Goal: Task Accomplishment & Management: Use online tool/utility

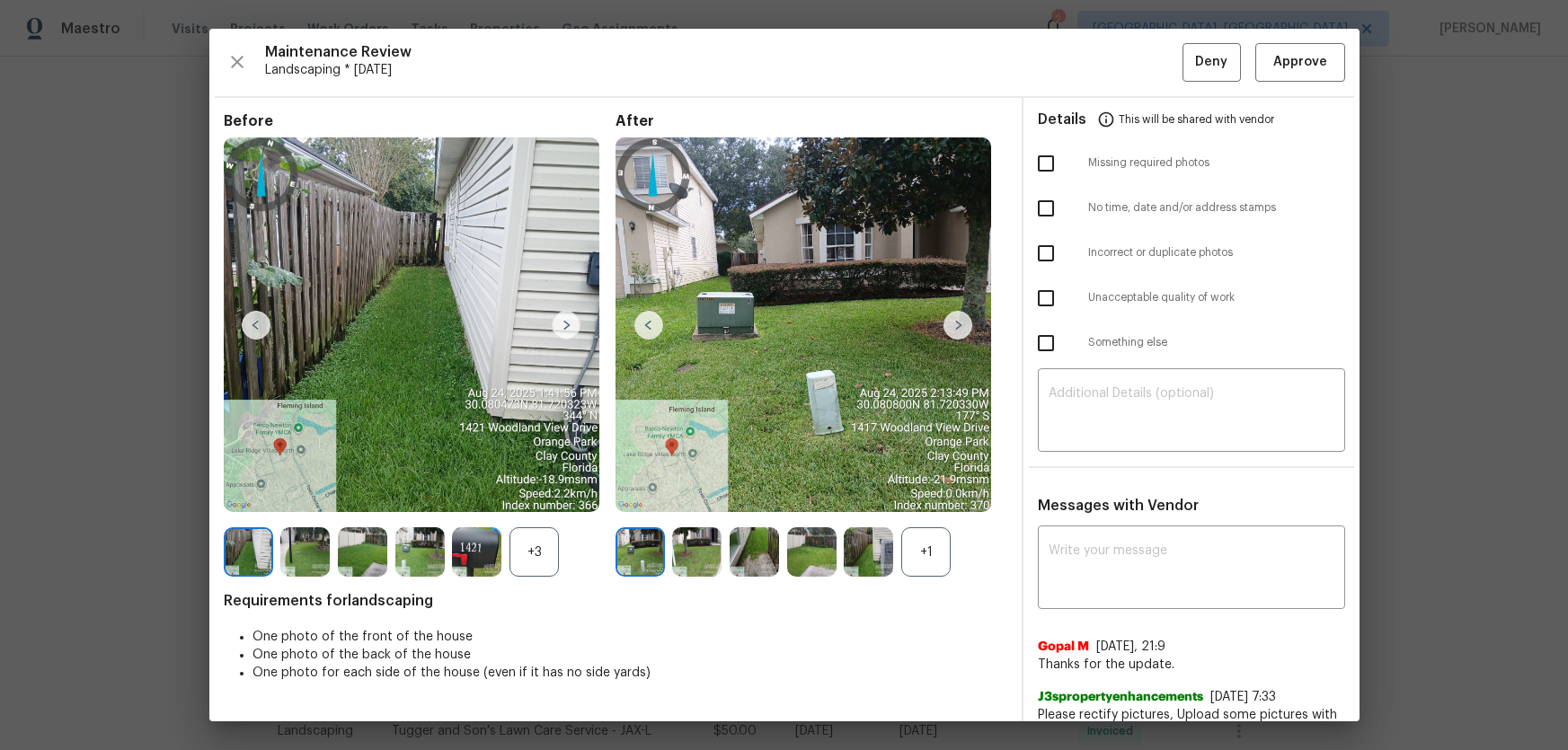
click at [925, 564] on div "+1" at bounding box center [926, 552] width 50 height 50
click at [544, 567] on div "+3" at bounding box center [534, 552] width 50 height 50
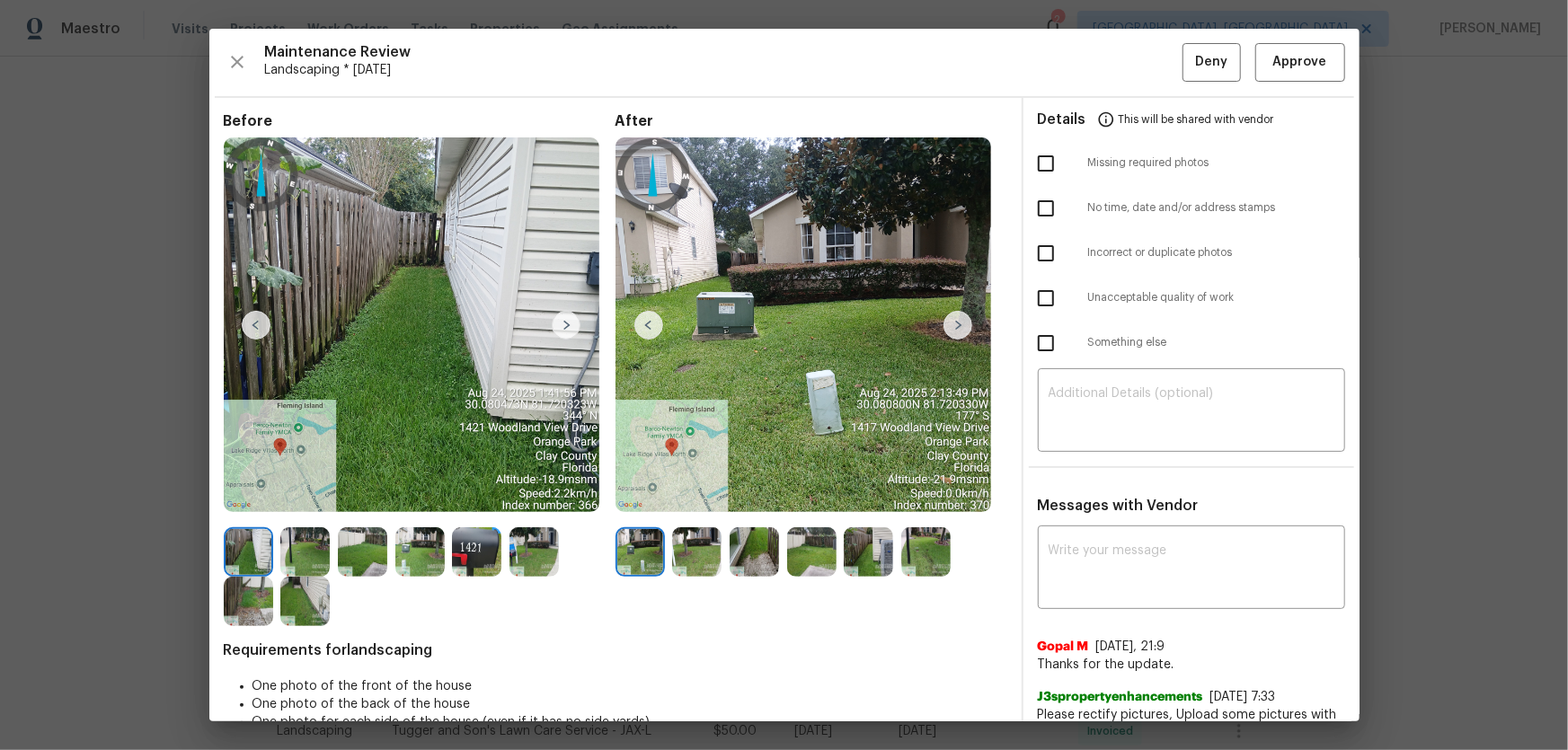
scroll to position [36, 0]
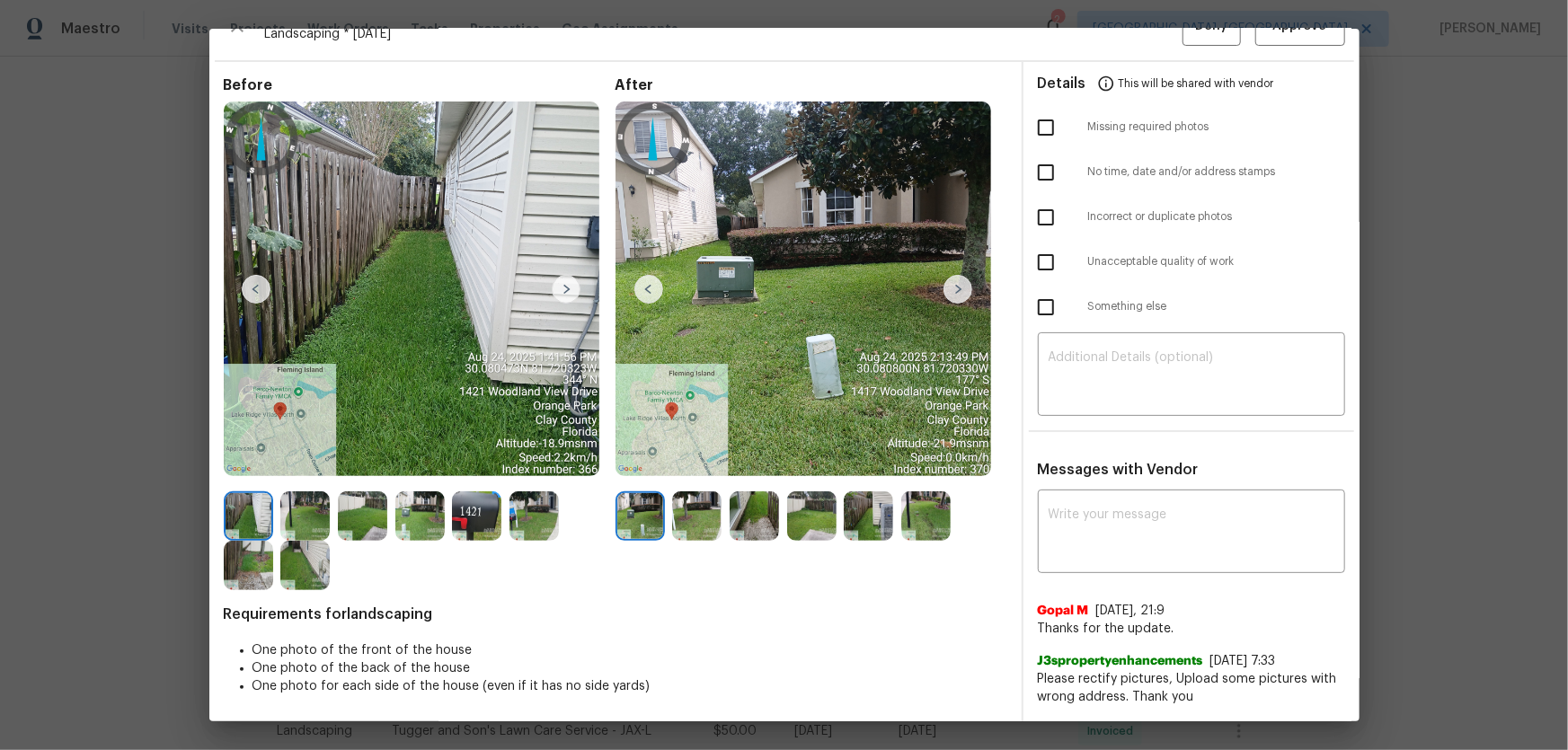
click at [692, 527] on img at bounding box center [697, 516] width 50 height 50
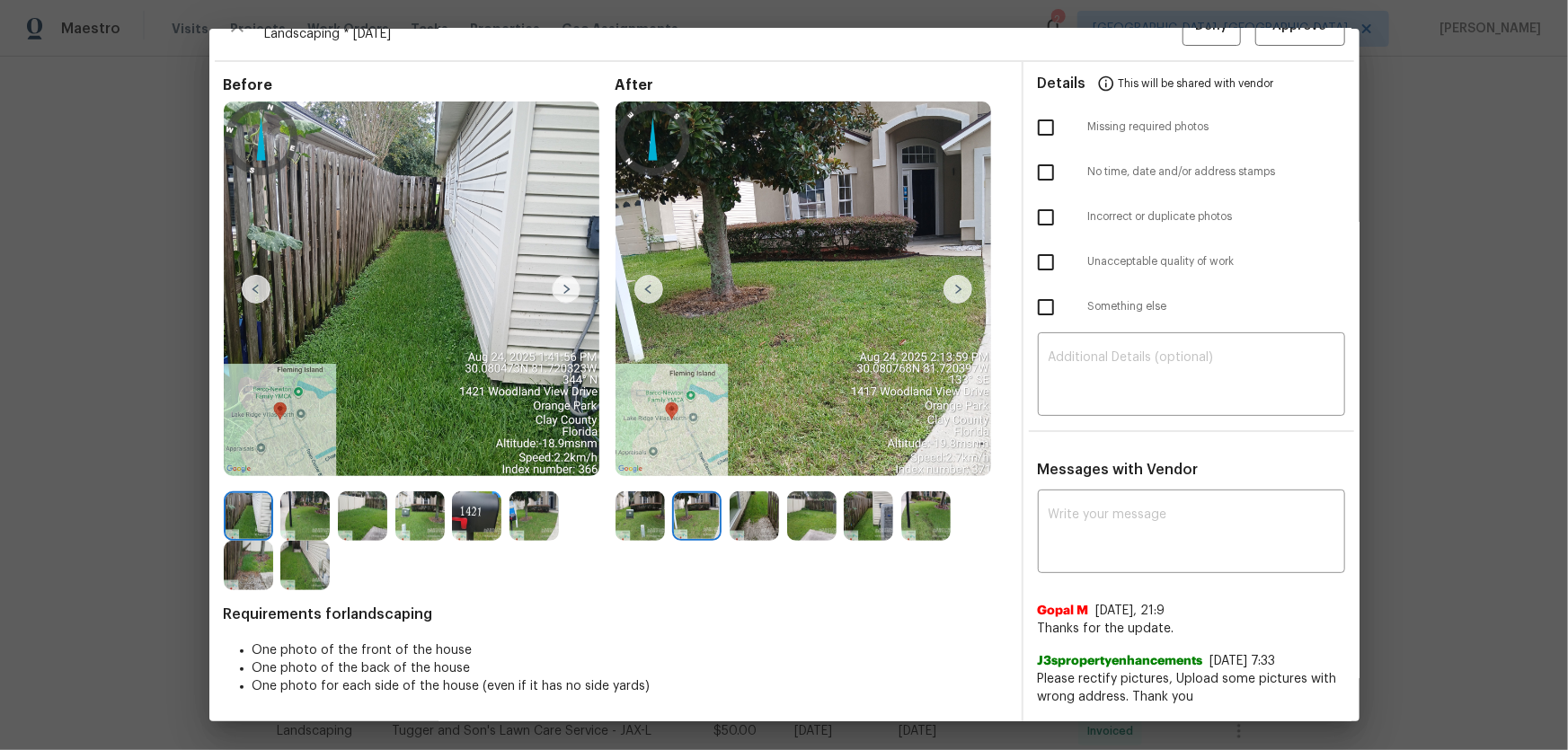
click at [749, 525] on img at bounding box center [754, 516] width 50 height 50
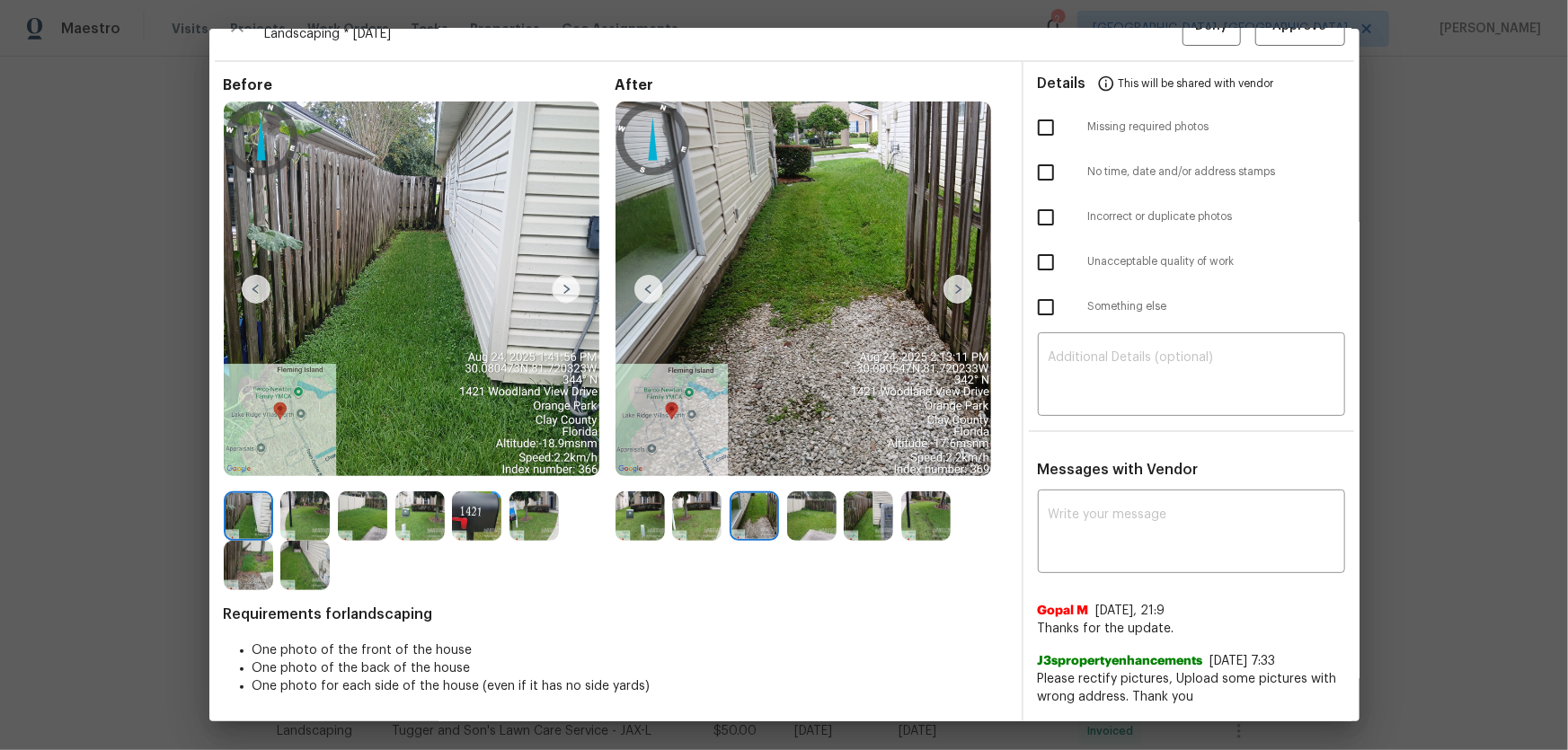
click at [793, 525] on img at bounding box center [812, 516] width 50 height 50
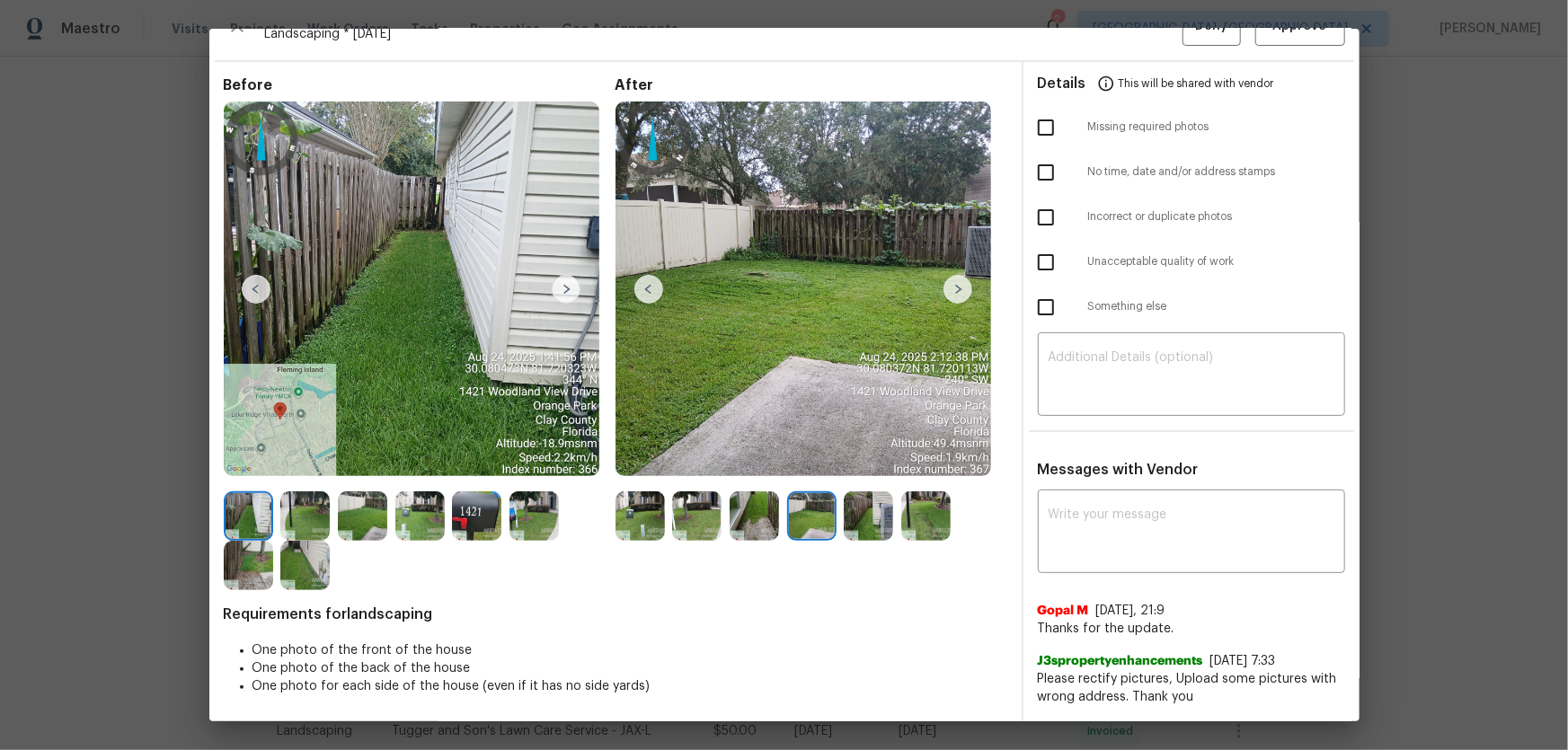
click at [858, 527] on img at bounding box center [868, 516] width 50 height 50
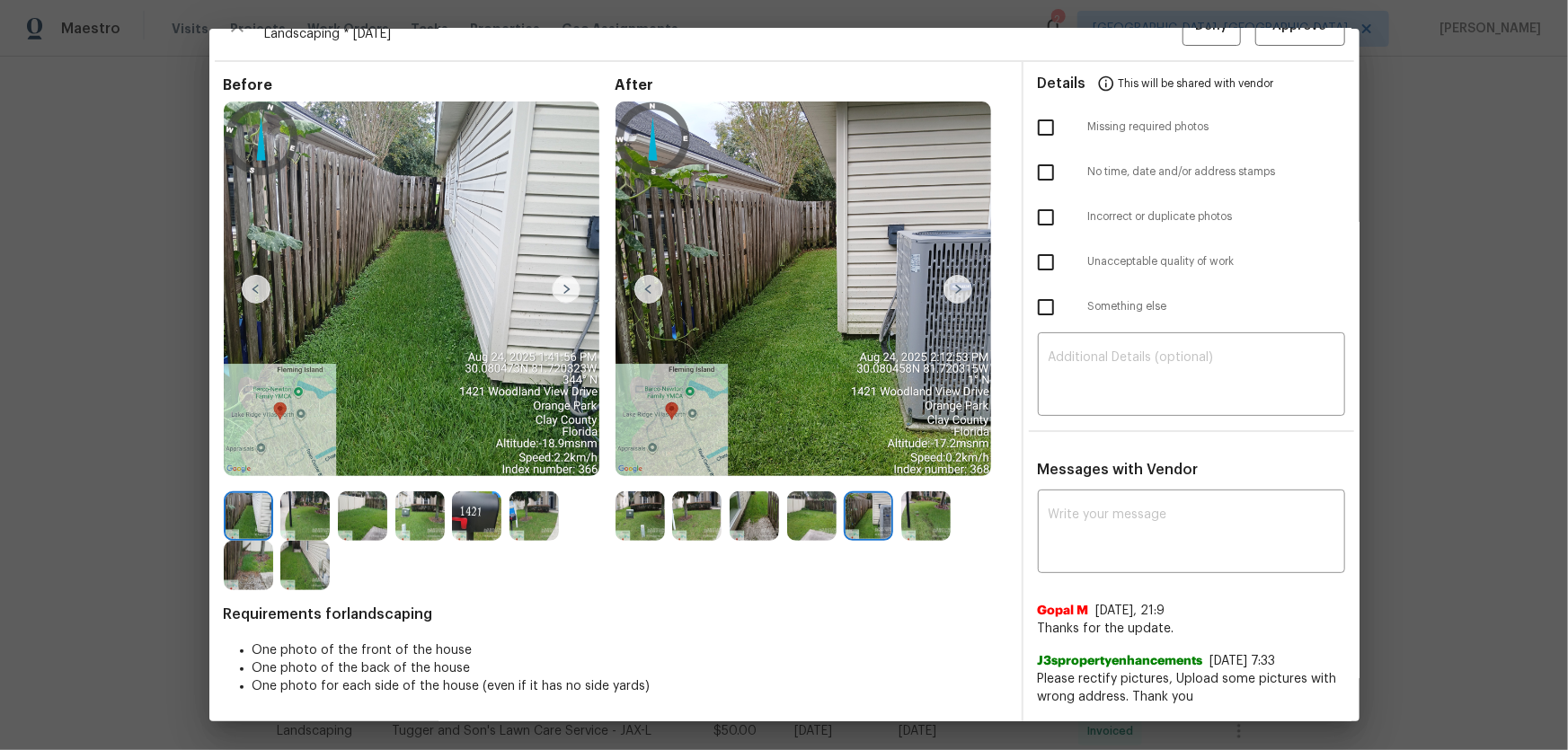
click at [931, 525] on img at bounding box center [926, 516] width 50 height 50
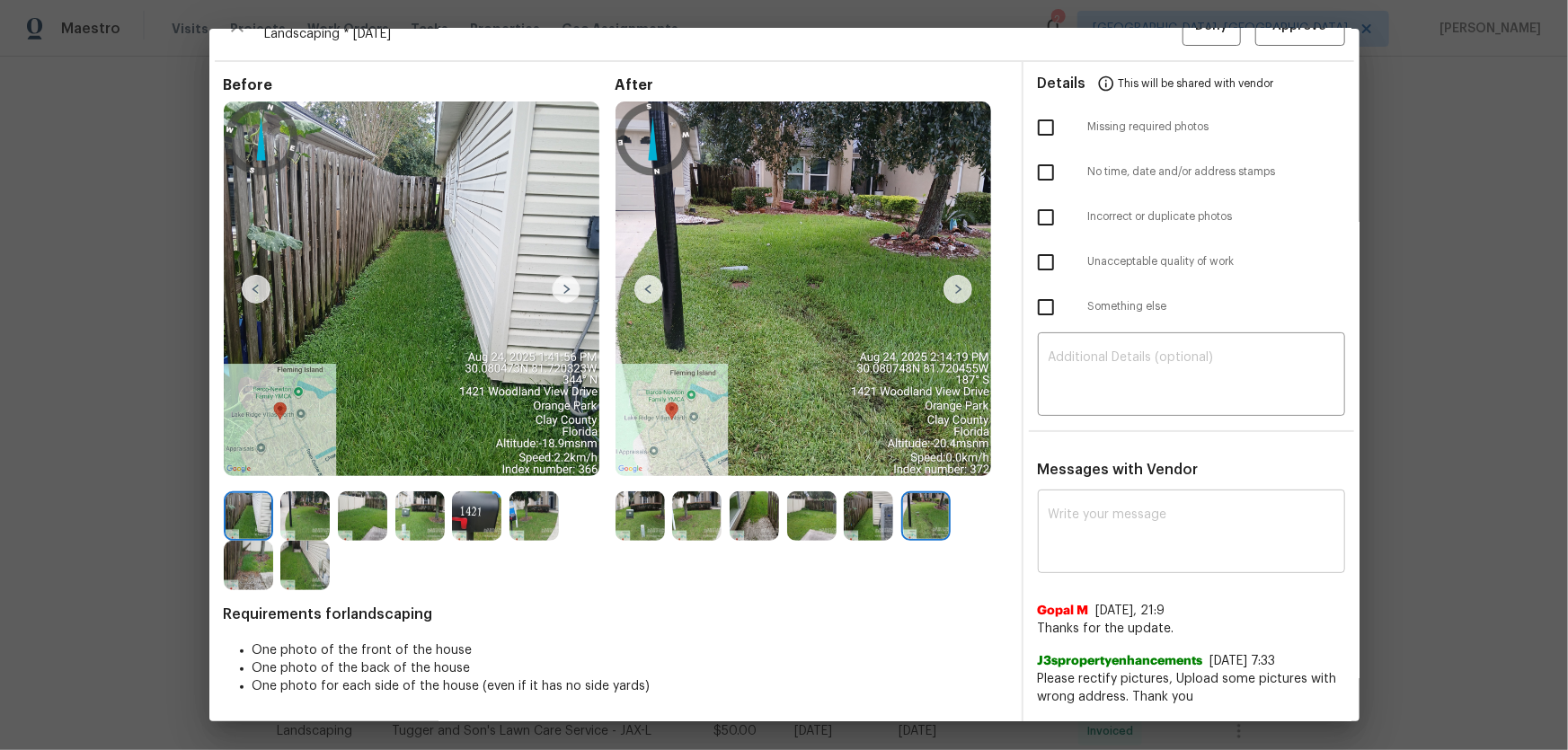
scroll to position [0, 0]
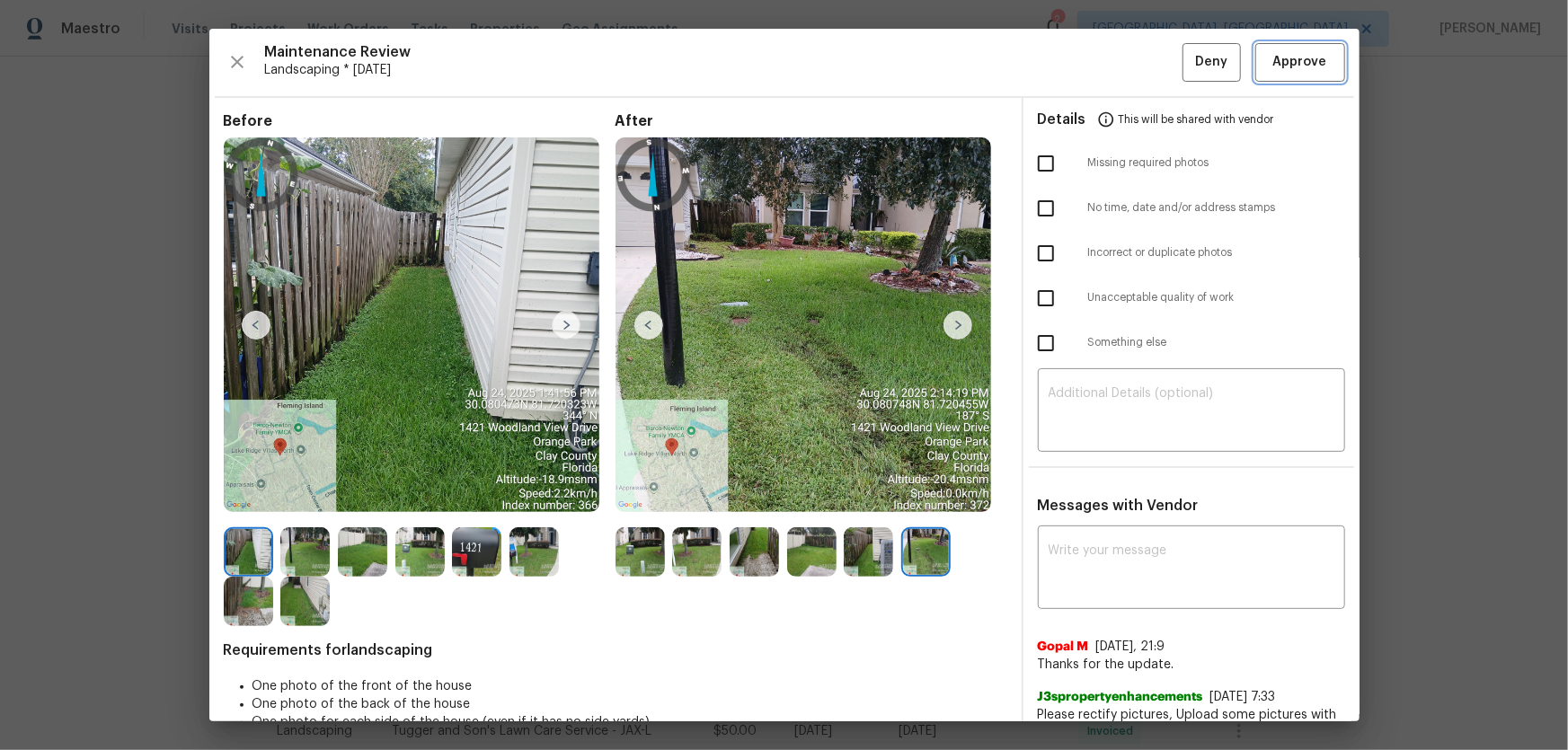
click at [1302, 56] on span "Approve" at bounding box center [1300, 62] width 54 height 22
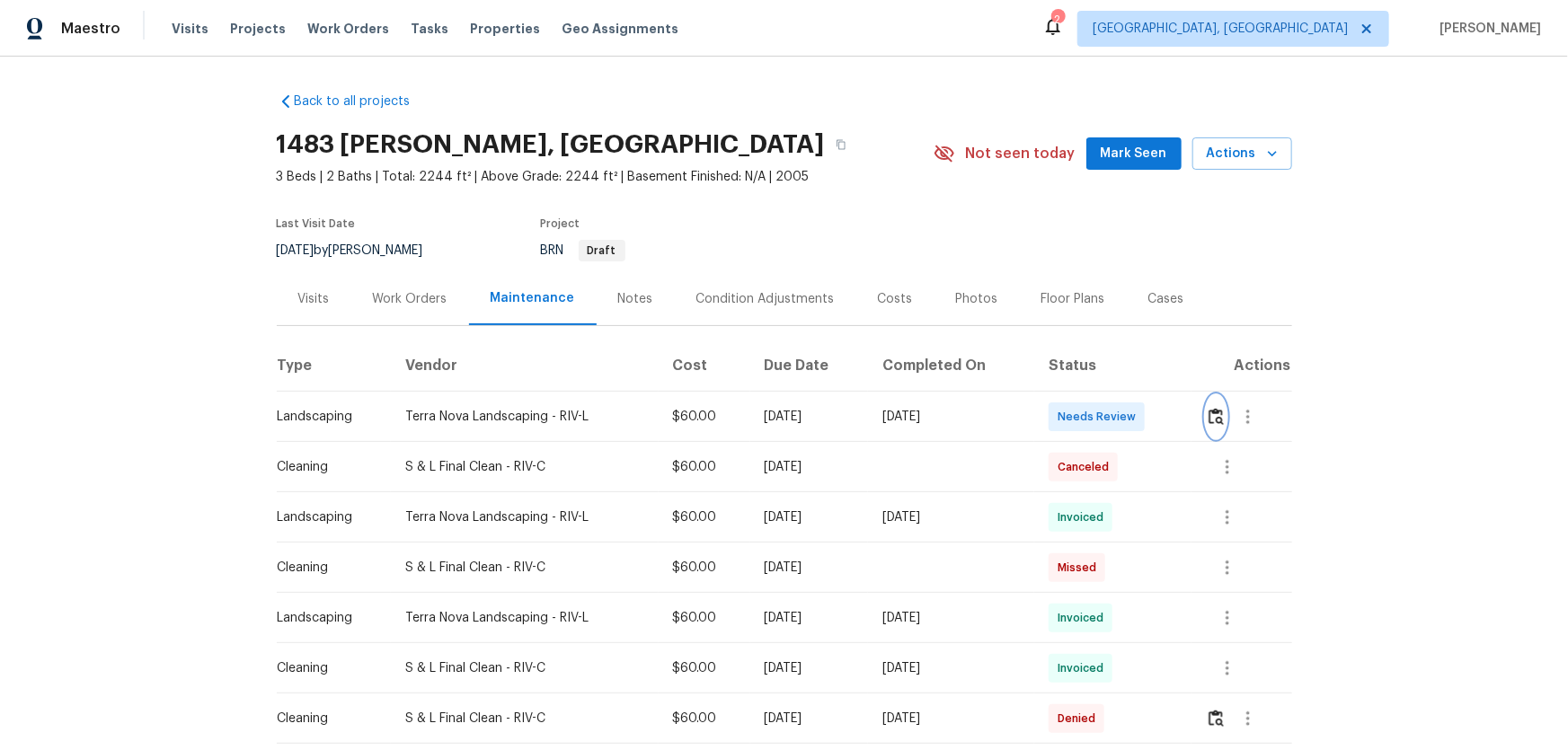
click at [1208, 422] on img "button" at bounding box center [1216, 416] width 16 height 17
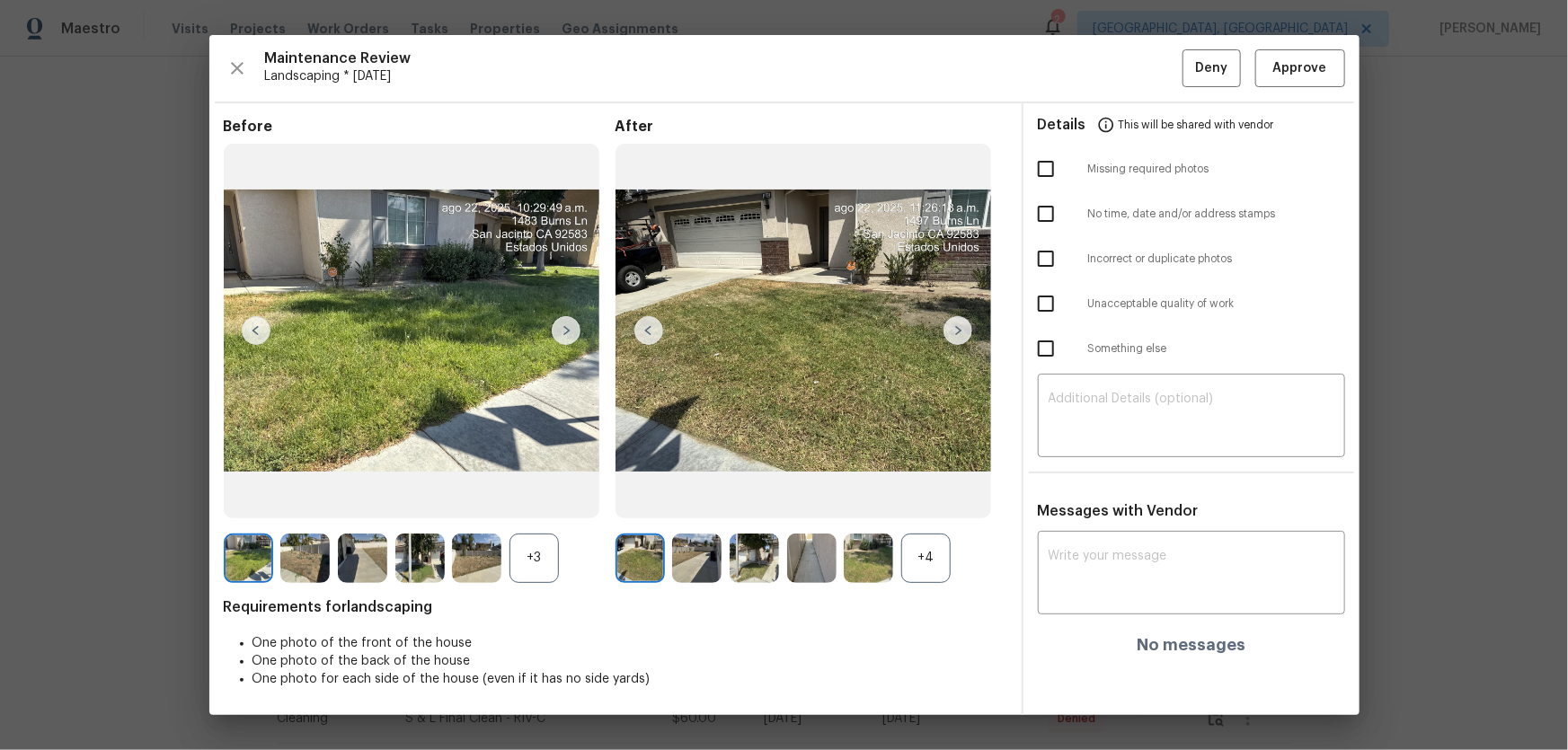
click at [917, 570] on div "+4" at bounding box center [926, 558] width 50 height 50
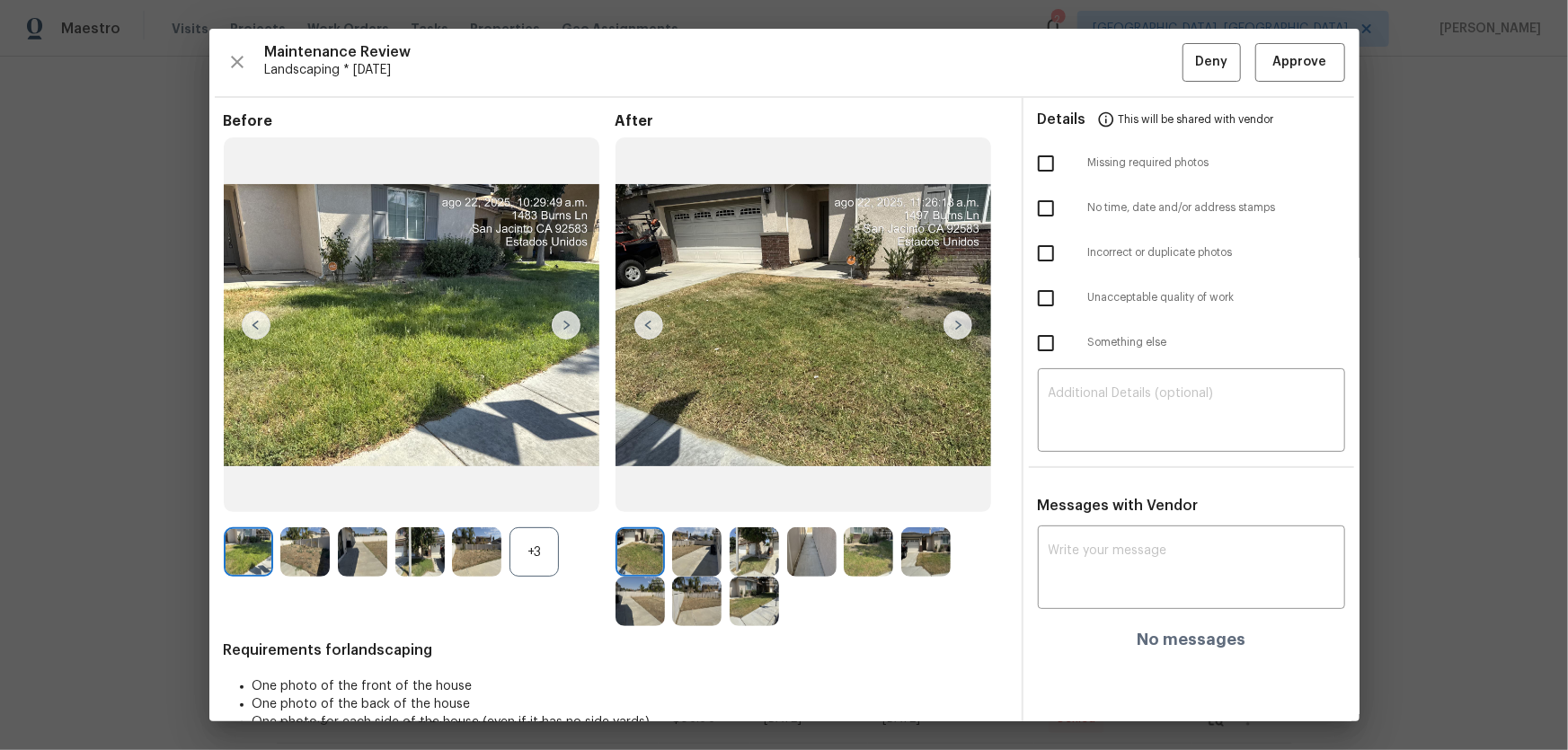
click at [534, 548] on div "+3" at bounding box center [534, 552] width 50 height 50
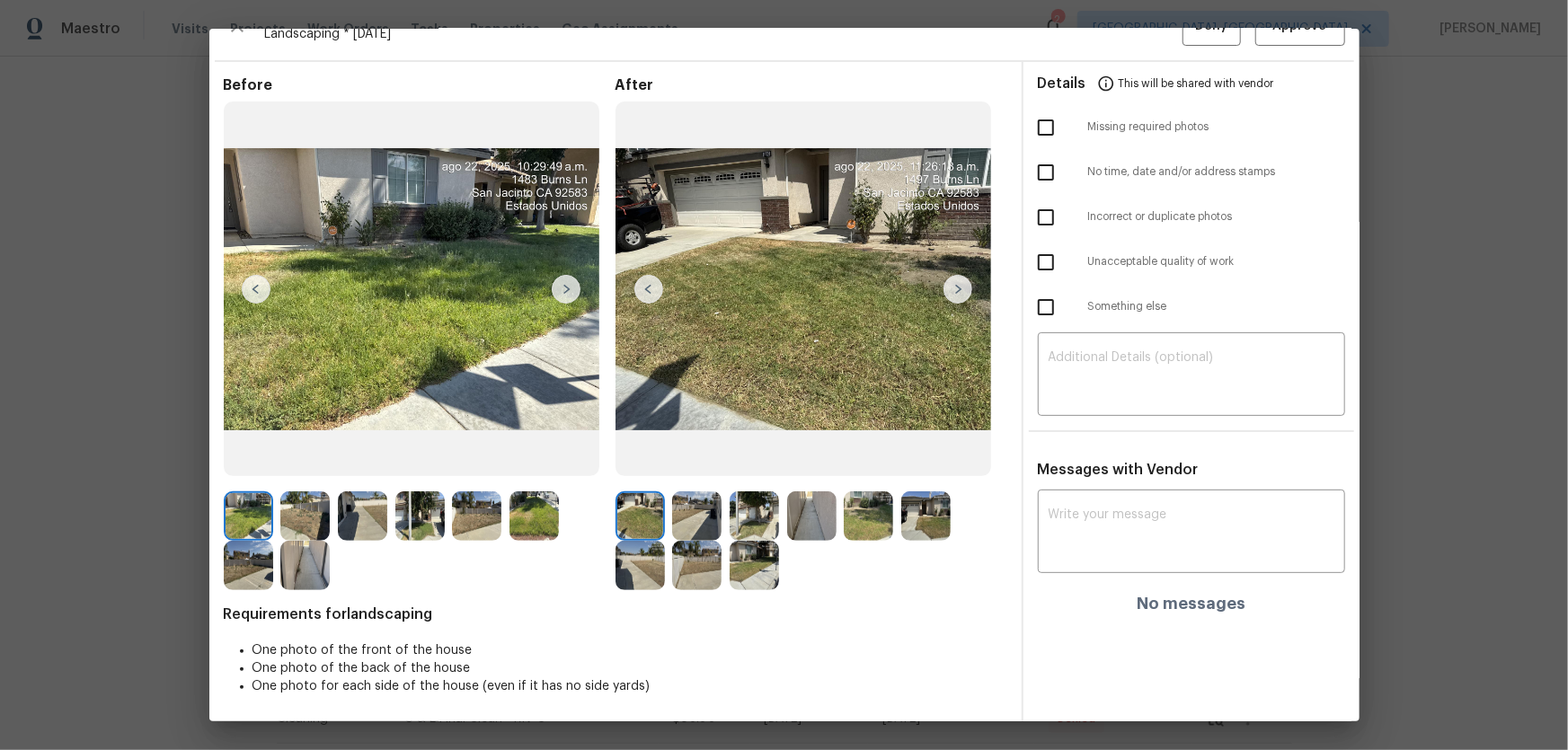
click at [689, 504] on img at bounding box center [697, 516] width 50 height 50
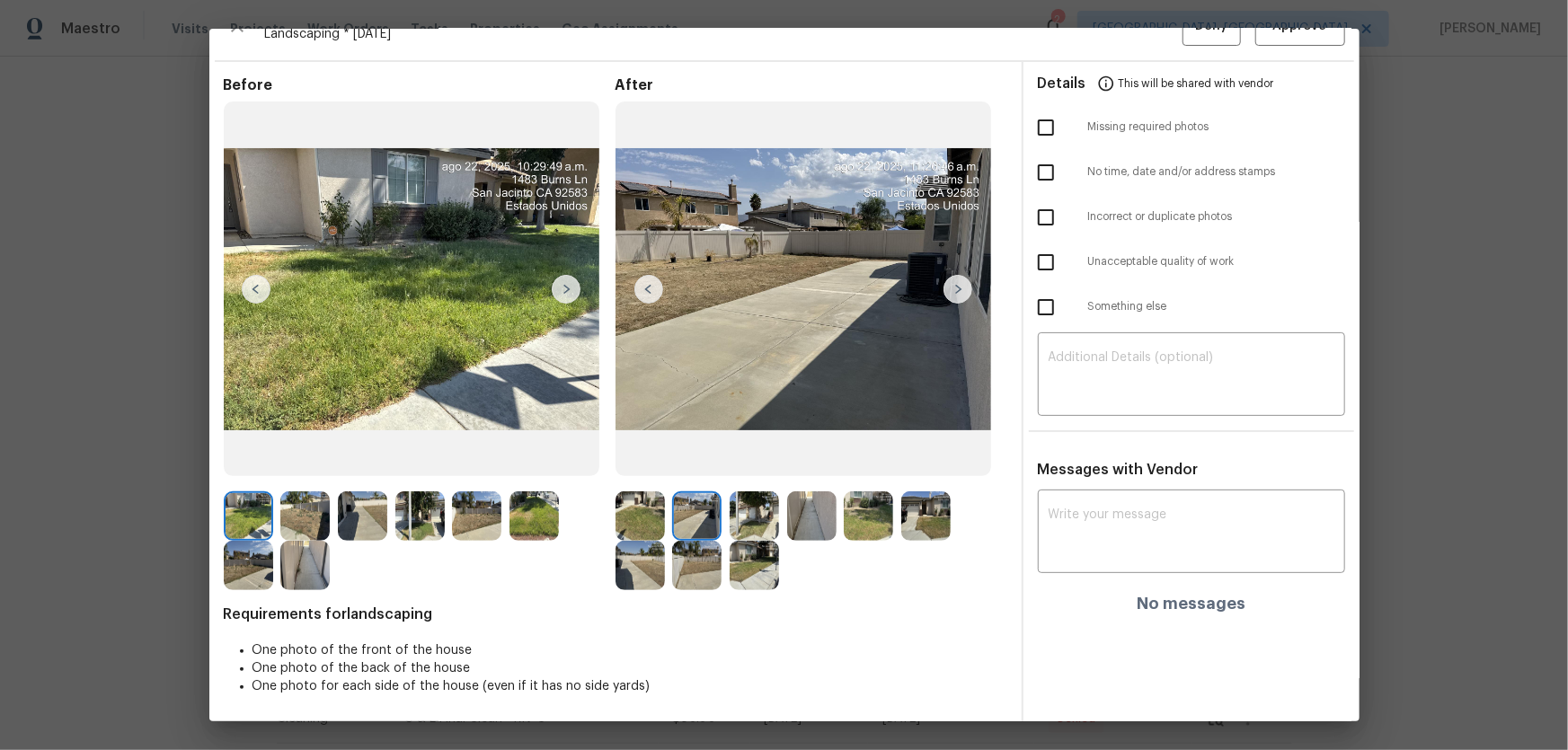
click at [750, 512] on img at bounding box center [754, 516] width 50 height 50
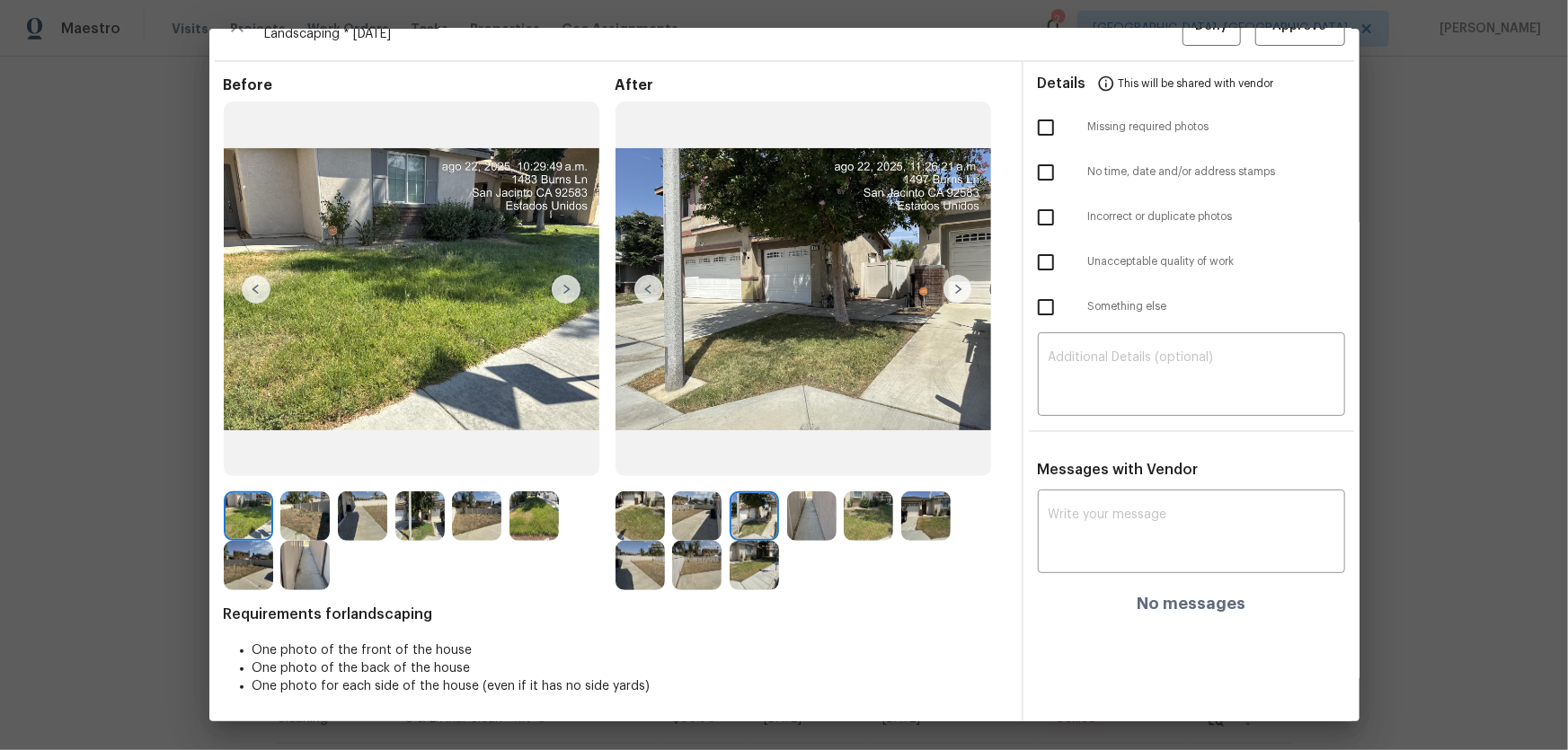
click at [805, 525] on img at bounding box center [812, 516] width 50 height 50
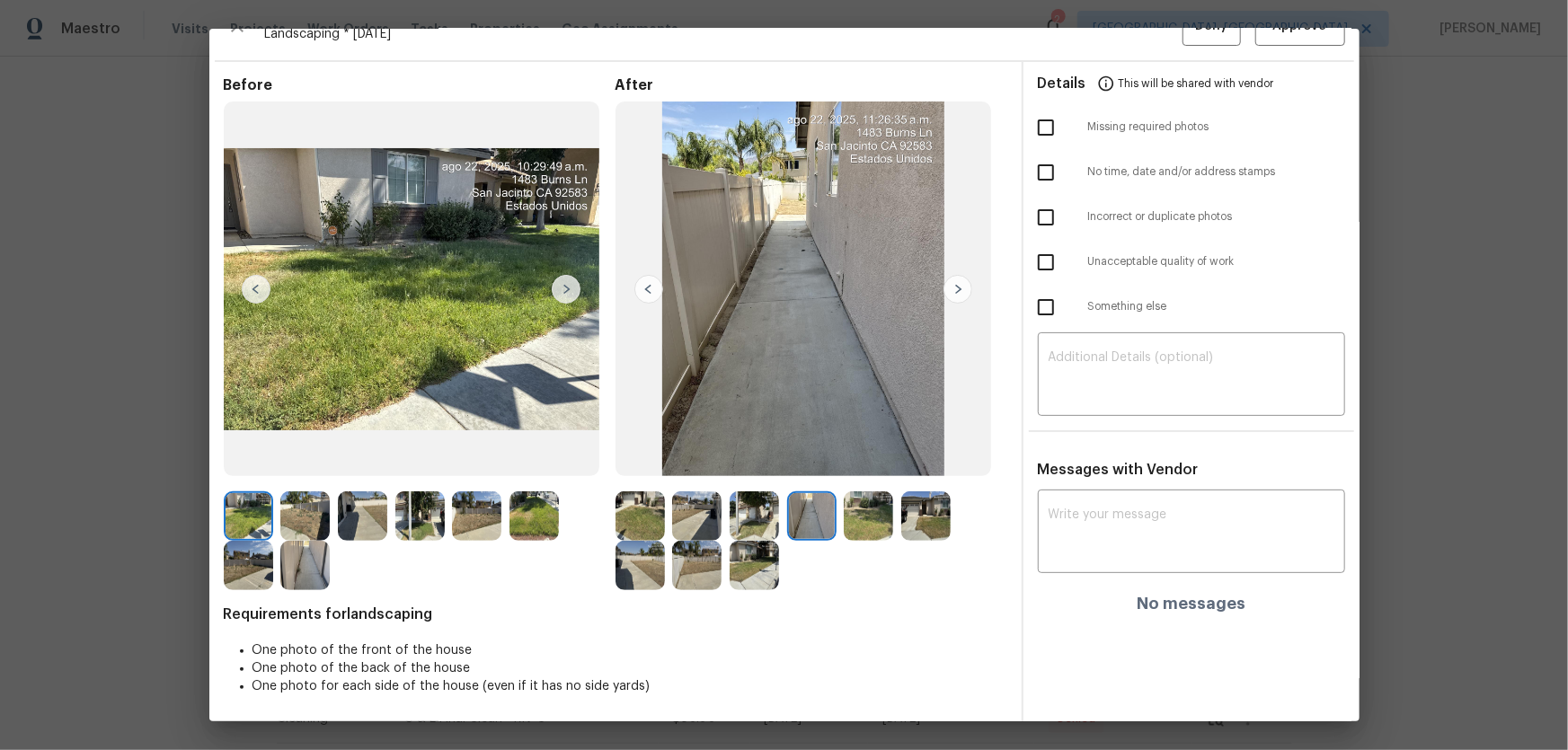
click at [881, 521] on img at bounding box center [868, 516] width 50 height 50
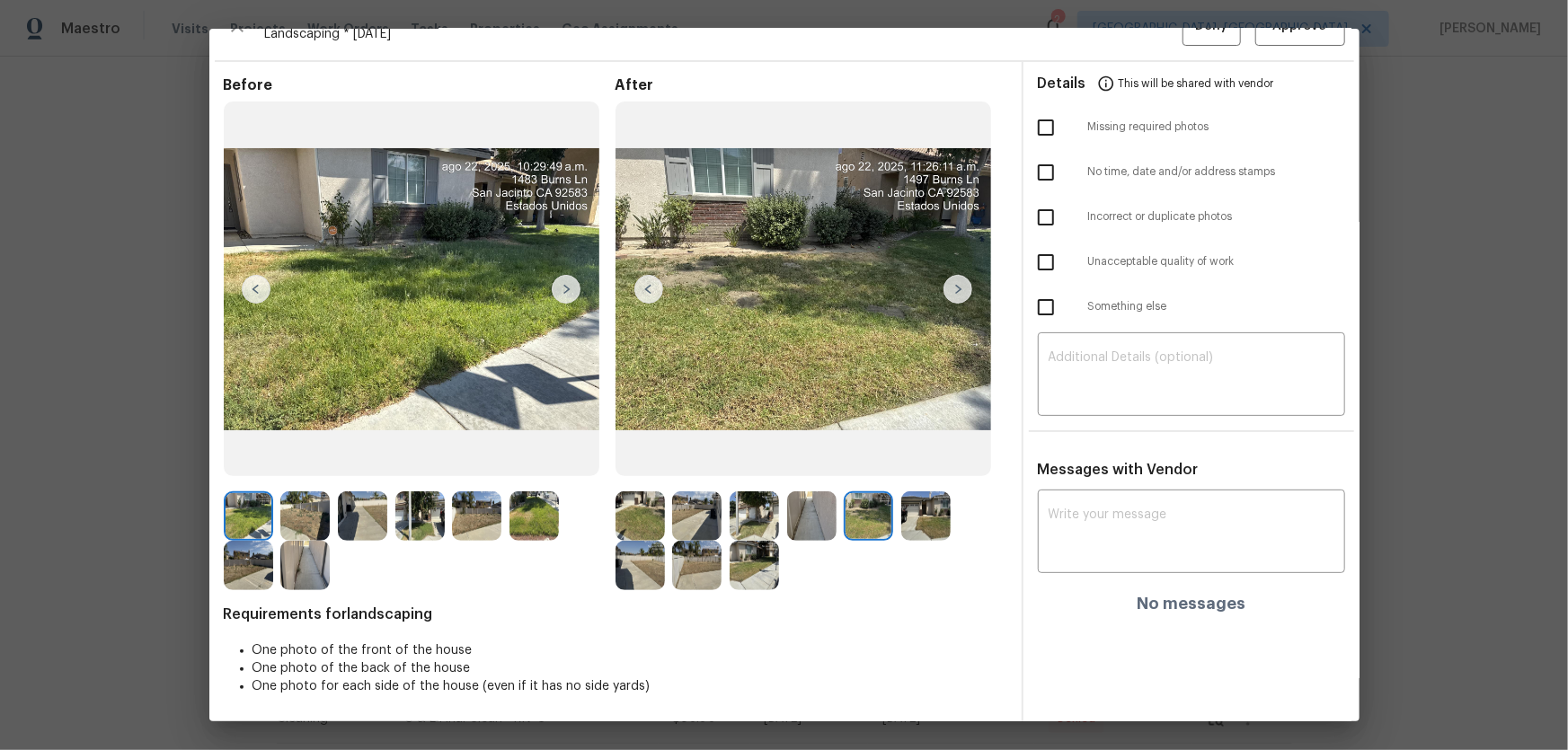
click at [952, 521] on div at bounding box center [930, 516] width 58 height 50
click at [935, 521] on img at bounding box center [926, 516] width 50 height 50
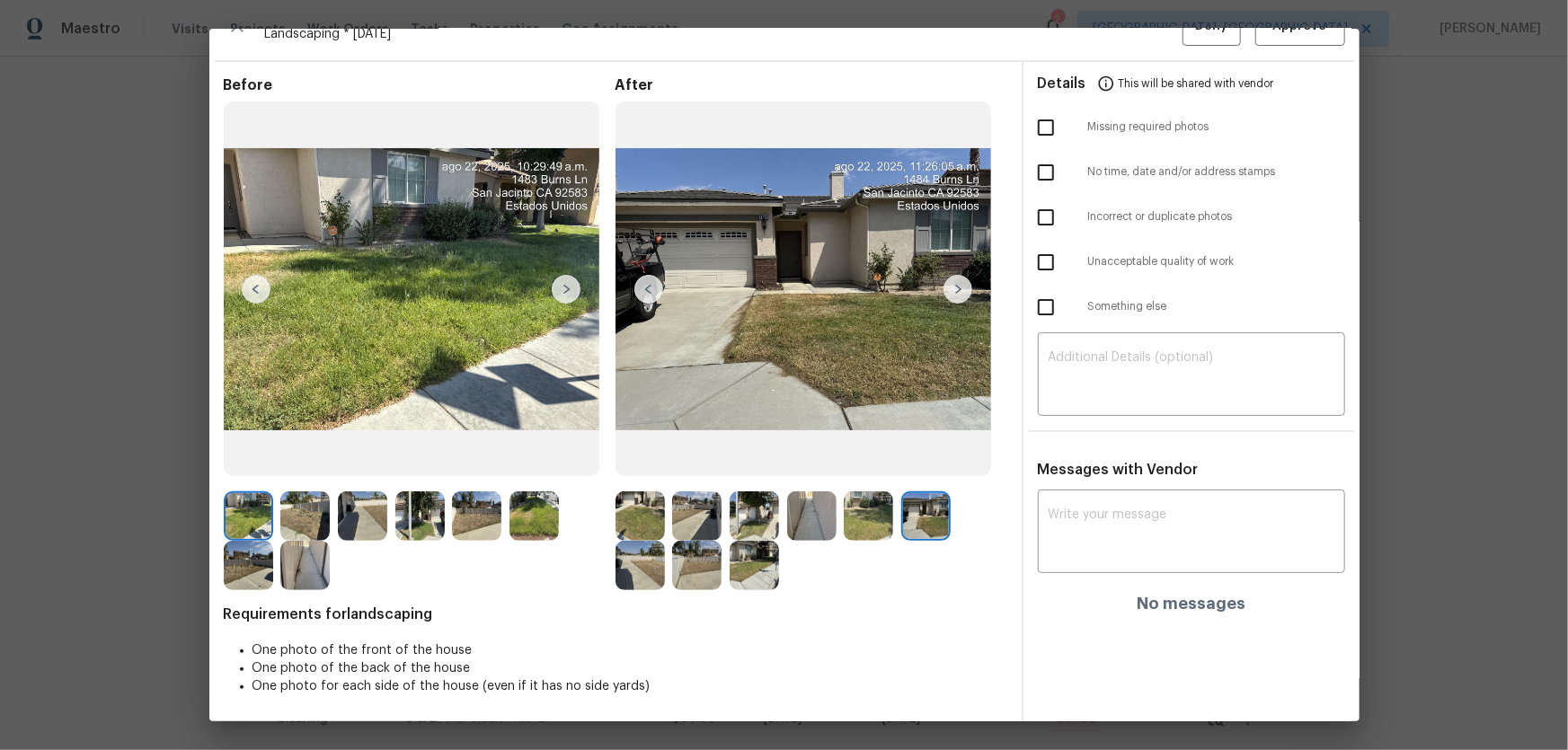
click at [647, 558] on img at bounding box center [640, 565] width 50 height 50
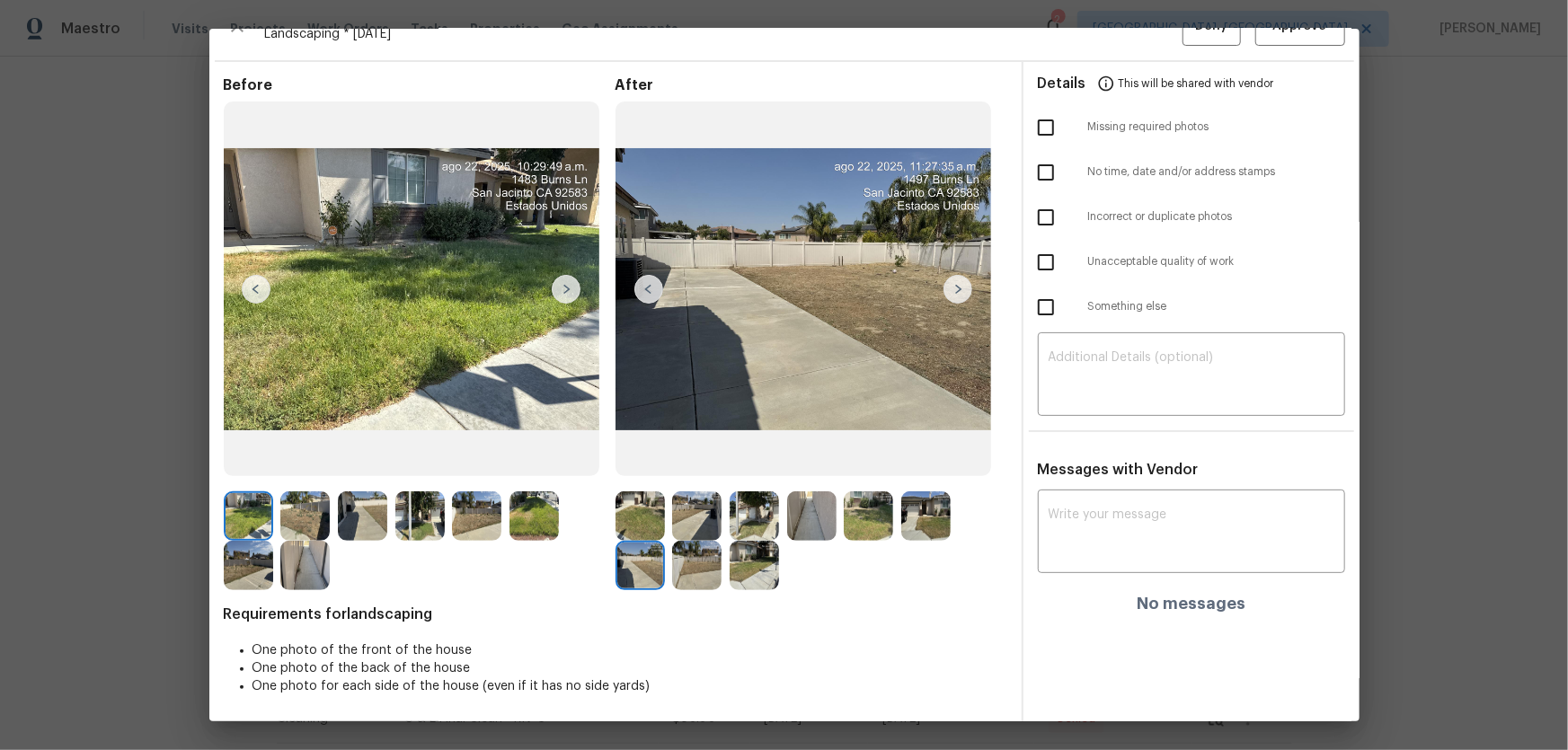
click at [672, 560] on img at bounding box center [697, 565] width 50 height 50
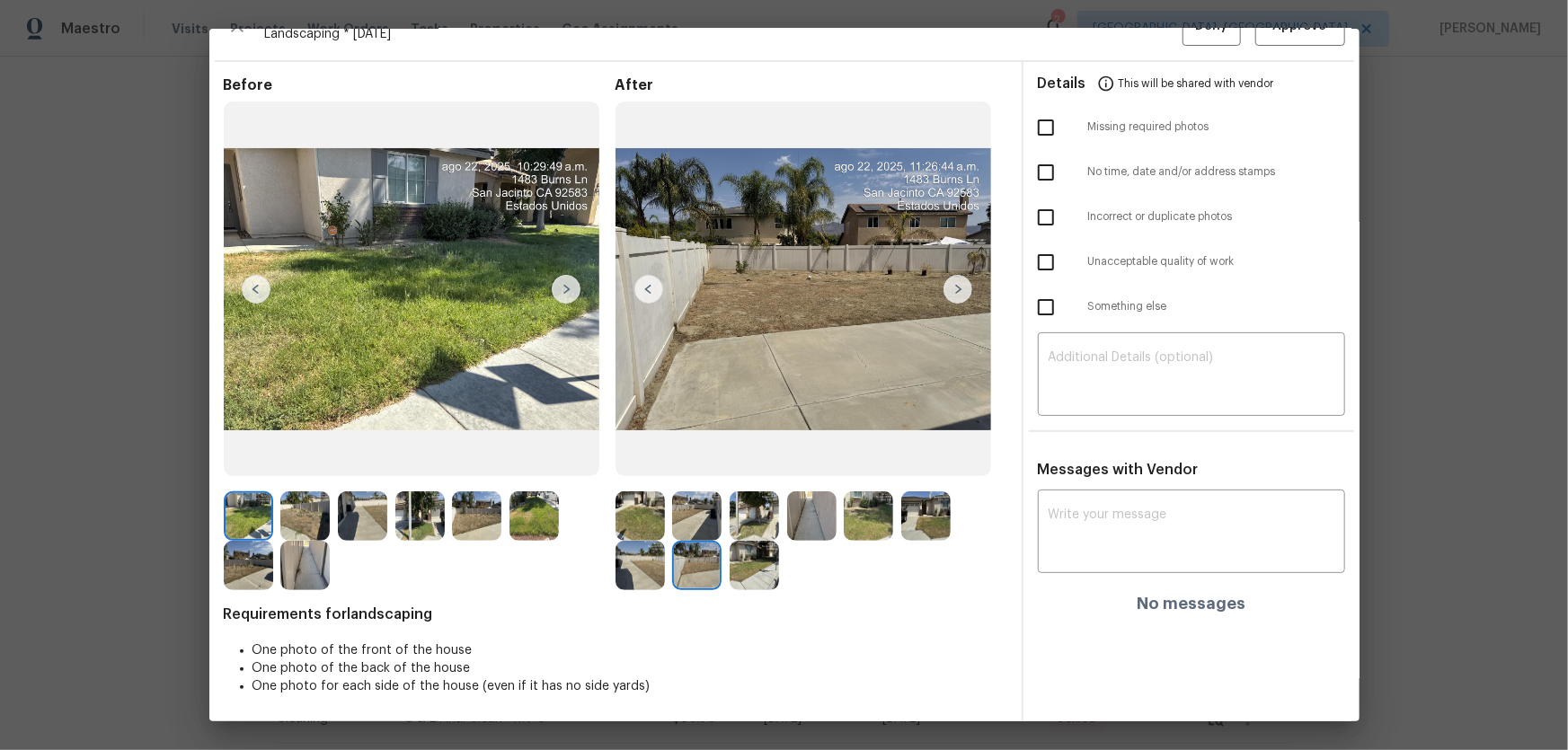
click at [754, 575] on img at bounding box center [754, 565] width 50 height 50
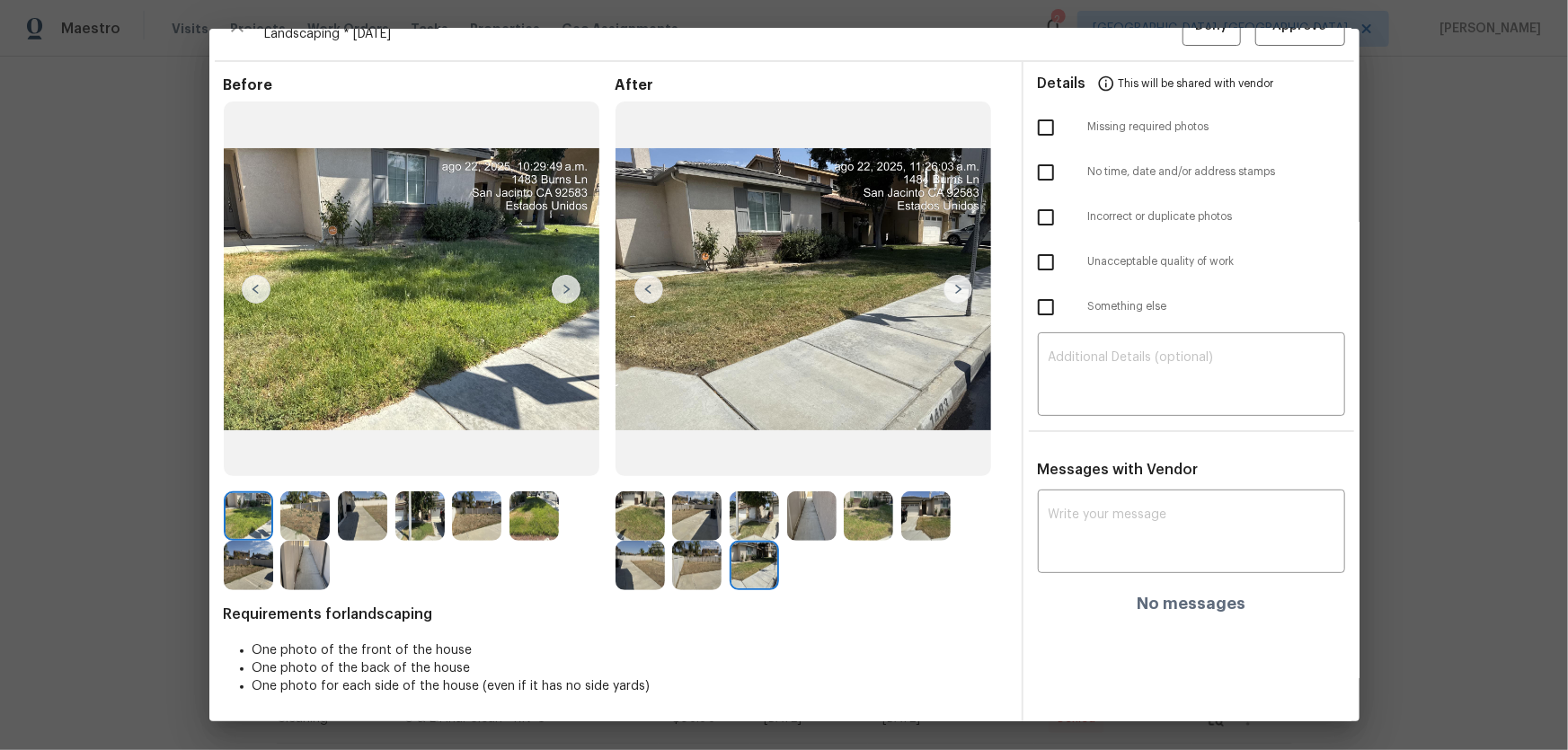
scroll to position [0, 0]
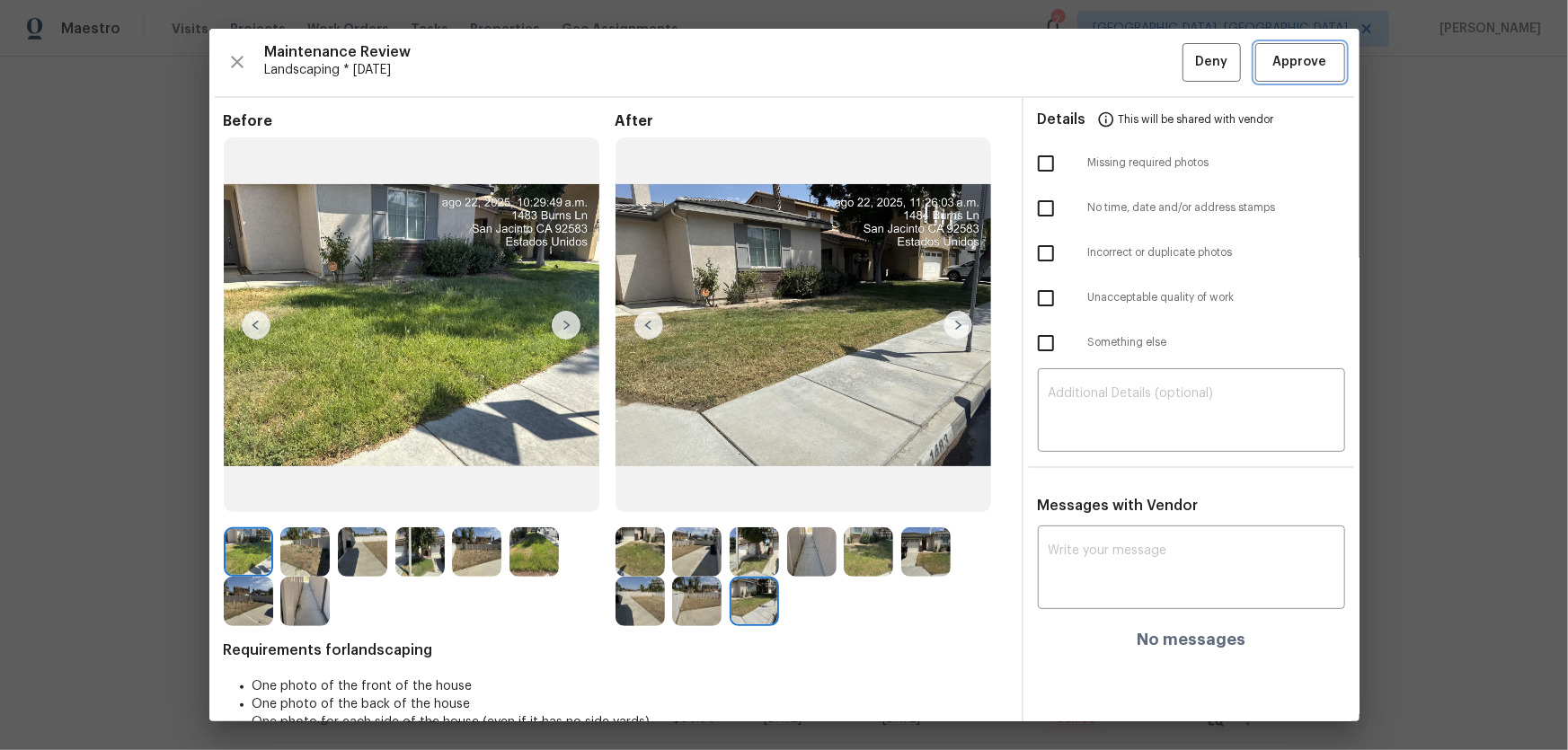
click at [1295, 70] on span "Approve" at bounding box center [1300, 62] width 54 height 22
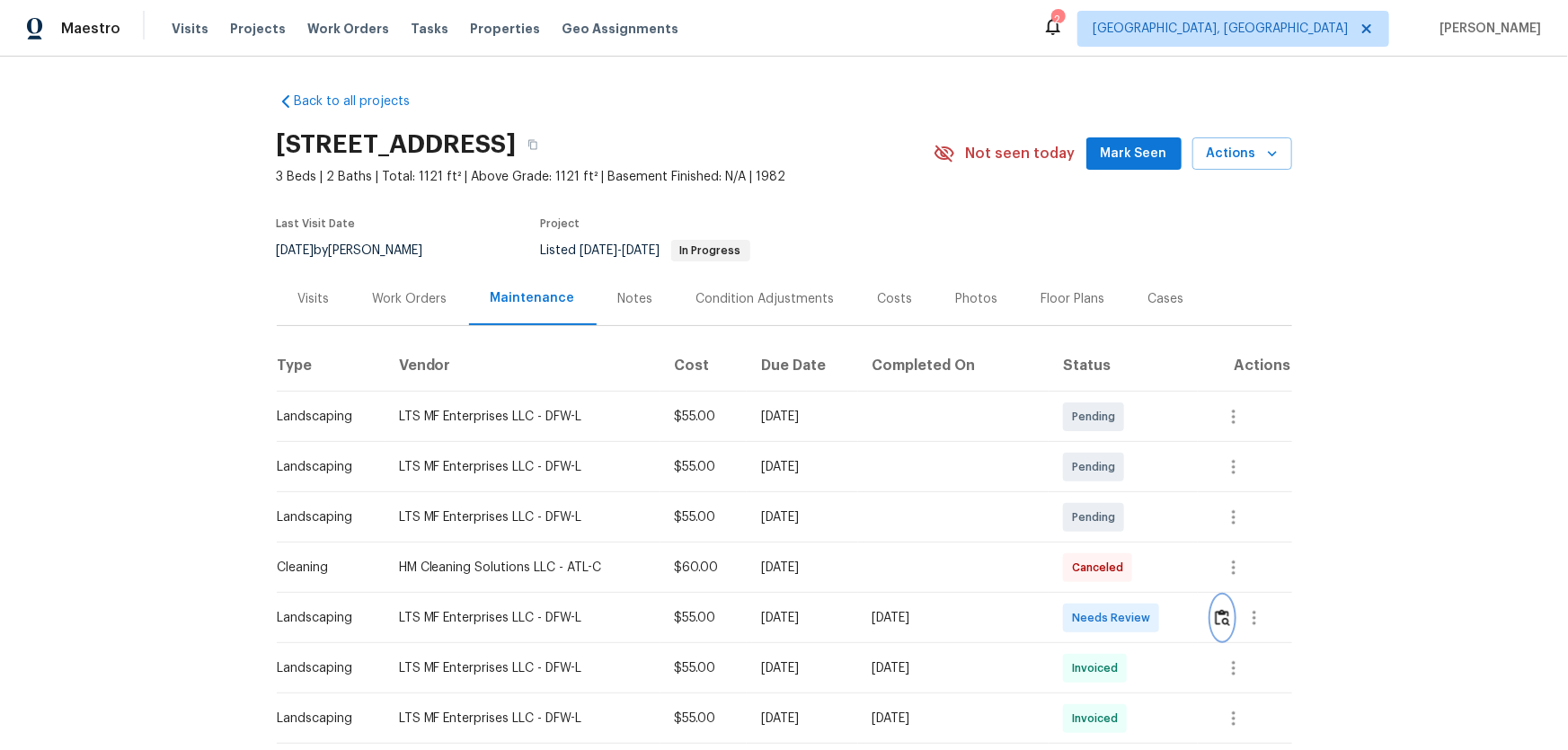
click at [1220, 630] on button "button" at bounding box center [1222, 618] width 20 height 43
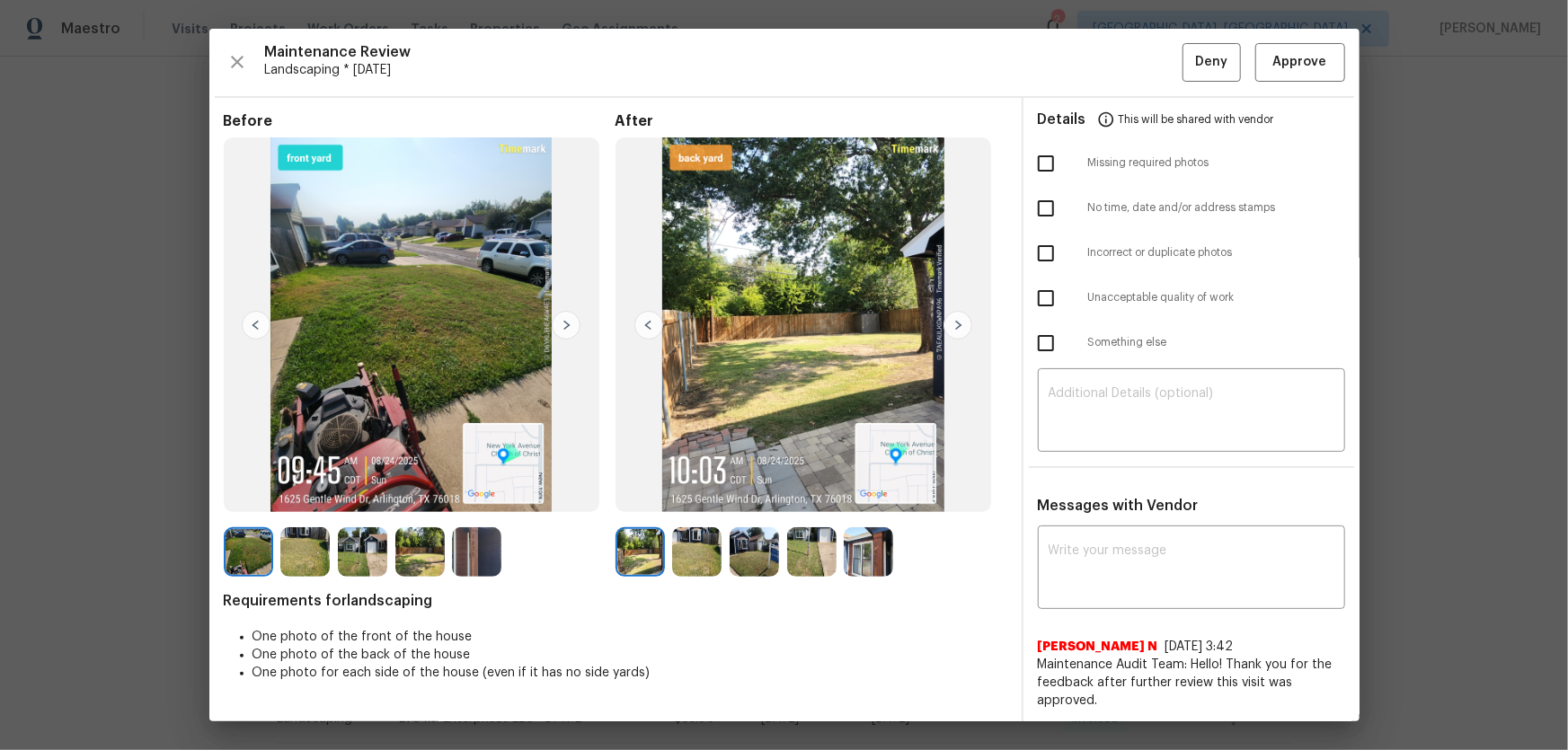
click at [695, 556] on img at bounding box center [697, 552] width 50 height 50
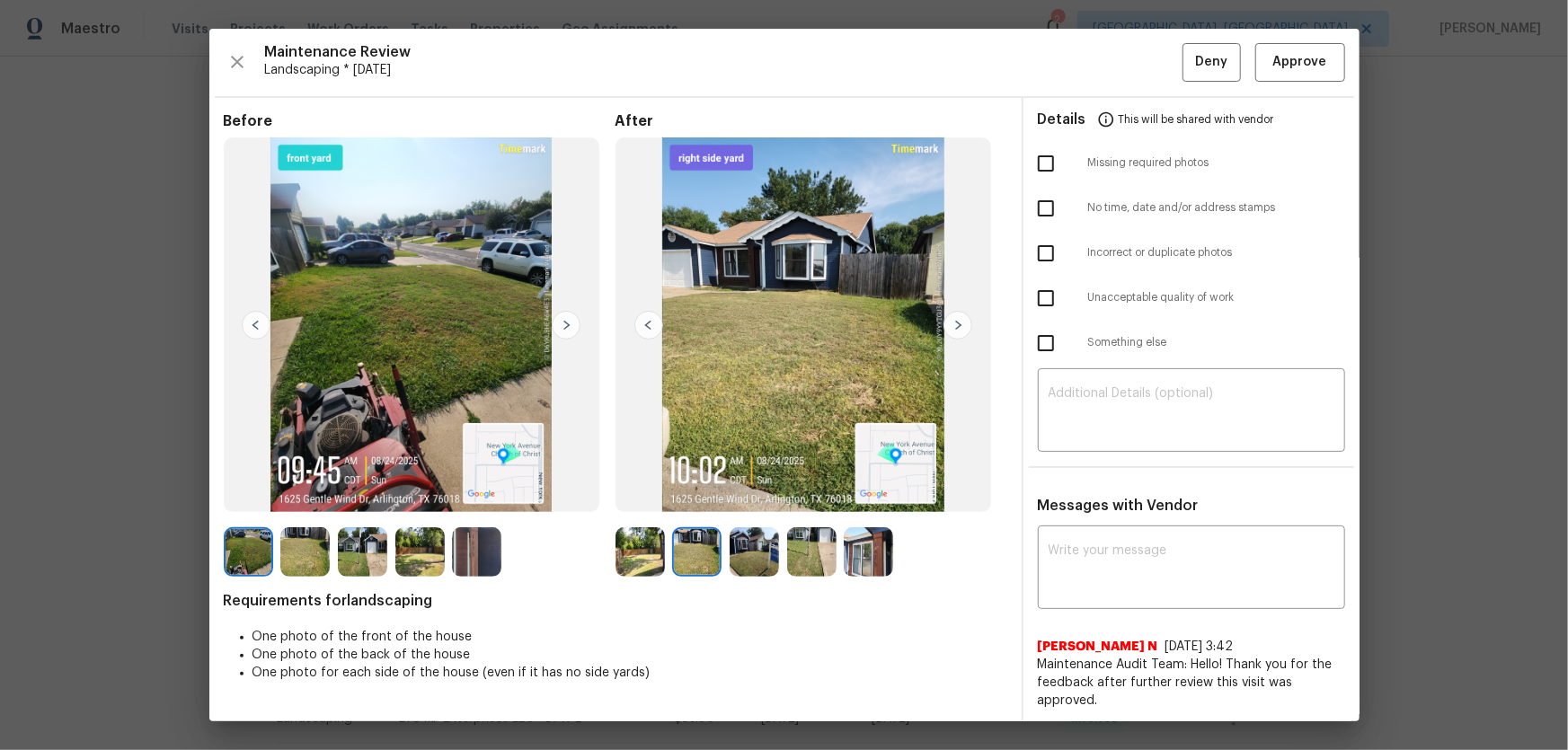
click at [732, 556] on img at bounding box center [754, 552] width 50 height 50
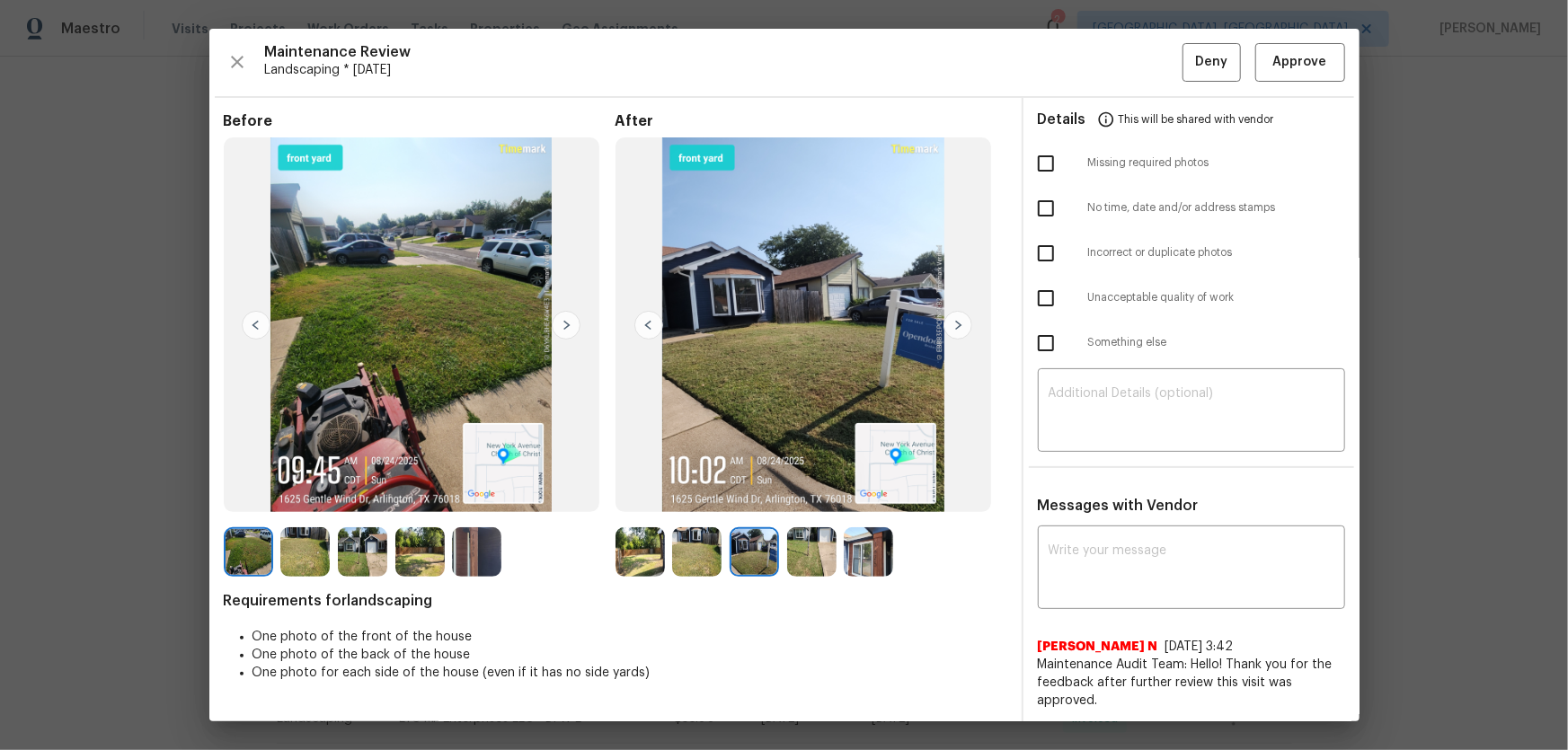
click at [814, 567] on img at bounding box center [812, 552] width 50 height 50
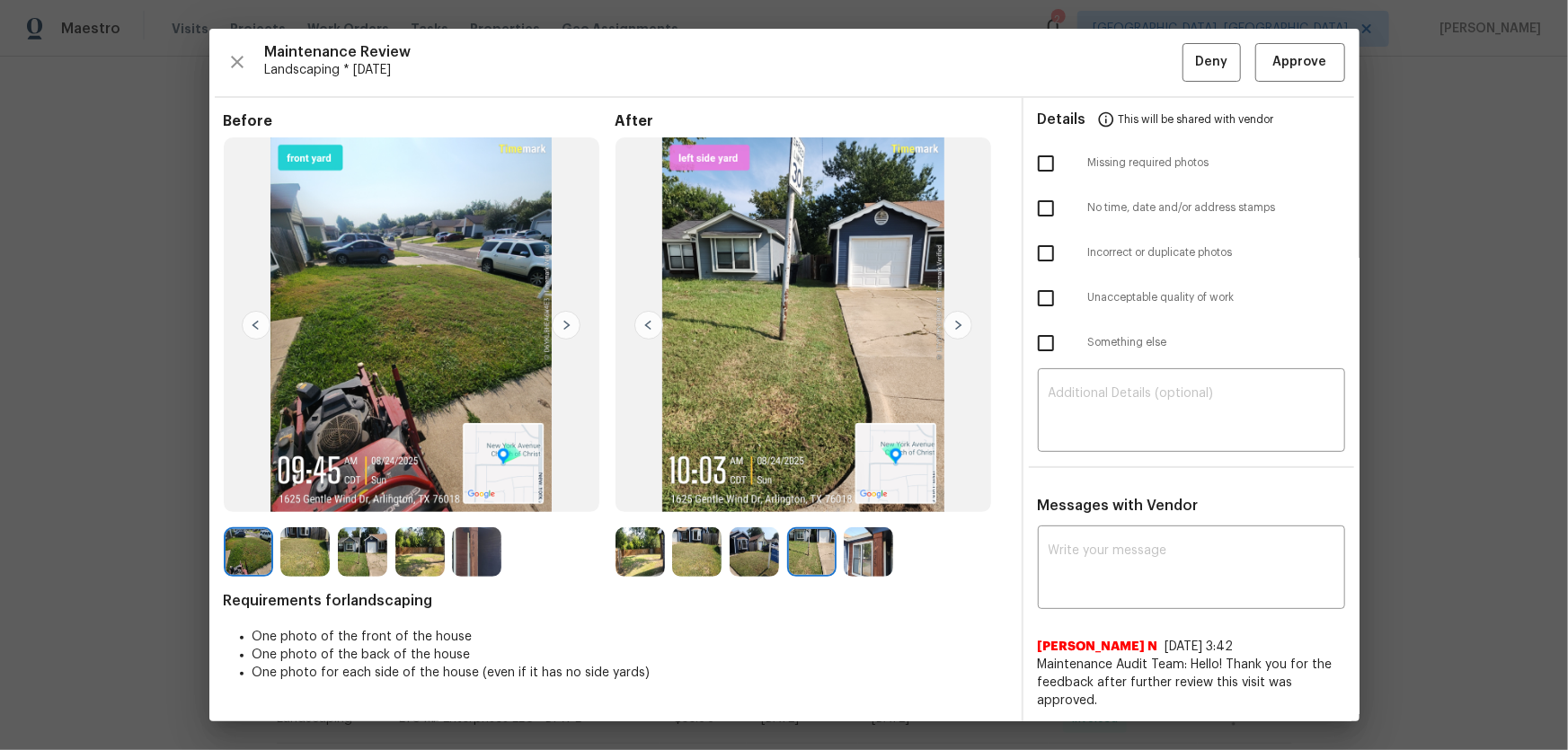
click at [853, 565] on img at bounding box center [868, 552] width 50 height 50
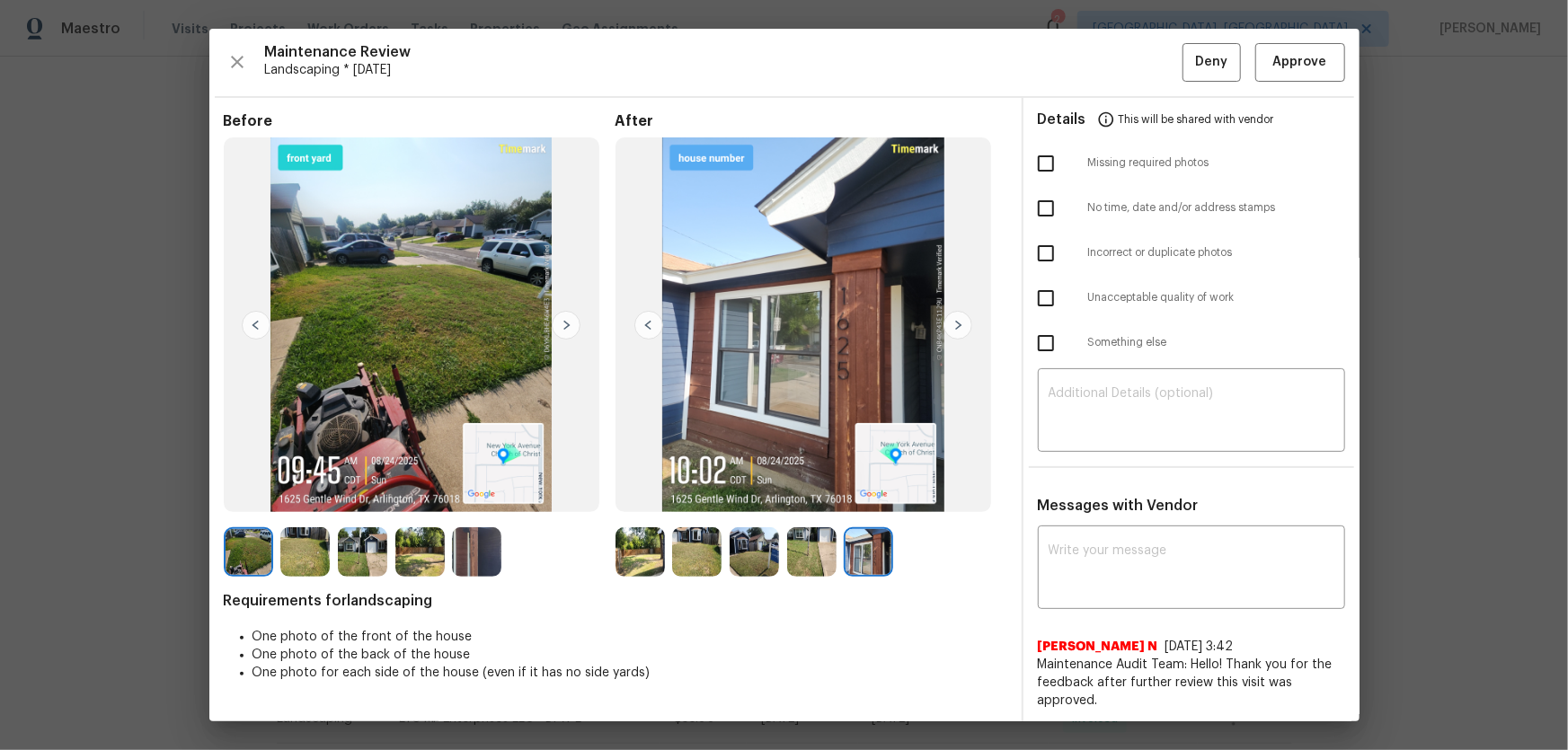
click at [697, 548] on img at bounding box center [697, 552] width 50 height 50
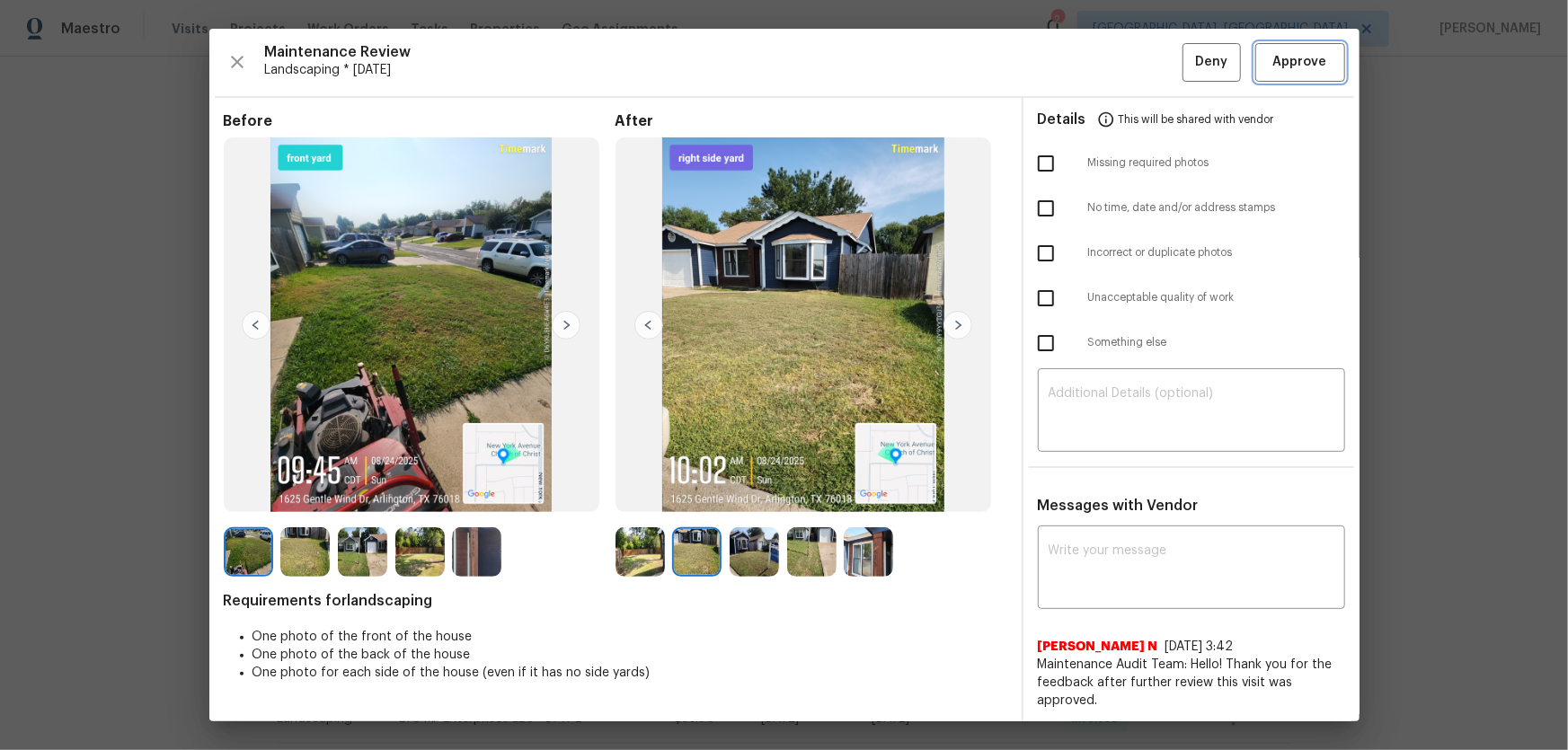
click at [1276, 62] on span "Approve" at bounding box center [1300, 62] width 54 height 22
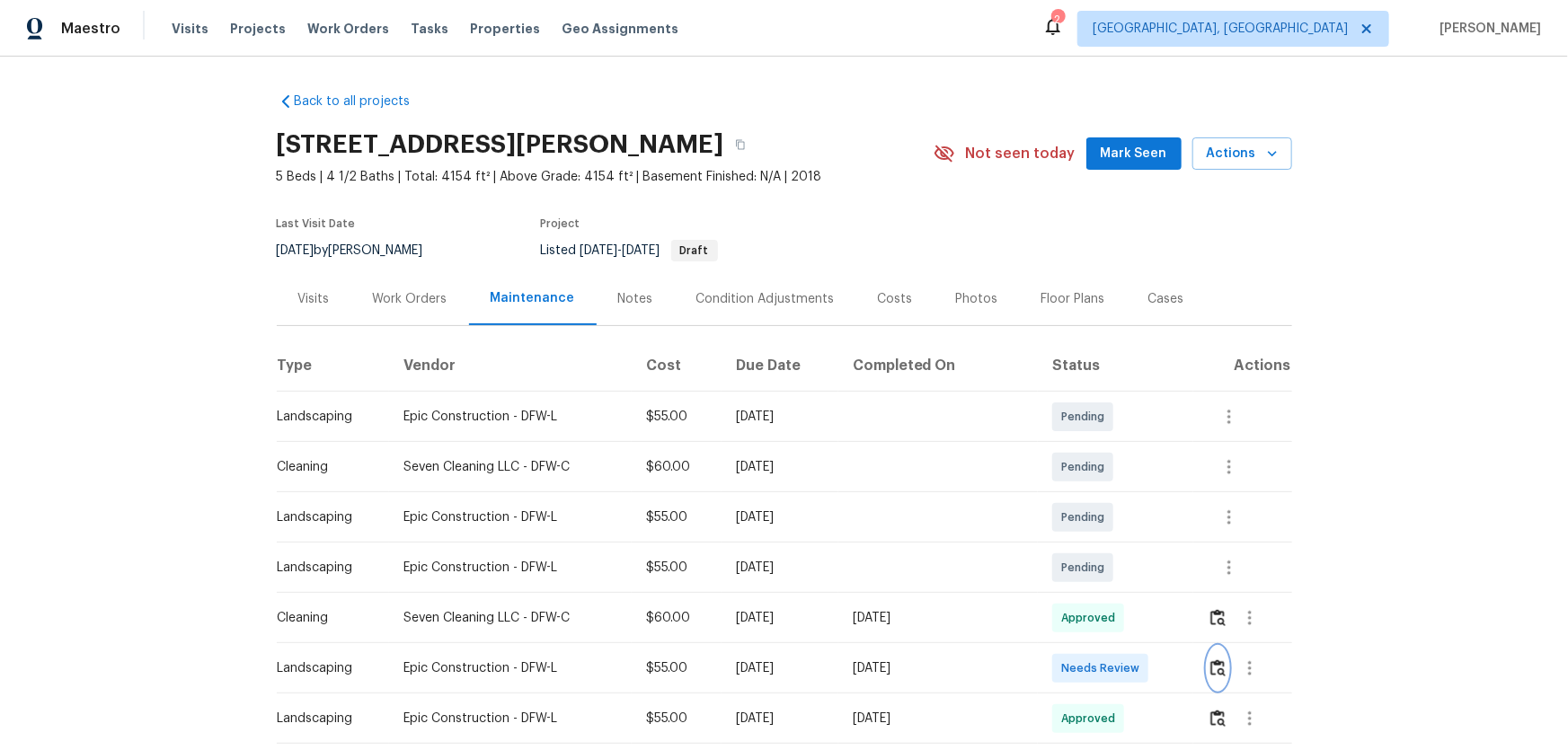
click at [1116, 494] on img "button" at bounding box center [1218, 667] width 16 height 17
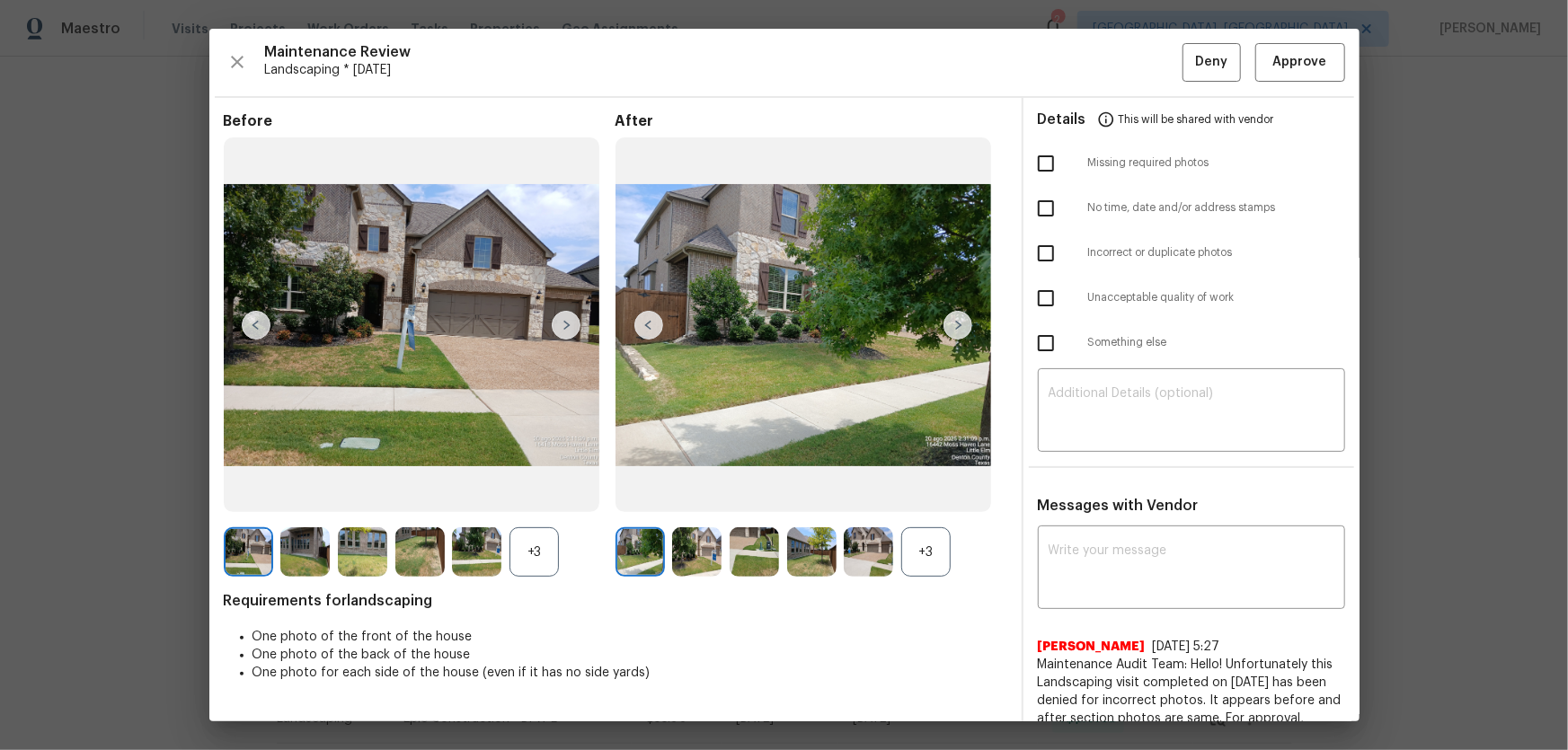
click at [913, 494] on div "+3" at bounding box center [926, 552] width 50 height 50
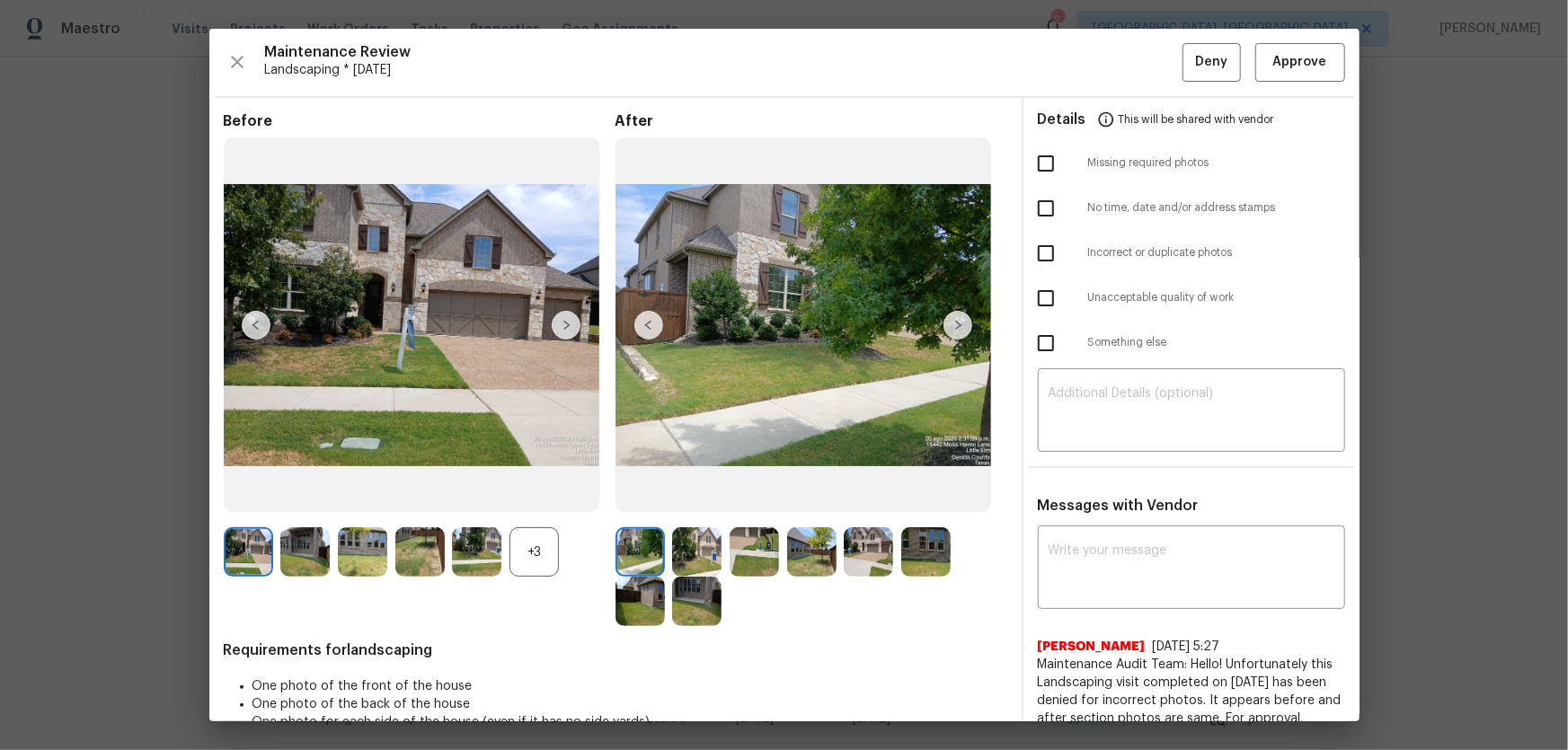
click at [544, 494] on div "+3" at bounding box center [534, 552] width 50 height 50
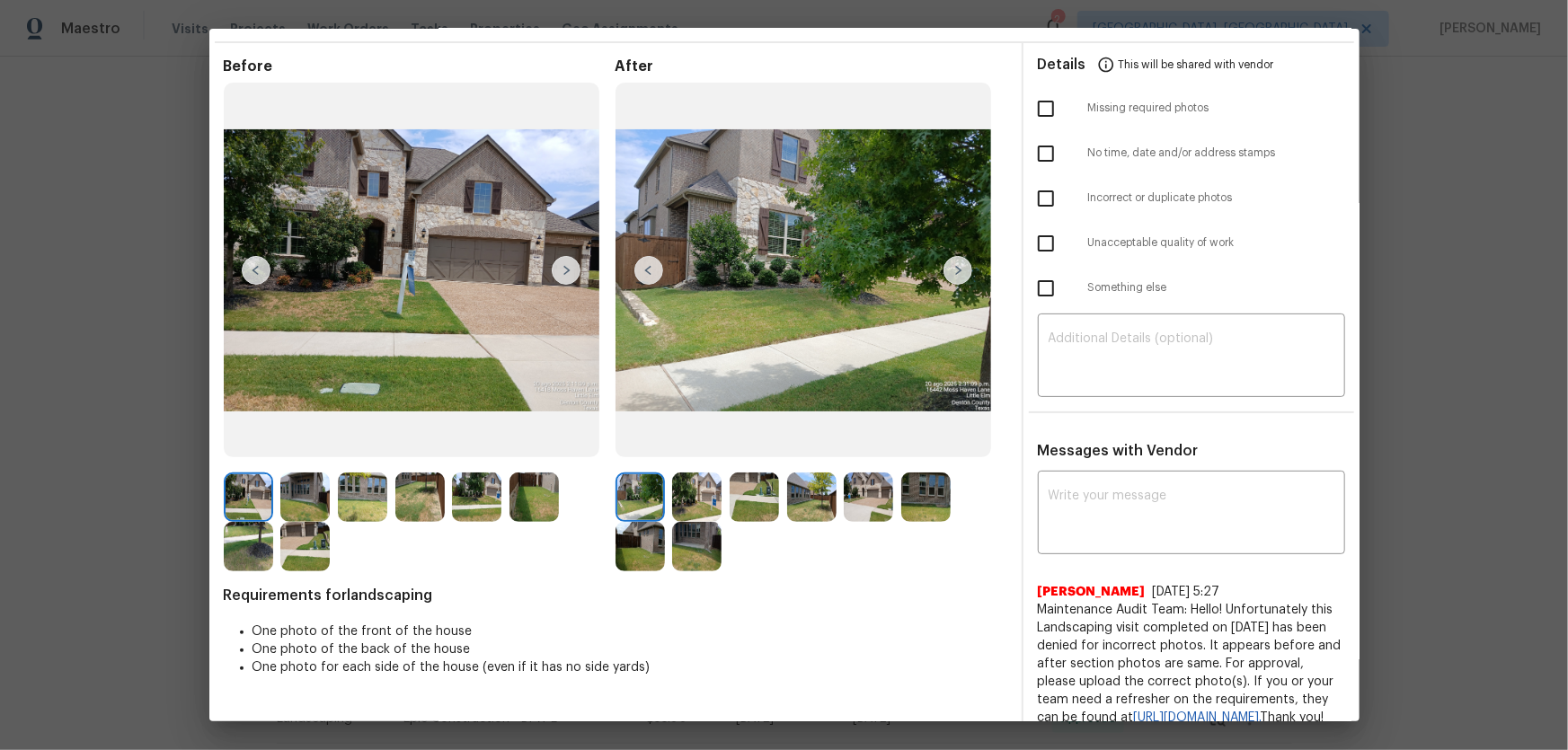
scroll to position [108, 0]
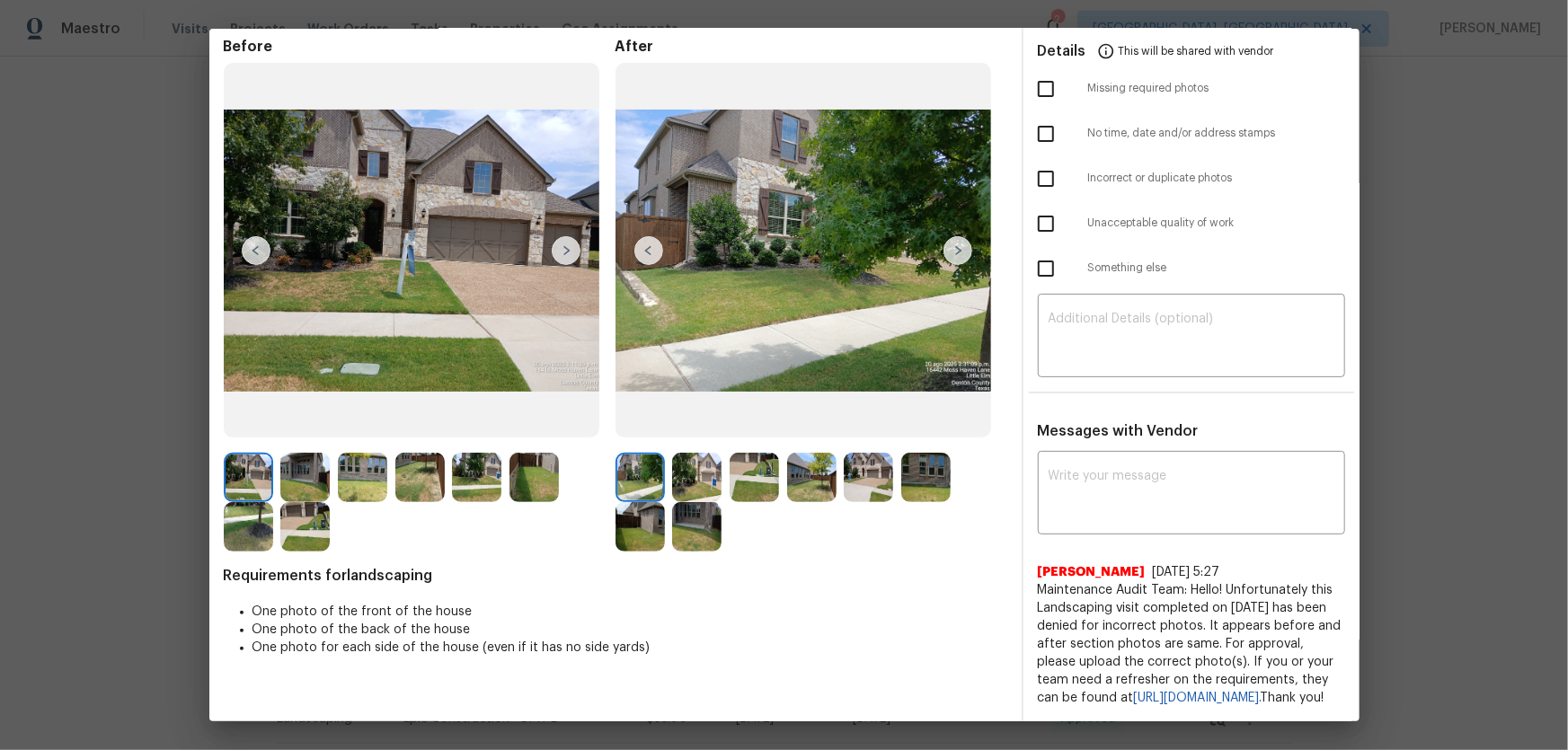
click at [691, 459] on img at bounding box center [697, 477] width 50 height 50
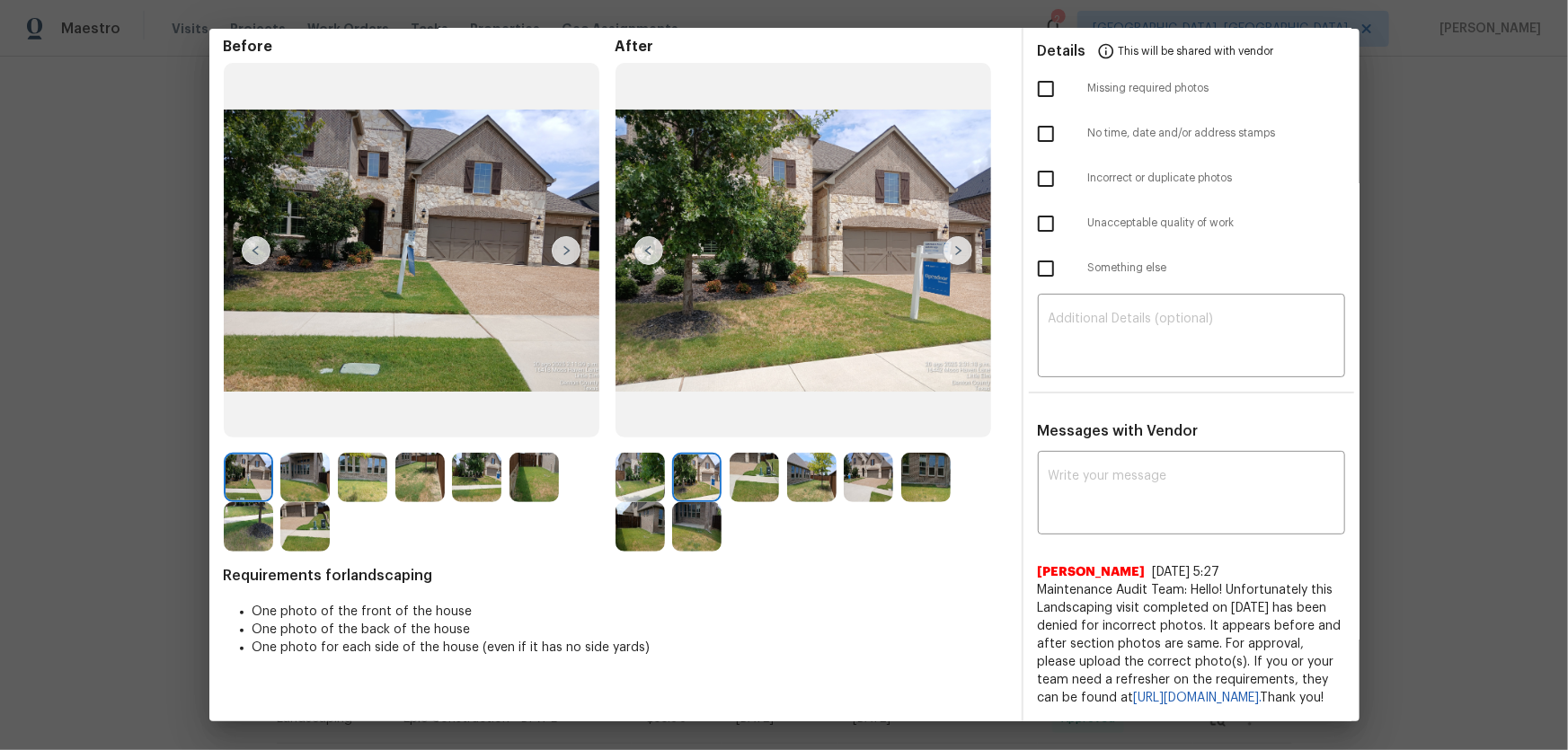
click at [755, 454] on img at bounding box center [754, 477] width 50 height 50
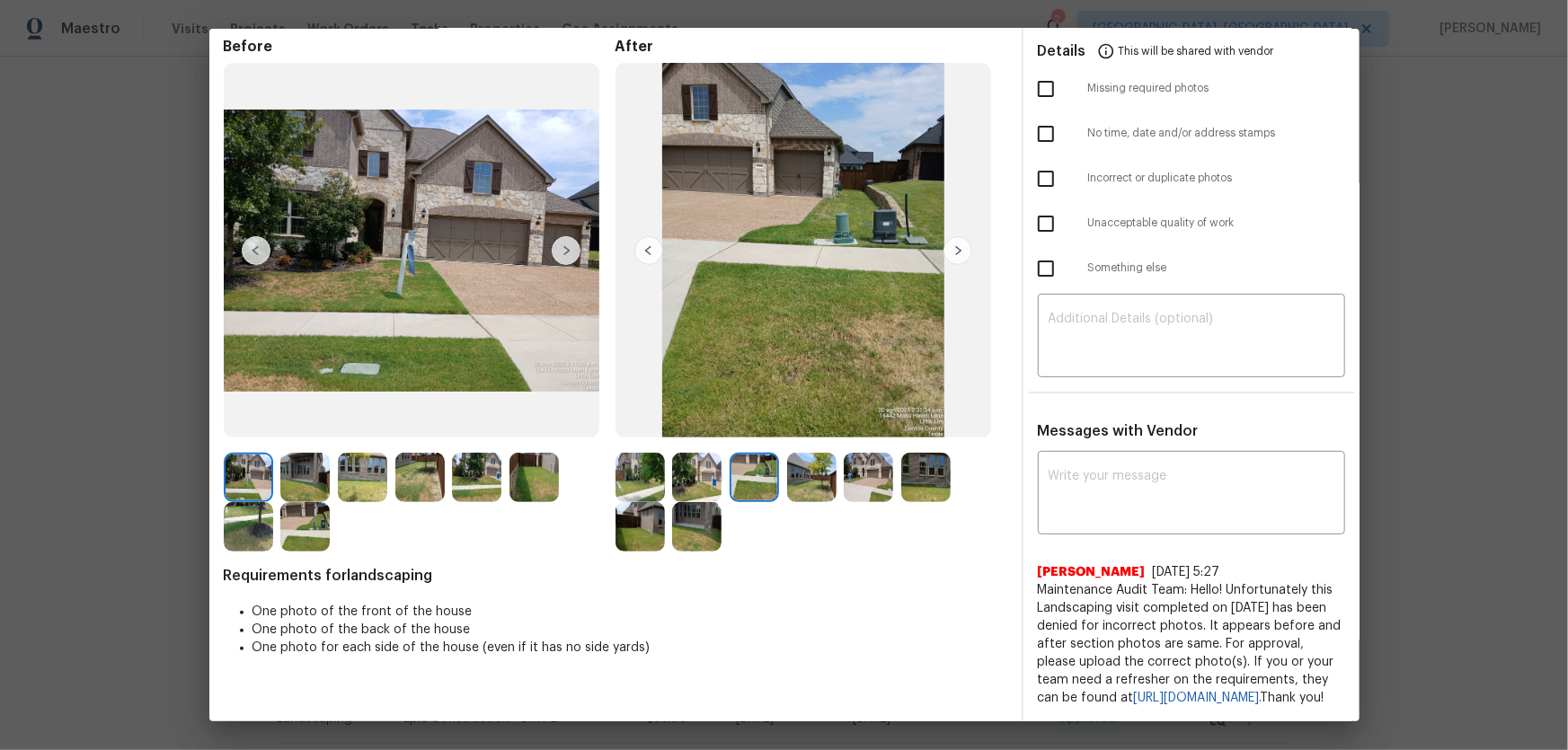
click at [804, 452] on img at bounding box center [812, 477] width 50 height 50
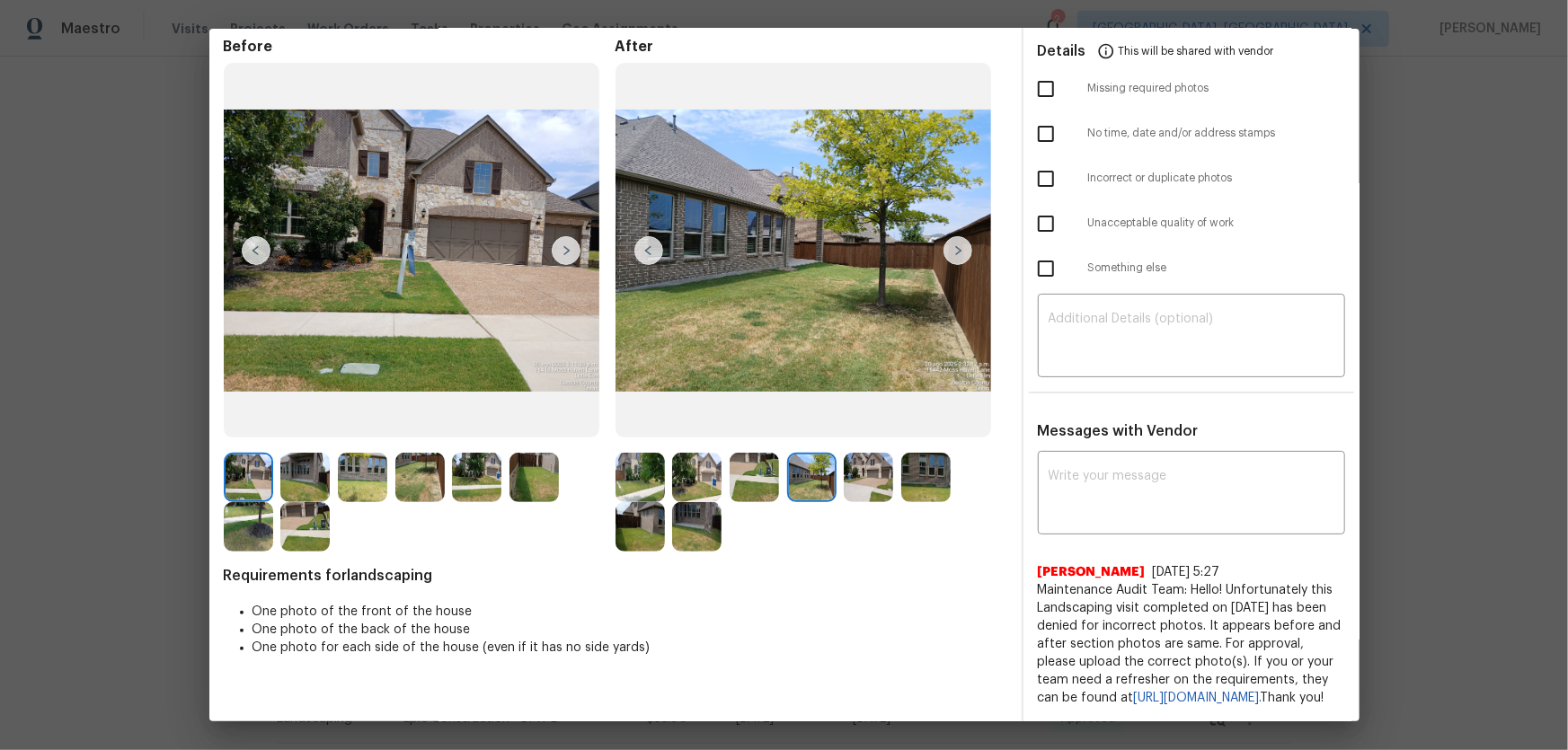
click at [871, 452] on img at bounding box center [868, 477] width 50 height 50
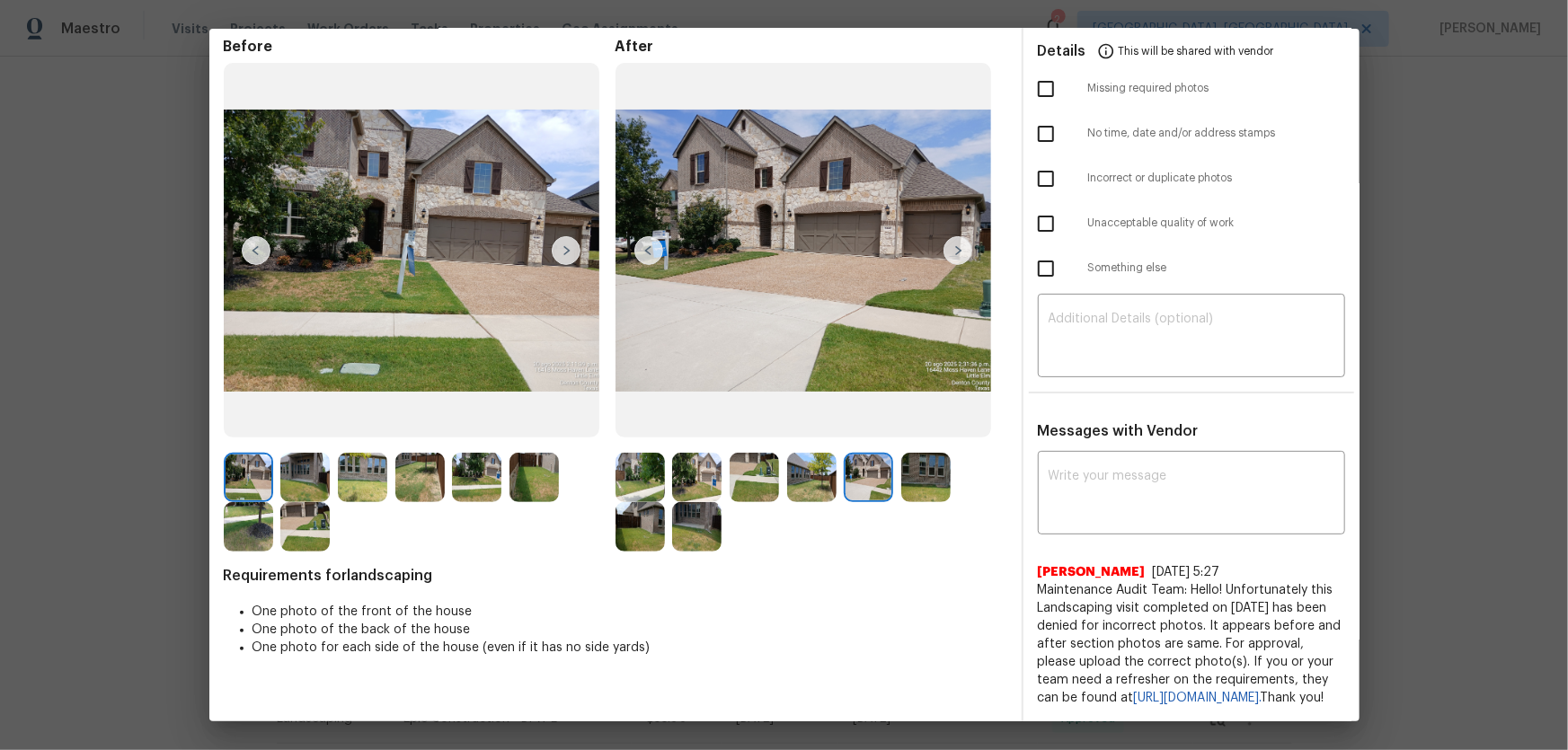
click at [907, 452] on img at bounding box center [926, 477] width 50 height 50
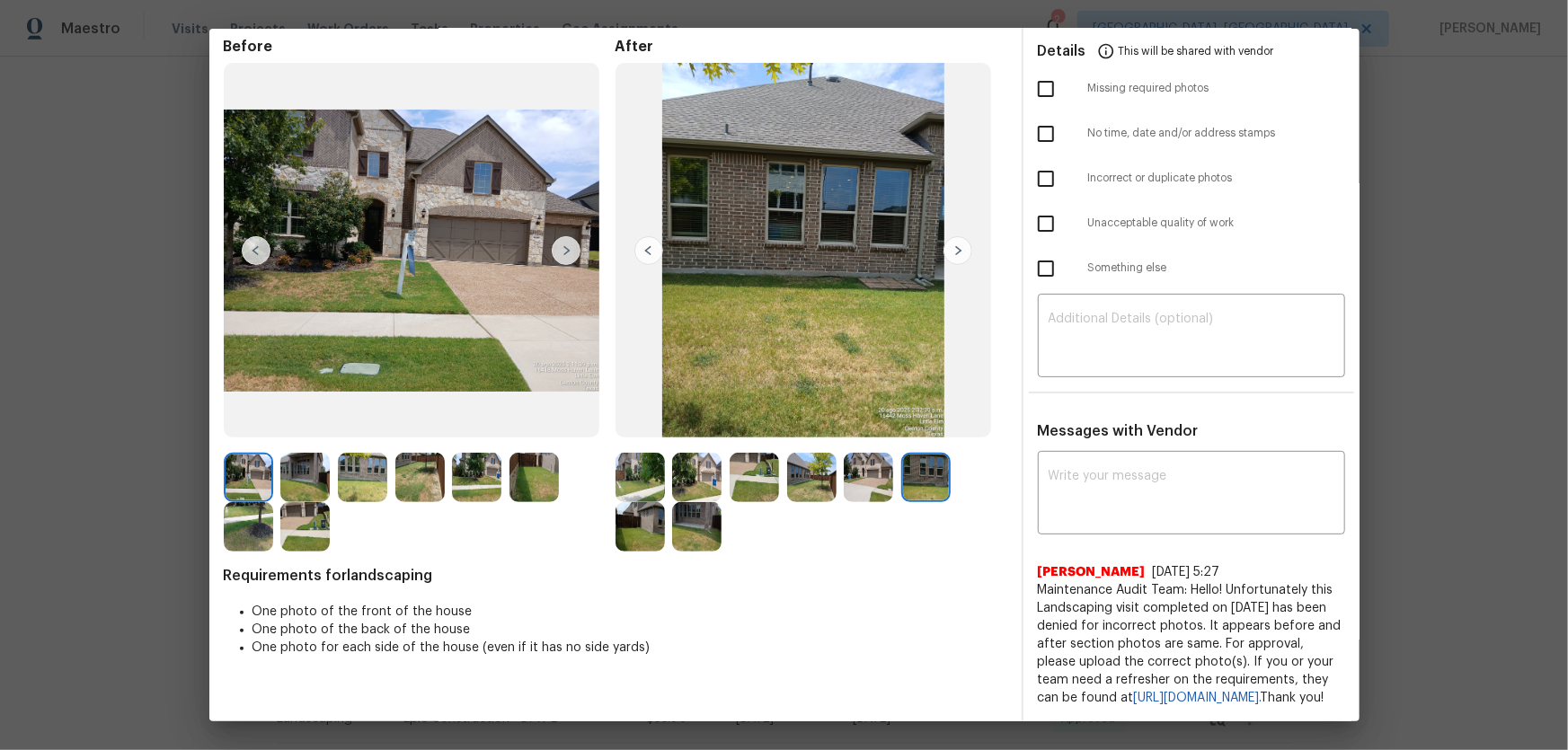
click at [647, 494] on img at bounding box center [640, 527] width 50 height 50
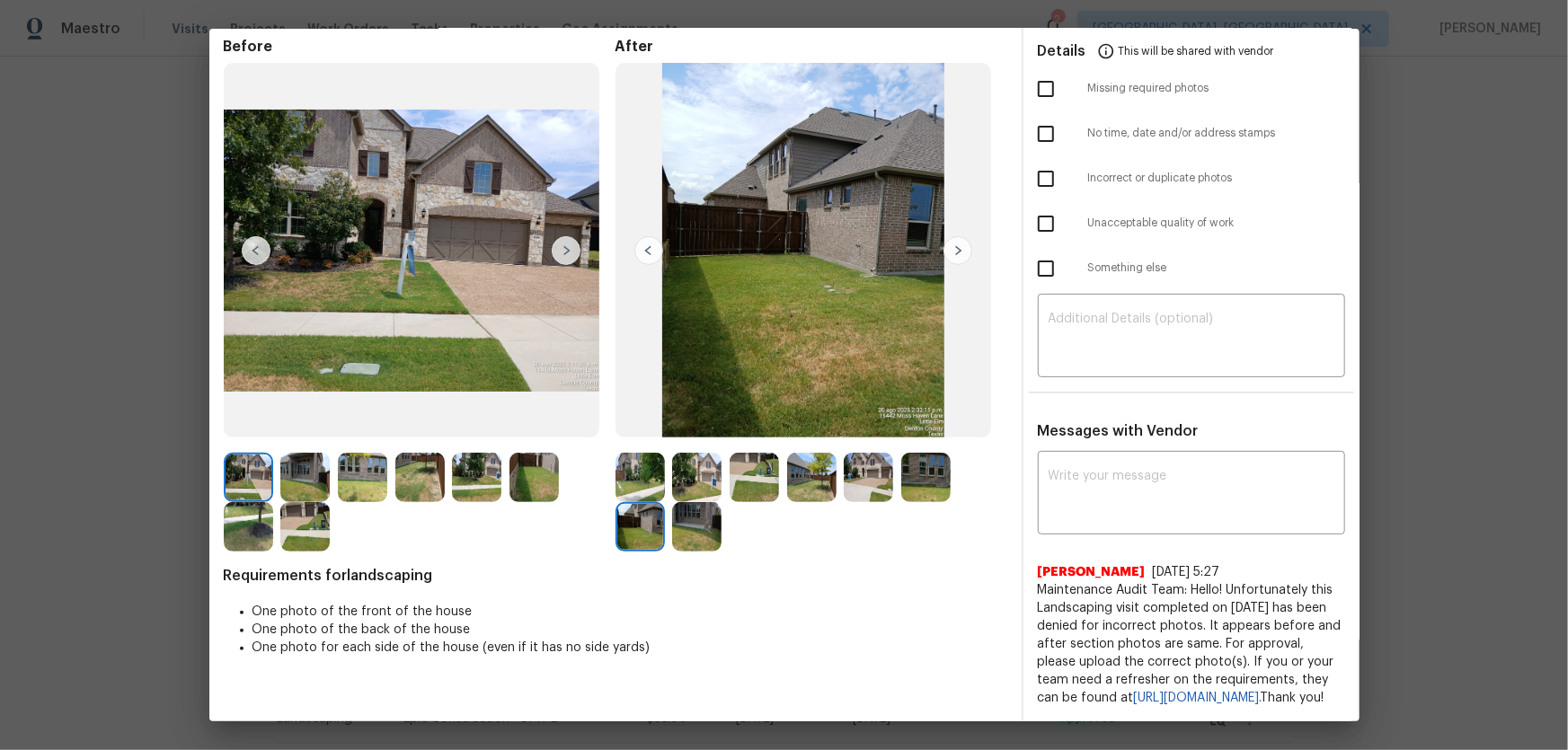
click at [700, 494] on img at bounding box center [697, 527] width 50 height 50
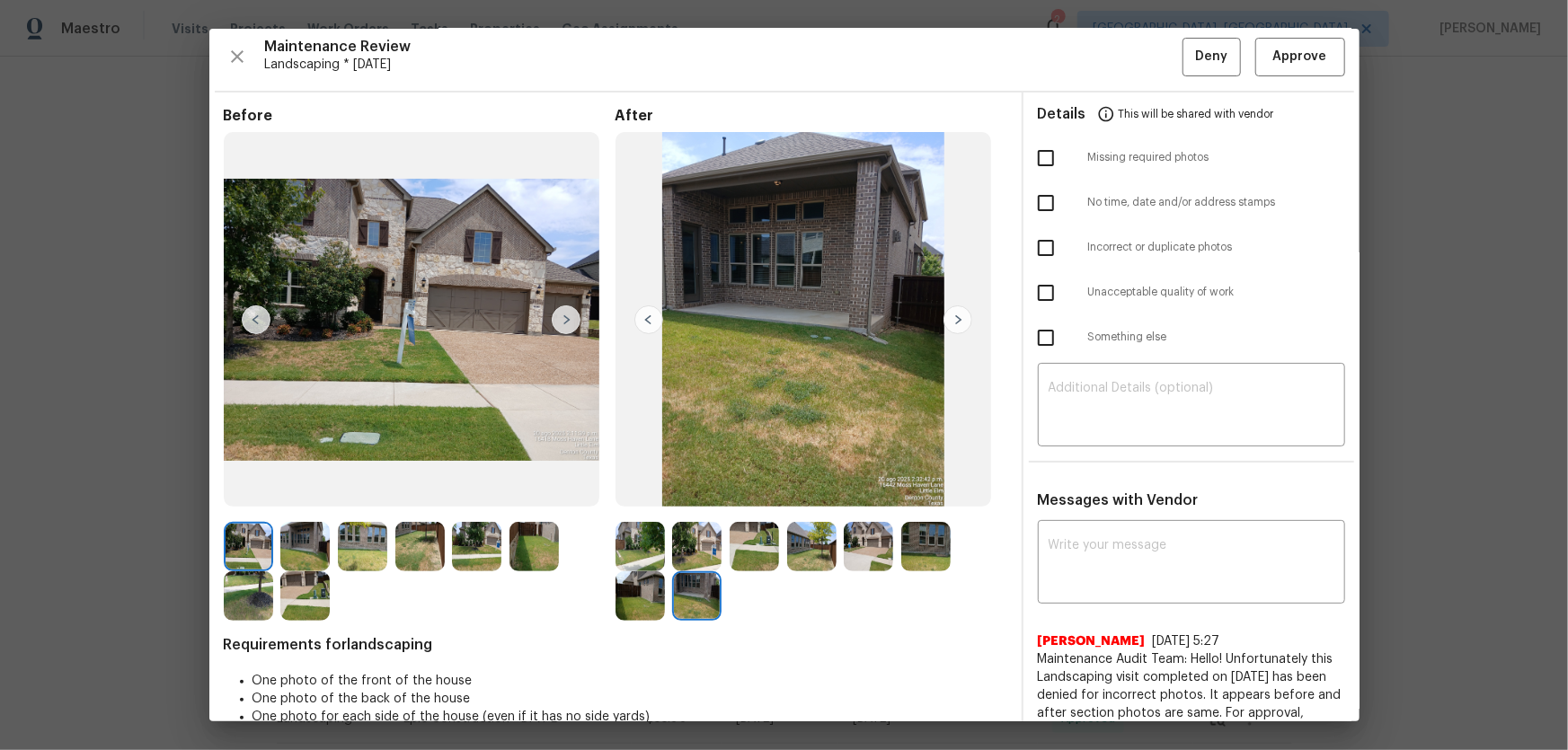
scroll to position [0, 0]
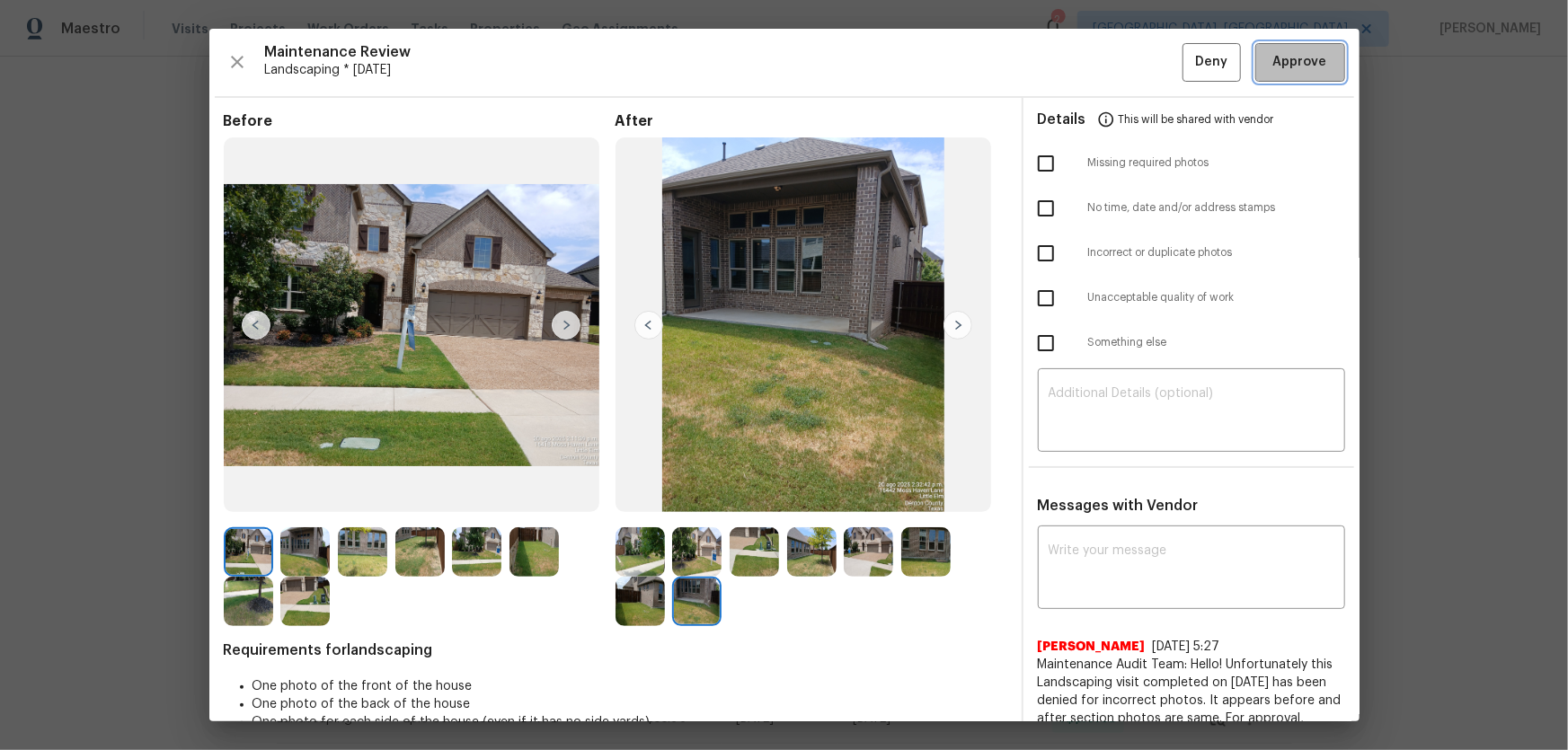
click at [1116, 74] on button "Approve" at bounding box center [1300, 62] width 90 height 39
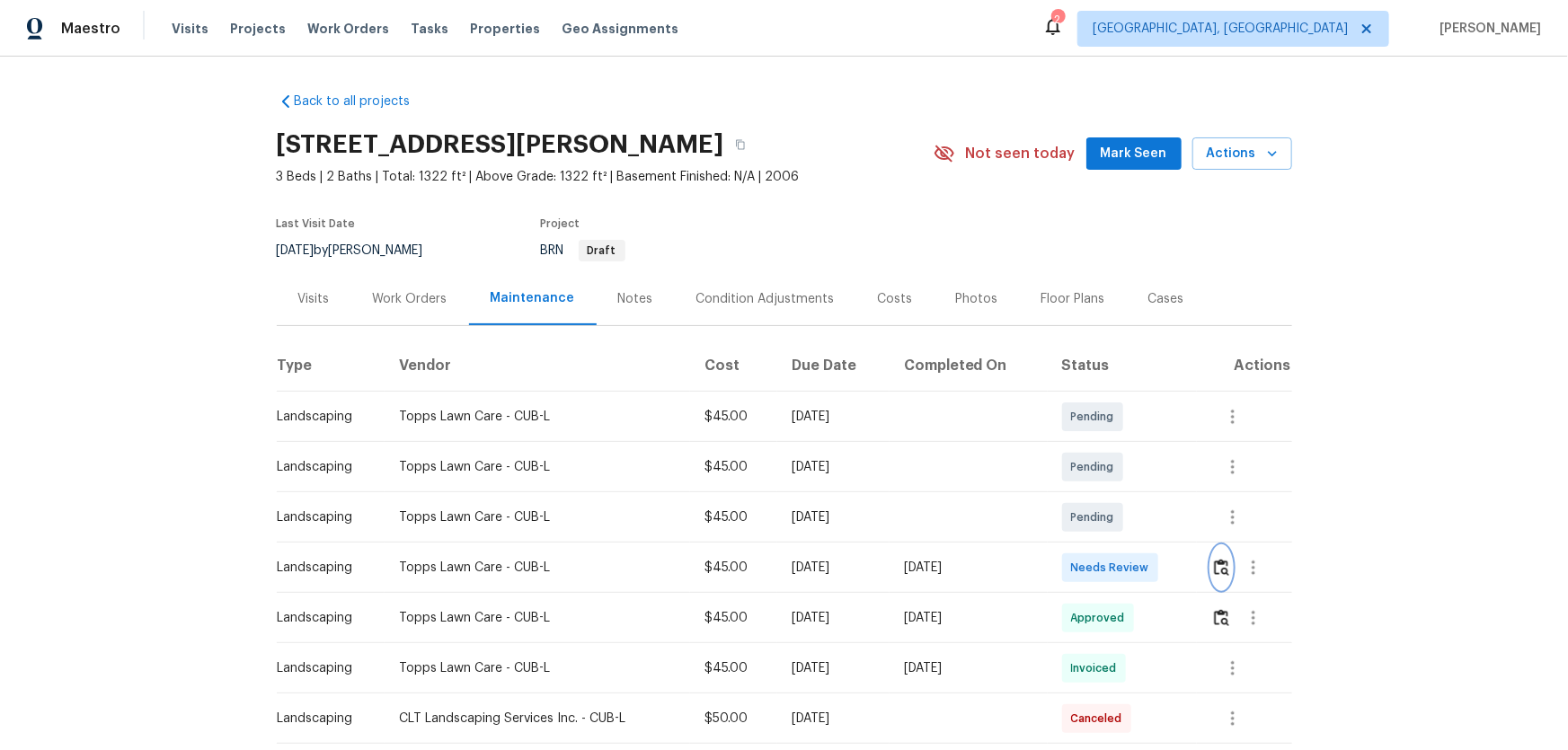
click at [1116, 494] on img "button" at bounding box center [1221, 567] width 16 height 17
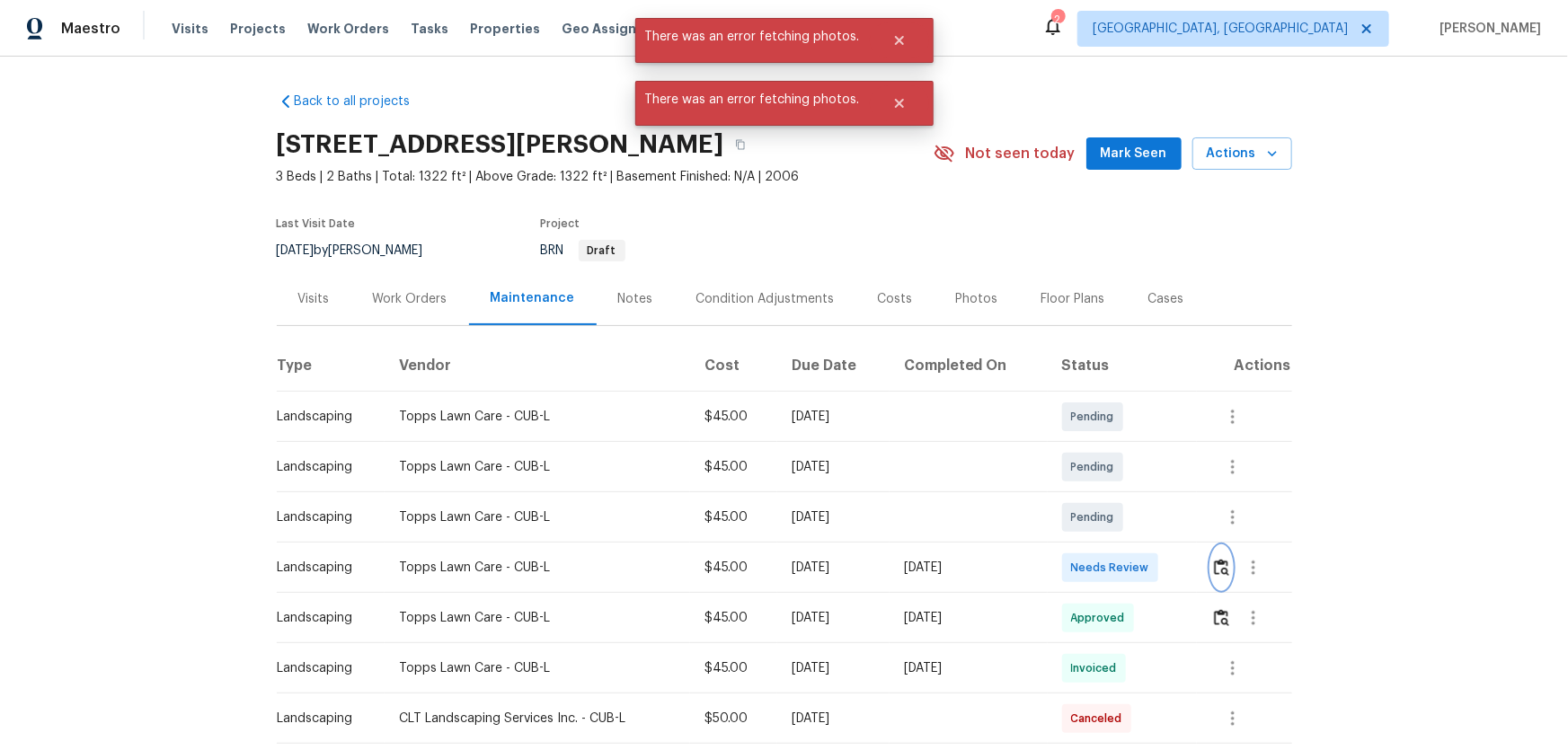
click at [1116, 494] on img "button" at bounding box center [1221, 567] width 16 height 17
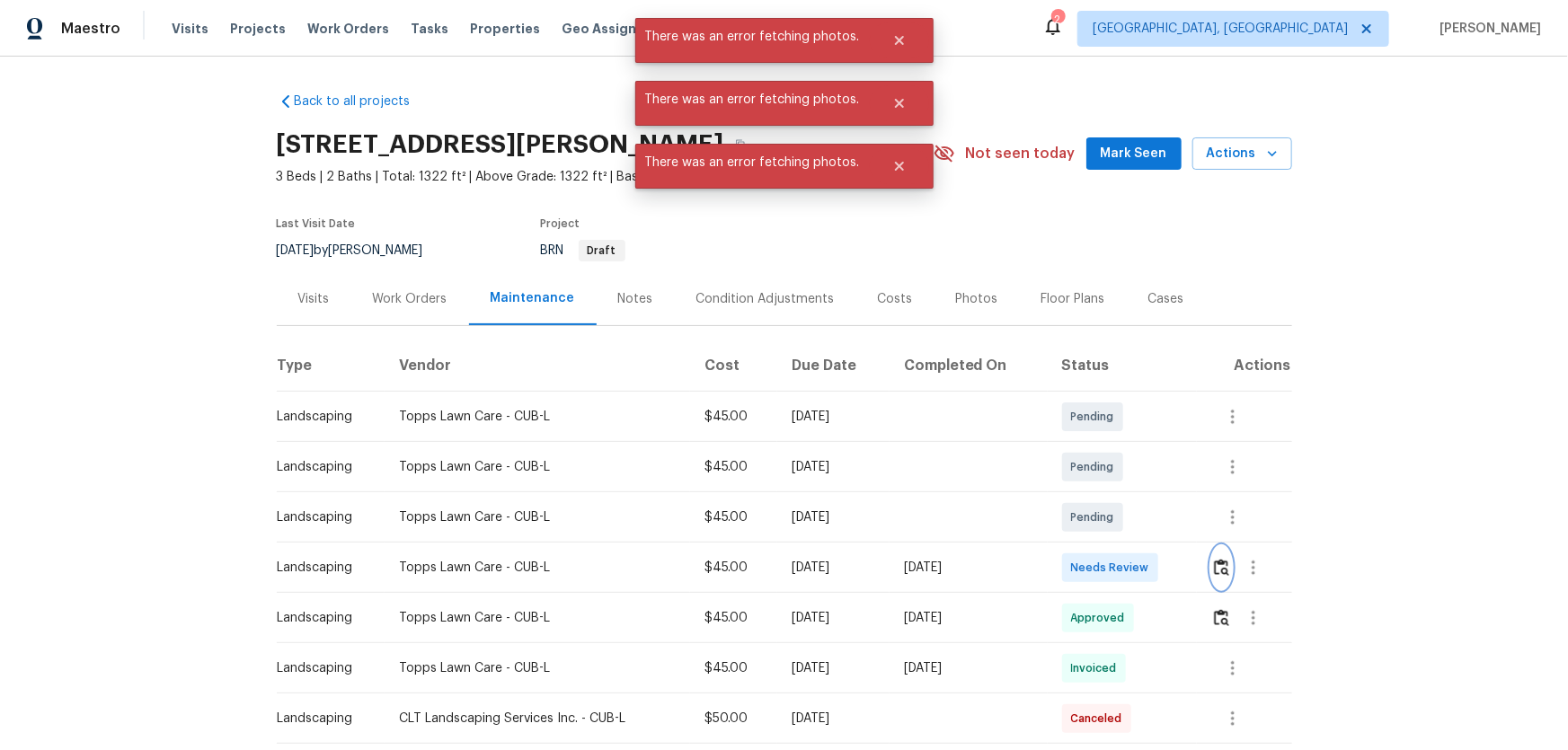
click at [1116, 494] on button "button" at bounding box center [1221, 567] width 20 height 43
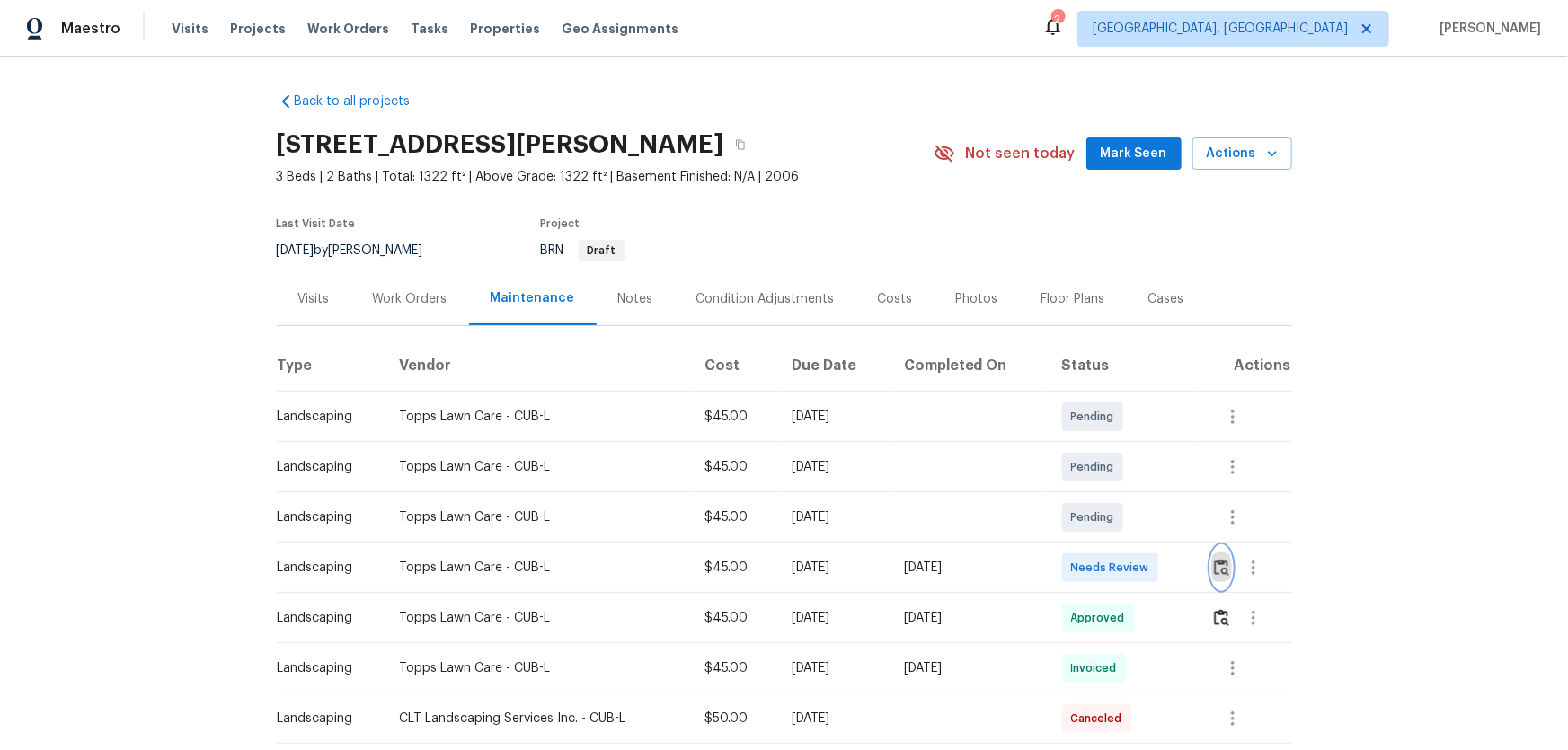
click at [1230, 562] on button "button" at bounding box center [1221, 567] width 20 height 43
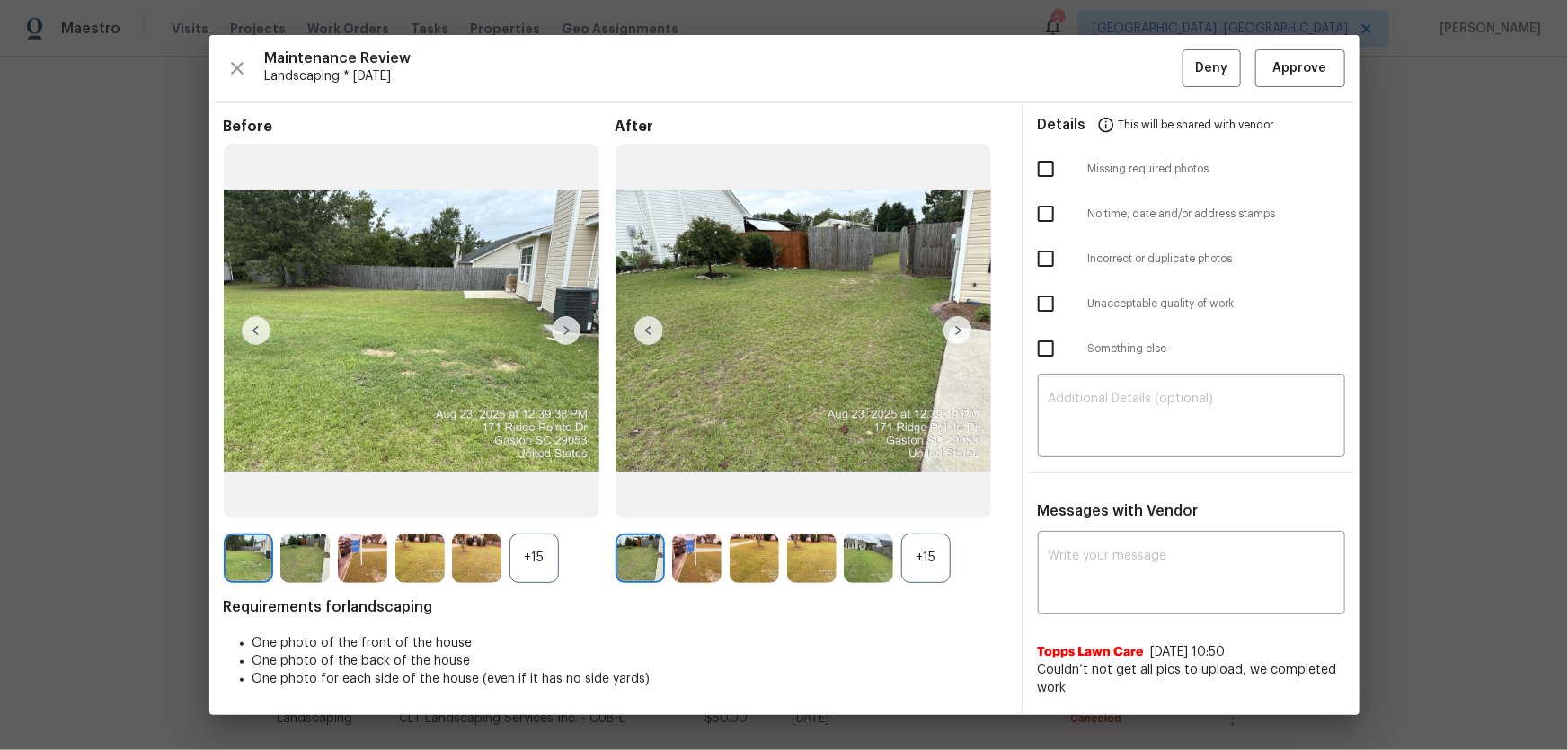
click at [931, 551] on div "+15" at bounding box center [926, 558] width 50 height 50
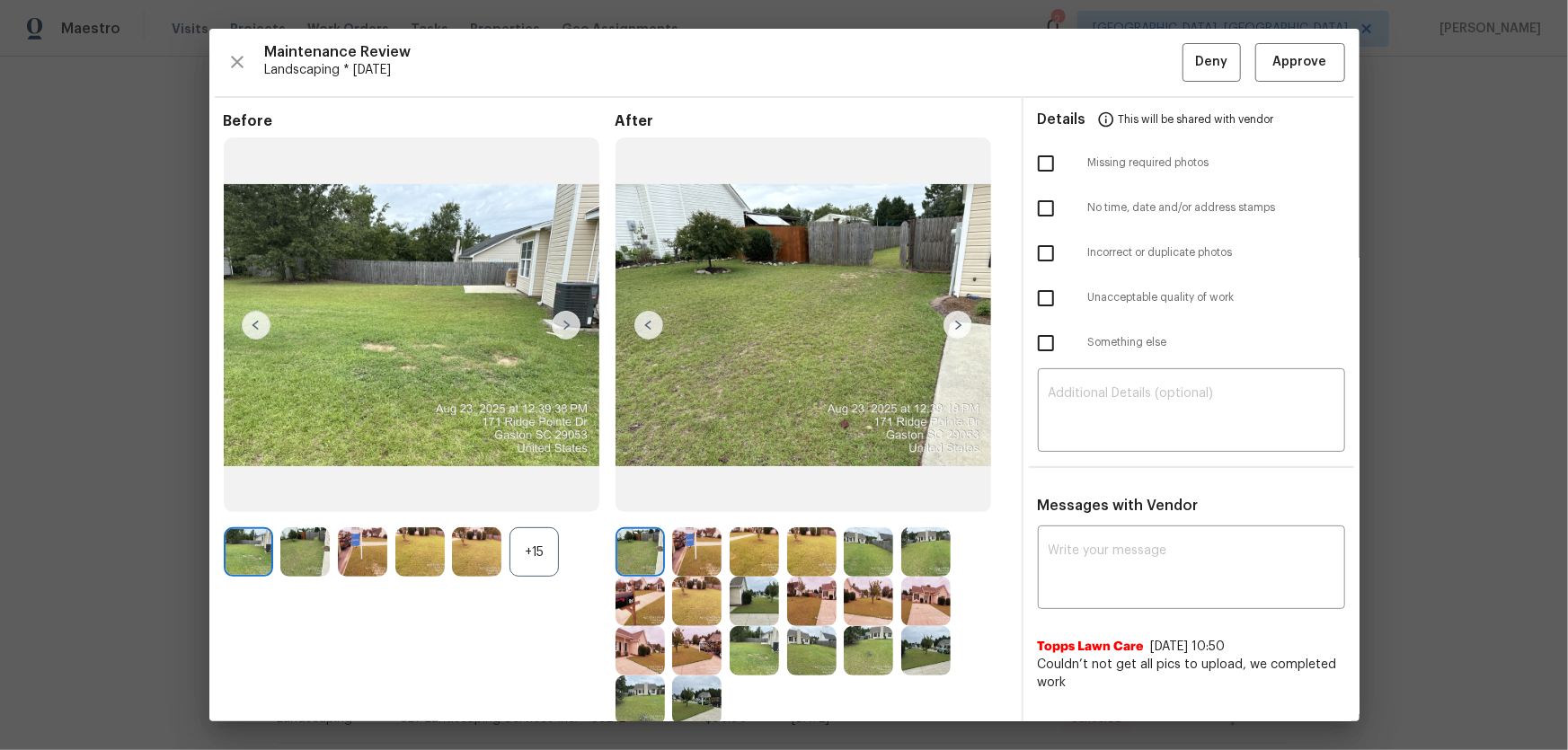
click at [534, 568] on div "+15" at bounding box center [534, 552] width 50 height 50
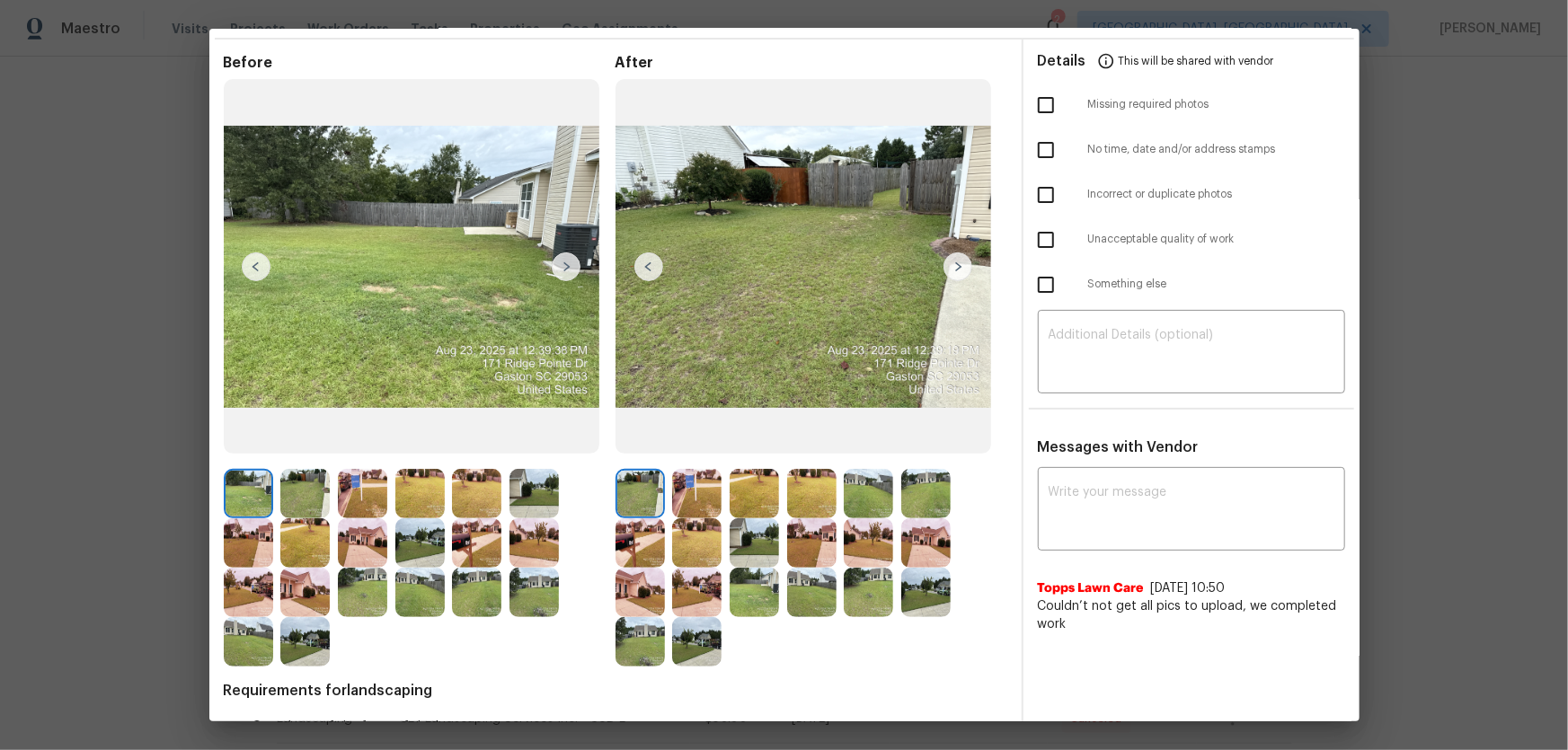
scroll to position [135, 0]
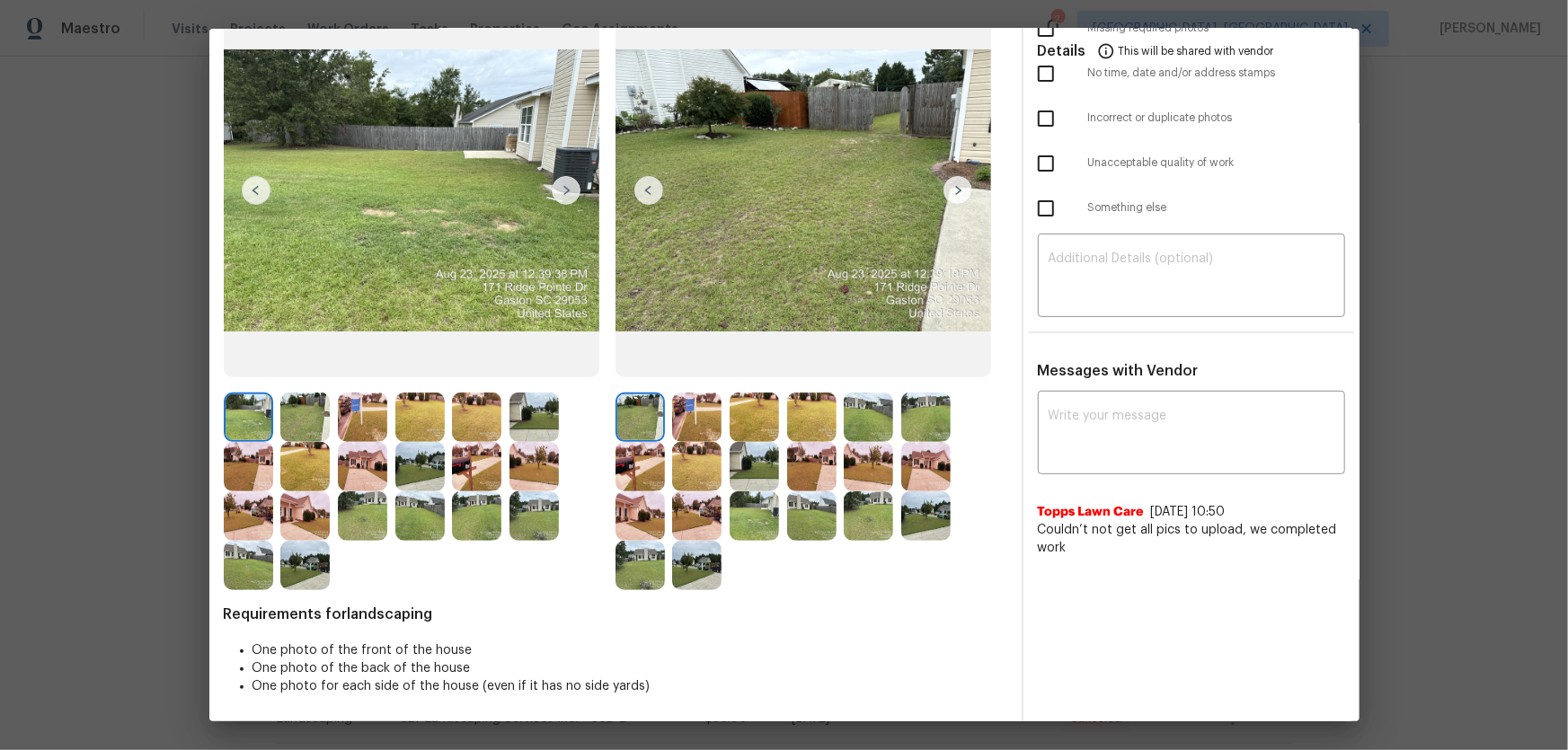
click at [692, 406] on img at bounding box center [697, 417] width 50 height 50
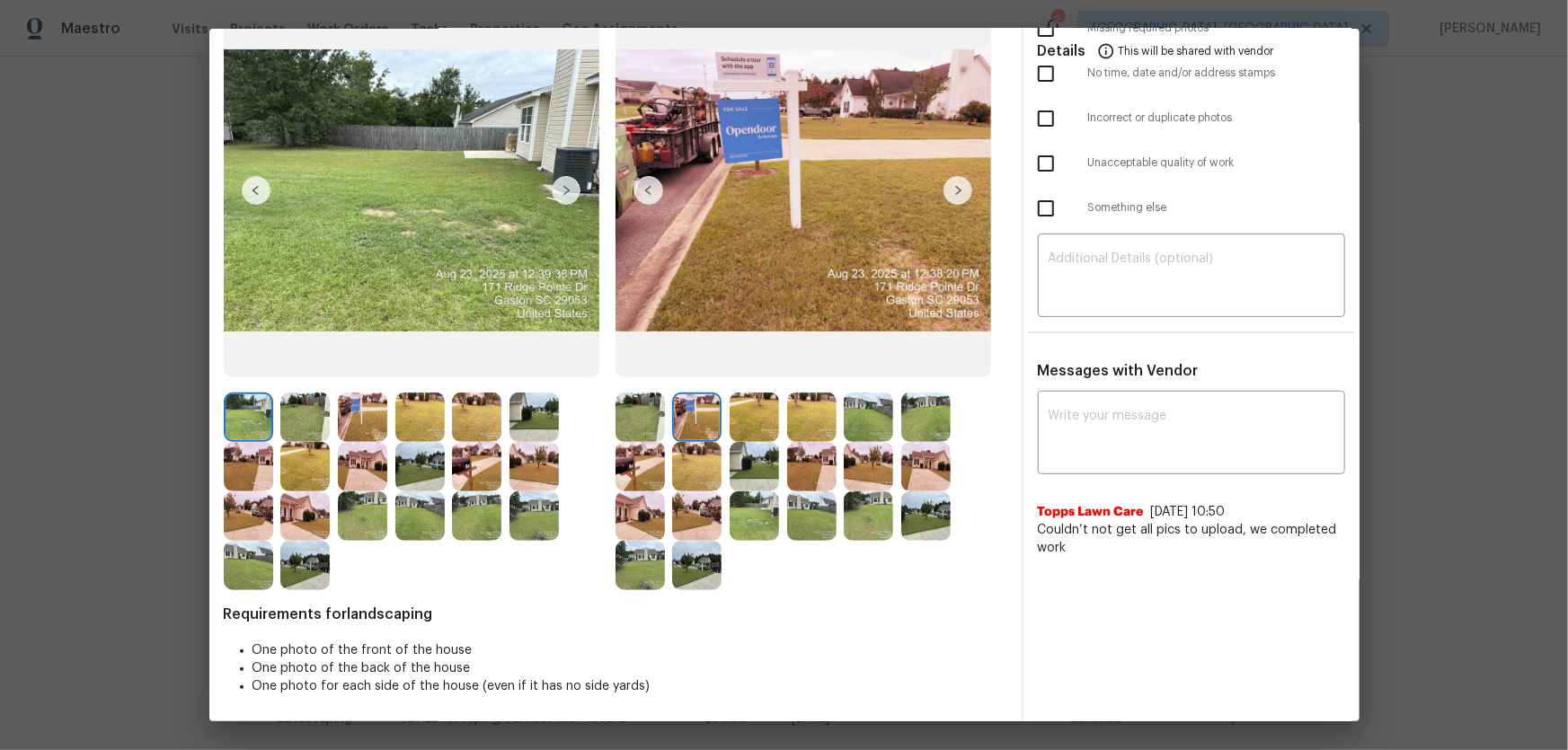
click at [738, 406] on img at bounding box center [754, 417] width 50 height 50
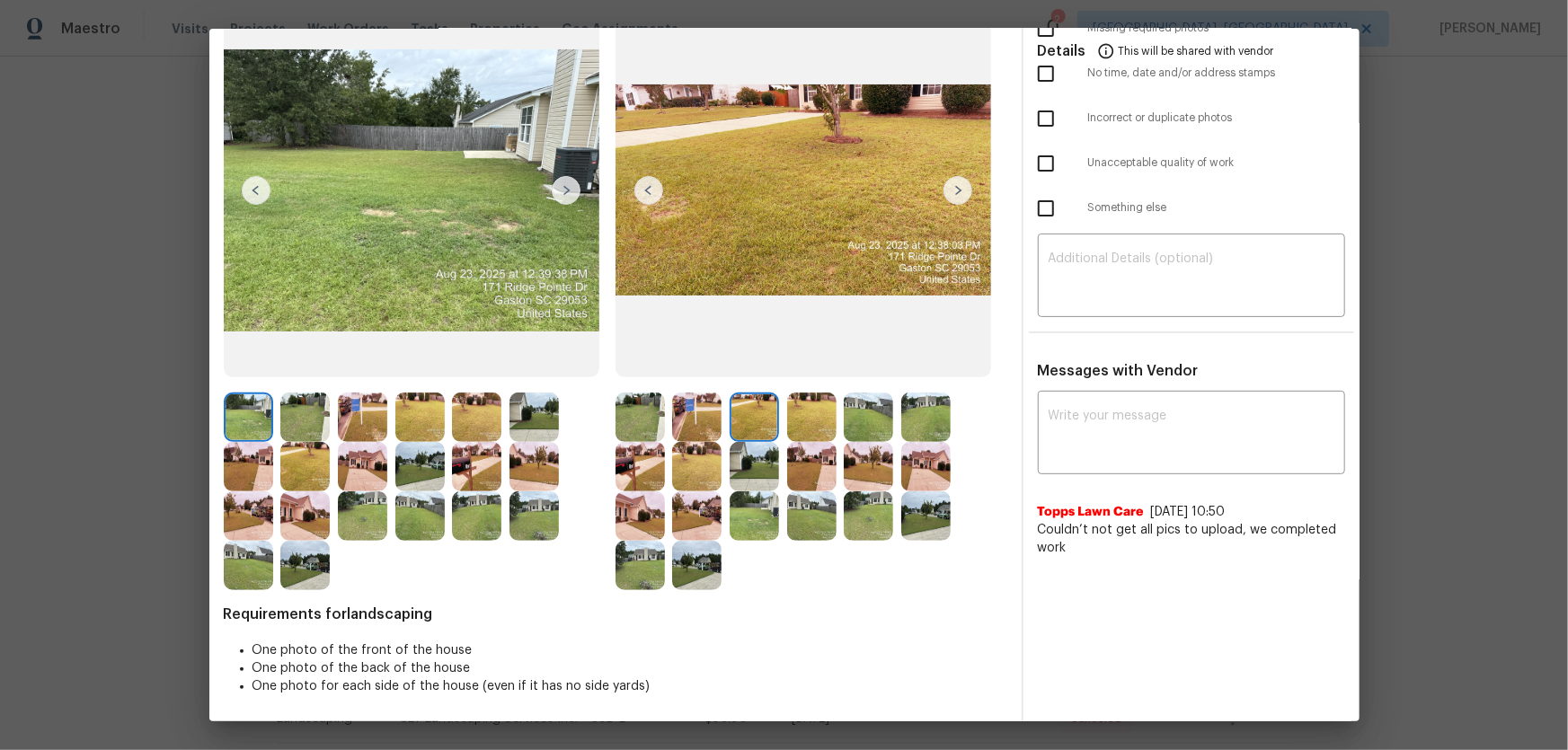
click at [795, 408] on img at bounding box center [812, 417] width 50 height 50
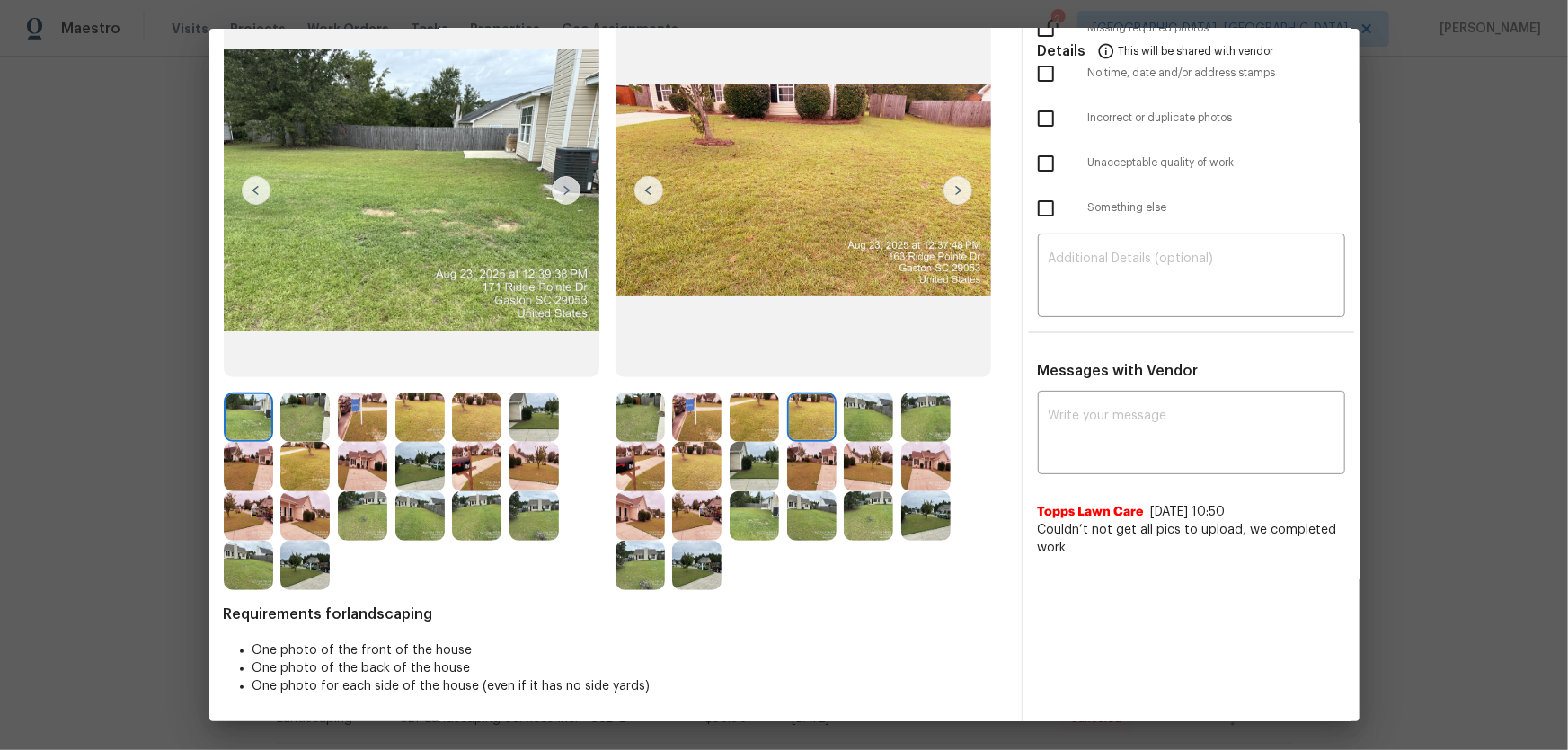
click at [858, 414] on img at bounding box center [868, 417] width 50 height 50
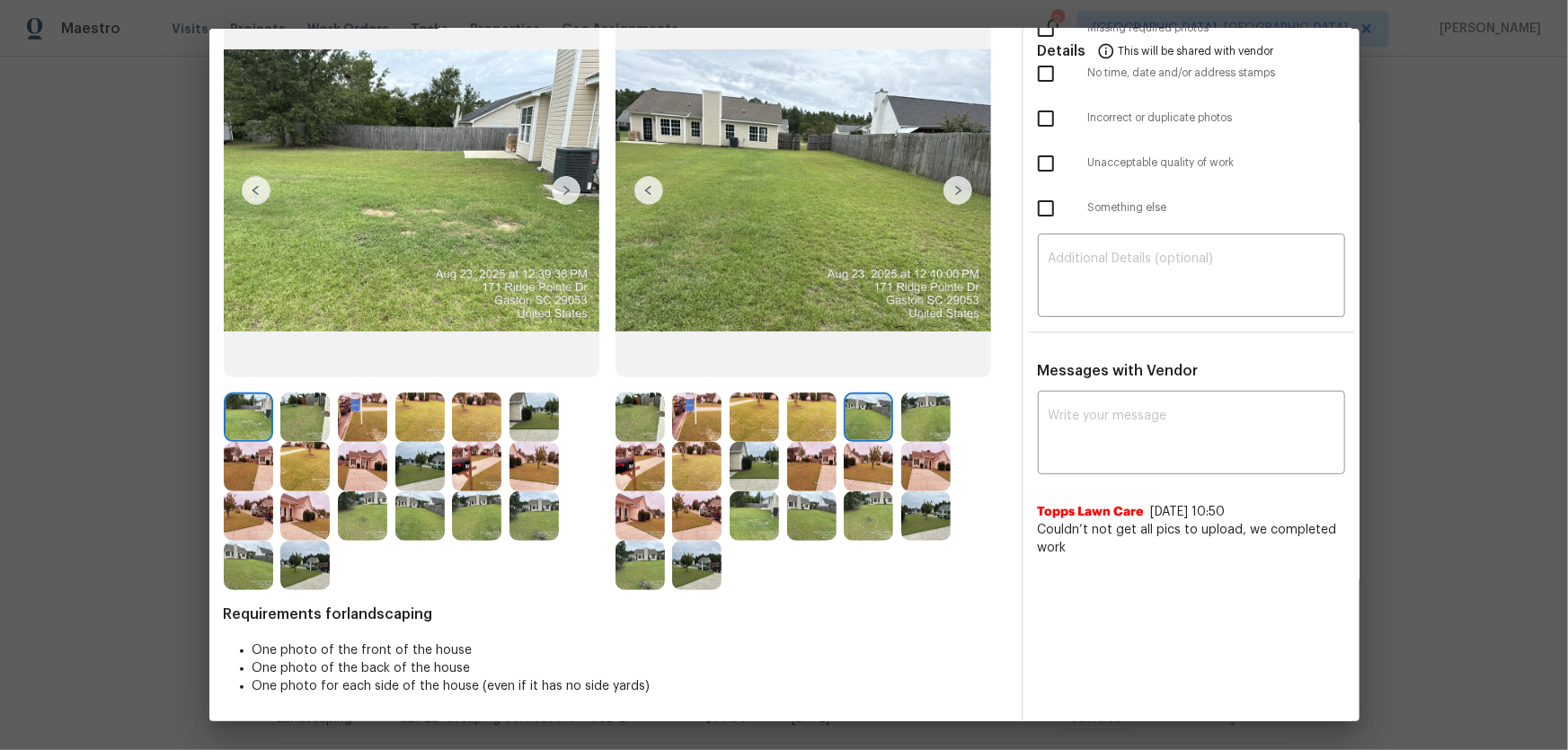
click at [913, 421] on img at bounding box center [926, 417] width 50 height 50
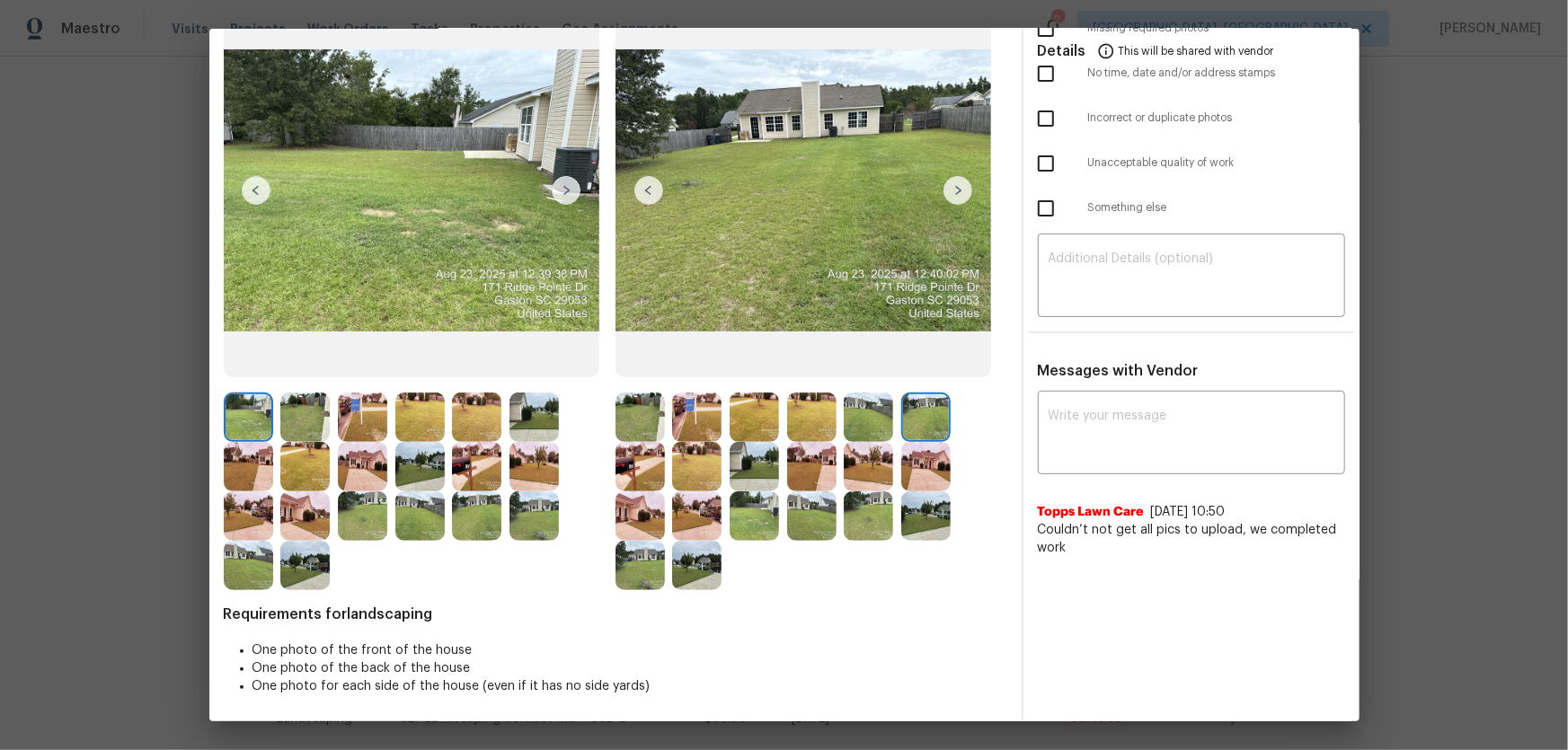
click at [647, 476] on img at bounding box center [640, 467] width 50 height 50
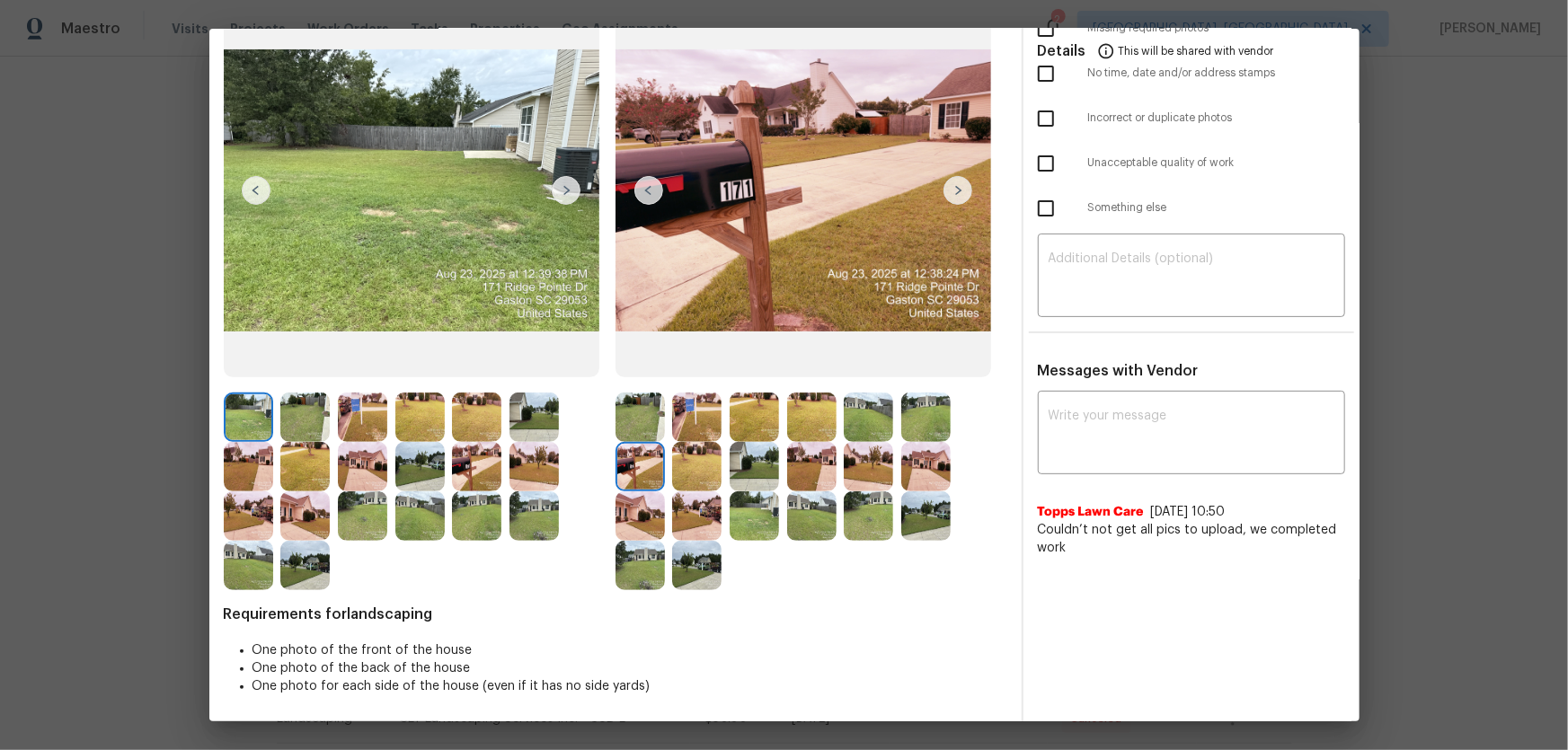
click at [696, 478] on img at bounding box center [697, 467] width 50 height 50
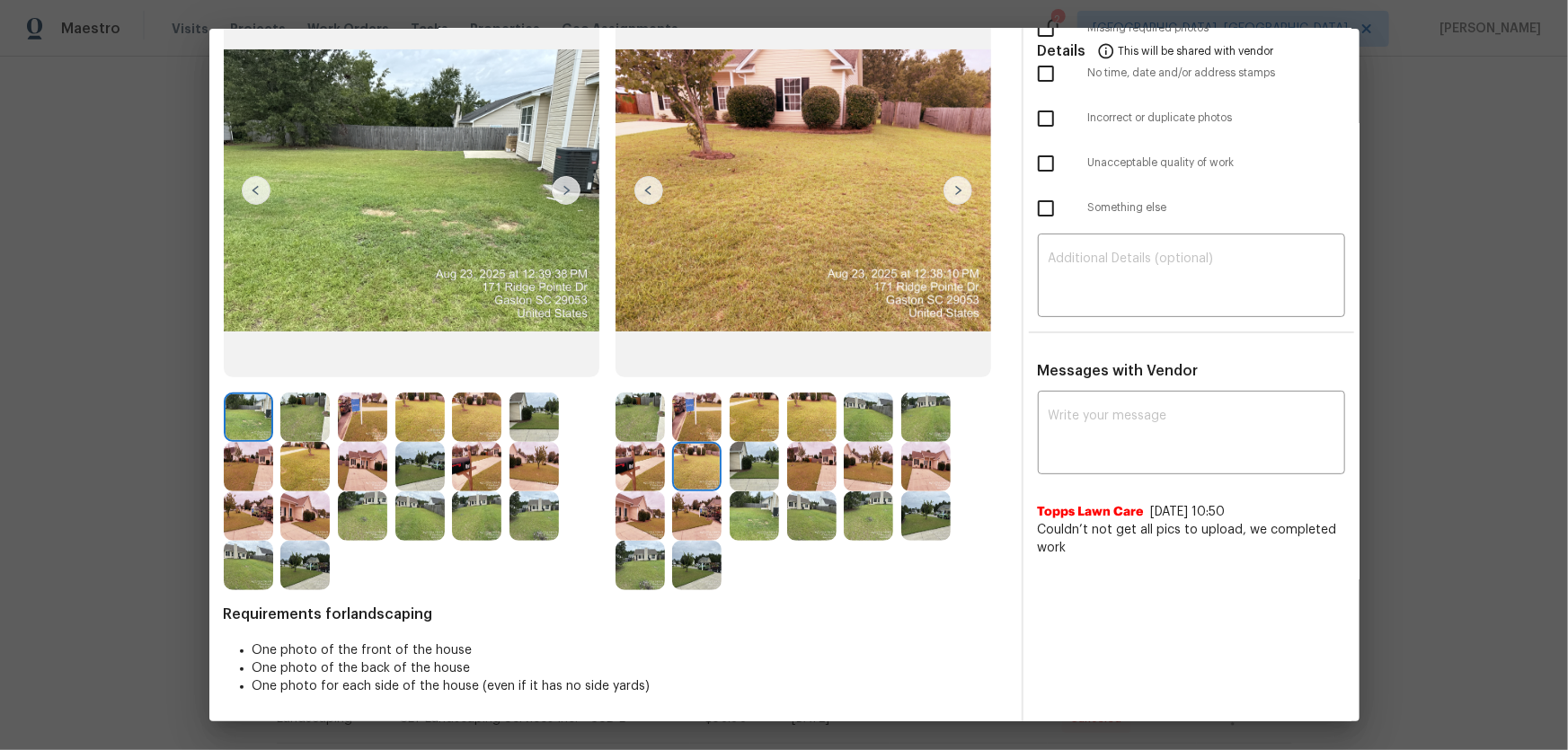
click at [739, 478] on img at bounding box center [754, 467] width 50 height 50
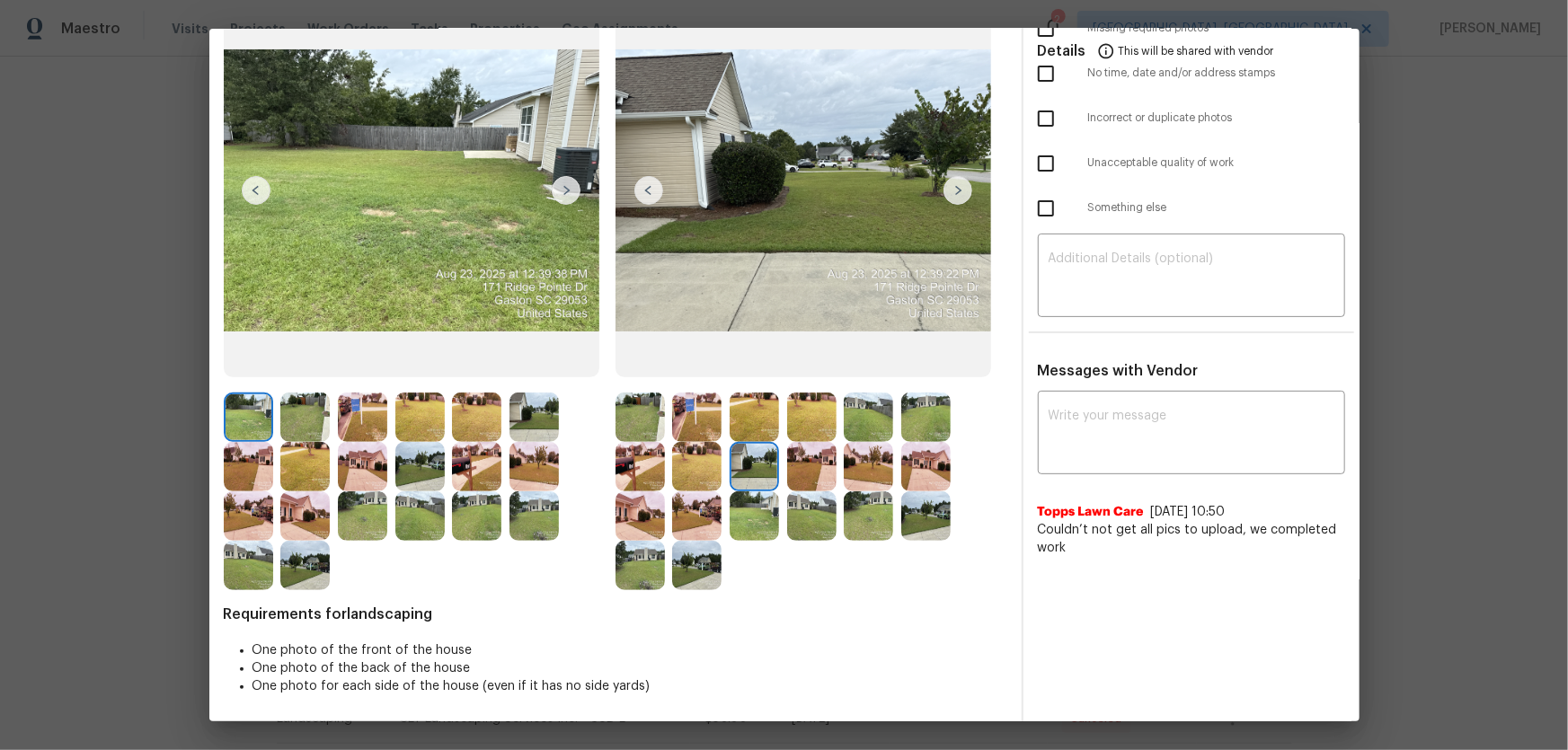
click at [797, 461] on img at bounding box center [812, 467] width 50 height 50
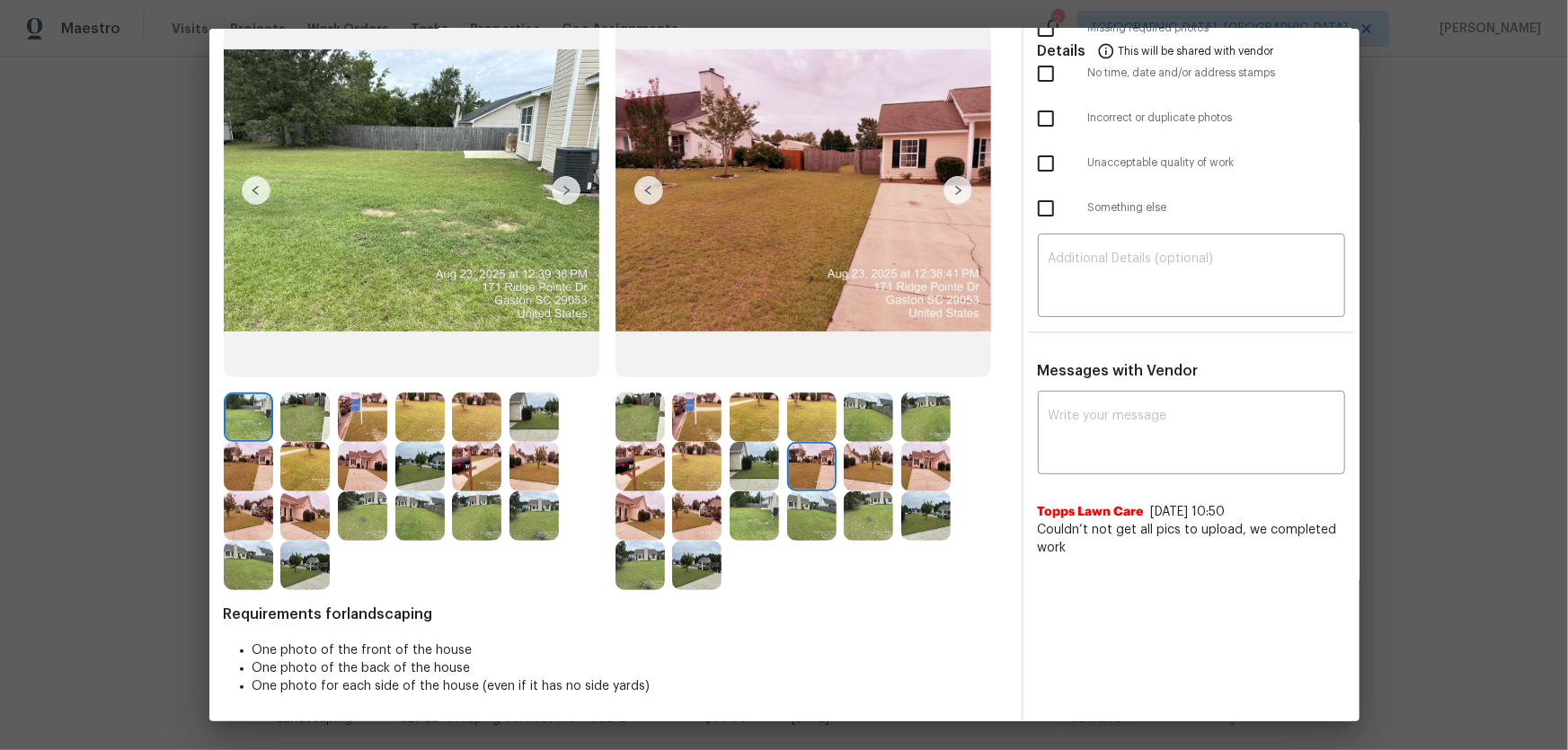
click at [864, 479] on img at bounding box center [868, 467] width 50 height 50
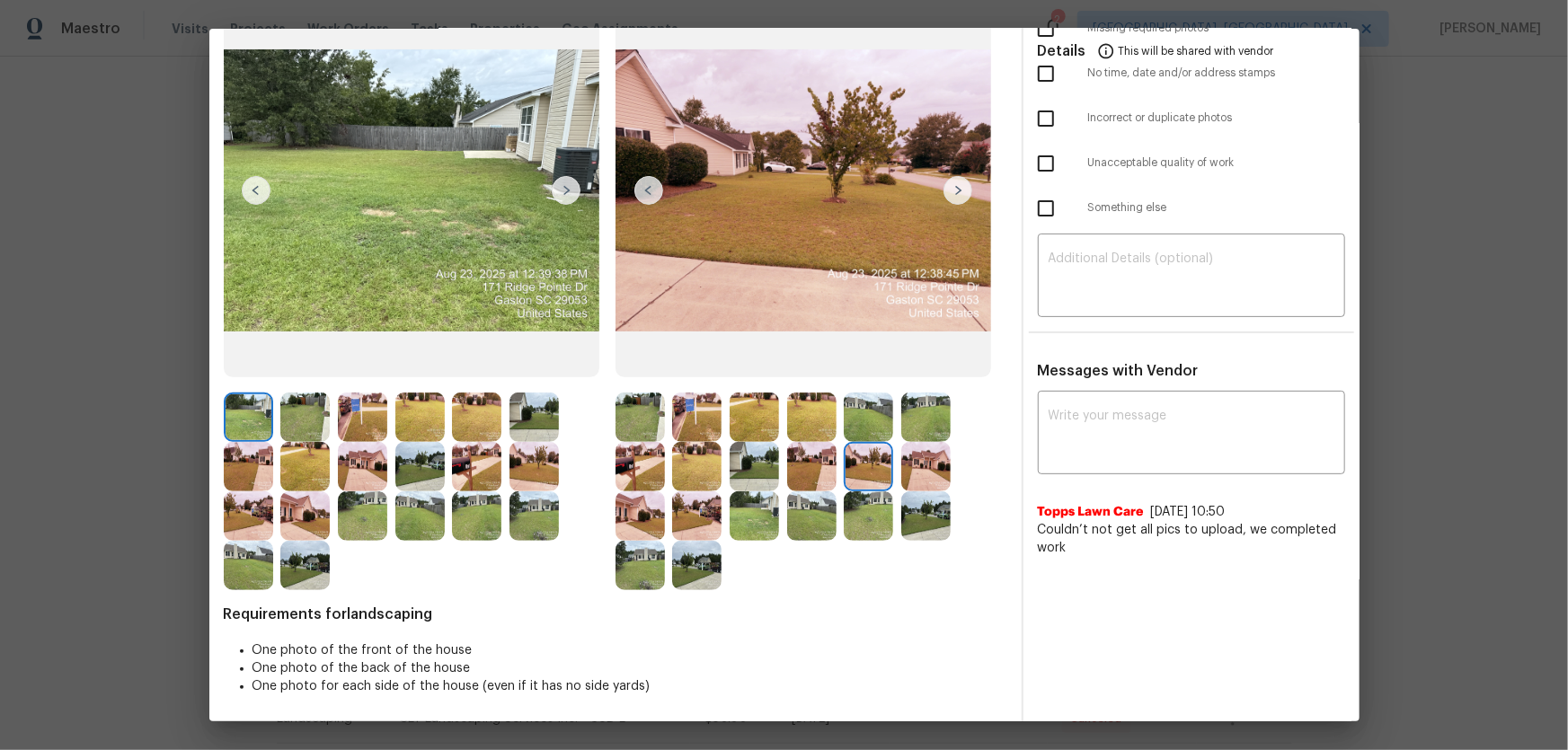
click at [926, 472] on img at bounding box center [926, 467] width 50 height 50
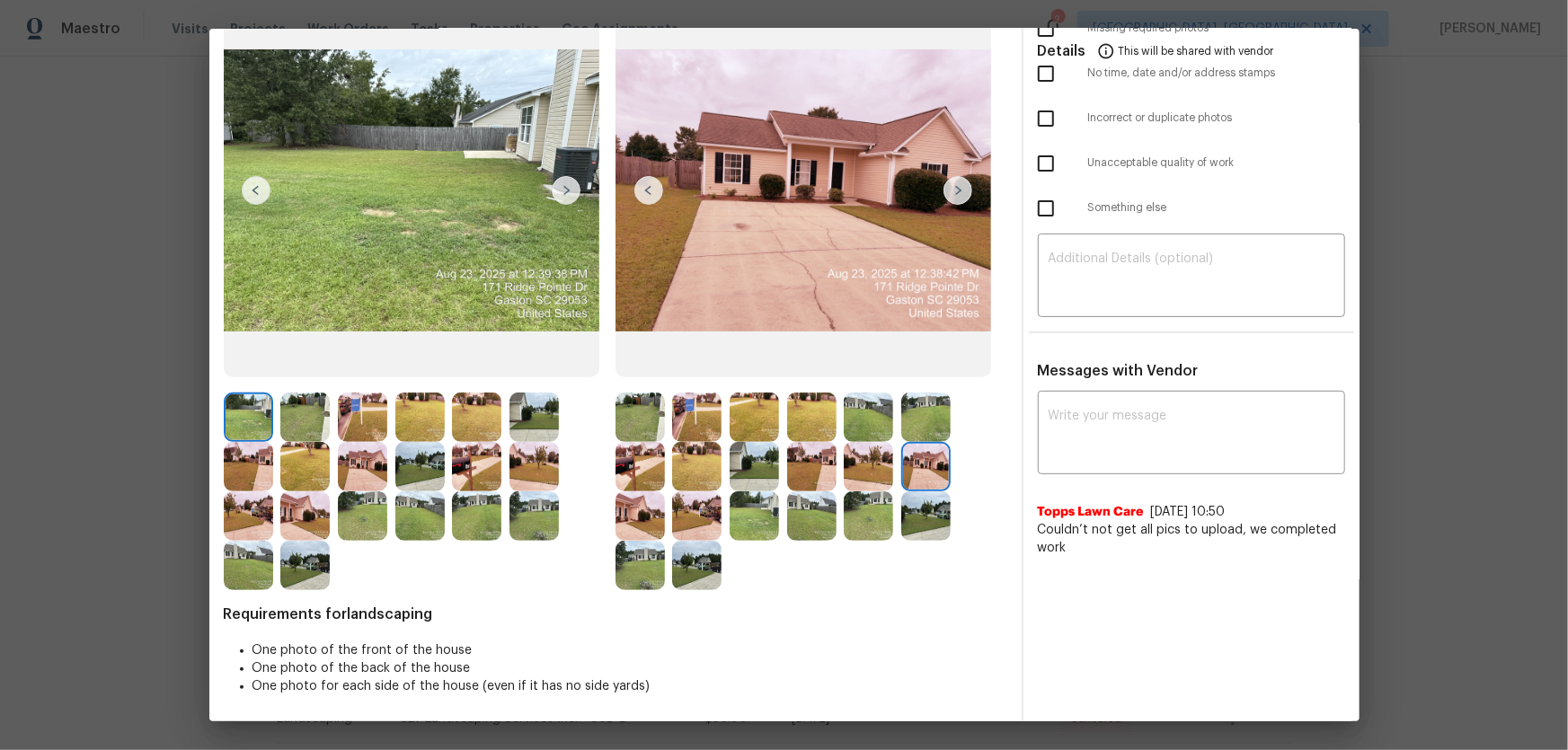
click at [647, 525] on img at bounding box center [640, 516] width 50 height 50
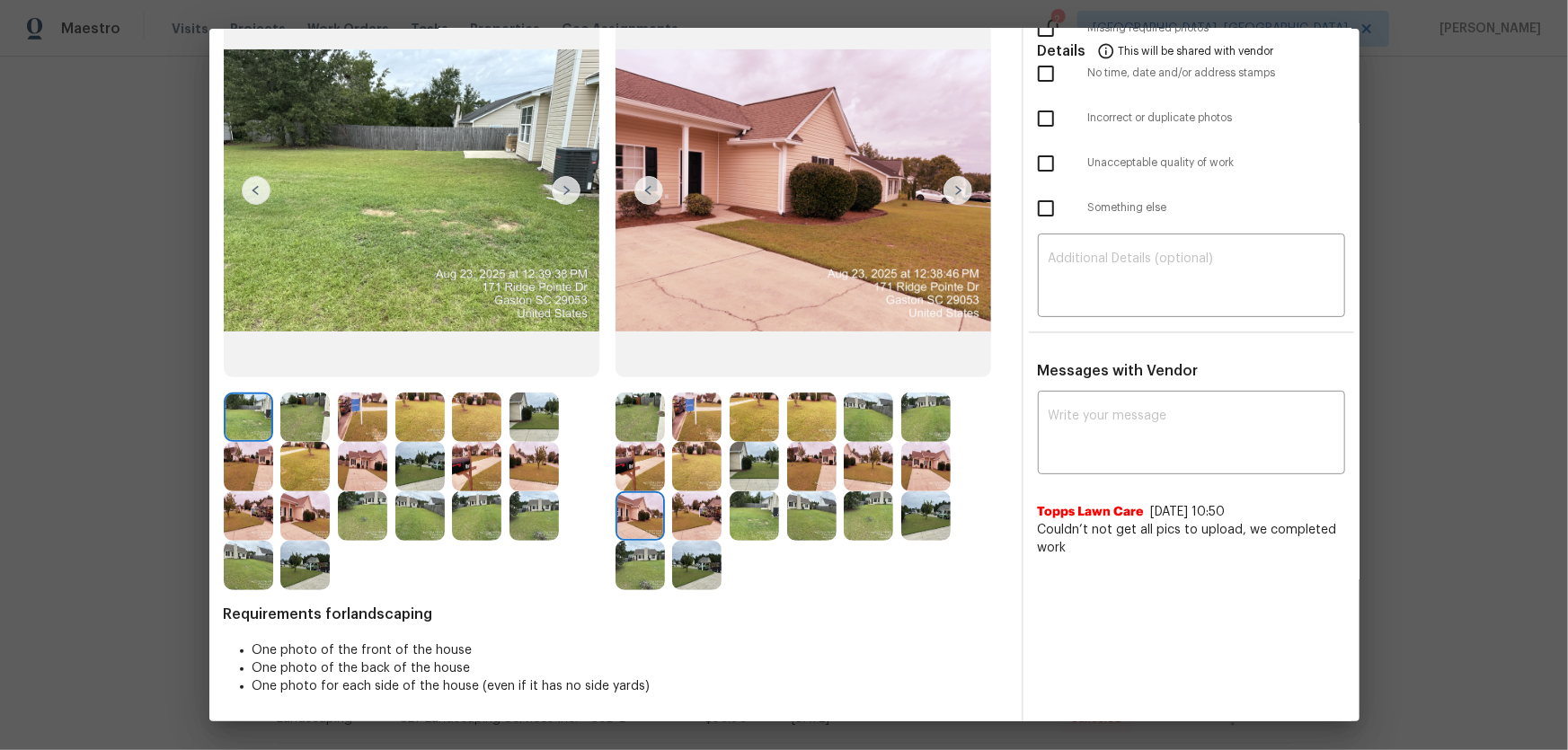
click at [686, 525] on img at bounding box center [697, 516] width 50 height 50
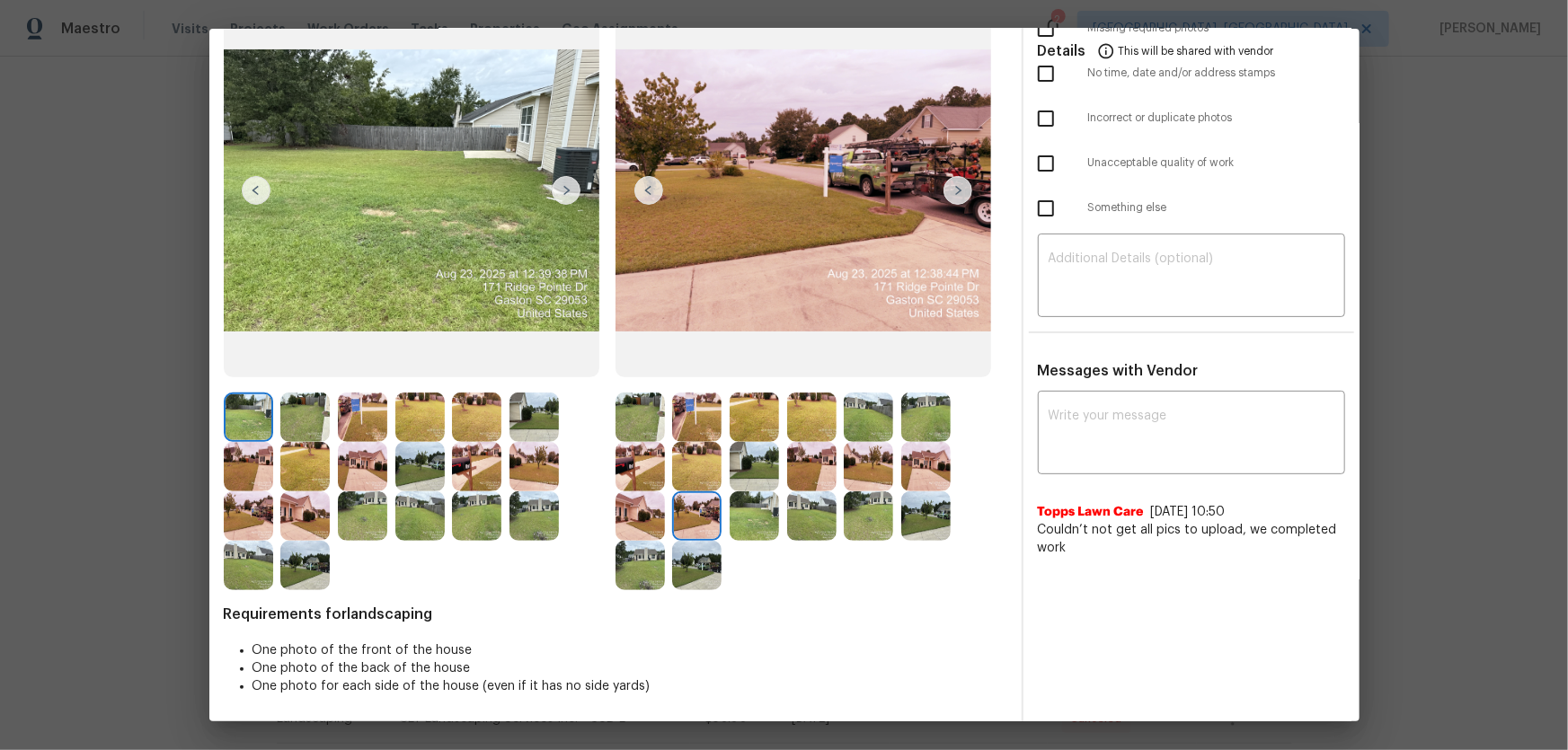
click at [731, 529] on img at bounding box center [754, 516] width 50 height 50
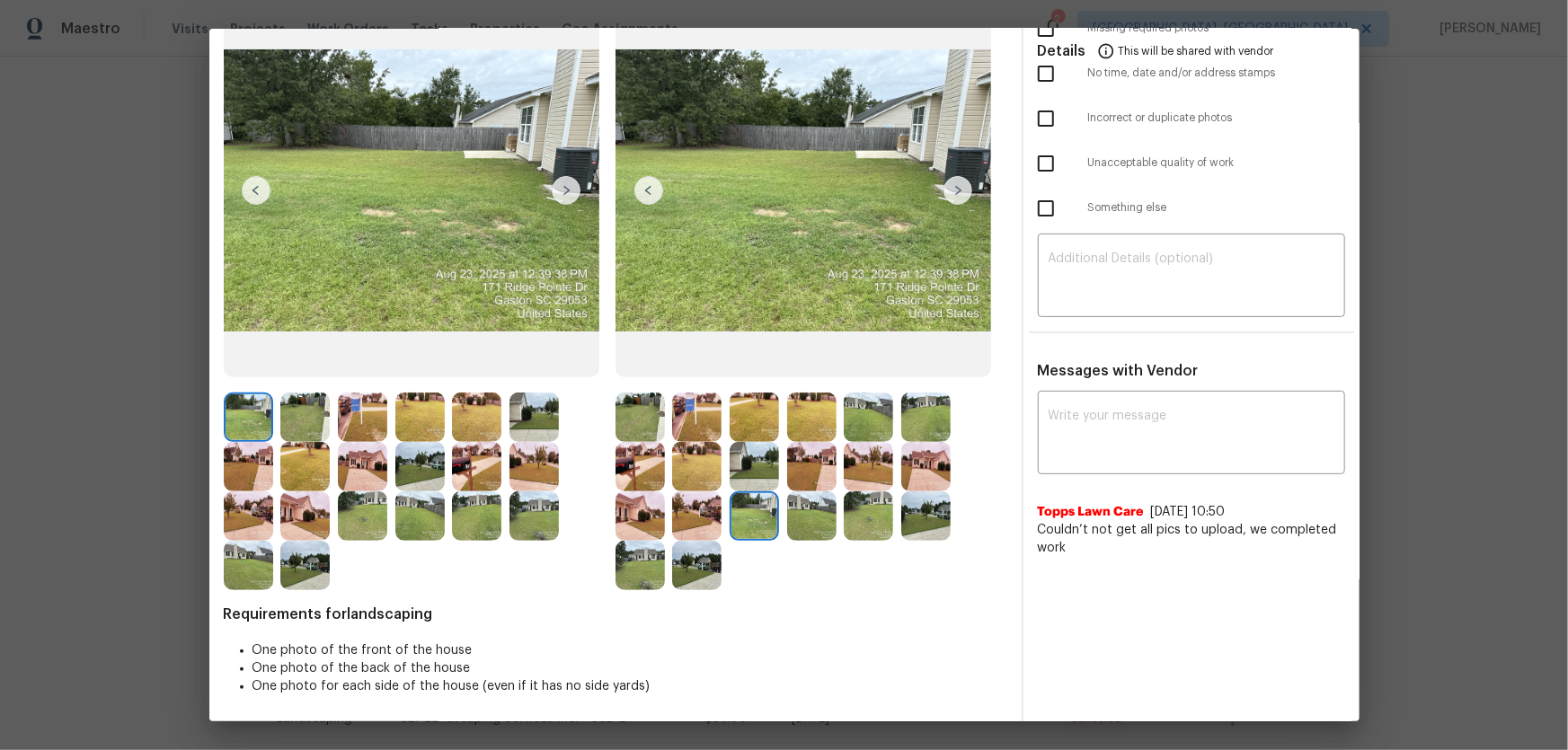
click at [846, 536] on img at bounding box center [868, 516] width 50 height 50
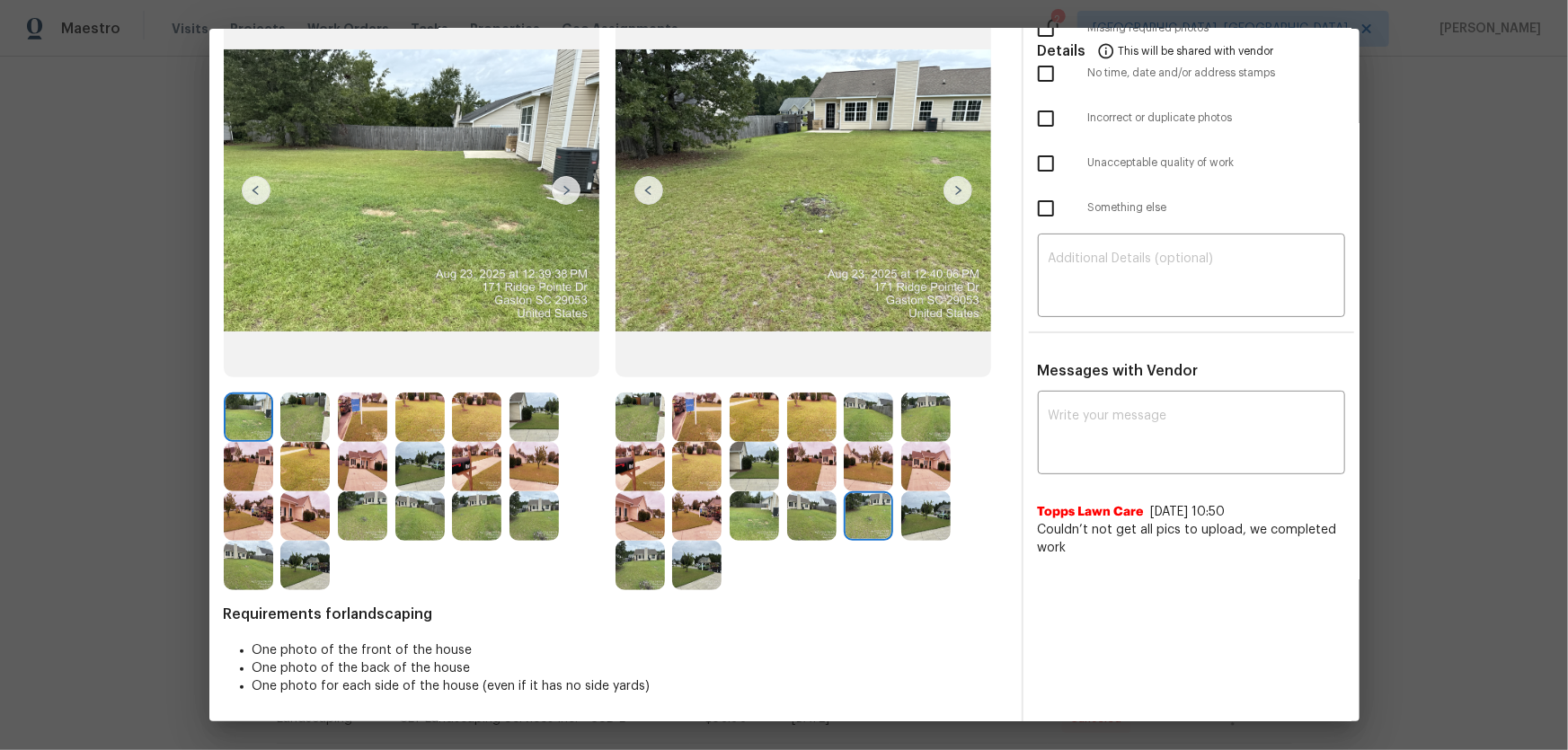
click at [804, 529] on img at bounding box center [812, 516] width 50 height 50
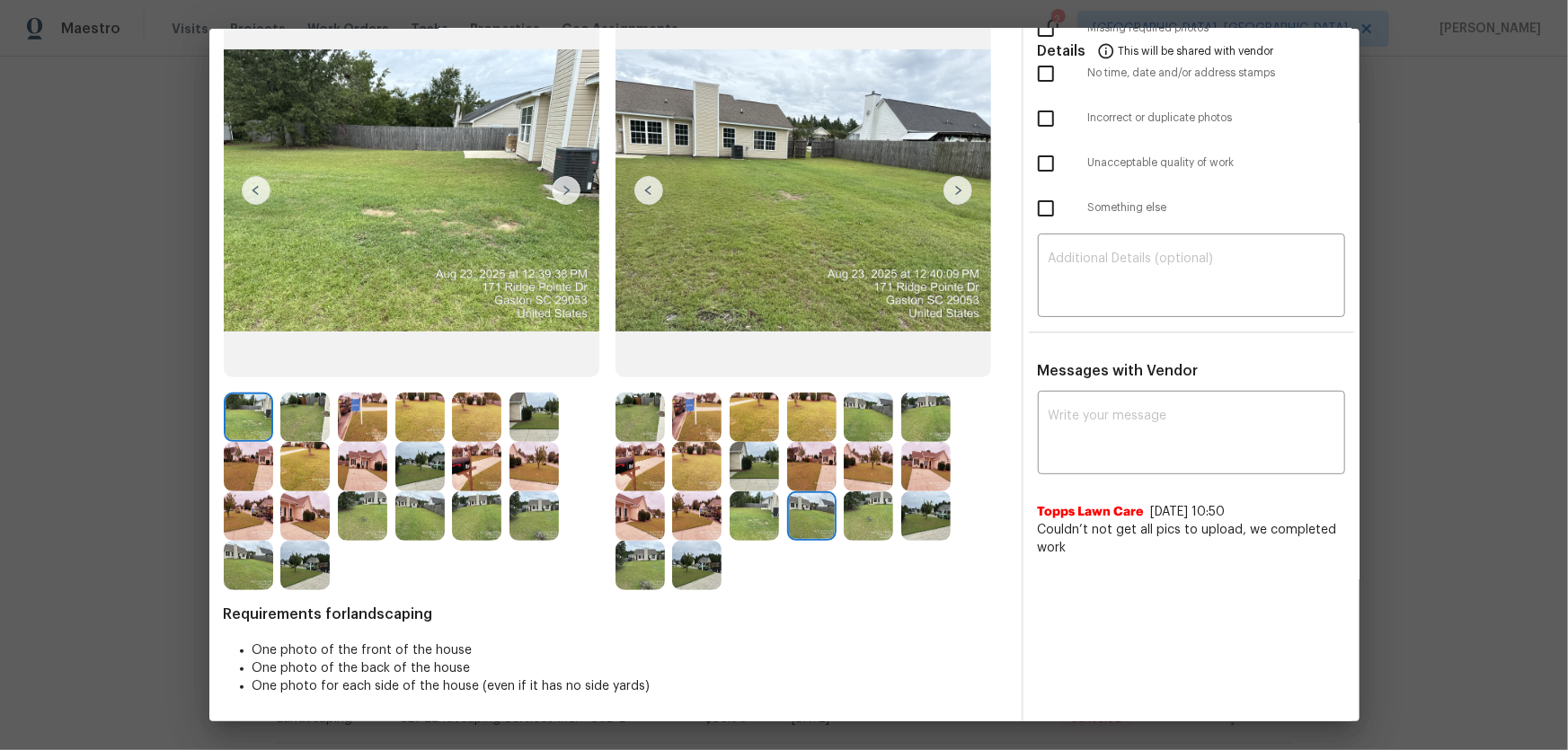
click at [916, 529] on img at bounding box center [926, 516] width 50 height 50
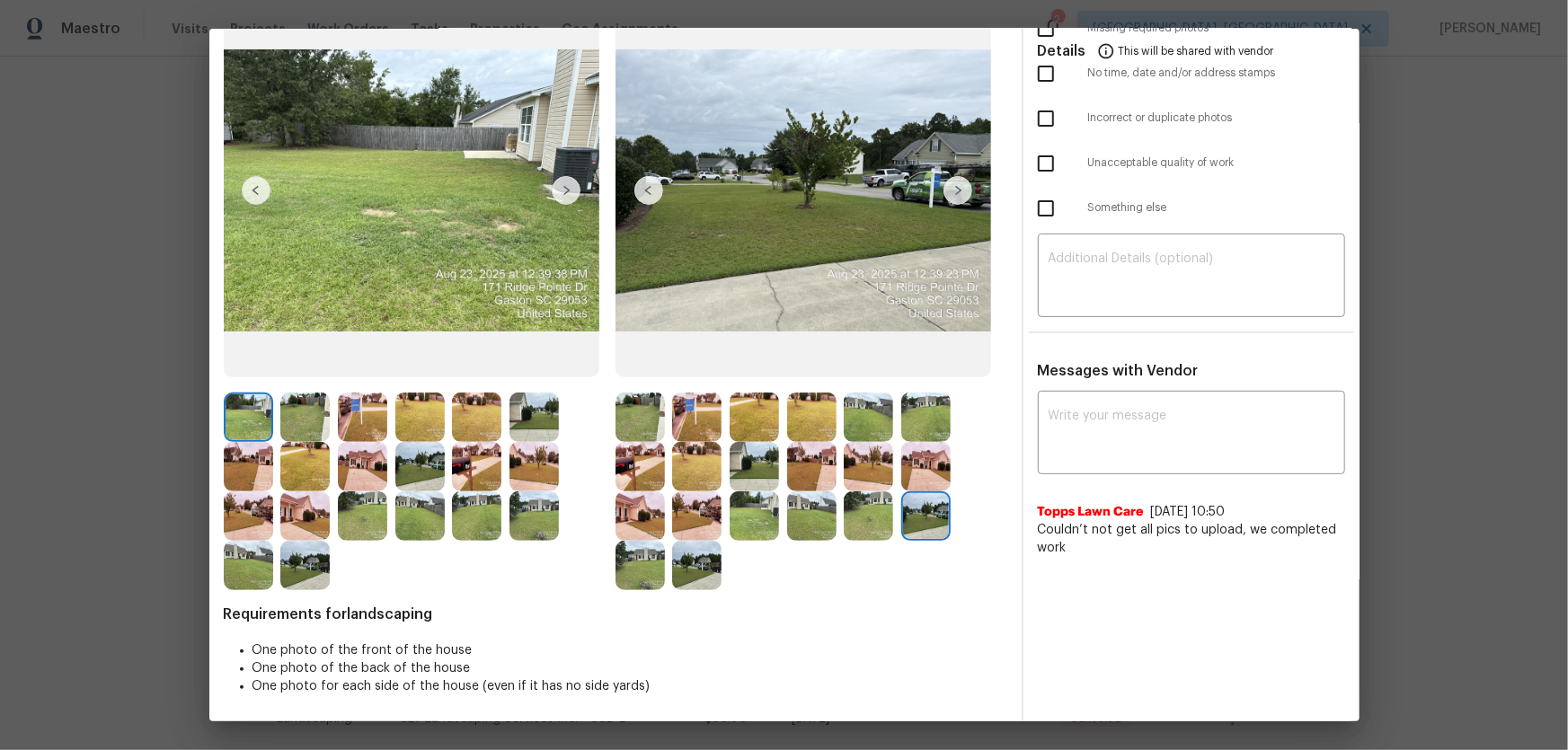
click at [640, 570] on img at bounding box center [640, 565] width 50 height 50
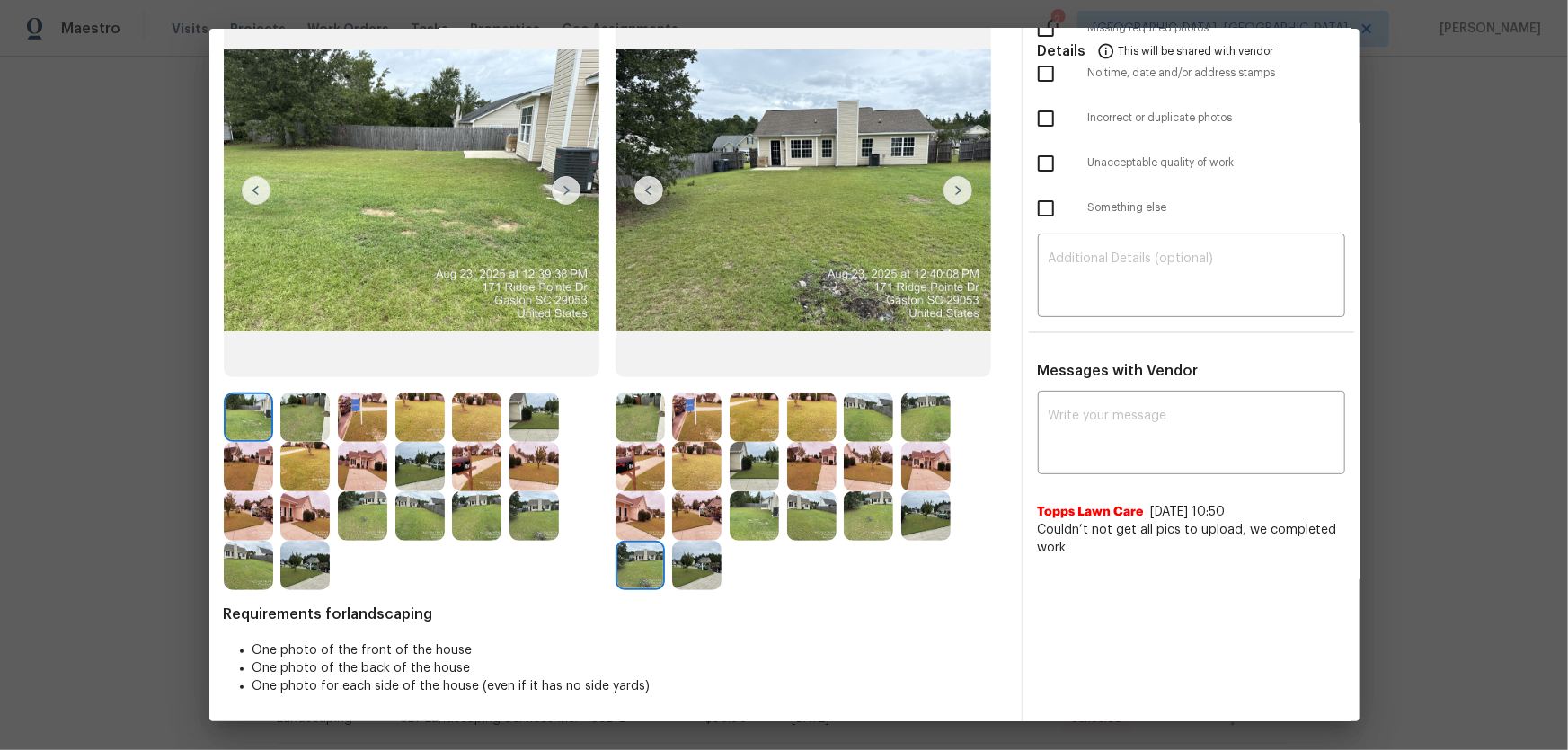
click at [684, 575] on img at bounding box center [697, 565] width 50 height 50
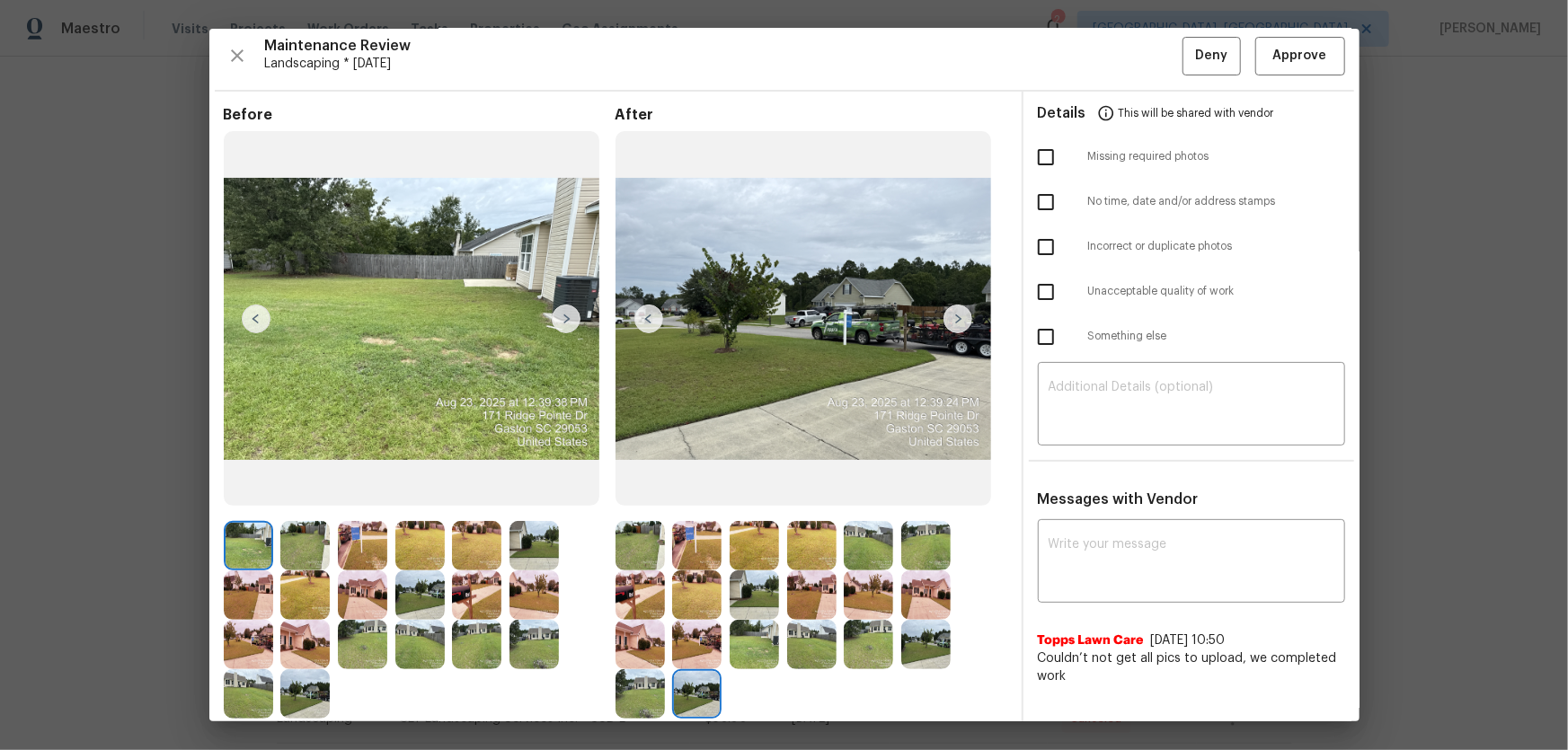
scroll to position [0, 0]
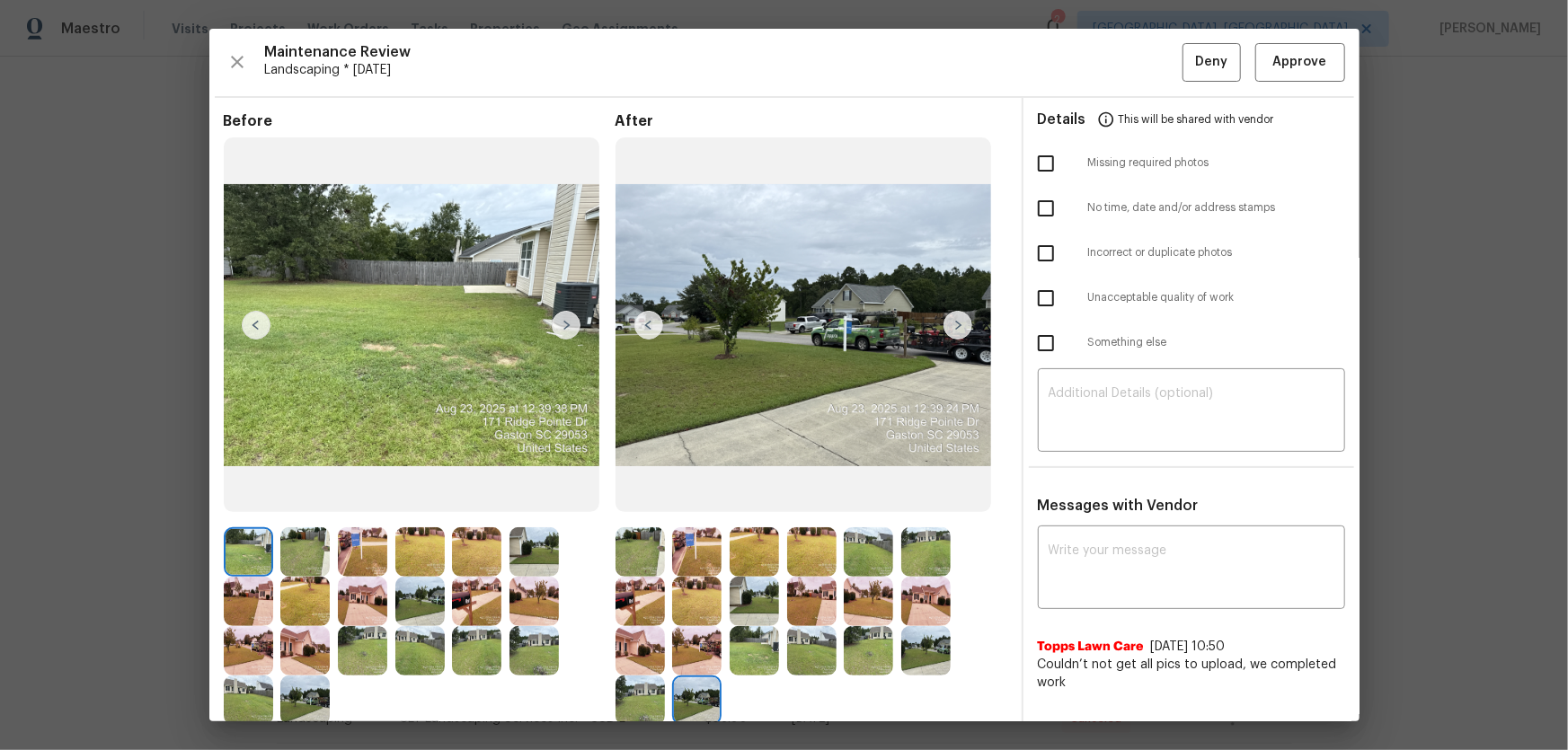
click at [1284, 81] on div "Maintenance Review Landscaping * Mon, Aug 18 Deny Approve Before After Requirem…" at bounding box center [784, 374] width 1150 height 692
click at [1285, 72] on span "Approve" at bounding box center [1300, 62] width 54 height 22
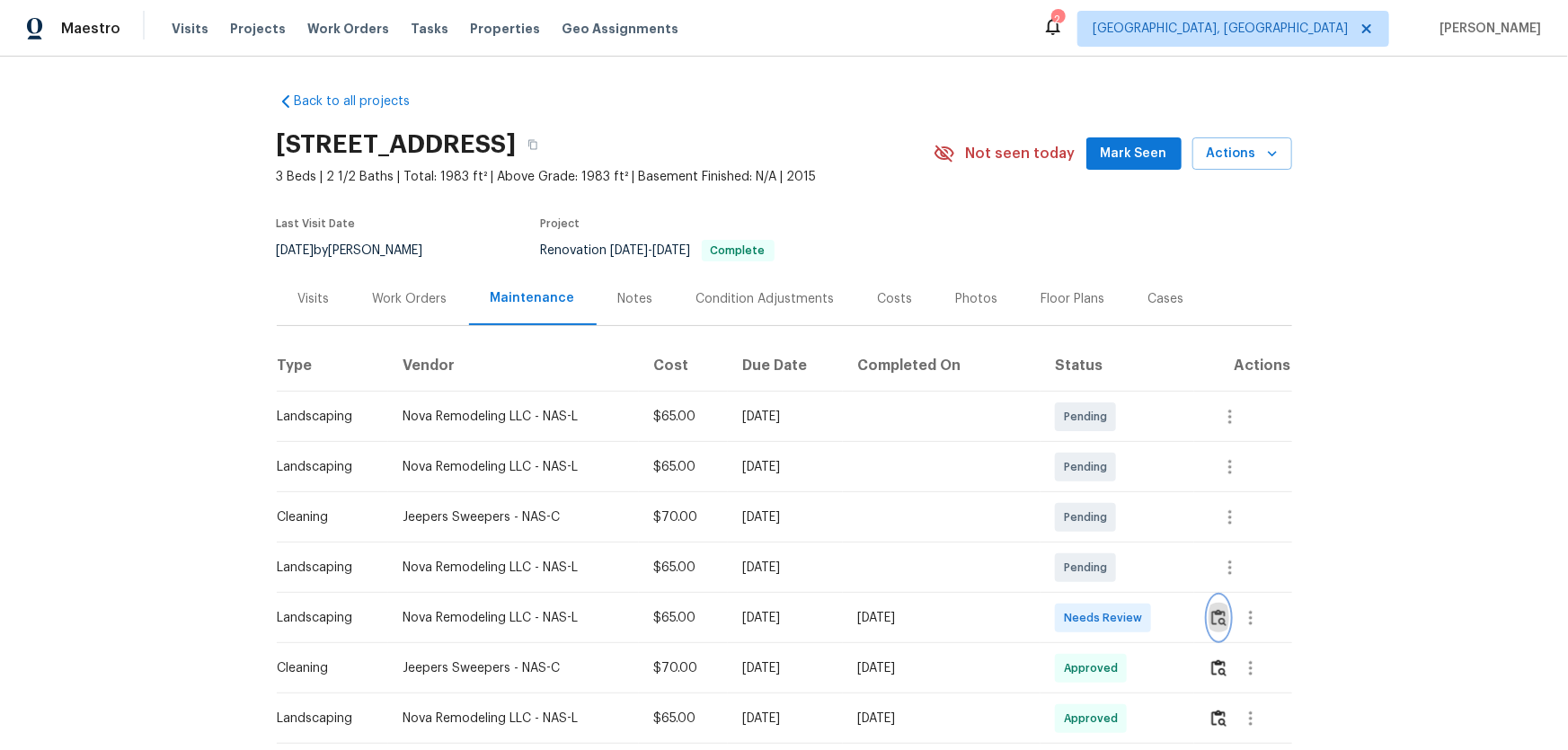
click at [1219, 627] on button "button" at bounding box center [1219, 618] width 20 height 43
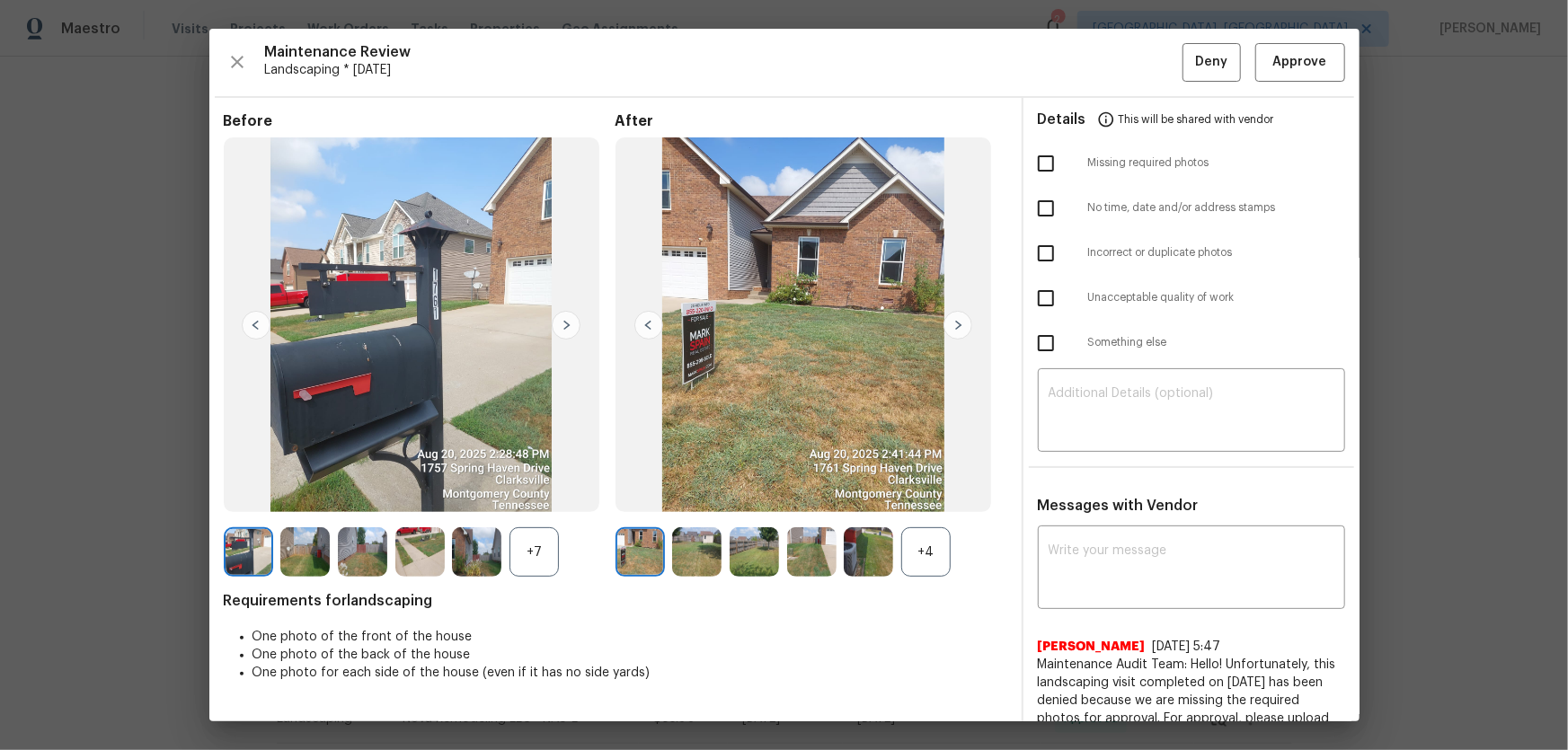
click at [541, 556] on div "+7" at bounding box center [534, 552] width 50 height 50
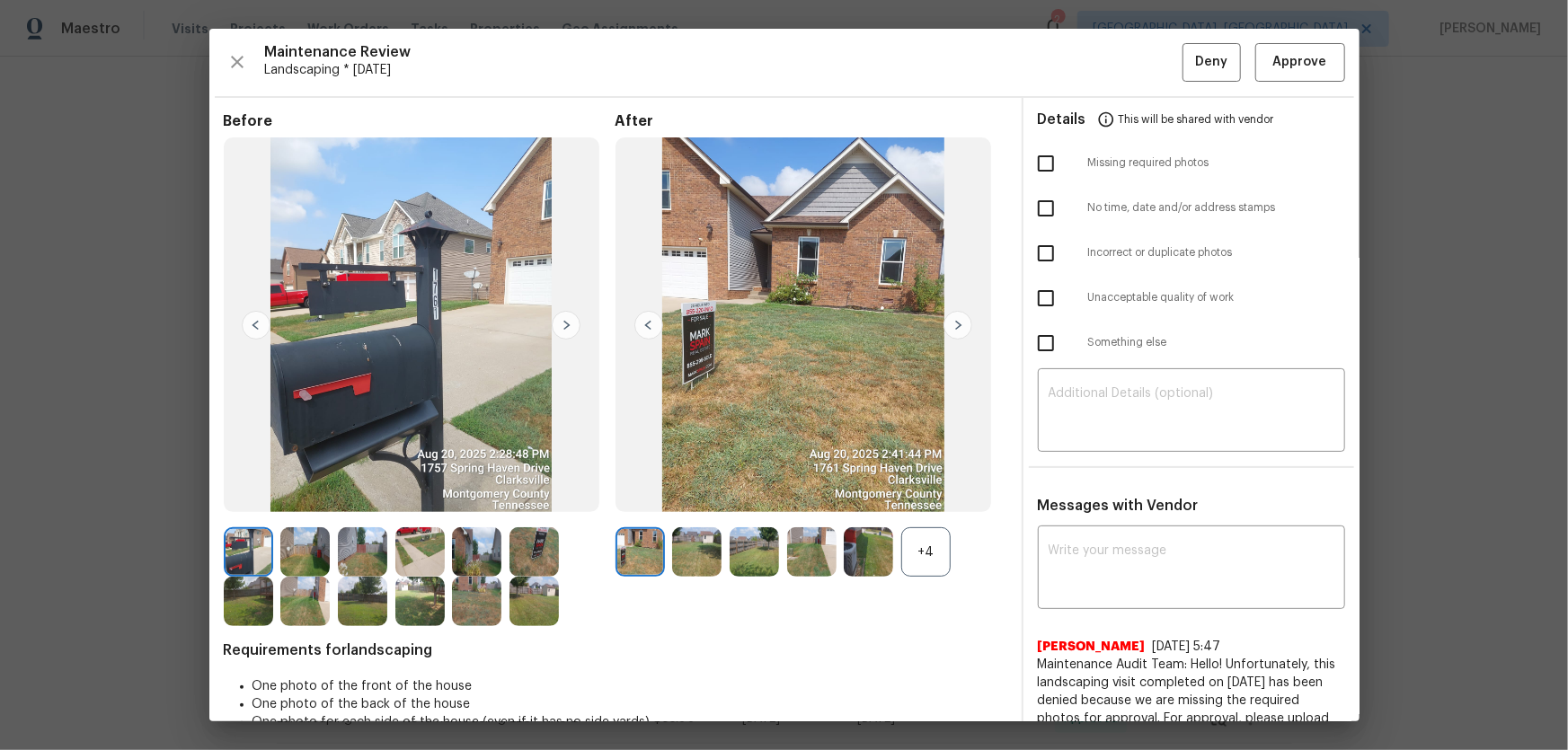
click at [940, 562] on div "+4" at bounding box center [926, 552] width 50 height 50
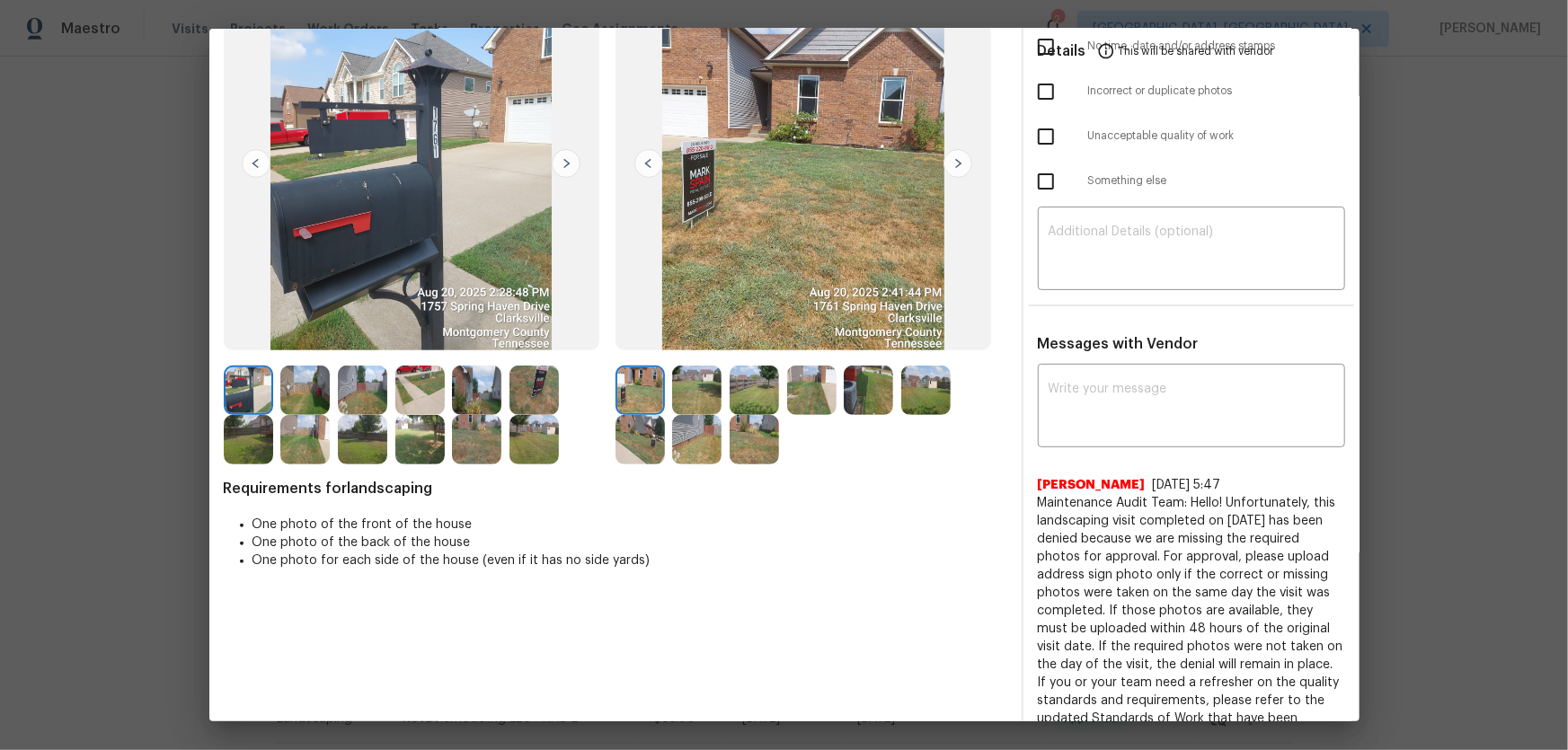
scroll to position [163, 0]
click at [696, 379] on img at bounding box center [697, 390] width 50 height 50
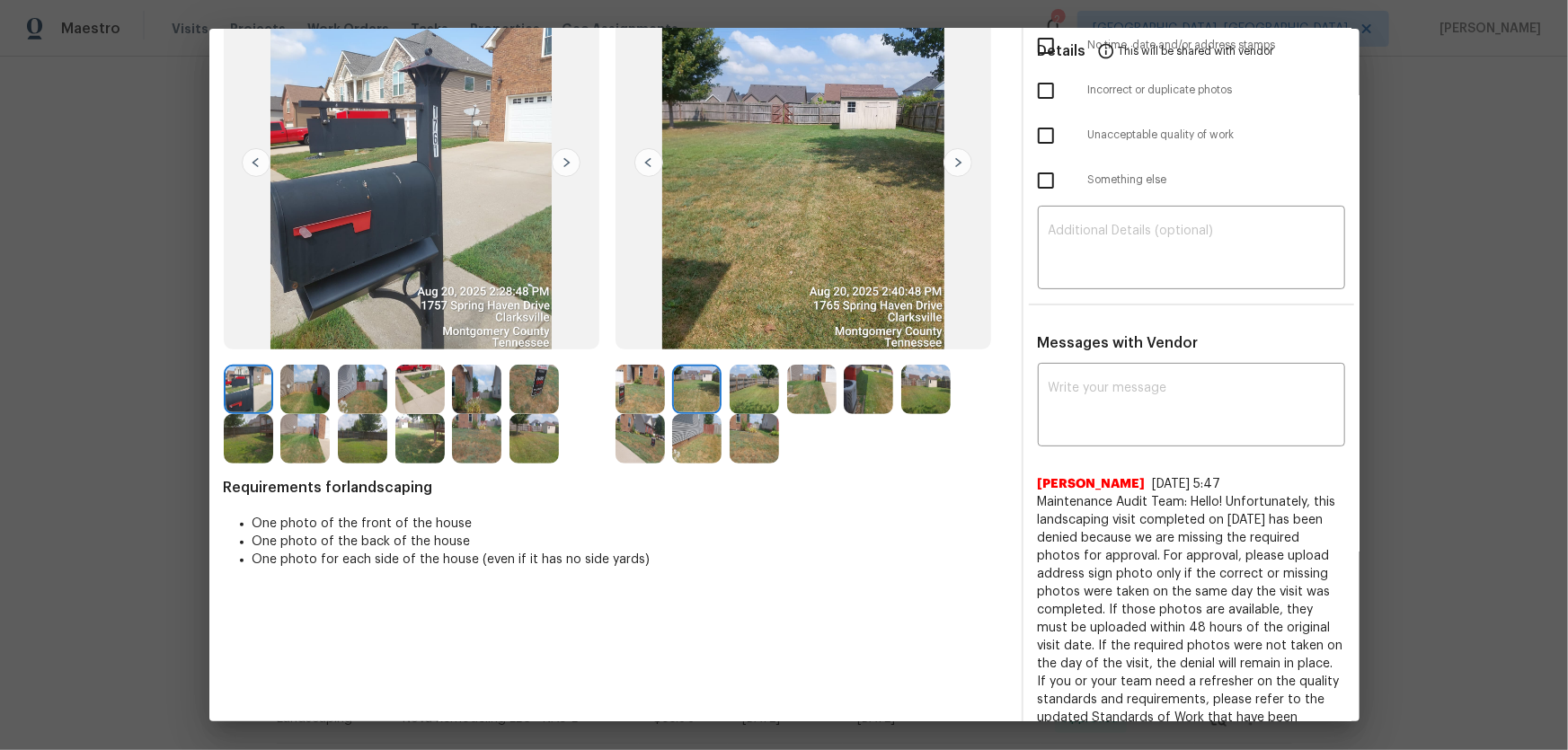
click at [770, 385] on img at bounding box center [754, 390] width 50 height 50
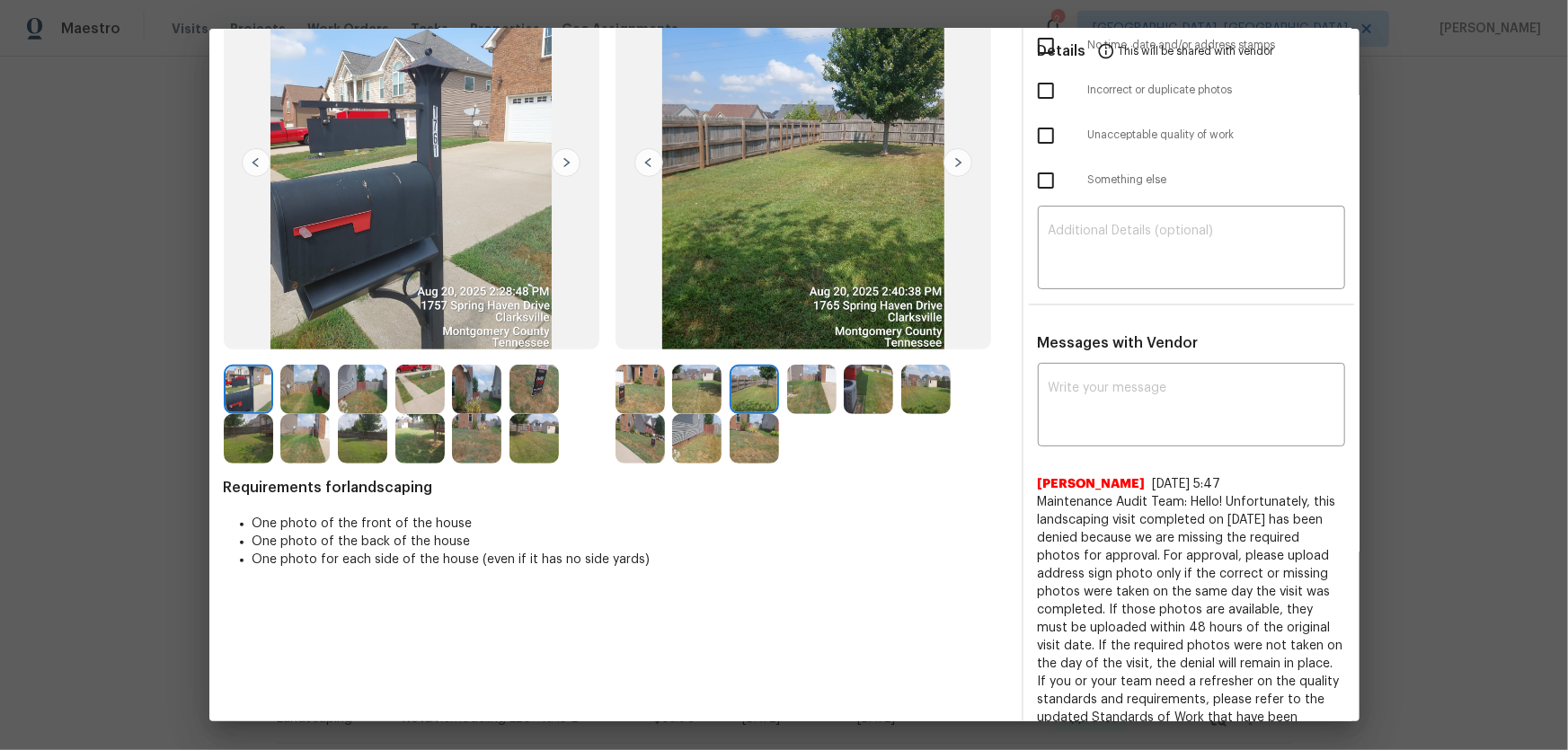
click at [805, 386] on img at bounding box center [812, 390] width 50 height 50
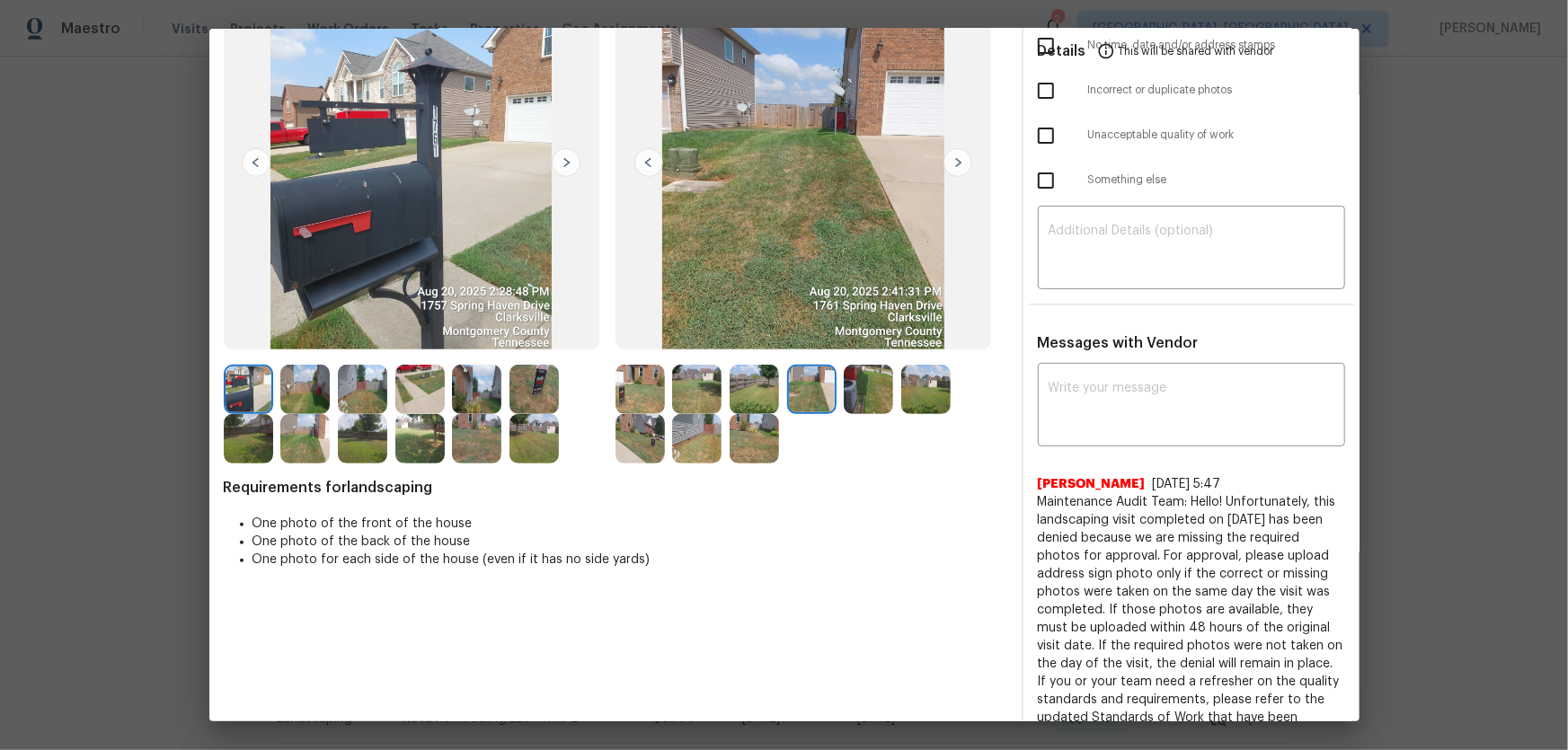
click at [863, 398] on img at bounding box center [868, 390] width 50 height 50
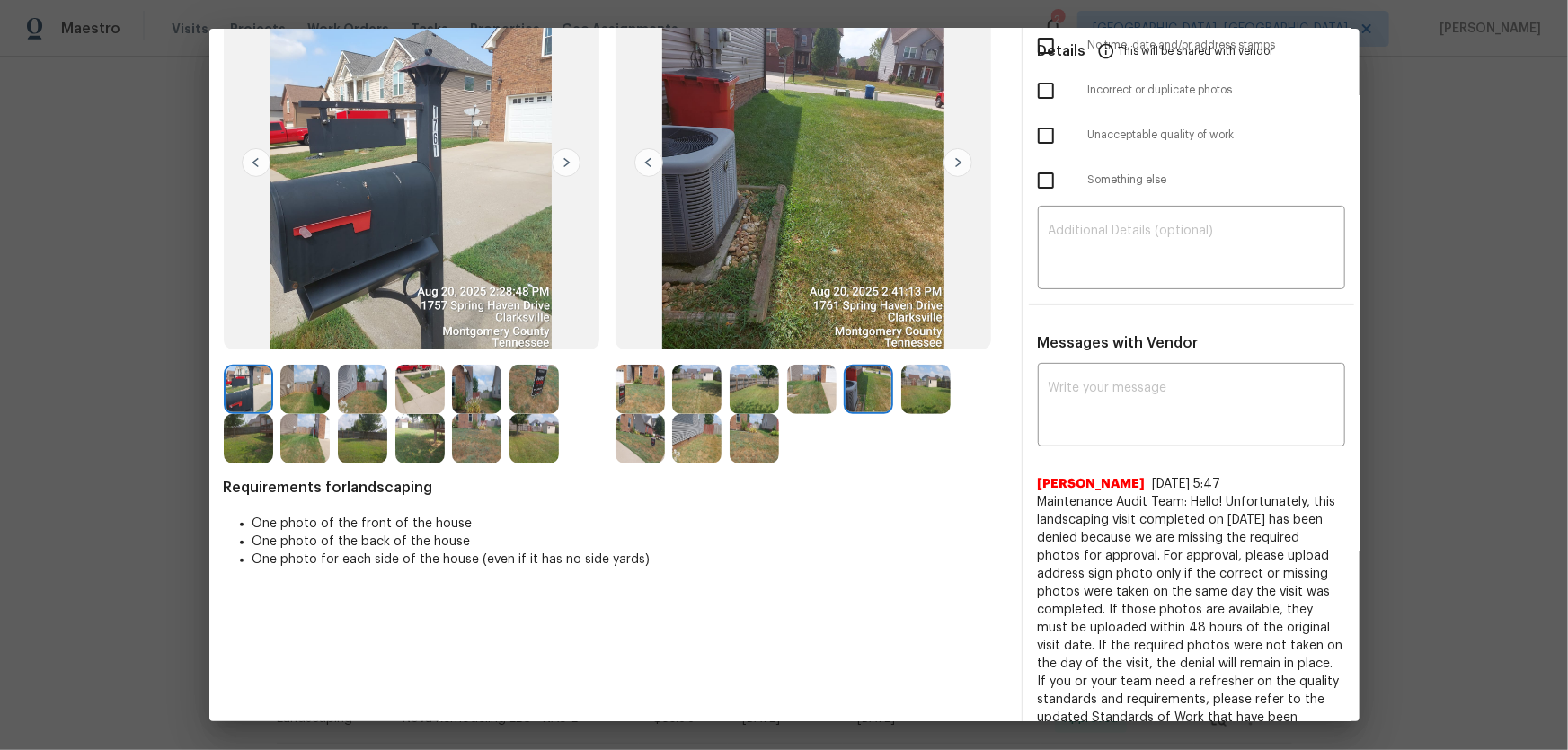
click at [906, 395] on img at bounding box center [926, 390] width 50 height 50
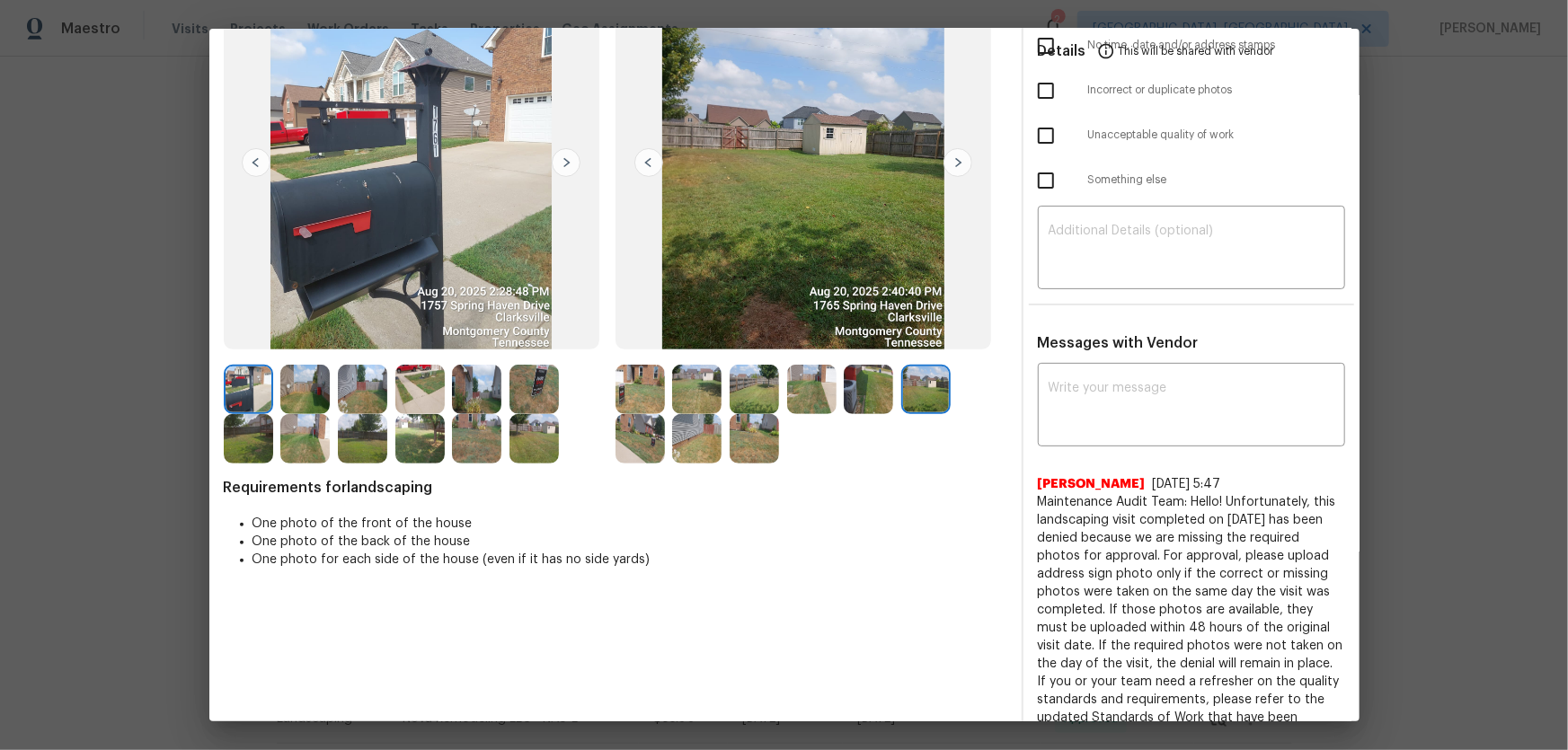
click at [651, 445] on img at bounding box center [640, 438] width 50 height 50
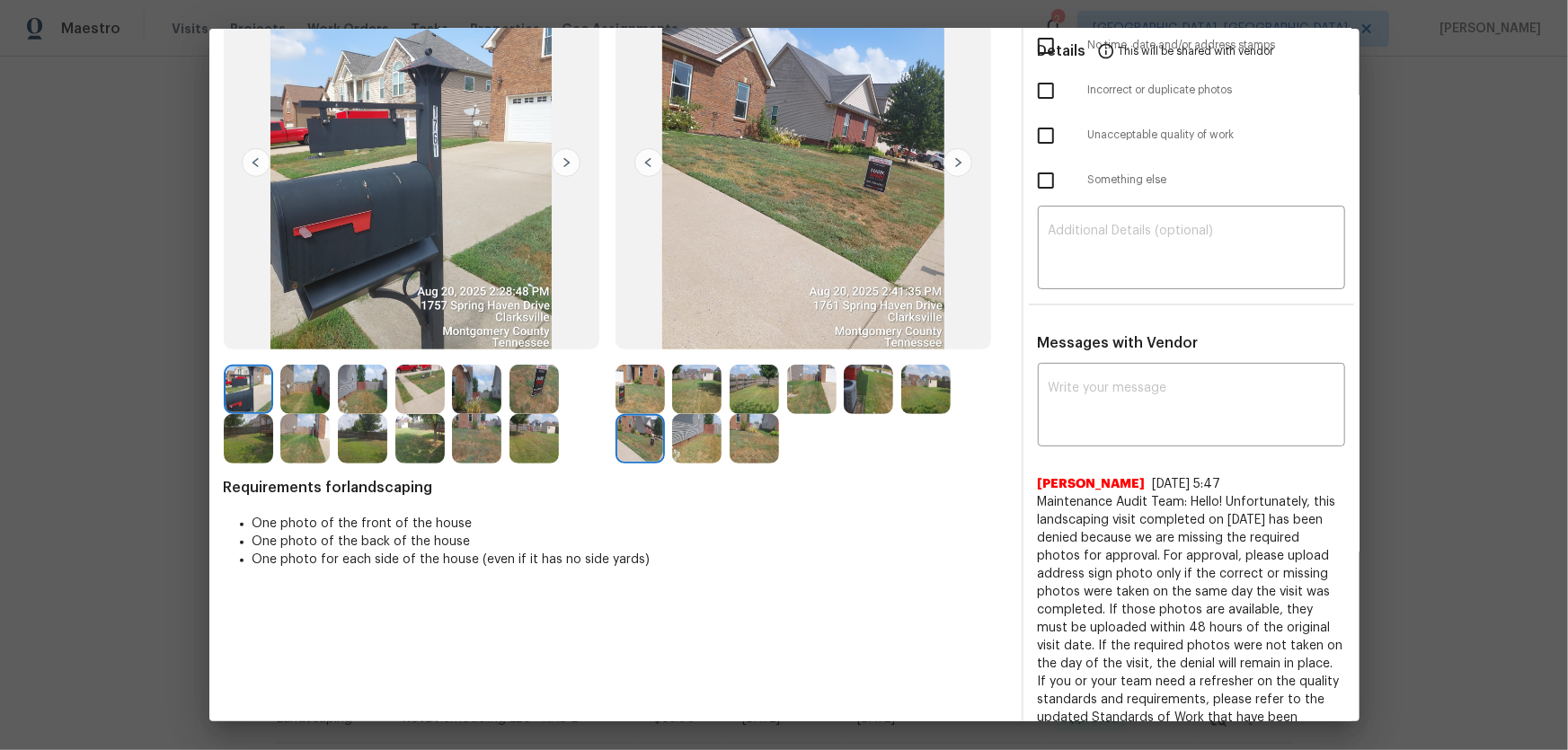
click at [681, 441] on img at bounding box center [697, 438] width 50 height 50
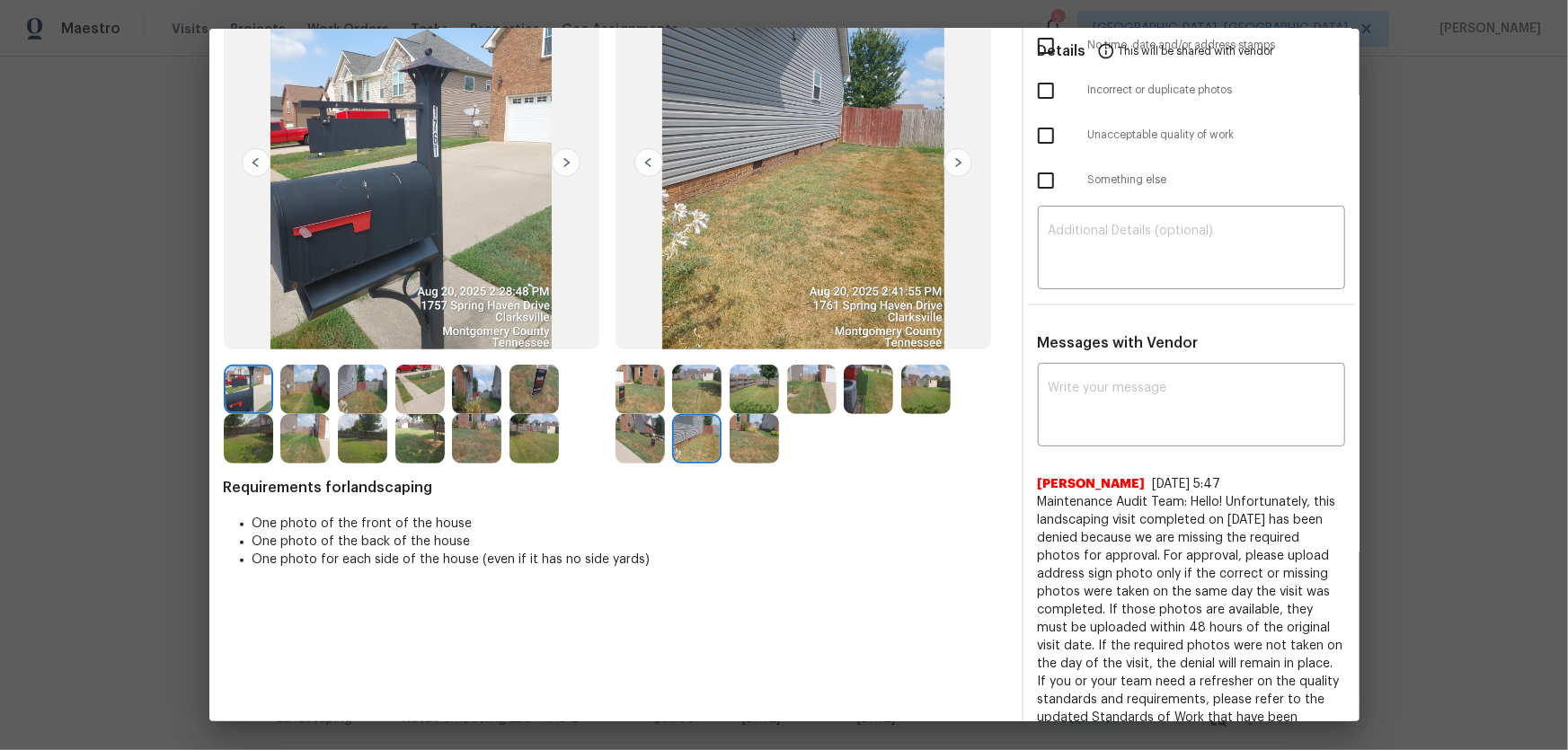
click at [740, 436] on img at bounding box center [754, 438] width 50 height 50
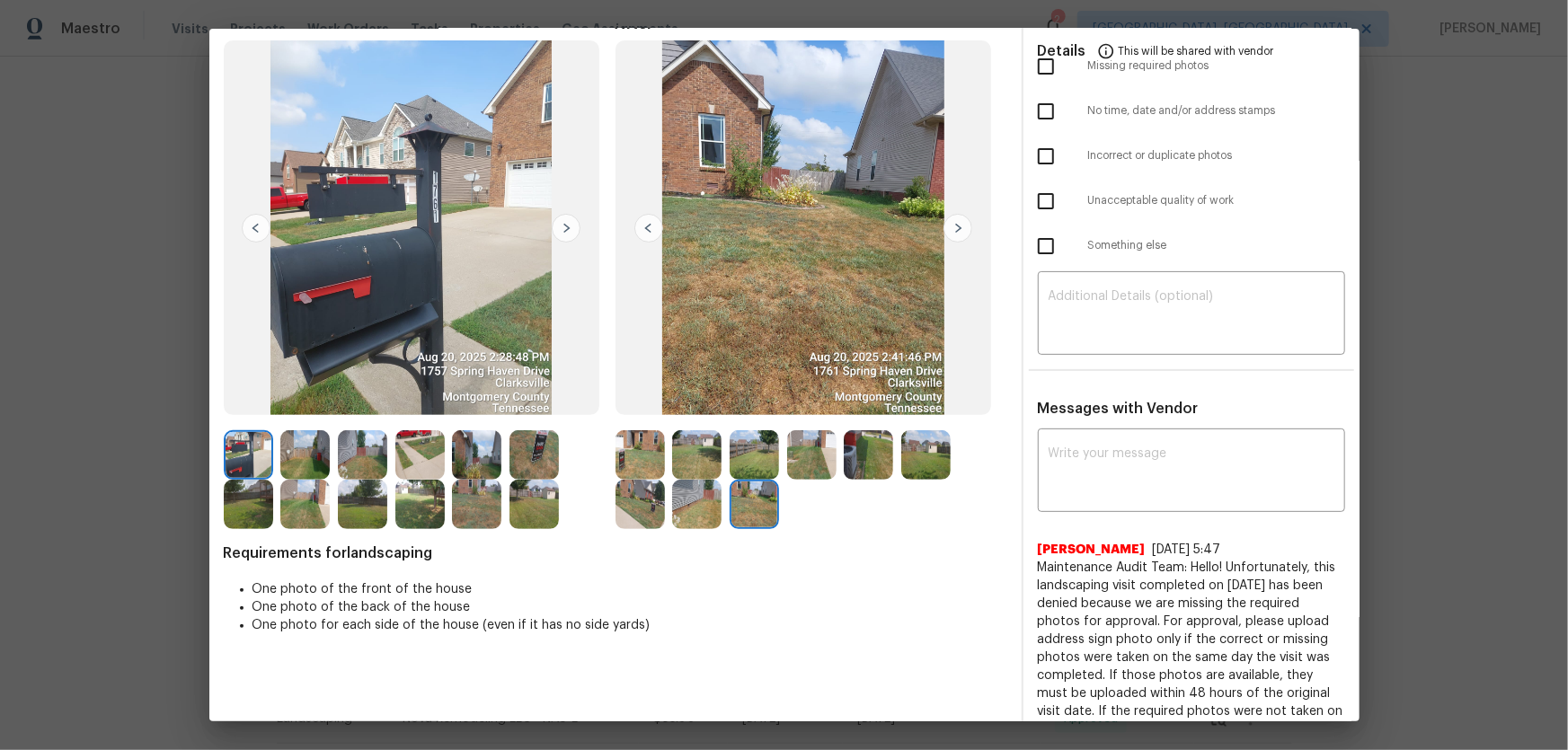
scroll to position [0, 0]
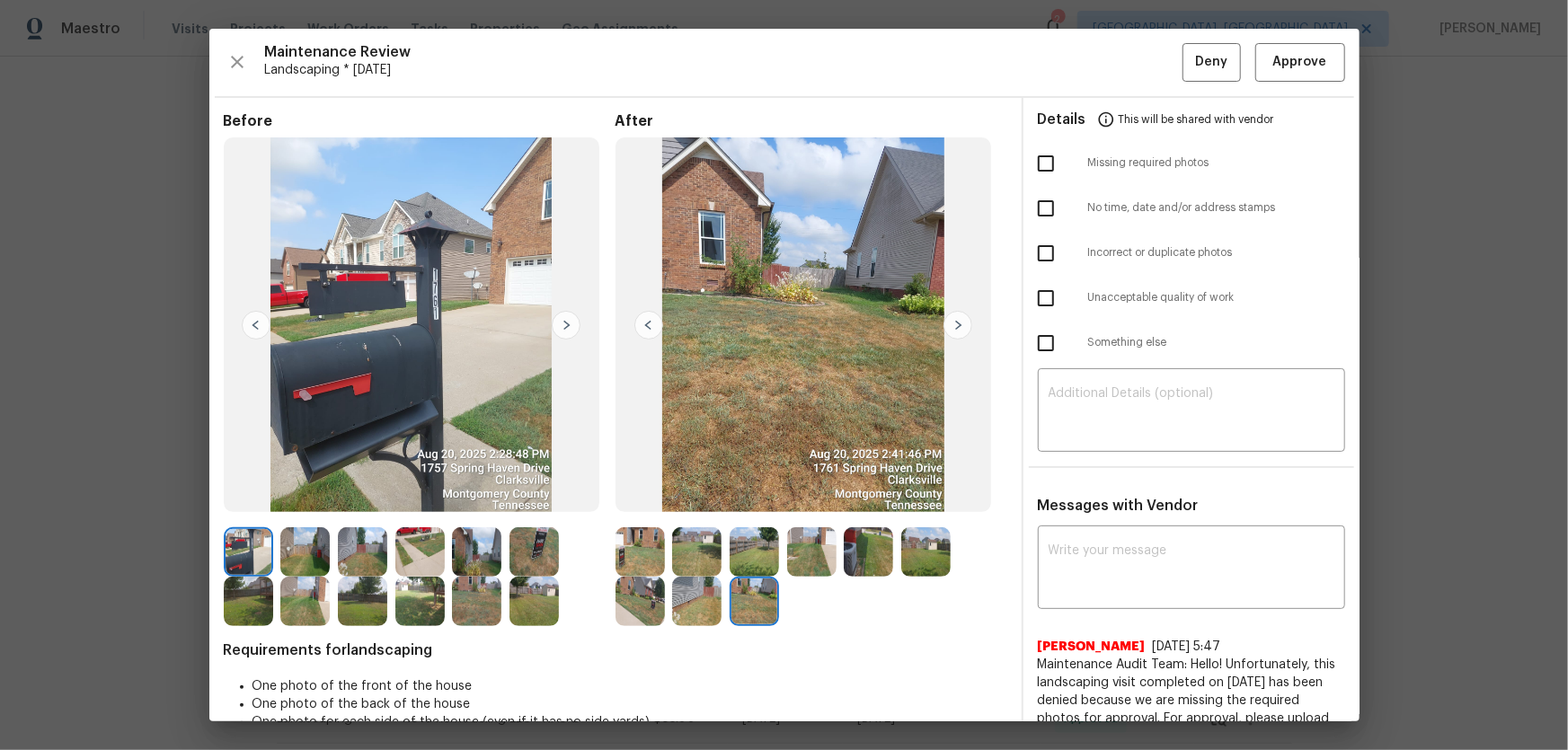
click at [664, 555] on div at bounding box center [644, 552] width 58 height 50
click at [655, 557] on img at bounding box center [640, 552] width 50 height 50
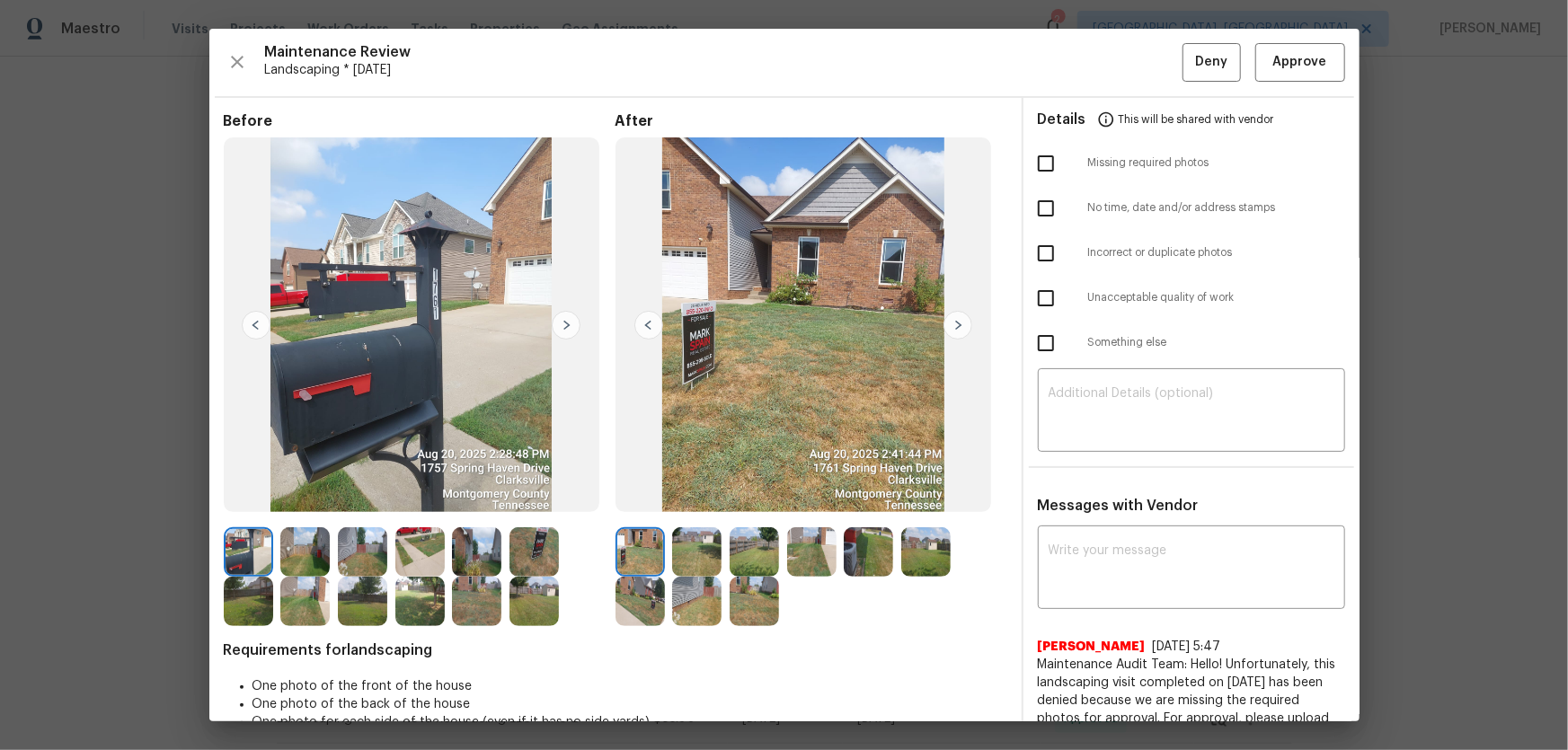
click at [681, 557] on img at bounding box center [697, 552] width 50 height 50
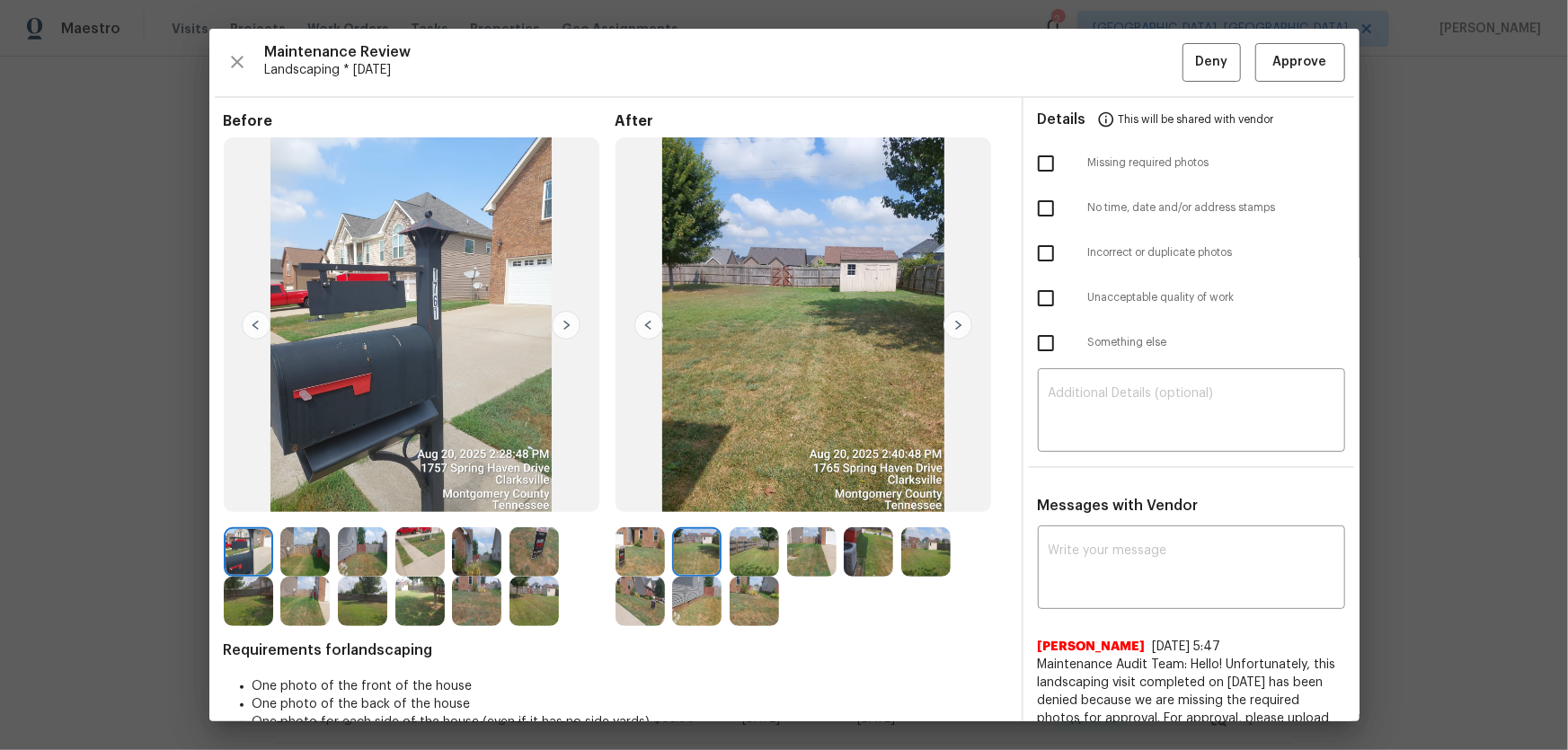
click at [743, 557] on img at bounding box center [754, 552] width 50 height 50
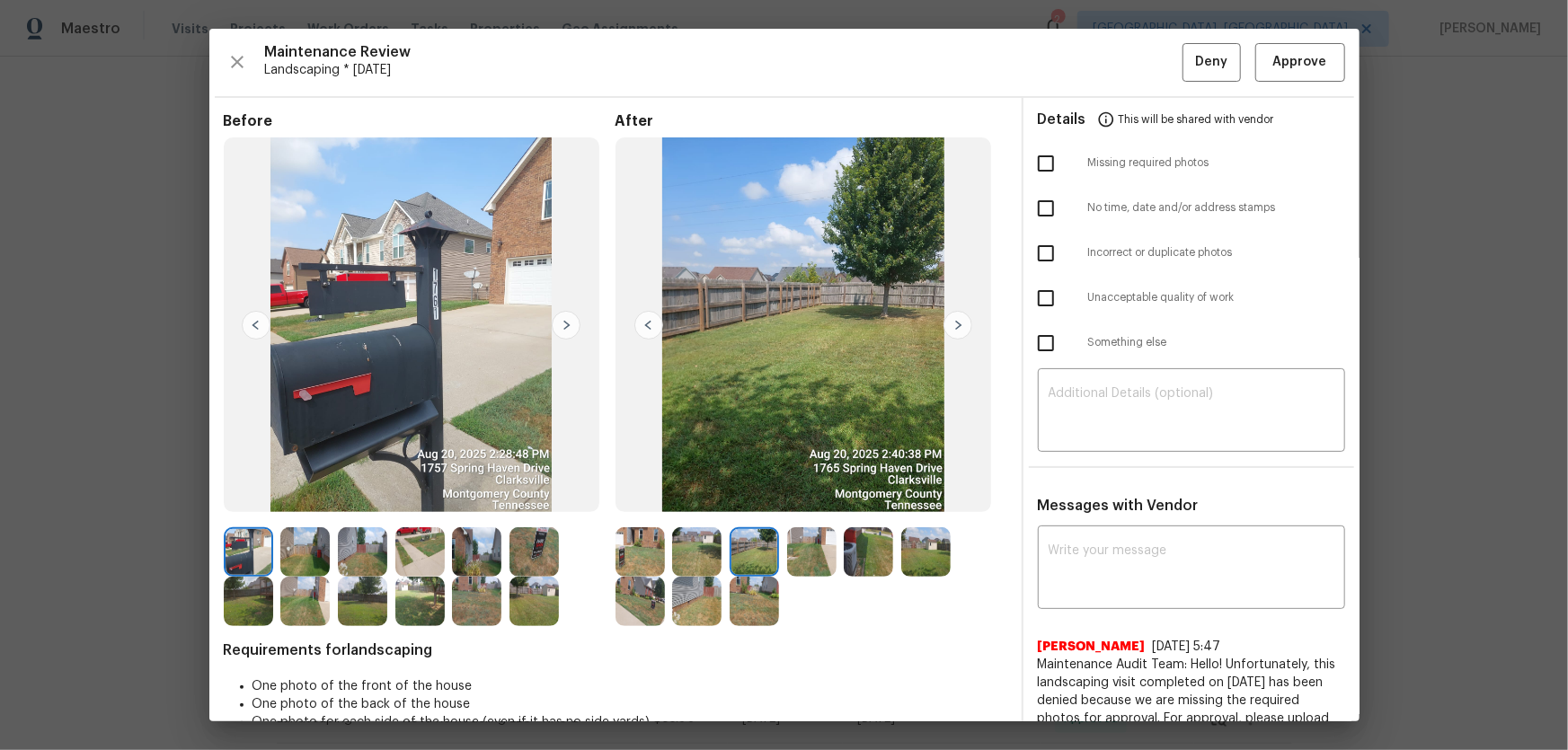
click at [798, 557] on img at bounding box center [812, 552] width 50 height 50
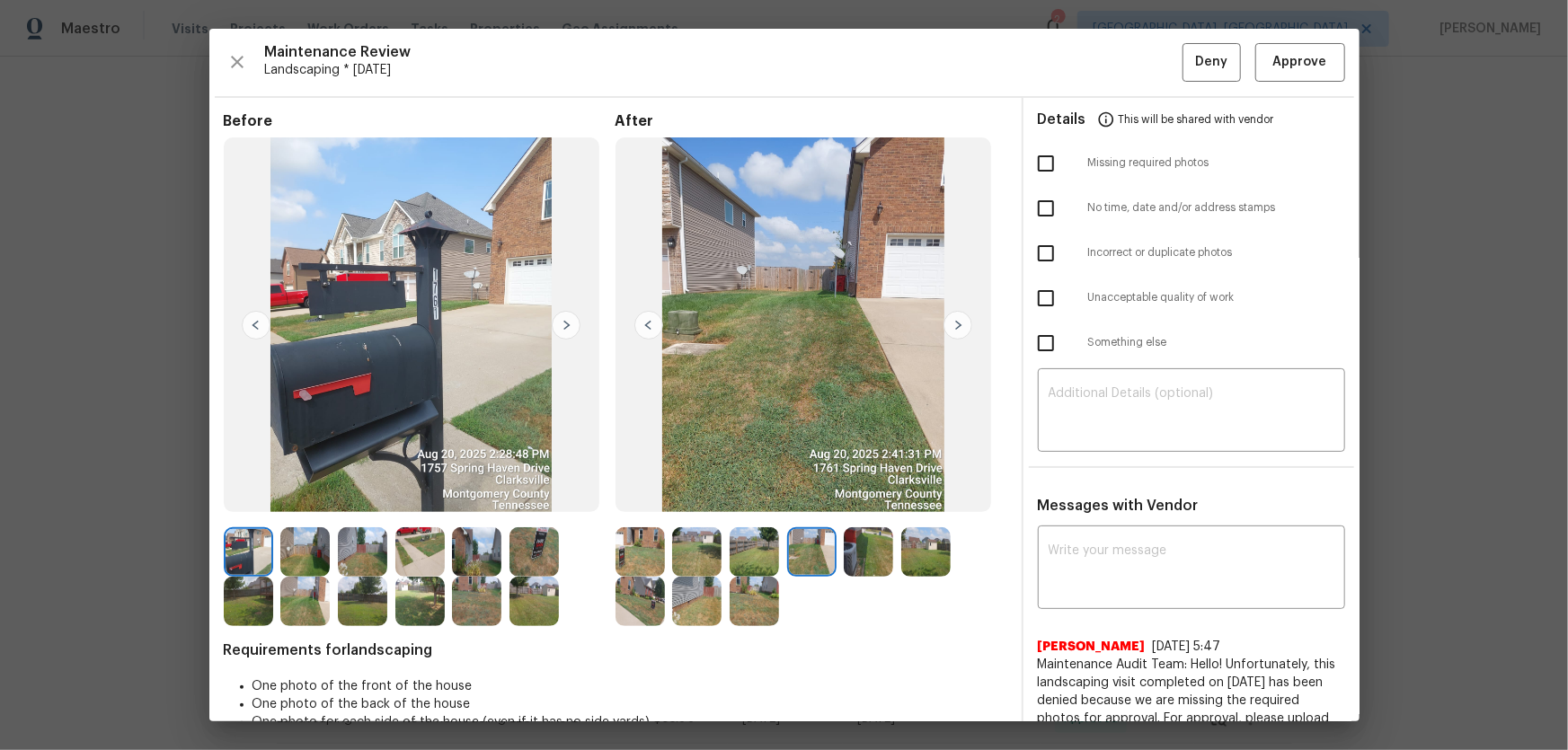
click at [862, 559] on img at bounding box center [868, 552] width 50 height 50
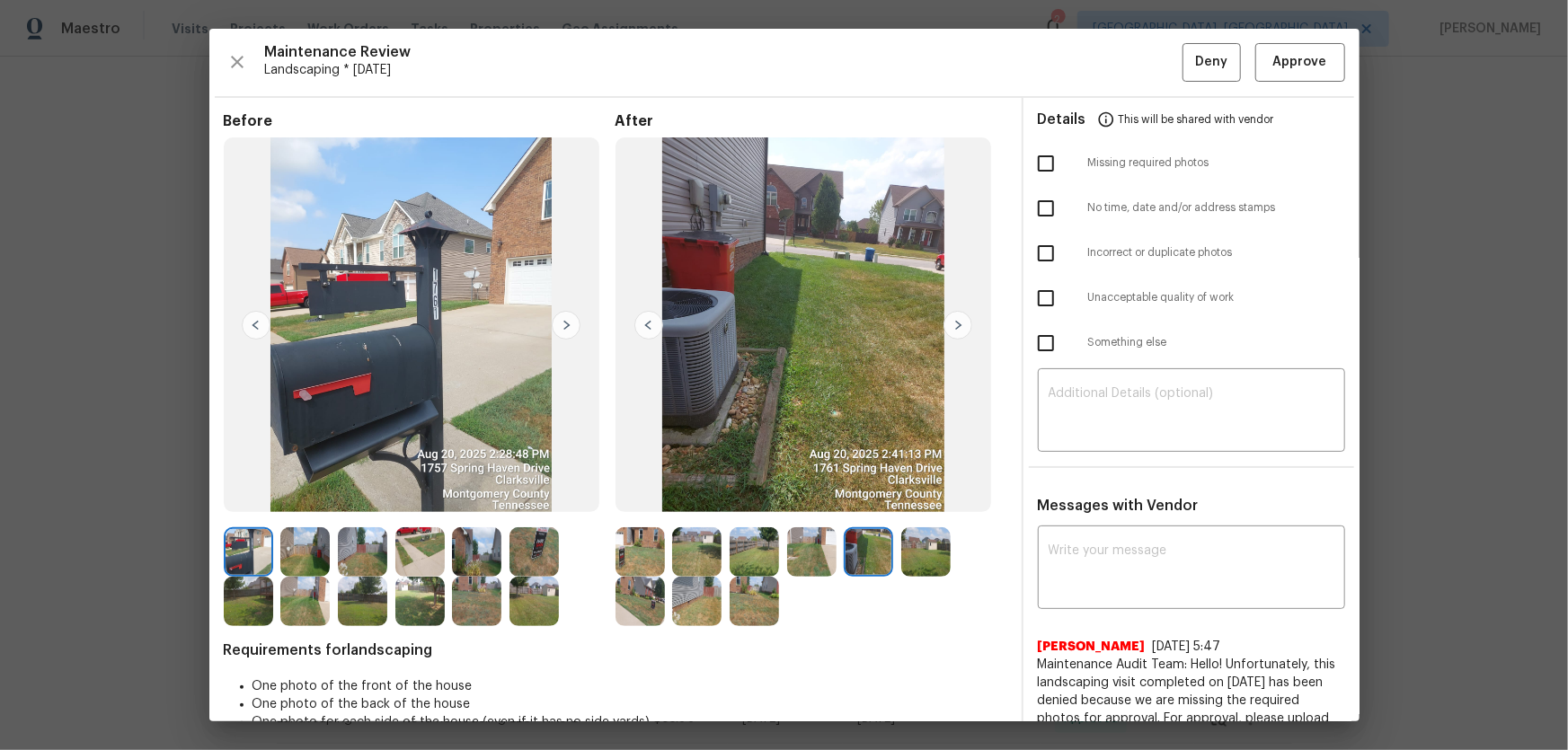
click at [895, 559] on div at bounding box center [872, 552] width 58 height 50
click at [903, 568] on img at bounding box center [926, 552] width 50 height 50
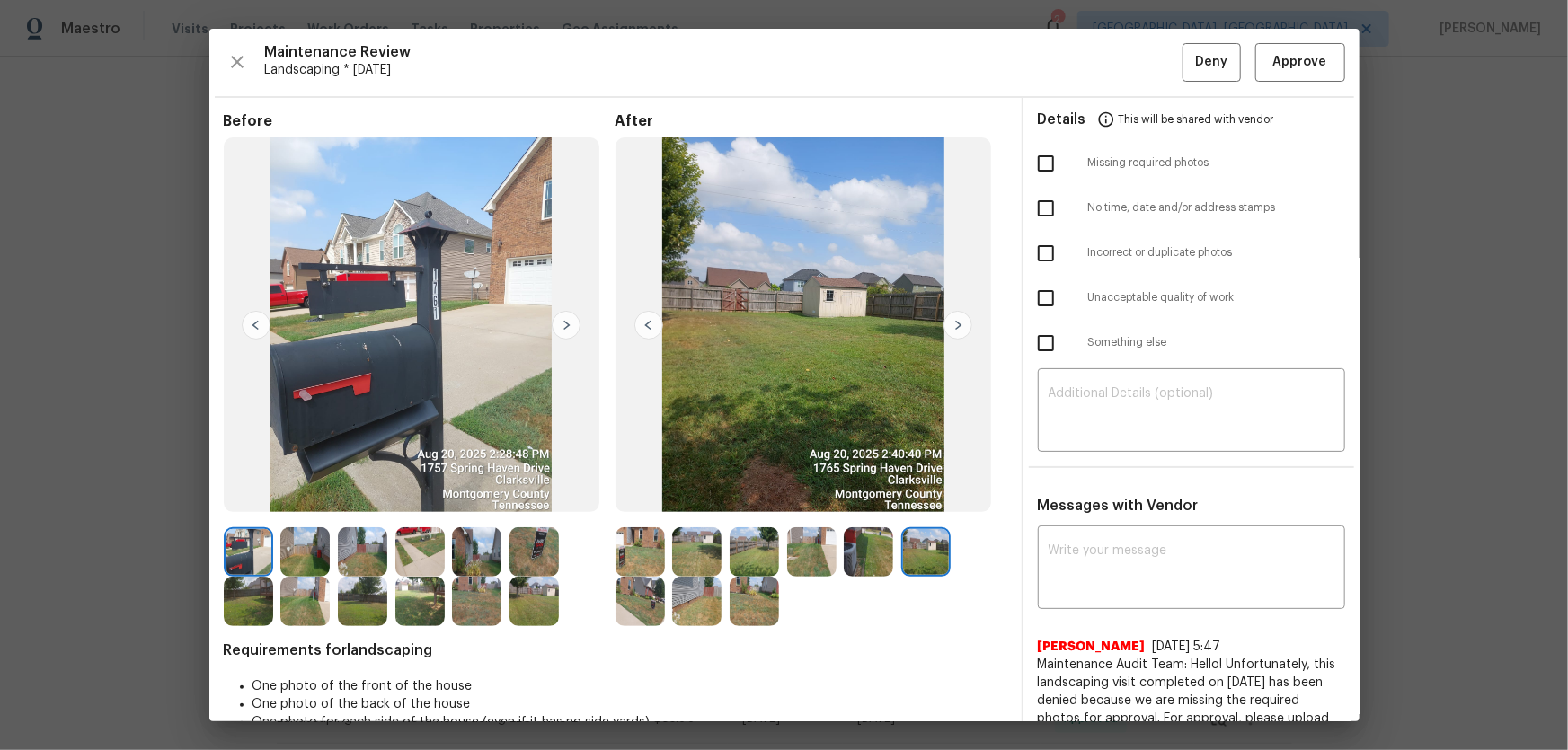
click at [651, 598] on img at bounding box center [640, 601] width 50 height 50
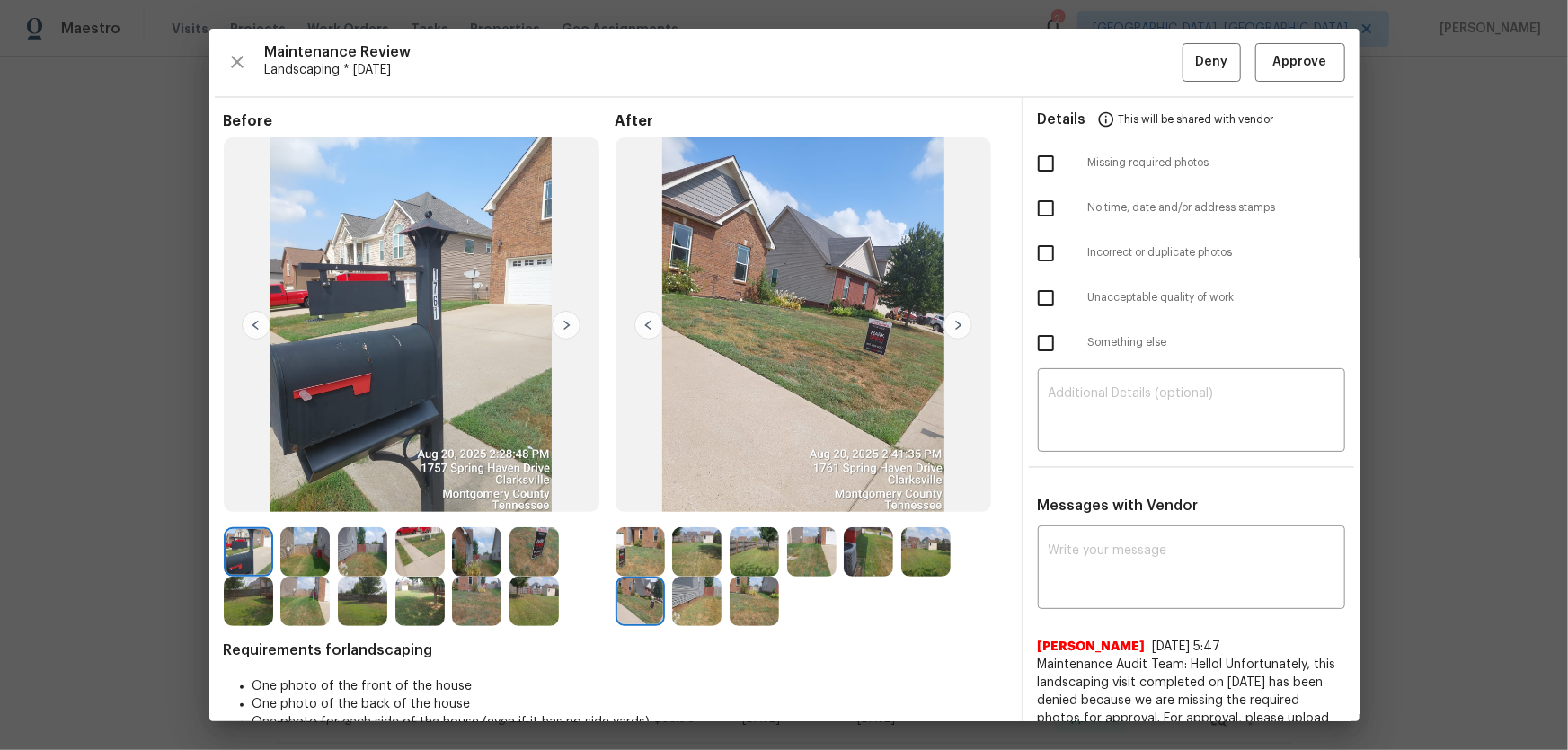
click at [674, 600] on img at bounding box center [697, 601] width 50 height 50
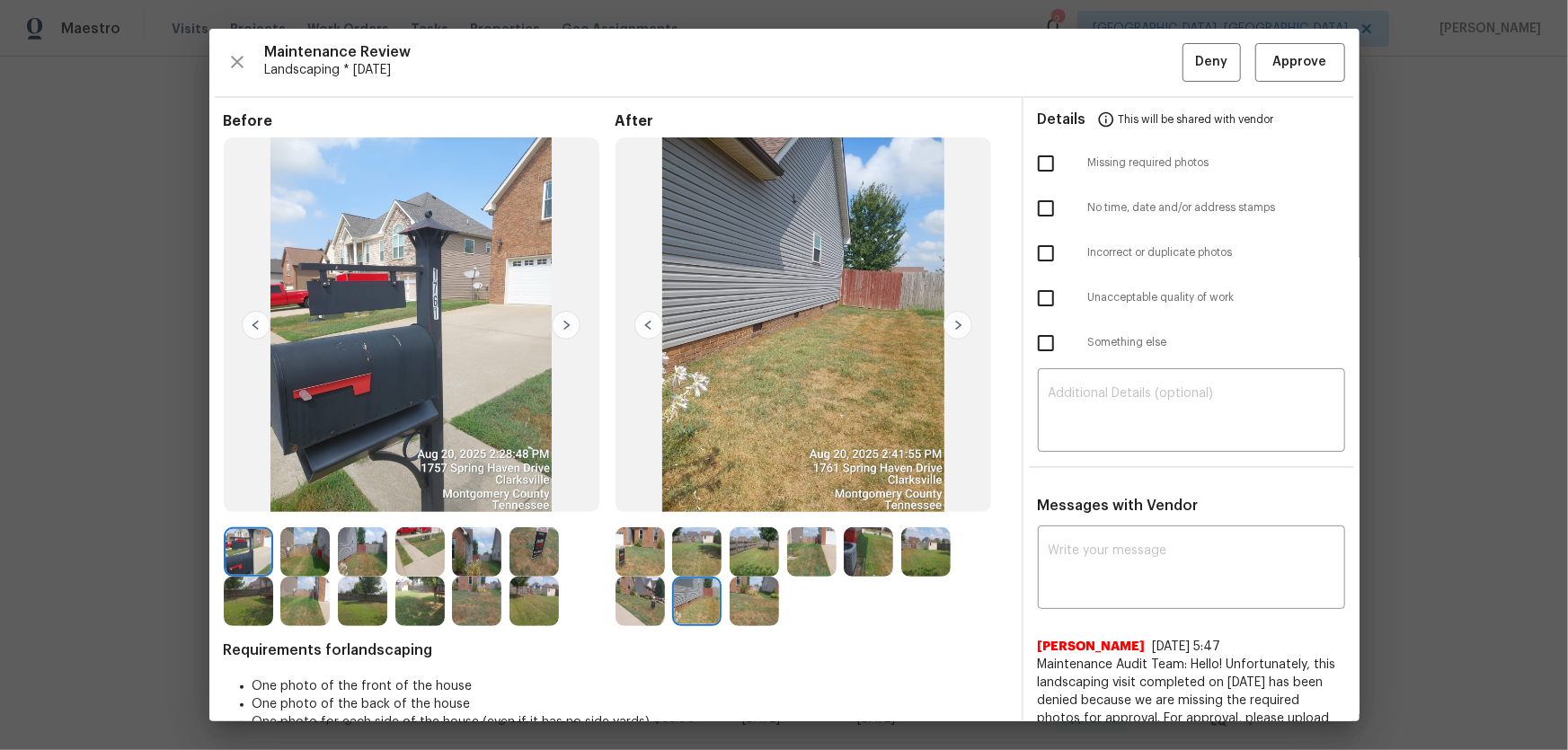
click at [735, 606] on img at bounding box center [754, 601] width 50 height 50
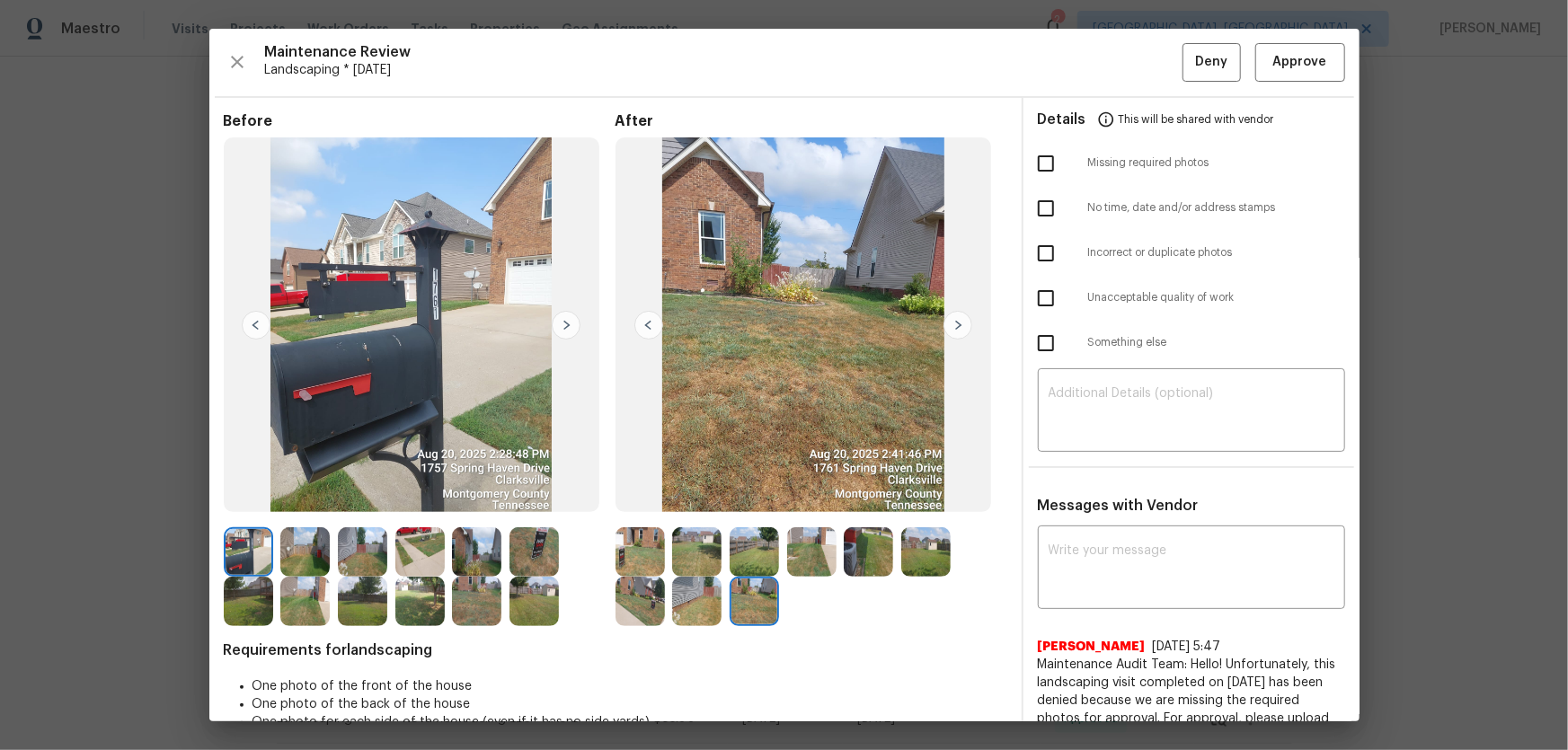
click at [812, 539] on img at bounding box center [812, 552] width 50 height 50
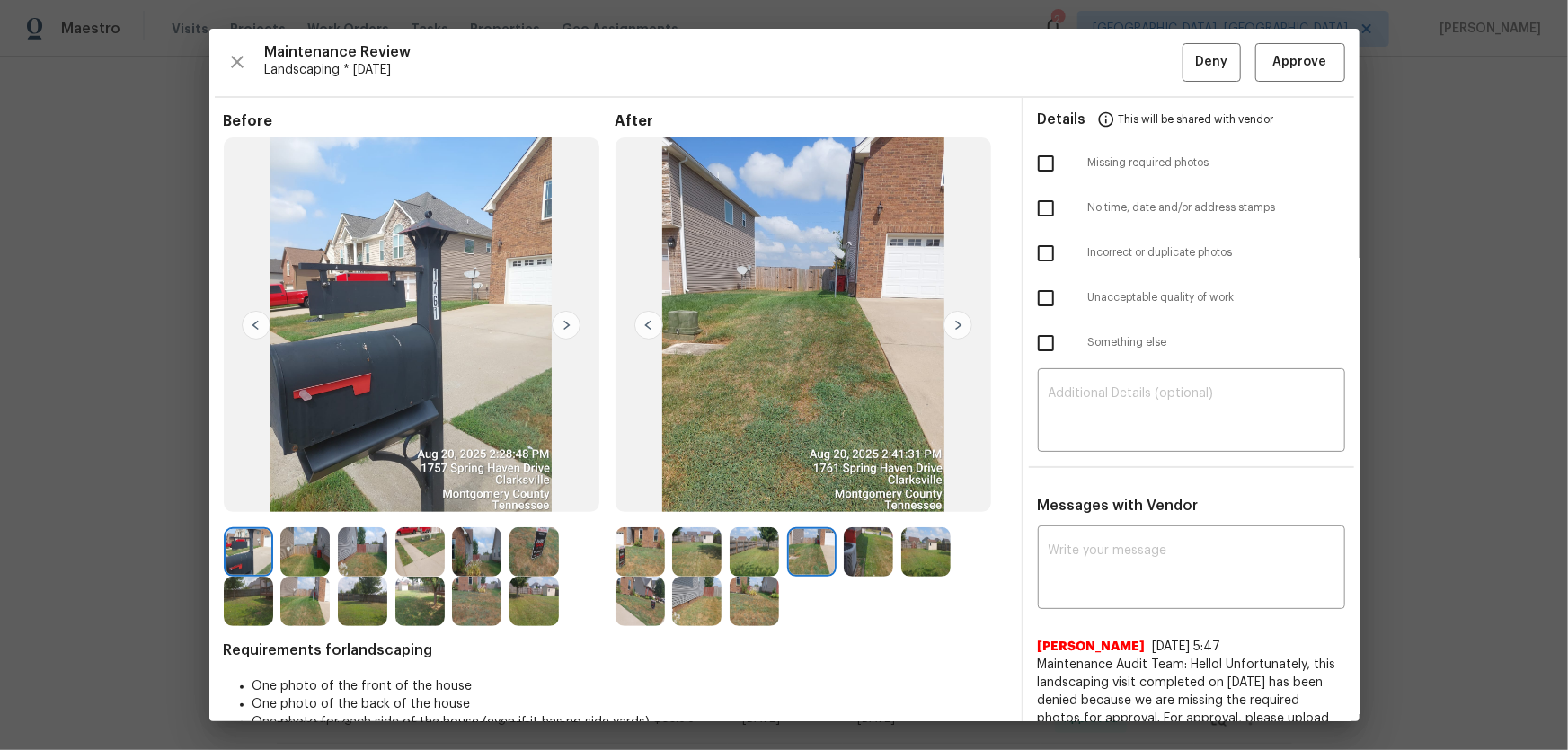
click at [839, 539] on div at bounding box center [816, 552] width 58 height 50
click at [863, 548] on img at bounding box center [868, 552] width 50 height 50
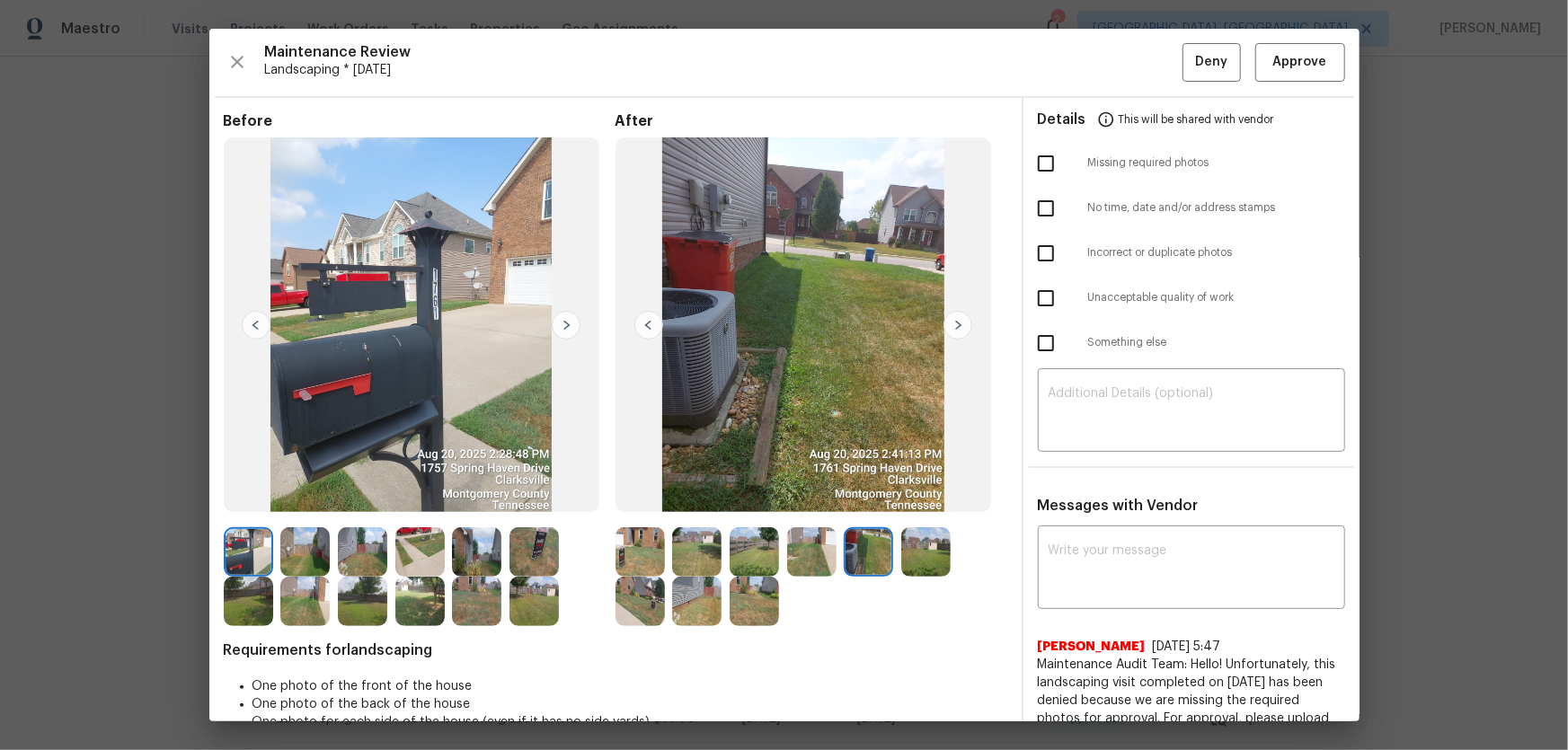
click at [916, 548] on img at bounding box center [926, 552] width 50 height 50
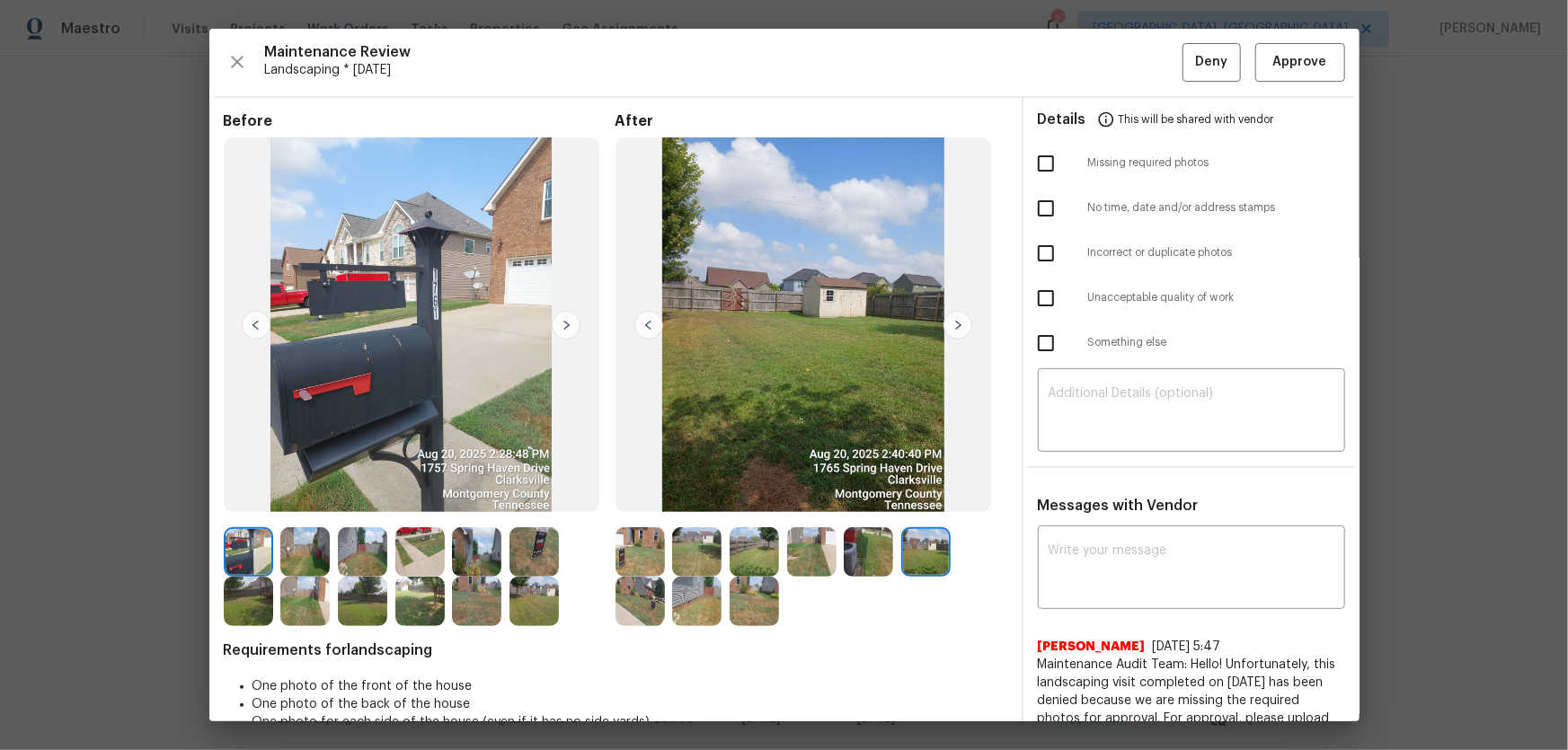
click at [623, 600] on img at bounding box center [640, 601] width 50 height 50
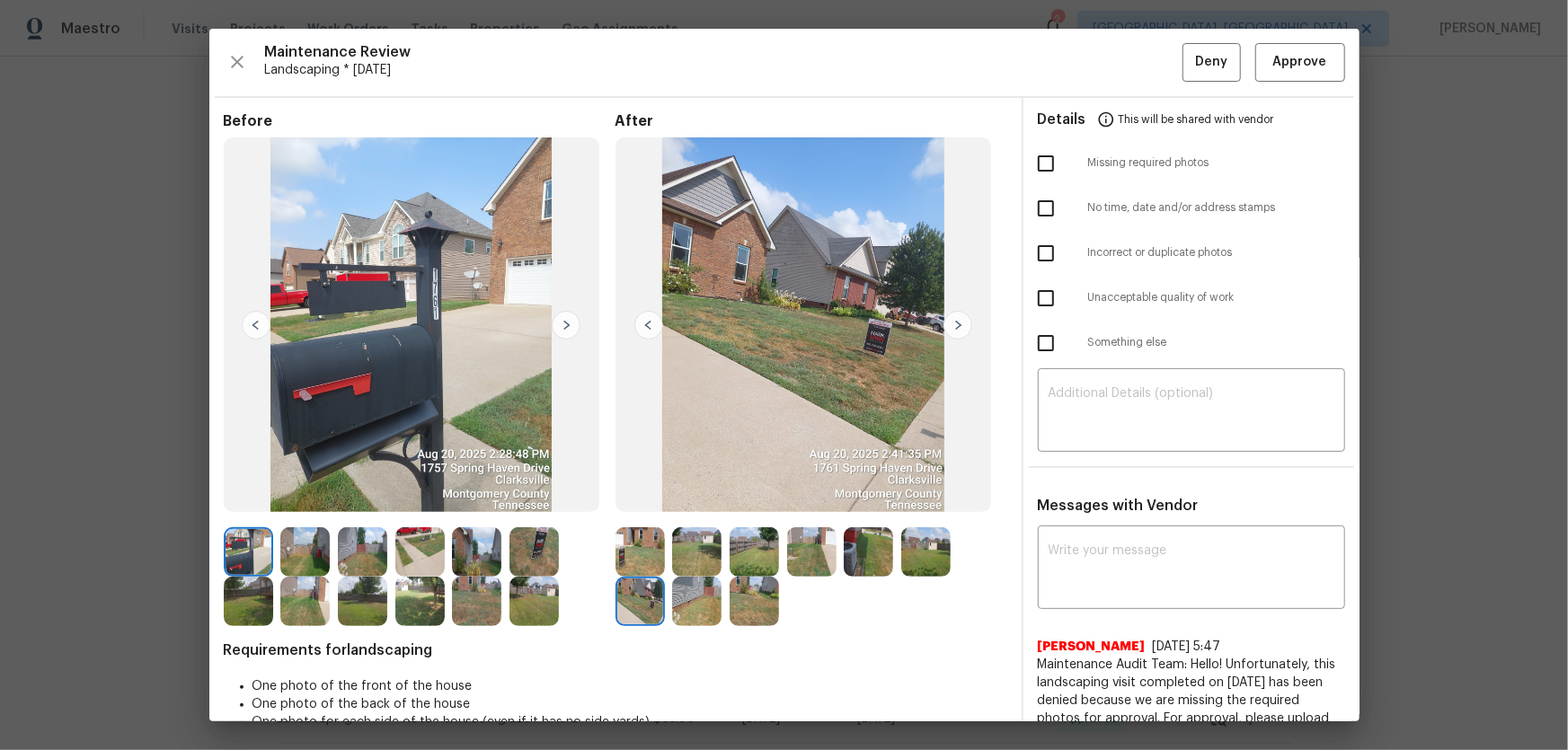
click at [684, 602] on img at bounding box center [697, 601] width 50 height 50
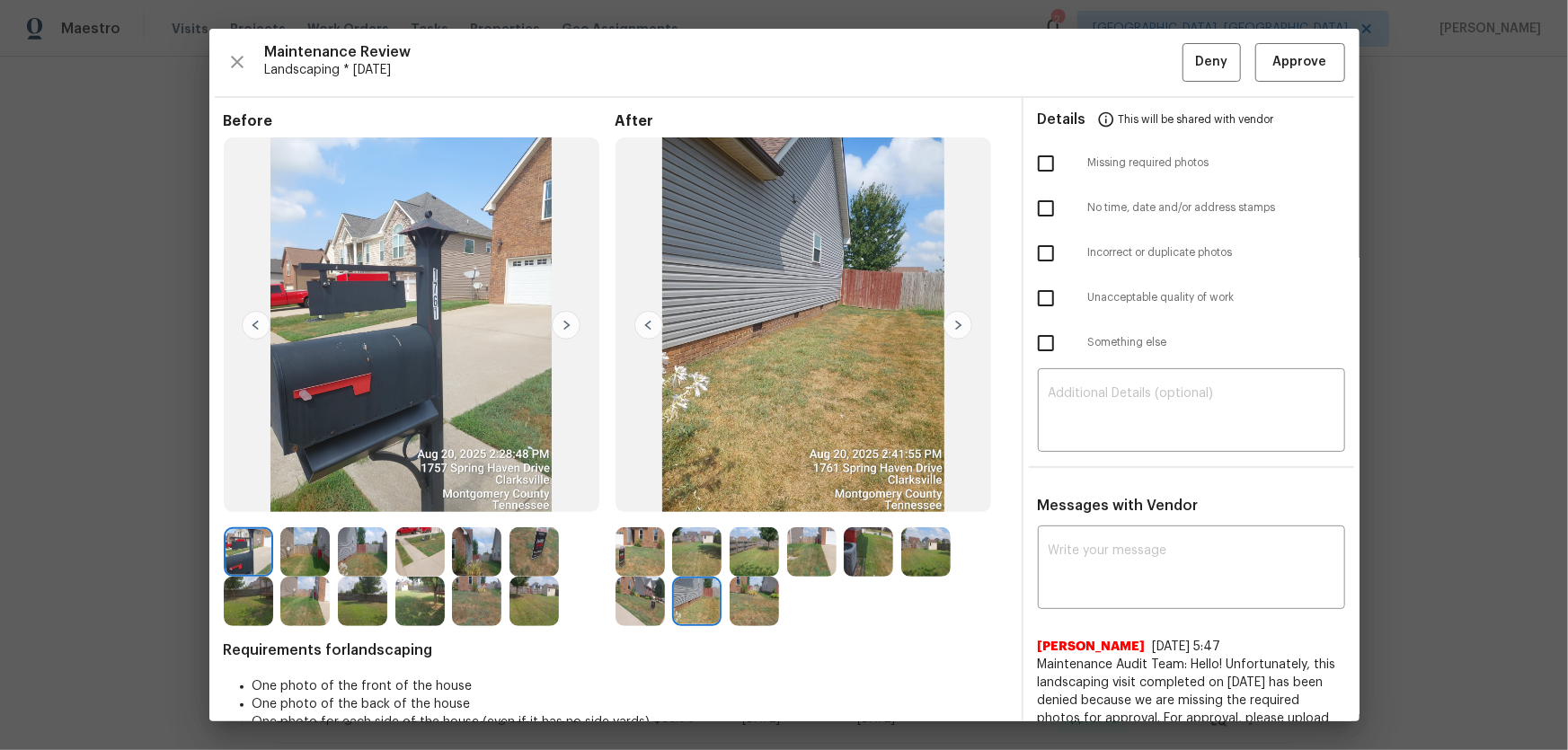
click at [772, 615] on img at bounding box center [754, 601] width 50 height 50
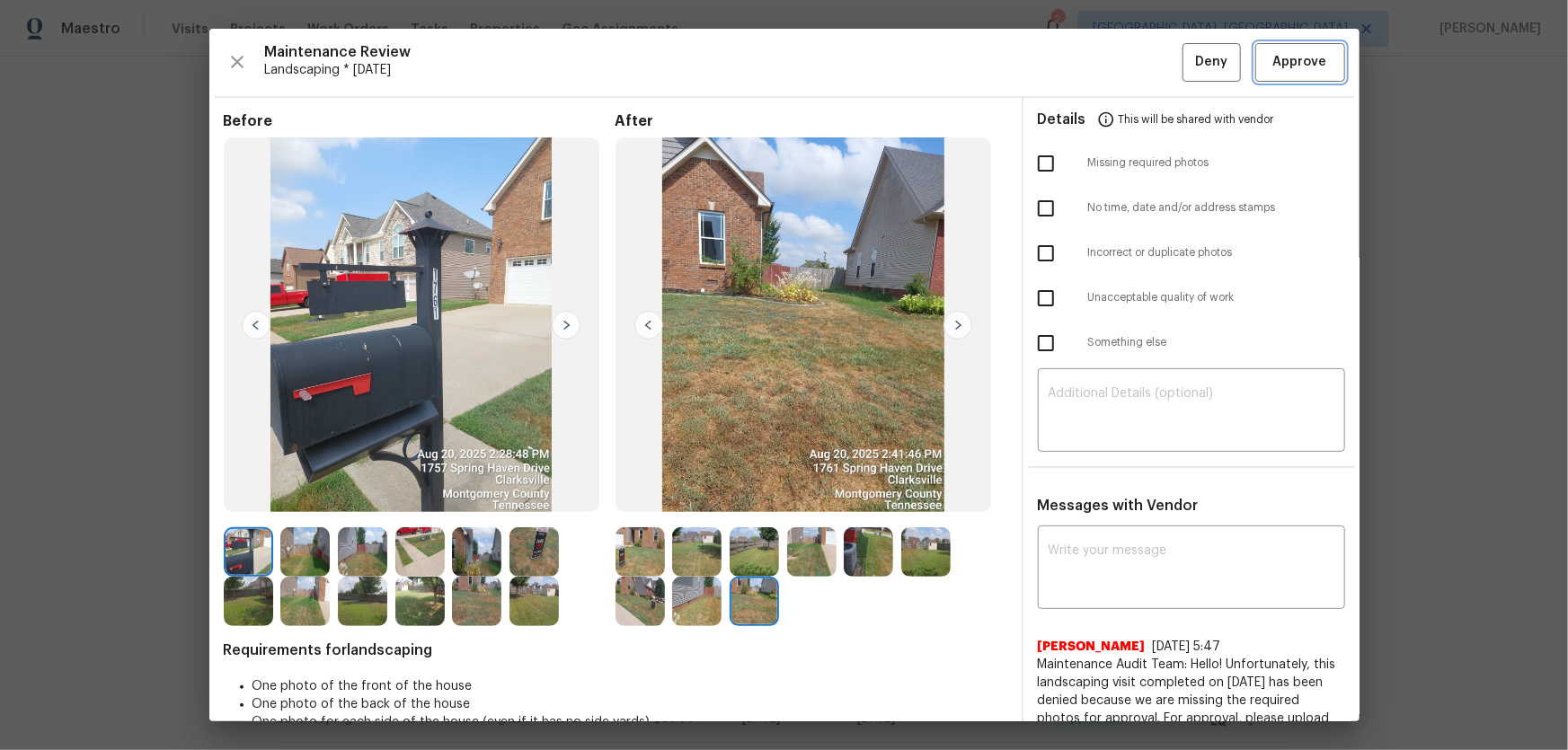
click at [1320, 59] on button "Approve" at bounding box center [1300, 62] width 90 height 39
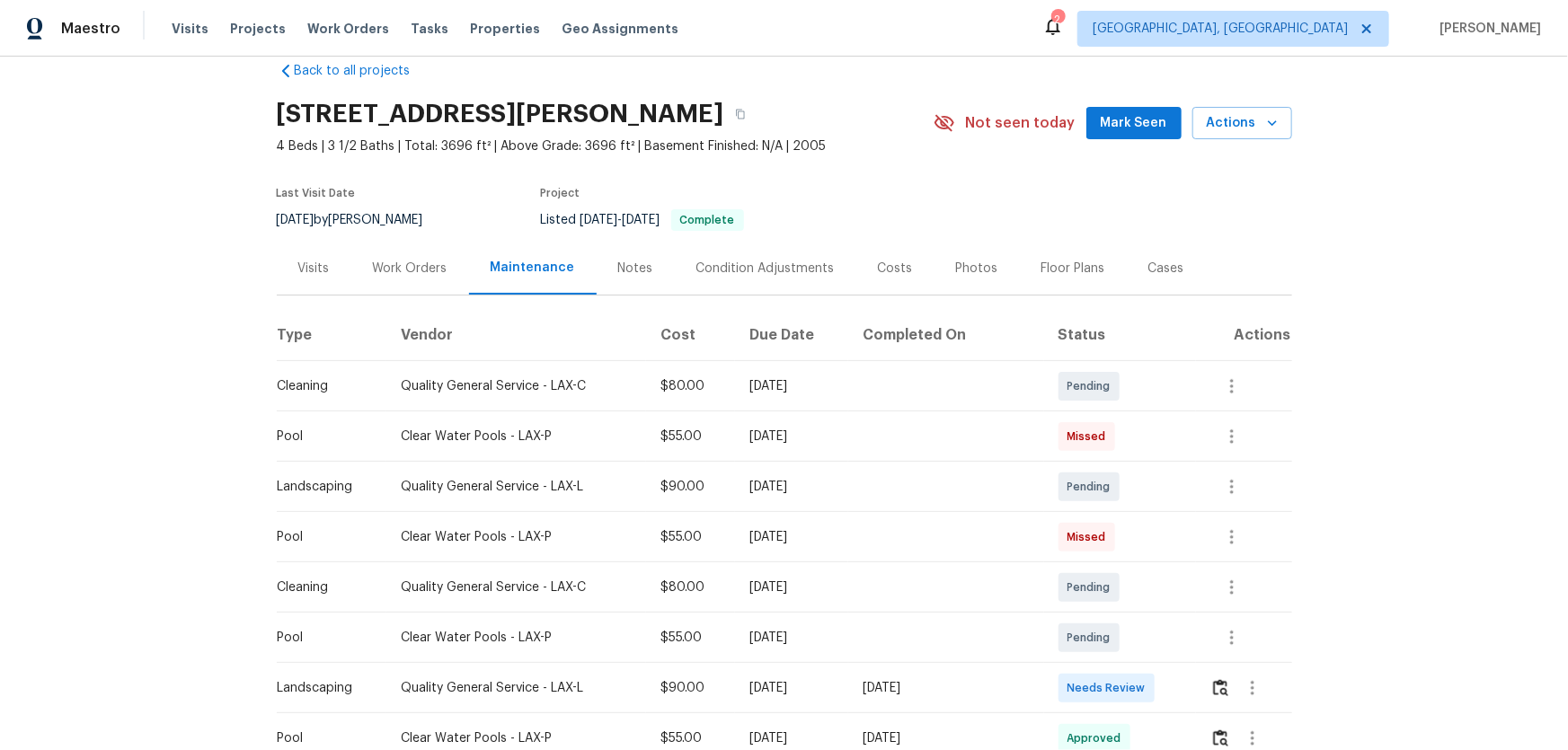
scroll to position [81, 0]
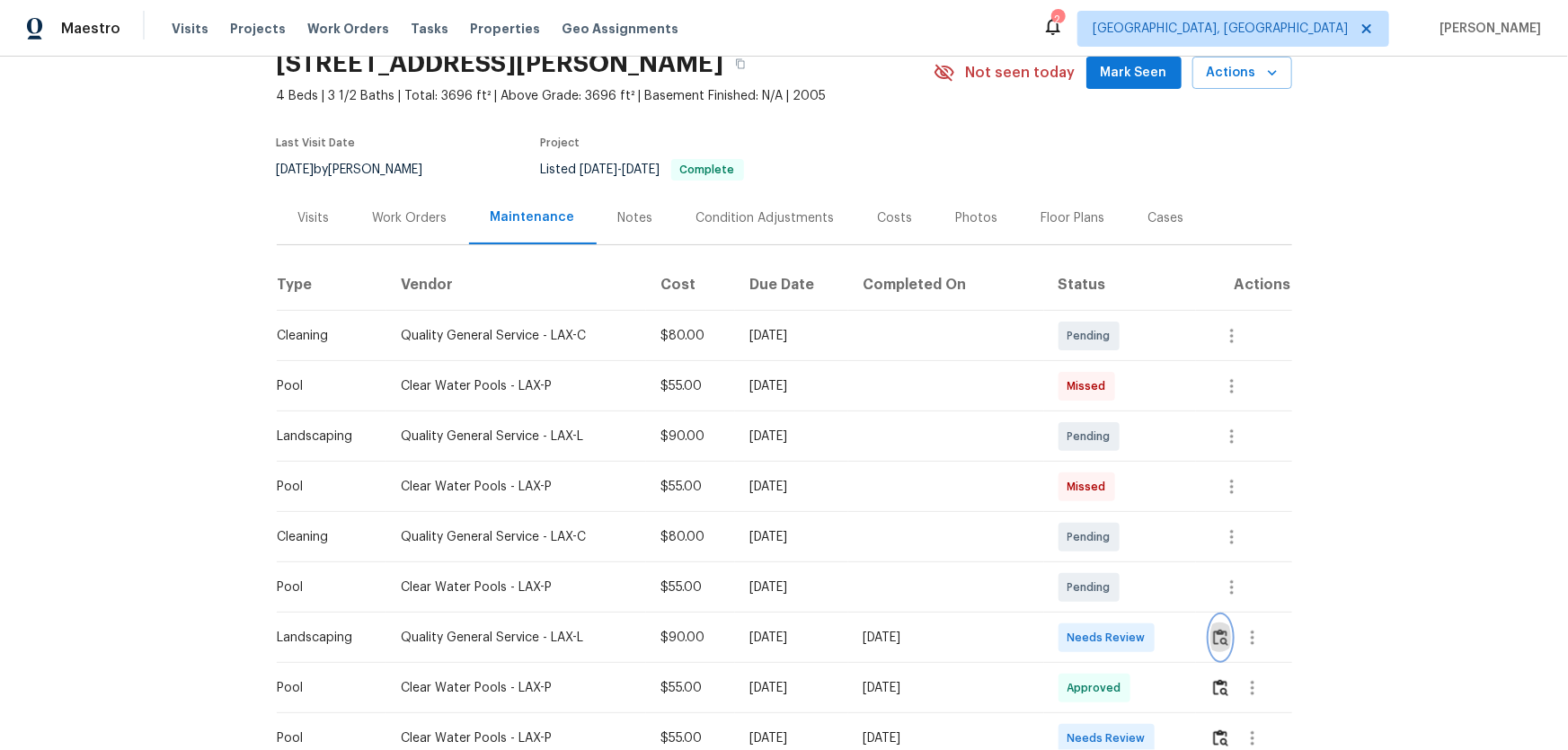
click at [1219, 658] on button "button" at bounding box center [1220, 637] width 20 height 43
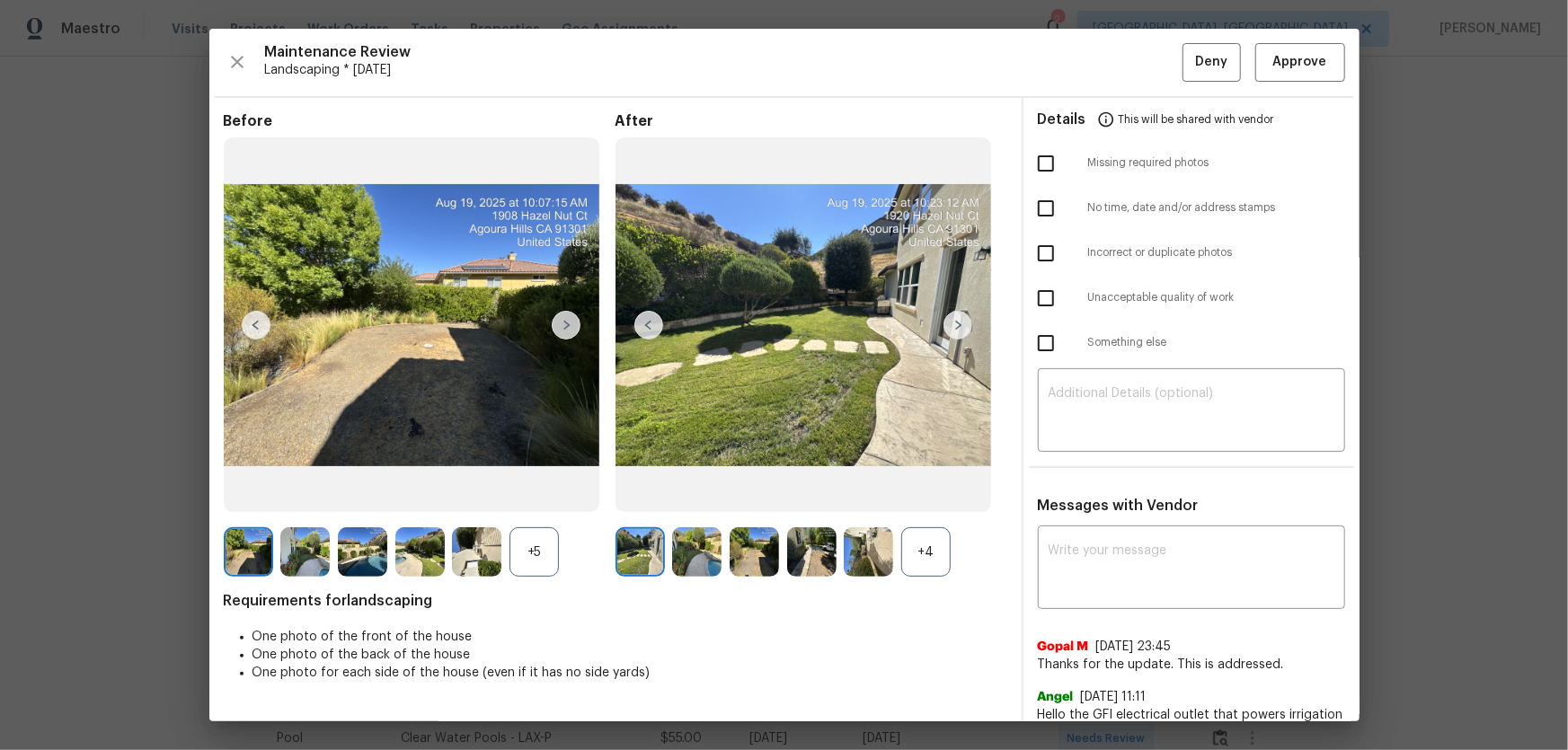
click at [912, 562] on div "+4" at bounding box center [926, 552] width 50 height 50
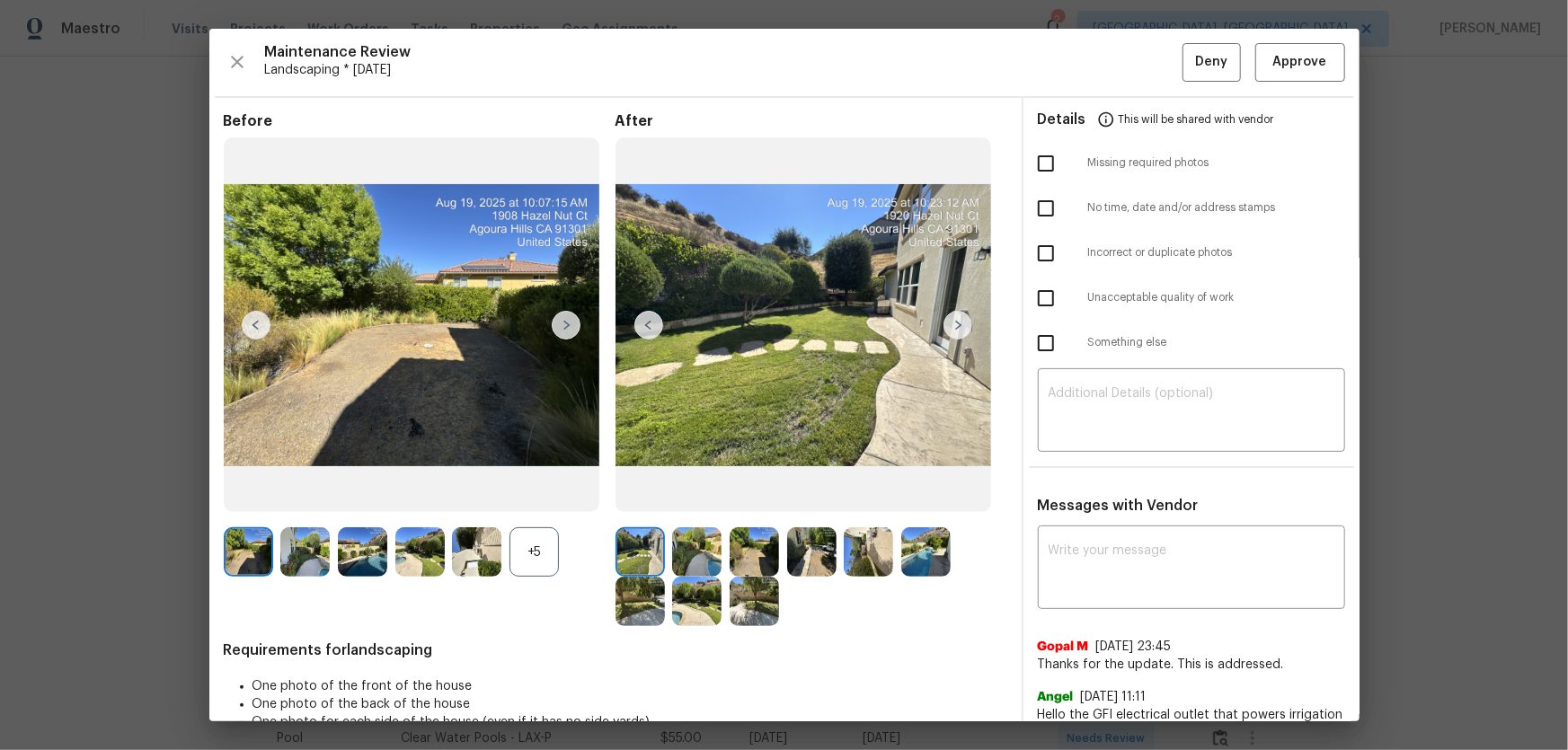
click at [557, 544] on div "+5" at bounding box center [534, 552] width 50 height 50
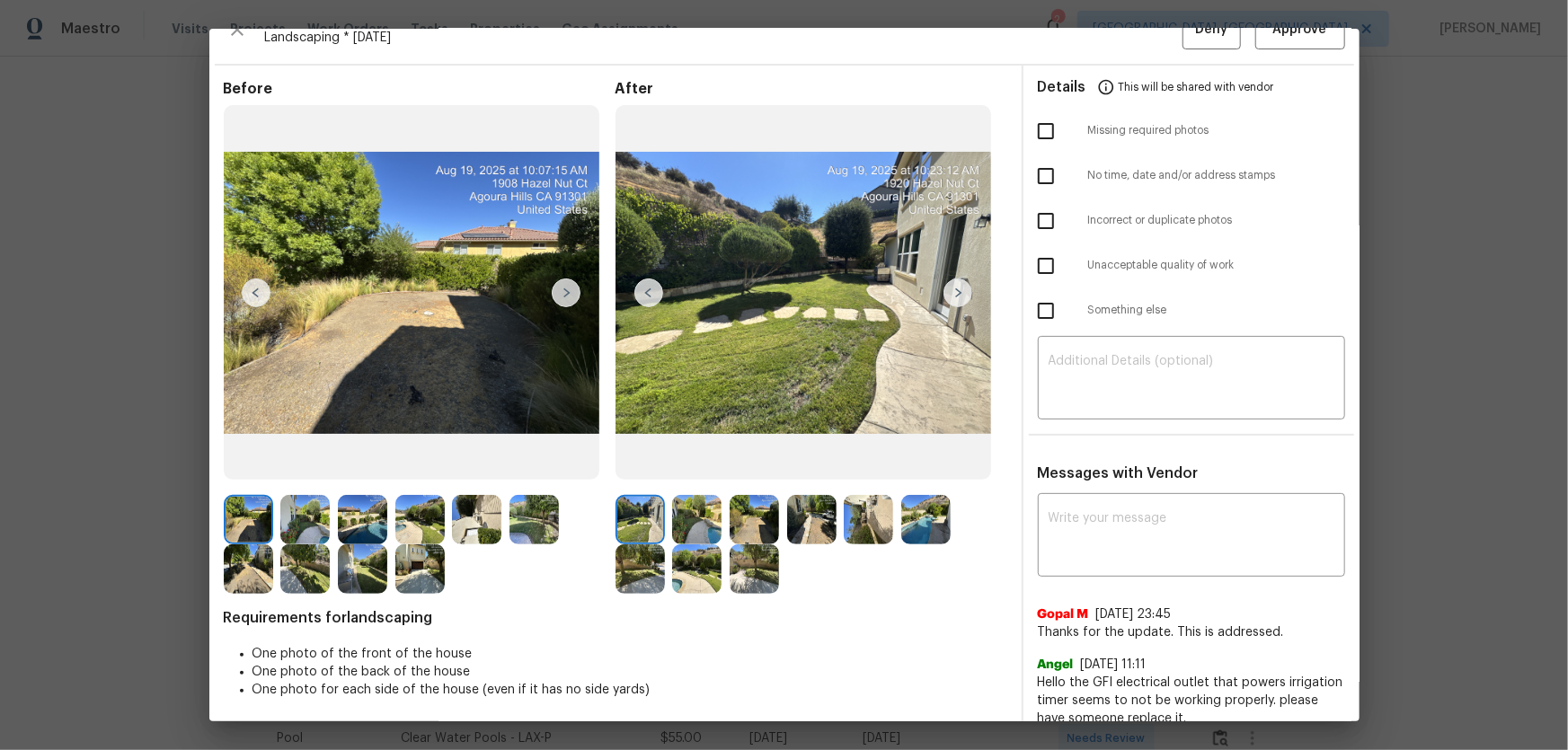
scroll to position [51, 0]
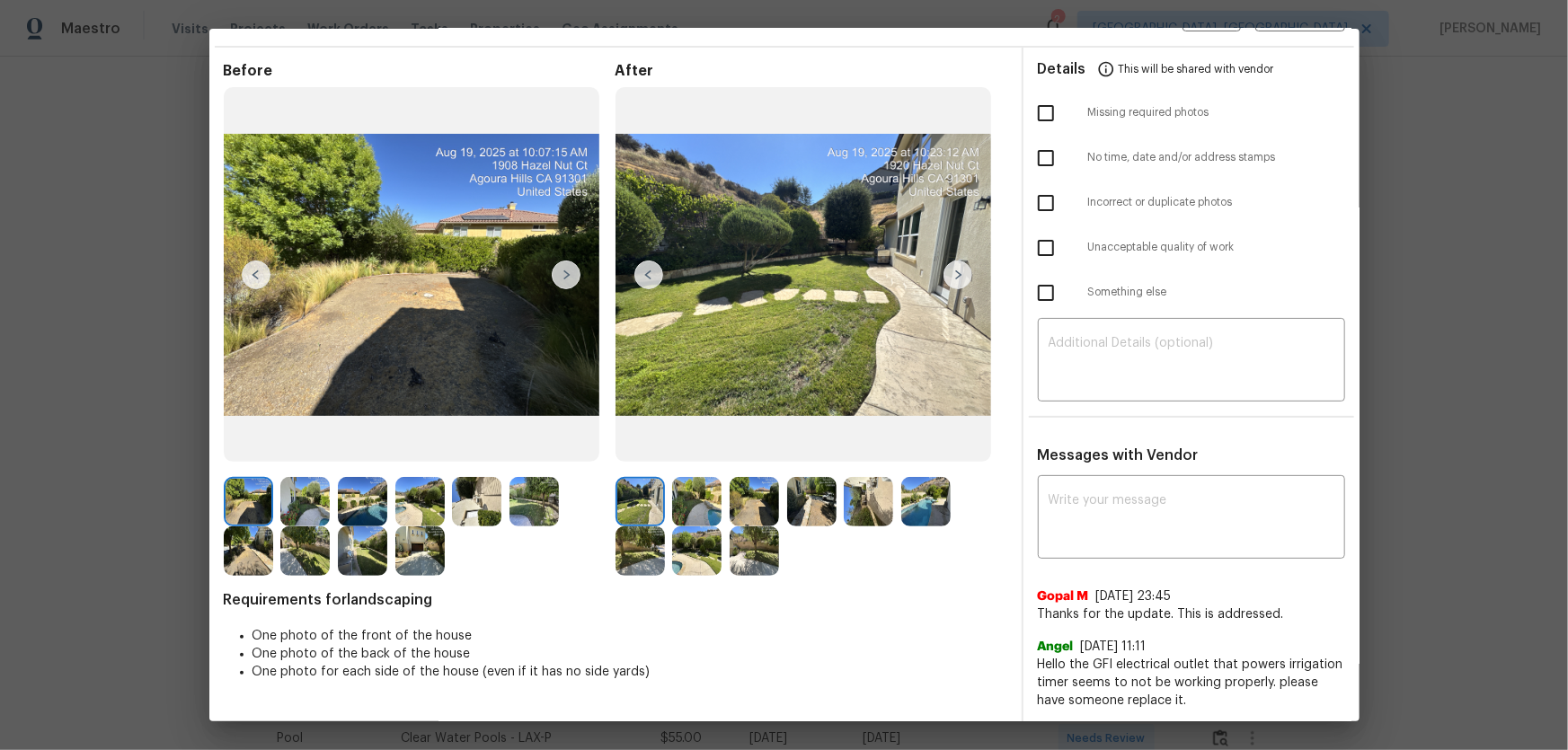
click at [681, 494] on img at bounding box center [697, 502] width 50 height 50
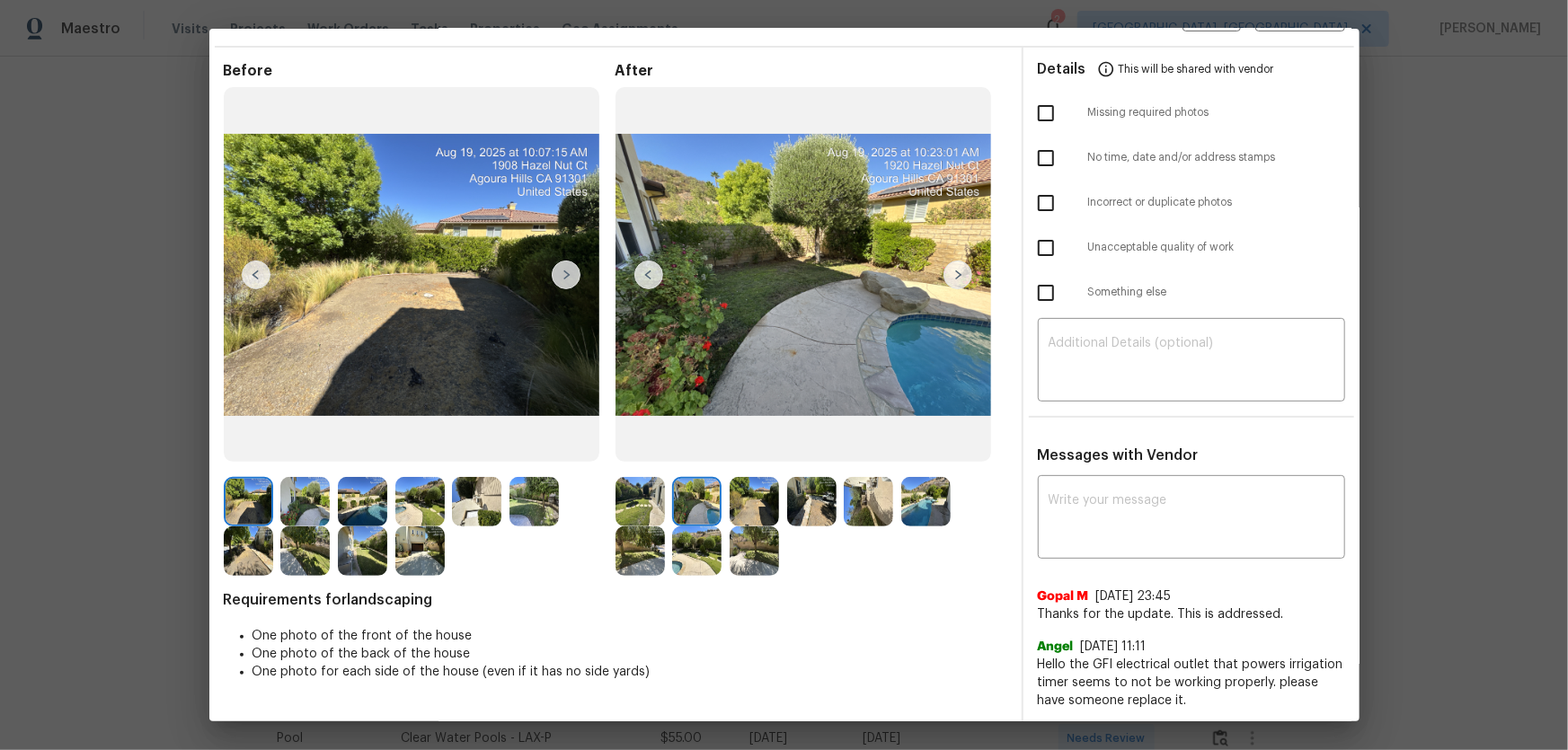
click at [764, 501] on img at bounding box center [754, 502] width 50 height 50
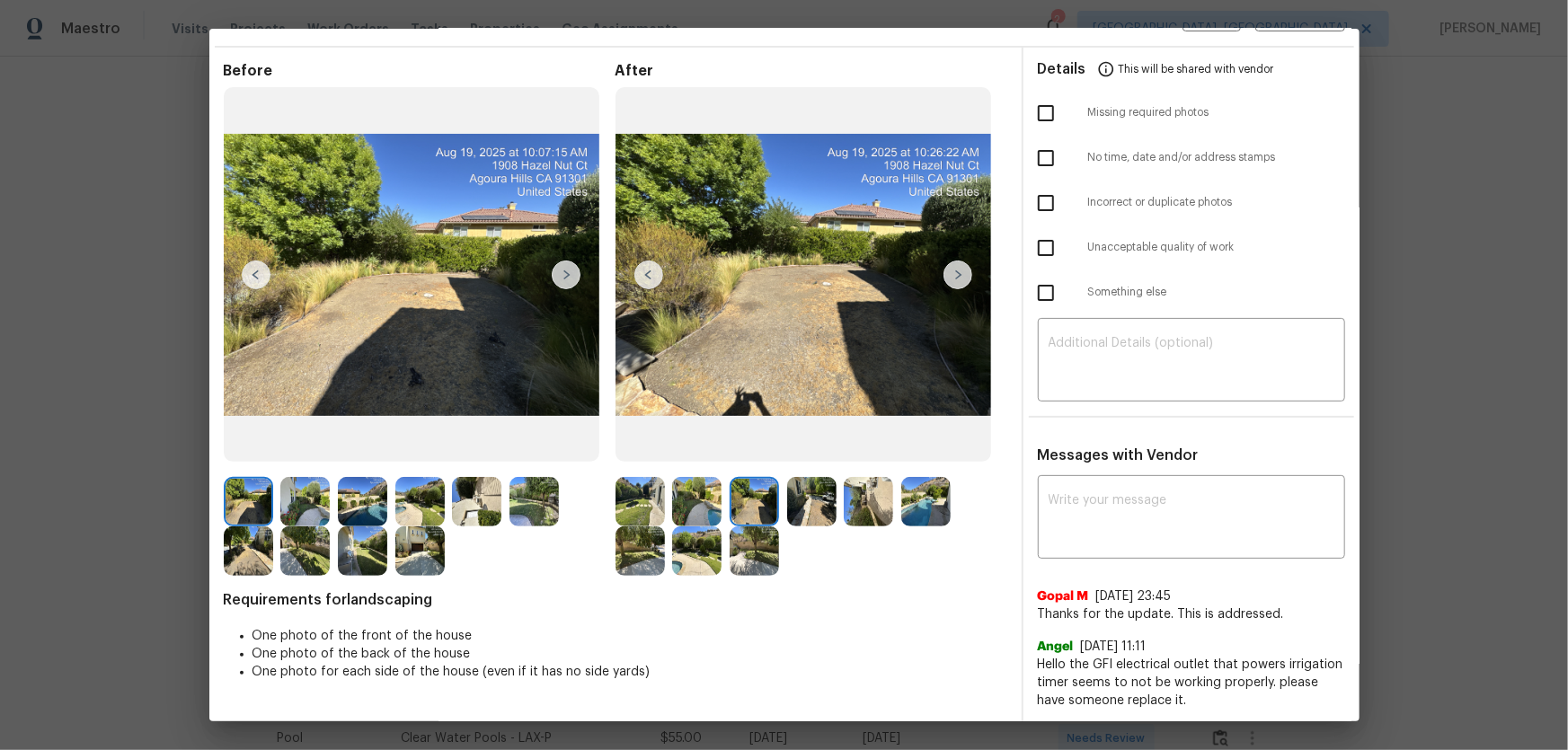
click at [790, 503] on img at bounding box center [812, 502] width 50 height 50
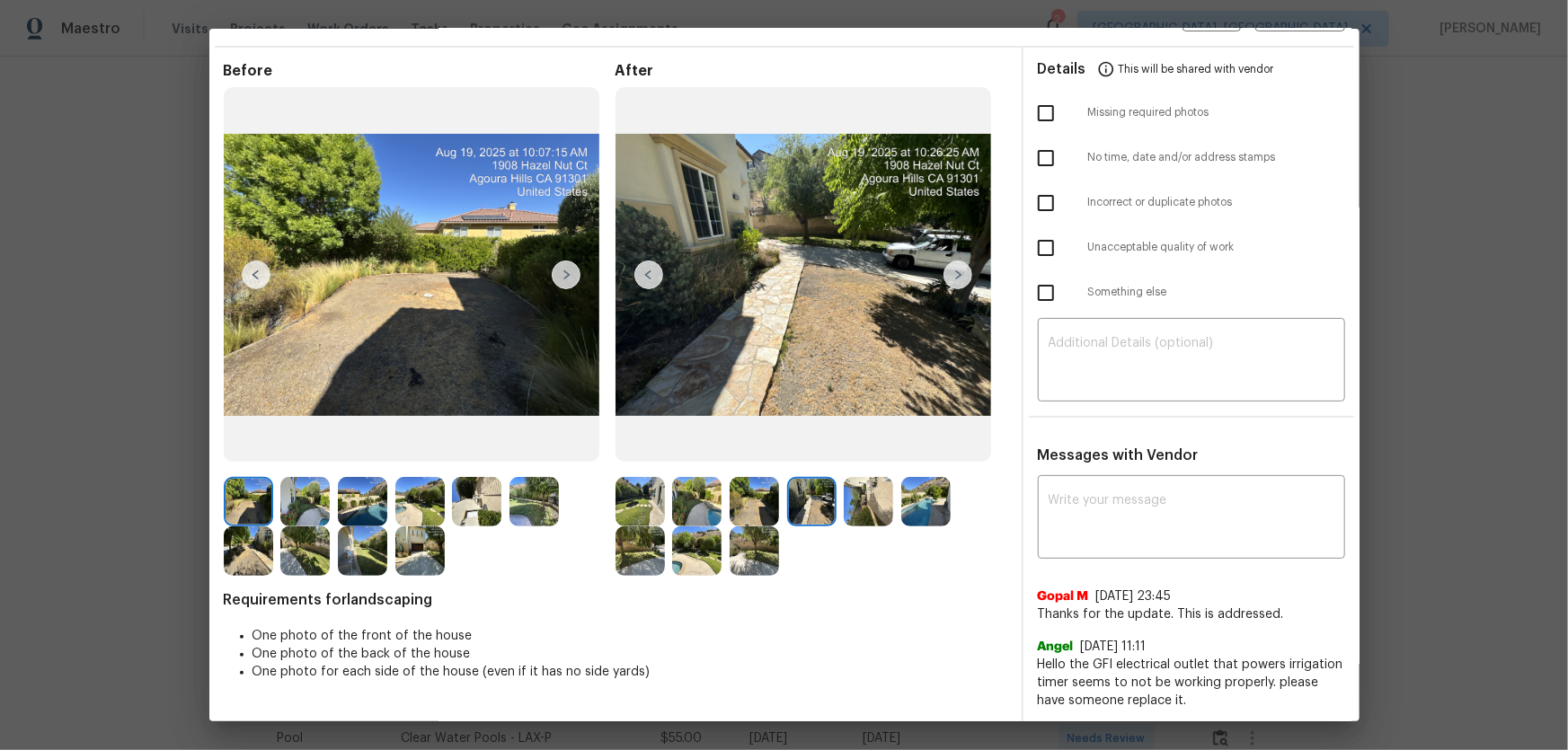
click at [843, 507] on img at bounding box center [868, 502] width 50 height 50
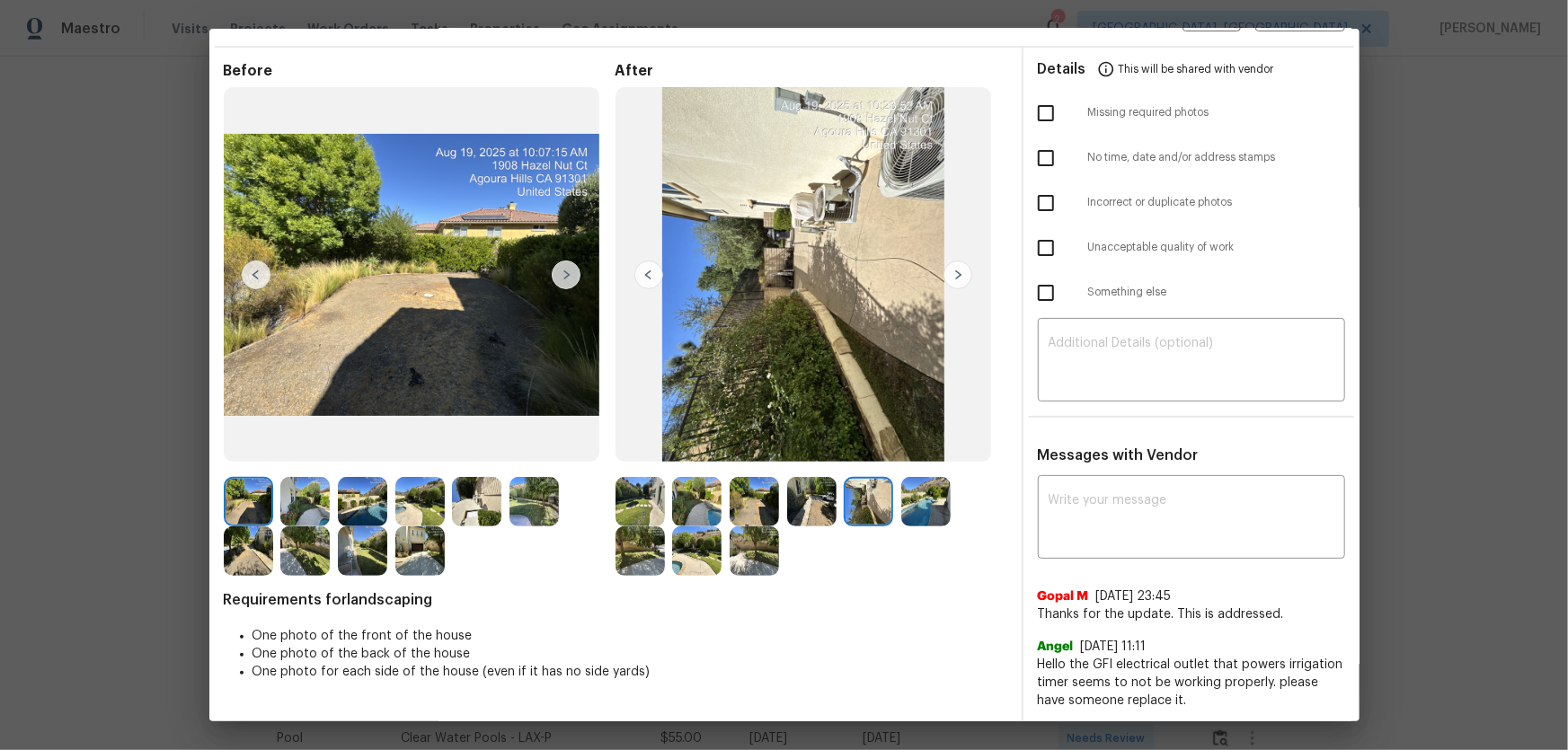
click at [921, 507] on img at bounding box center [926, 502] width 50 height 50
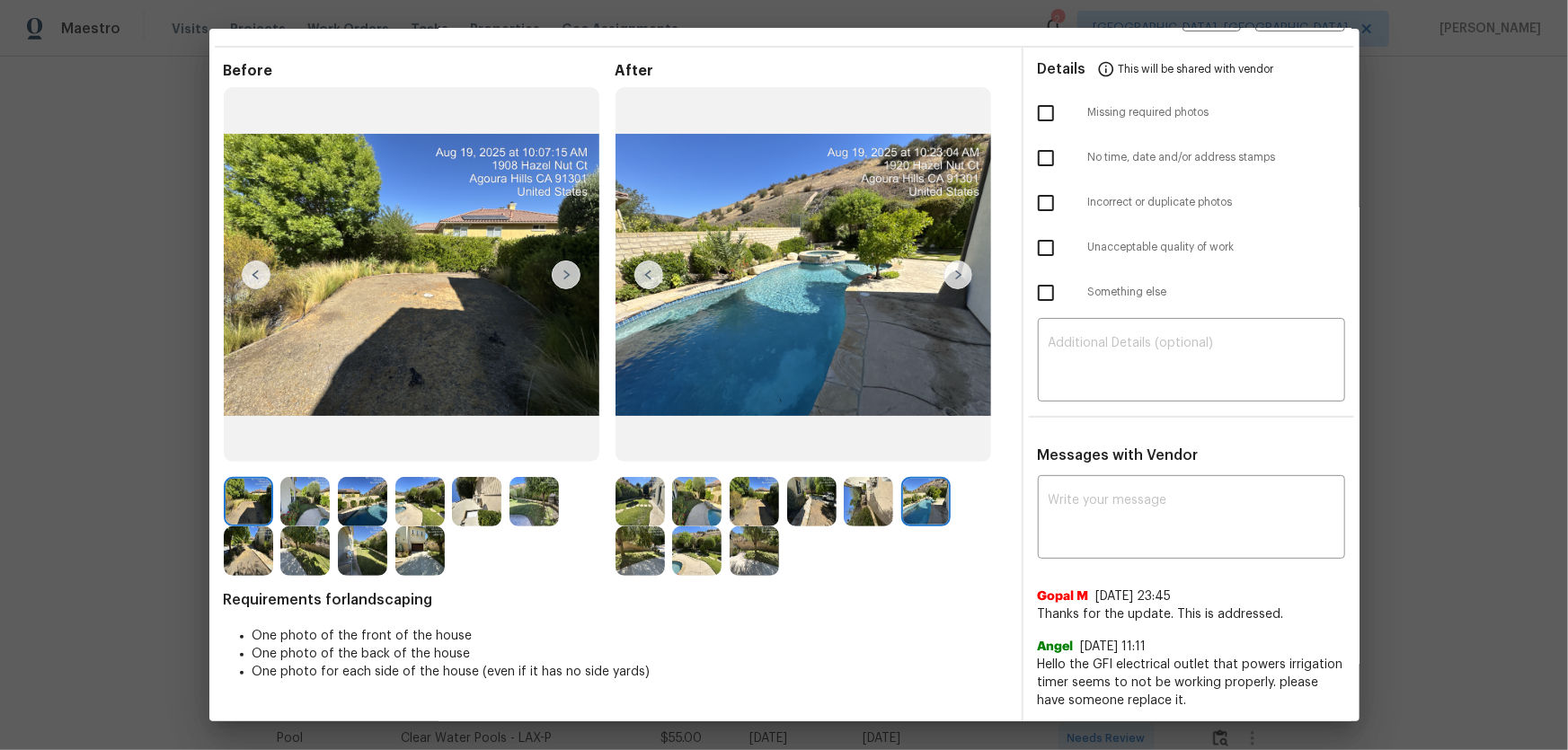
click at [650, 531] on img at bounding box center [640, 551] width 50 height 50
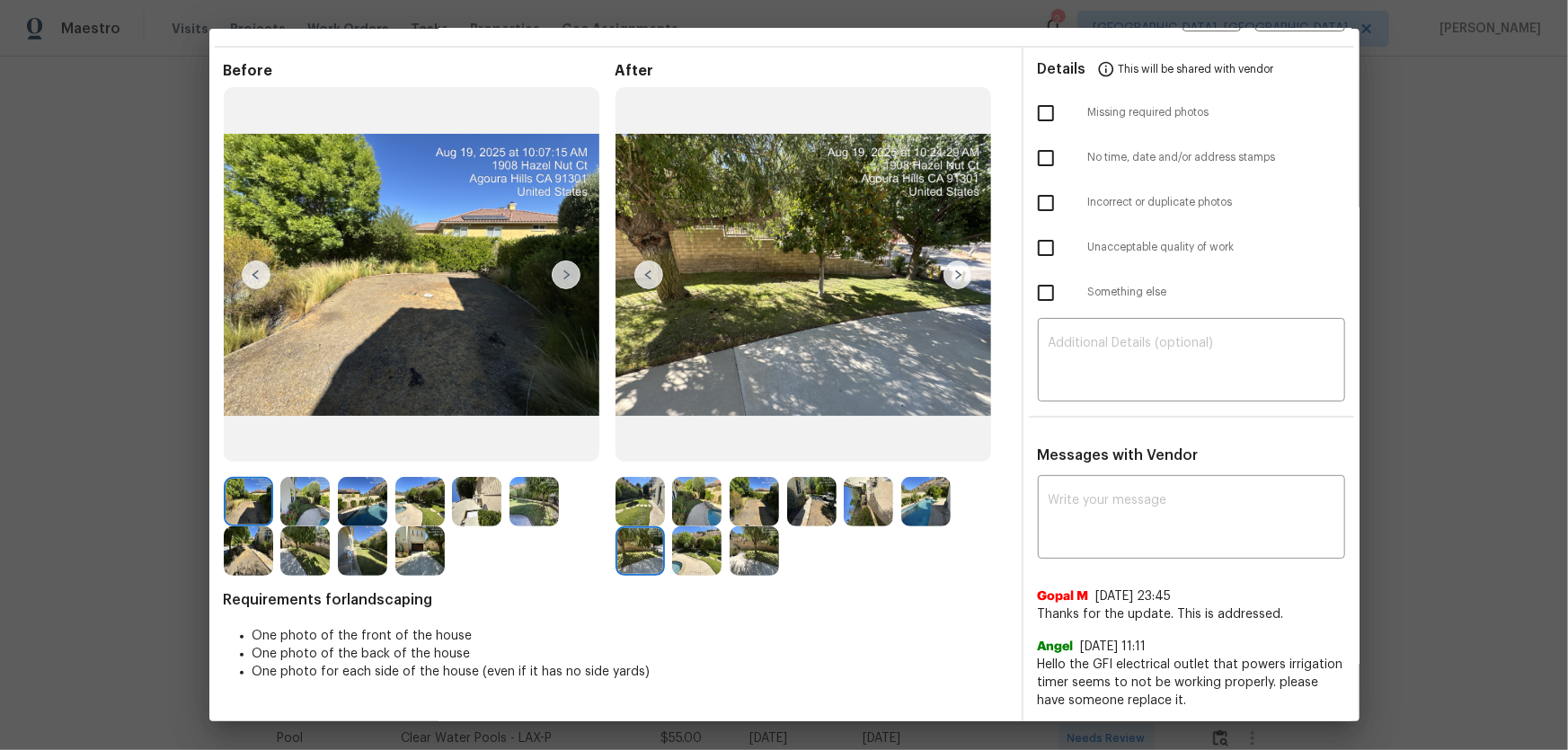
click at [703, 547] on img at bounding box center [697, 551] width 50 height 50
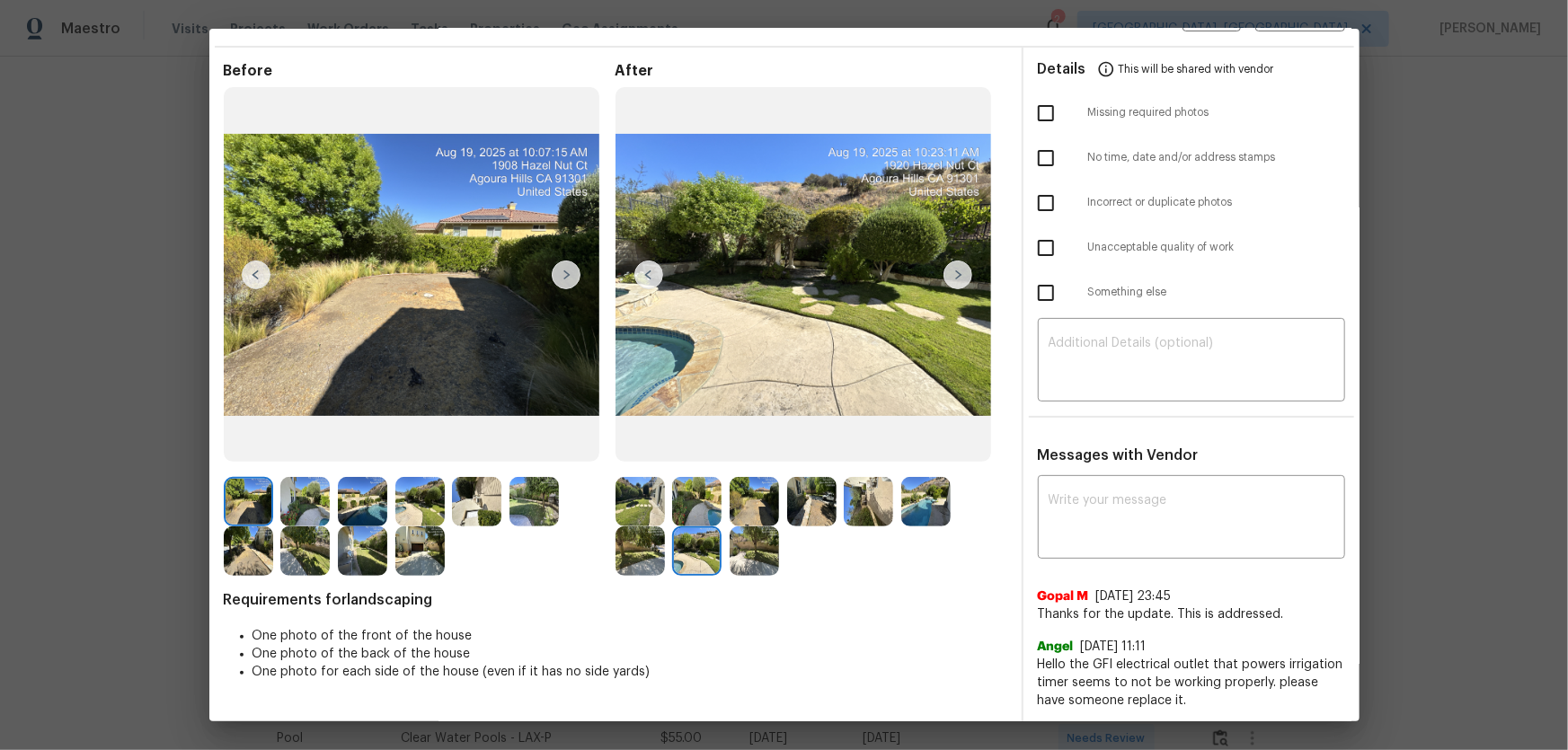
click at [772, 563] on img at bounding box center [754, 551] width 50 height 50
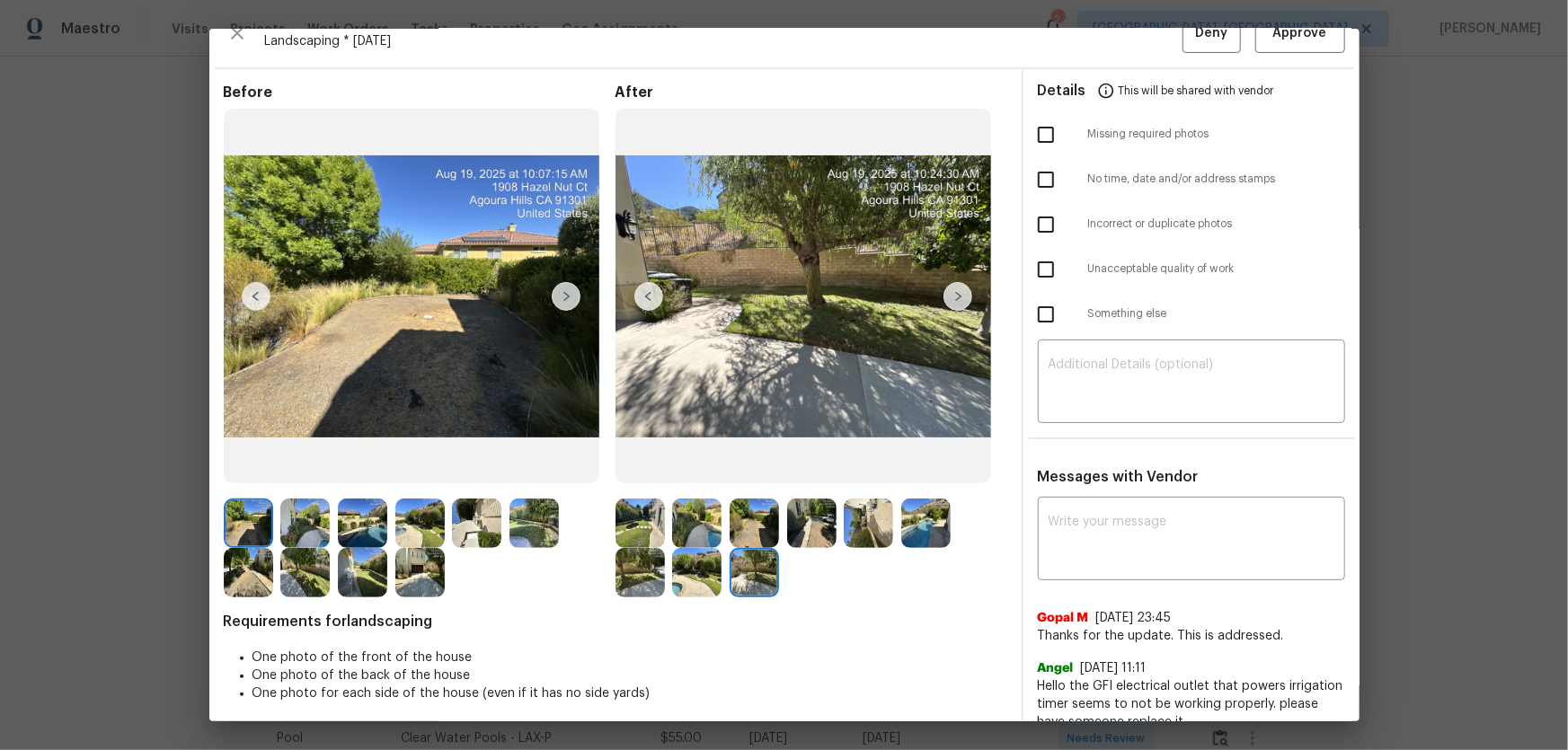
scroll to position [0, 0]
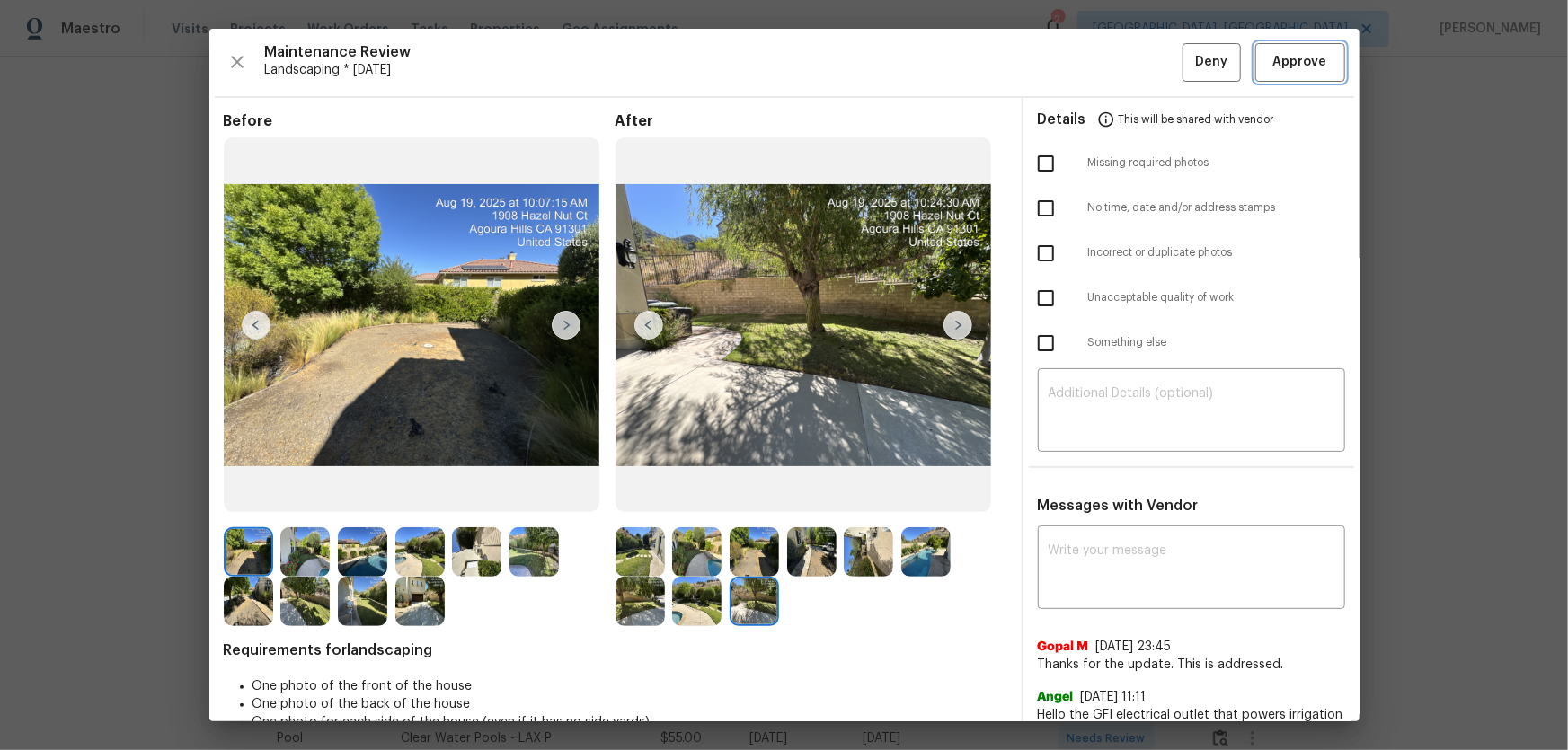
click at [1274, 71] on span "Approve" at bounding box center [1300, 62] width 54 height 22
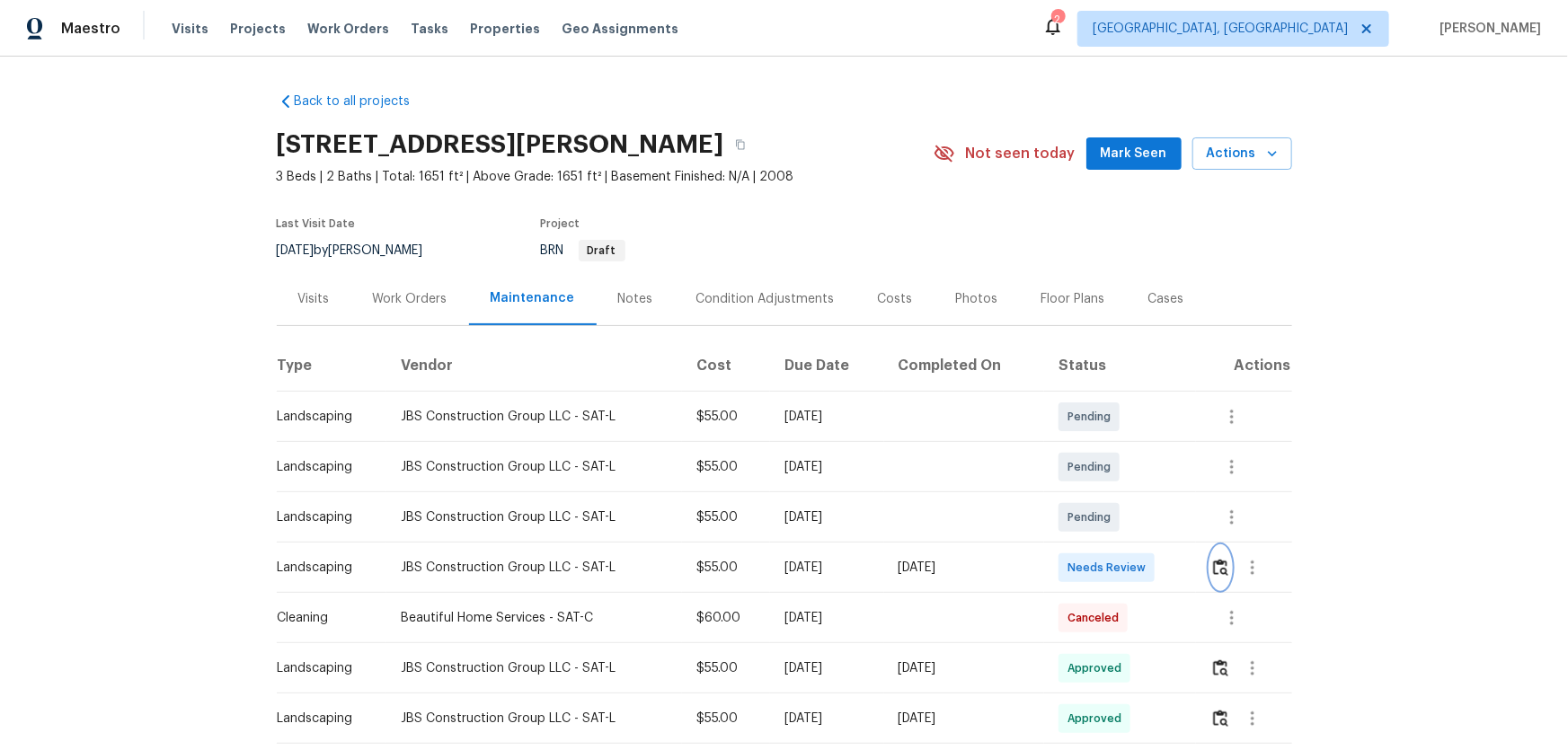
click at [1216, 574] on img "button" at bounding box center [1220, 567] width 16 height 17
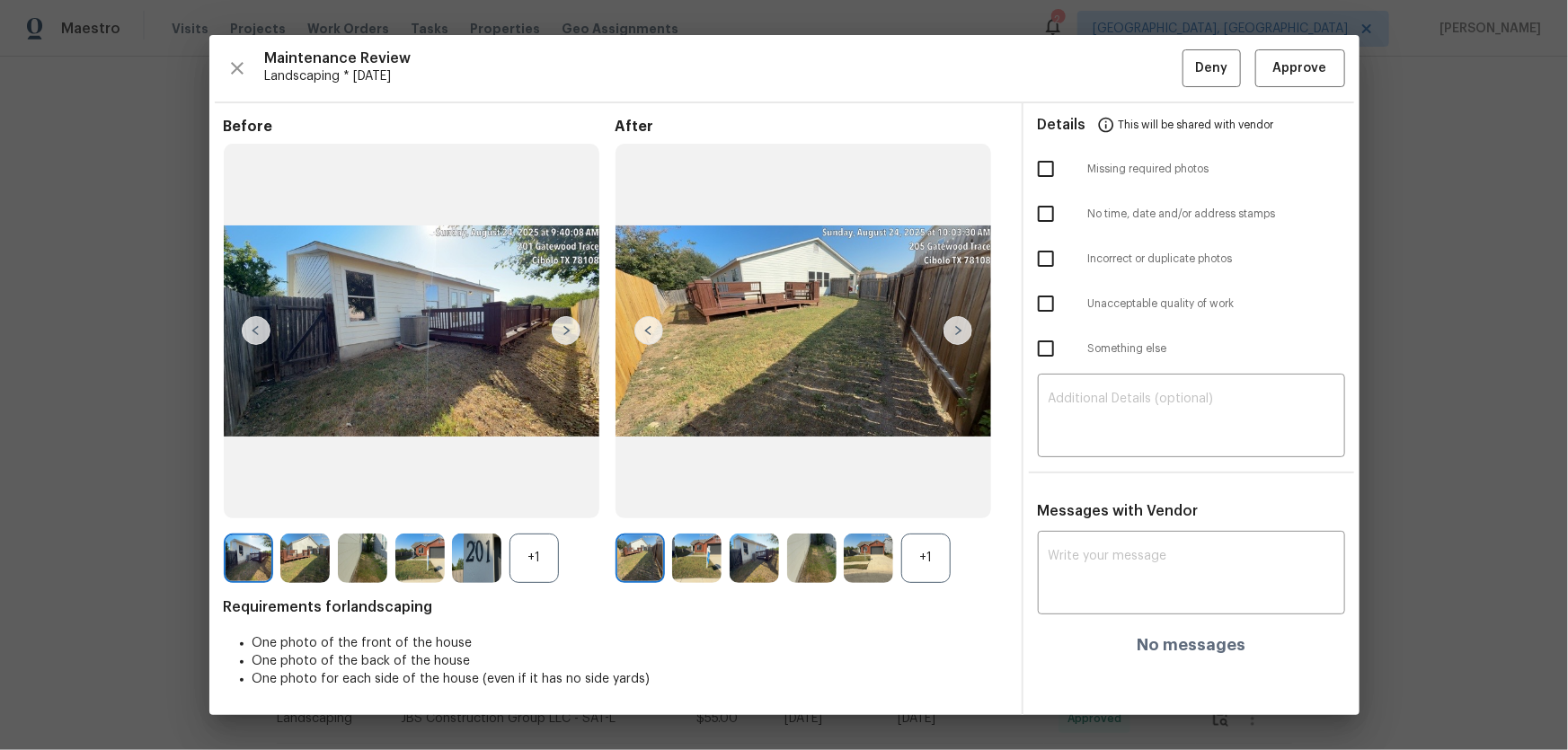
click at [916, 559] on div "+1" at bounding box center [926, 558] width 50 height 50
click at [559, 574] on div "+1" at bounding box center [419, 558] width 392 height 50
click at [547, 569] on div "+1" at bounding box center [534, 558] width 50 height 50
click at [688, 569] on img at bounding box center [697, 558] width 50 height 50
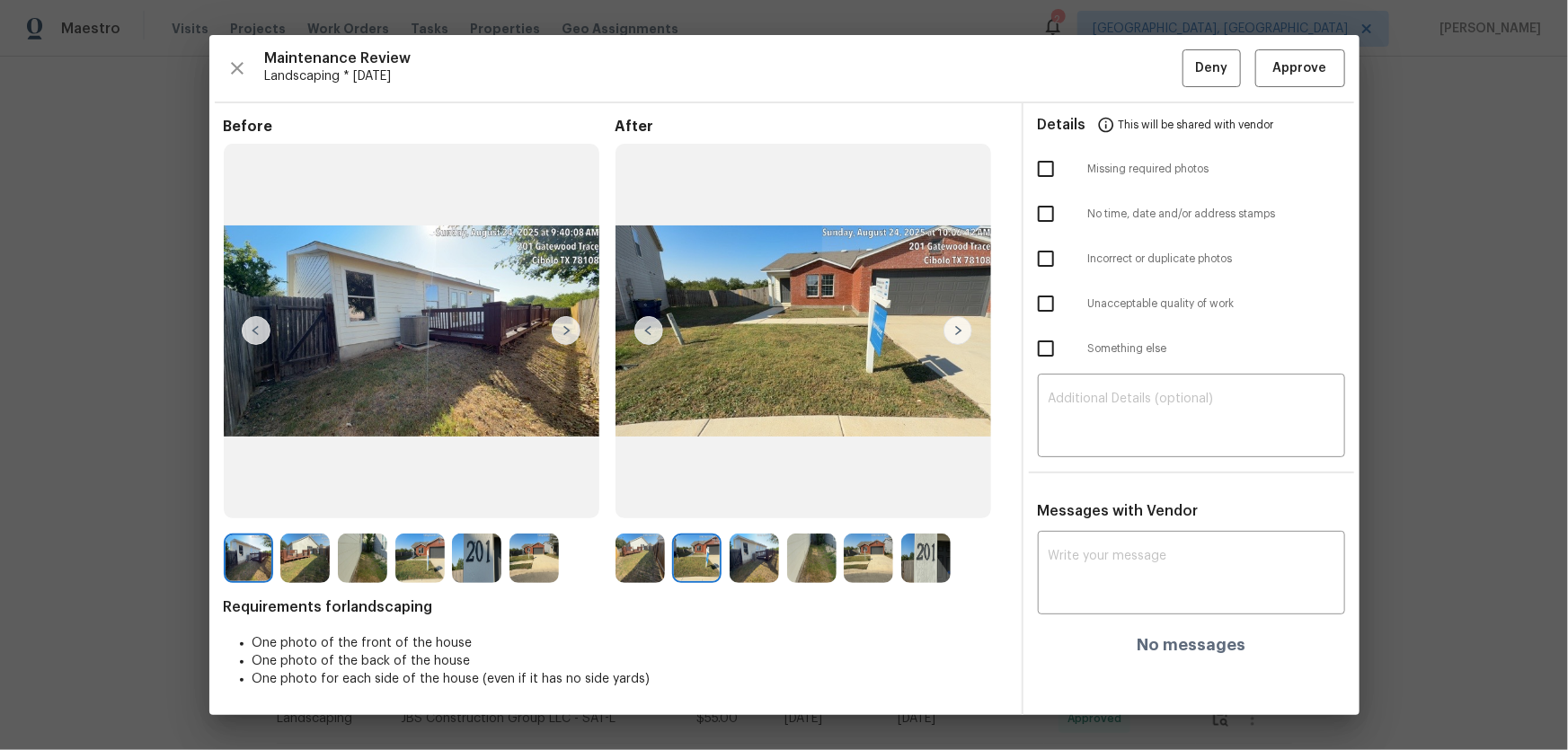
click at [739, 564] on img at bounding box center [754, 558] width 50 height 50
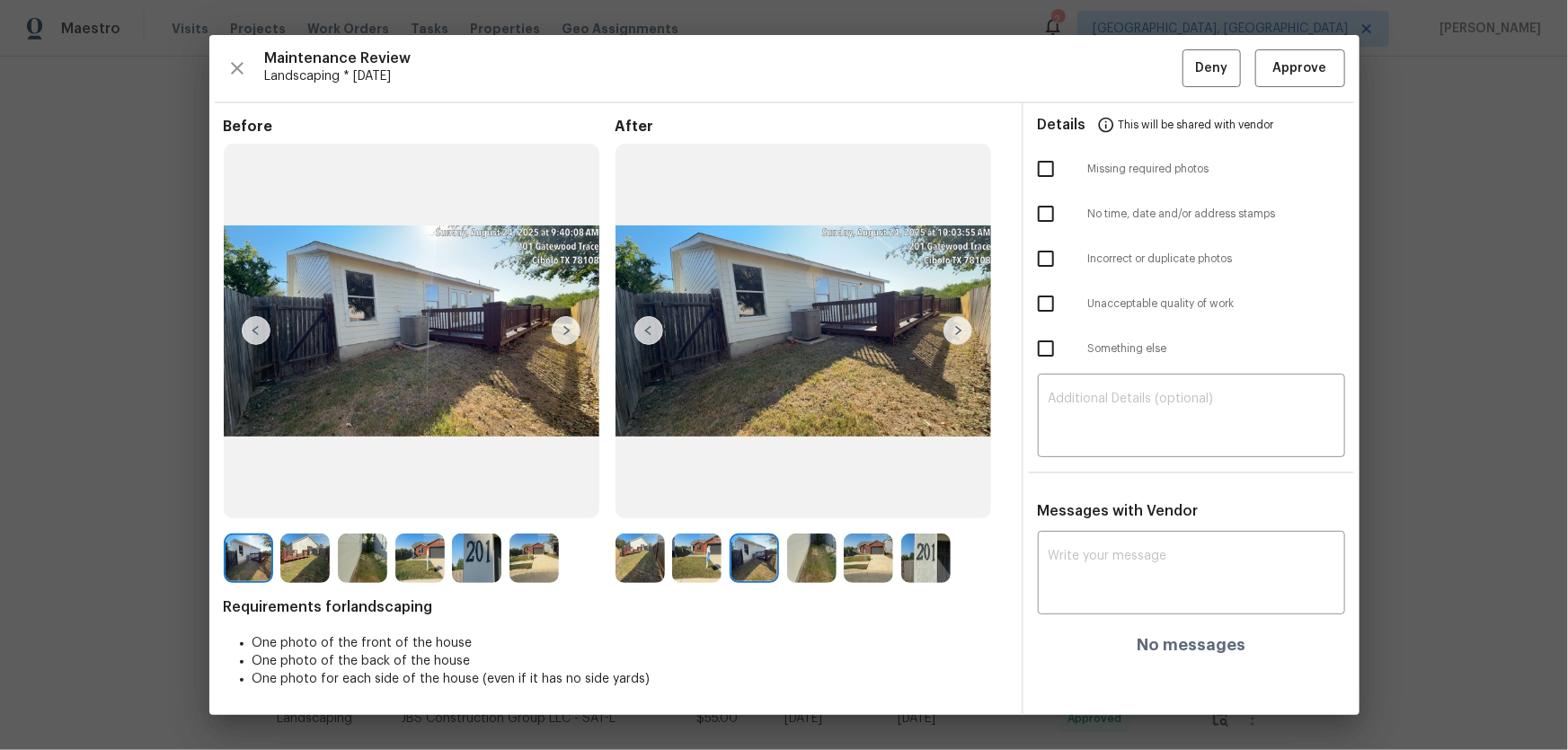
click at [804, 559] on img at bounding box center [812, 558] width 50 height 50
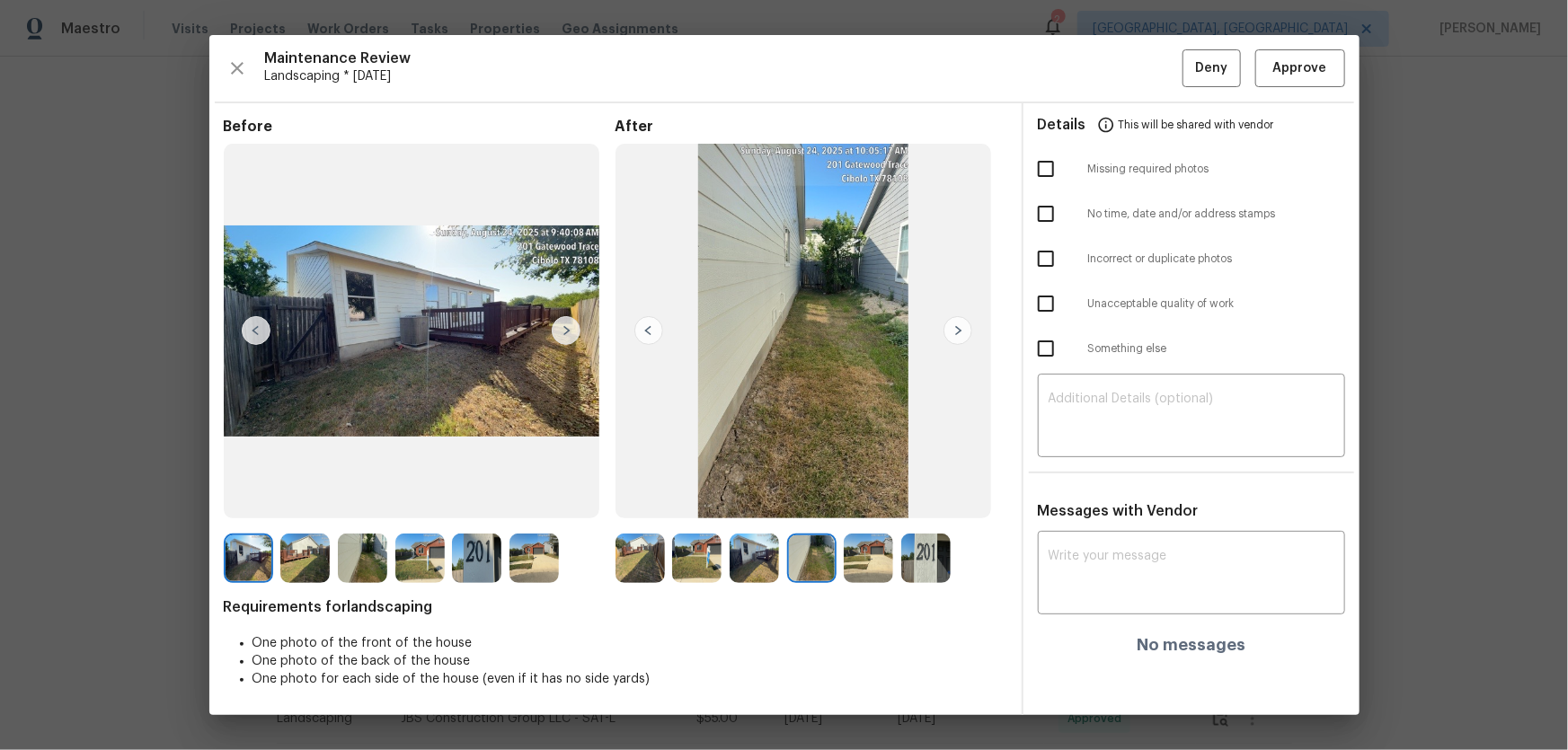
click at [843, 557] on img at bounding box center [868, 558] width 50 height 50
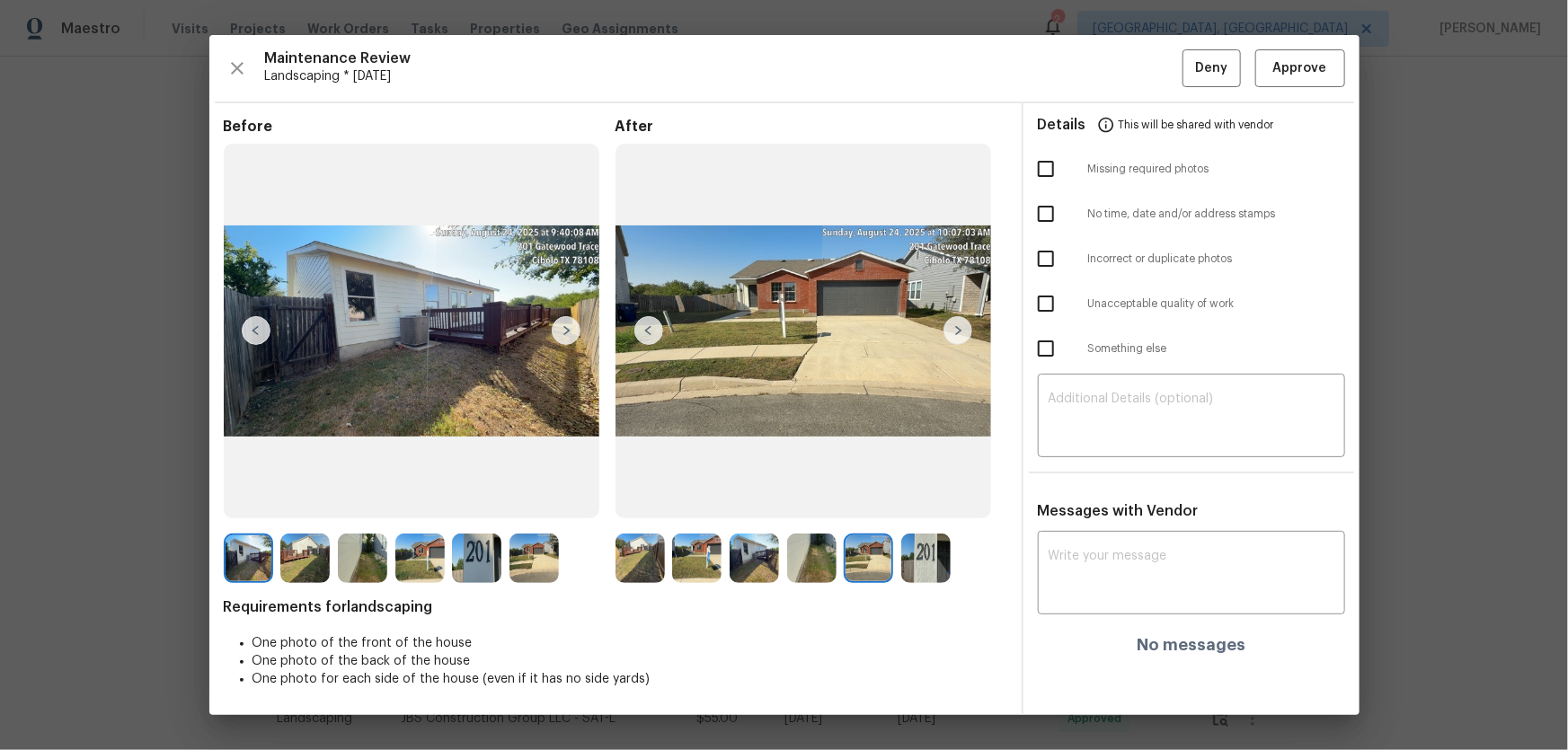
click at [926, 557] on img at bounding box center [926, 558] width 50 height 50
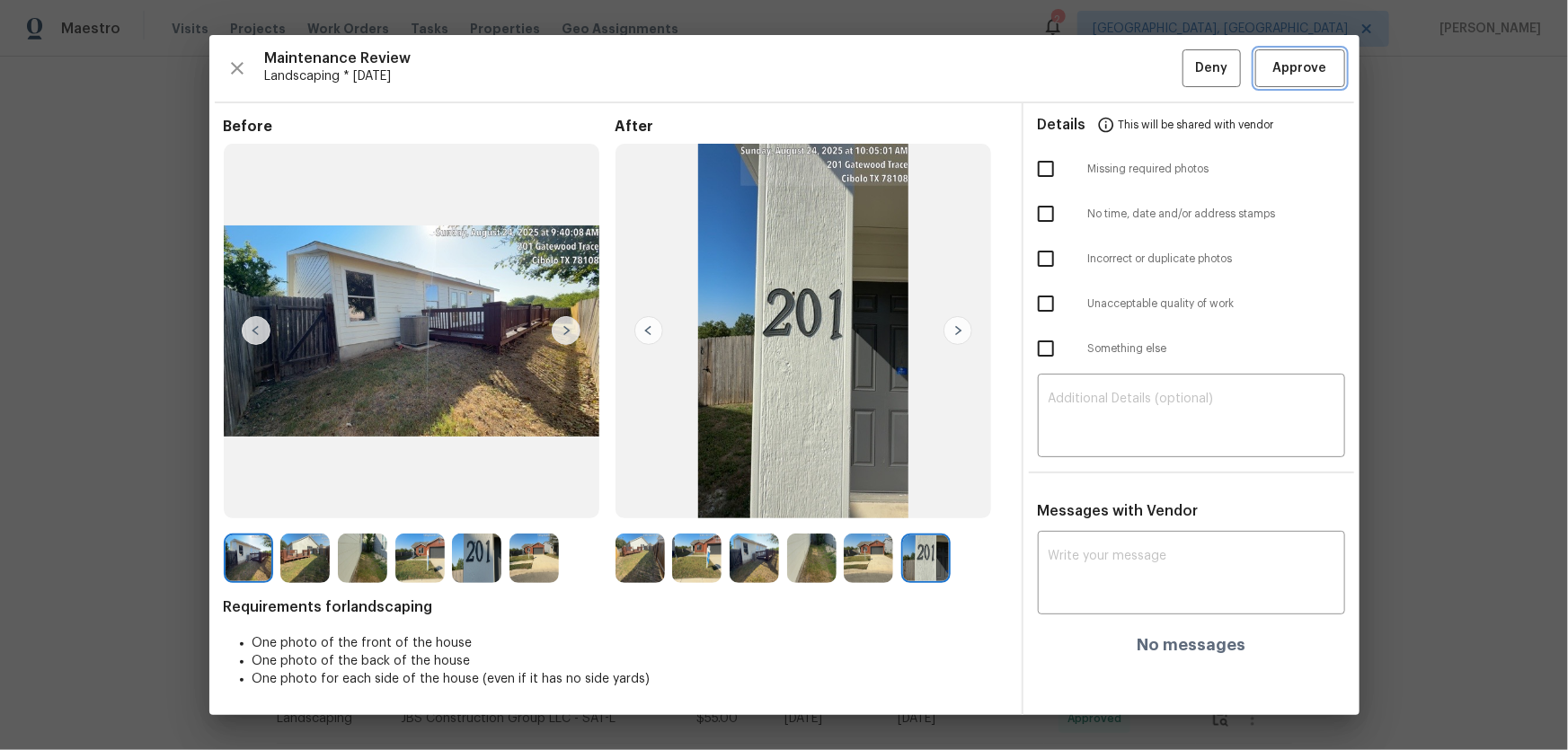
click at [1280, 75] on span "Approve" at bounding box center [1300, 69] width 54 height 22
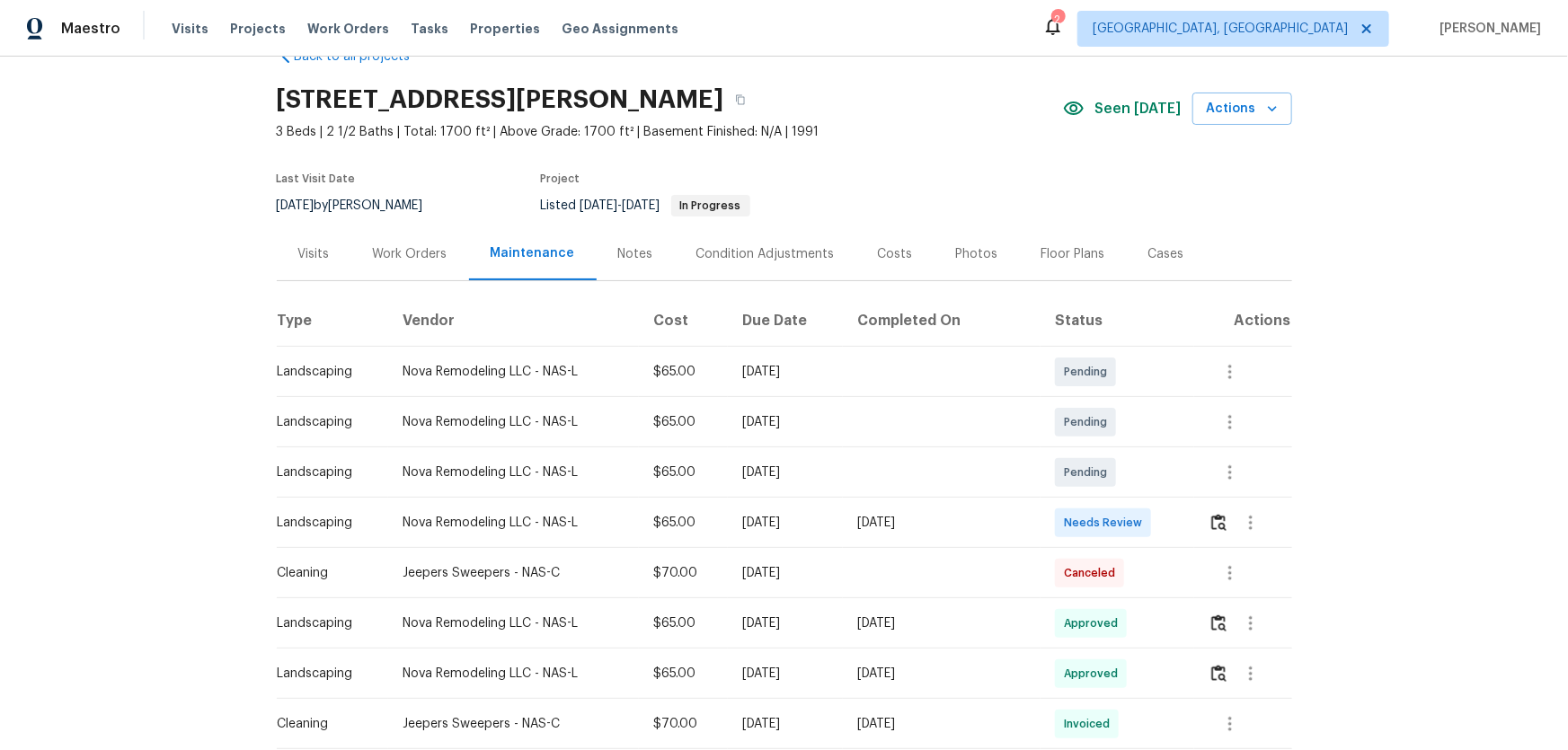
scroll to position [81, 0]
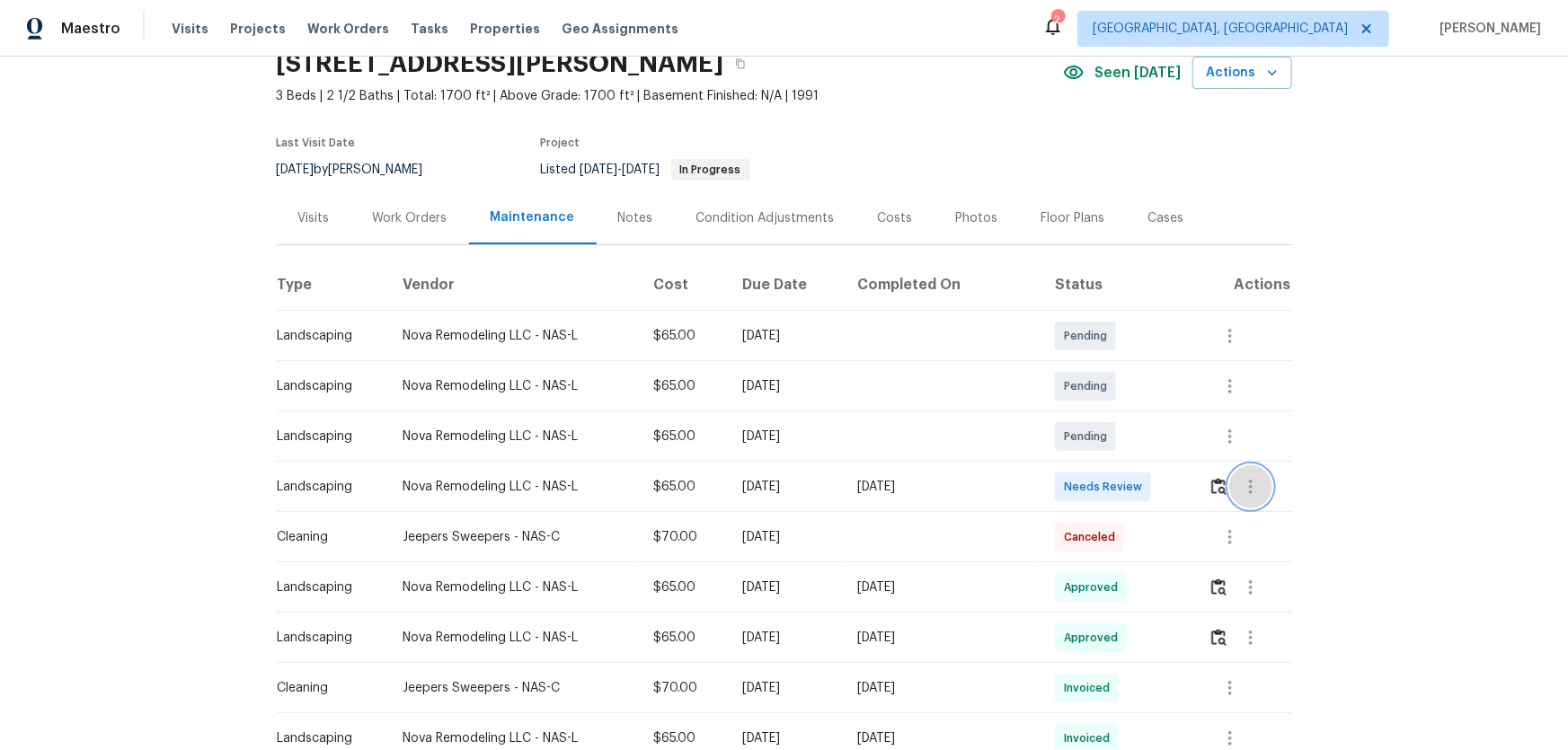
click at [1116, 483] on button "button" at bounding box center [1251, 486] width 43 height 43
click at [1116, 488] on div at bounding box center [784, 375] width 1568 height 750
click at [1116, 488] on img "button" at bounding box center [1219, 486] width 16 height 17
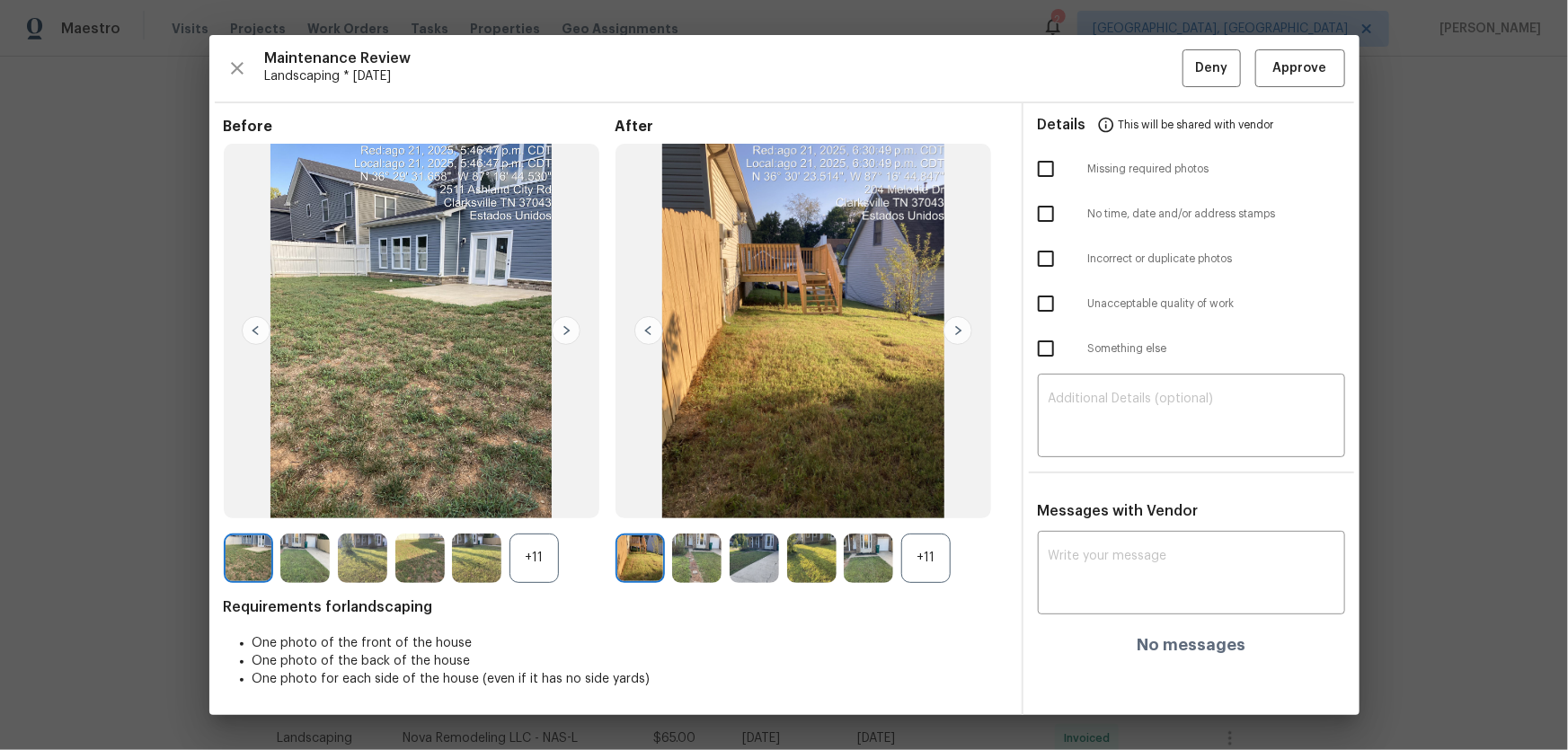
click at [926, 494] on div "+11" at bounding box center [926, 558] width 50 height 50
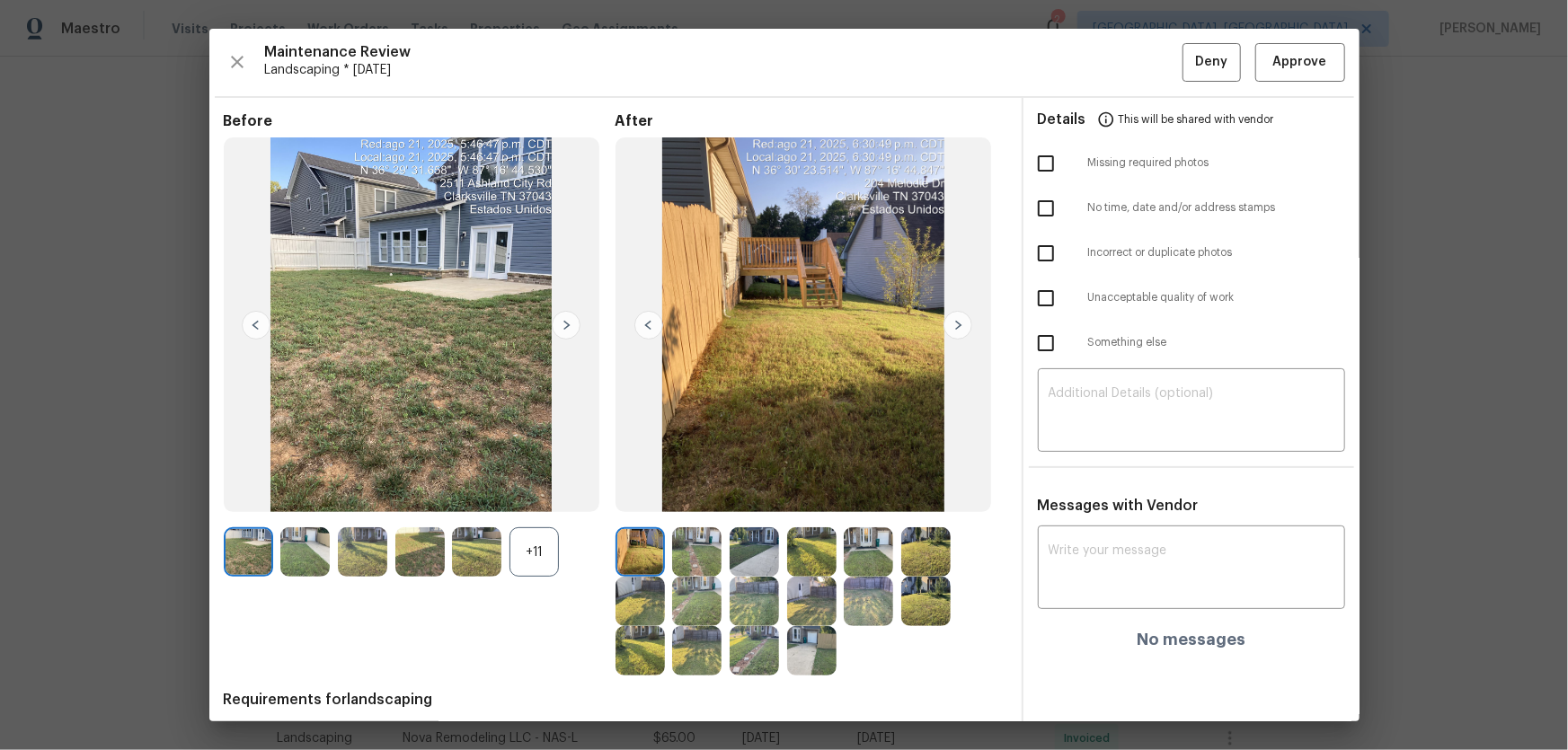
click at [548, 494] on div "+11" at bounding box center [534, 552] width 50 height 50
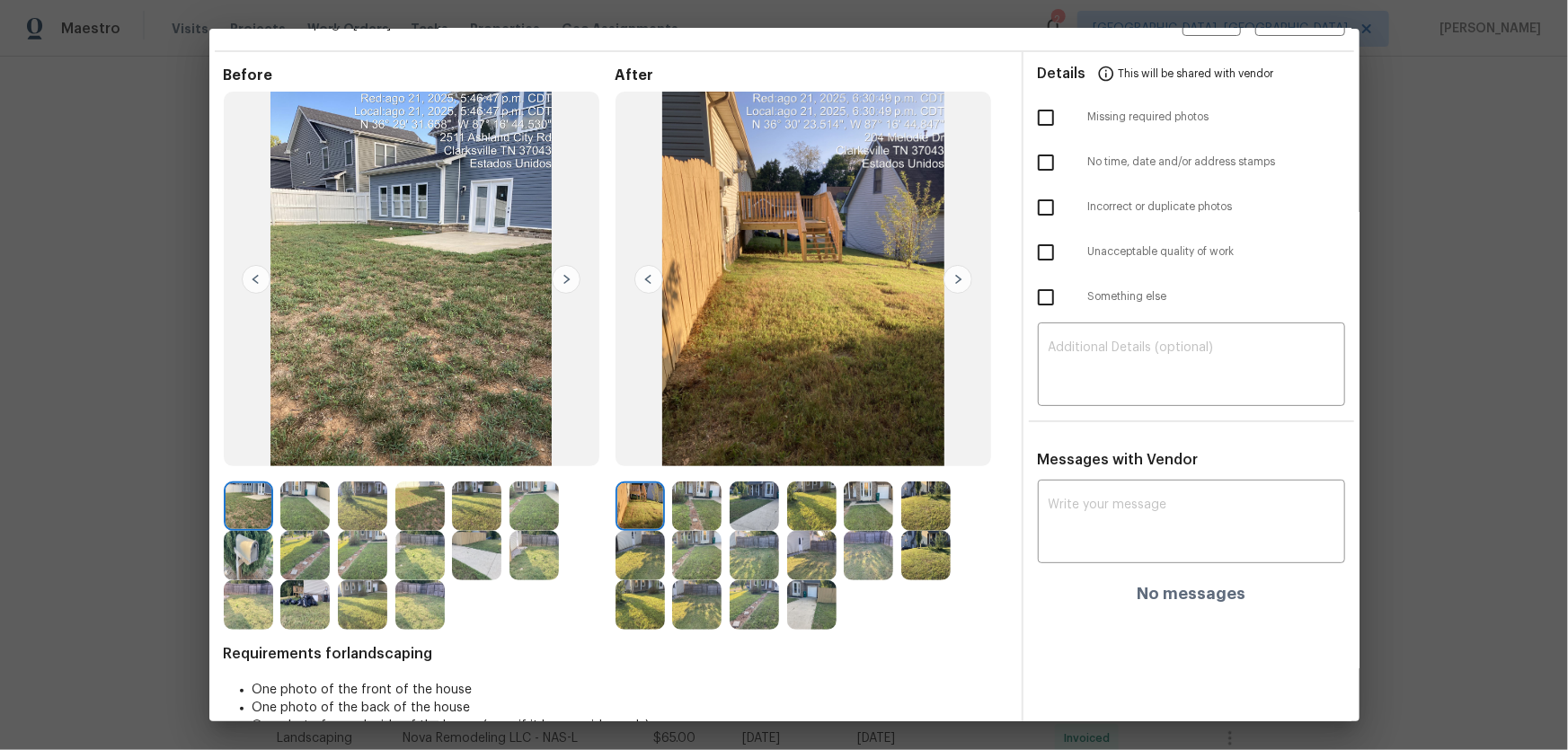
scroll to position [85, 0]
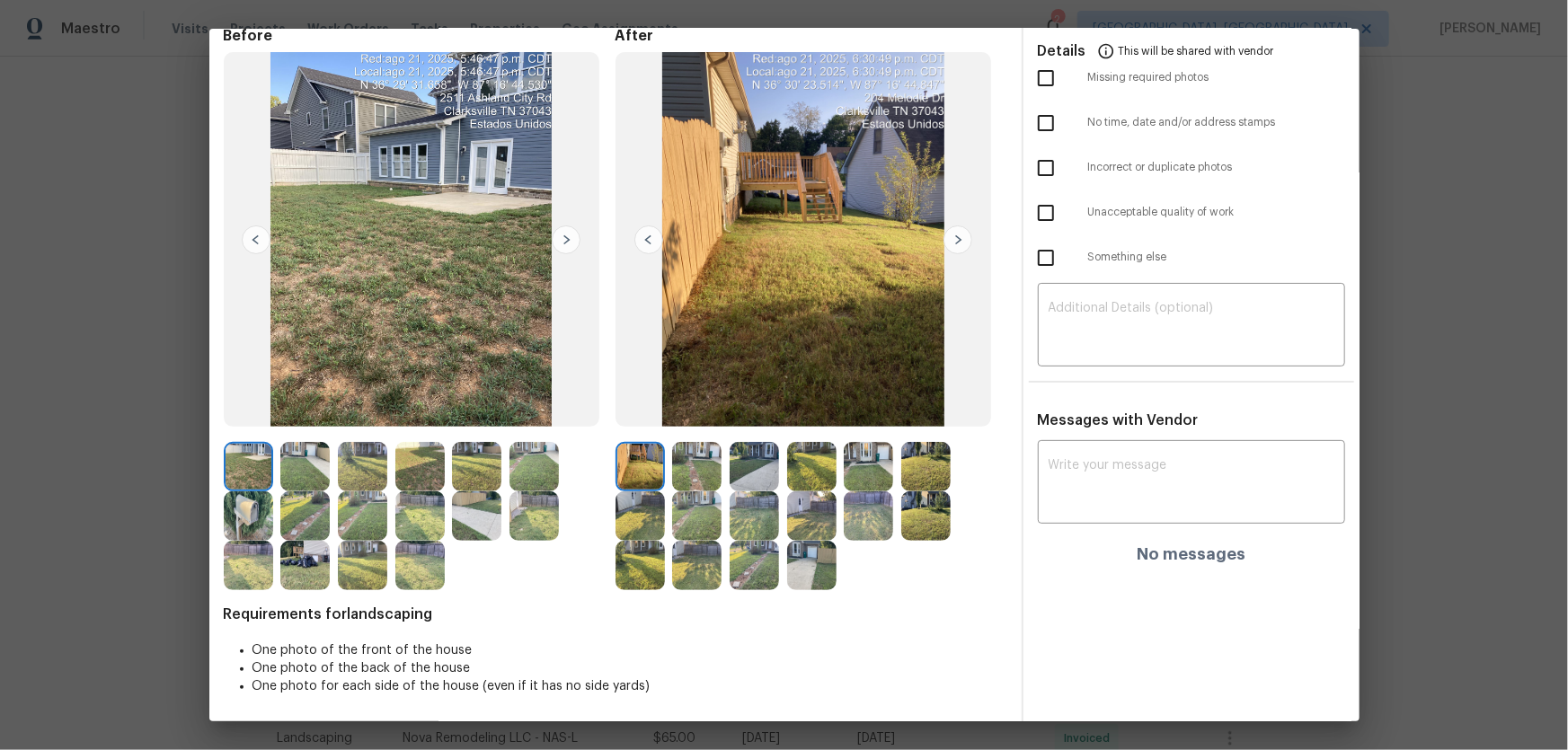
click at [704, 471] on img at bounding box center [697, 467] width 50 height 50
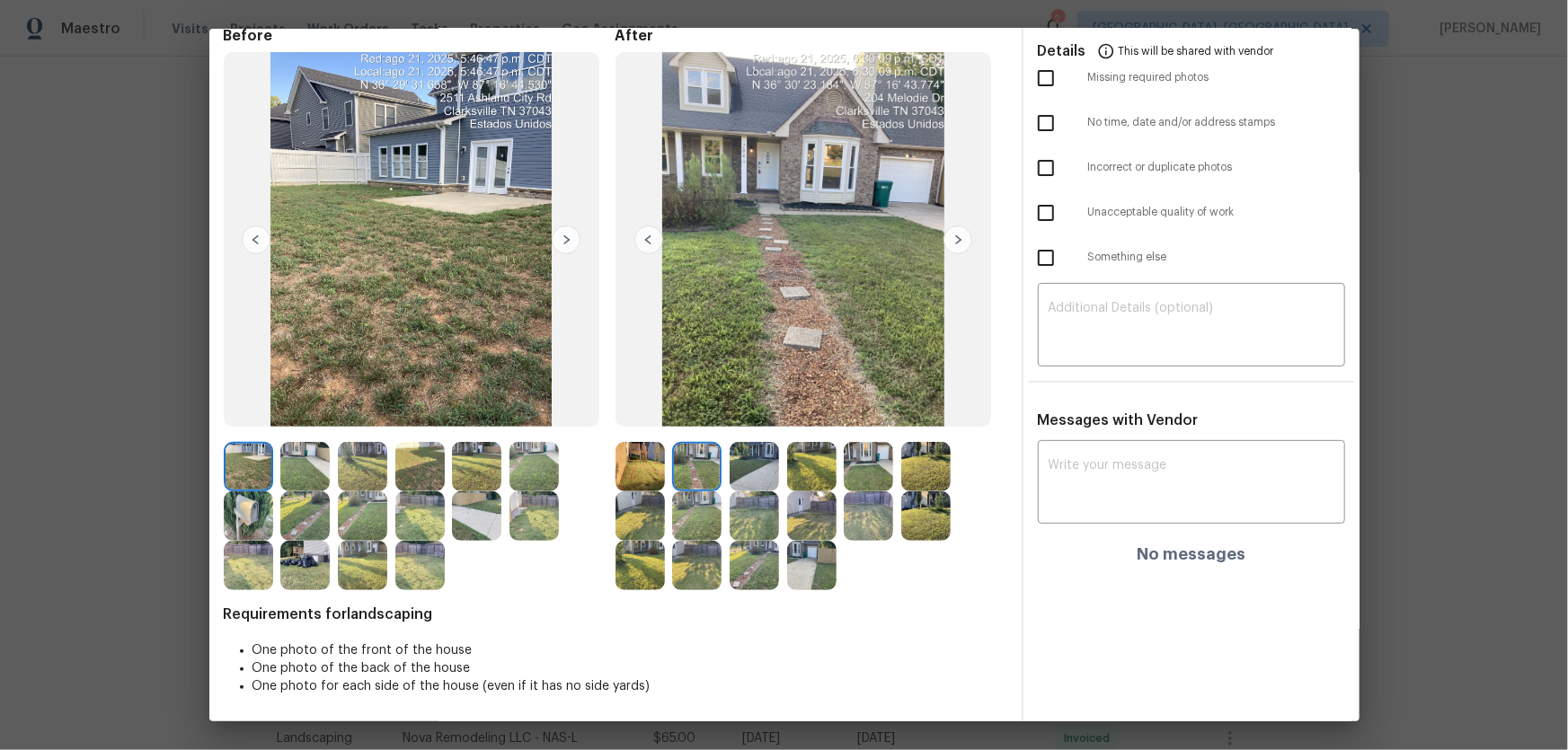
click at [764, 470] on img at bounding box center [754, 467] width 50 height 50
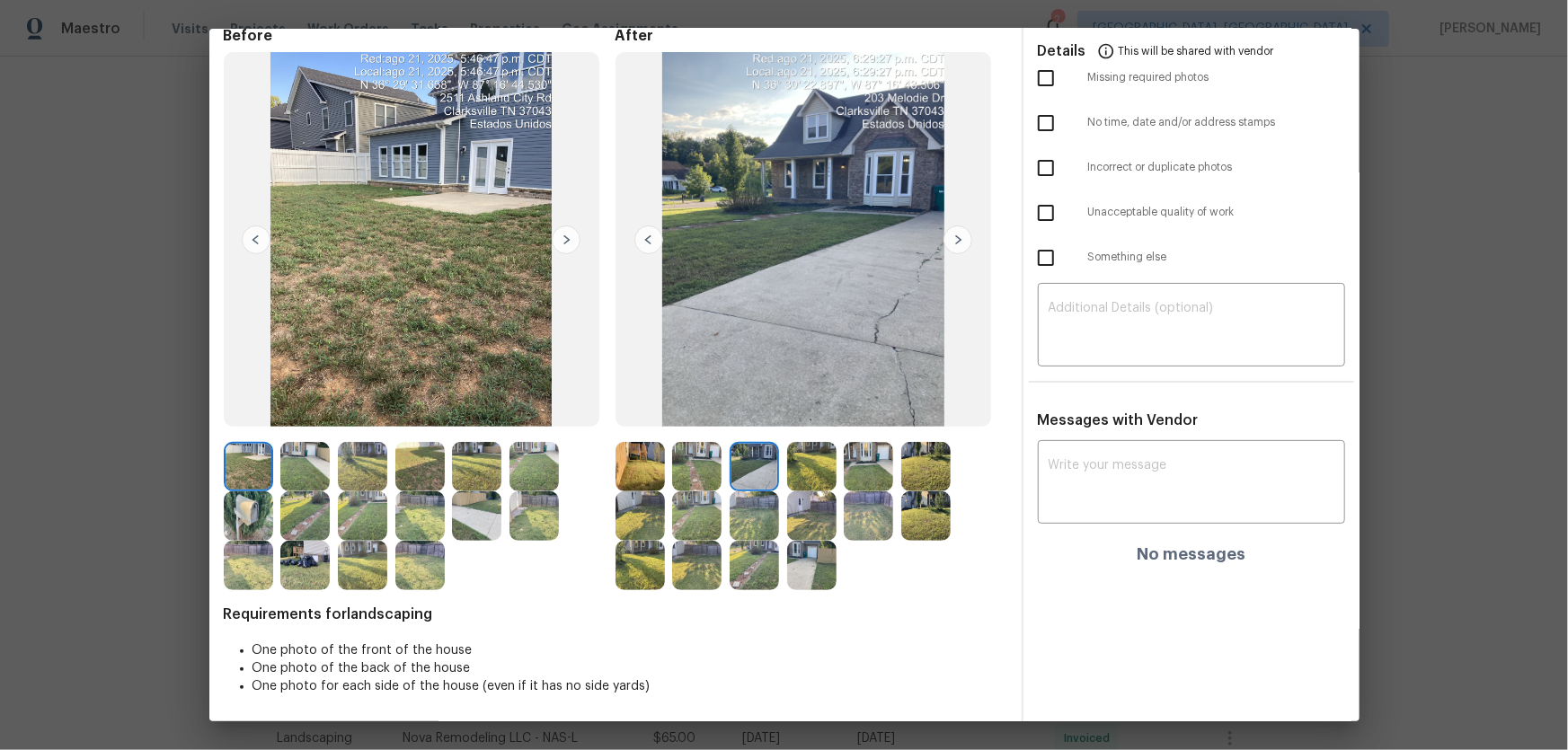
click at [787, 471] on img at bounding box center [812, 467] width 50 height 50
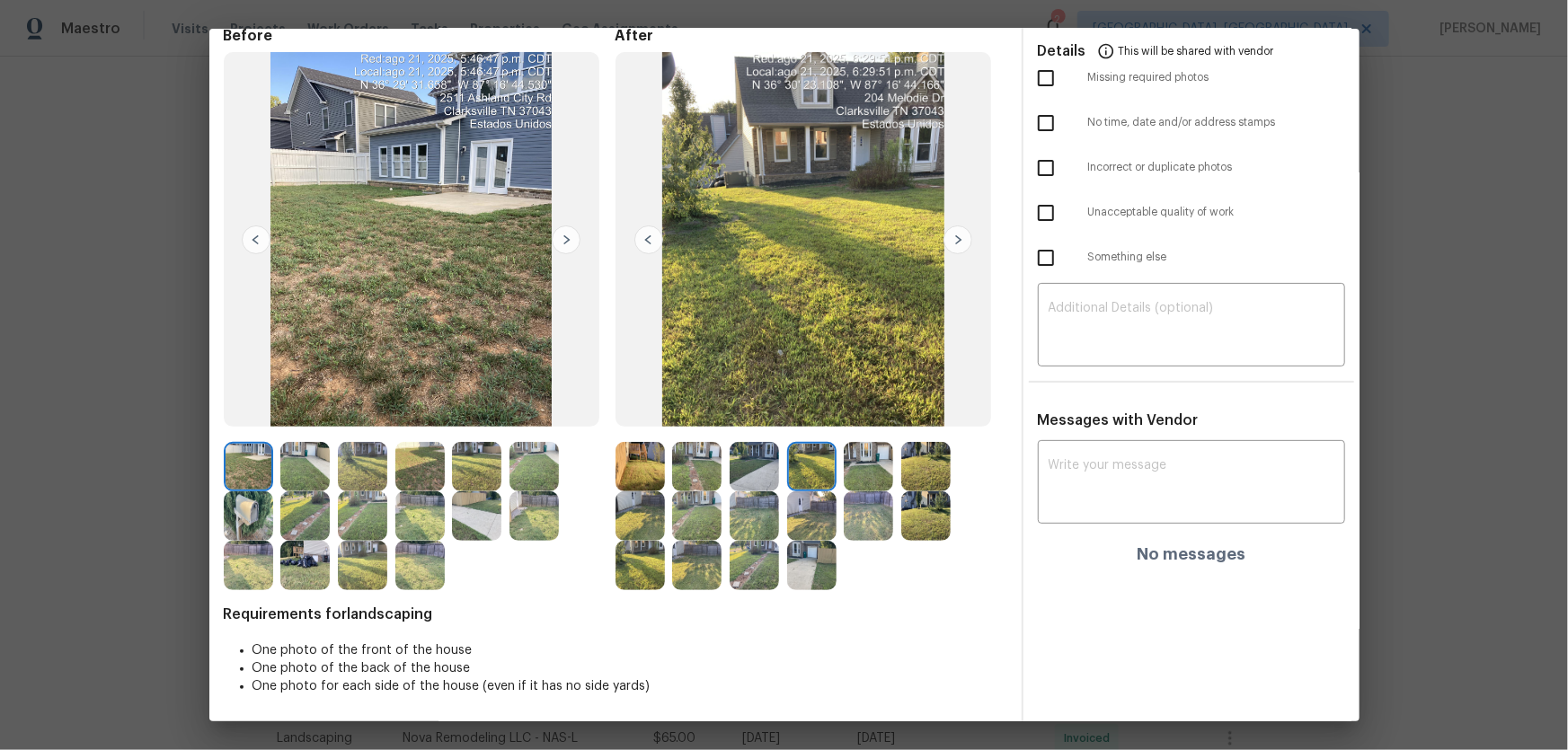
click at [877, 476] on img at bounding box center [868, 467] width 50 height 50
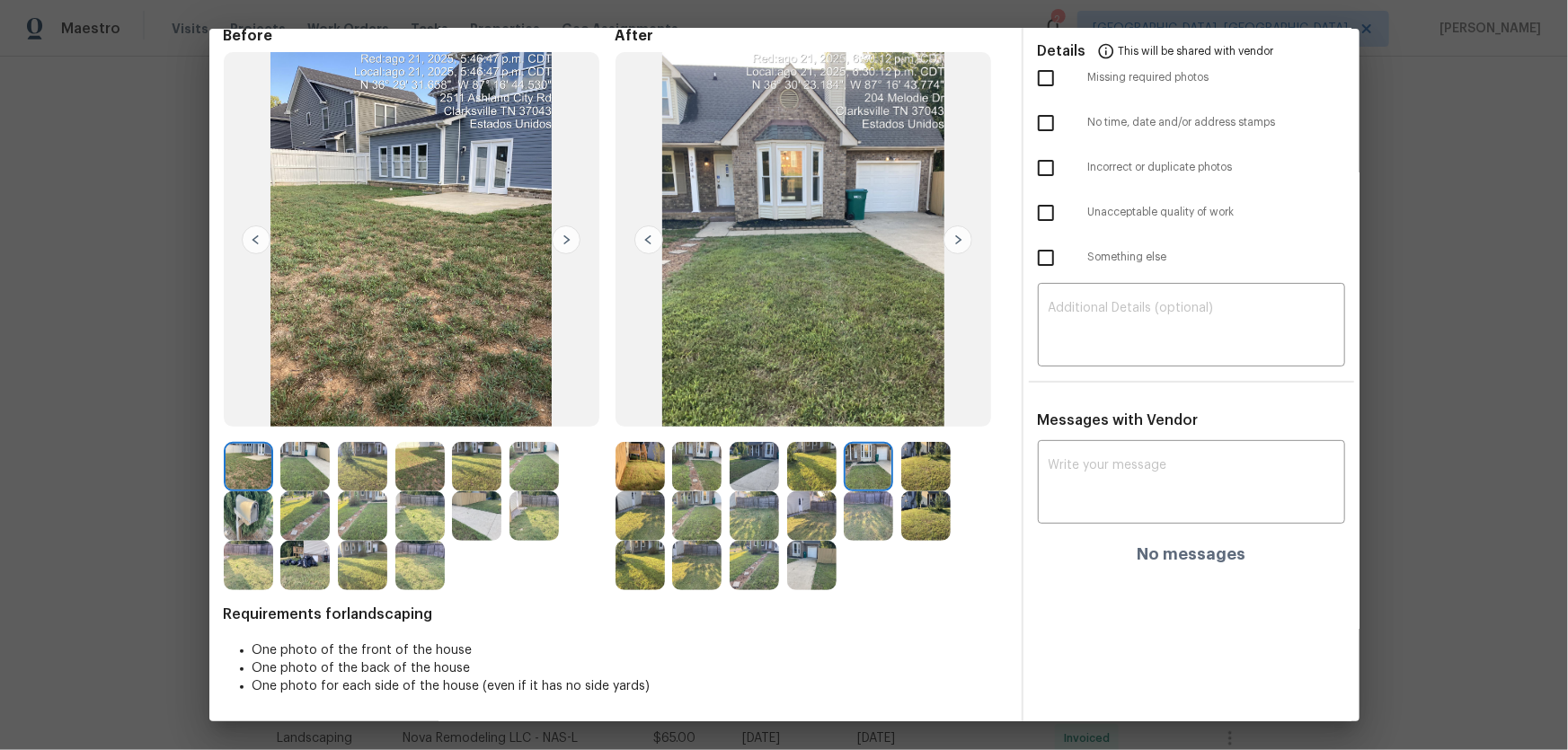
click at [918, 473] on img at bounding box center [926, 467] width 50 height 50
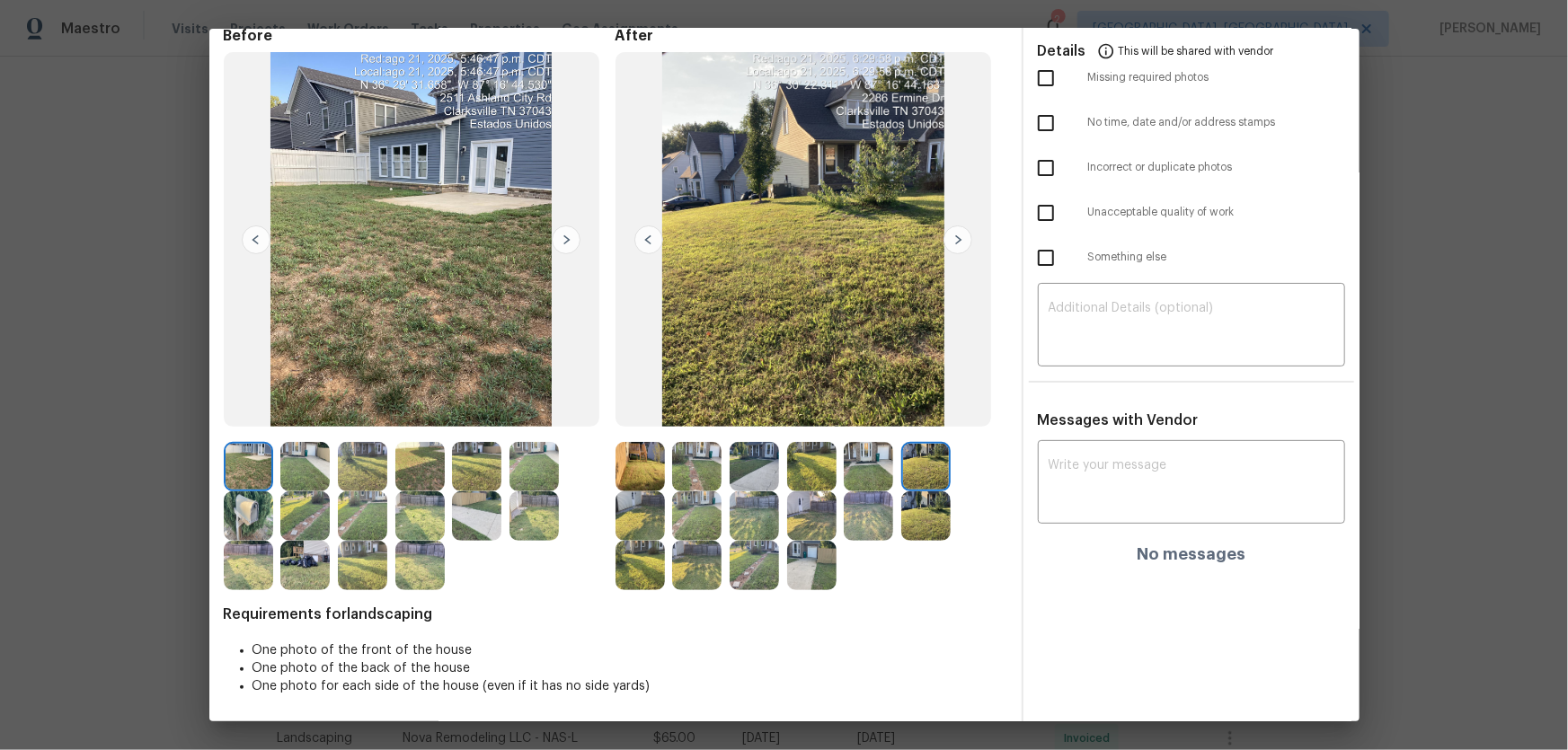
click at [647, 494] on img at bounding box center [640, 516] width 50 height 50
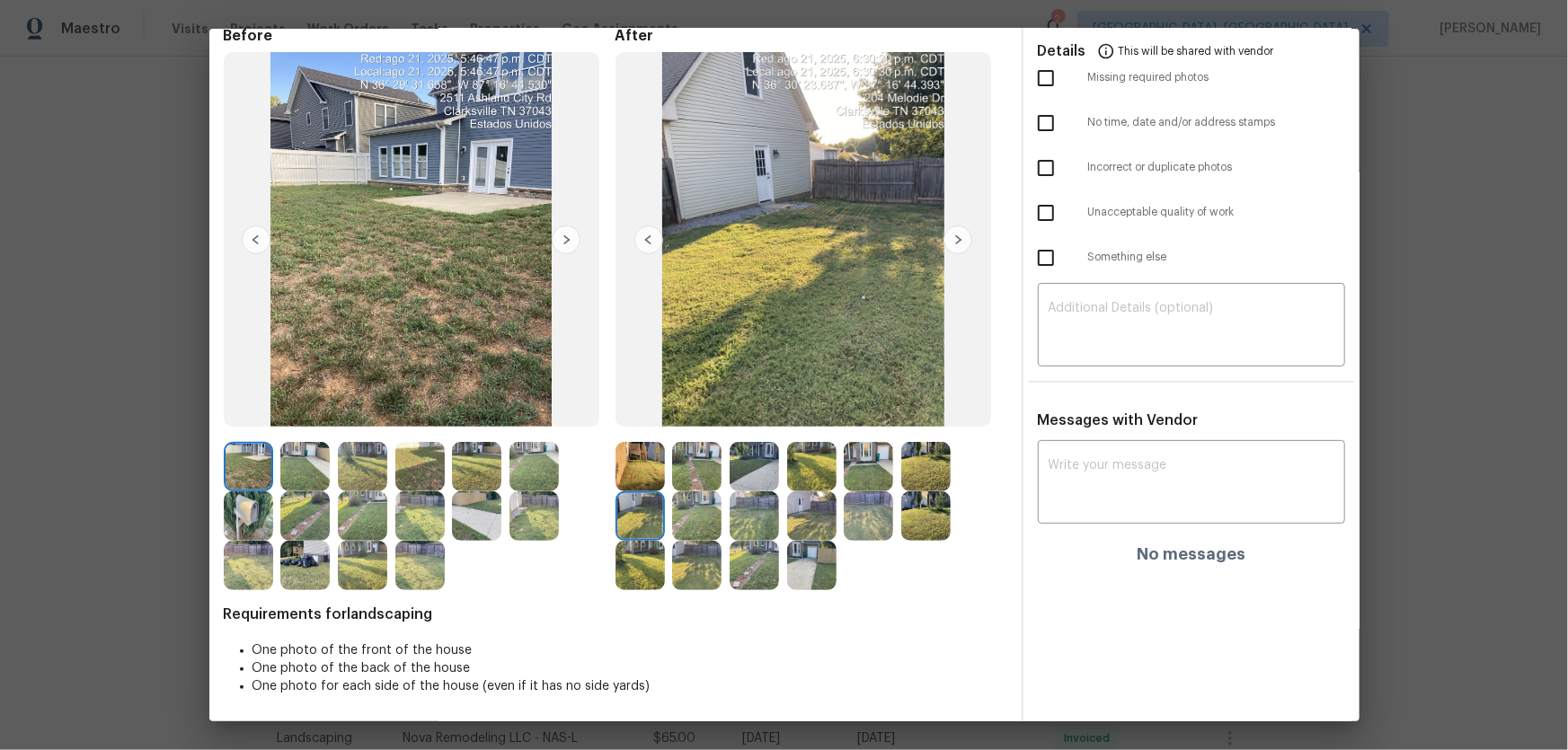
click at [687, 494] on img at bounding box center [697, 516] width 50 height 50
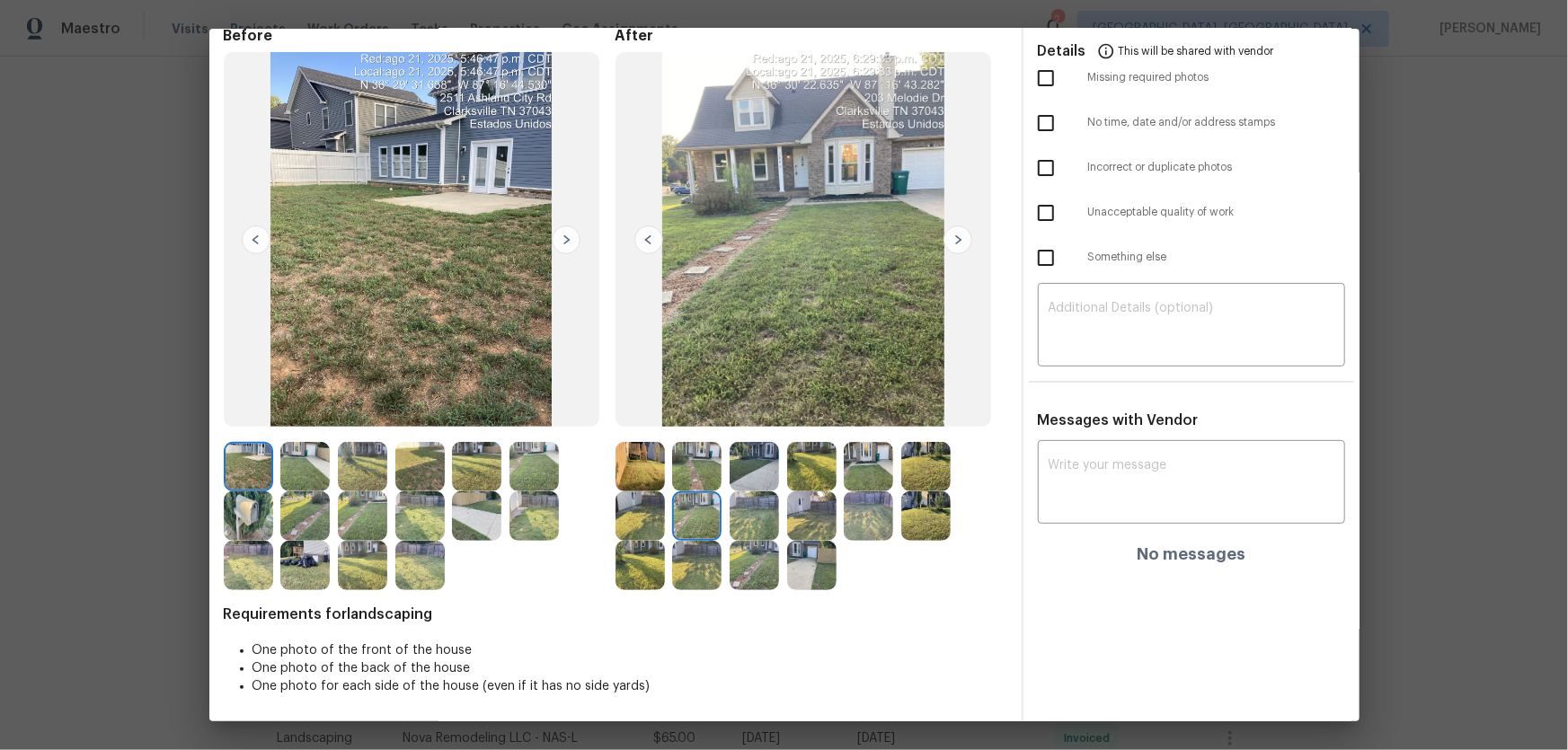
click at [737, 494] on img at bounding box center [754, 516] width 50 height 50
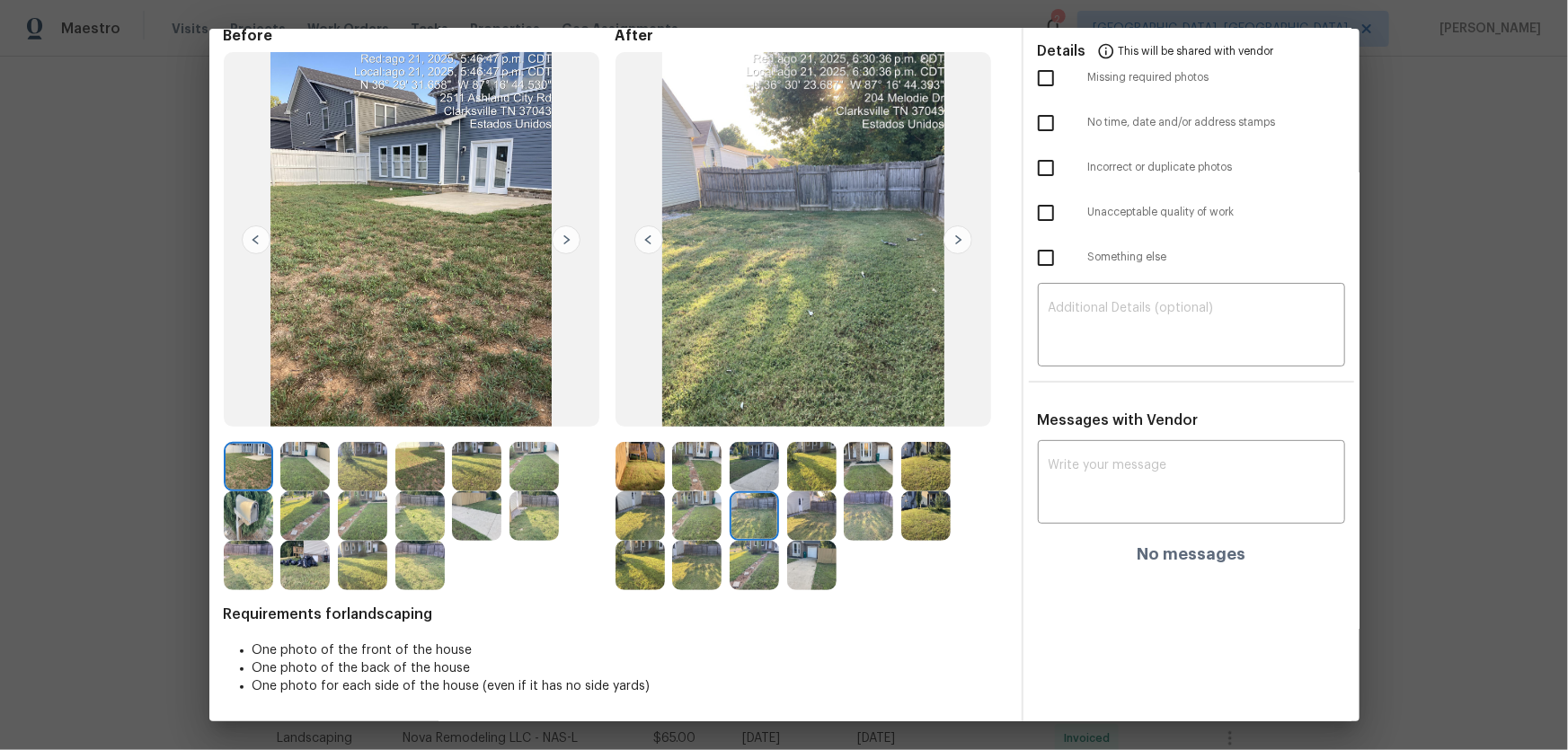
click at [808, 494] on img at bounding box center [812, 516] width 50 height 50
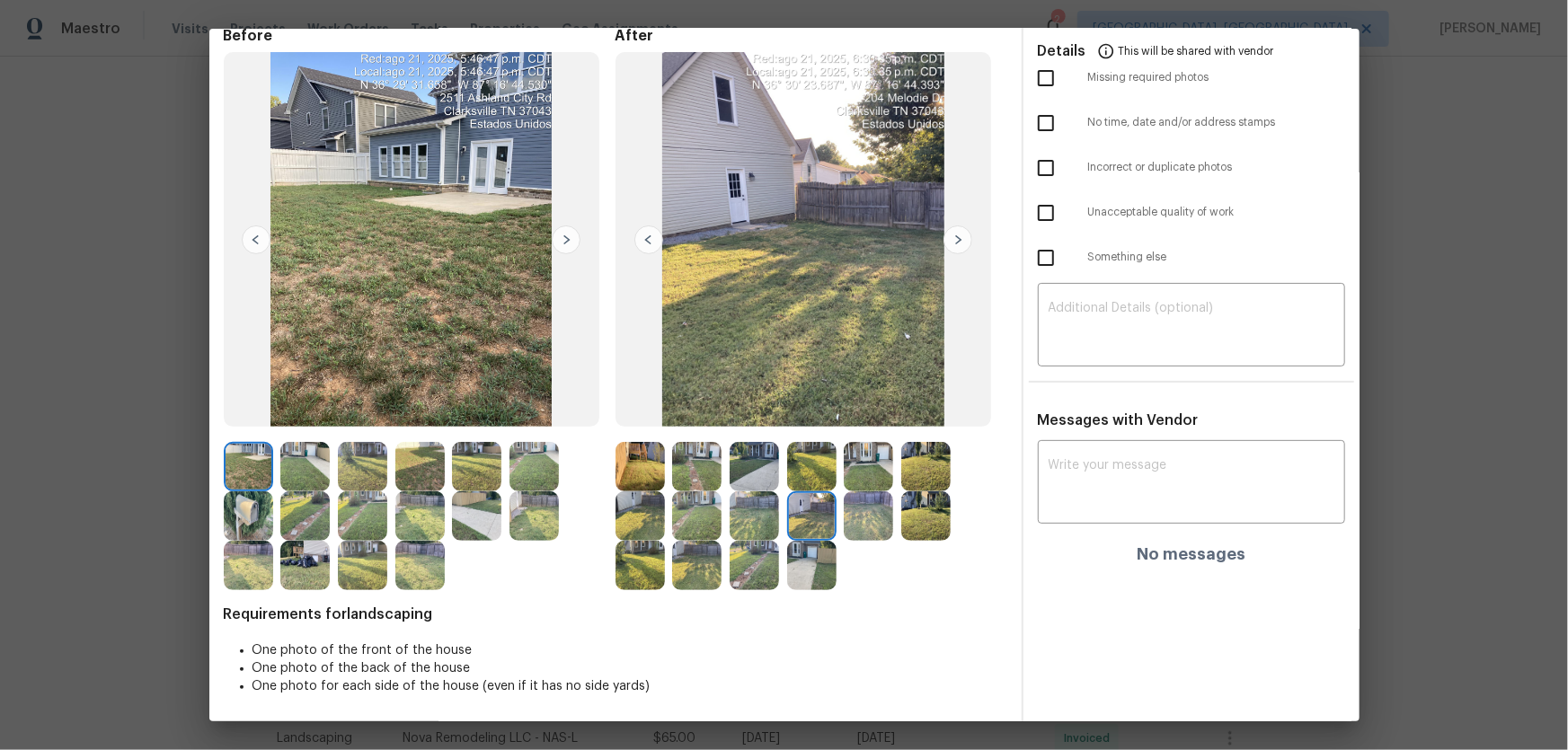
click at [860, 494] on img at bounding box center [868, 516] width 50 height 50
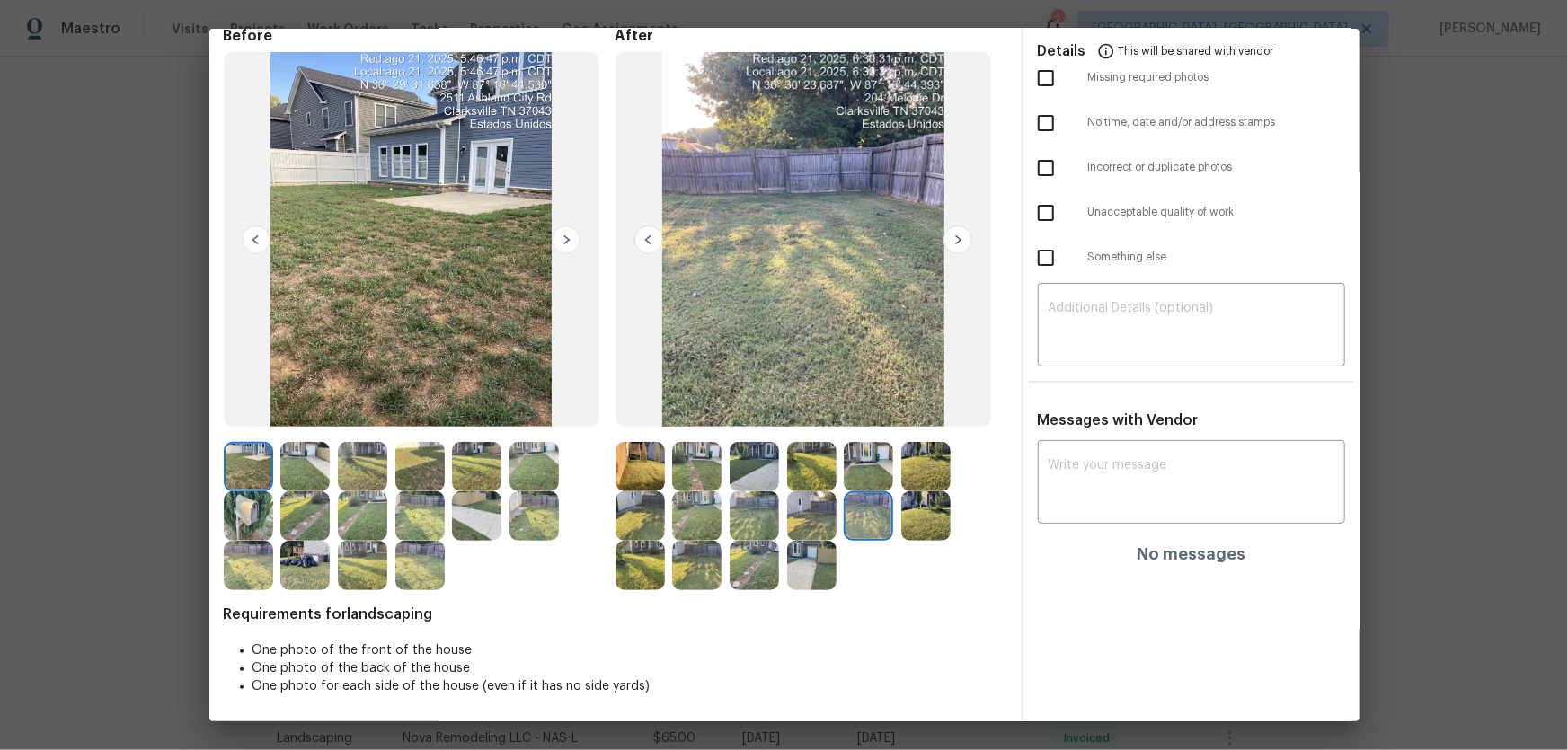
click at [912, 494] on img at bounding box center [926, 516] width 50 height 50
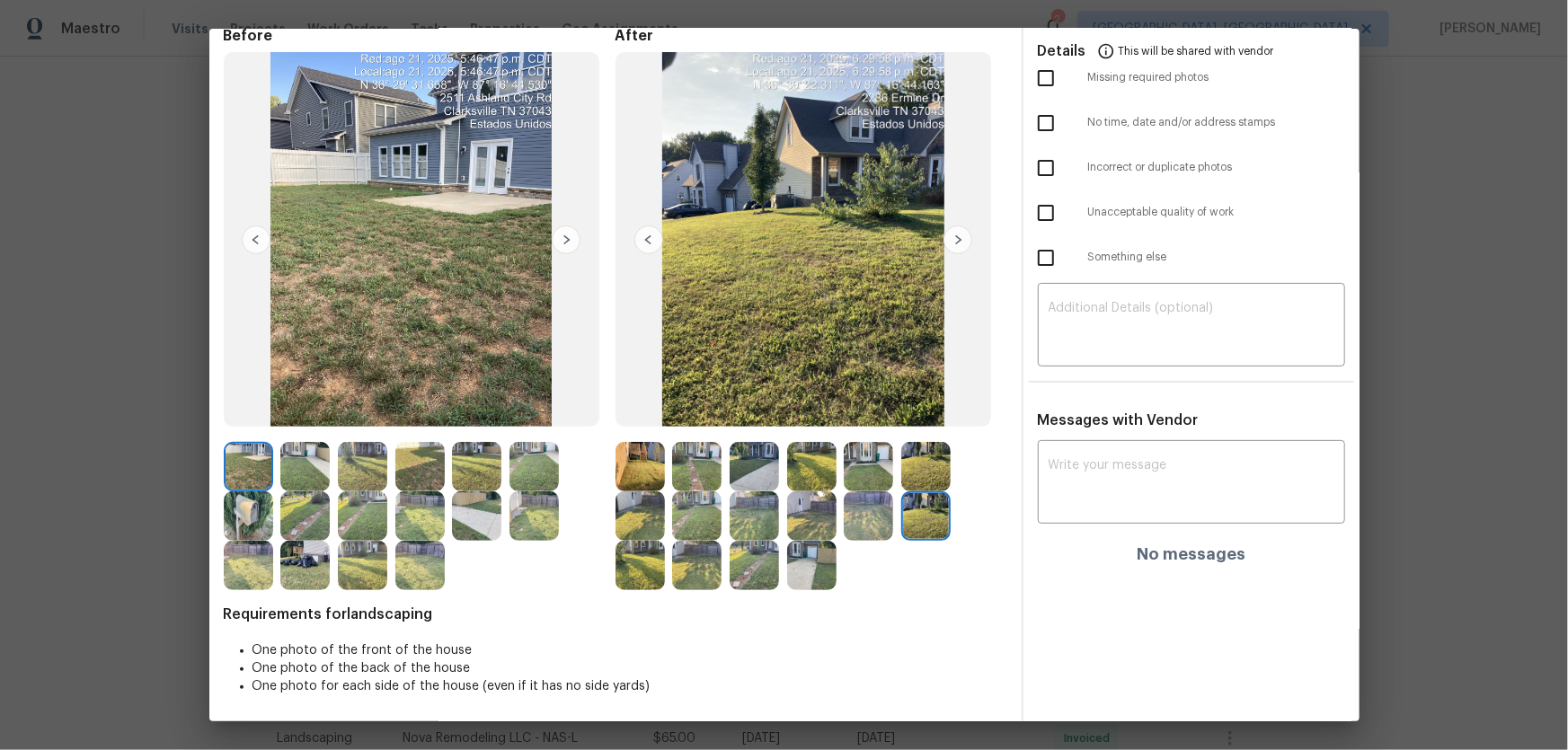
click at [650, 494] on img at bounding box center [640, 565] width 50 height 50
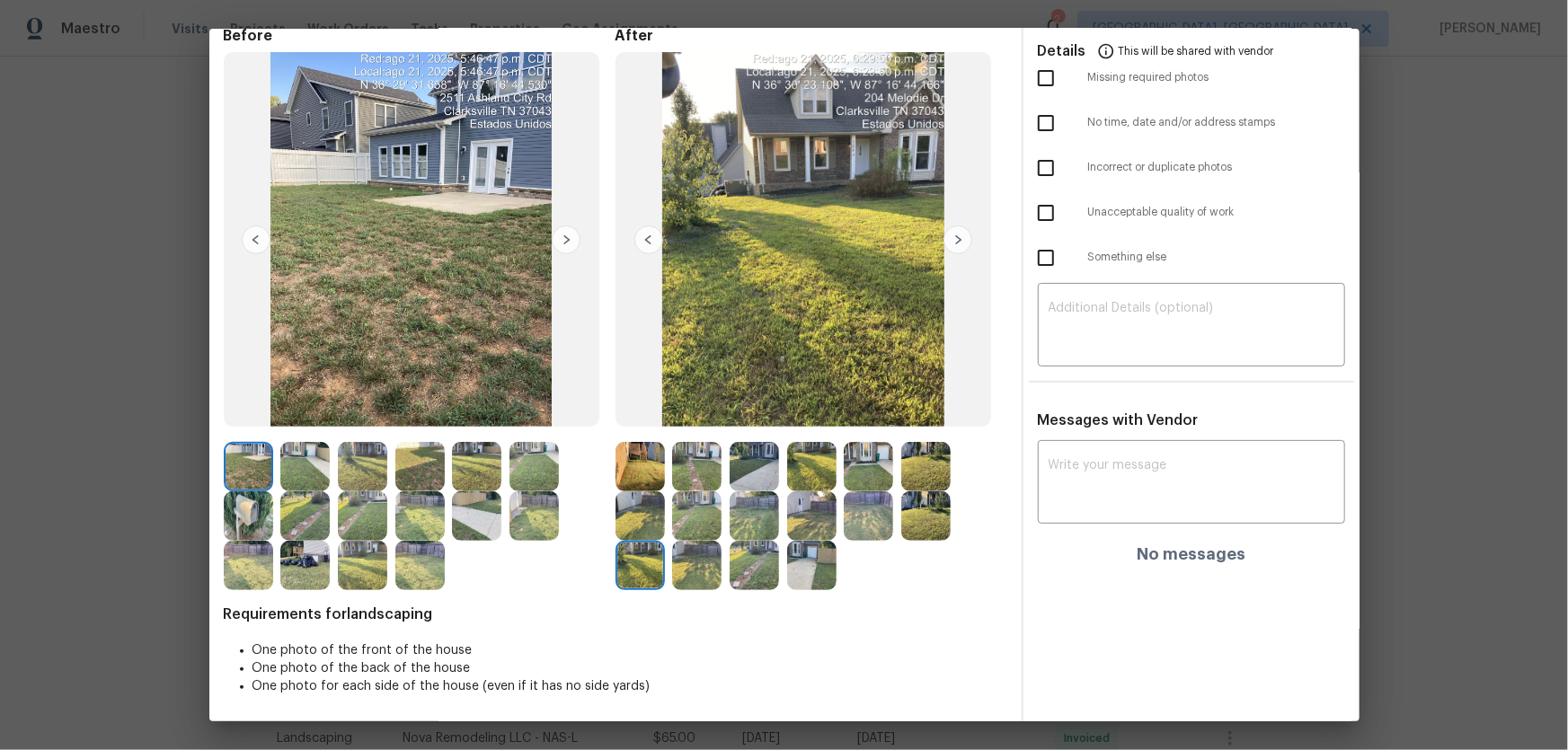
click at [685, 494] on img at bounding box center [697, 565] width 50 height 50
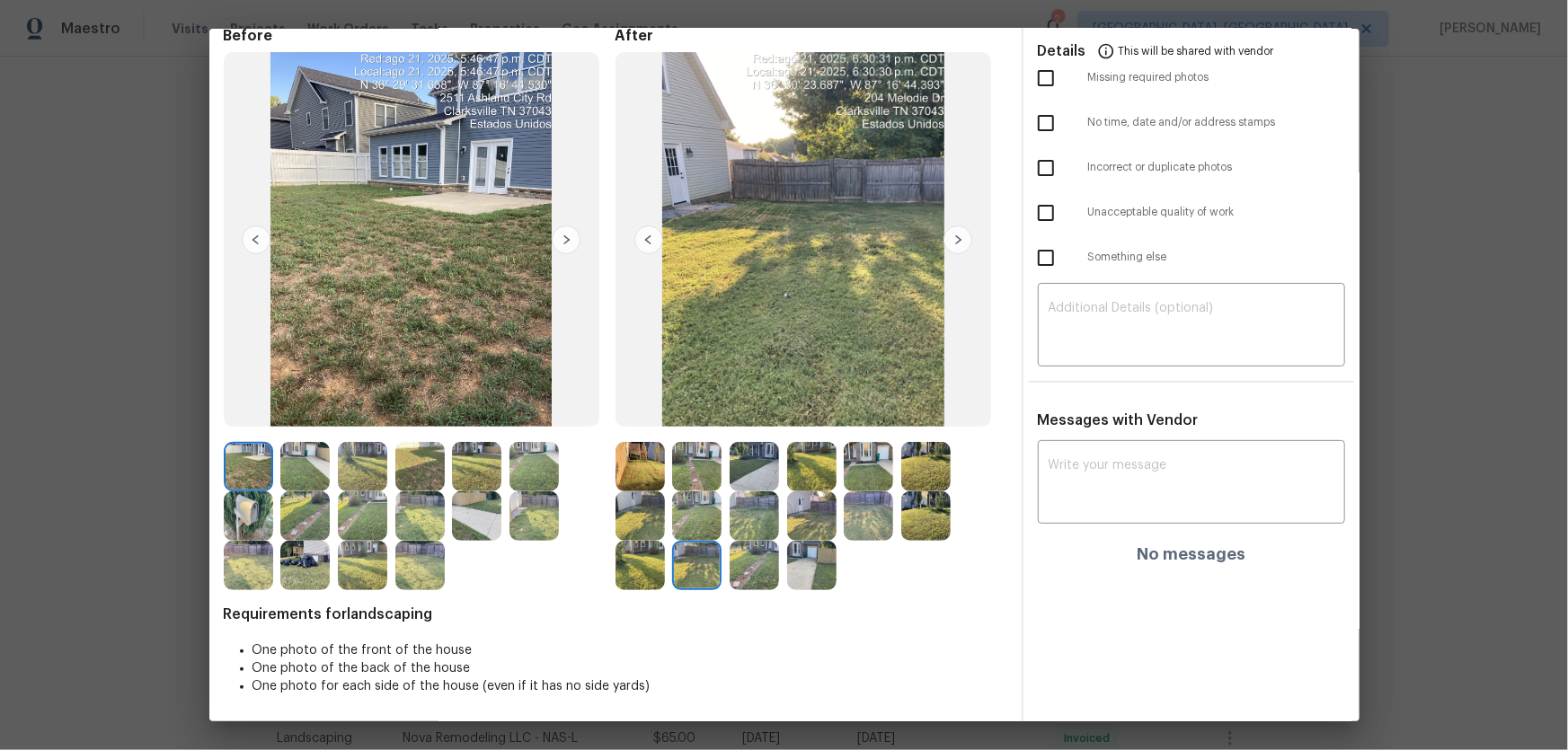
click at [758, 494] on img at bounding box center [754, 565] width 50 height 50
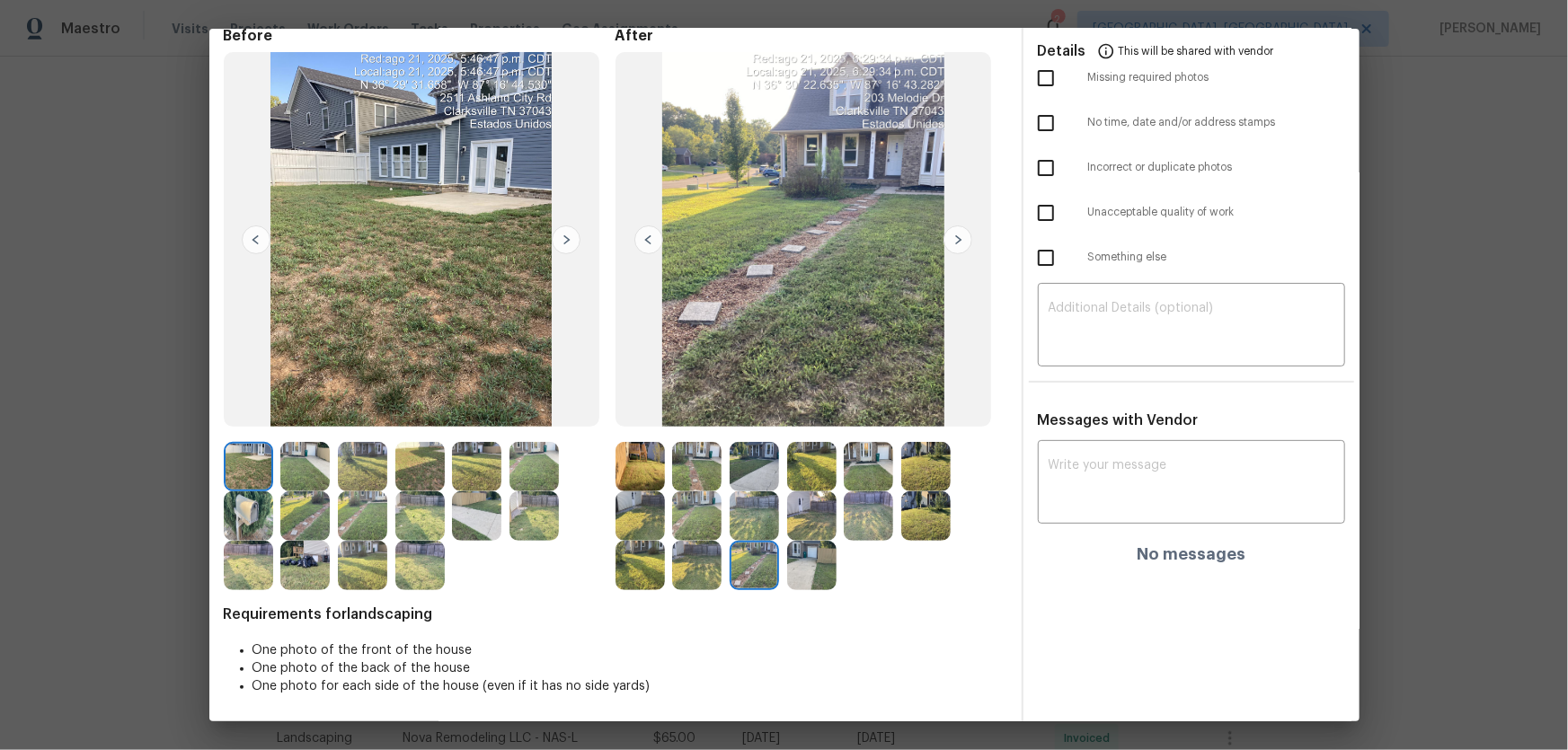
click at [805, 494] on img at bounding box center [812, 565] width 50 height 50
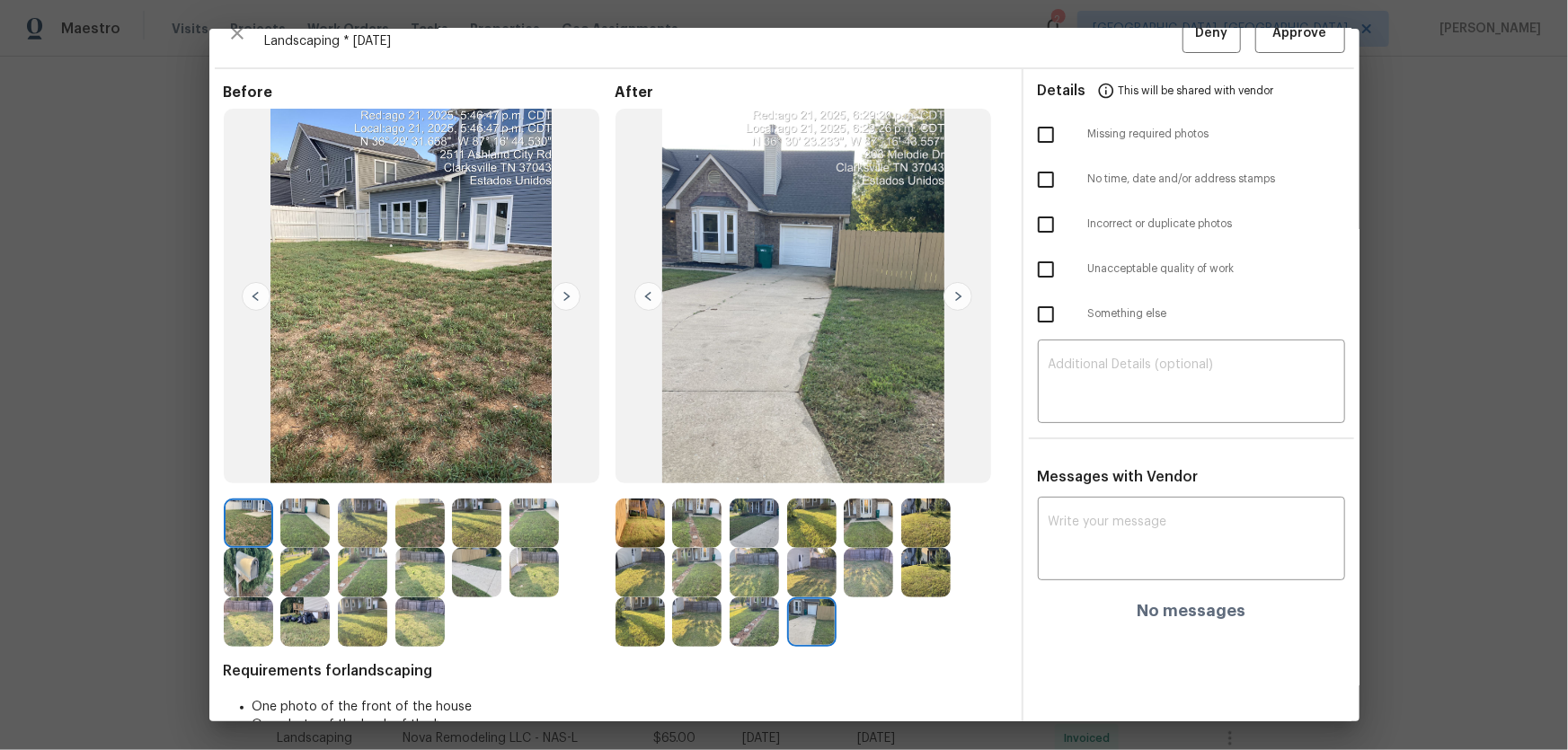
scroll to position [0, 0]
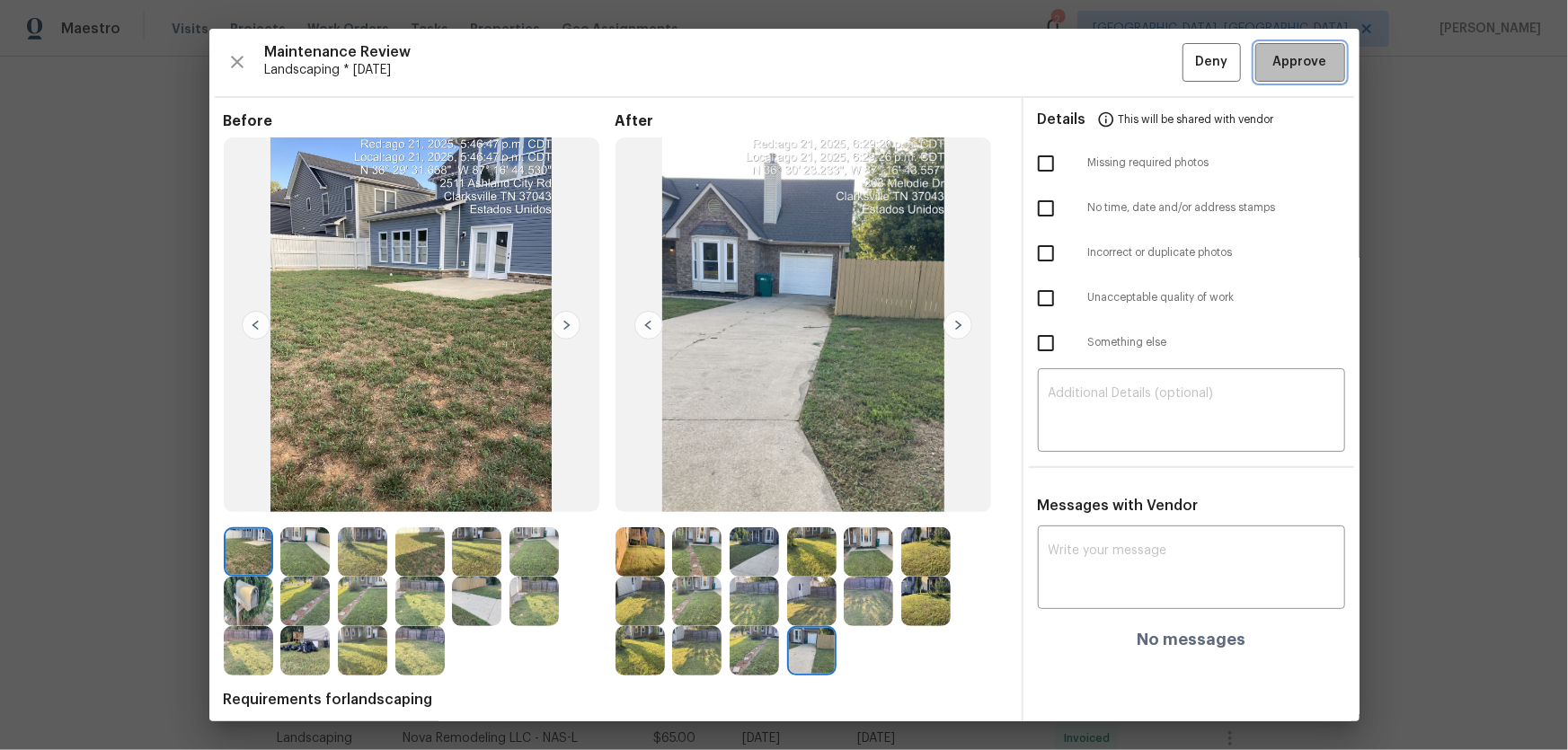
click at [1116, 54] on span "Approve" at bounding box center [1300, 62] width 54 height 22
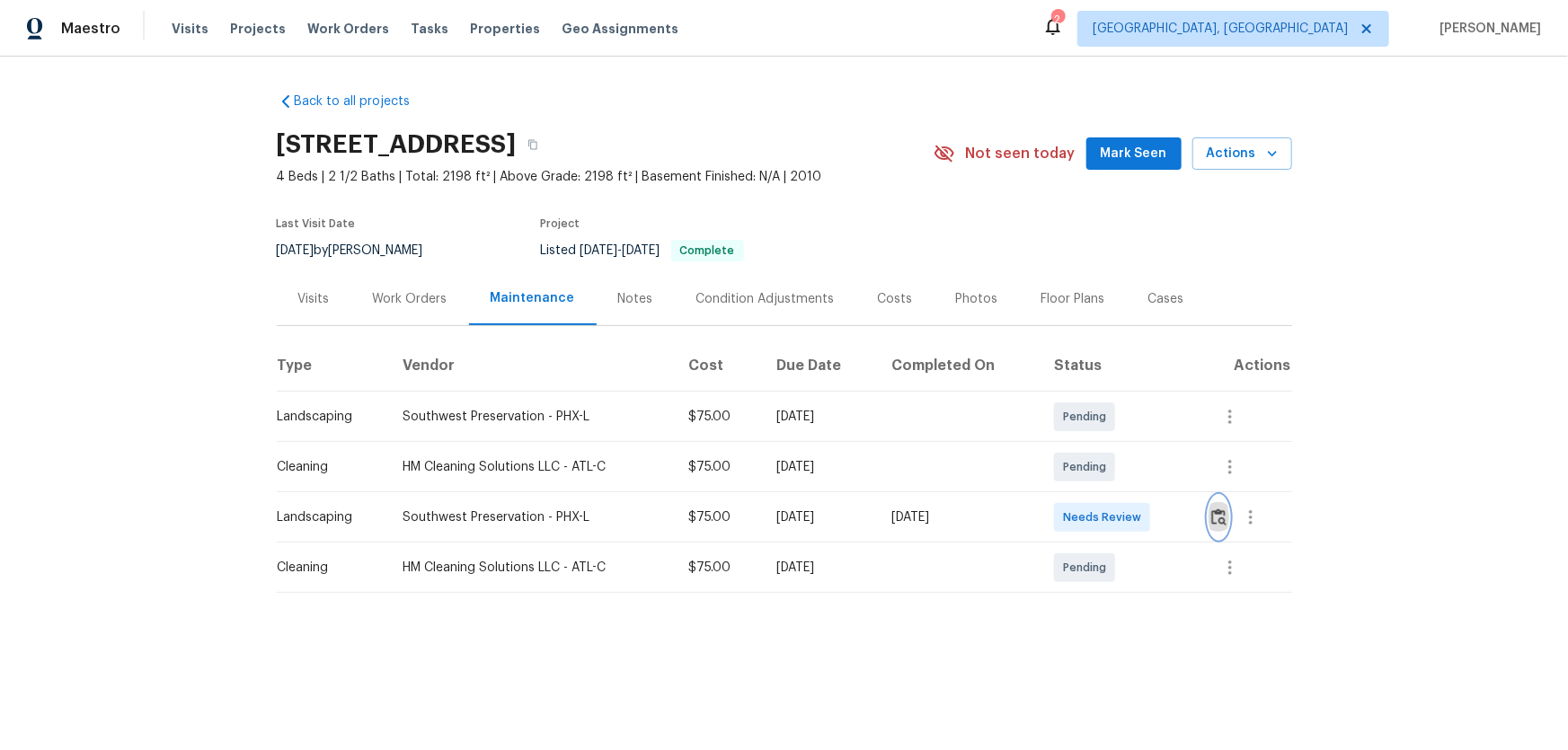
click at [1116, 494] on button "button" at bounding box center [1219, 517] width 20 height 43
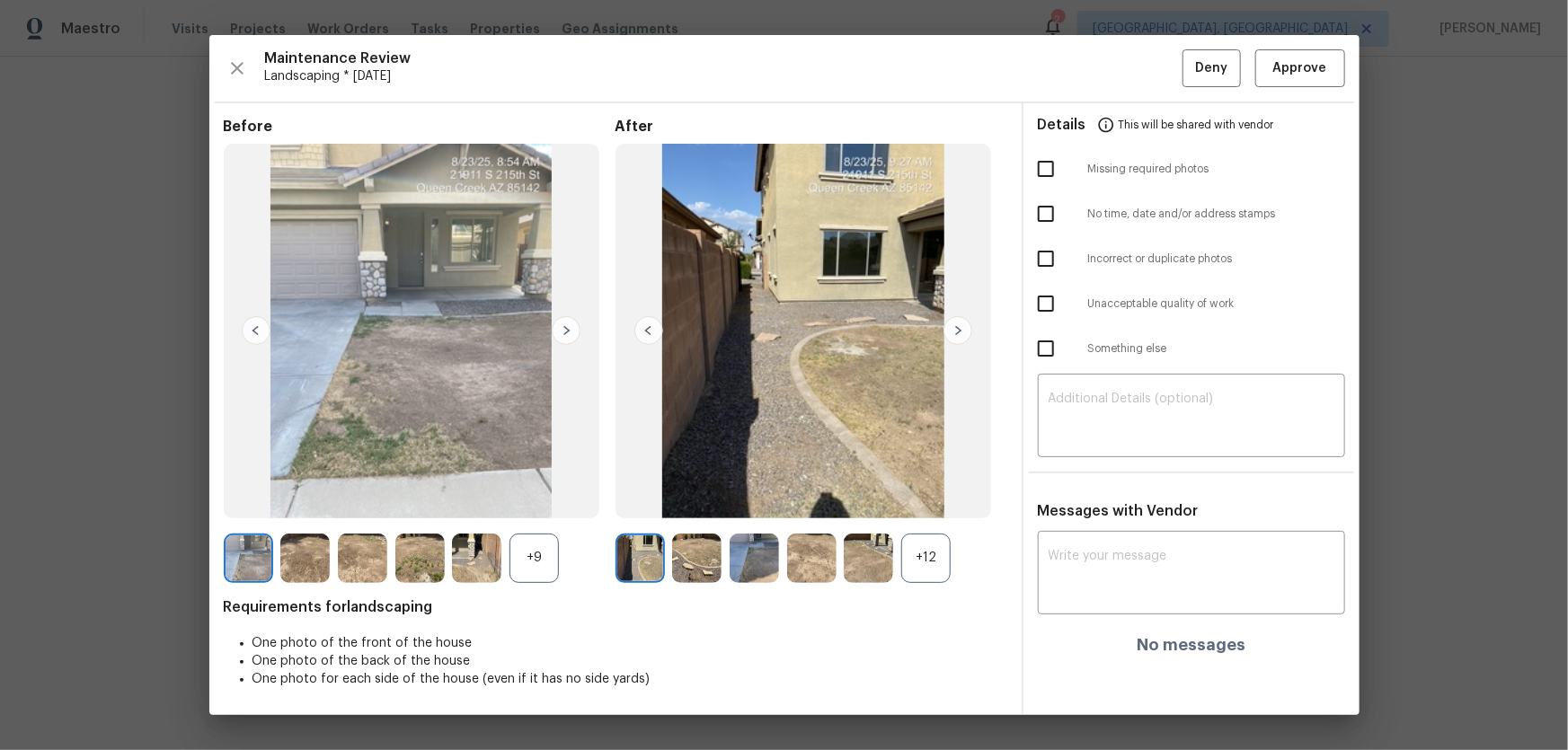
click at [921, 494] on div "+12" at bounding box center [926, 558] width 50 height 50
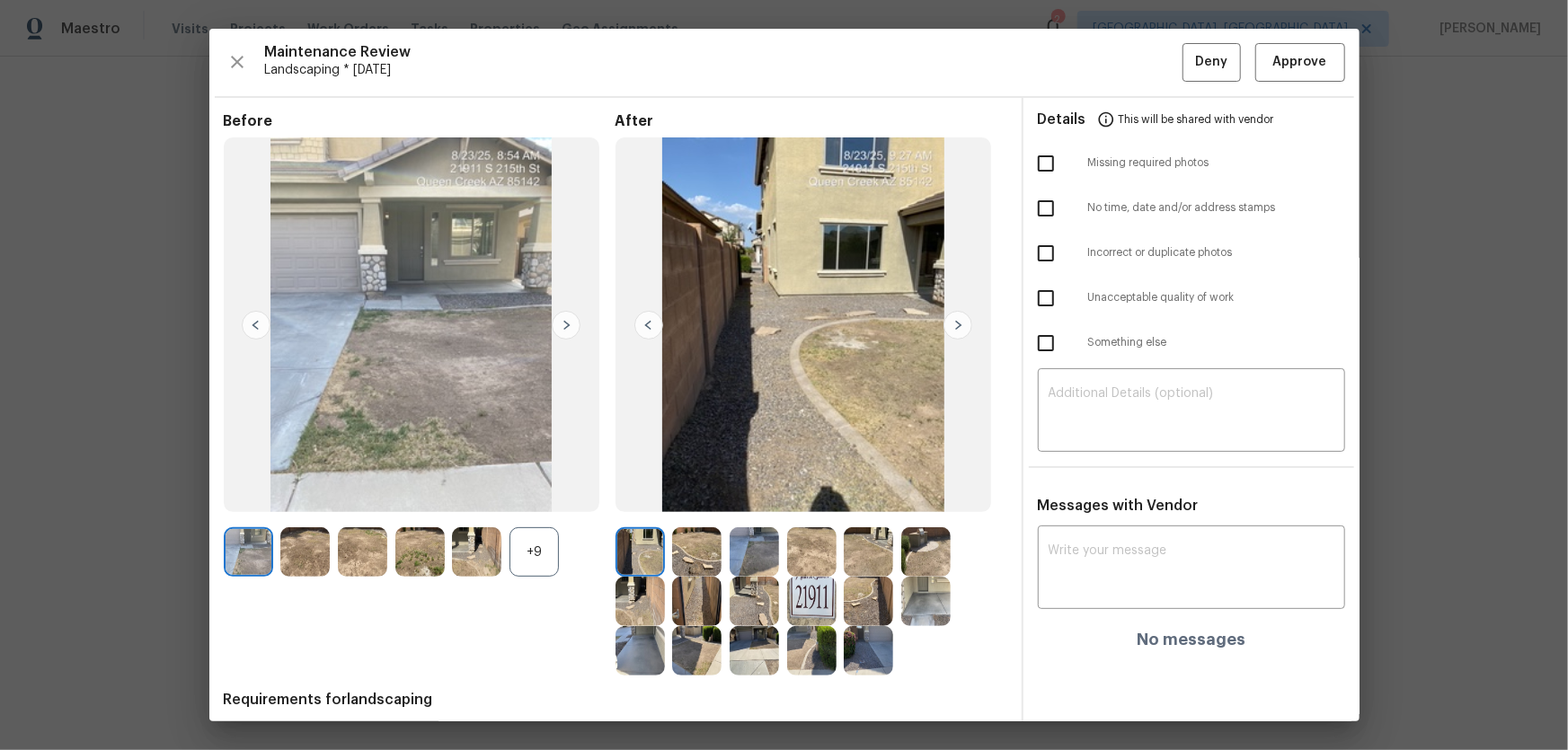
click at [511, 494] on div "+9" at bounding box center [419, 552] width 392 height 50
click at [531, 494] on div "+9" at bounding box center [534, 552] width 50 height 50
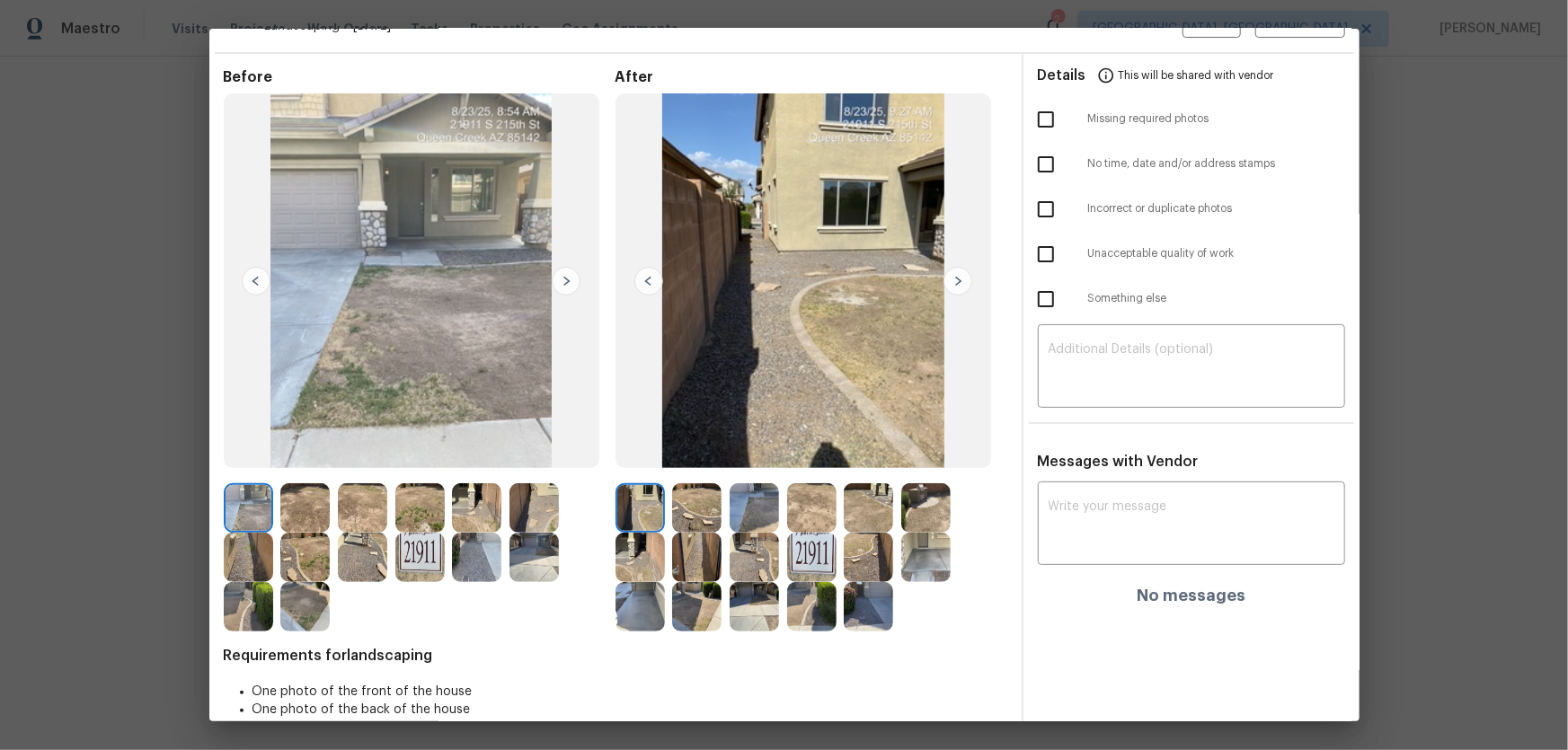
scroll to position [85, 0]
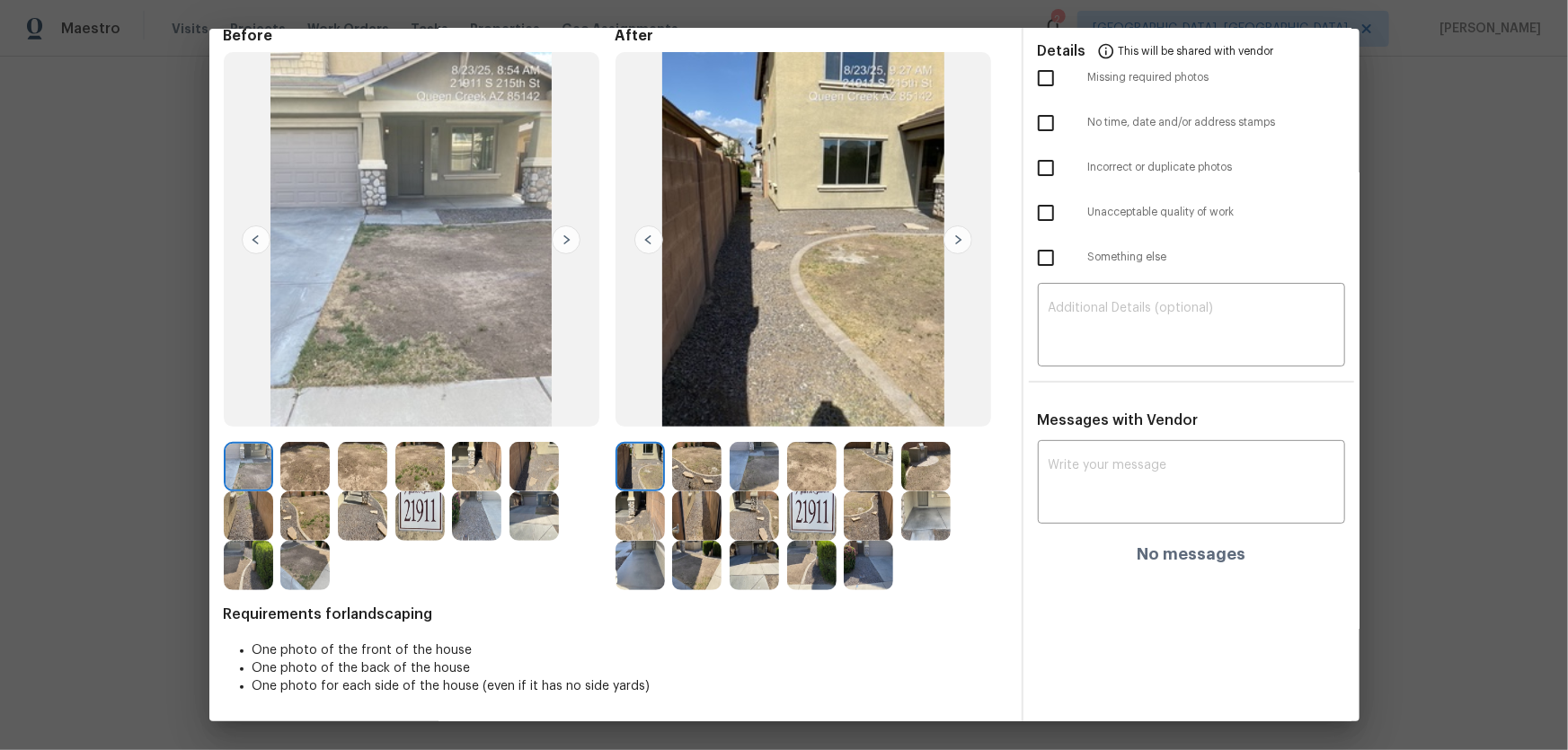
click at [702, 470] on img at bounding box center [697, 467] width 50 height 50
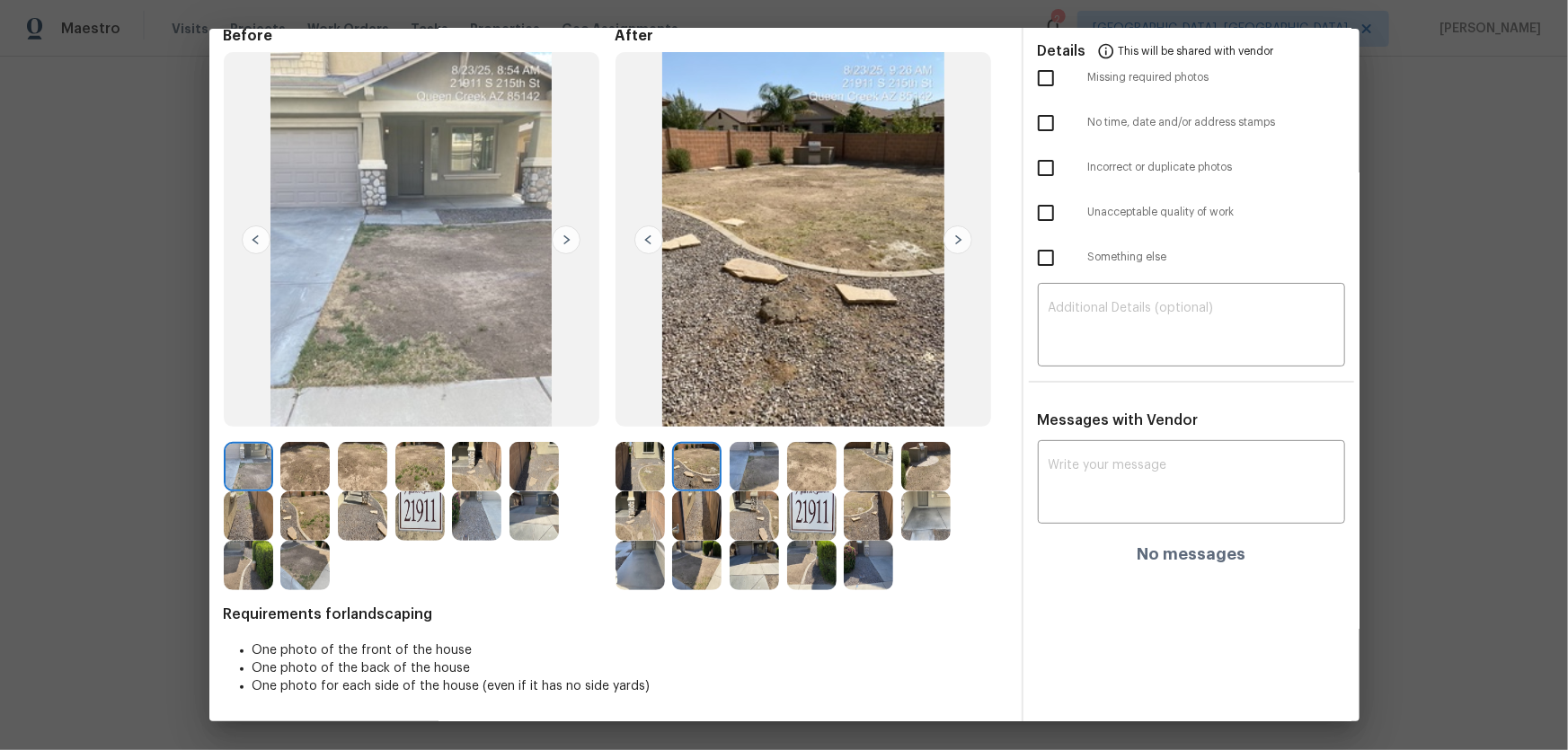
click at [754, 465] on img at bounding box center [754, 467] width 50 height 50
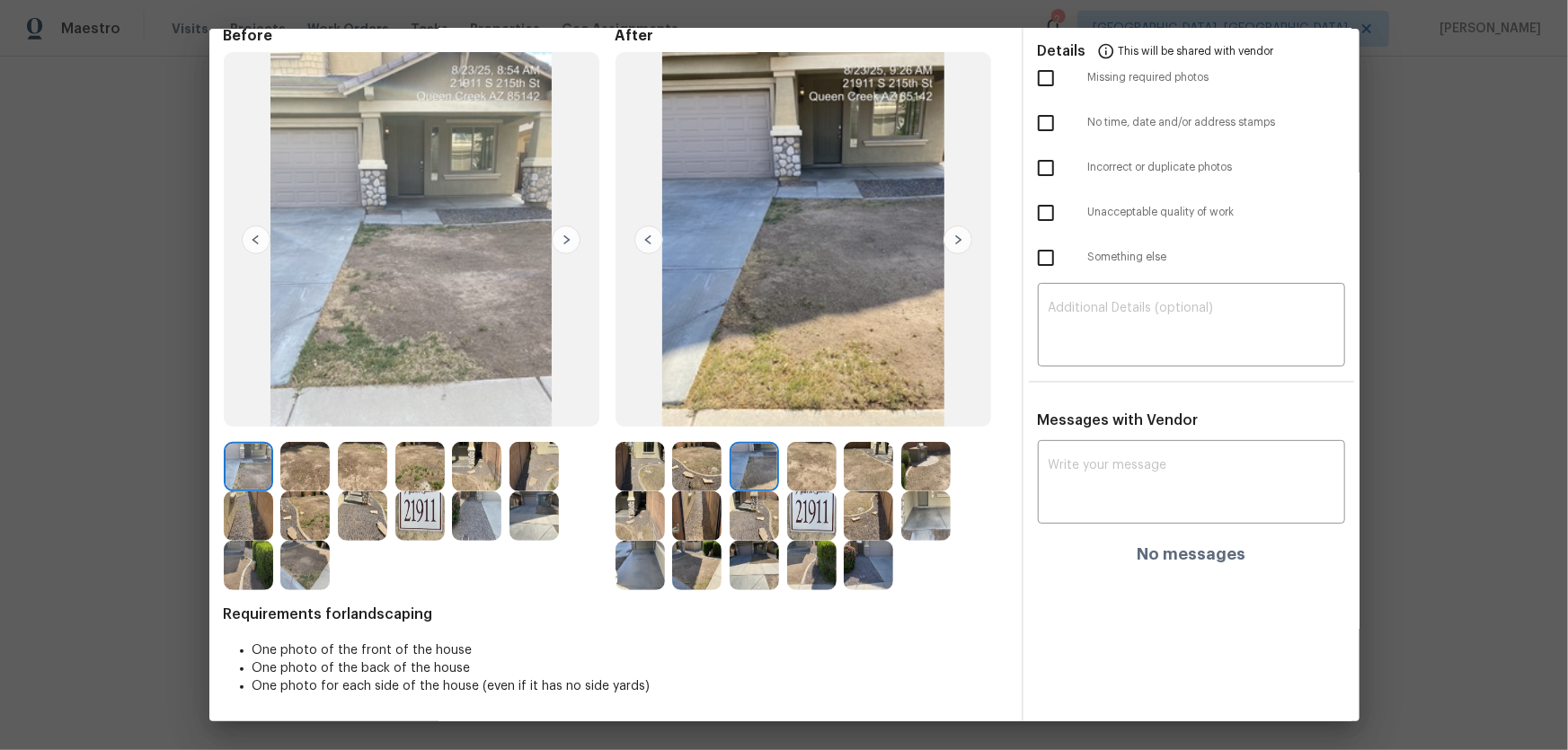
click at [805, 466] on img at bounding box center [812, 467] width 50 height 50
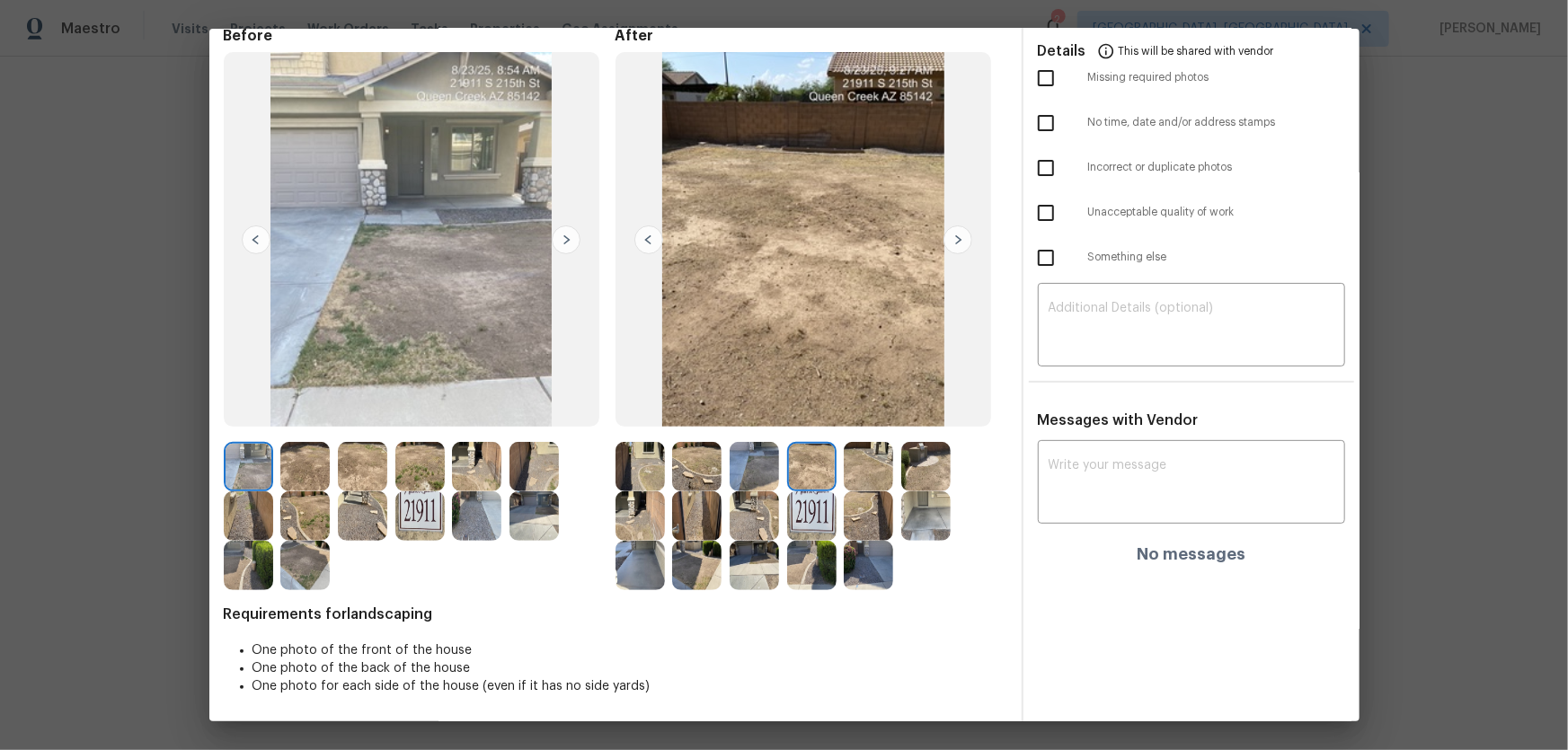
click at [865, 467] on img at bounding box center [868, 467] width 50 height 50
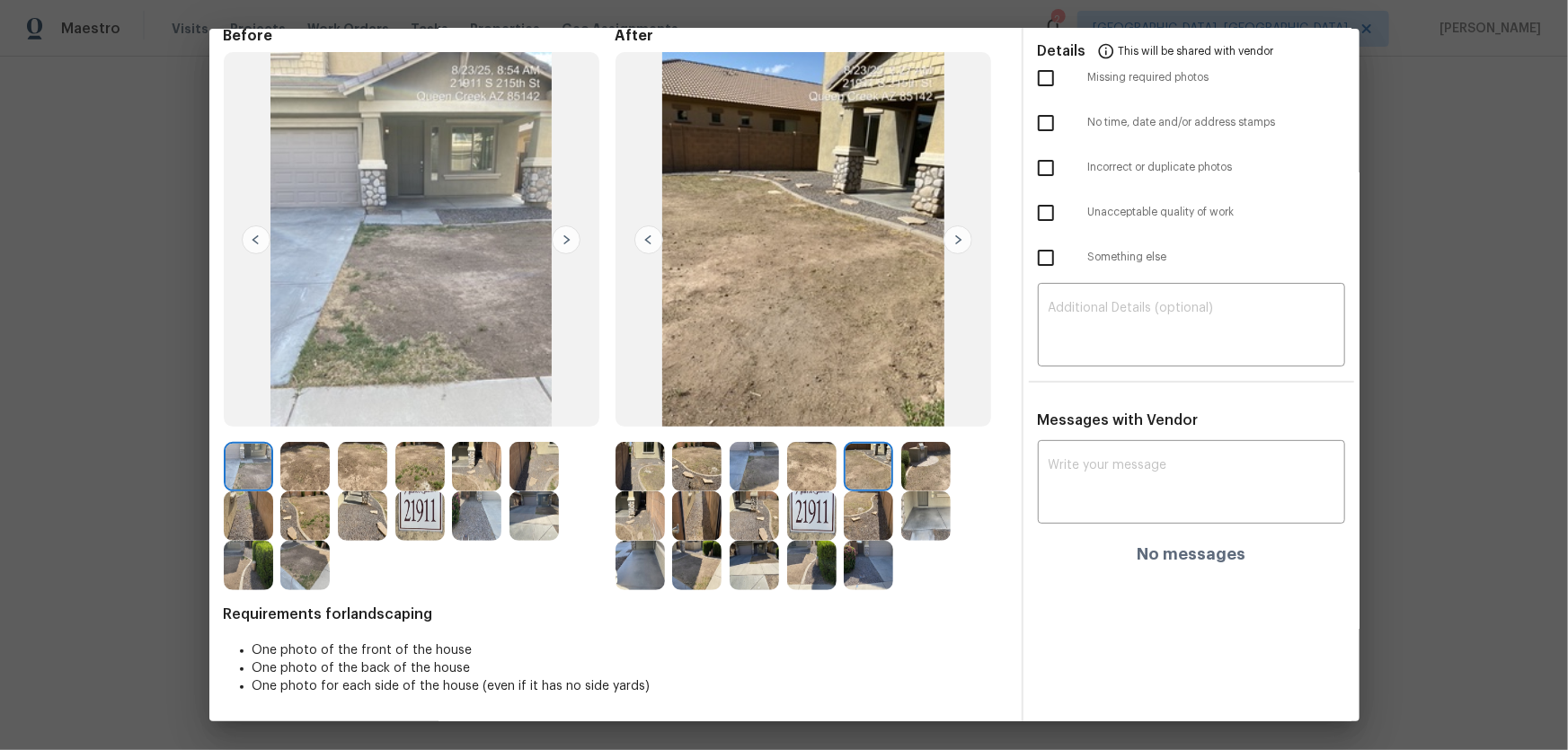
click at [923, 468] on img at bounding box center [926, 467] width 50 height 50
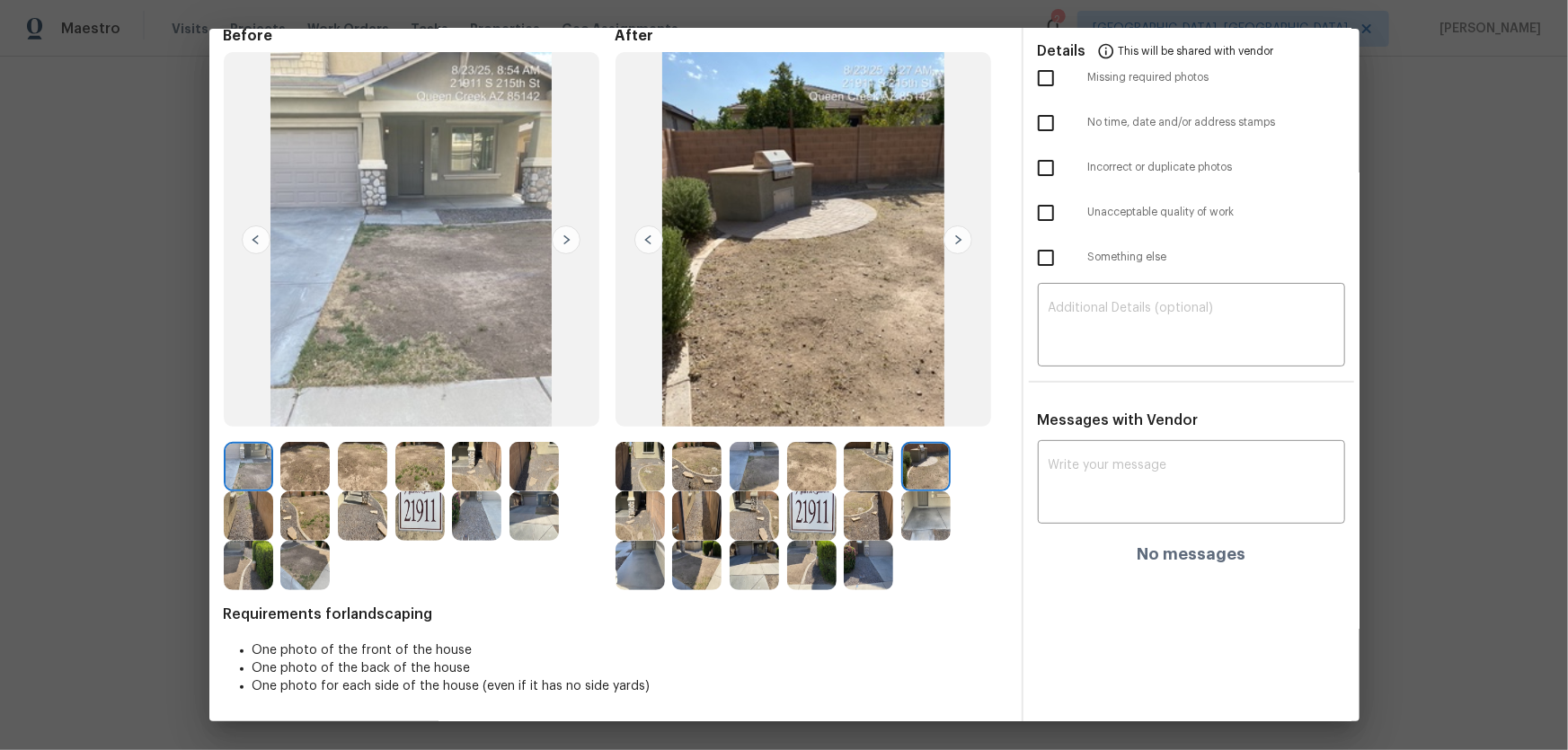
click at [637, 494] on img at bounding box center [640, 516] width 50 height 50
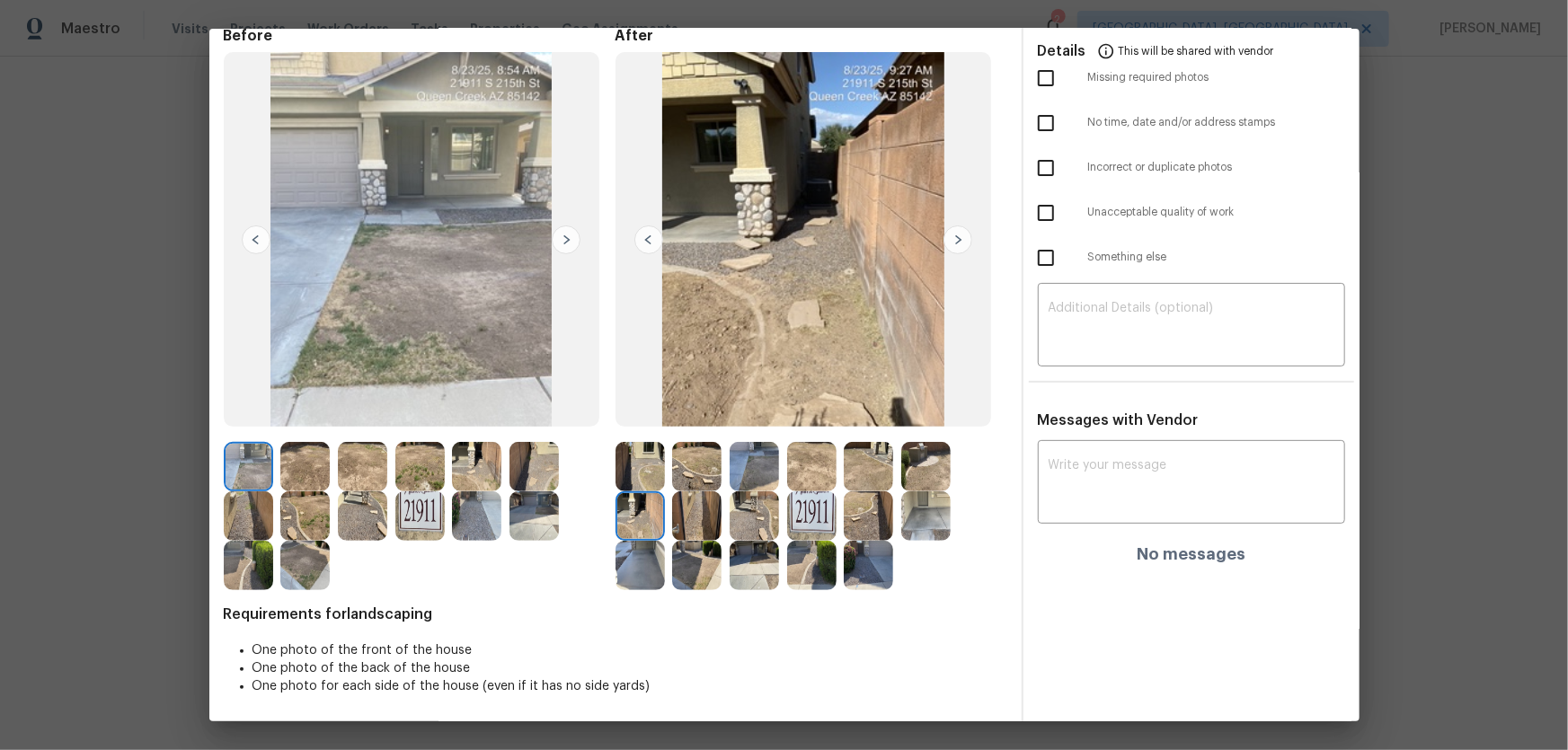
click at [679, 494] on img at bounding box center [697, 516] width 50 height 50
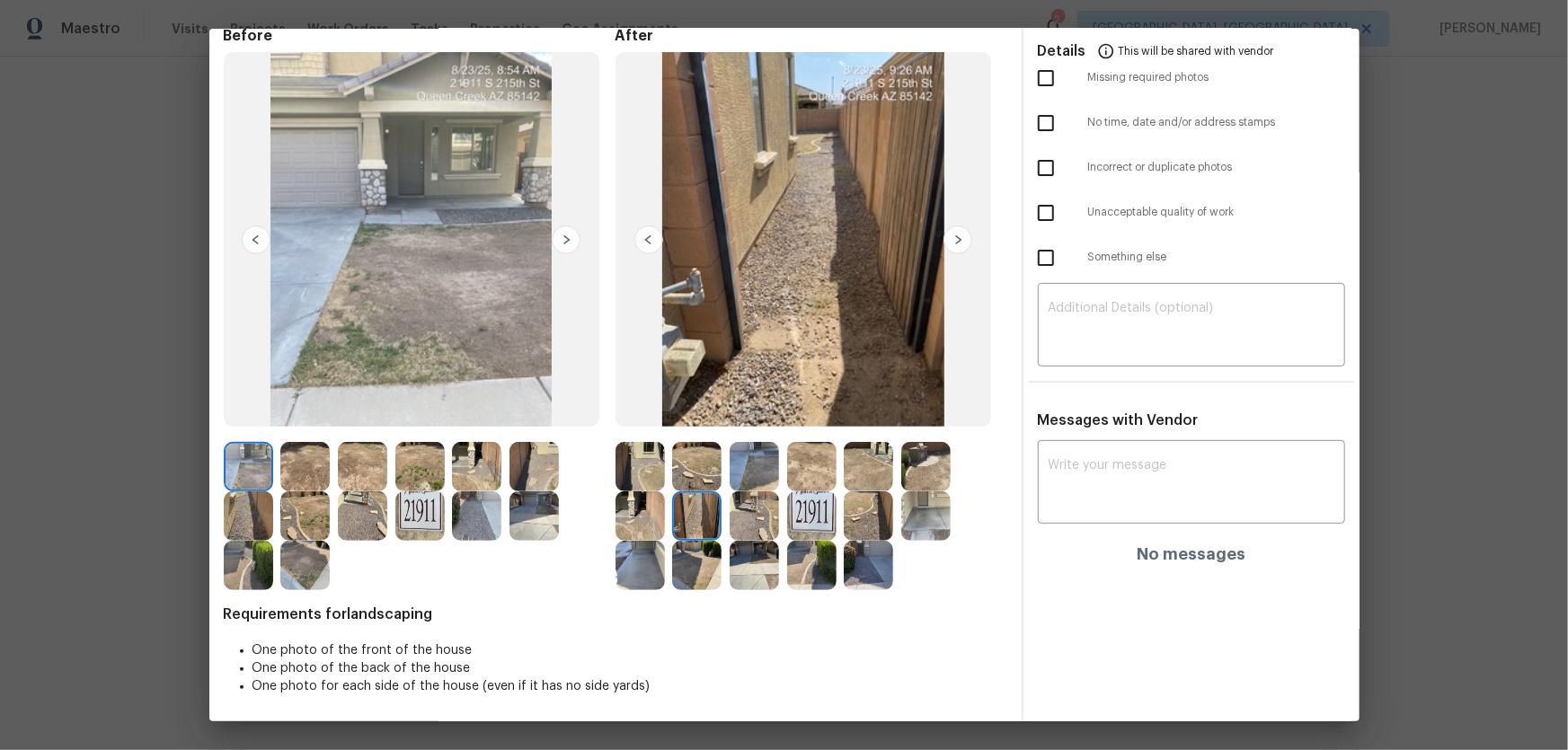
click at [738, 494] on img at bounding box center [754, 516] width 50 height 50
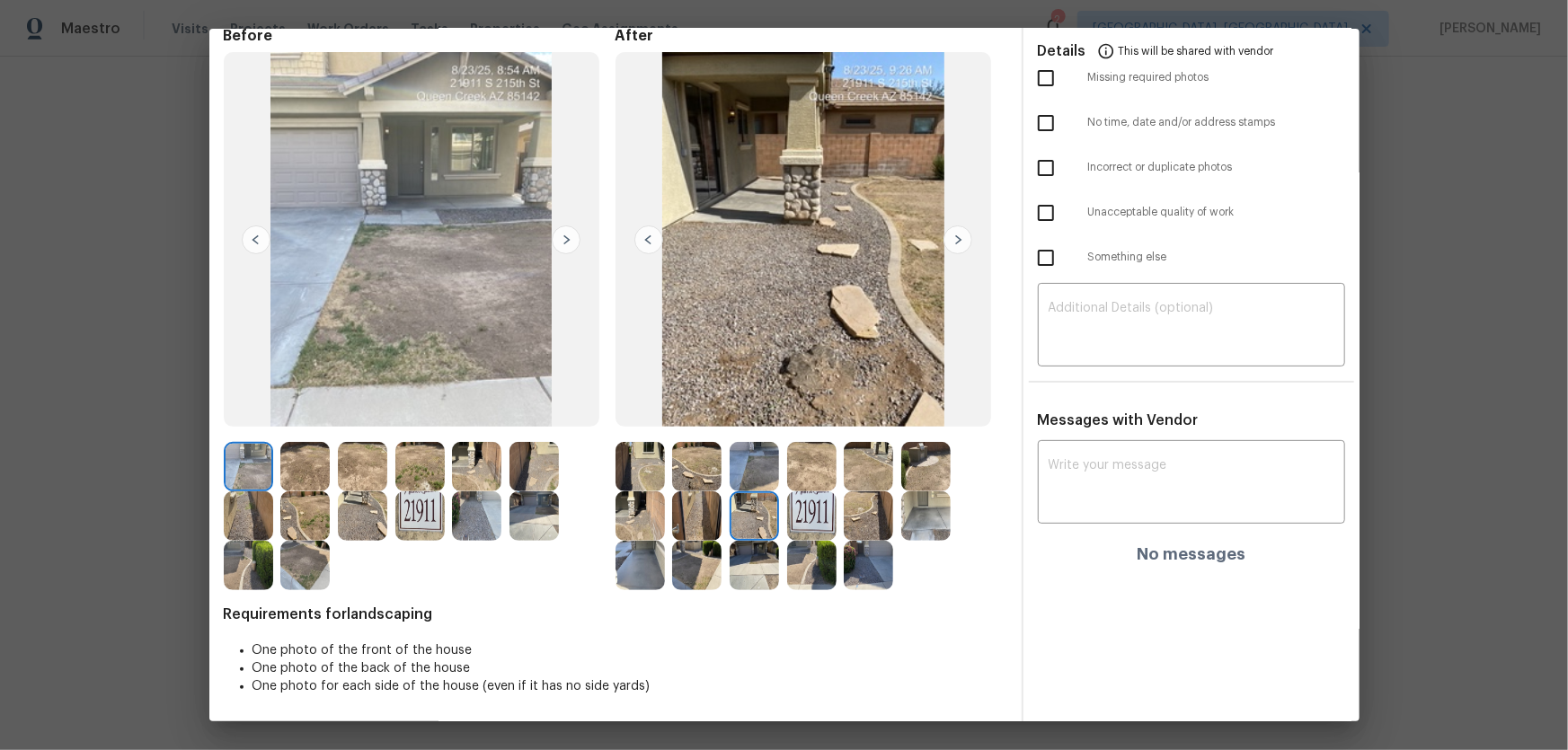
click at [804, 494] on img at bounding box center [812, 516] width 50 height 50
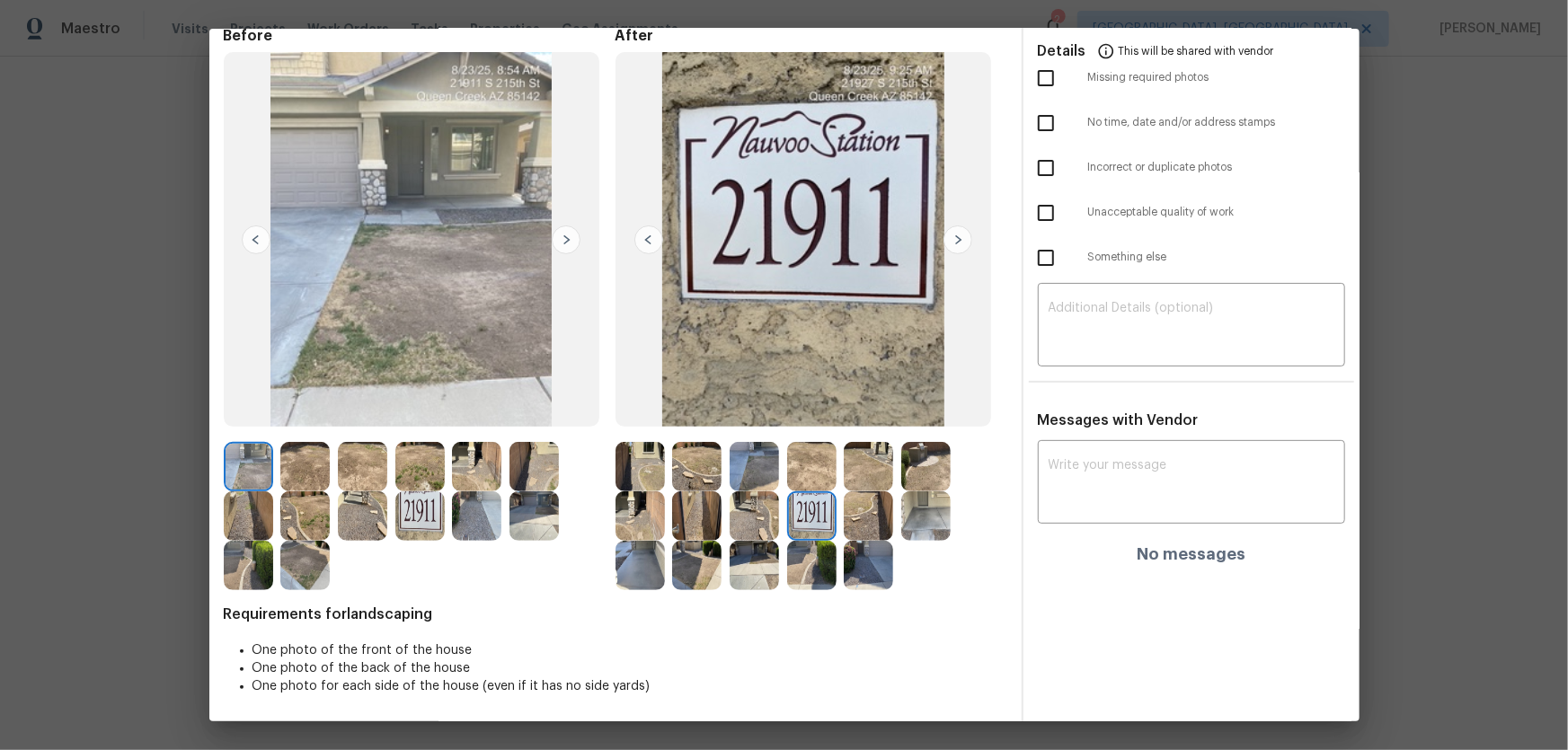
click at [868, 494] on img at bounding box center [868, 516] width 50 height 50
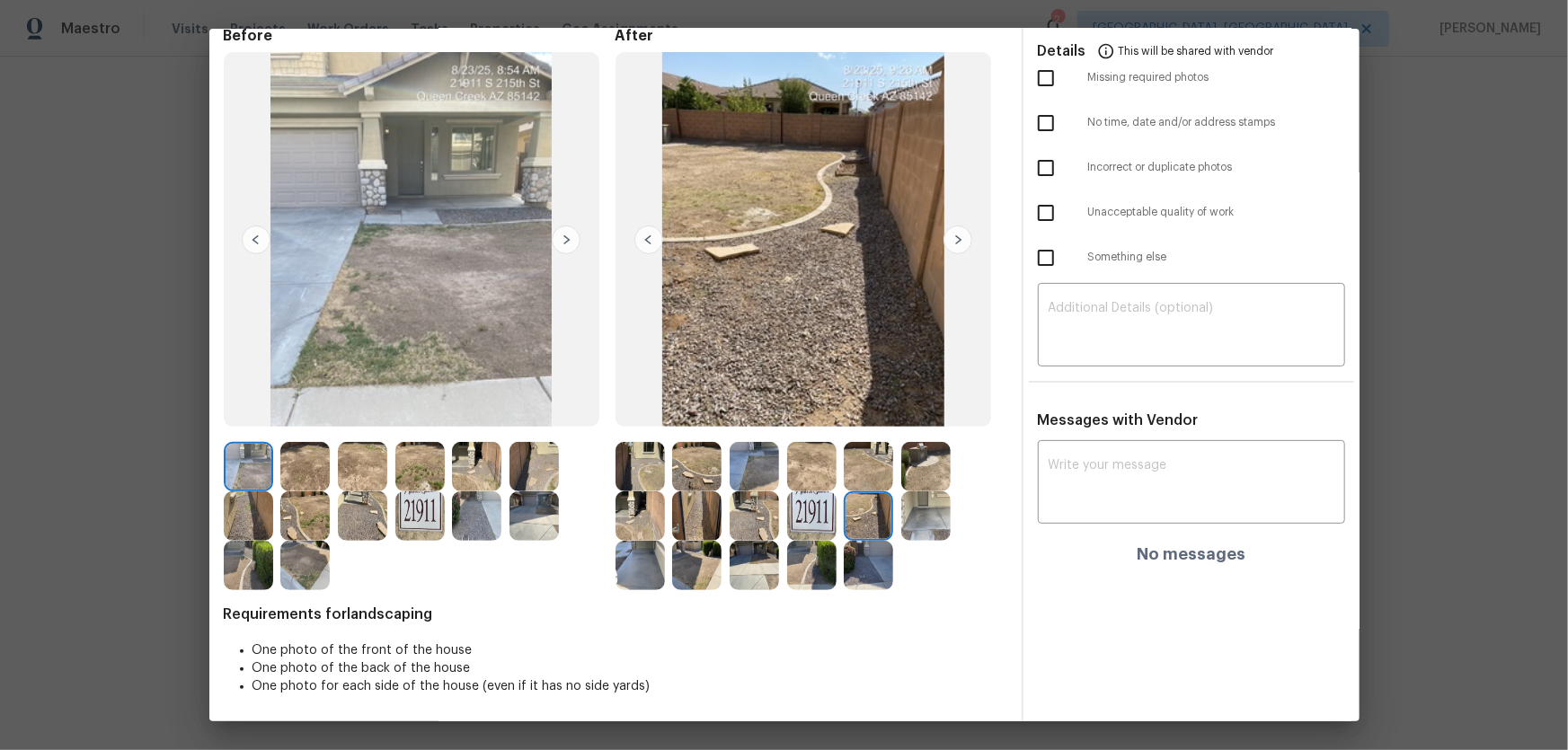
click at [913, 494] on img at bounding box center [926, 516] width 50 height 50
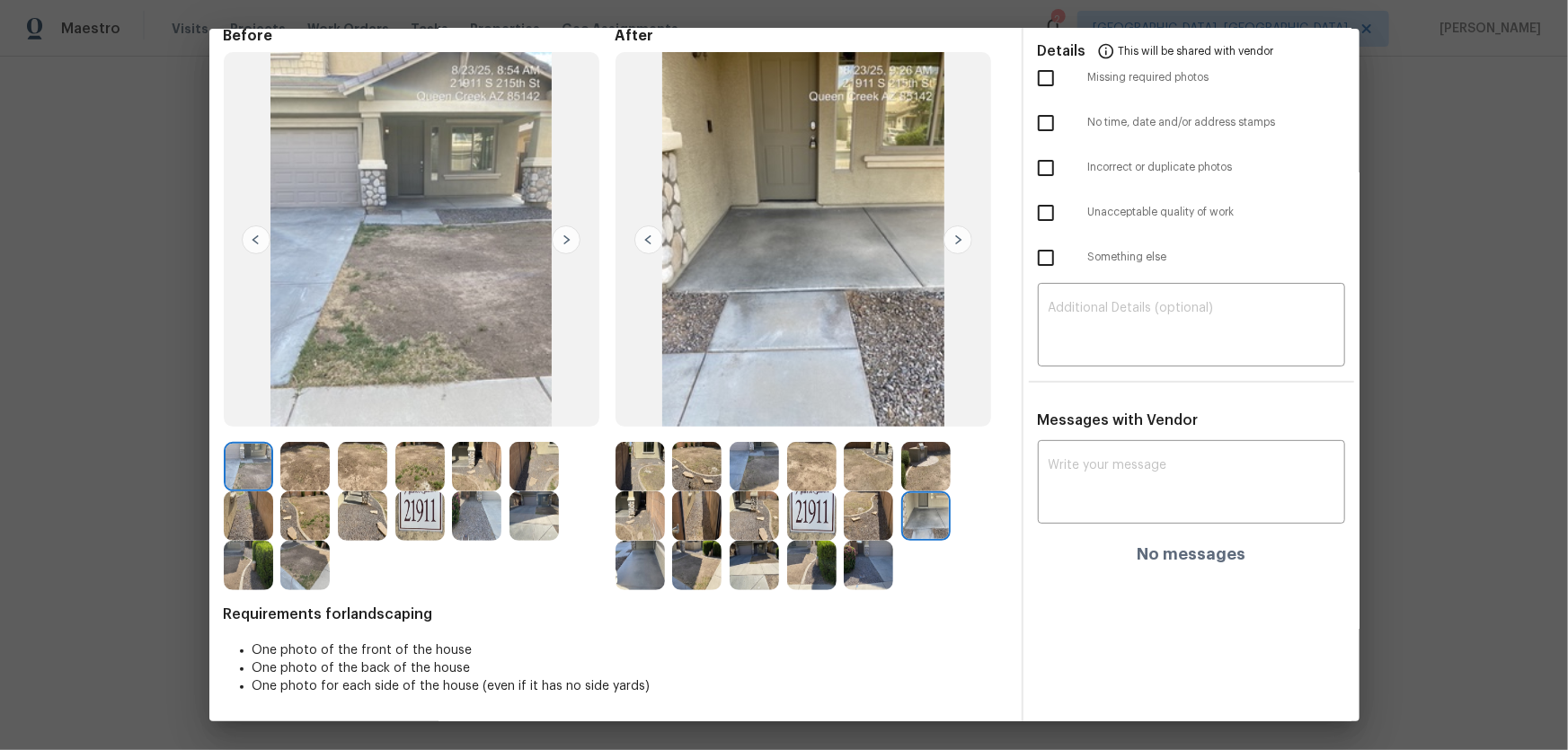
click at [643, 494] on img at bounding box center [640, 565] width 50 height 50
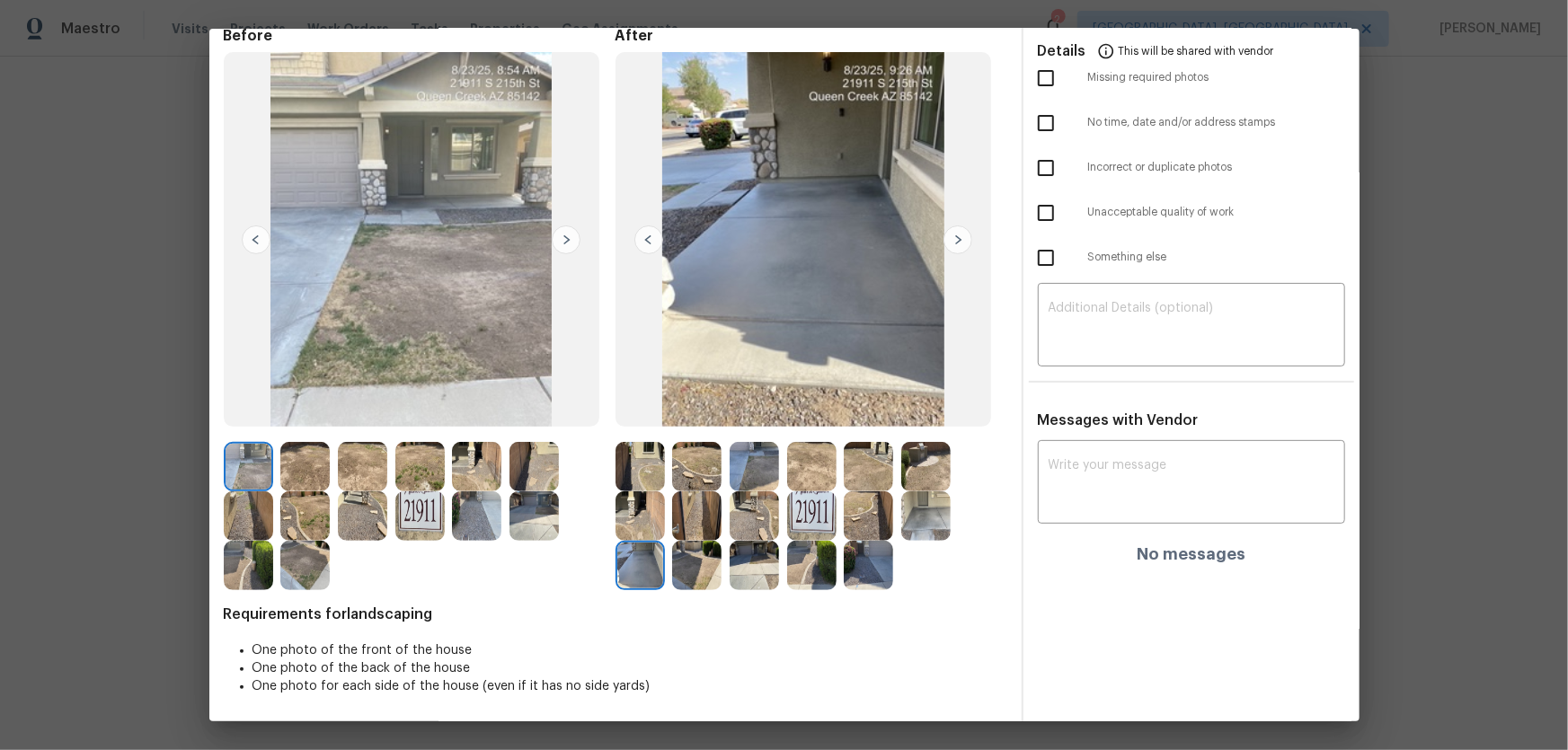
click at [692, 494] on img at bounding box center [697, 565] width 50 height 50
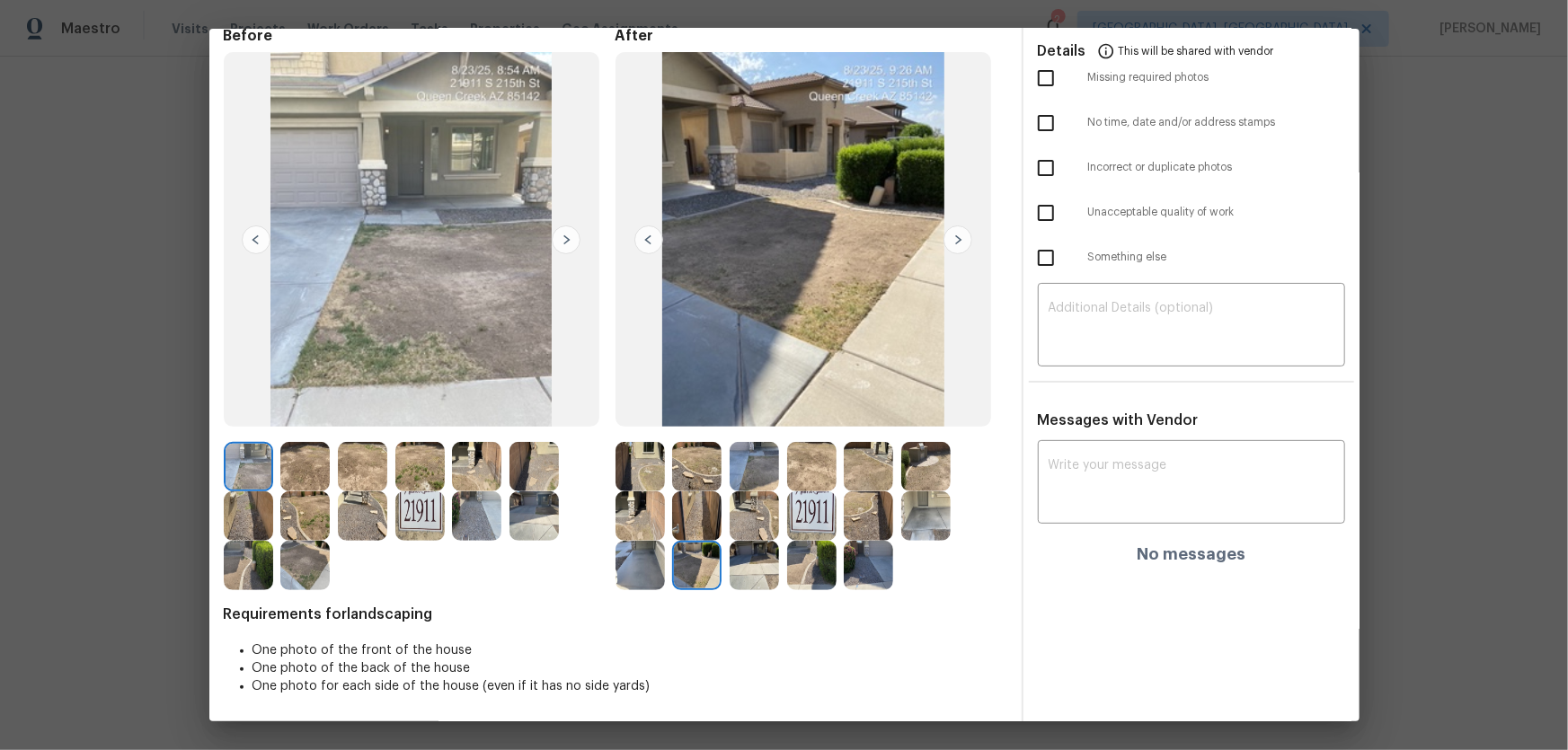
click at [757, 494] on img at bounding box center [754, 565] width 50 height 50
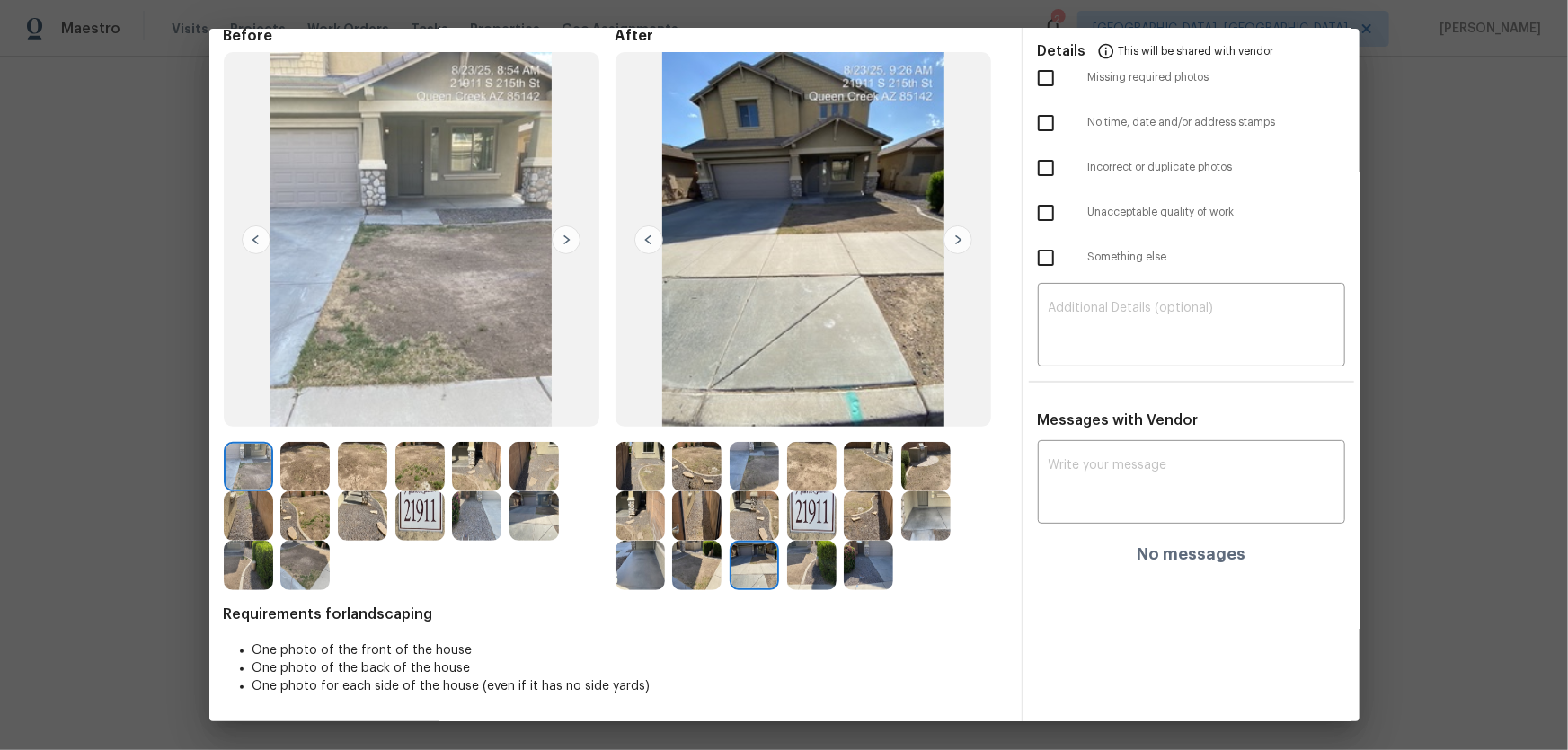
click at [825, 494] on img at bounding box center [812, 565] width 50 height 50
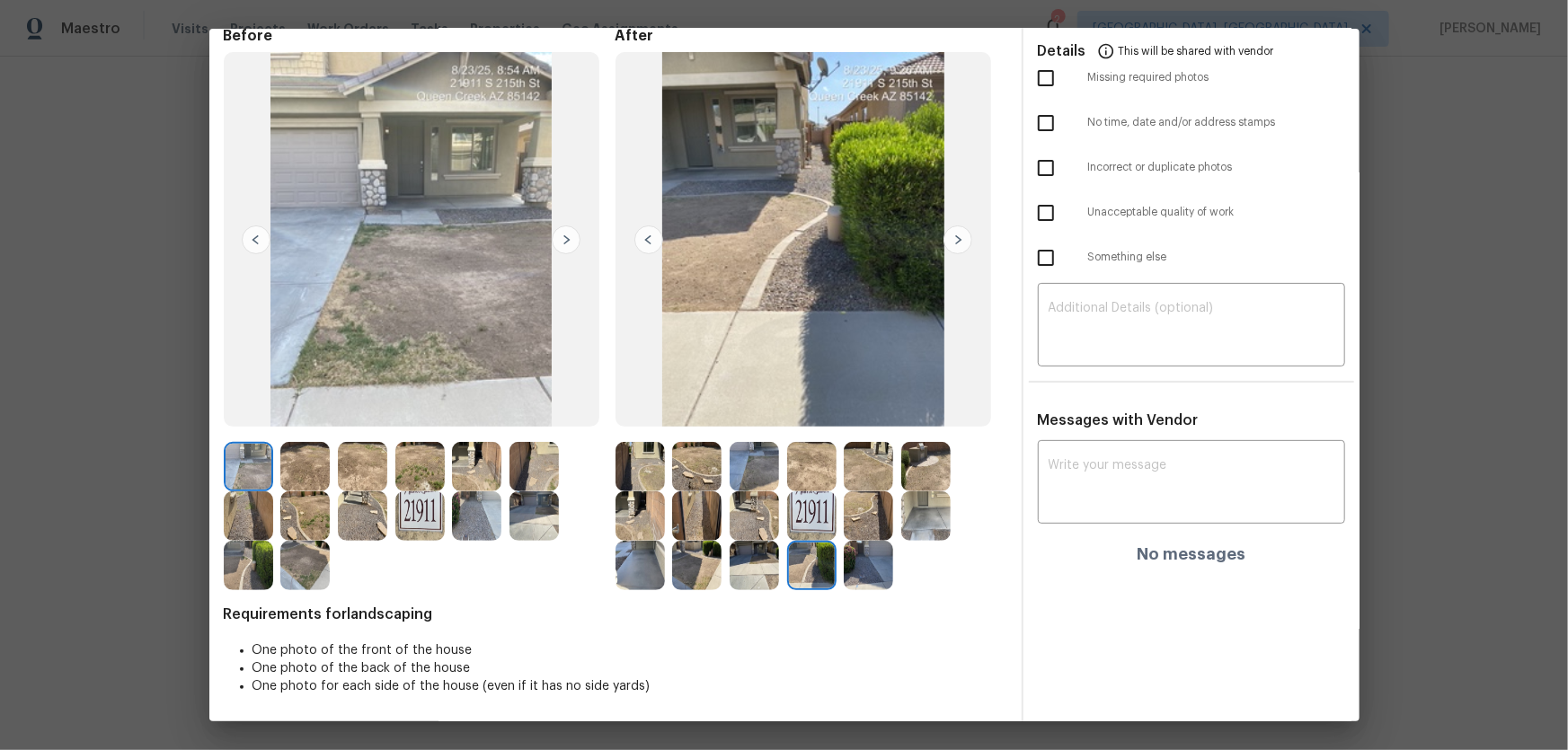
click at [864, 494] on img at bounding box center [868, 565] width 50 height 50
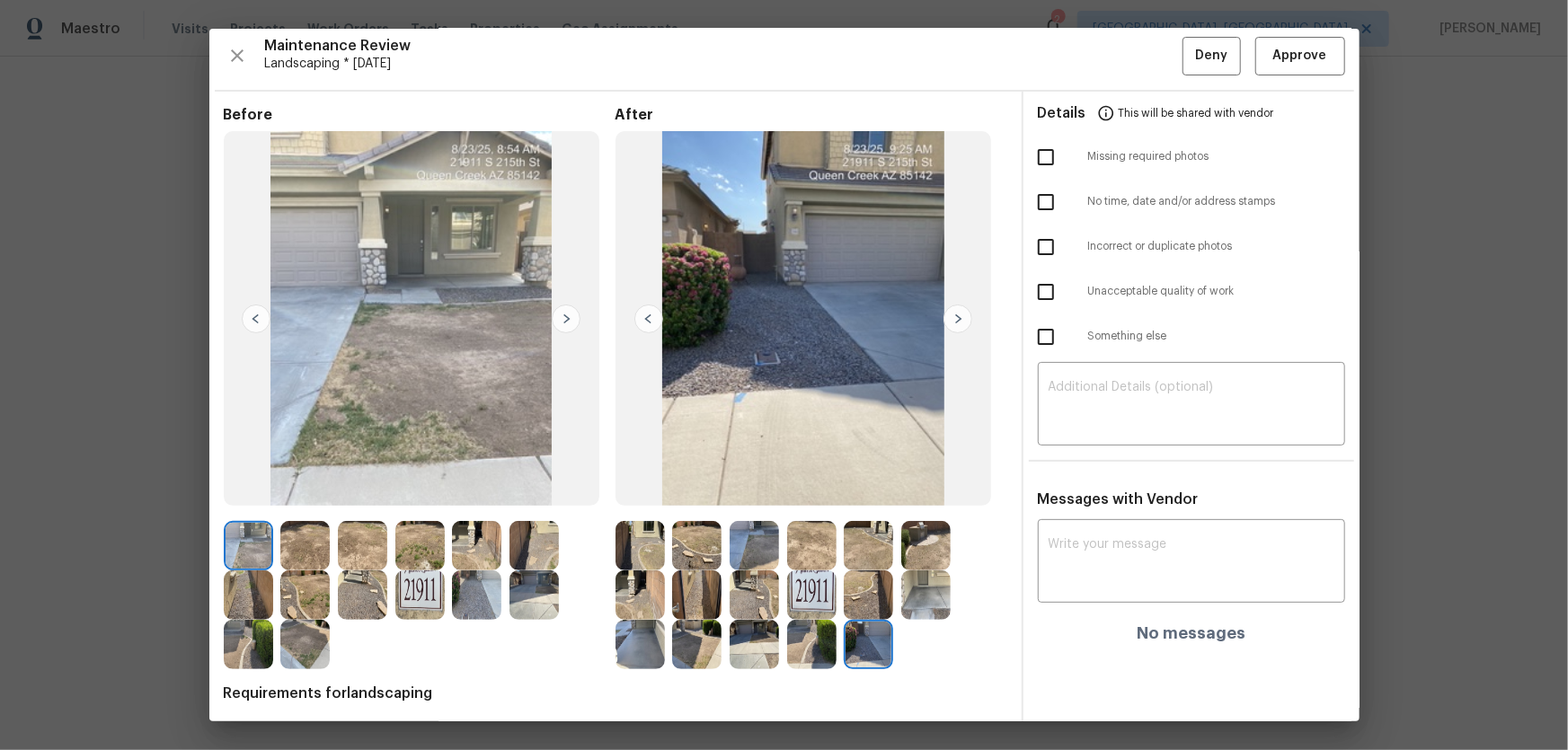
scroll to position [0, 0]
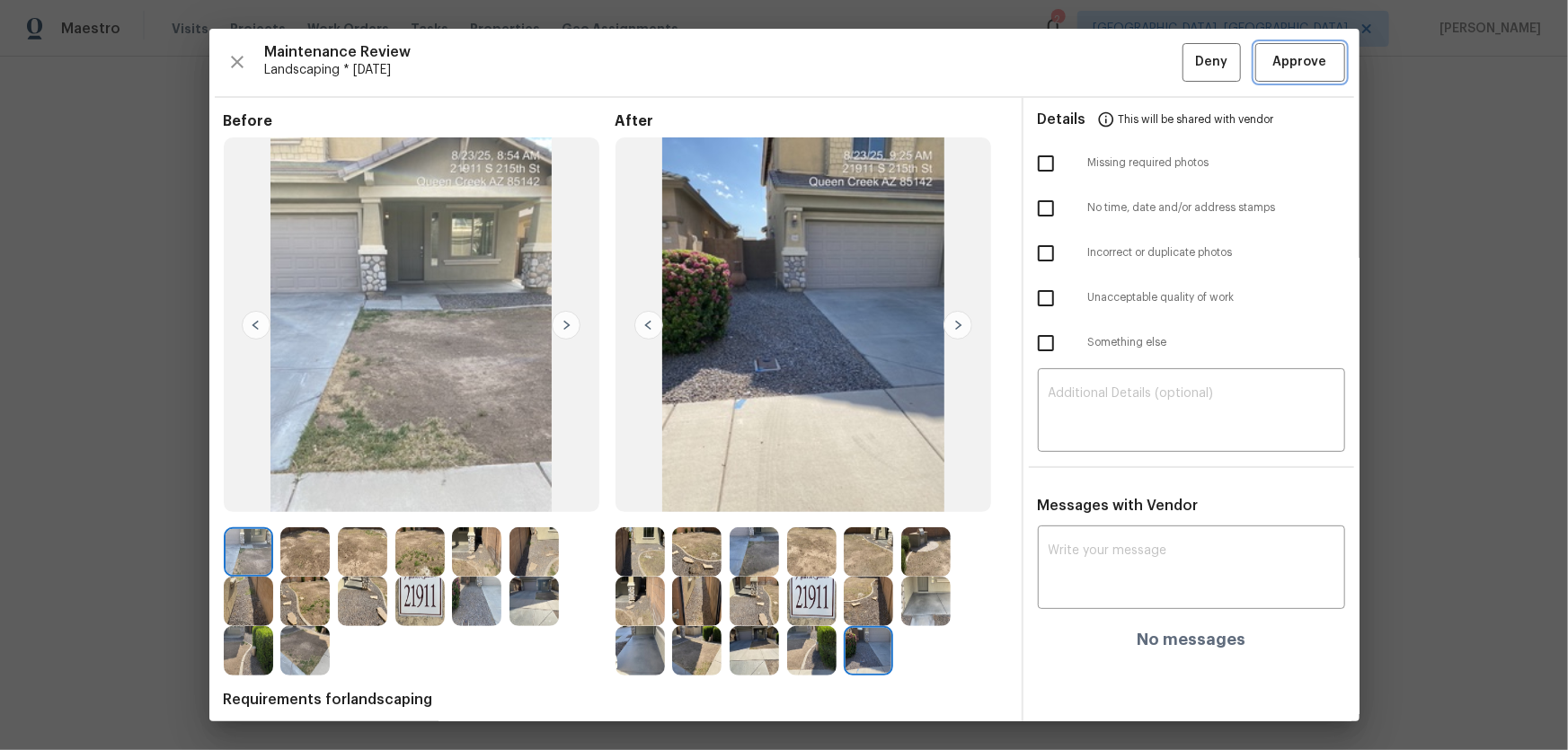
click at [1116, 55] on button "Approve" at bounding box center [1300, 62] width 90 height 39
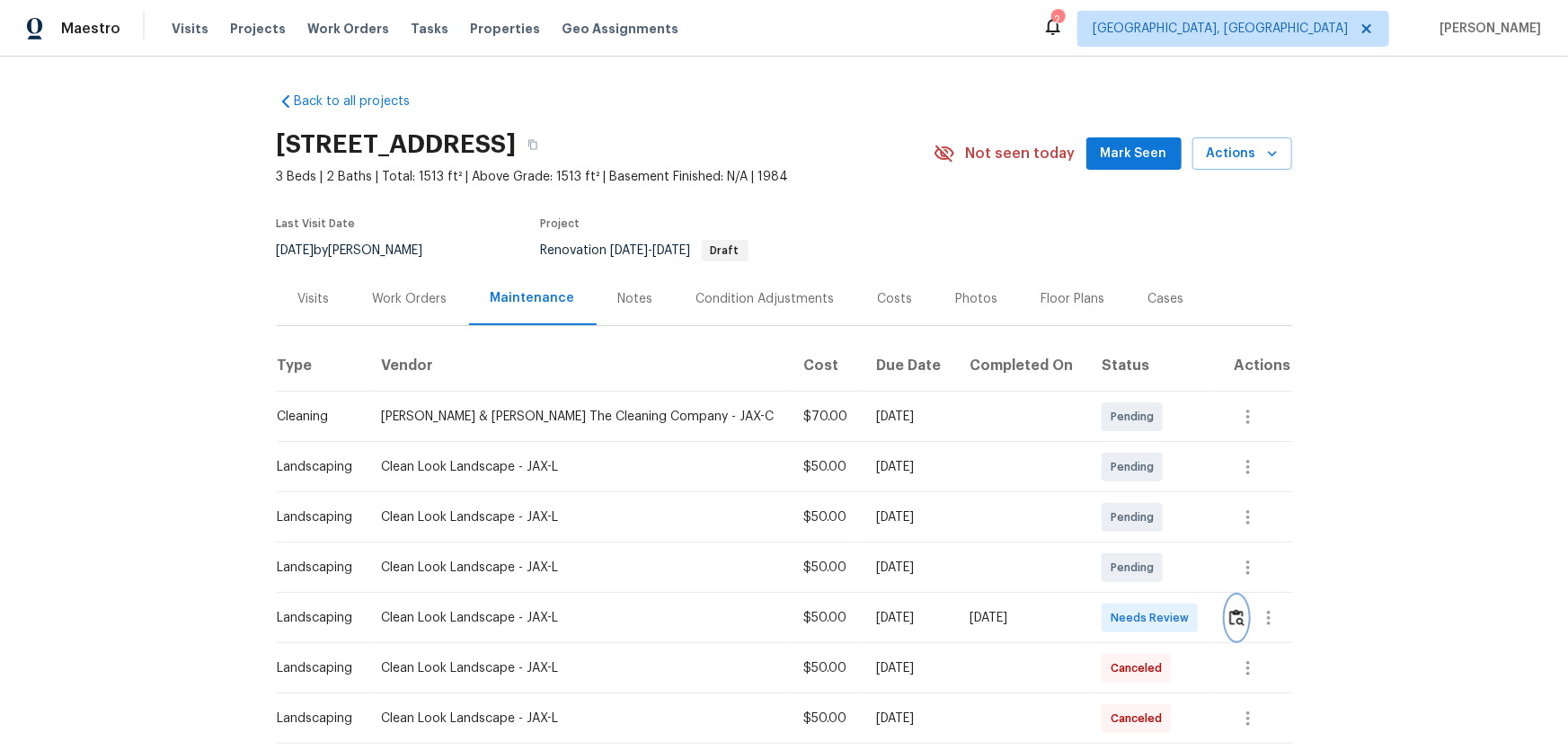
click at [1230, 614] on img "button" at bounding box center [1237, 617] width 16 height 17
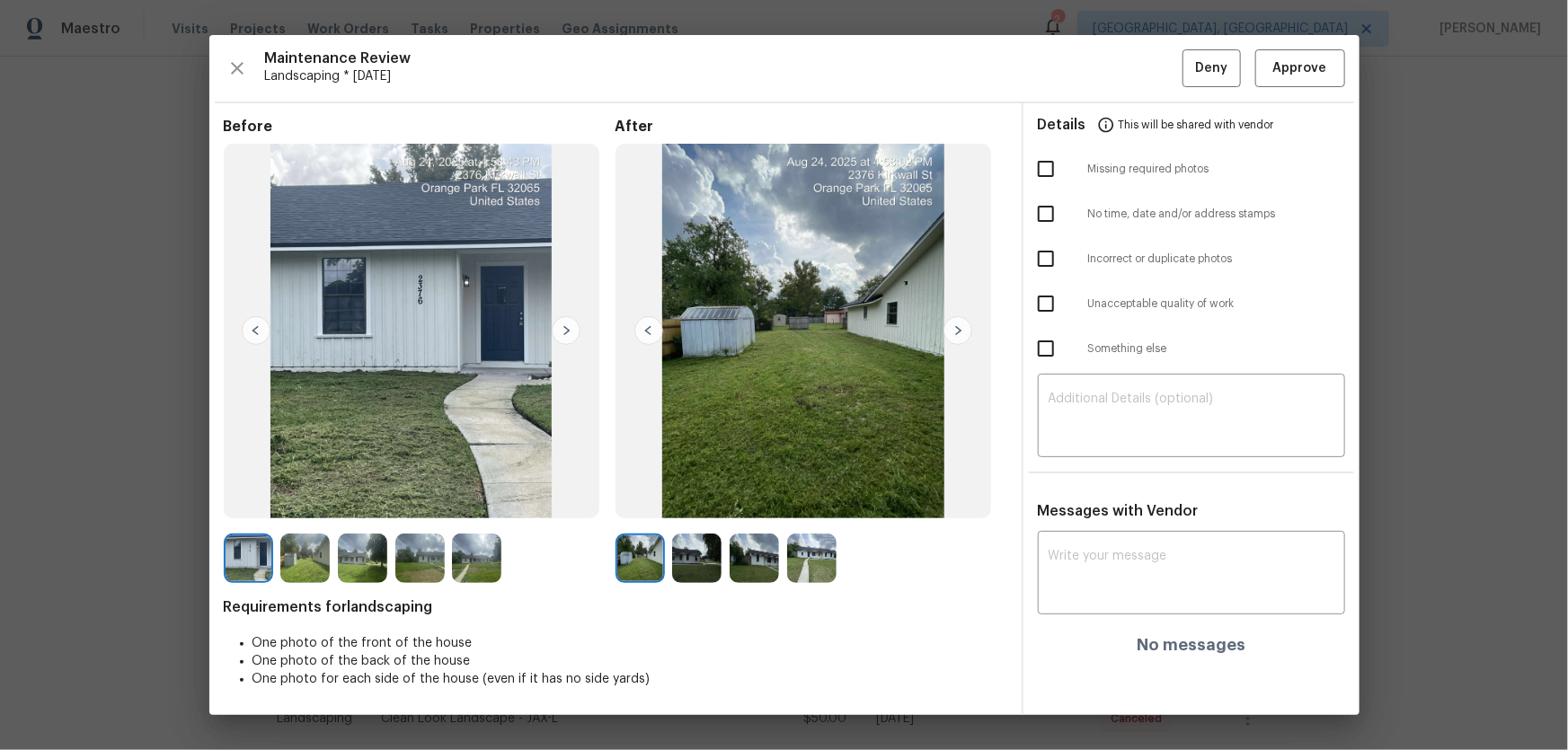
click at [708, 565] on img at bounding box center [697, 558] width 50 height 50
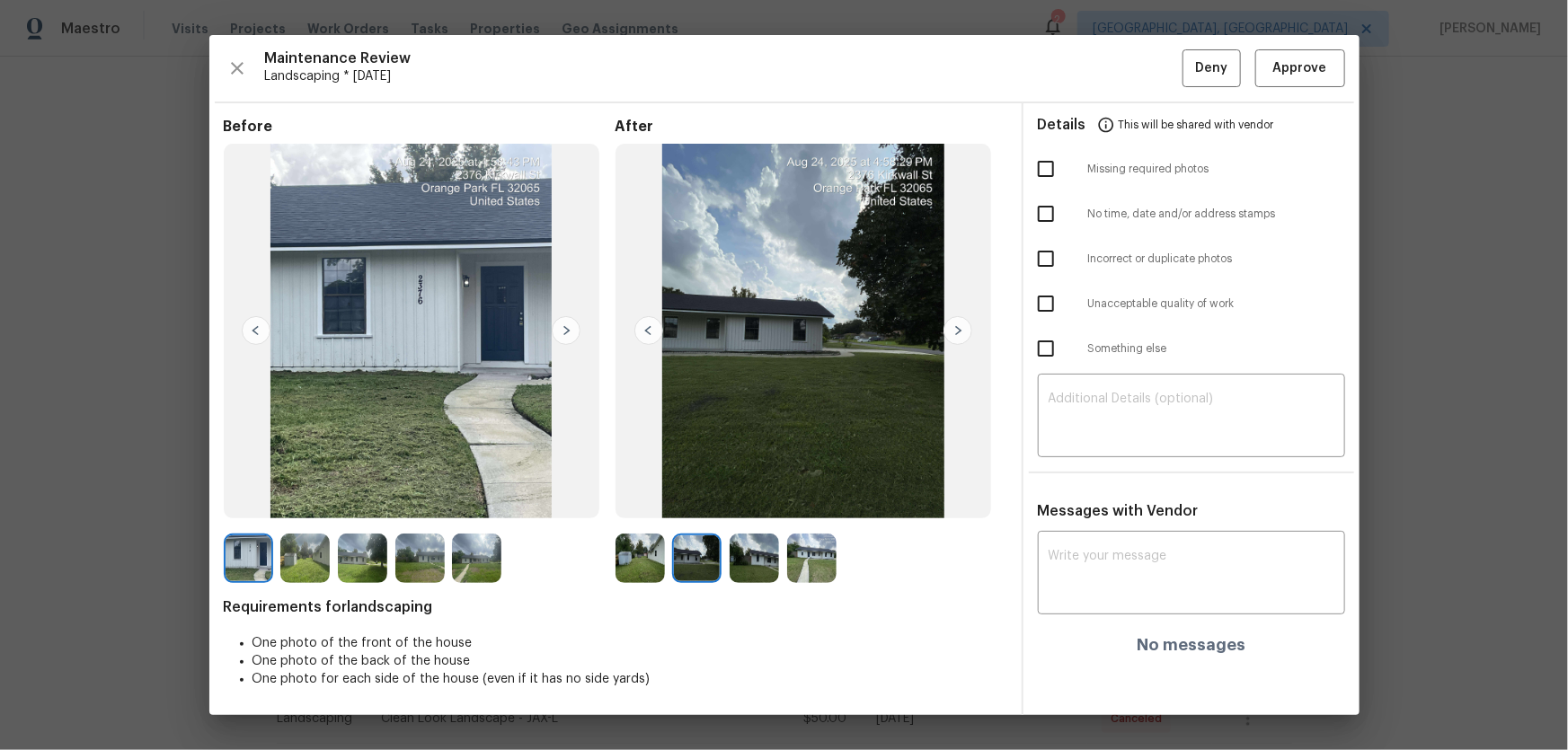
click at [752, 560] on img at bounding box center [754, 558] width 50 height 50
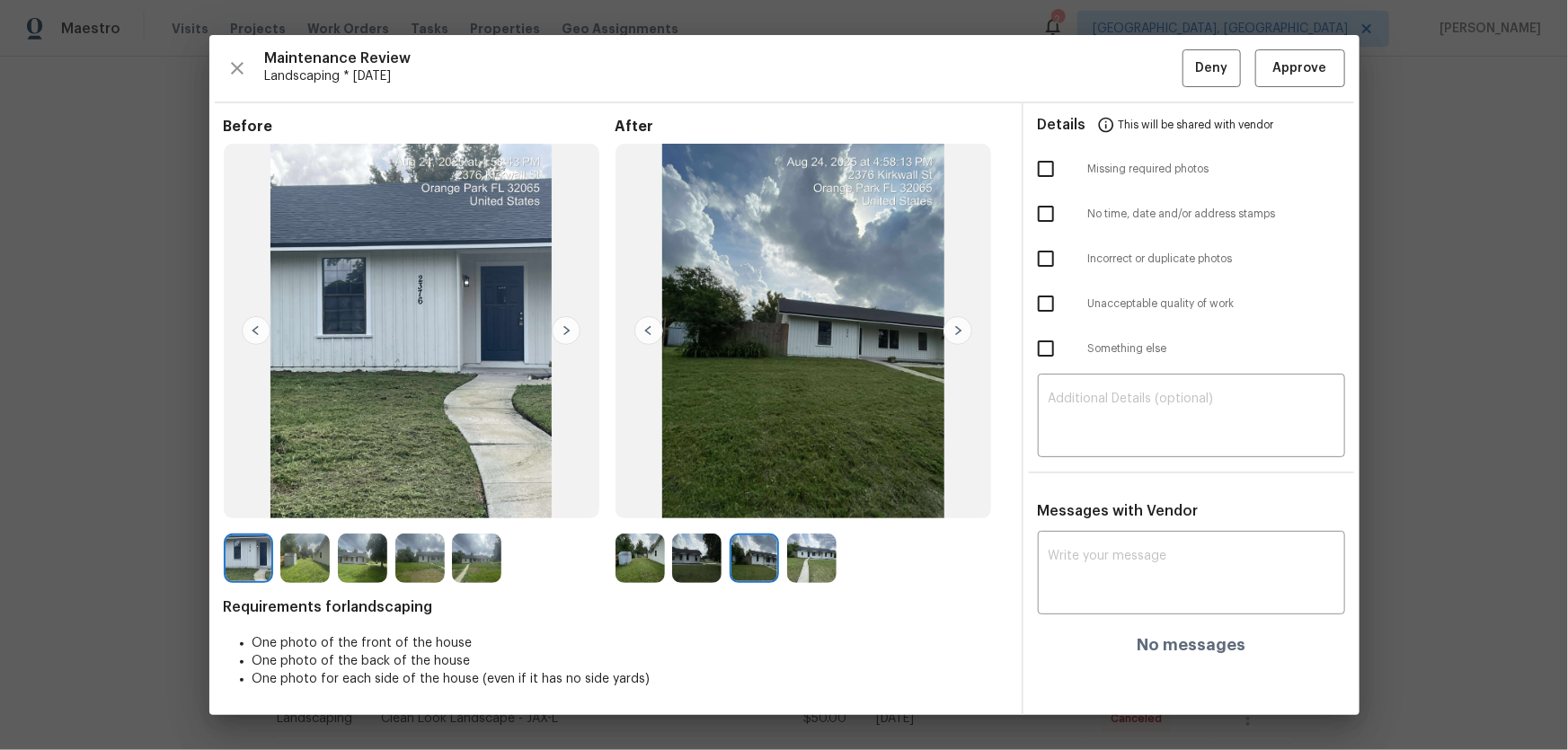
click at [837, 557] on div at bounding box center [816, 558] width 58 height 50
click at [822, 560] on img at bounding box center [812, 558] width 50 height 50
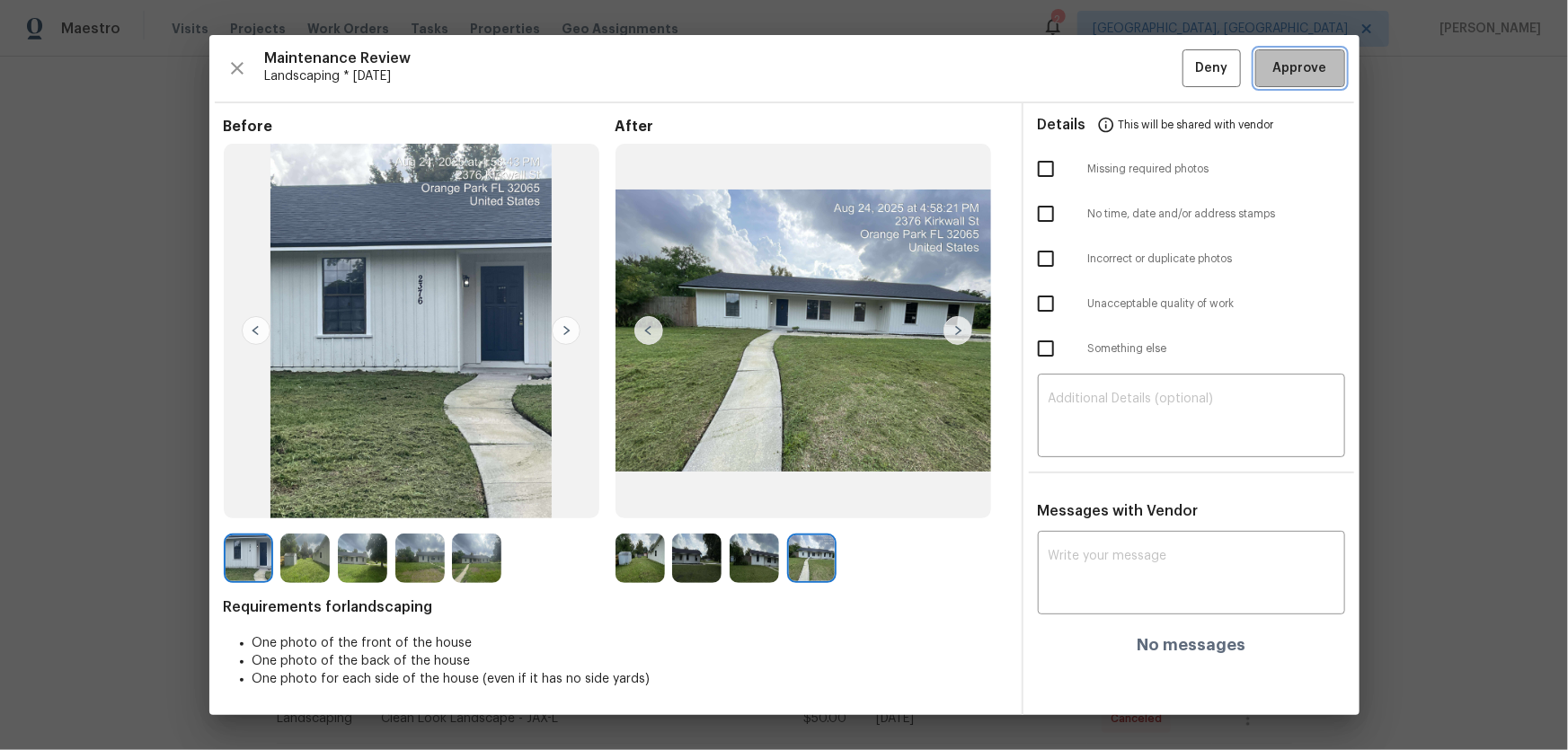
click at [1303, 68] on span "Approve" at bounding box center [1300, 69] width 54 height 22
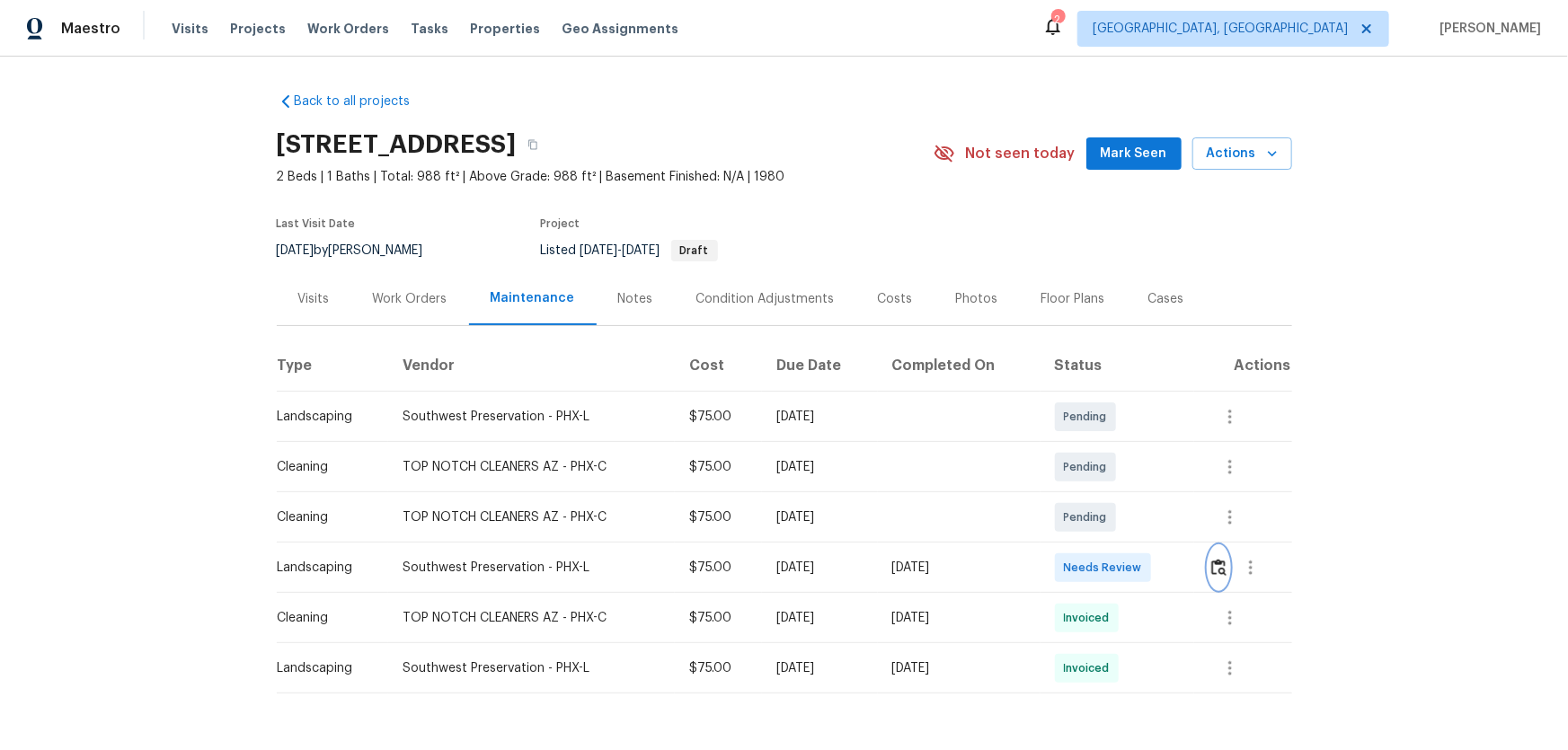
click at [1116, 494] on img "button" at bounding box center [1219, 567] width 16 height 17
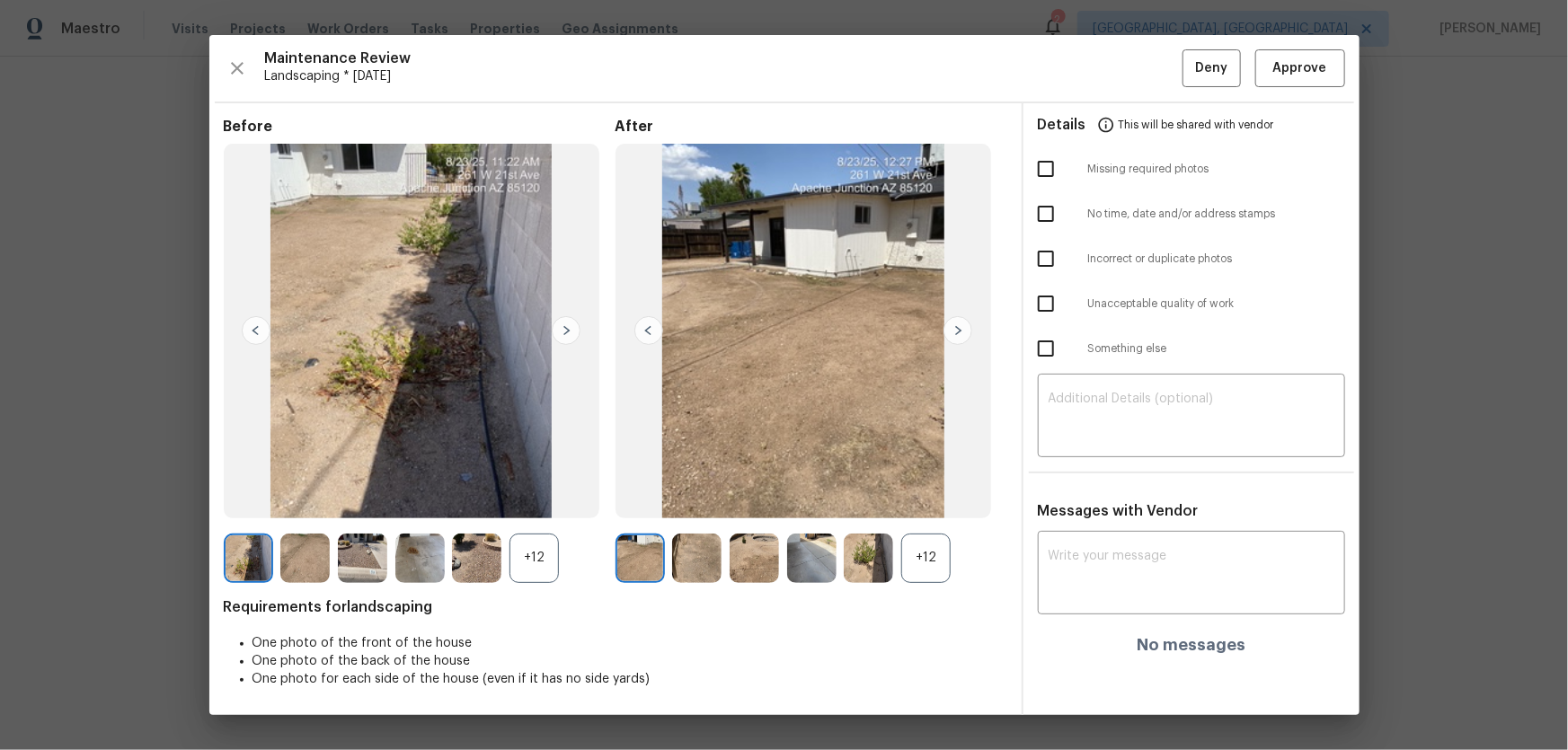
click at [921, 494] on div "+12" at bounding box center [926, 558] width 50 height 50
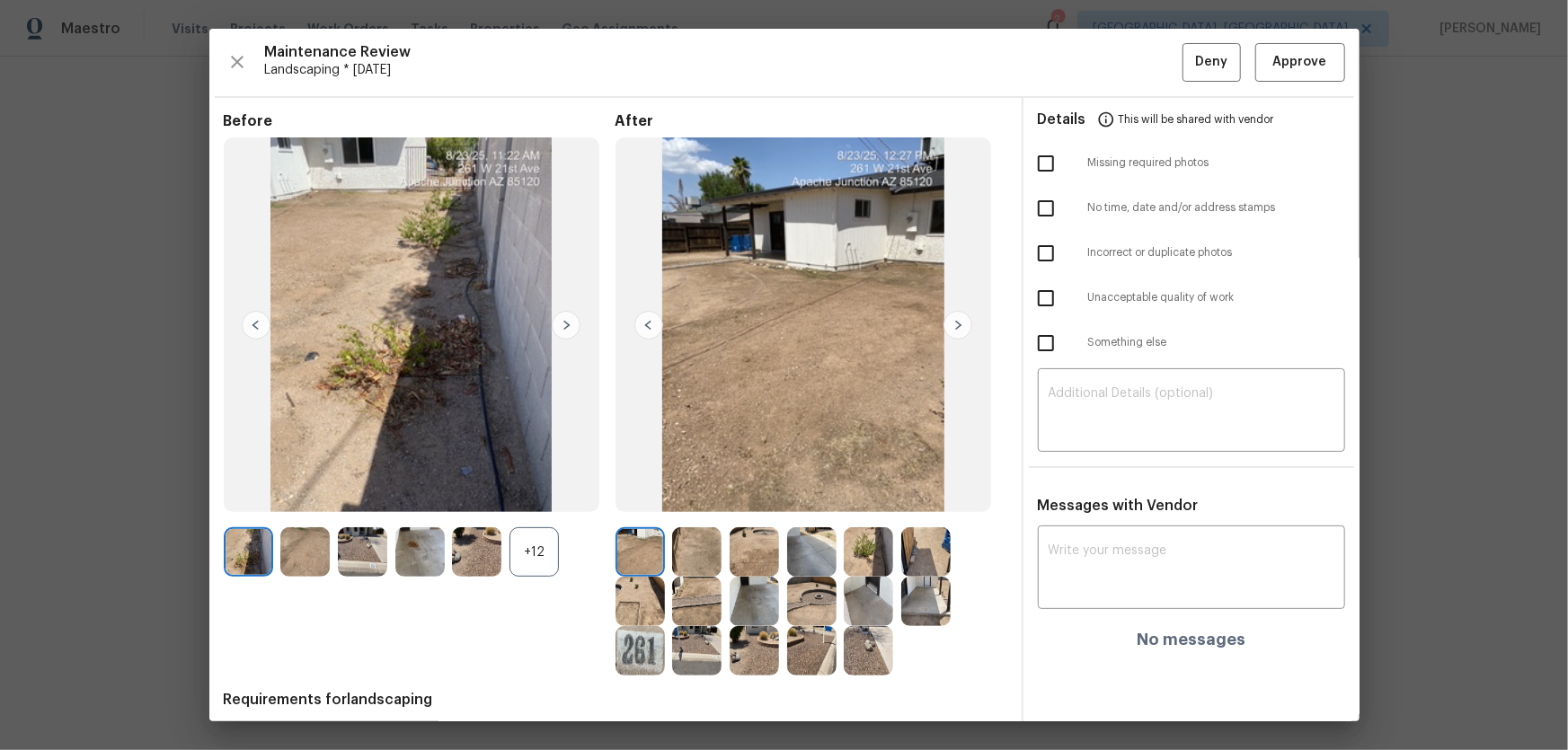
click at [522, 494] on div "+12" at bounding box center [534, 552] width 50 height 50
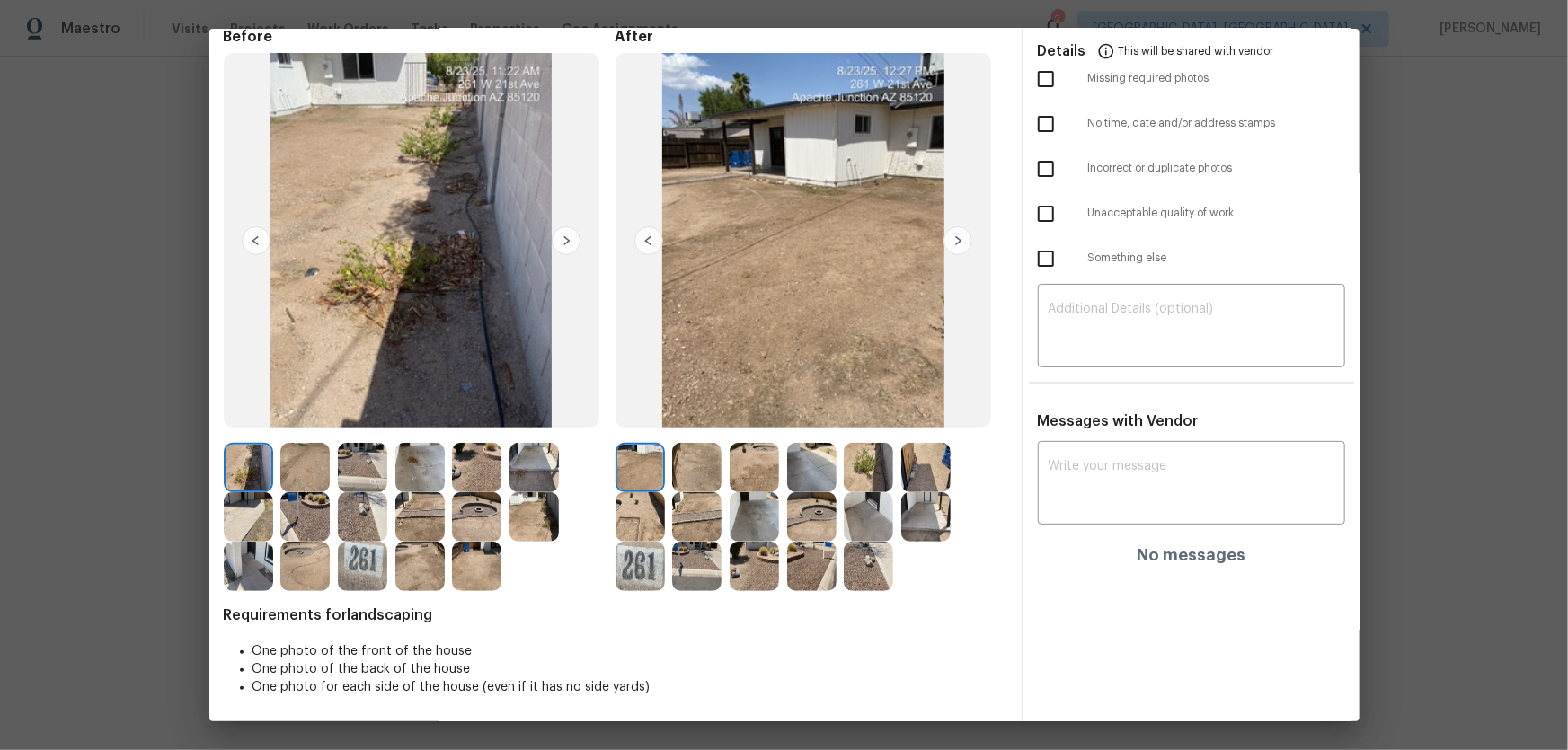
scroll to position [85, 0]
click at [714, 467] on img at bounding box center [697, 467] width 50 height 50
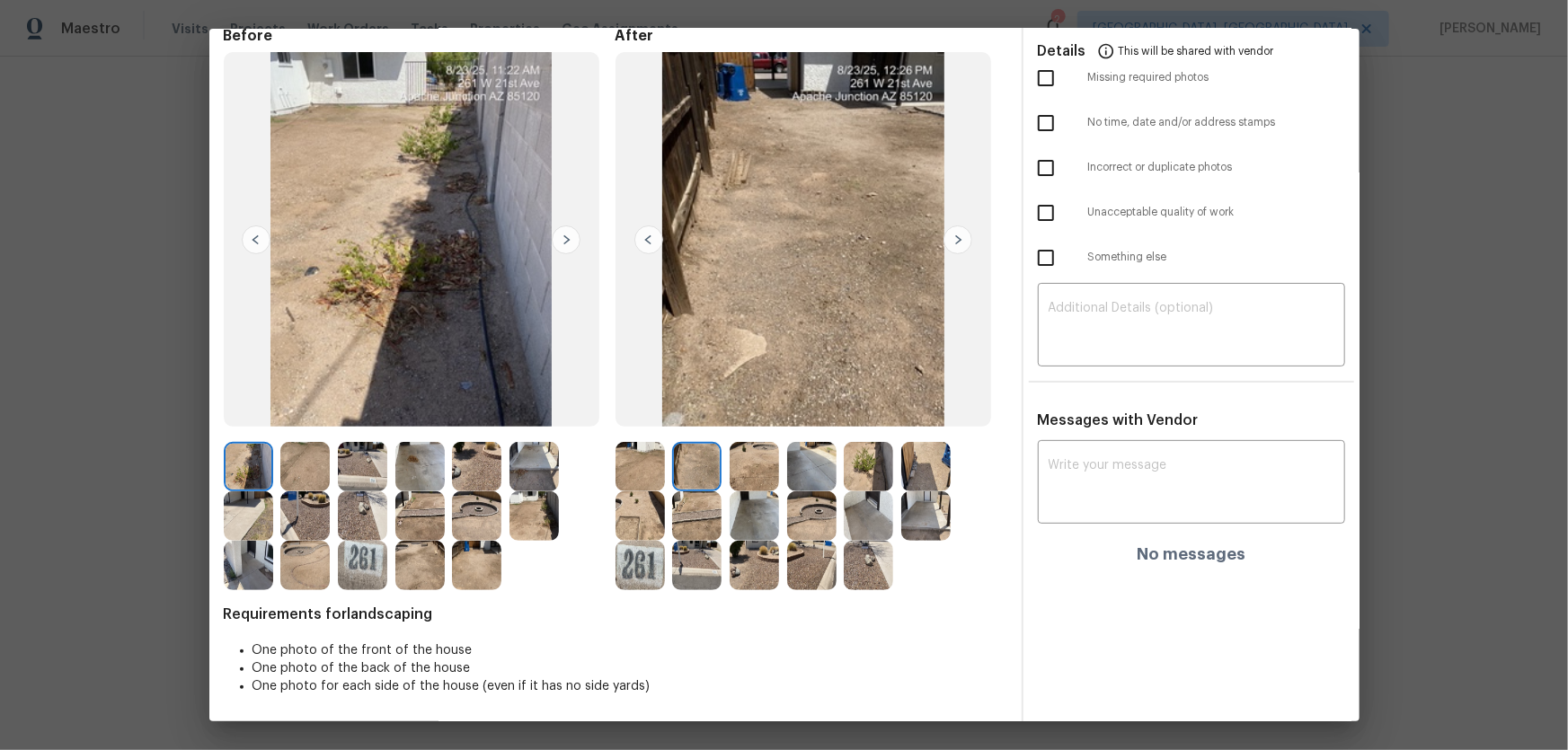
click at [752, 467] on img at bounding box center [754, 467] width 50 height 50
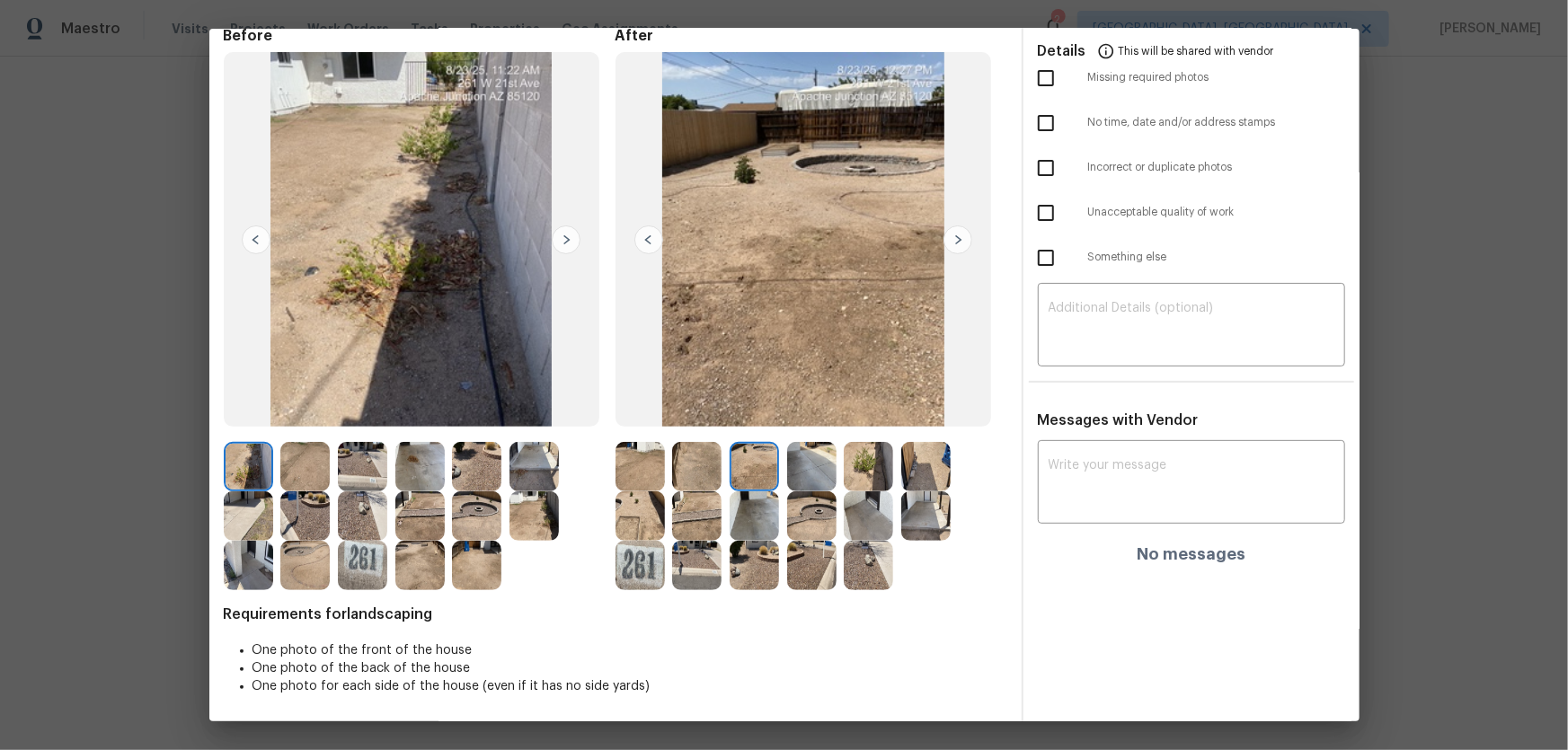
click at [828, 462] on img at bounding box center [812, 467] width 50 height 50
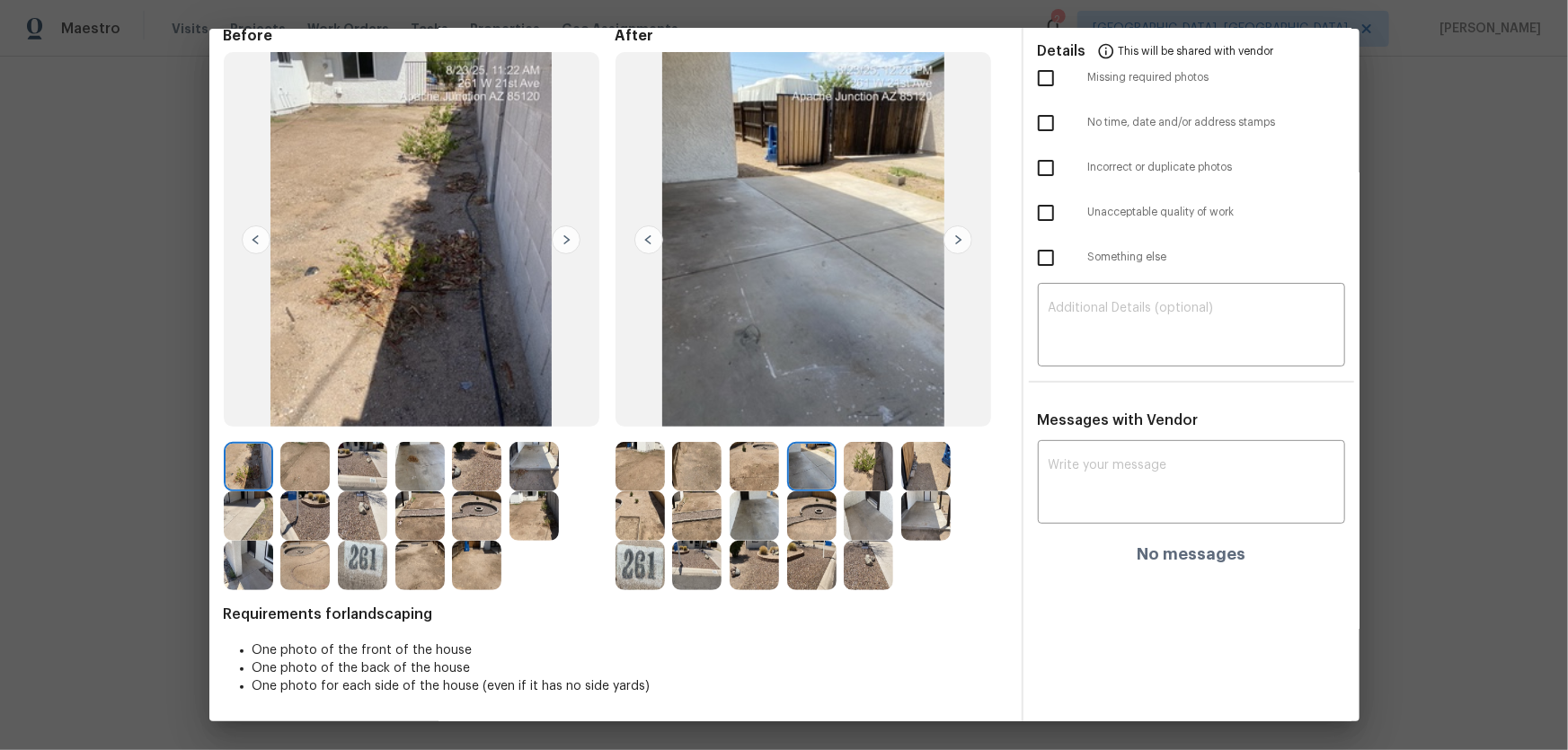
click at [864, 467] on img at bounding box center [868, 467] width 50 height 50
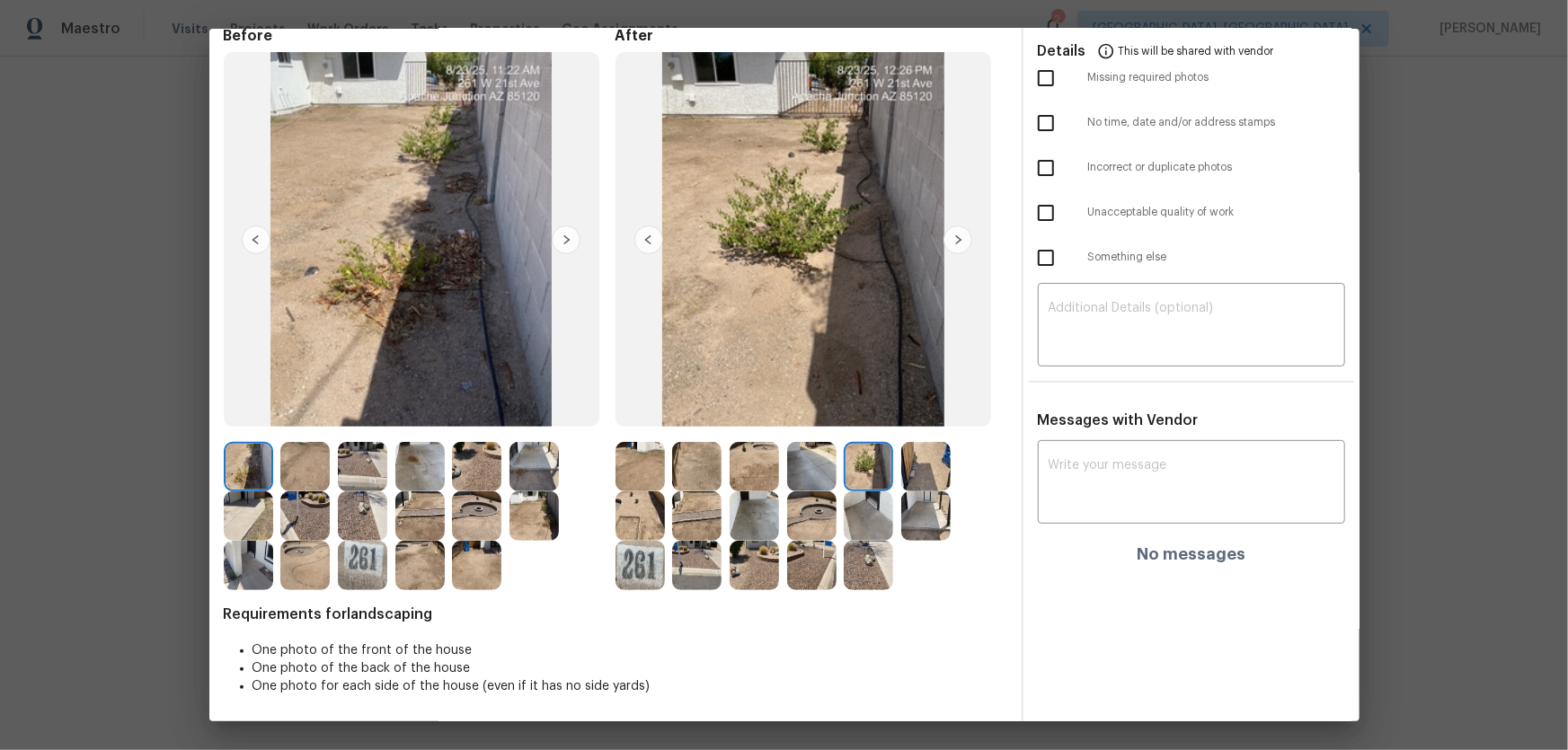
click at [930, 483] on img at bounding box center [926, 467] width 50 height 50
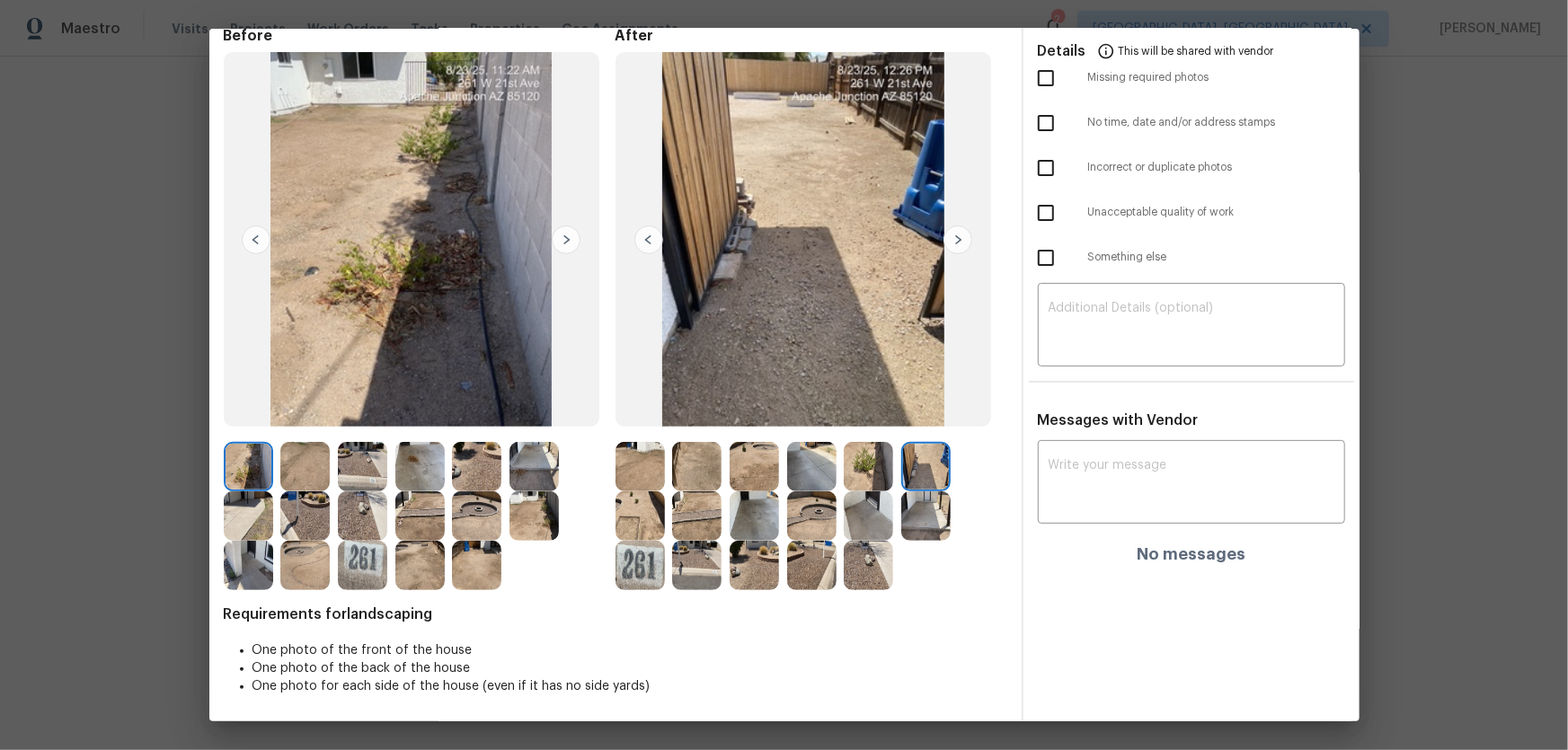
click at [647, 494] on img at bounding box center [640, 516] width 50 height 50
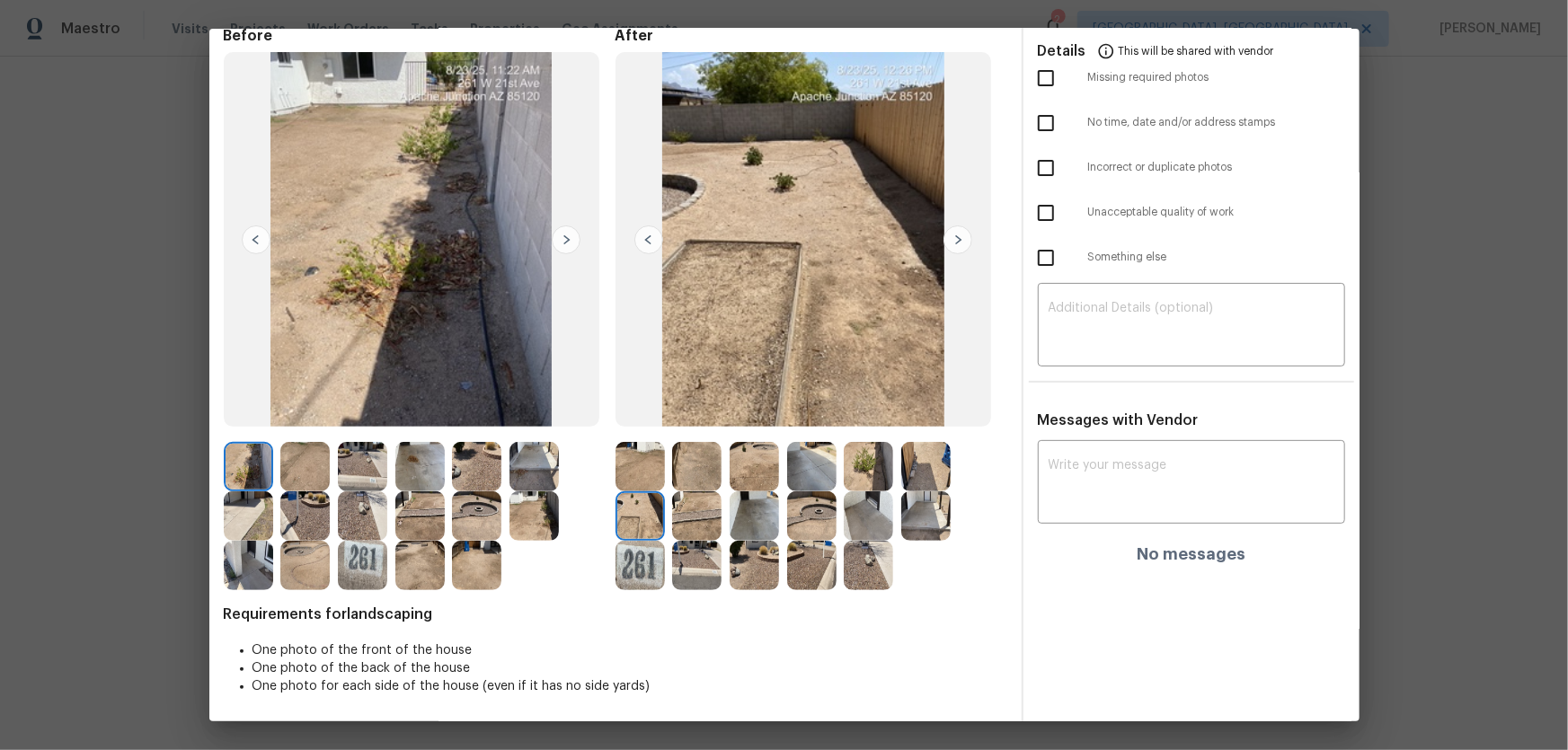
click at [692, 494] on img at bounding box center [697, 516] width 50 height 50
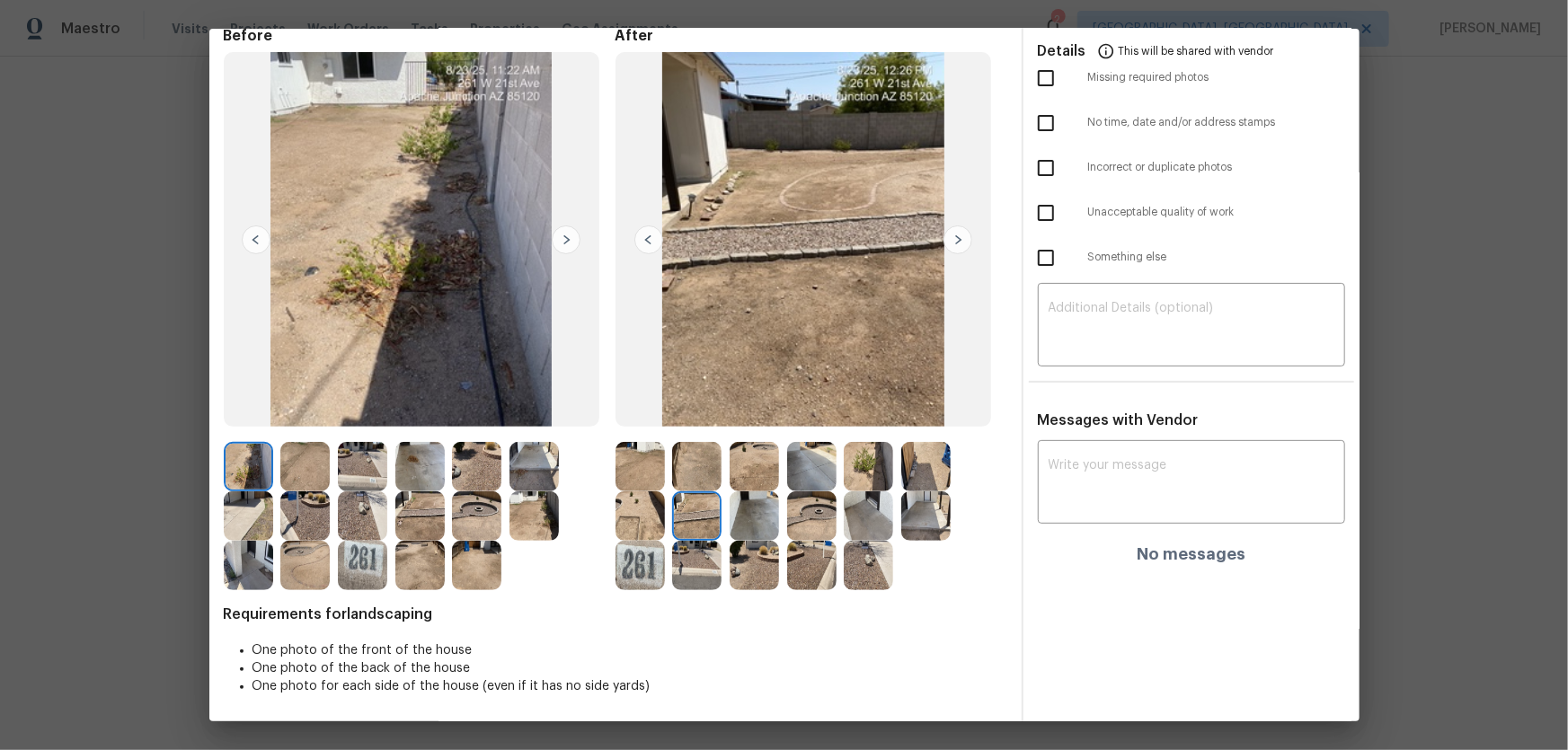
click at [769, 494] on img at bounding box center [754, 516] width 50 height 50
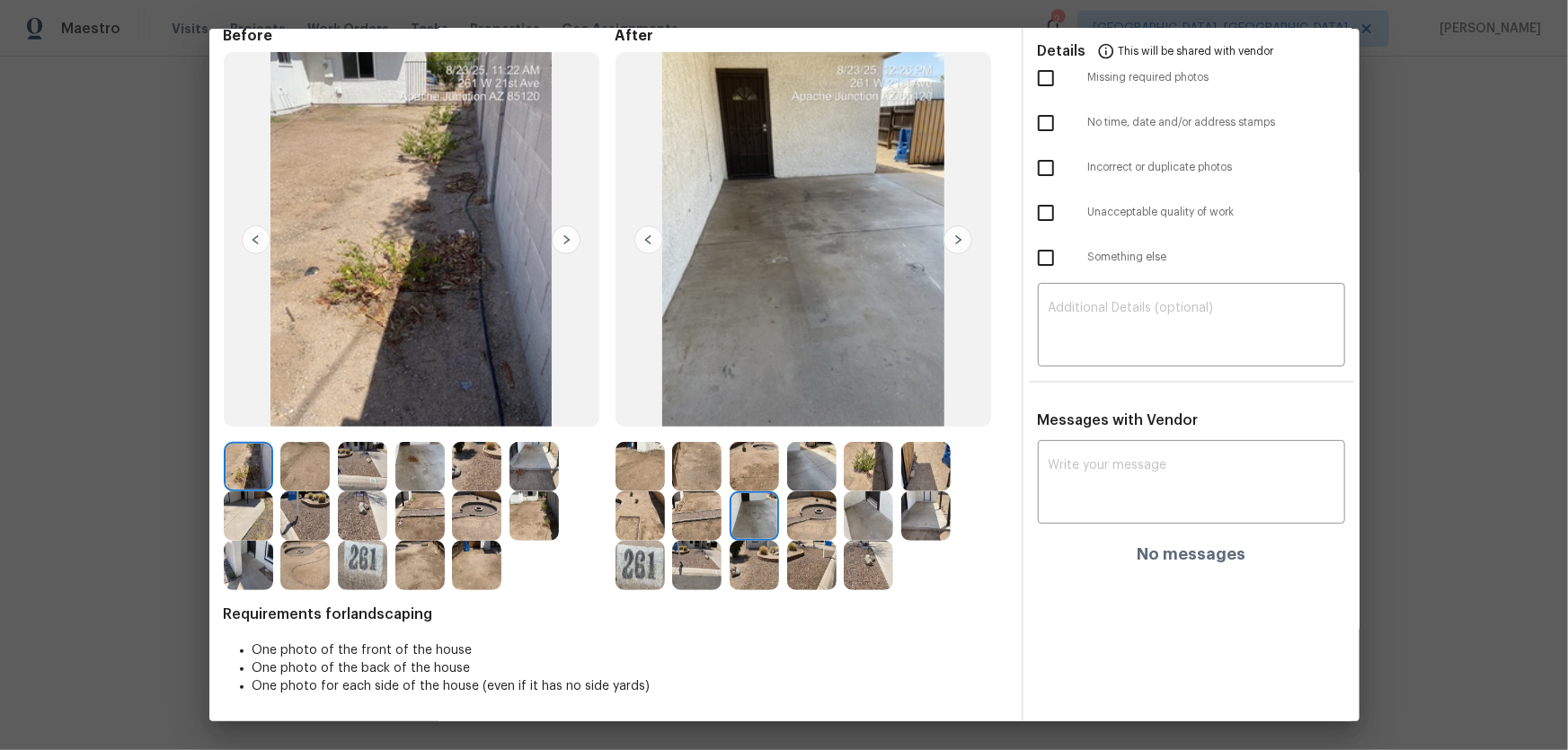
click at [814, 494] on img at bounding box center [812, 516] width 50 height 50
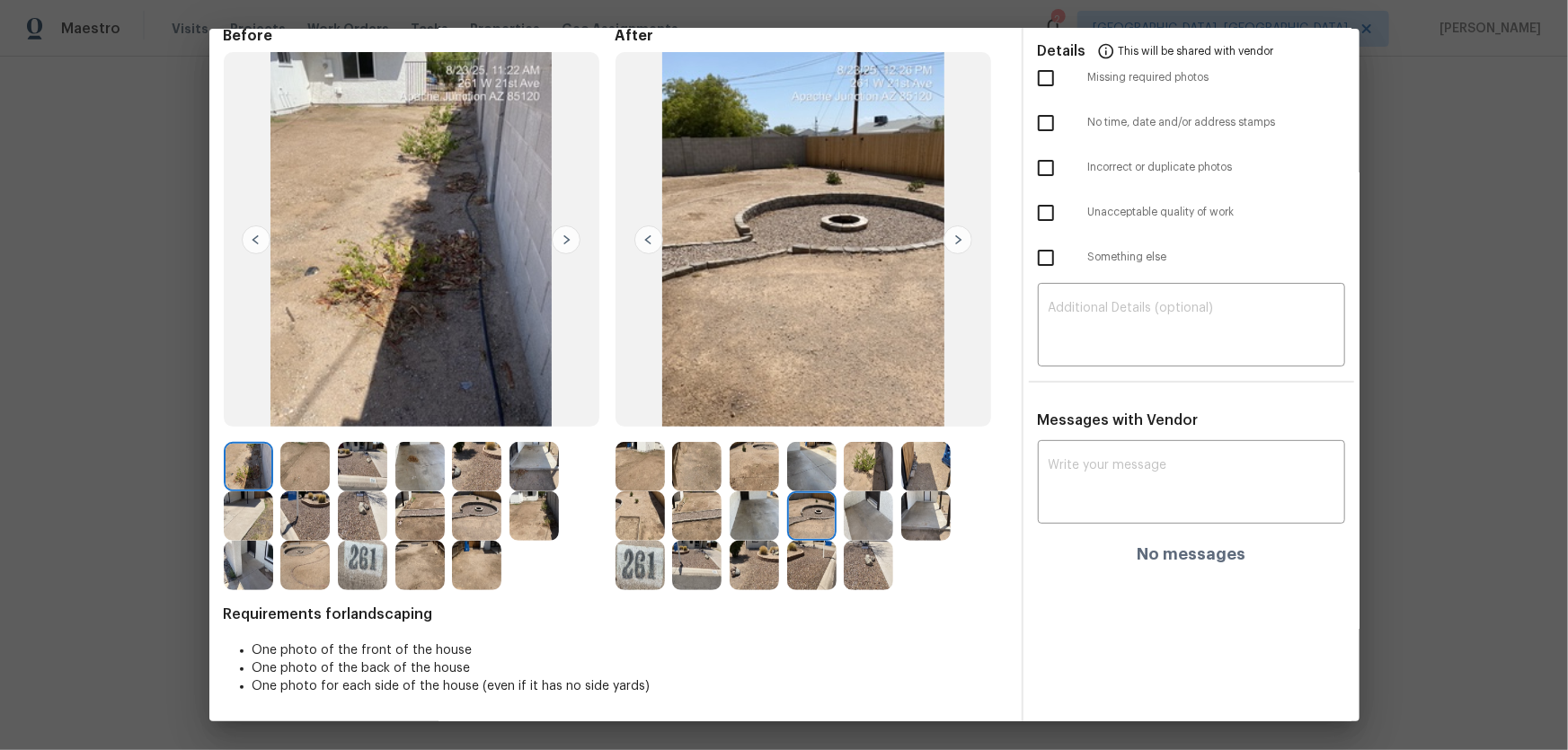
click at [880, 494] on img at bounding box center [868, 516] width 50 height 50
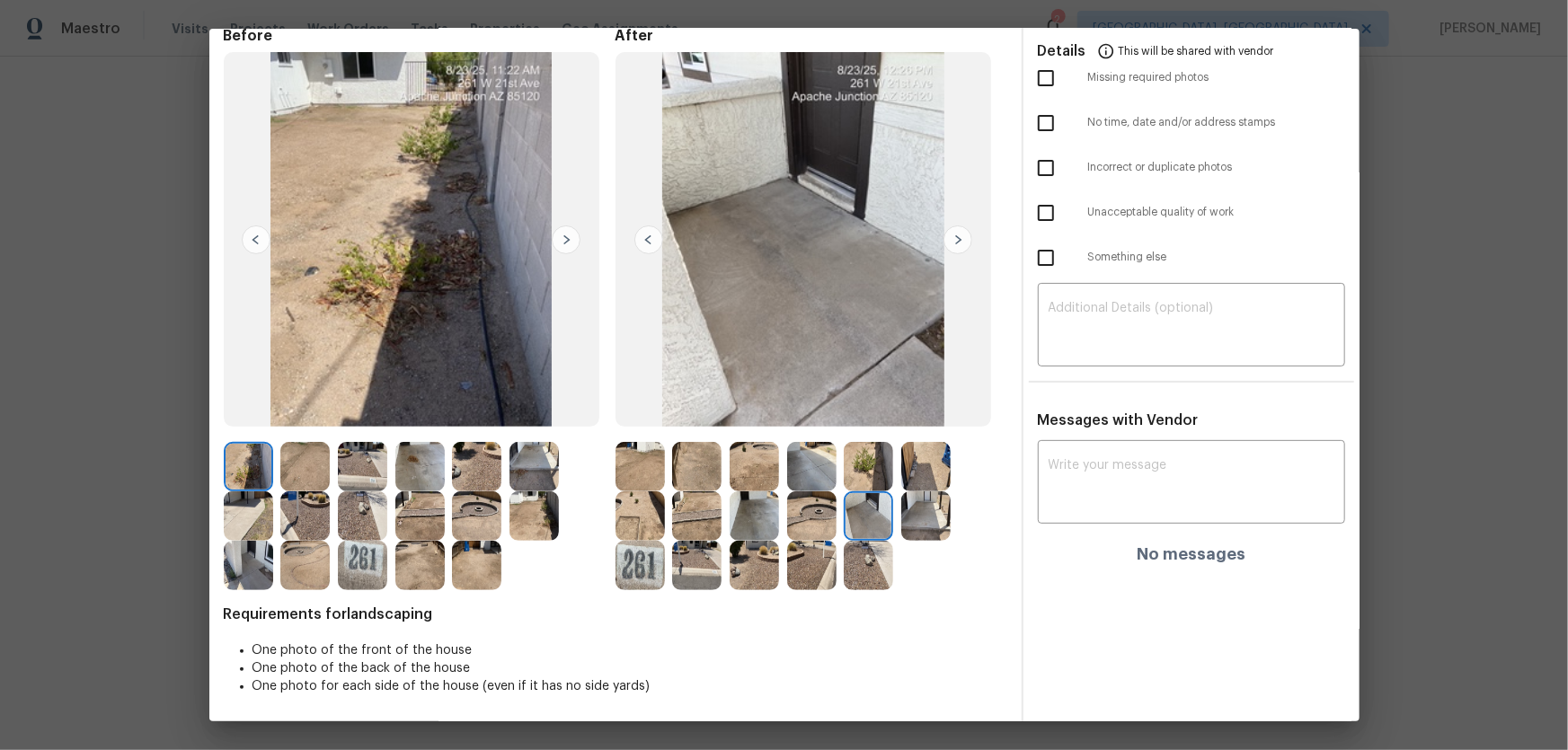
click at [919, 494] on img at bounding box center [926, 516] width 50 height 50
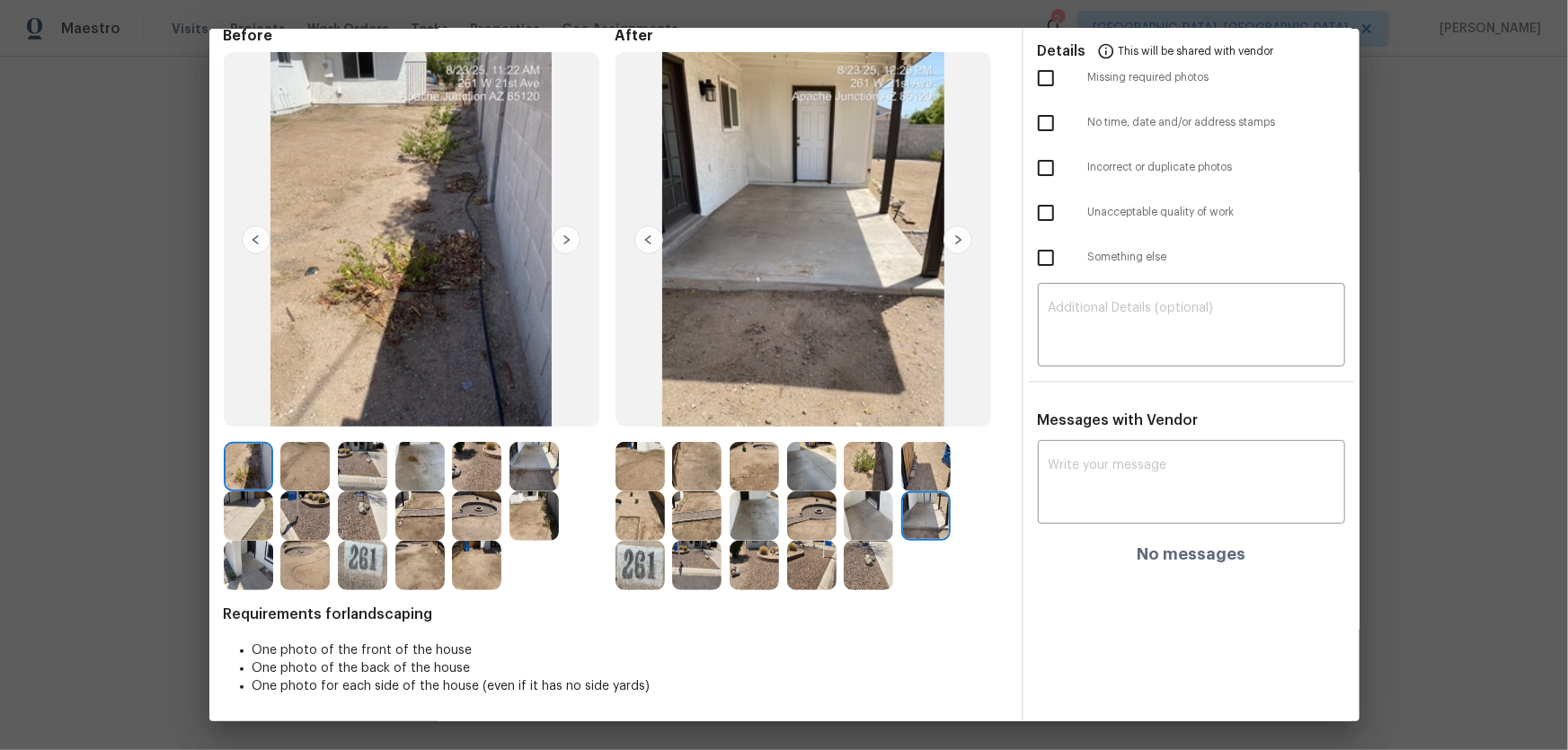
click at [657, 494] on img at bounding box center [640, 565] width 50 height 50
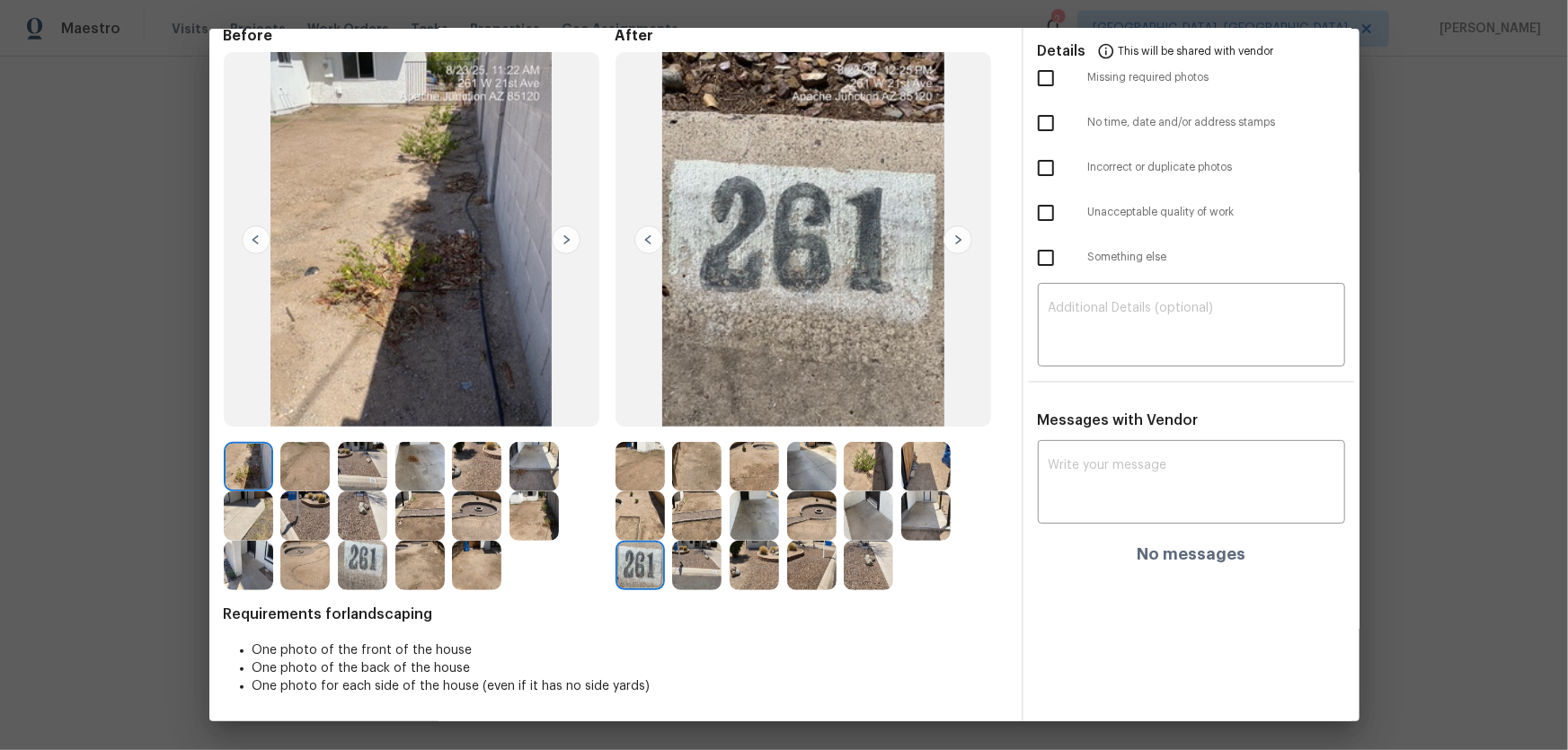
click at [714, 494] on img at bounding box center [697, 565] width 50 height 50
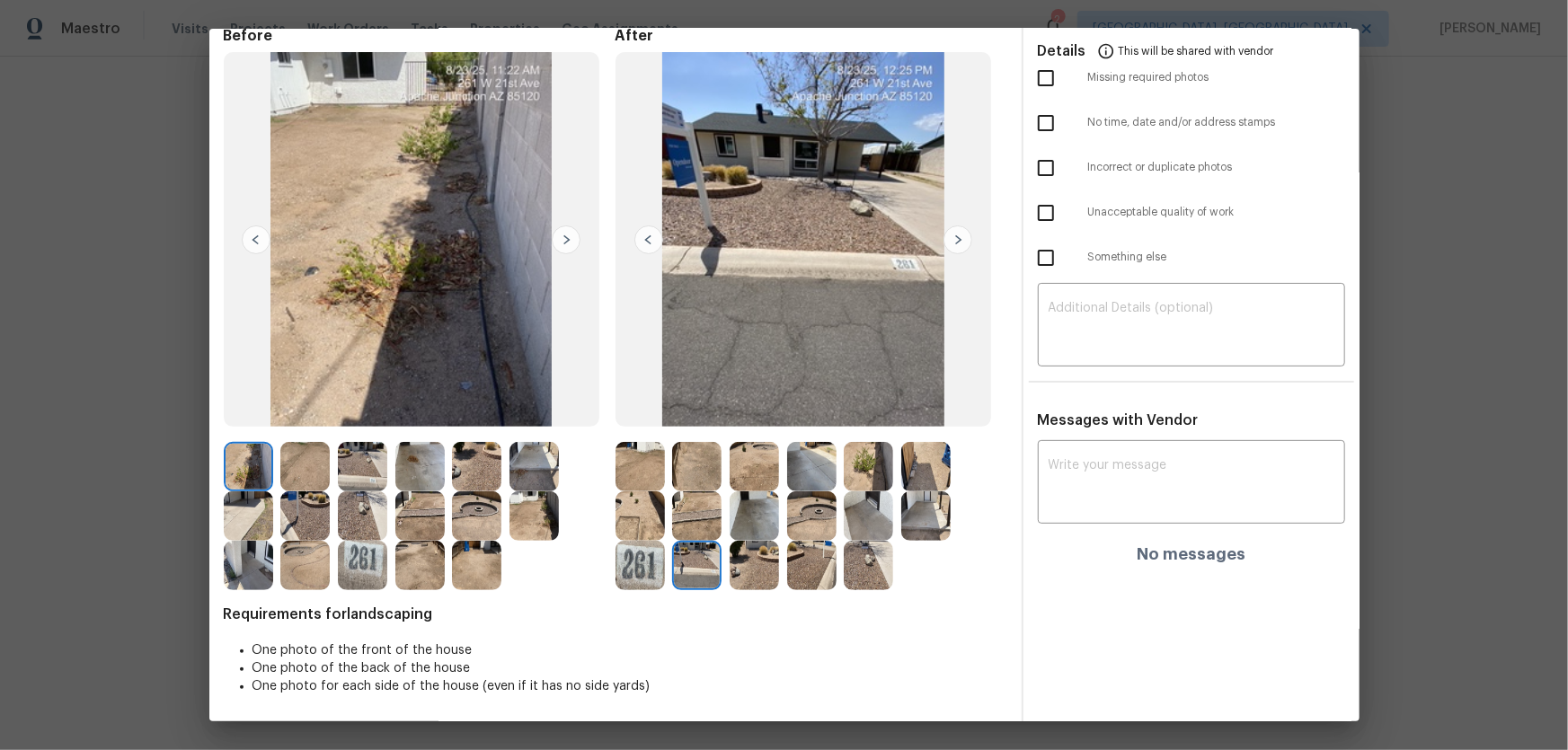
click at [753, 494] on img at bounding box center [754, 565] width 50 height 50
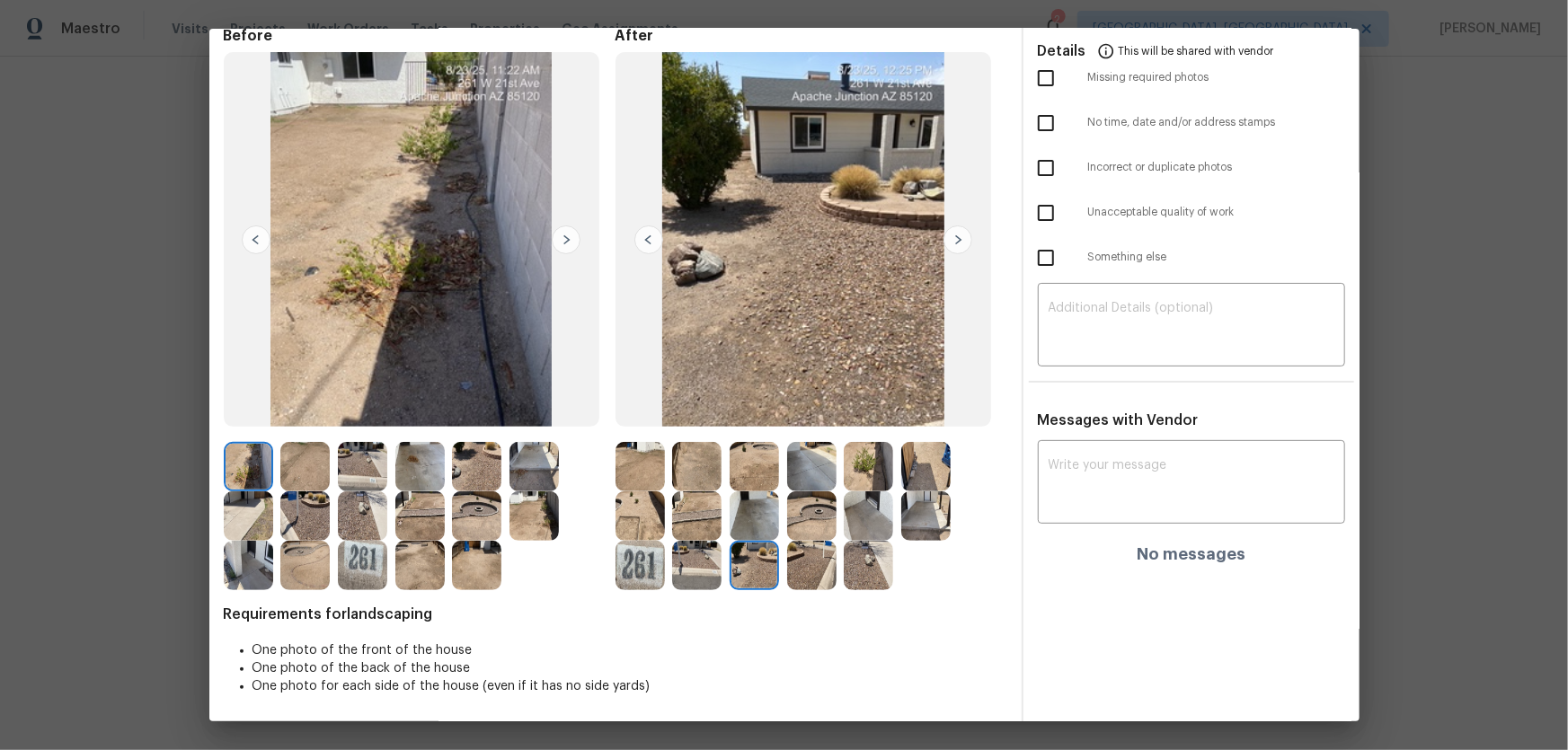
click at [798, 494] on img at bounding box center [812, 565] width 50 height 50
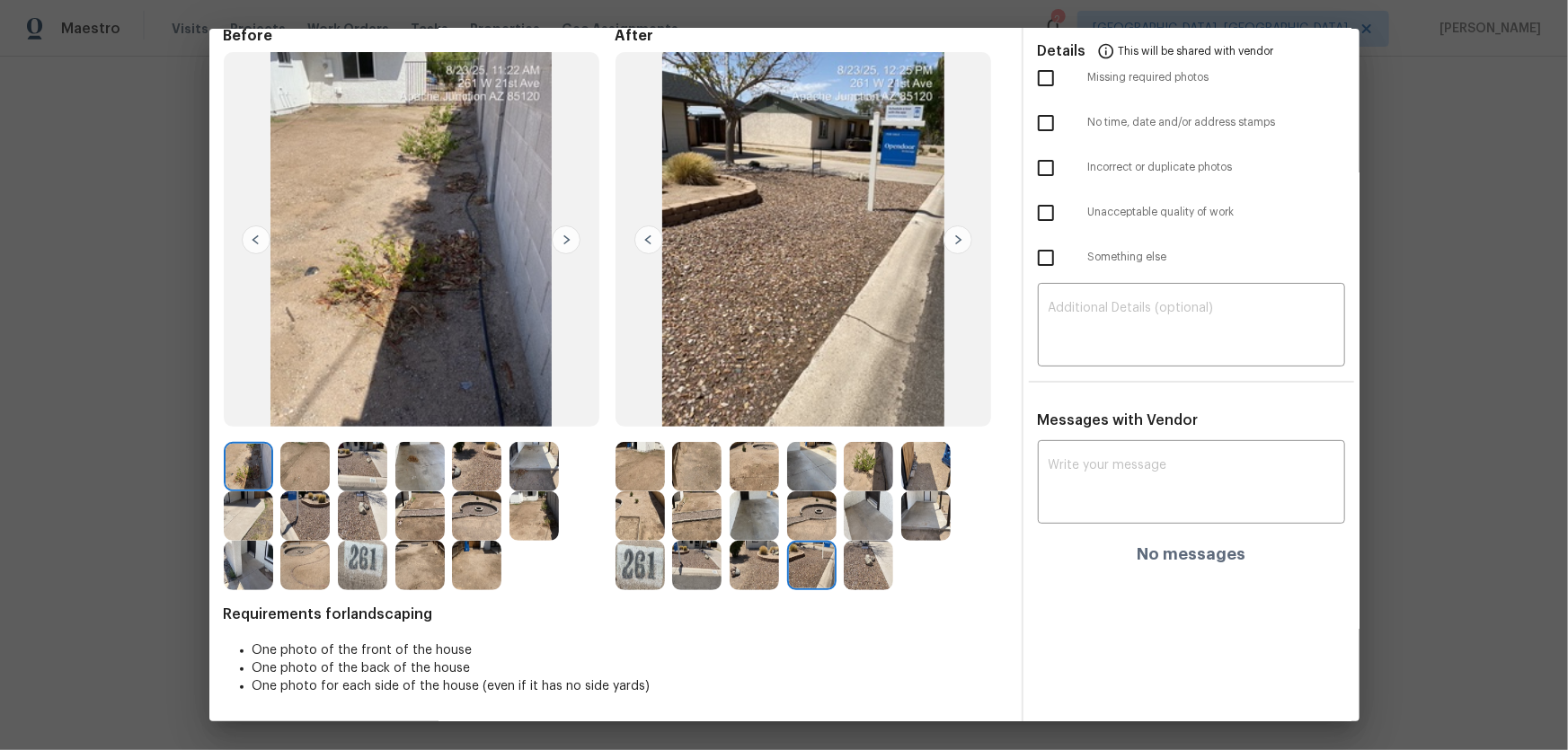
click at [871, 494] on img at bounding box center [868, 565] width 50 height 50
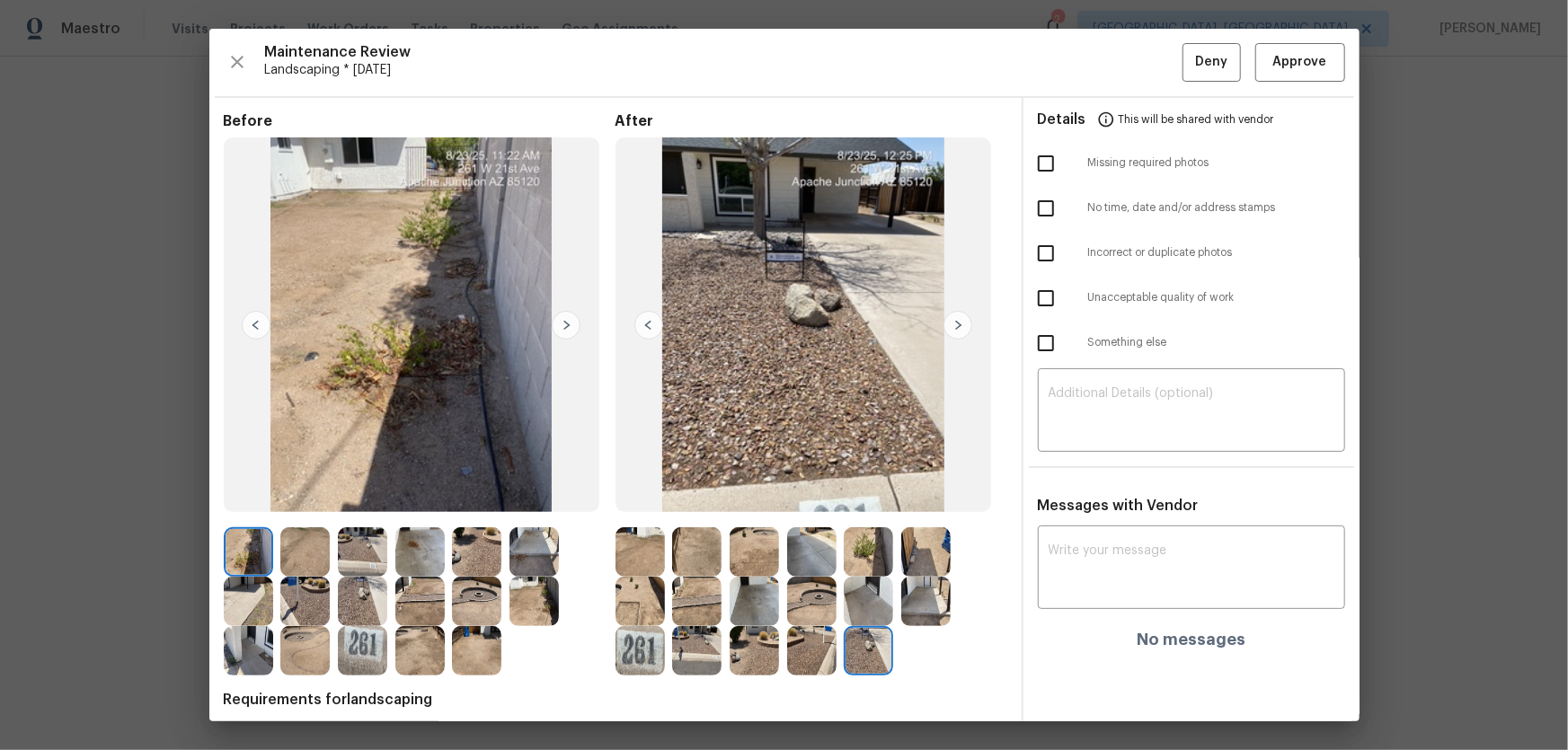
scroll to position [0, 0]
click at [1116, 59] on span "Approve" at bounding box center [1300, 62] width 54 height 22
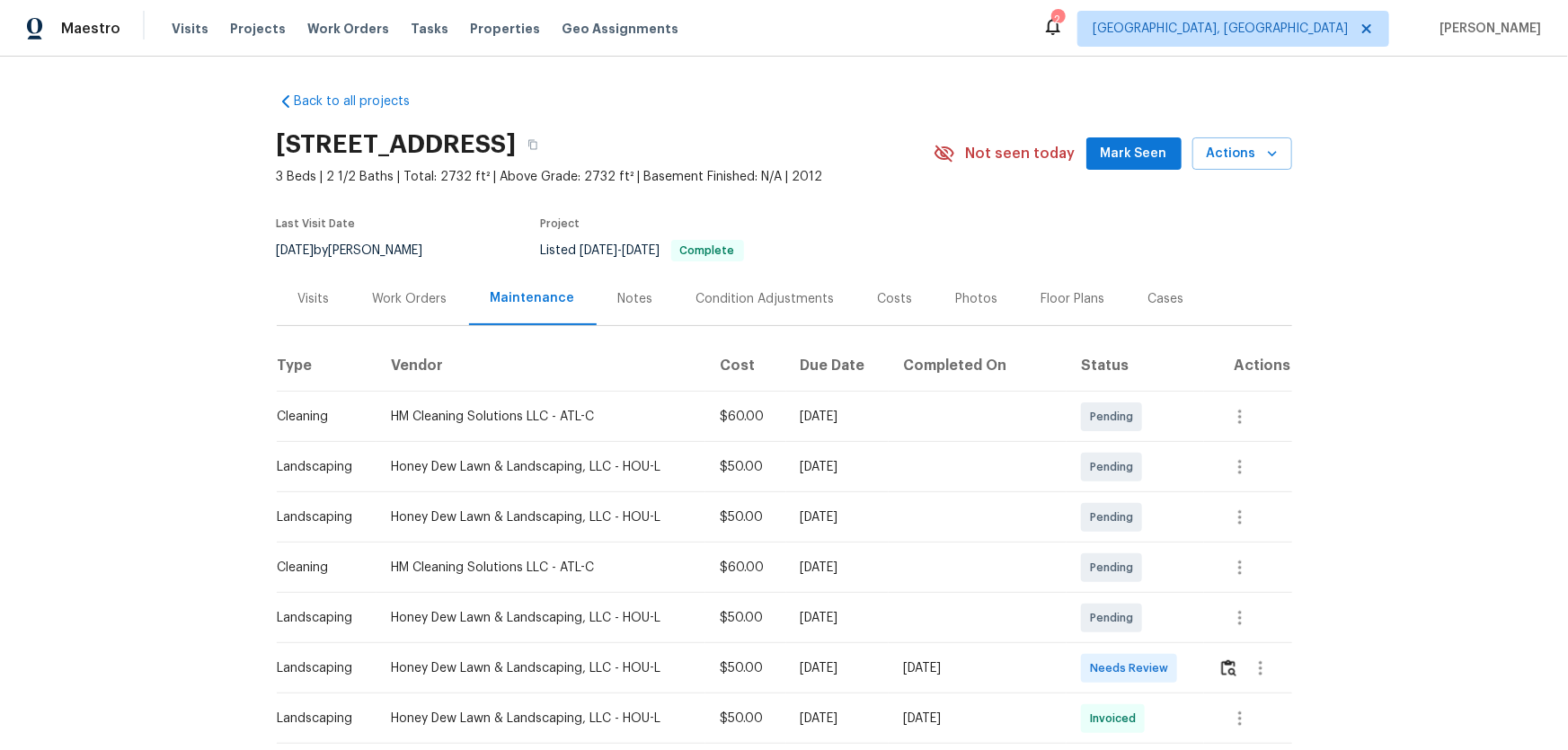
scroll to position [81, 0]
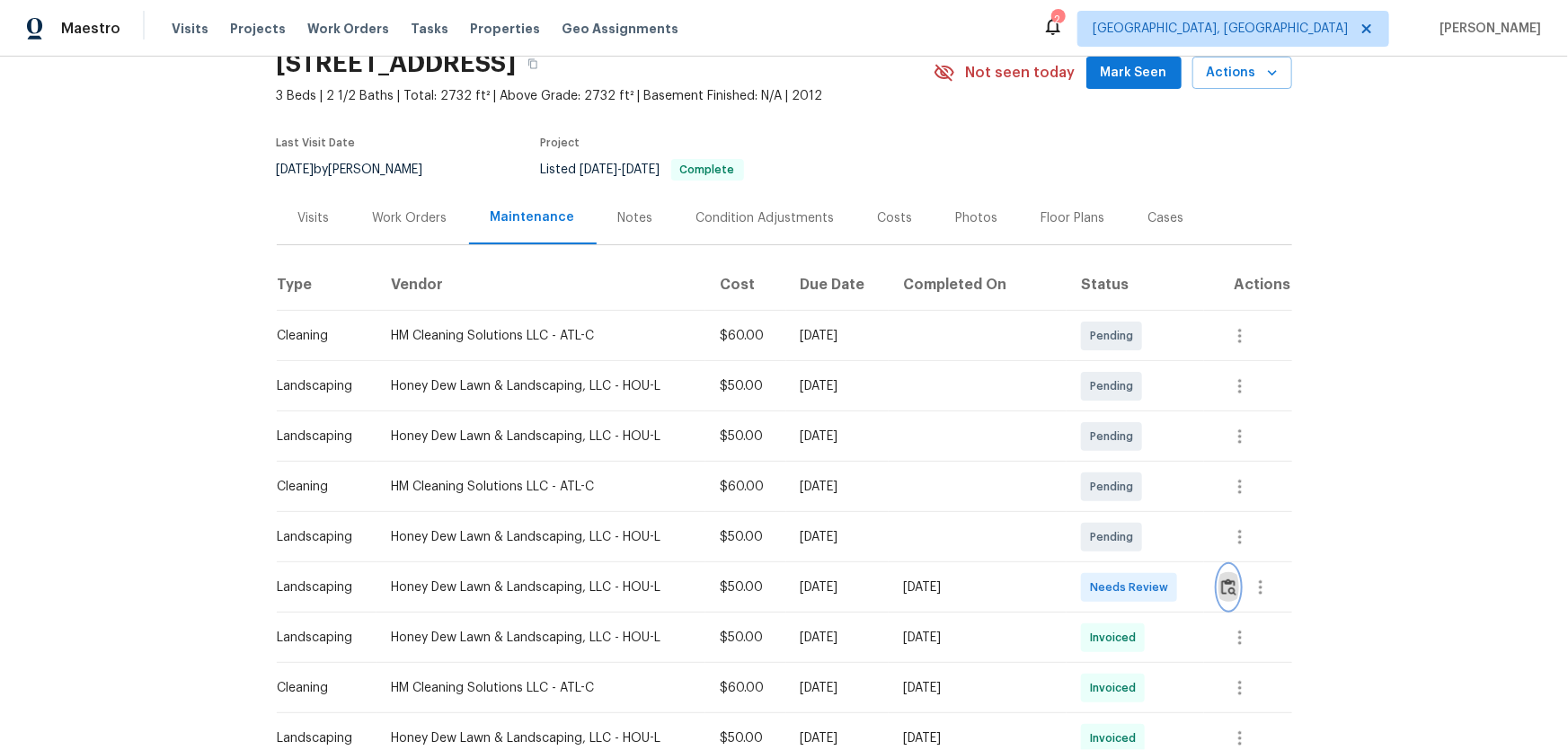
click at [1116, 494] on img "button" at bounding box center [1229, 586] width 16 height 17
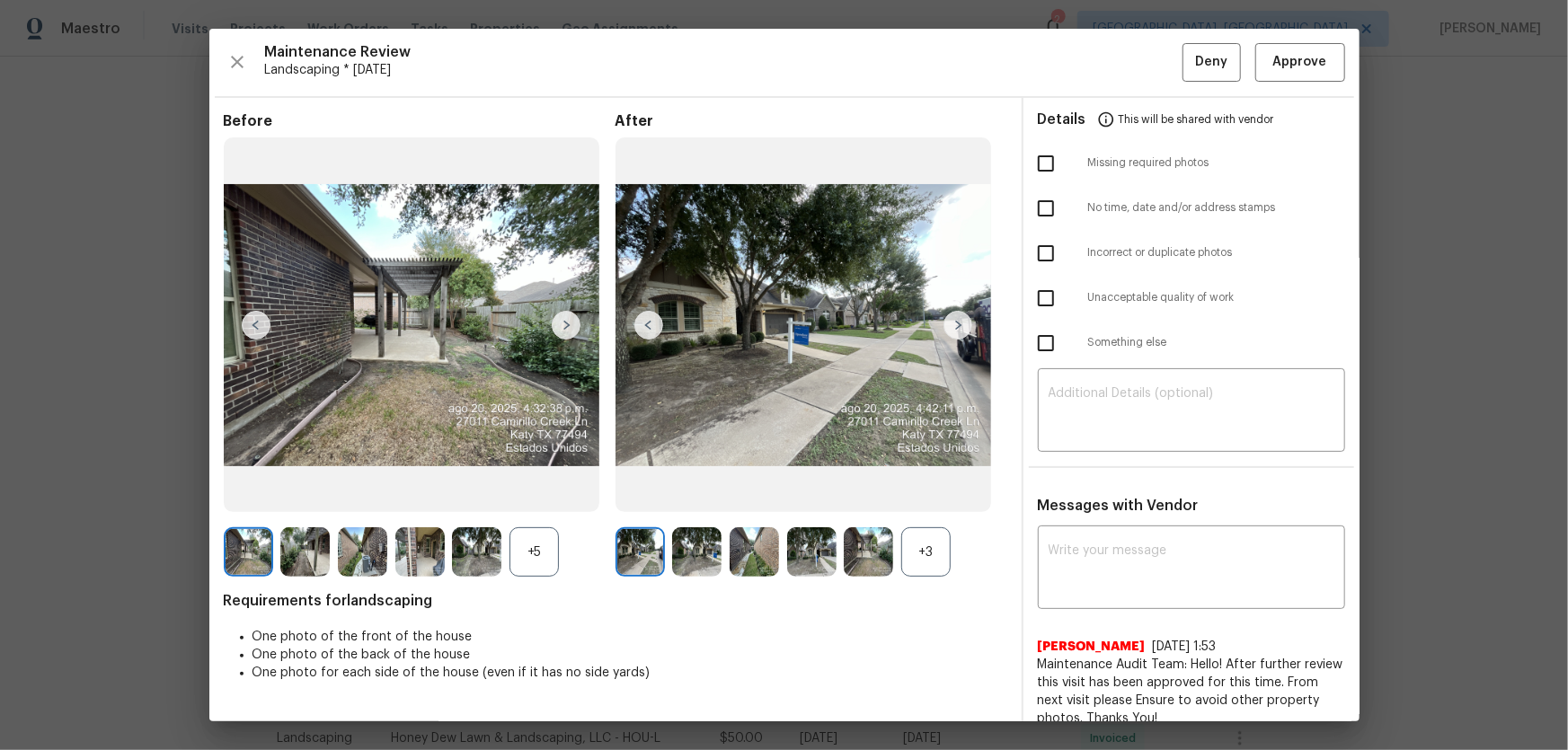
click at [908, 494] on div "+3" at bounding box center [926, 552] width 50 height 50
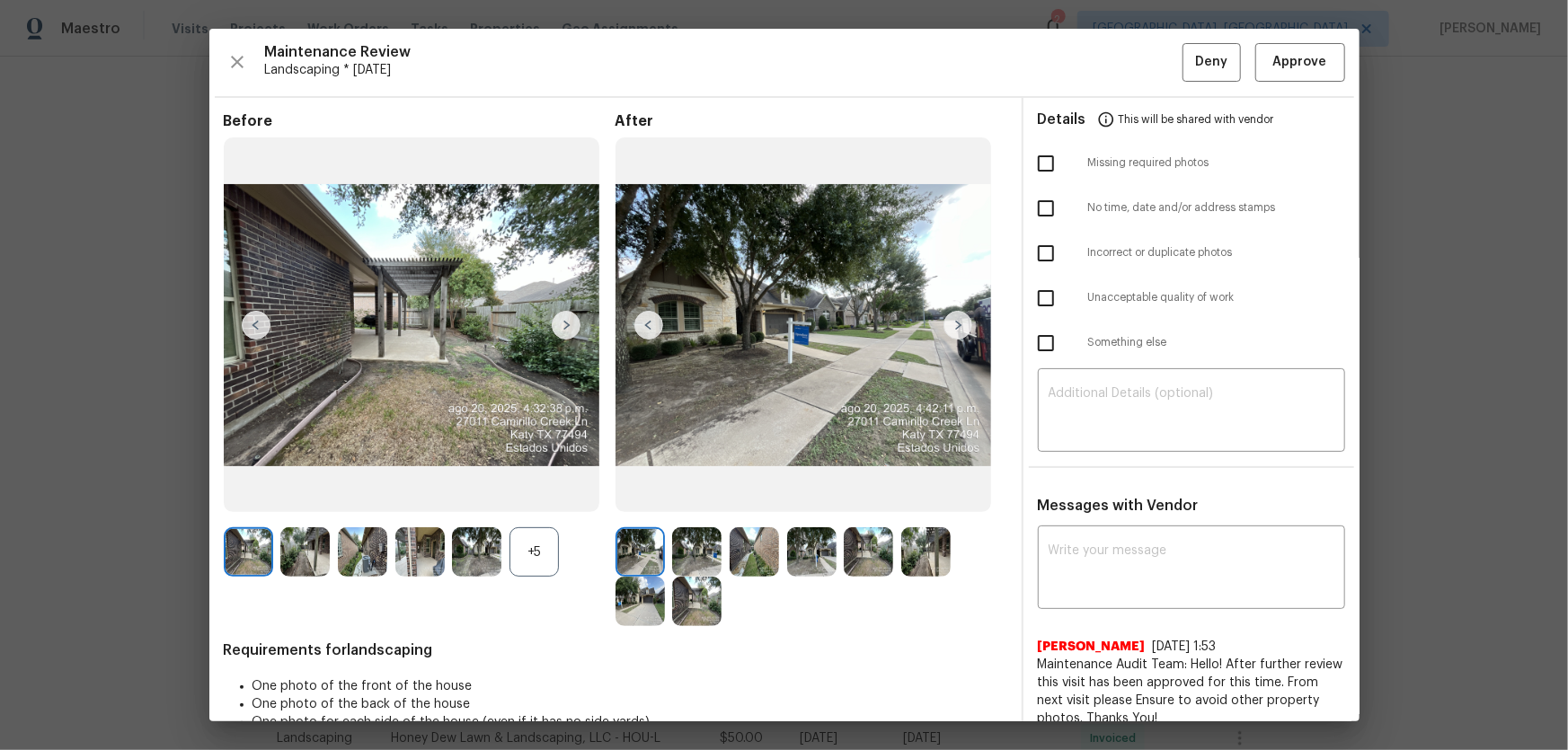
click at [544, 494] on div "+5" at bounding box center [534, 552] width 50 height 50
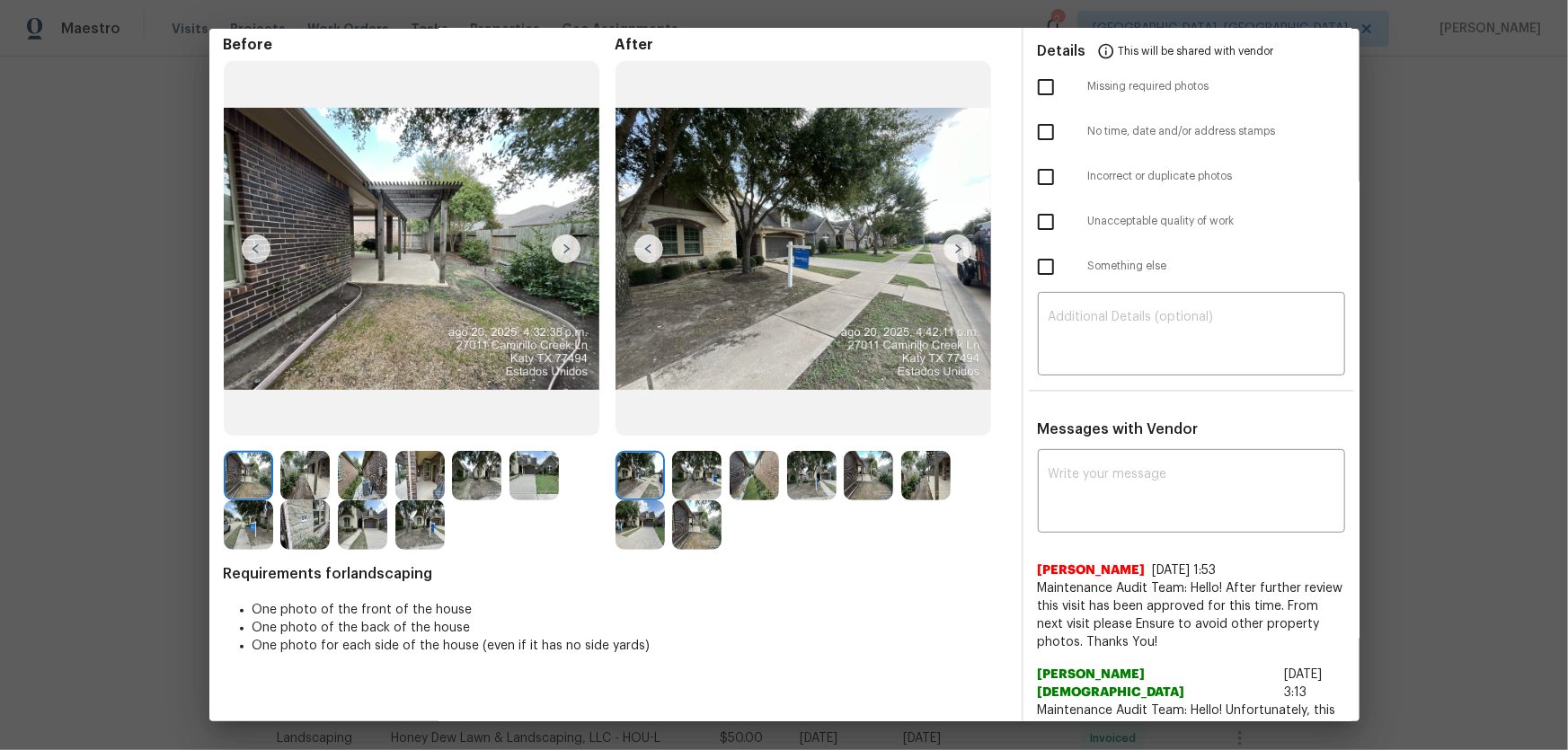
scroll to position [163, 0]
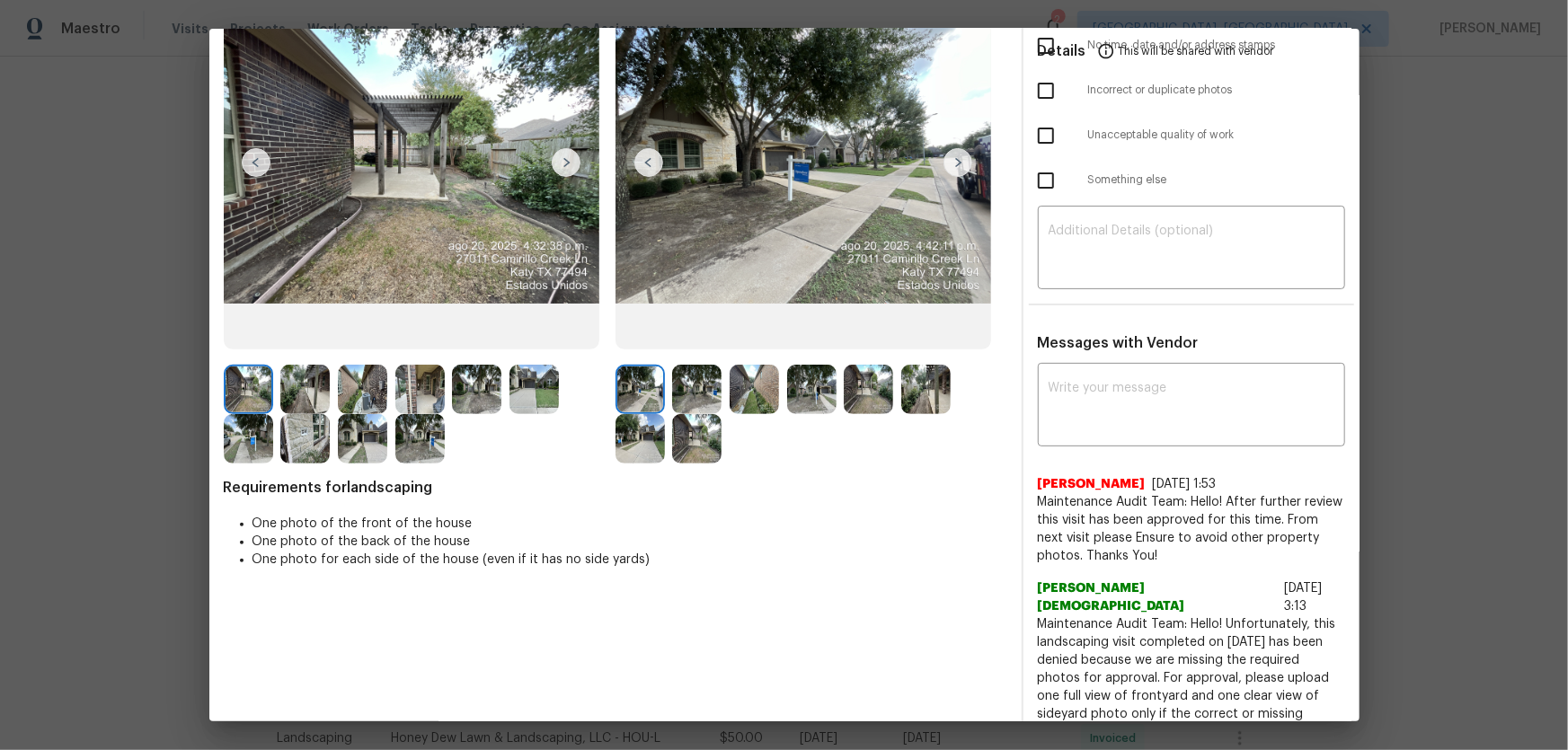
click at [689, 390] on img at bounding box center [697, 390] width 50 height 50
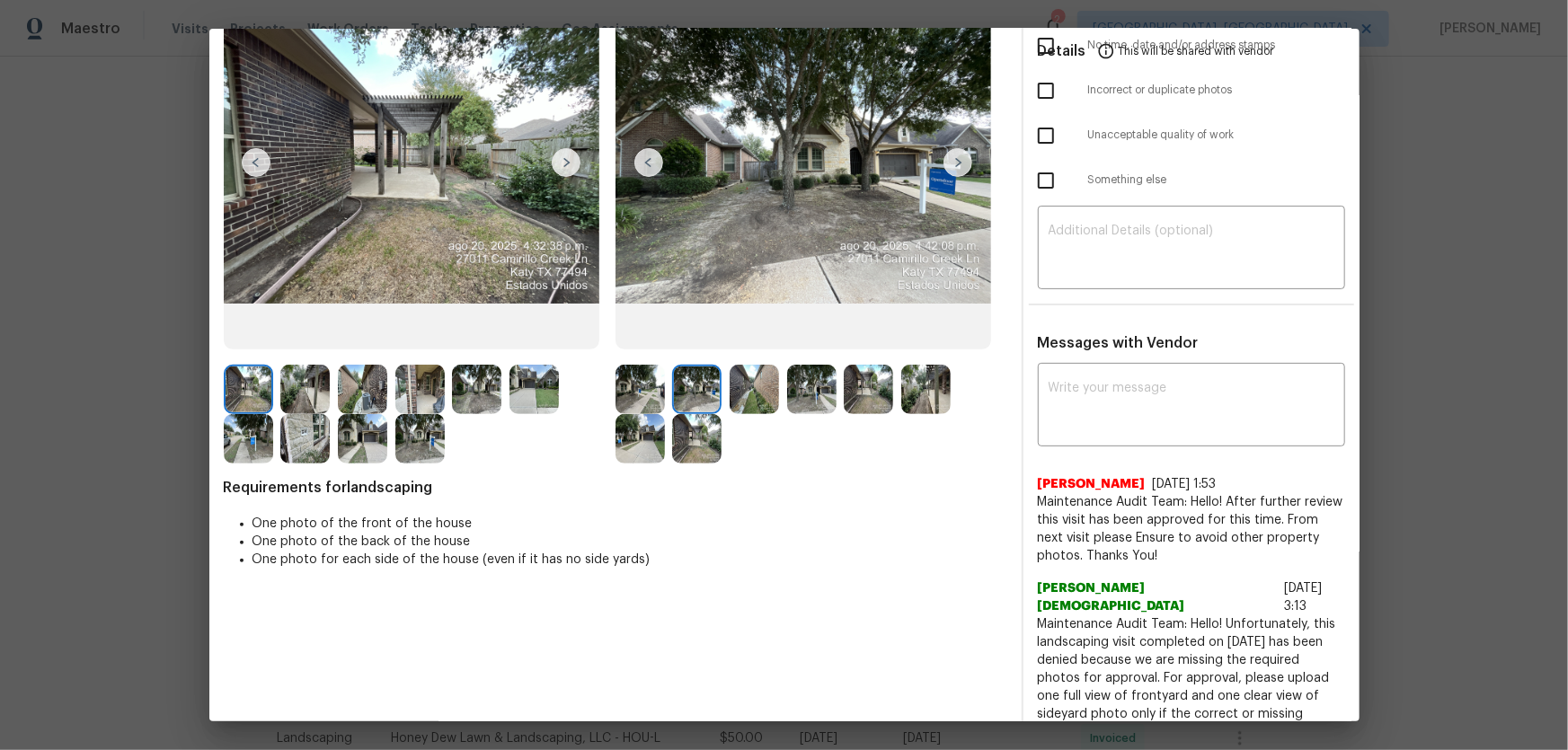
click at [747, 388] on img at bounding box center [754, 390] width 50 height 50
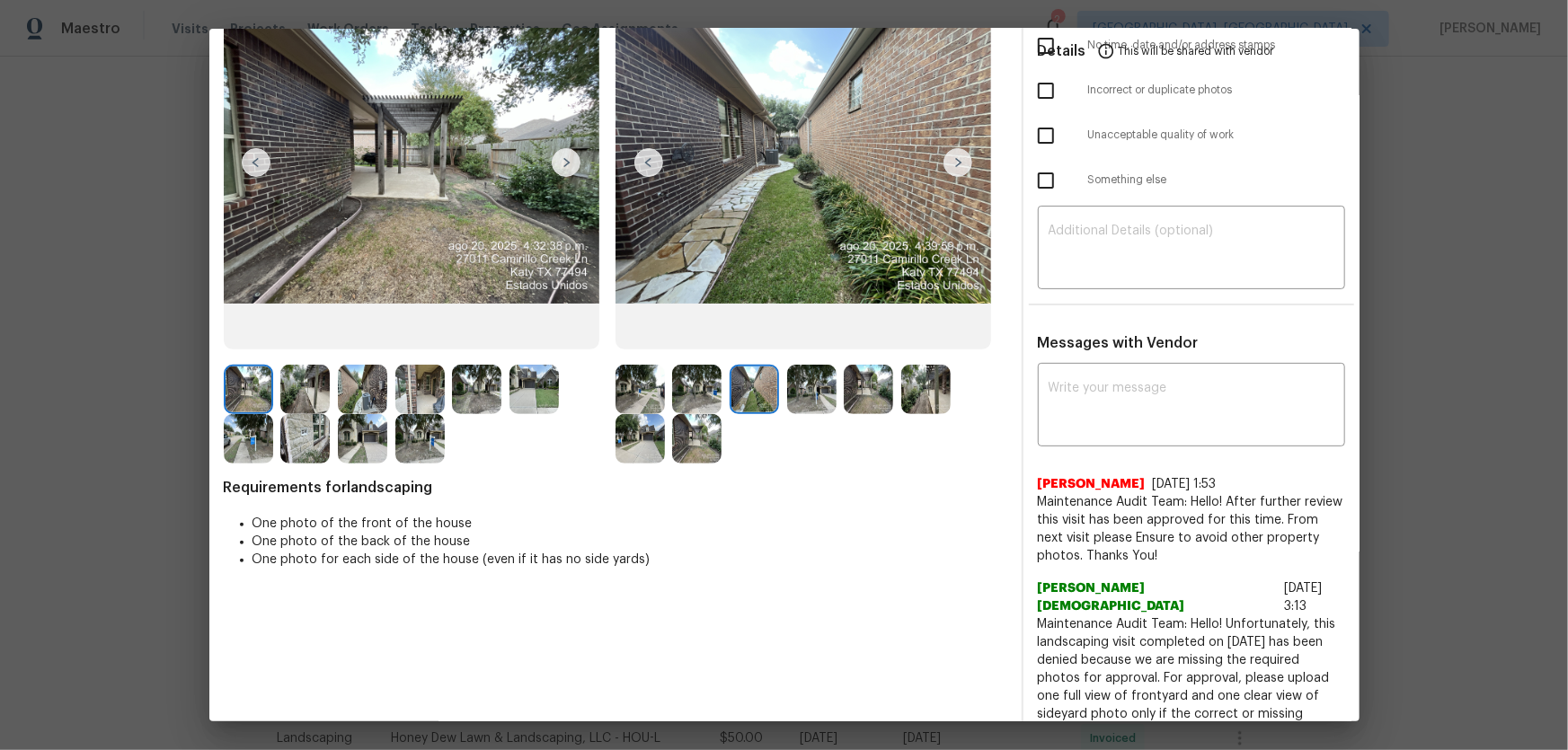
click at [799, 403] on img at bounding box center [812, 390] width 50 height 50
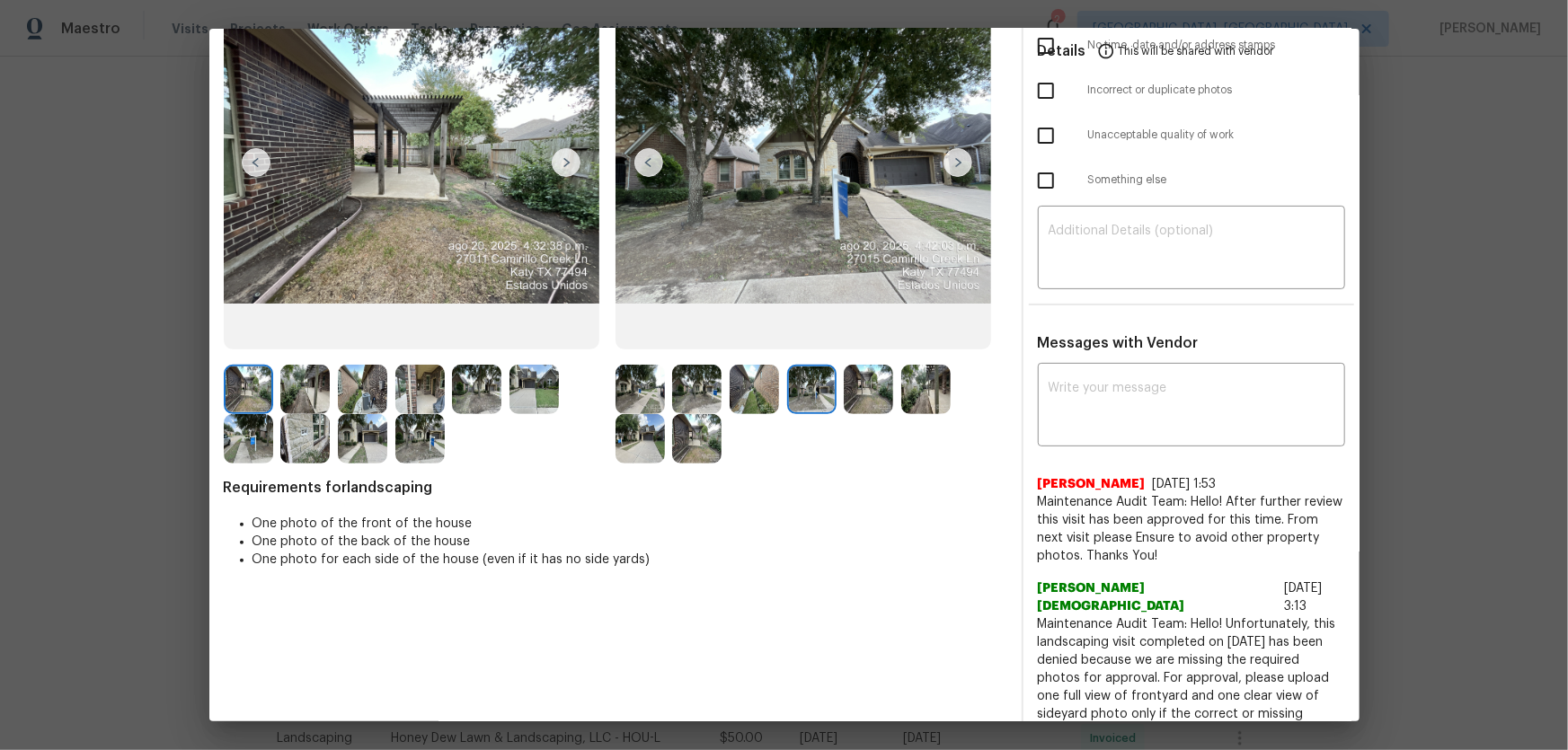
click at [849, 403] on img at bounding box center [868, 390] width 50 height 50
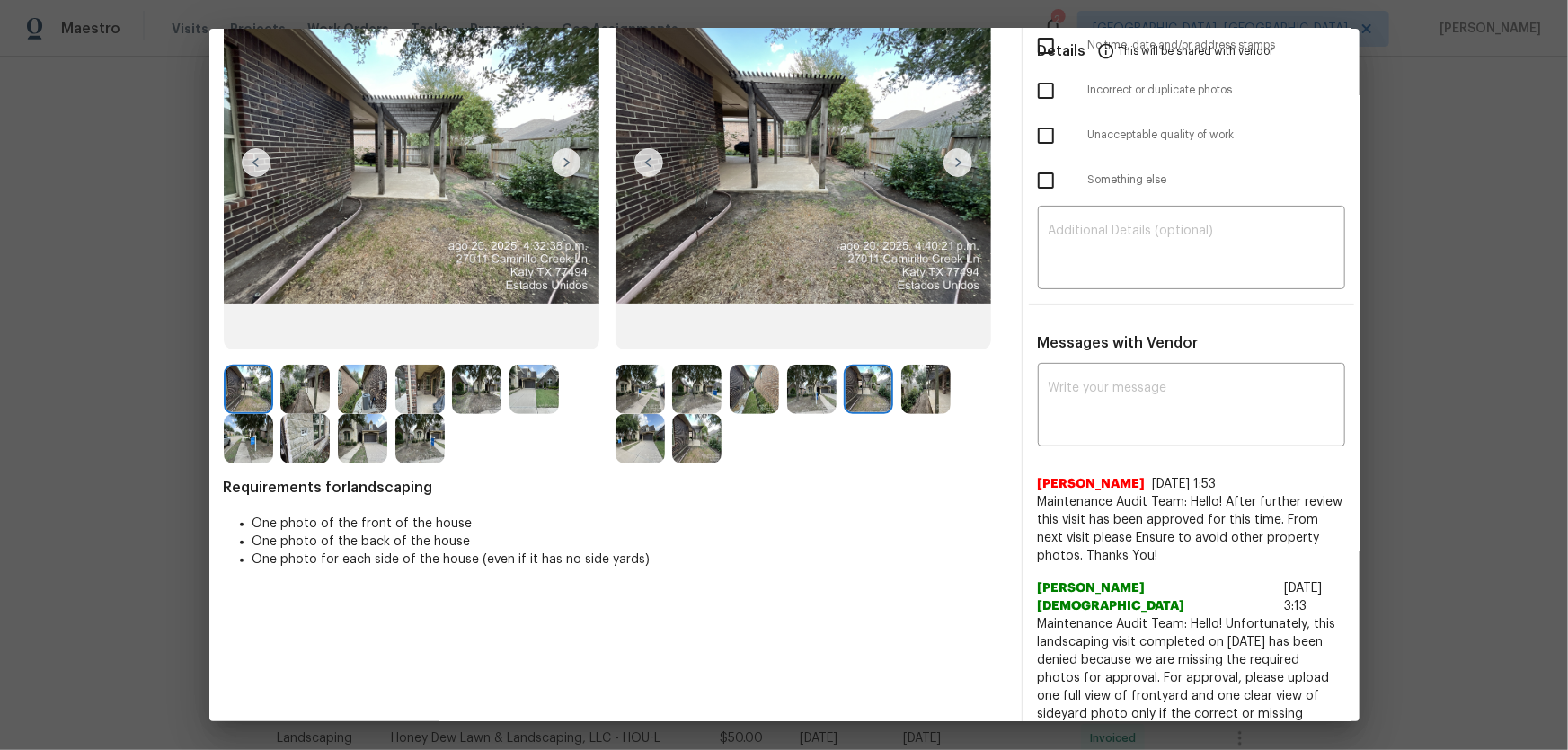
click at [934, 408] on img at bounding box center [926, 390] width 50 height 50
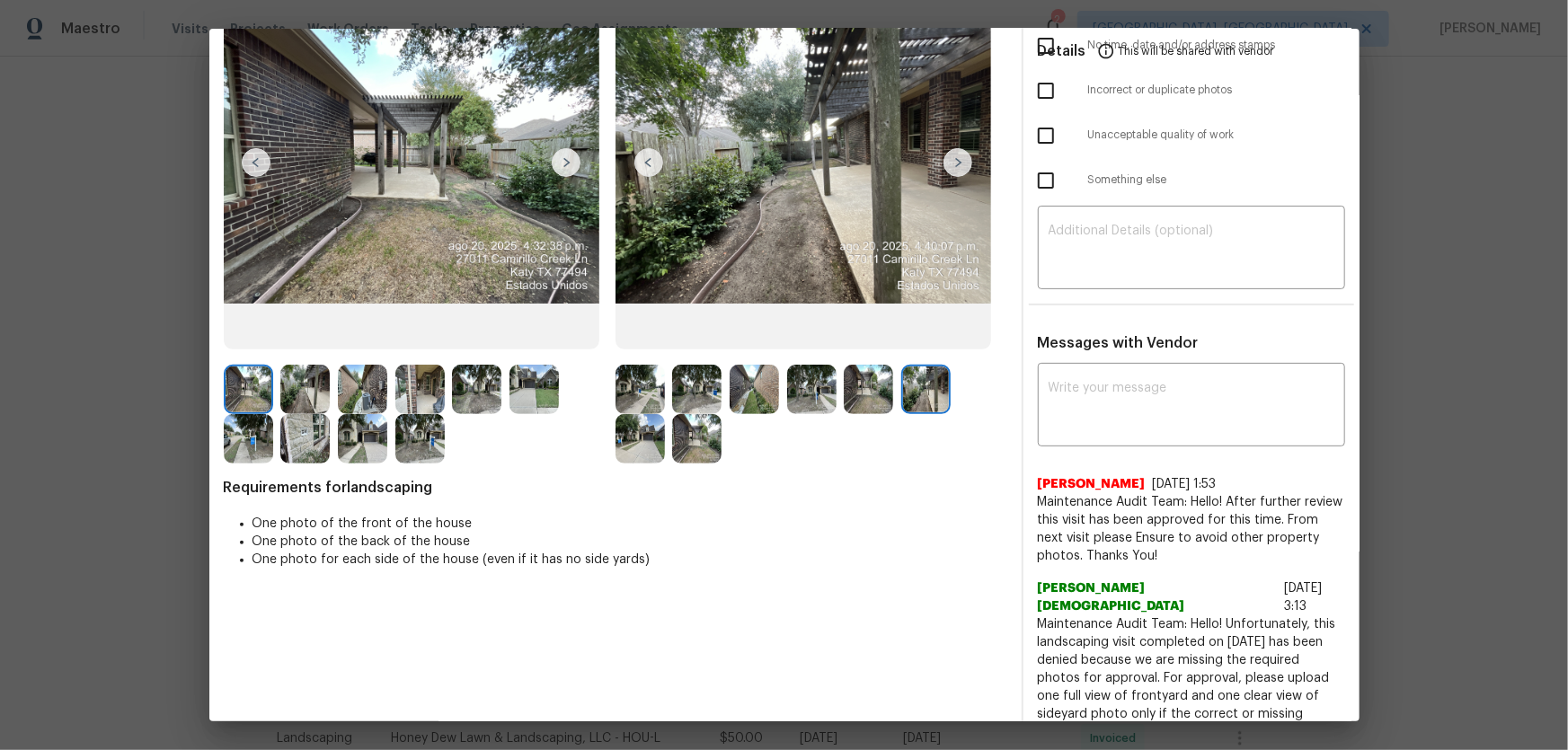
click at [624, 437] on img at bounding box center [640, 438] width 50 height 50
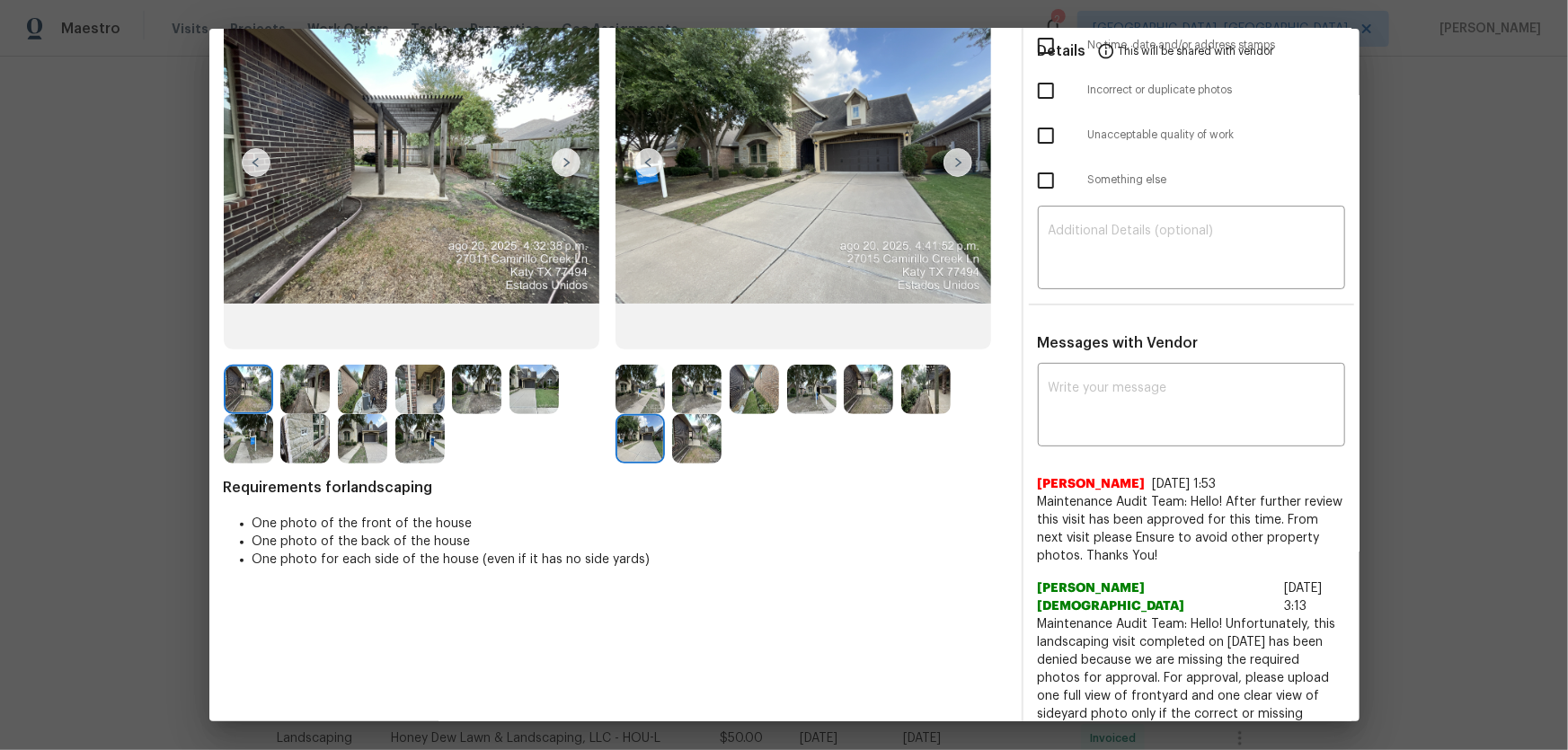
click at [706, 449] on img at bounding box center [697, 438] width 50 height 50
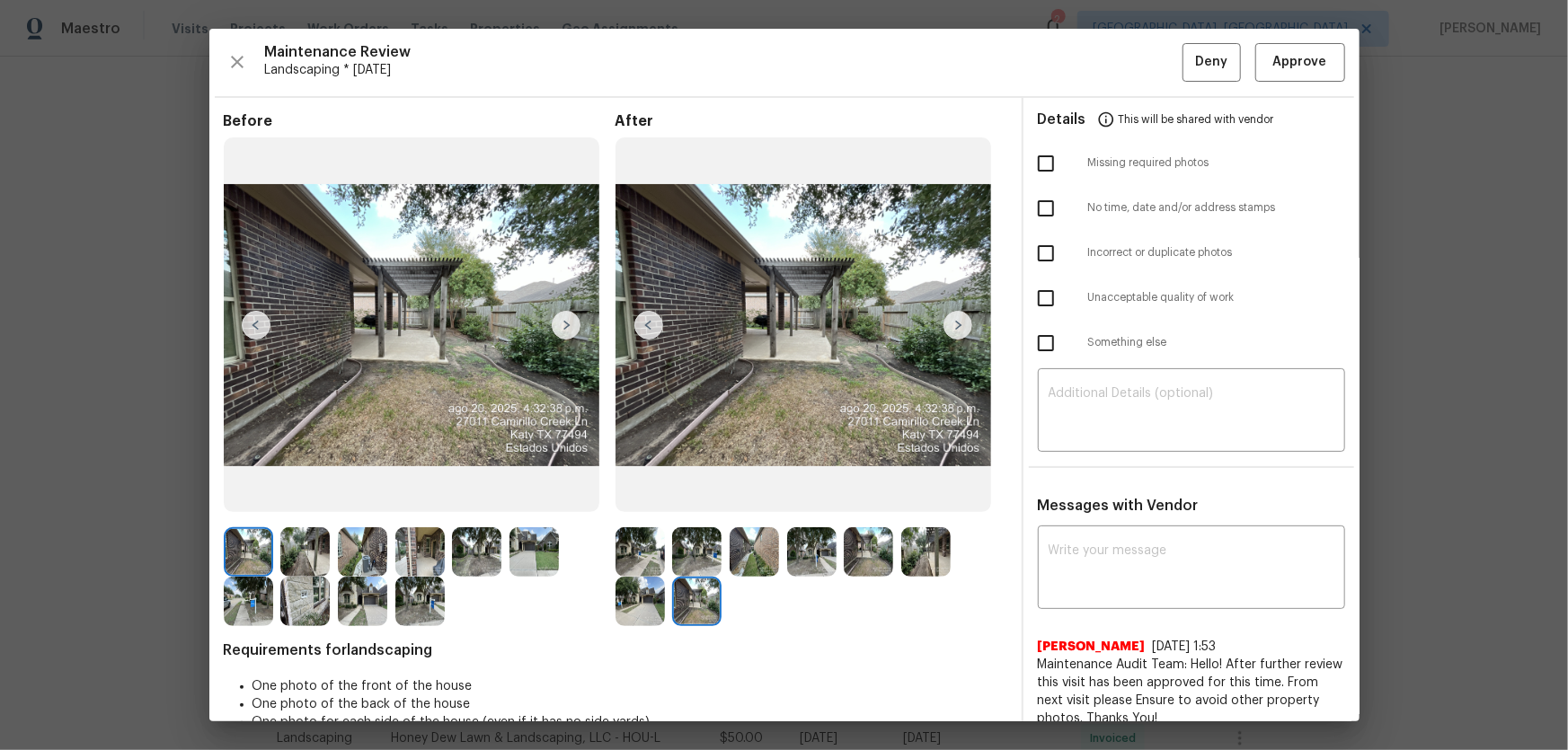
scroll to position [0, 0]
click at [1116, 67] on span "Approve" at bounding box center [1300, 62] width 54 height 22
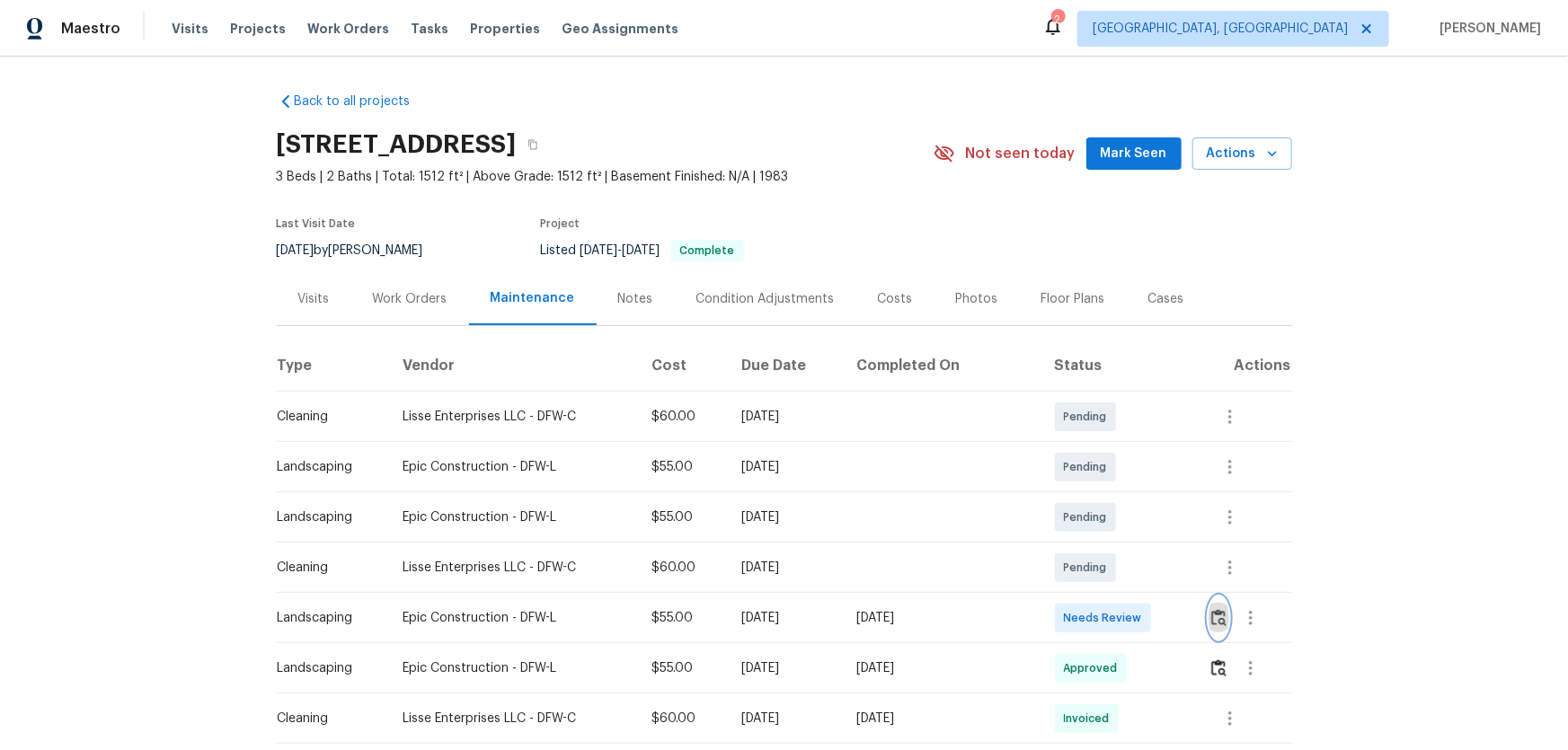
click at [1217, 623] on img "button" at bounding box center [1219, 617] width 16 height 17
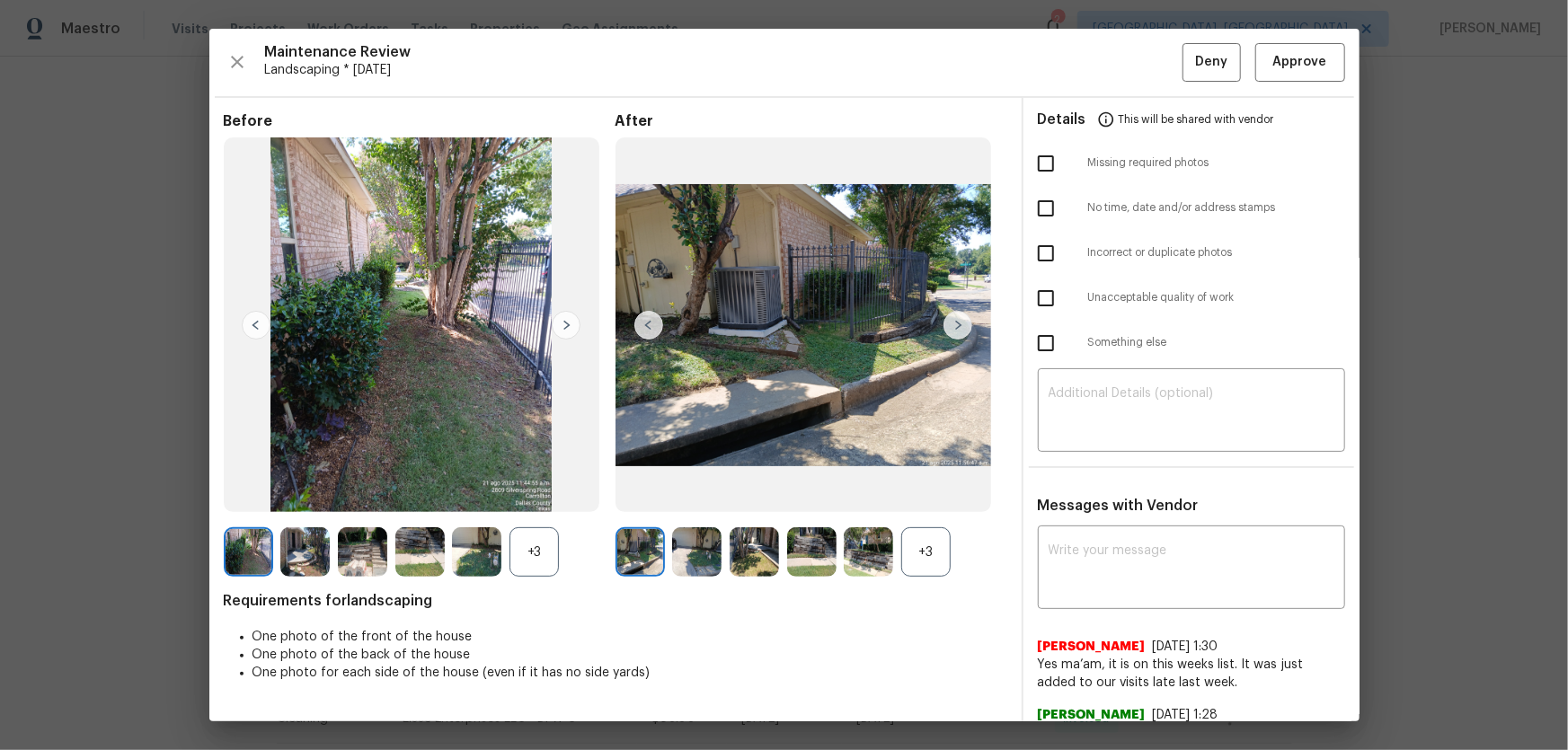
click at [911, 557] on div "+3" at bounding box center [926, 552] width 50 height 50
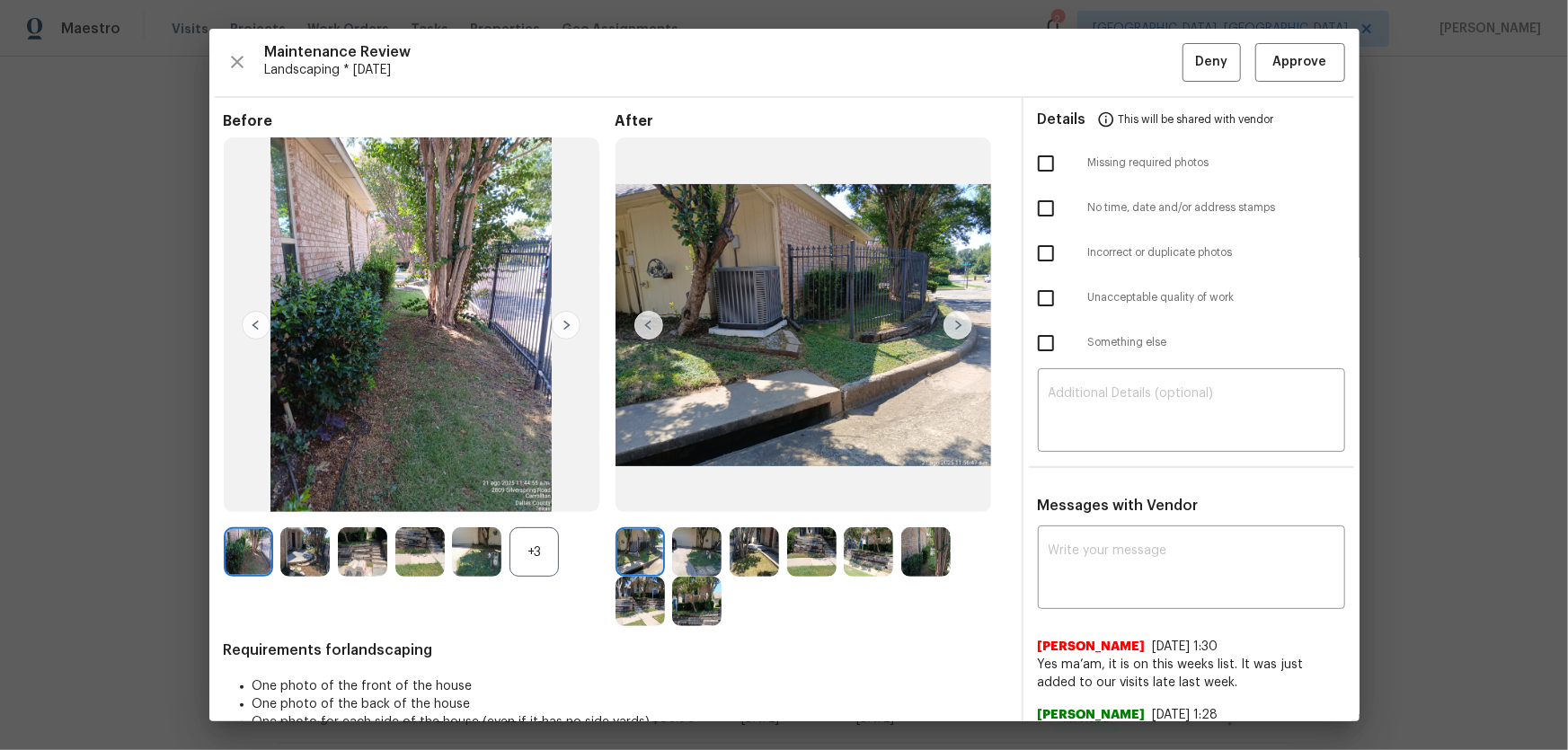
click at [551, 557] on div "+3" at bounding box center [534, 552] width 50 height 50
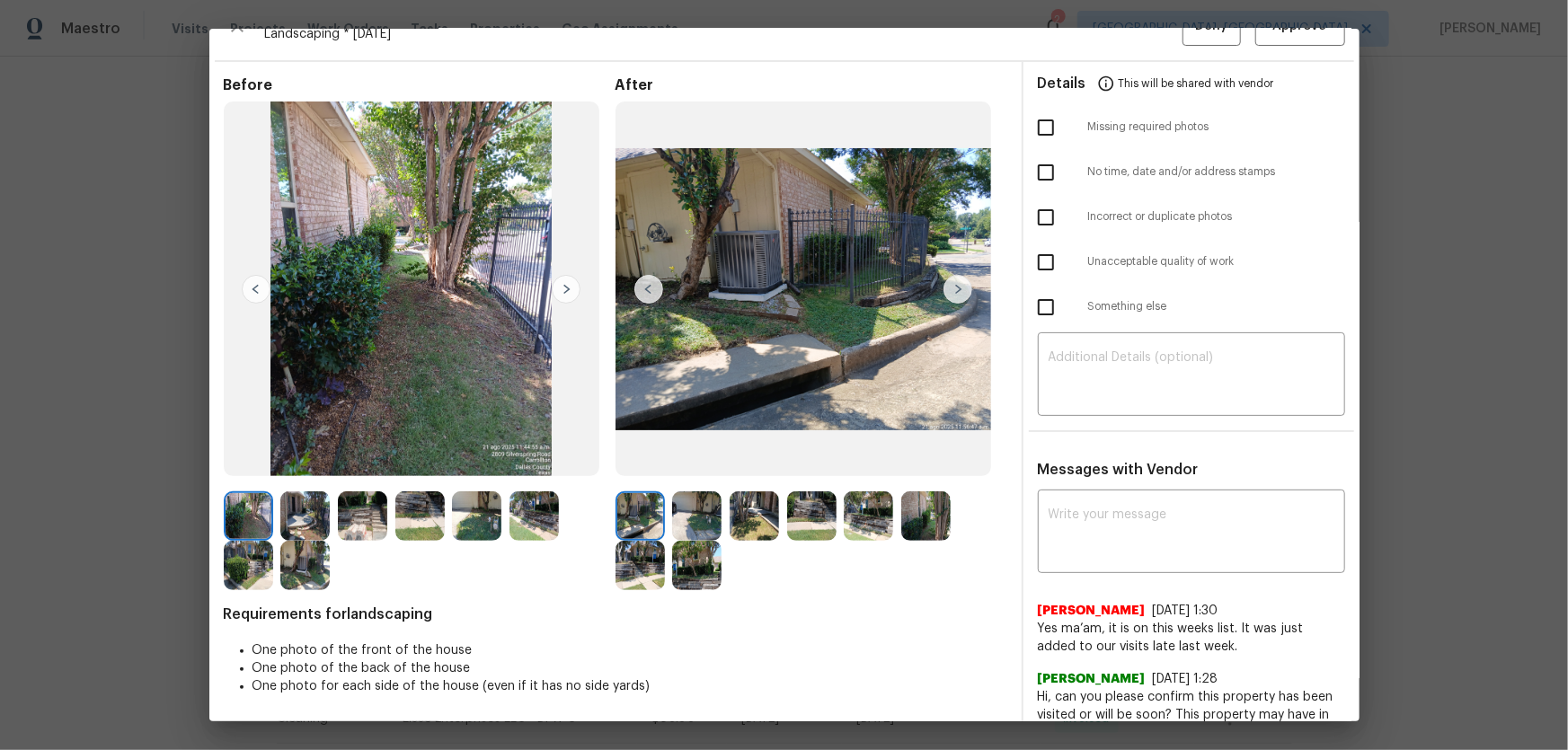
scroll to position [68, 0]
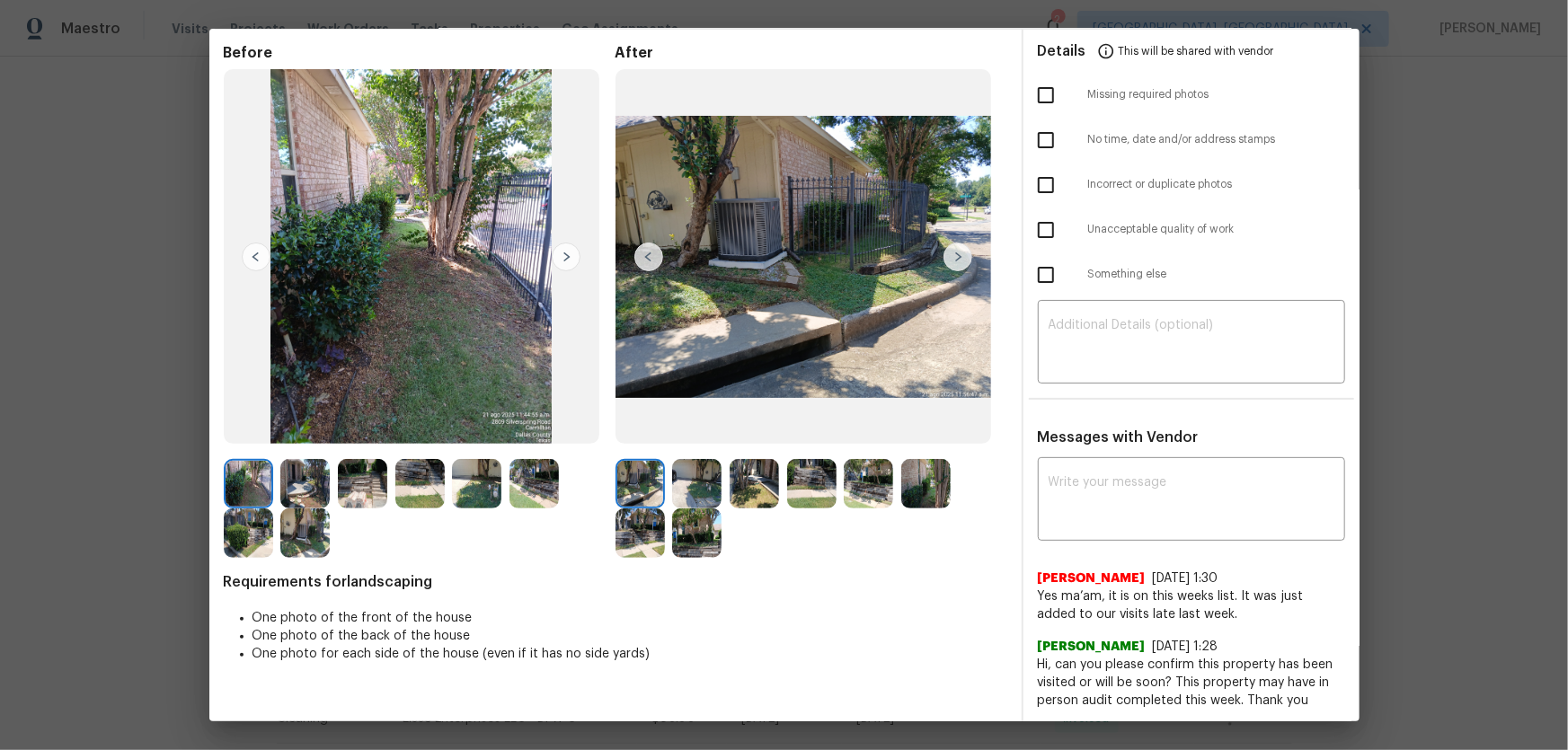
click at [704, 494] on img at bounding box center [697, 483] width 50 height 50
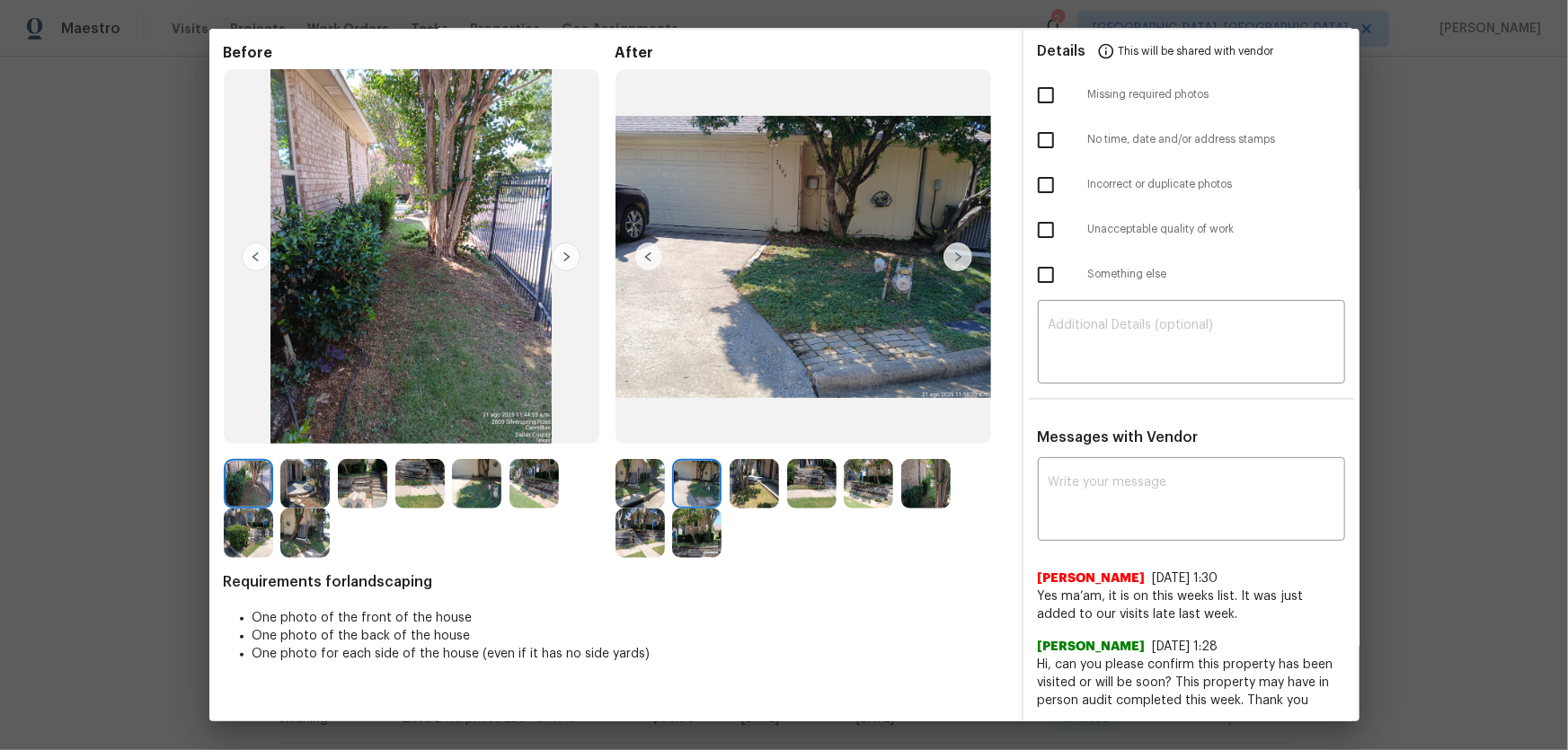
click at [729, 491] on img at bounding box center [754, 483] width 50 height 50
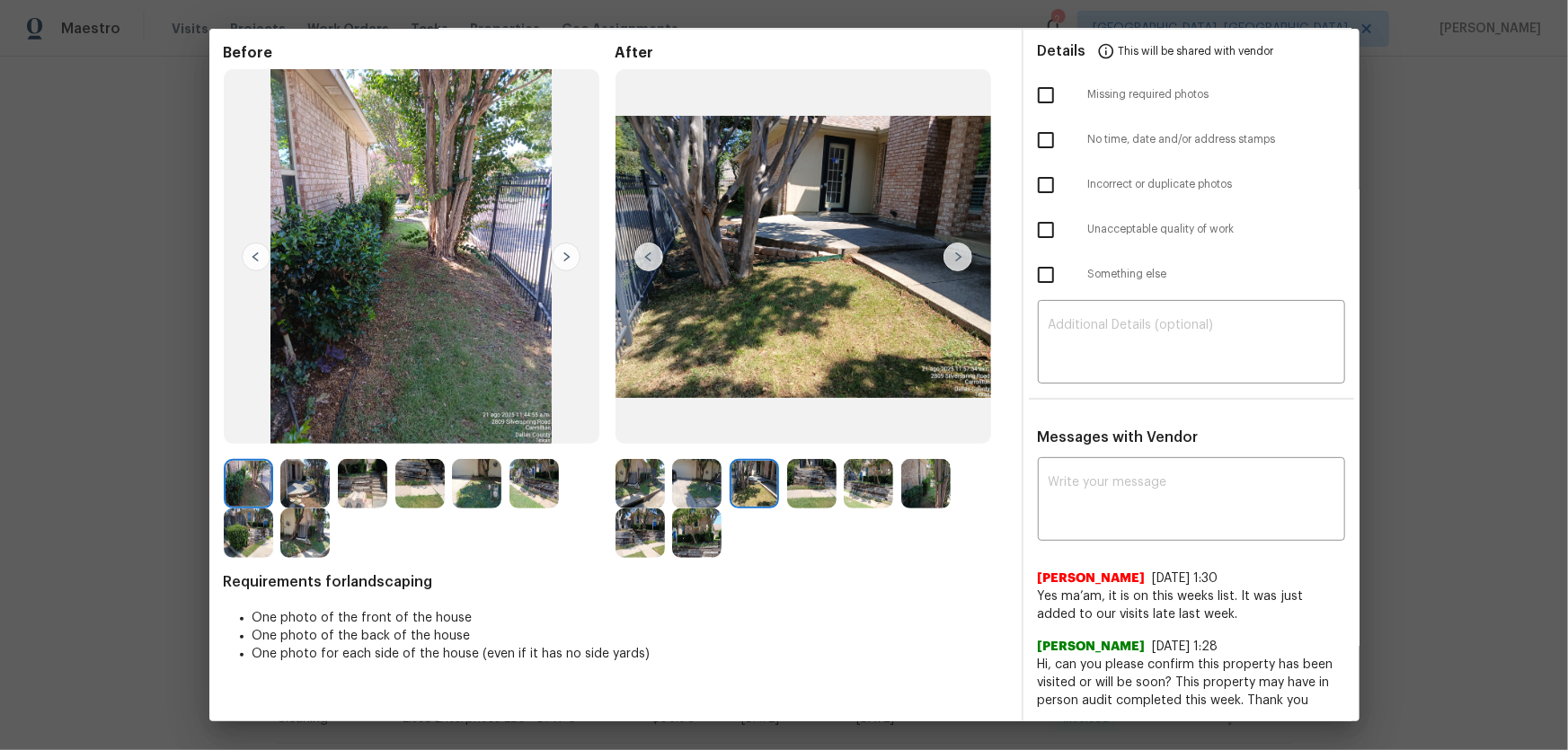
click at [807, 491] on img at bounding box center [812, 483] width 50 height 50
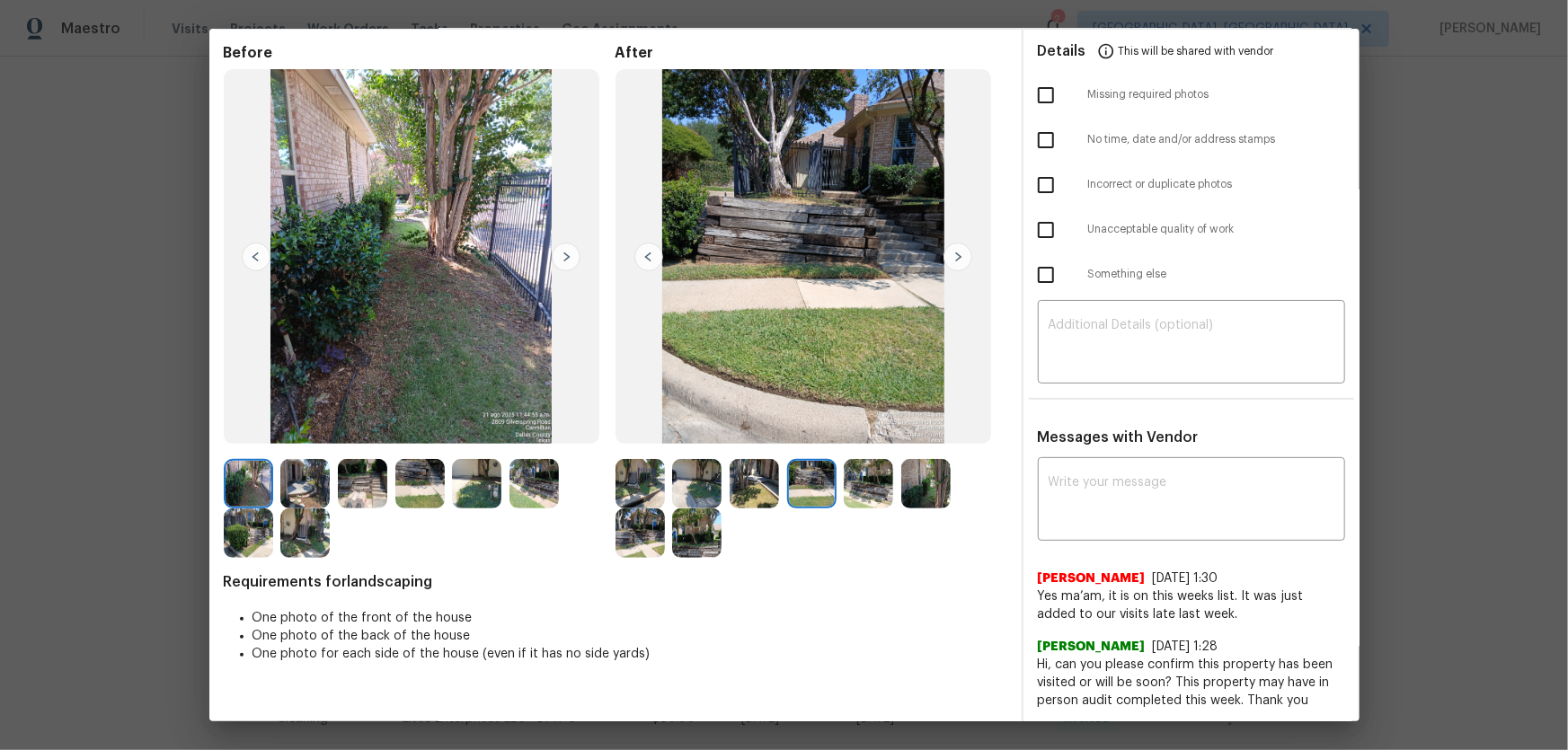
click at [854, 490] on img at bounding box center [868, 483] width 50 height 50
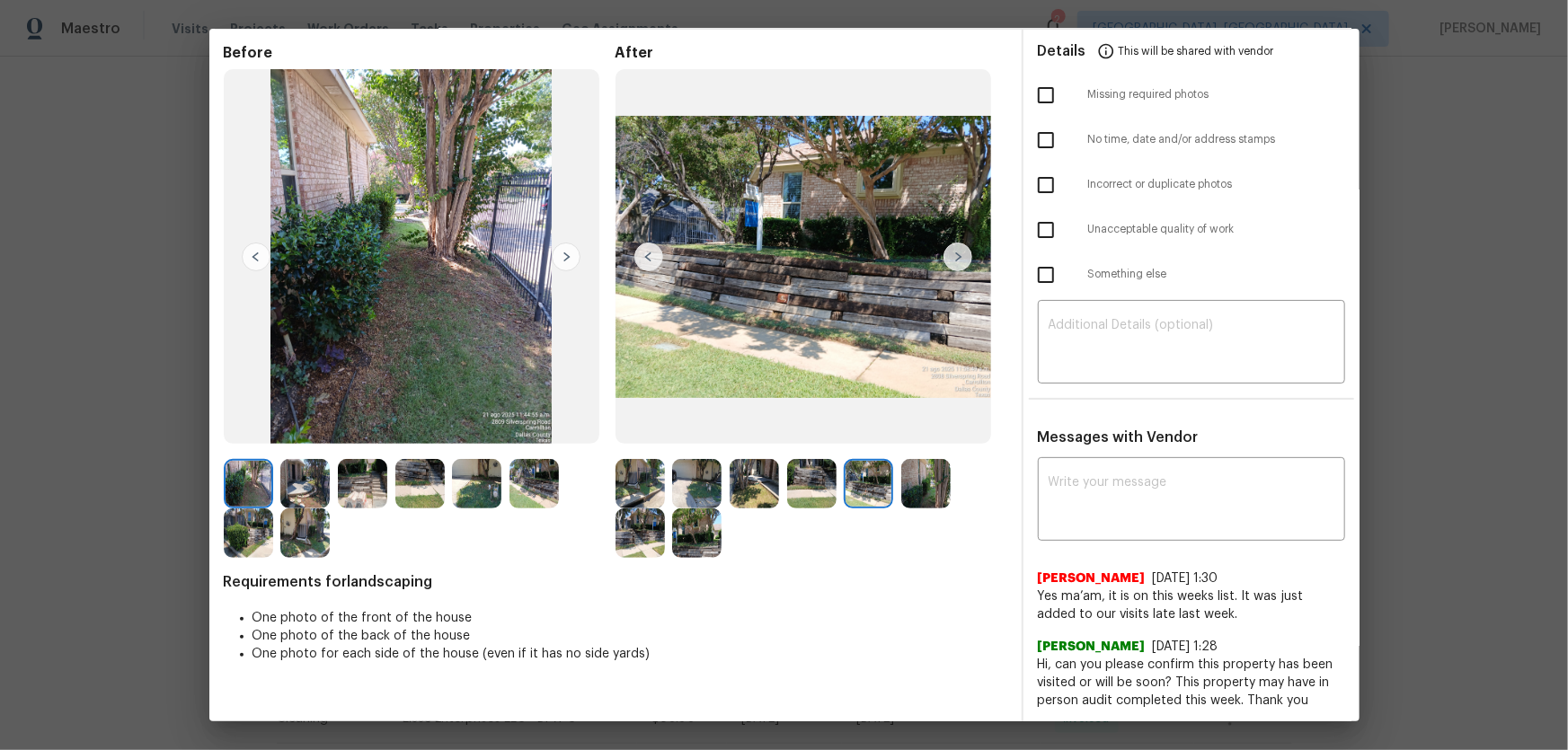
click at [887, 499] on img at bounding box center [868, 483] width 50 height 50
click at [907, 494] on img at bounding box center [926, 483] width 50 height 50
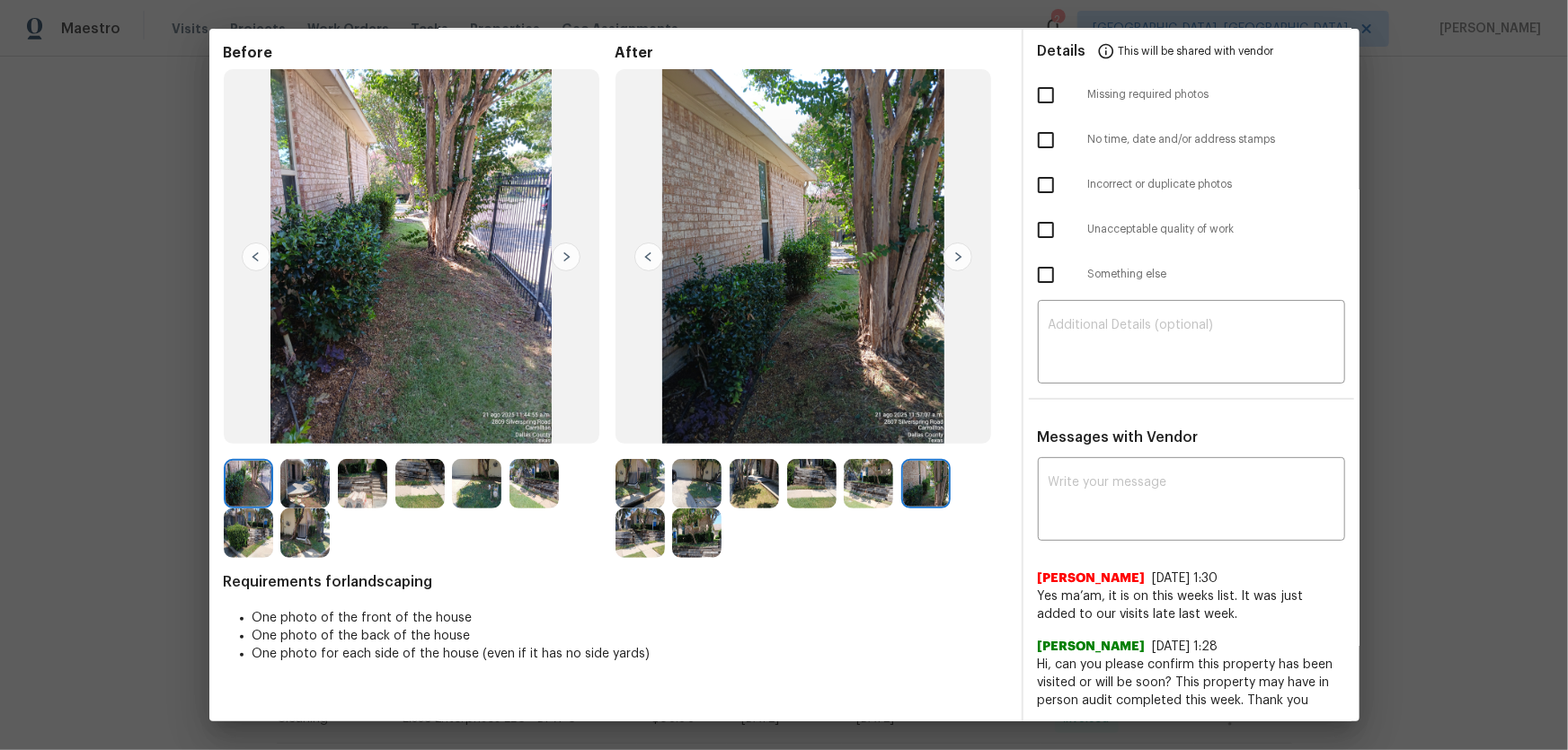
click at [646, 531] on img at bounding box center [640, 533] width 50 height 50
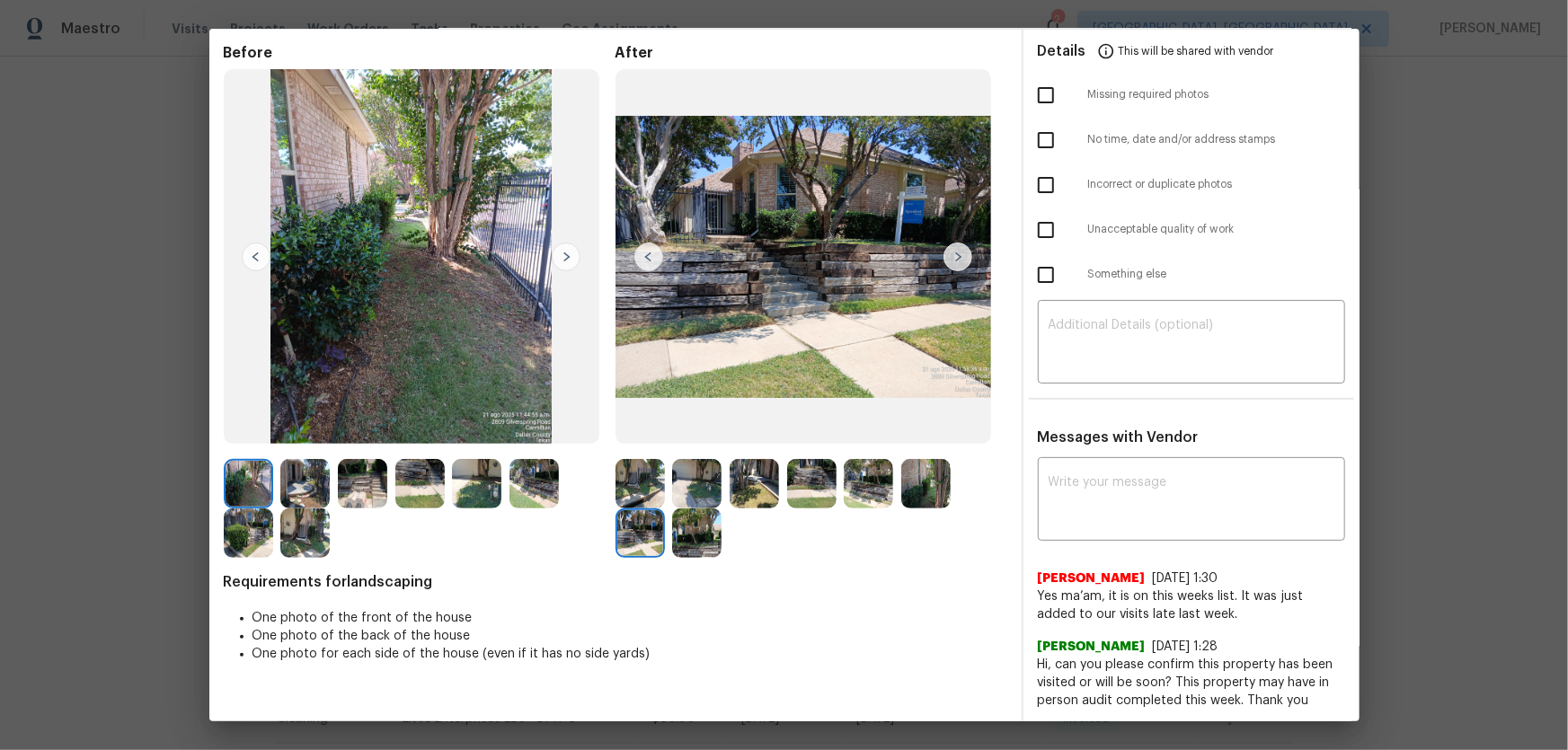
click at [698, 545] on img at bounding box center [697, 533] width 50 height 50
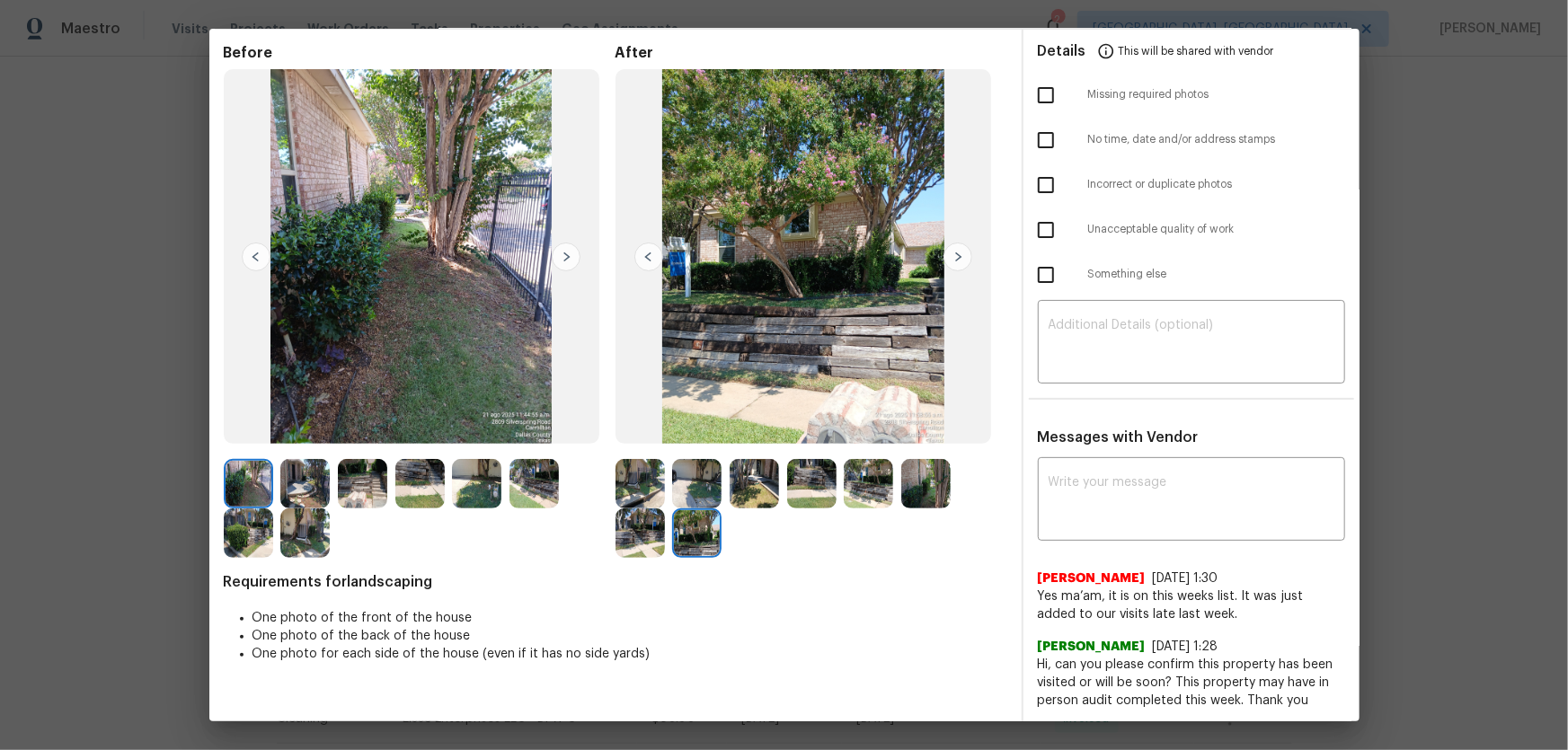
scroll to position [0, 0]
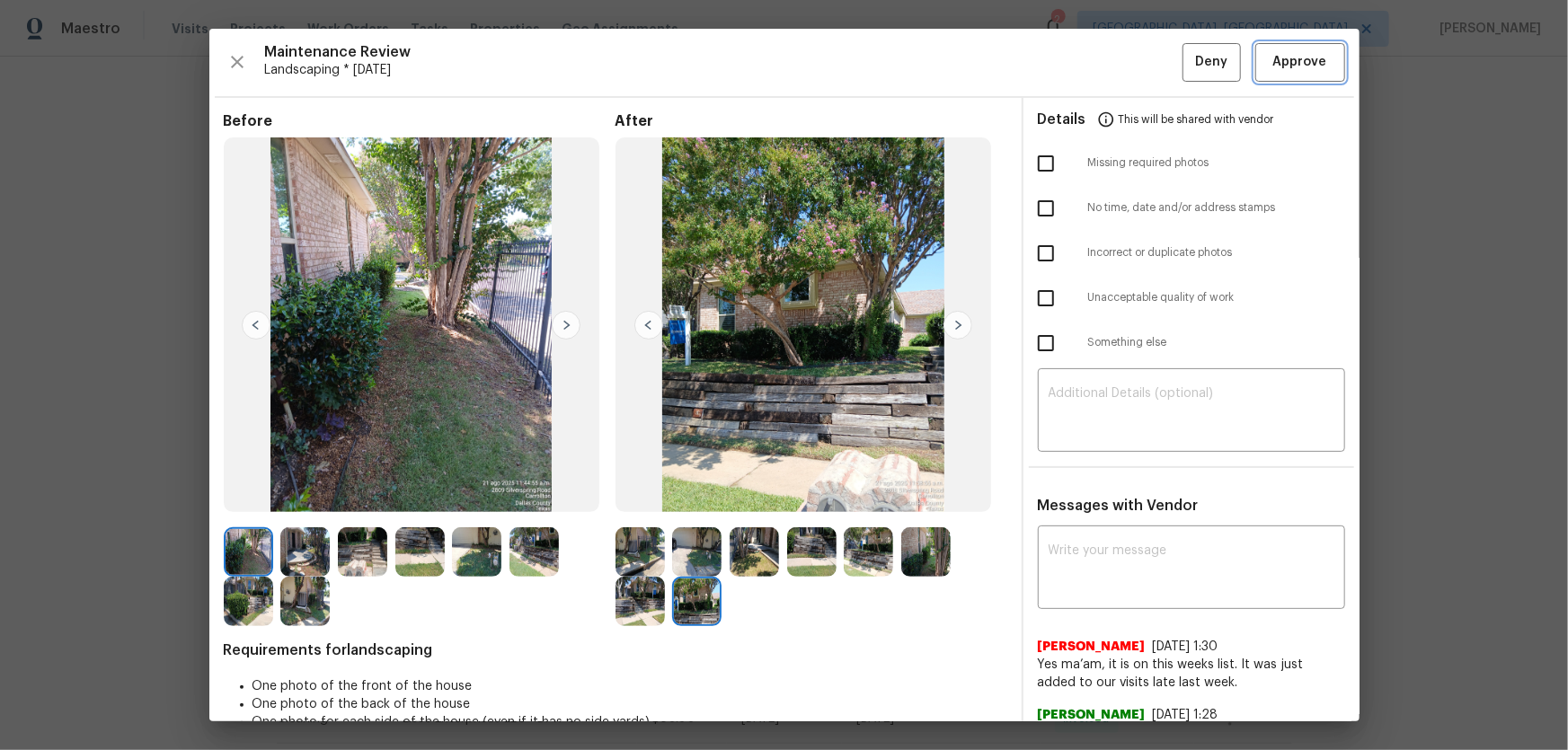
click at [1278, 63] on span "Approve" at bounding box center [1300, 62] width 54 height 22
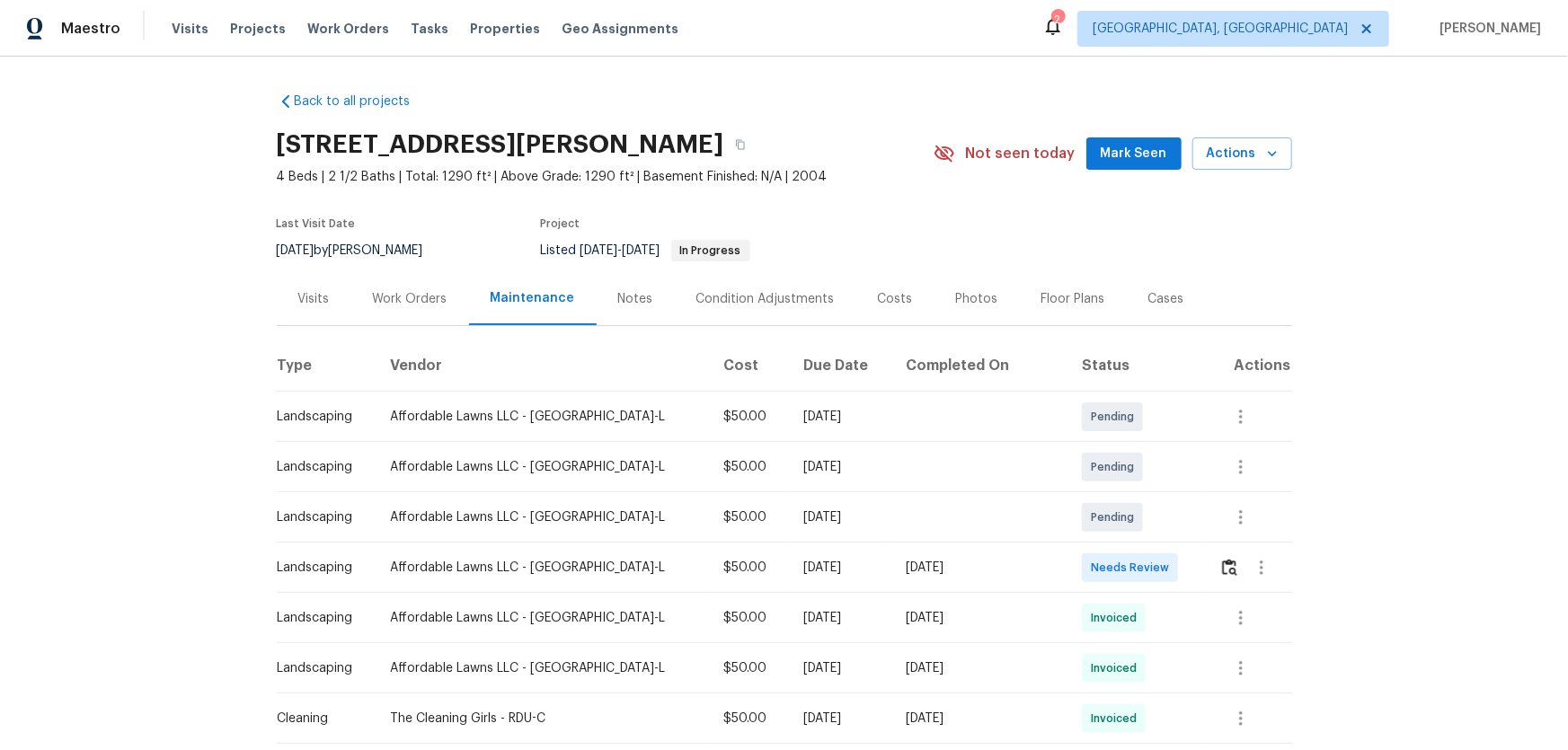
scroll to position [81, 0]
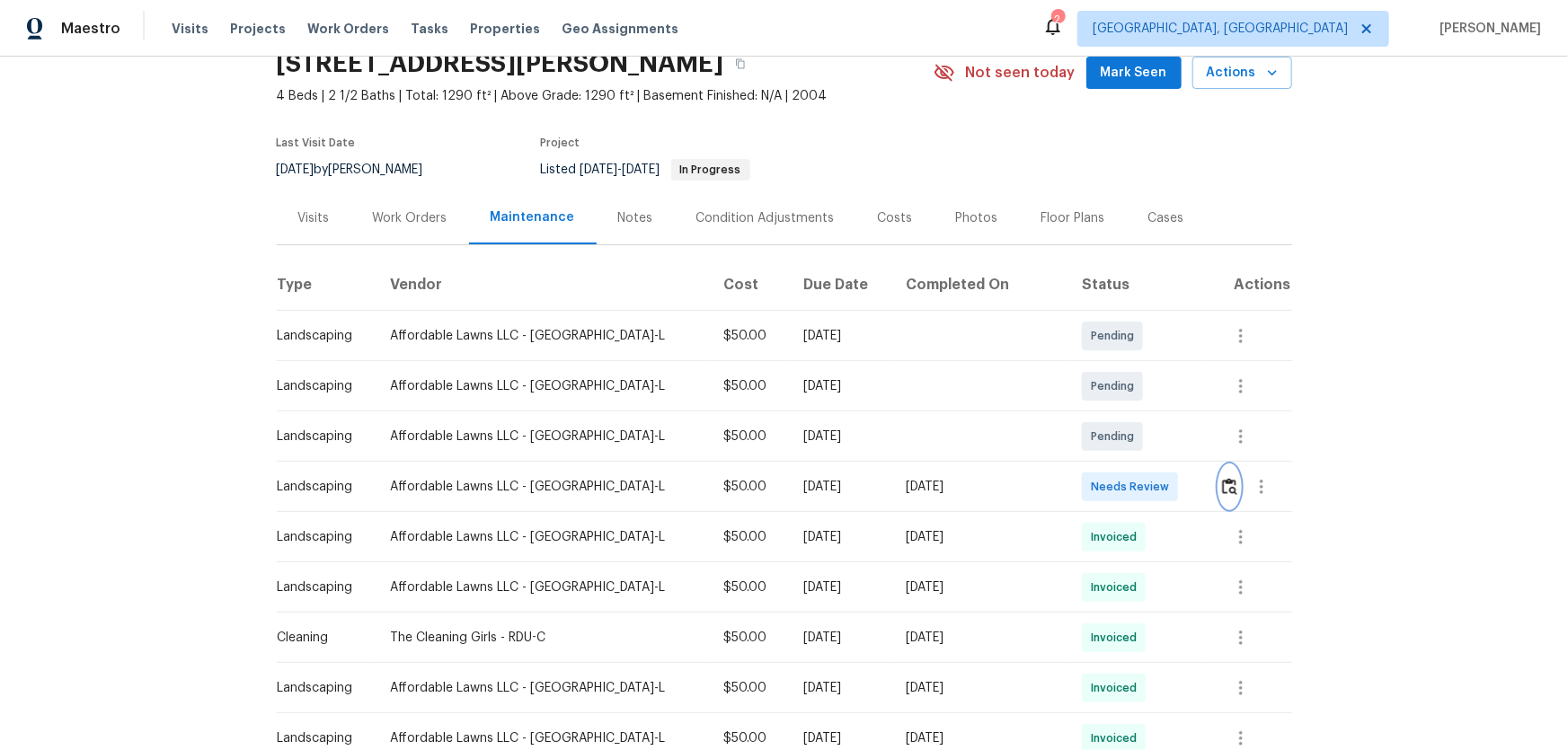
click at [1116, 483] on button "button" at bounding box center [1230, 486] width 20 height 43
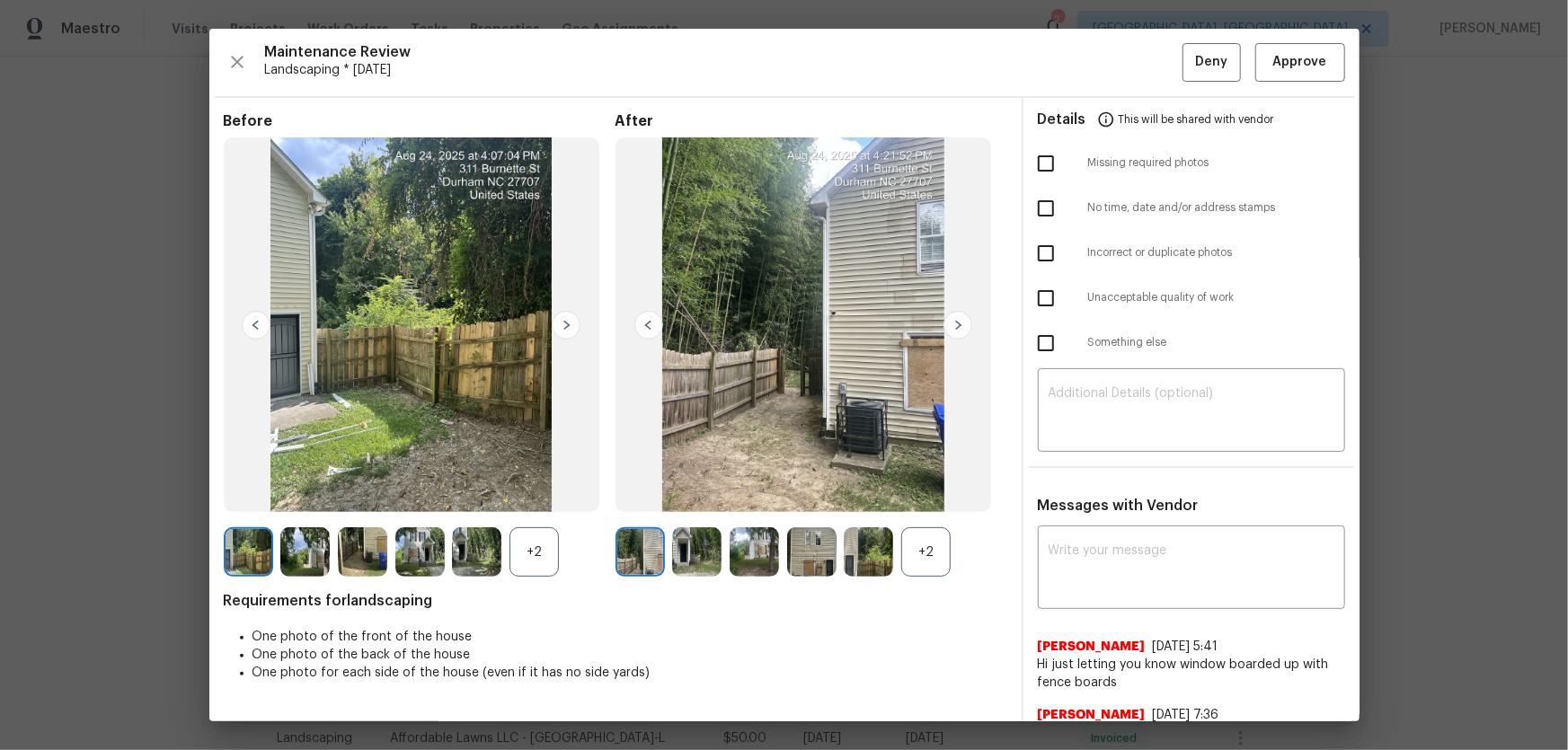
click at [910, 494] on div "+2" at bounding box center [926, 552] width 50 height 50
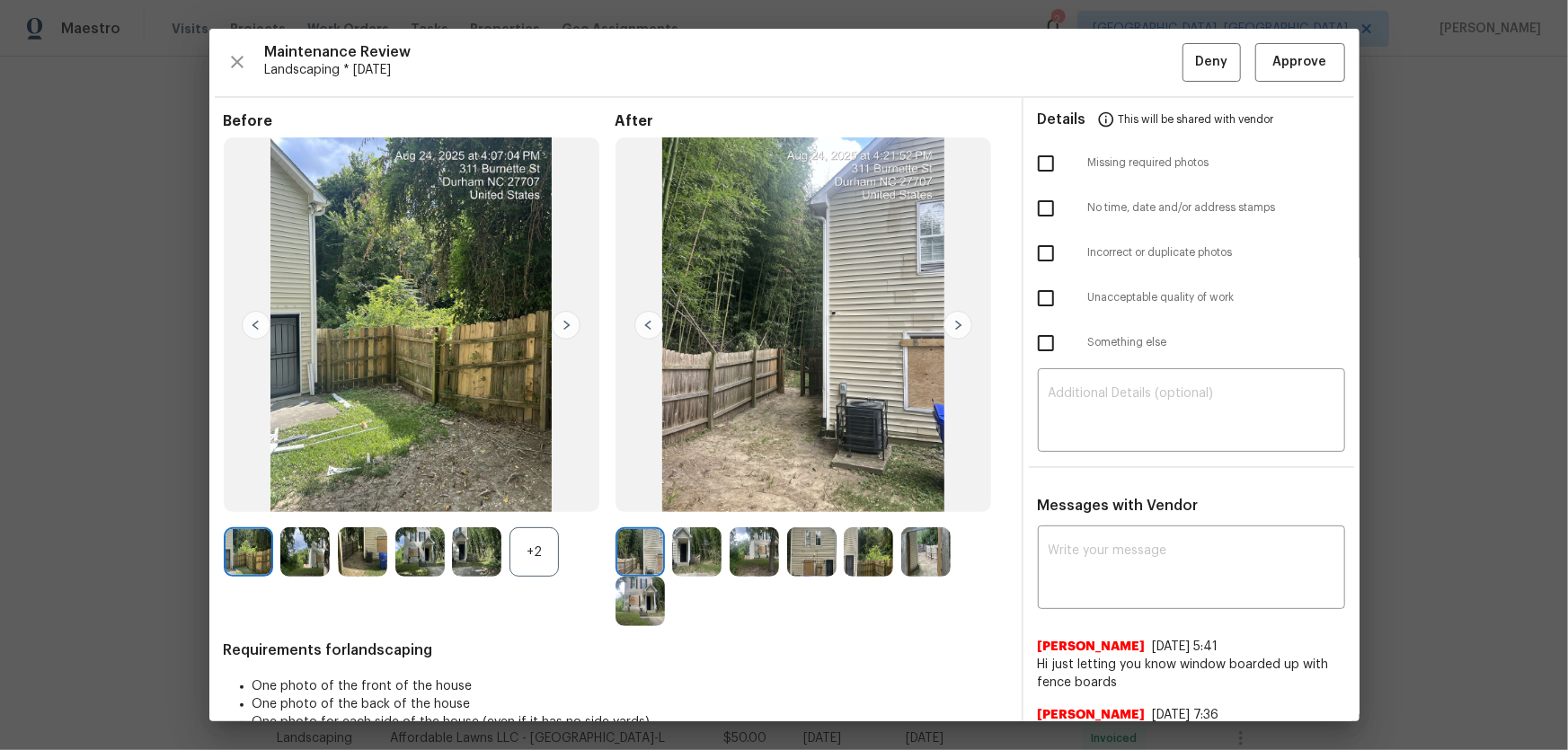
click at [518, 494] on div "+2" at bounding box center [534, 552] width 50 height 50
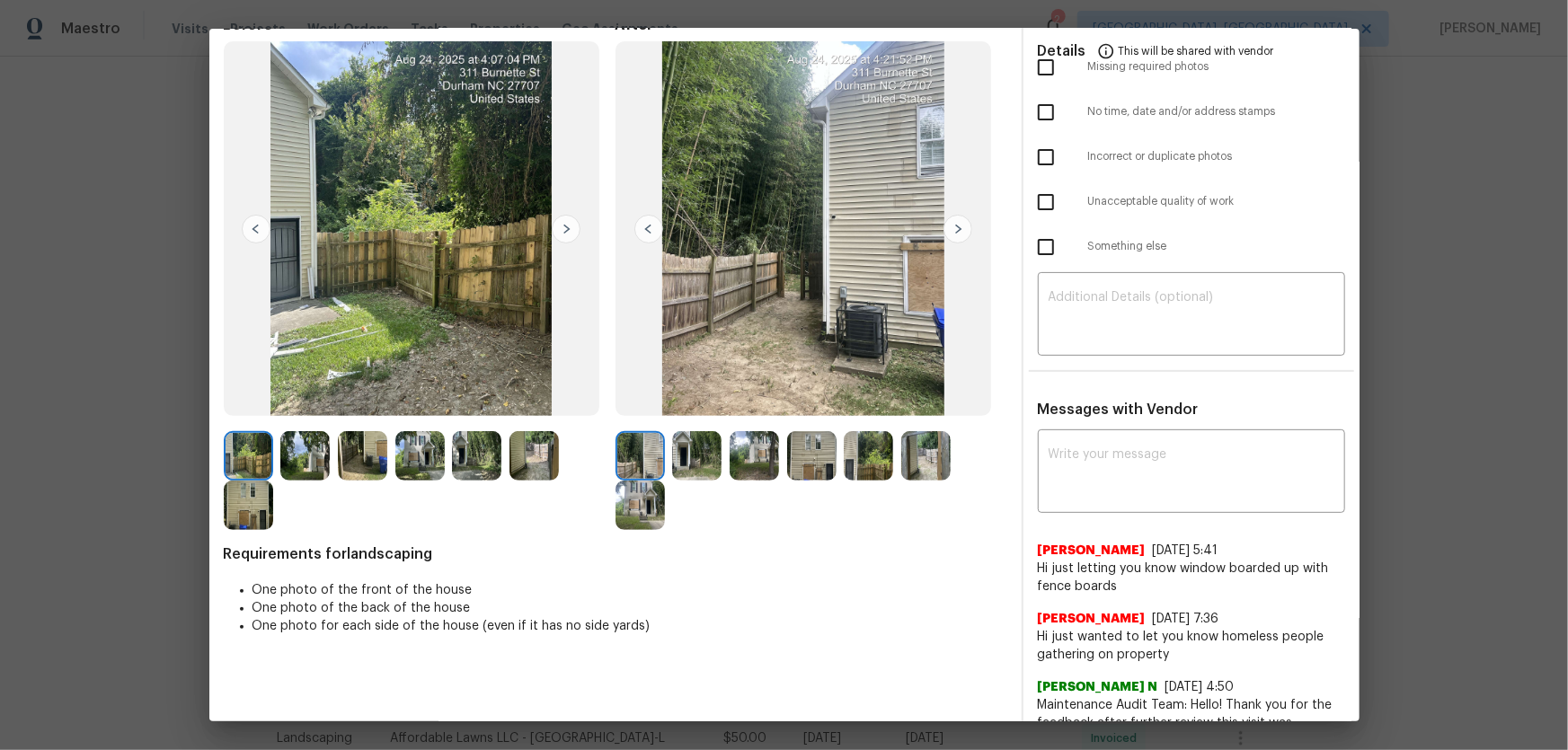
scroll to position [244, 0]
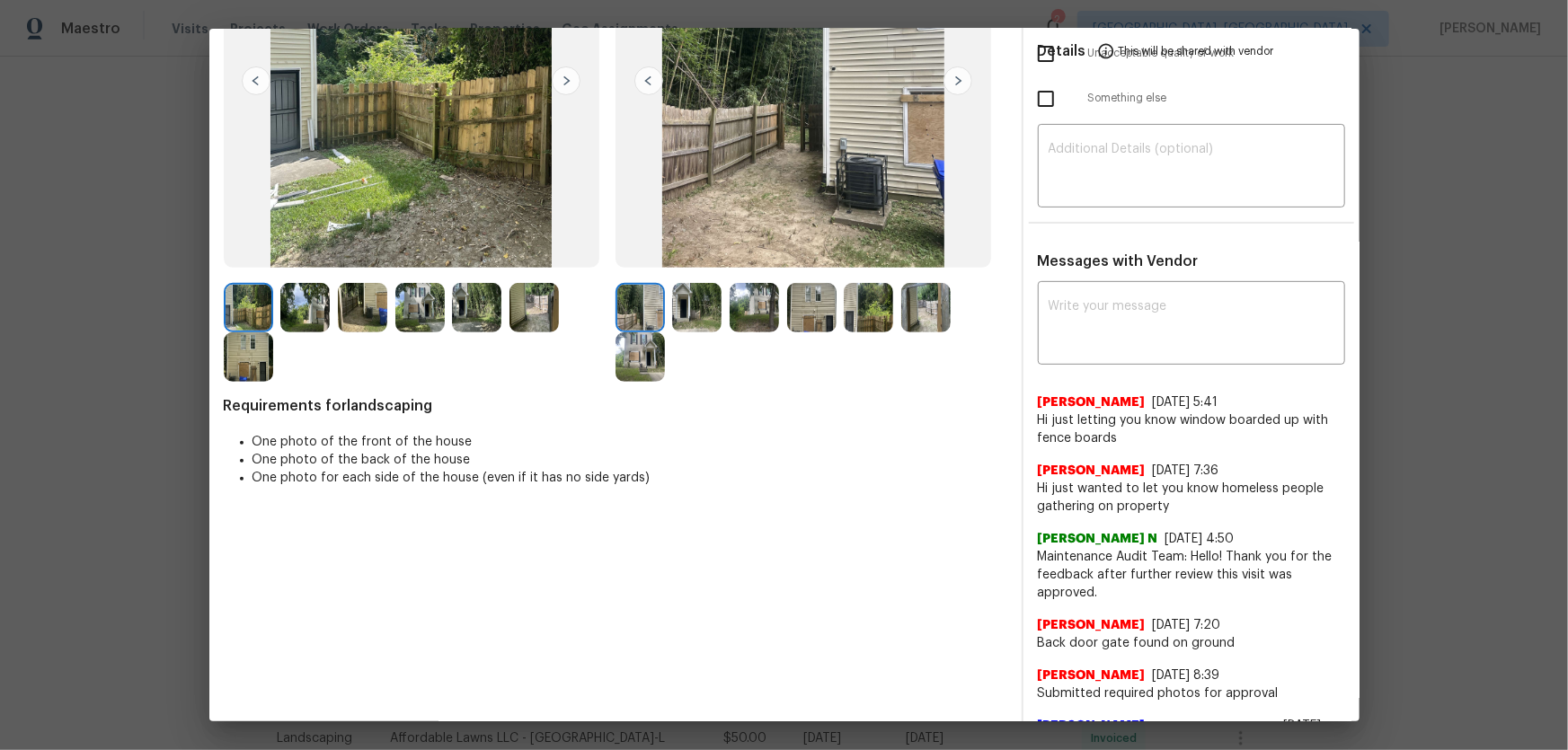
click at [680, 318] on img at bounding box center [697, 308] width 50 height 50
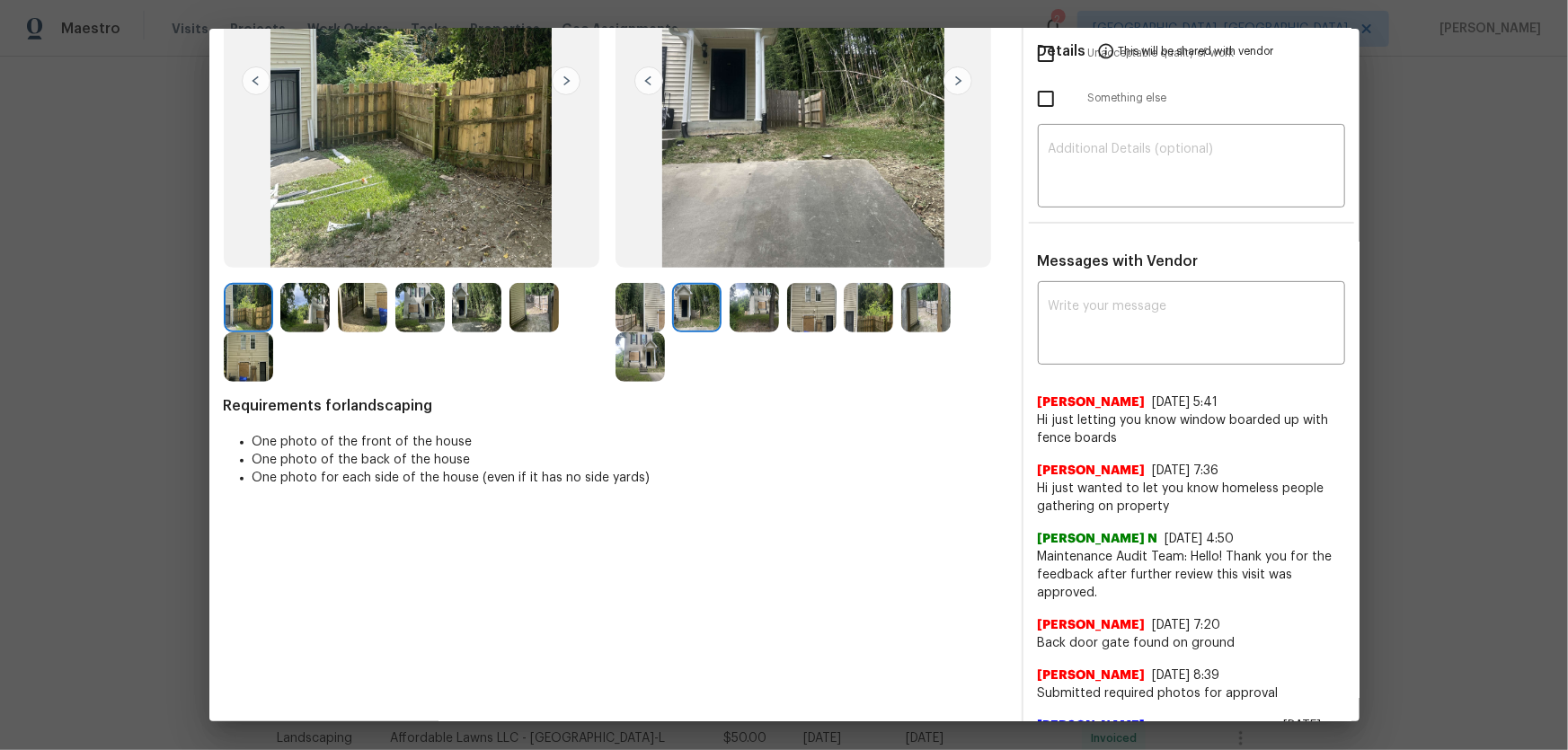
click at [755, 318] on img at bounding box center [754, 308] width 50 height 50
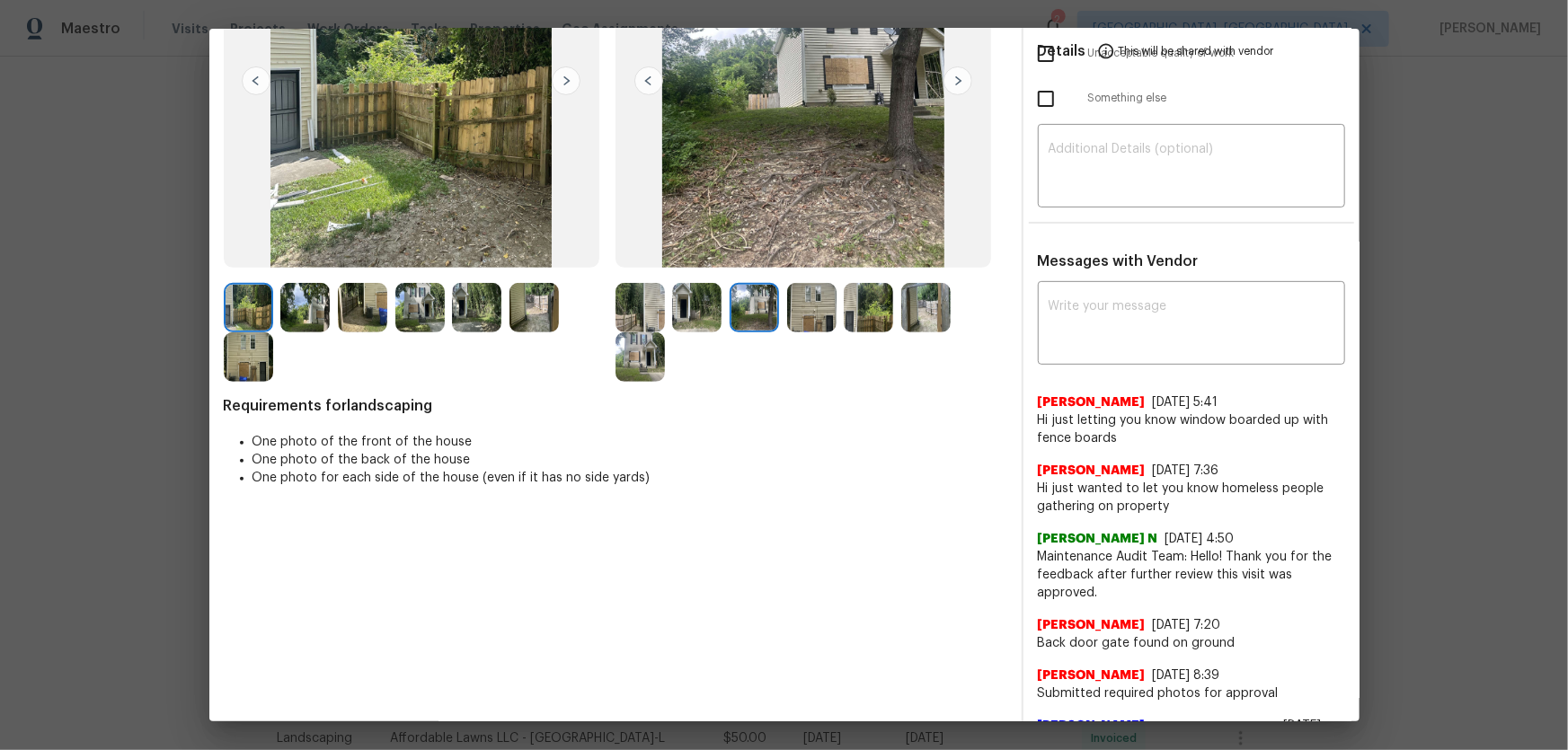
click at [834, 314] on div at bounding box center [816, 308] width 58 height 50
click at [810, 314] on img at bounding box center [812, 308] width 50 height 50
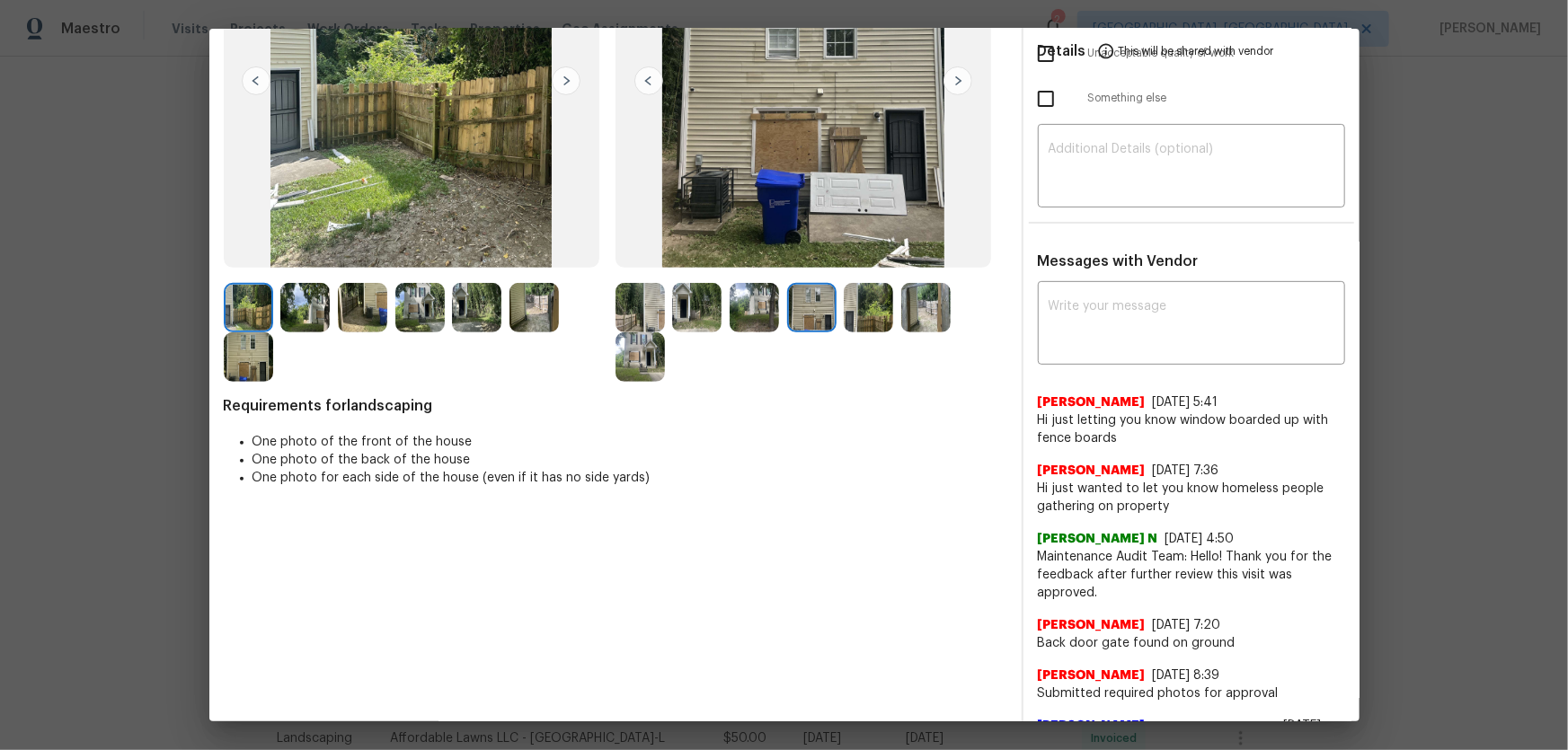
click at [874, 317] on img at bounding box center [868, 308] width 50 height 50
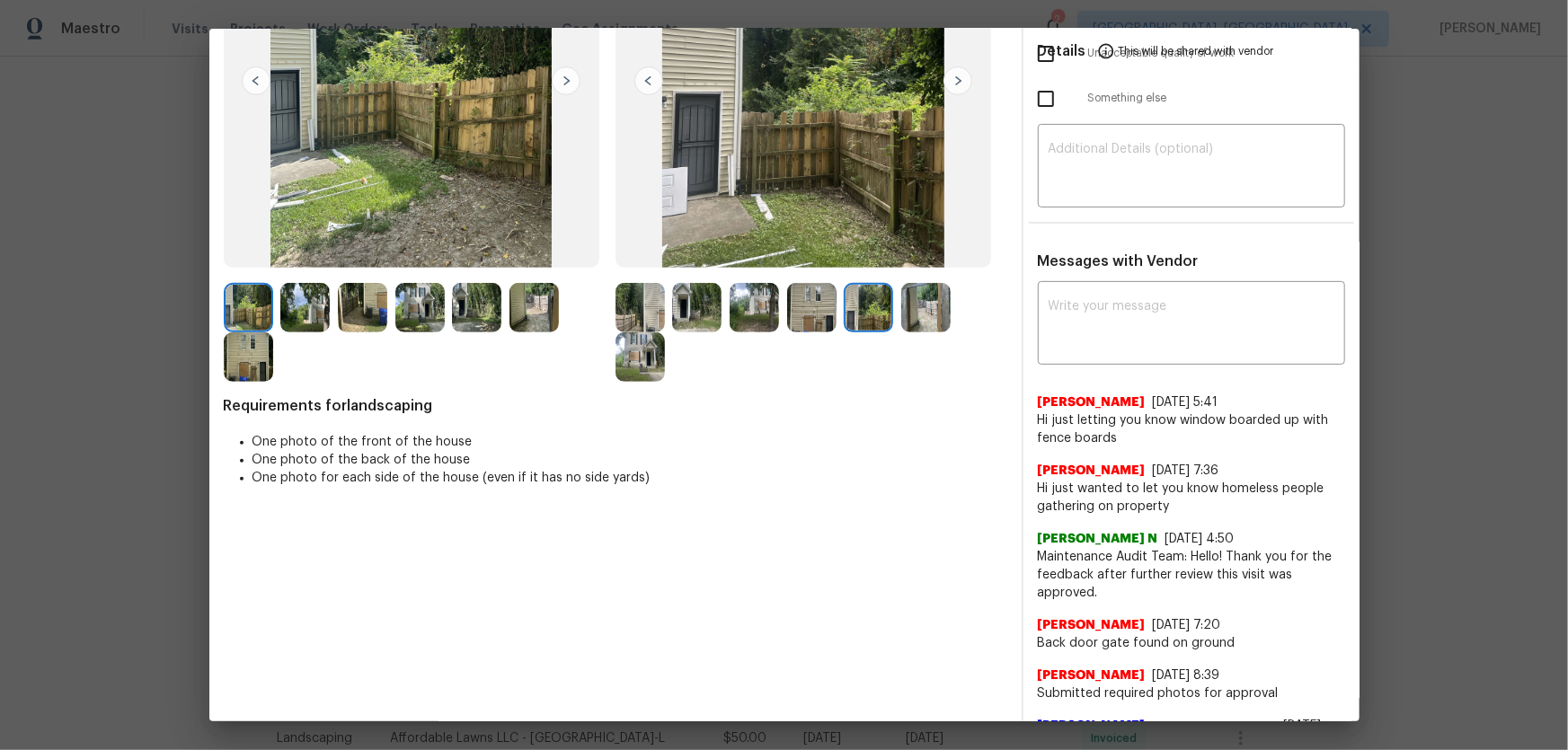
click at [935, 318] on img at bounding box center [926, 308] width 50 height 50
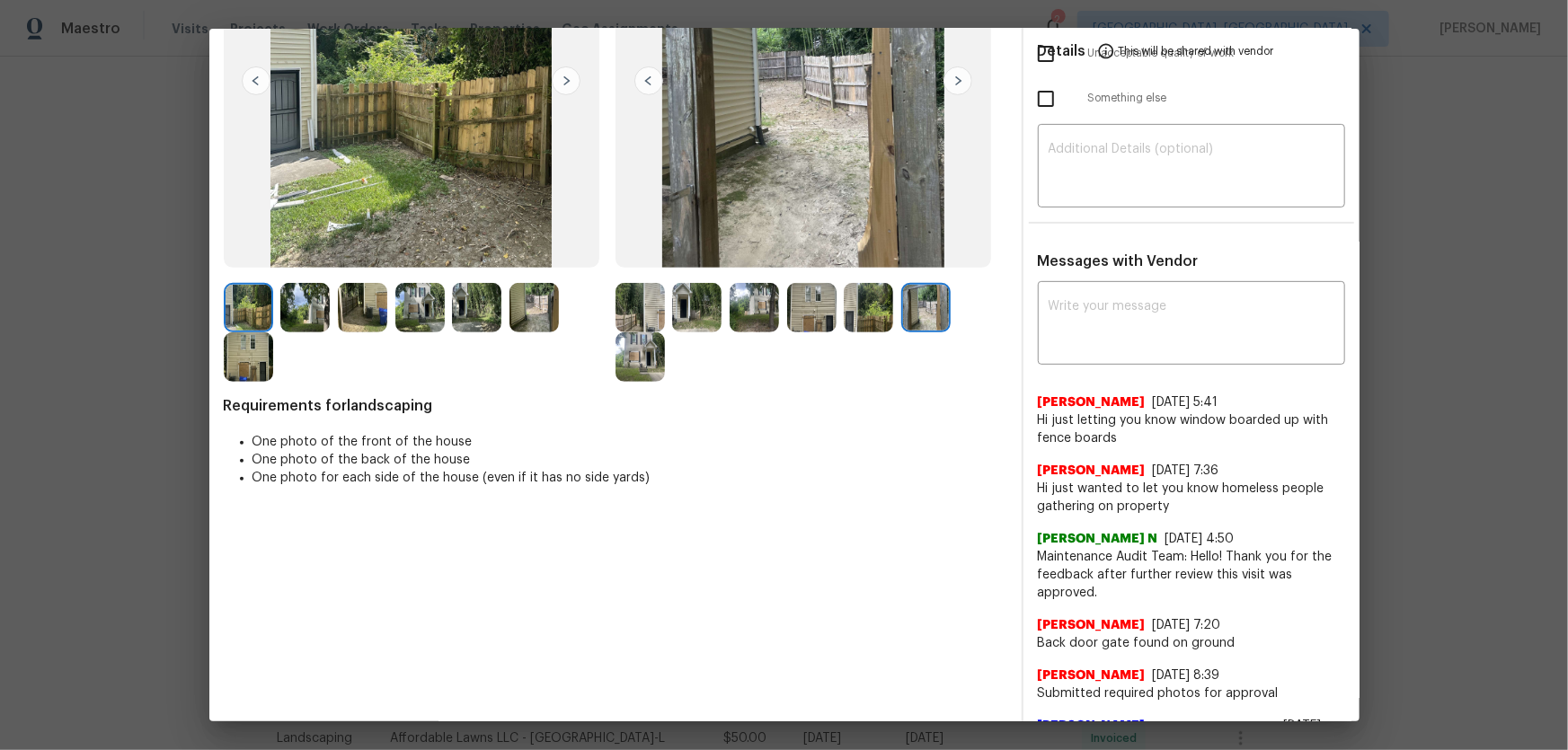
click at [645, 372] on img at bounding box center [640, 358] width 50 height 50
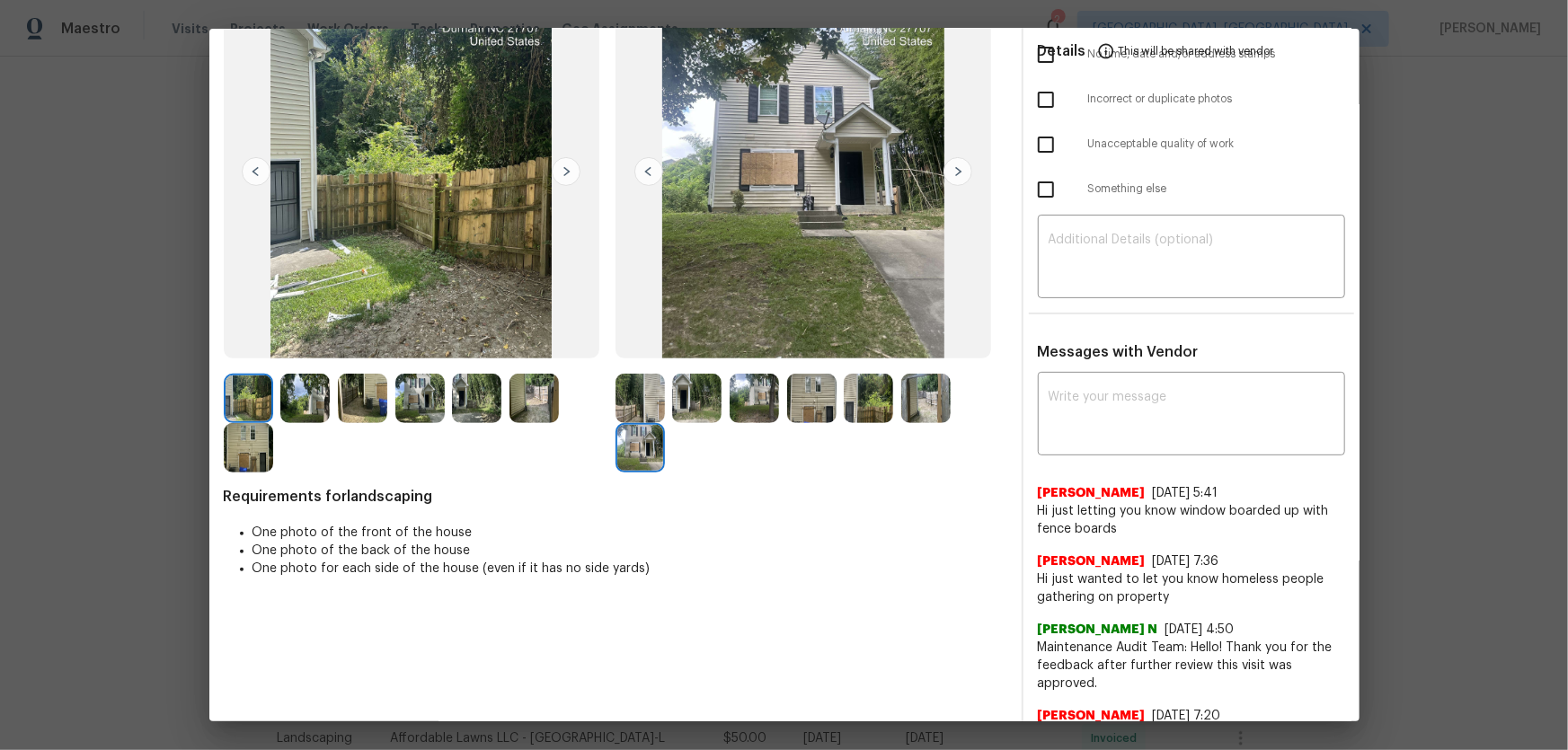
scroll to position [0, 0]
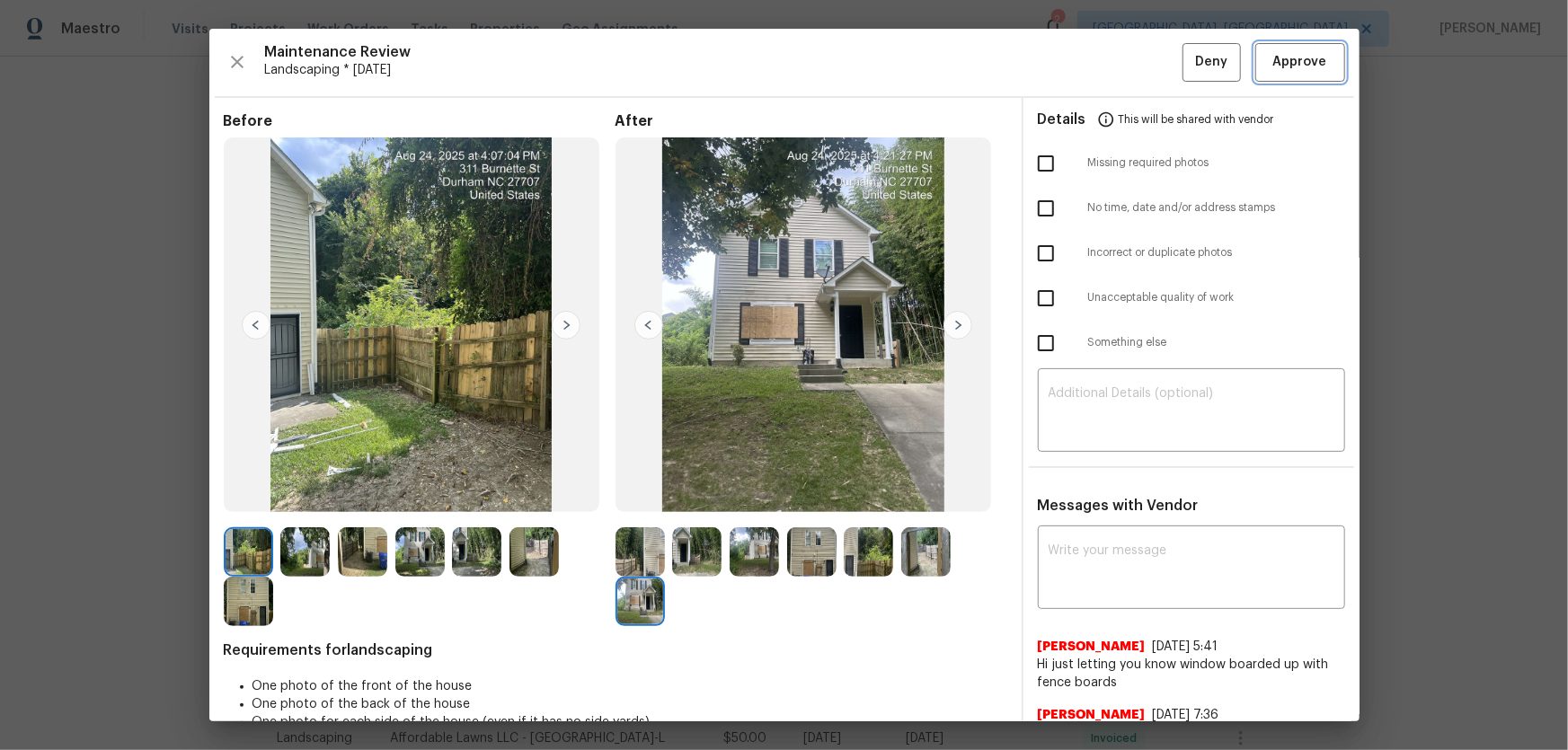
click at [1116, 68] on span "Approve" at bounding box center [1300, 62] width 54 height 22
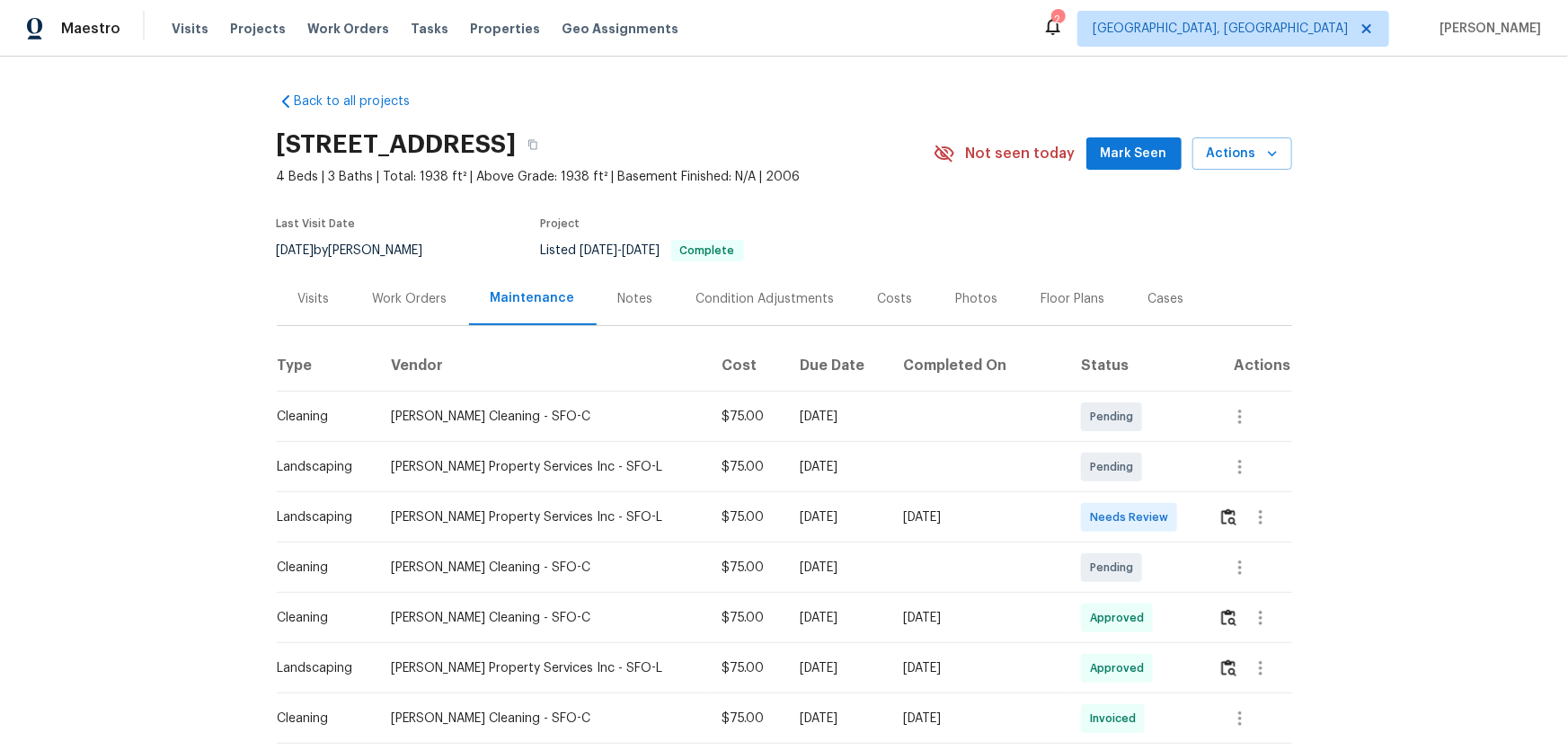
click at [1116, 494] on td at bounding box center [1247, 517] width 87 height 51
click at [1116, 494] on button "button" at bounding box center [1229, 517] width 20 height 43
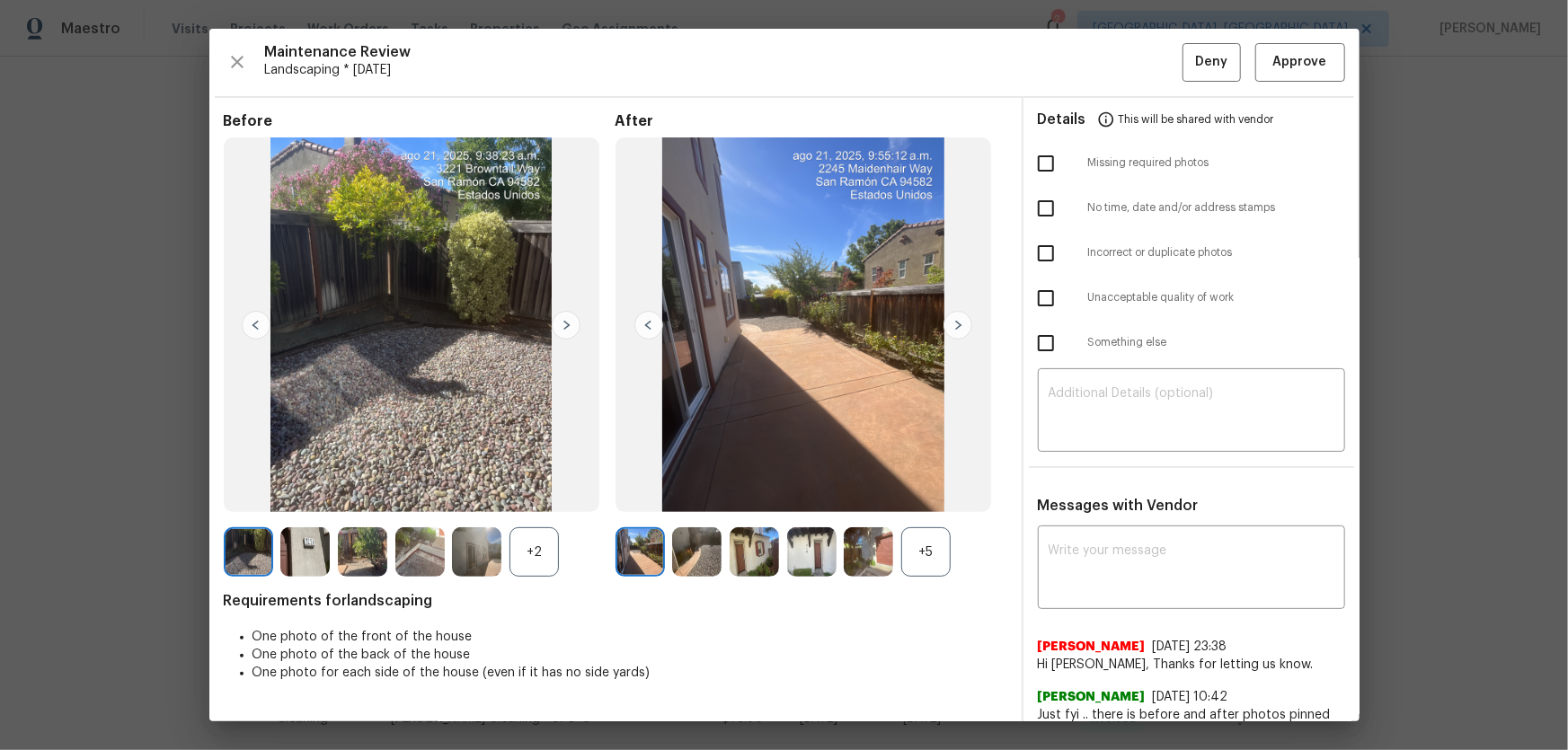
click at [925, 494] on div "+5" at bounding box center [926, 552] width 50 height 50
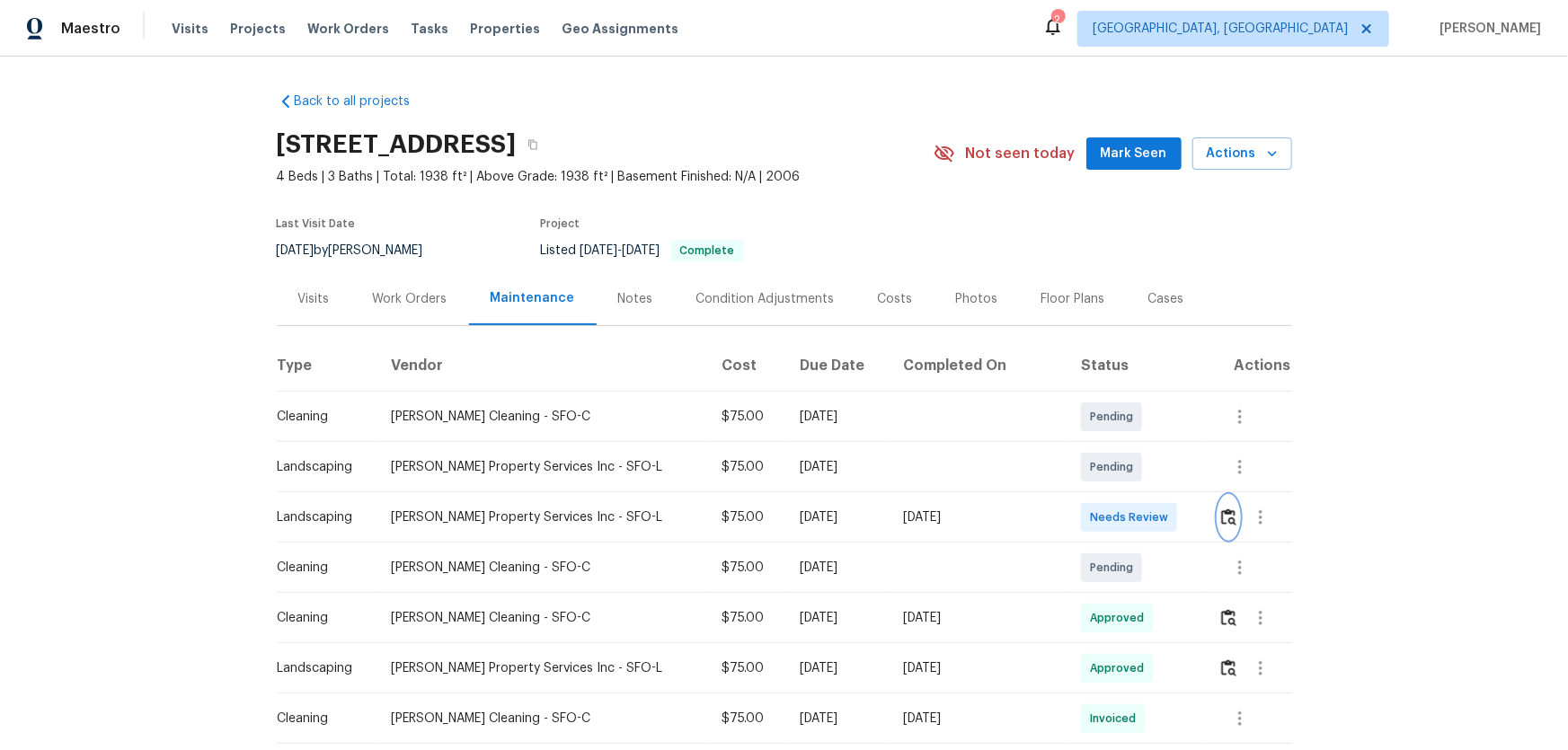
click at [1116, 494] on button "button" at bounding box center [1229, 517] width 20 height 43
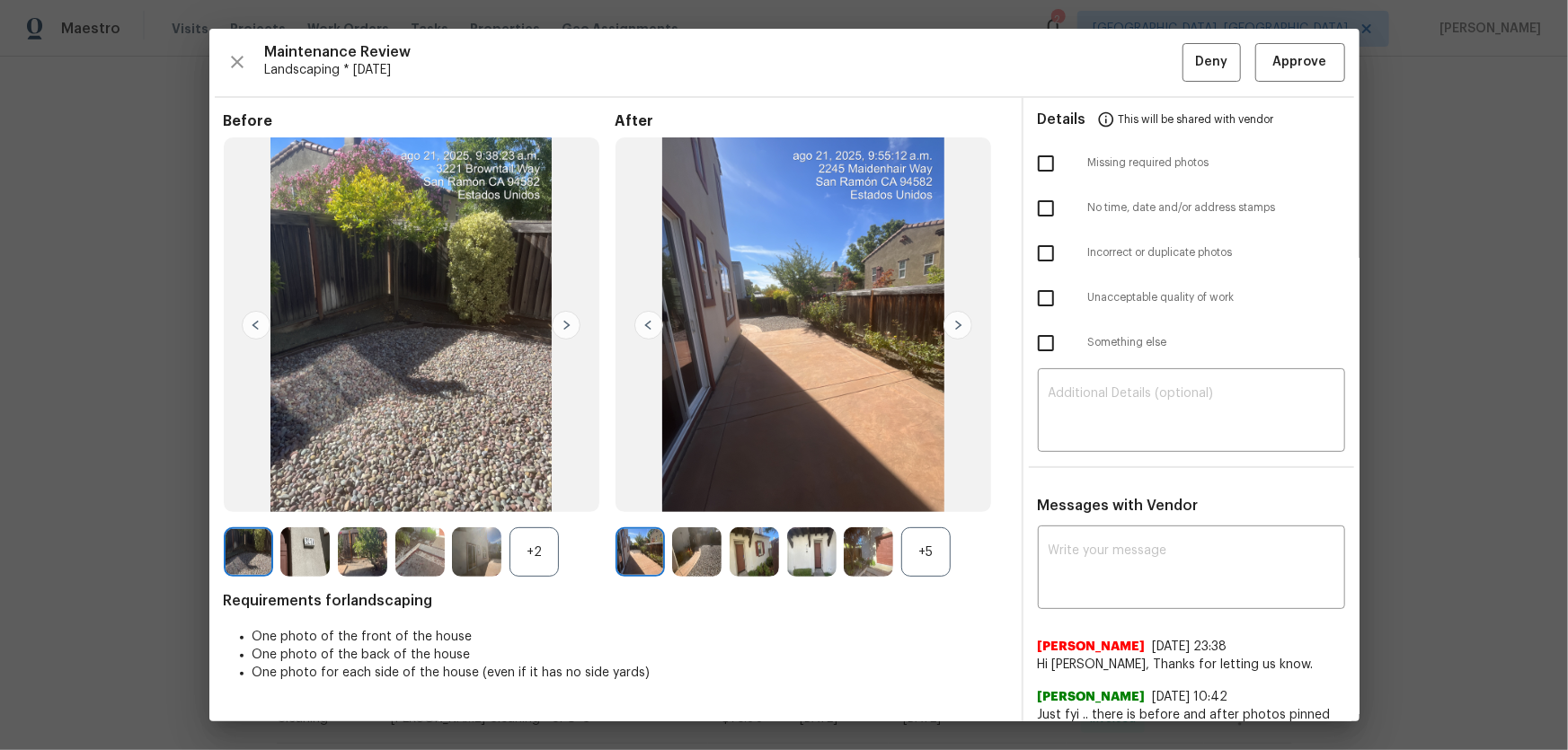
click at [922, 494] on div "+5" at bounding box center [926, 552] width 50 height 50
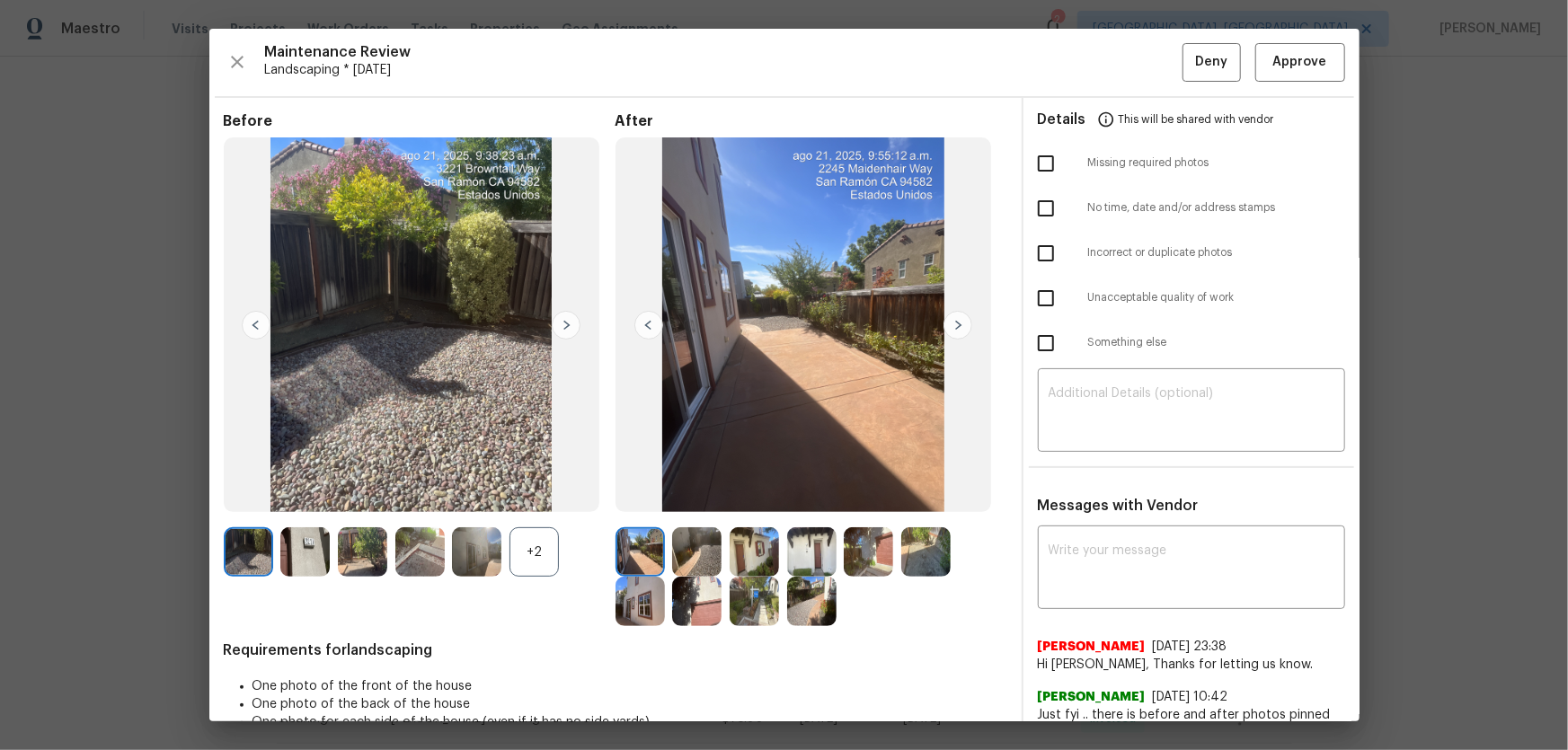
click at [534, 494] on div "+2" at bounding box center [534, 552] width 50 height 50
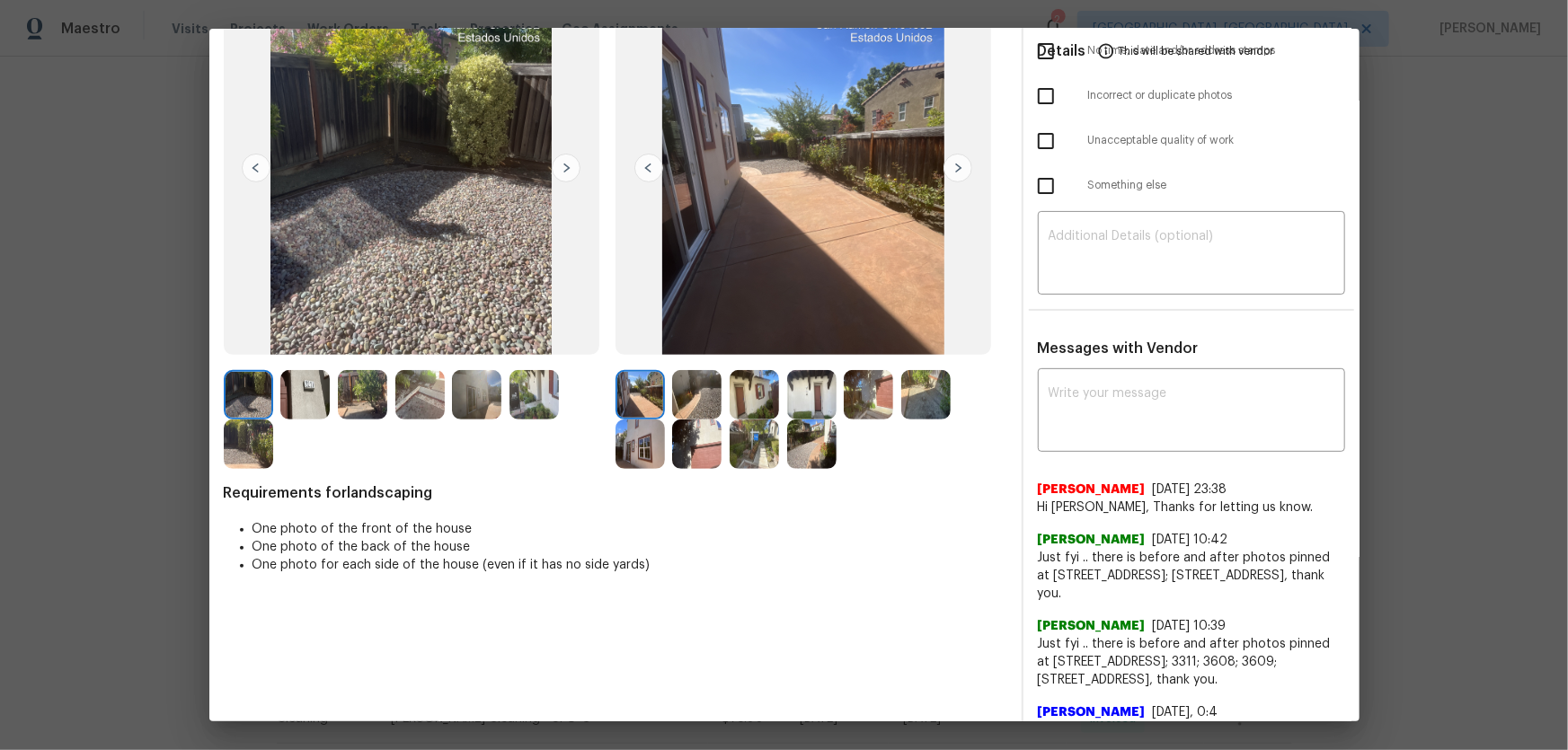
scroll to position [163, 0]
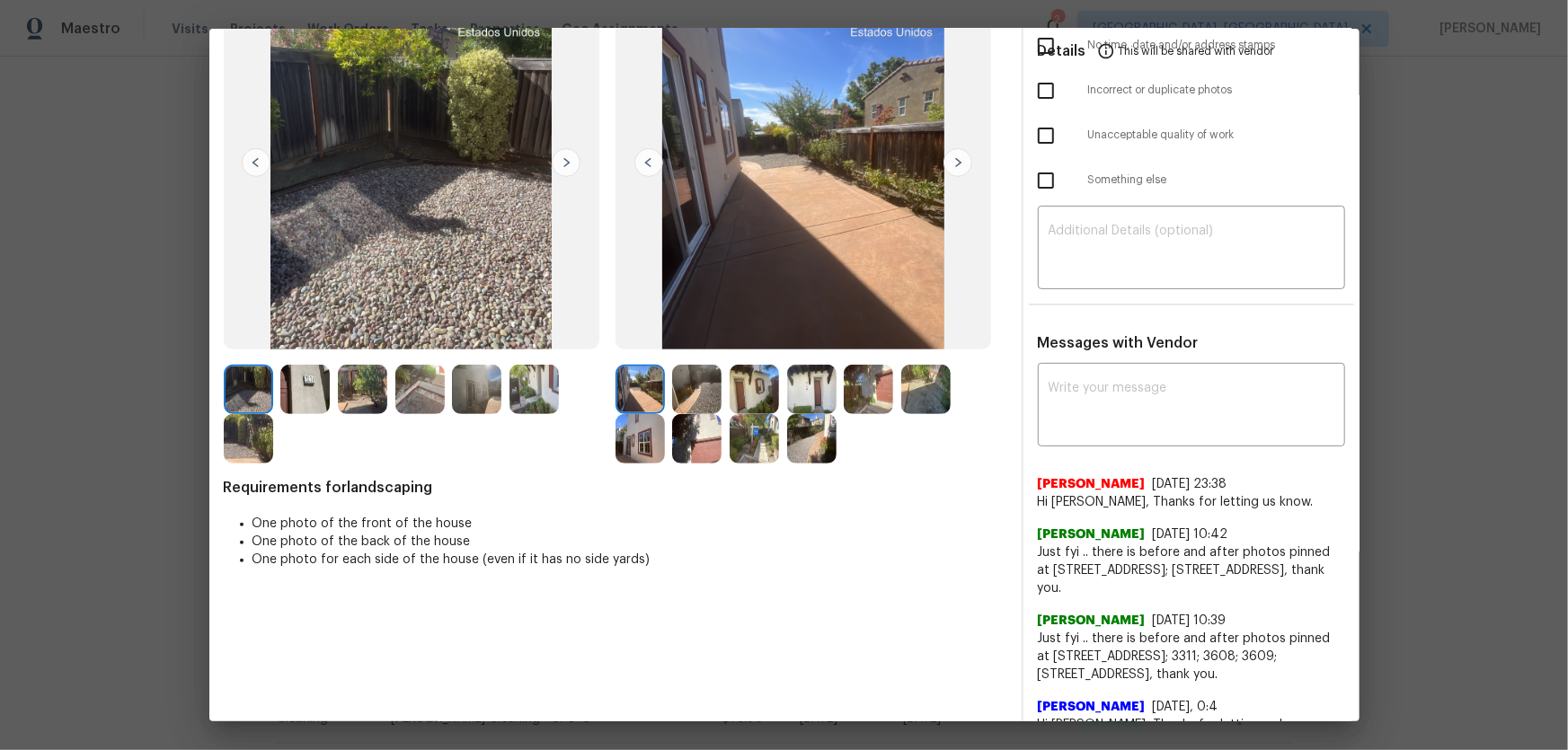
click at [700, 405] on img at bounding box center [697, 390] width 50 height 50
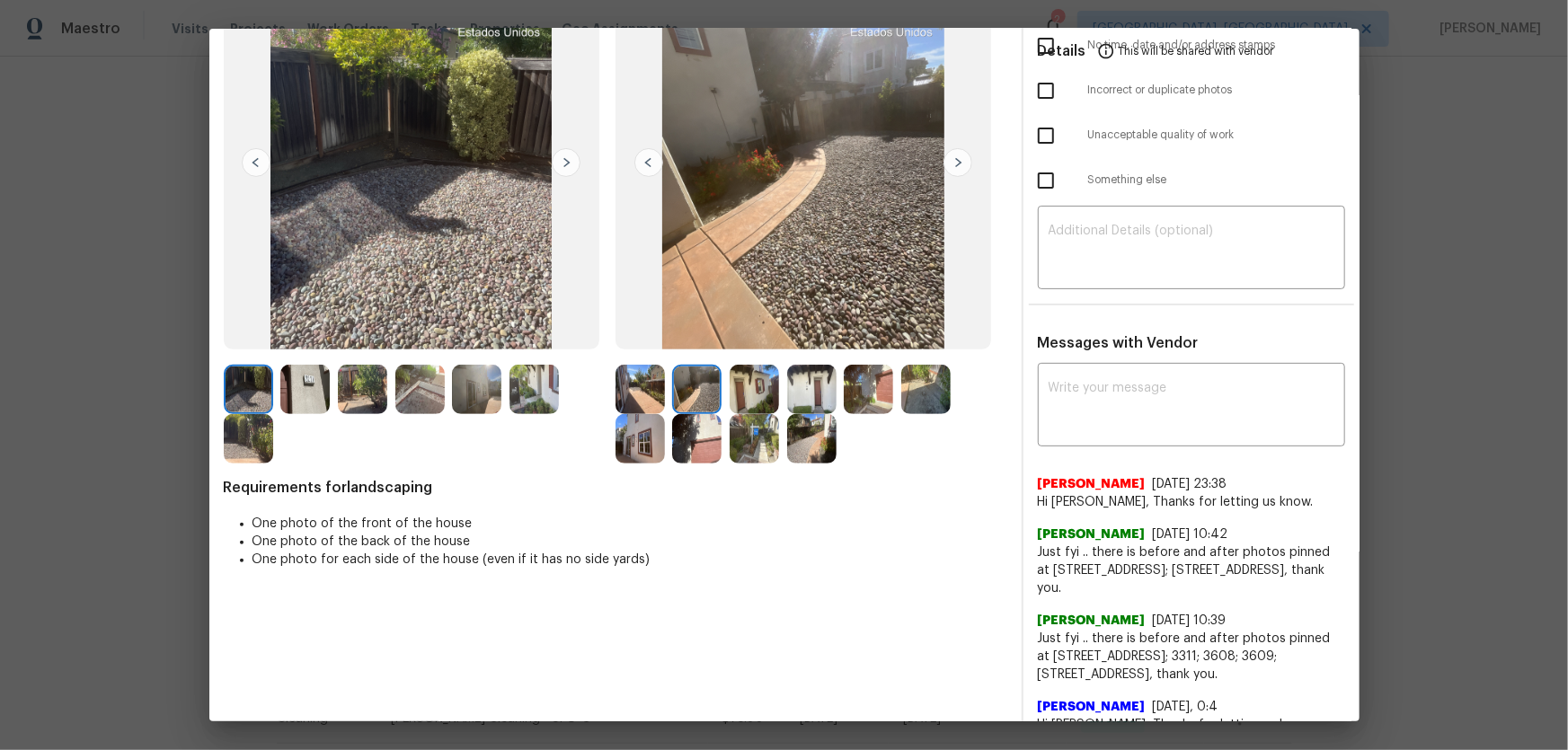
click at [741, 403] on img at bounding box center [754, 390] width 50 height 50
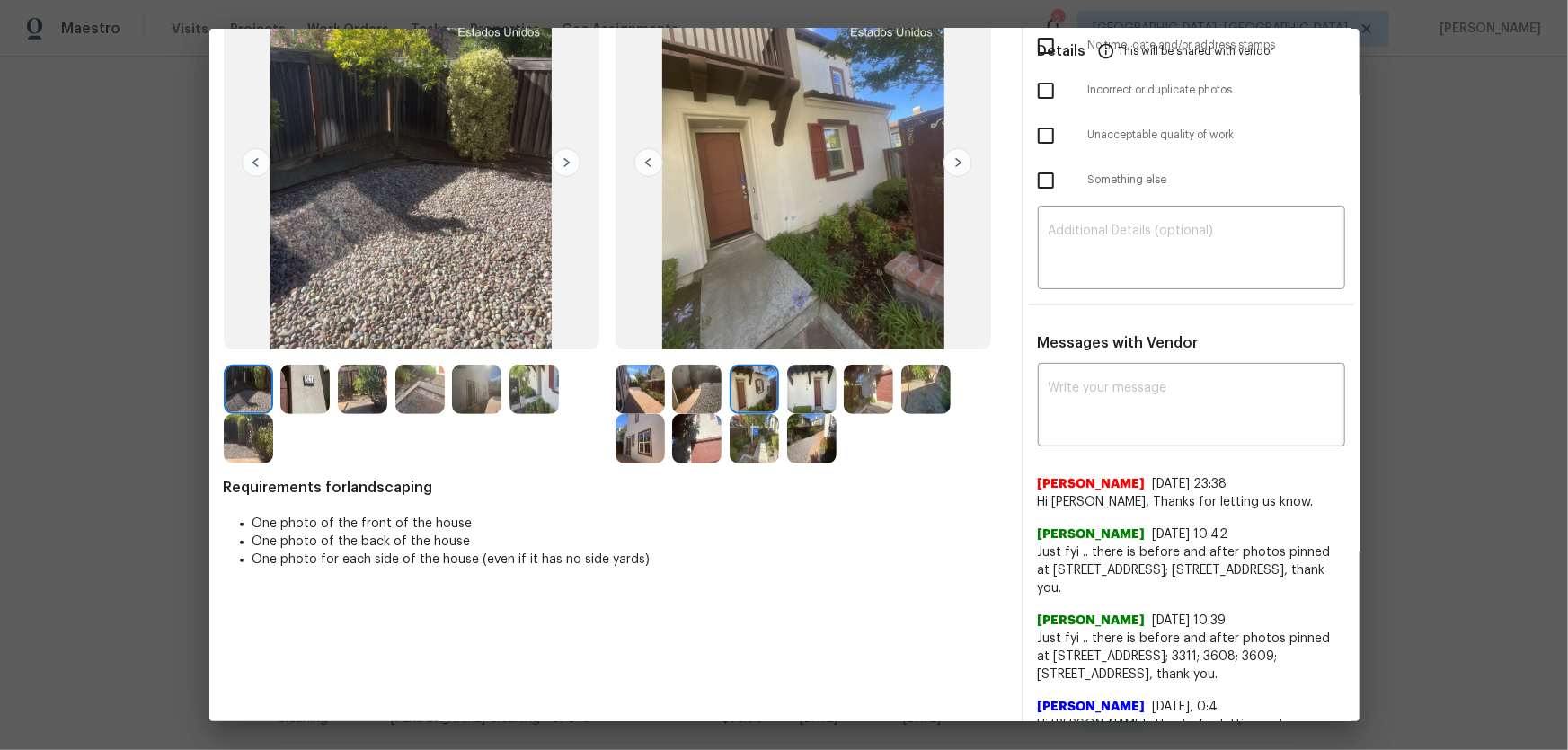
click at [795, 386] on img at bounding box center [812, 390] width 50 height 50
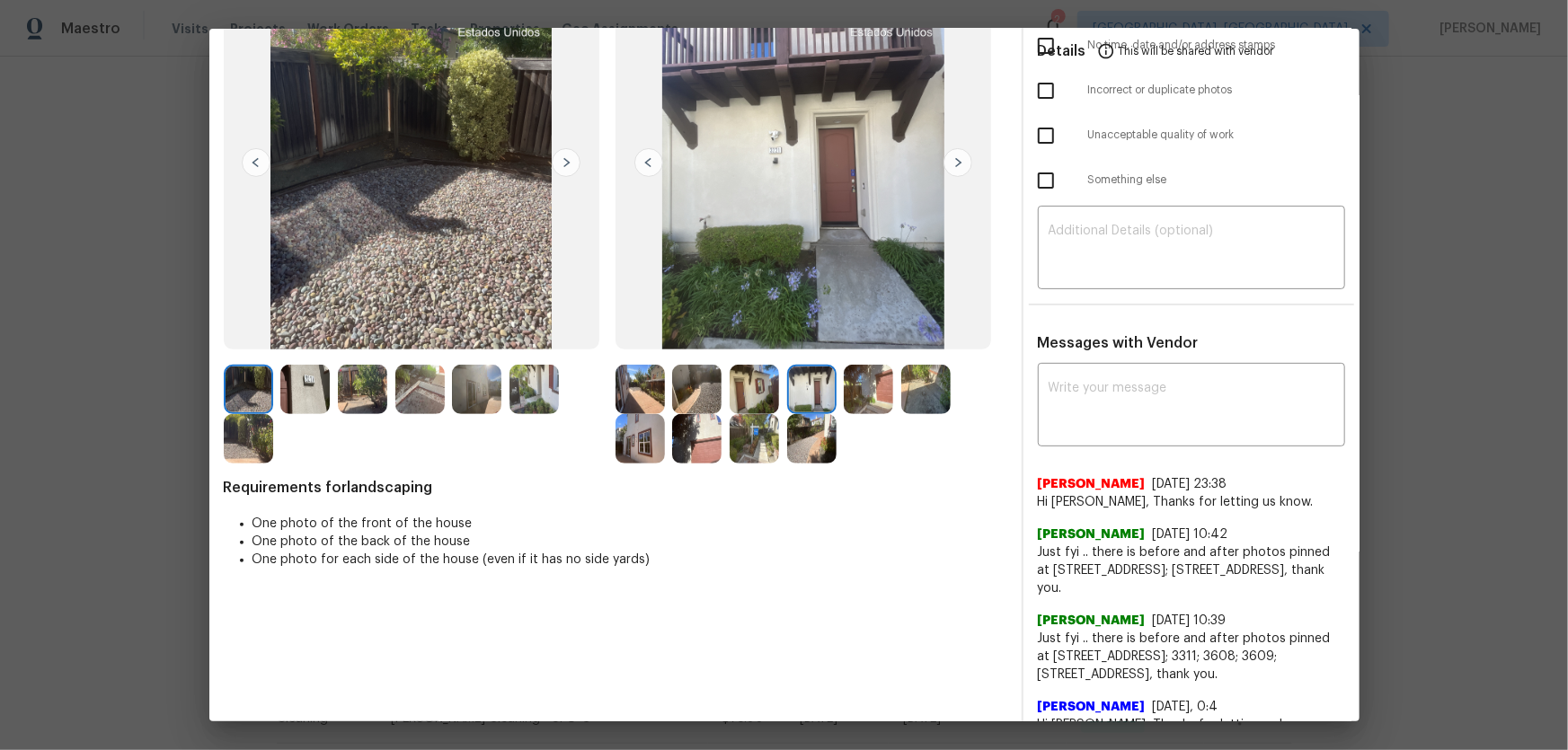
click at [852, 395] on img at bounding box center [868, 390] width 50 height 50
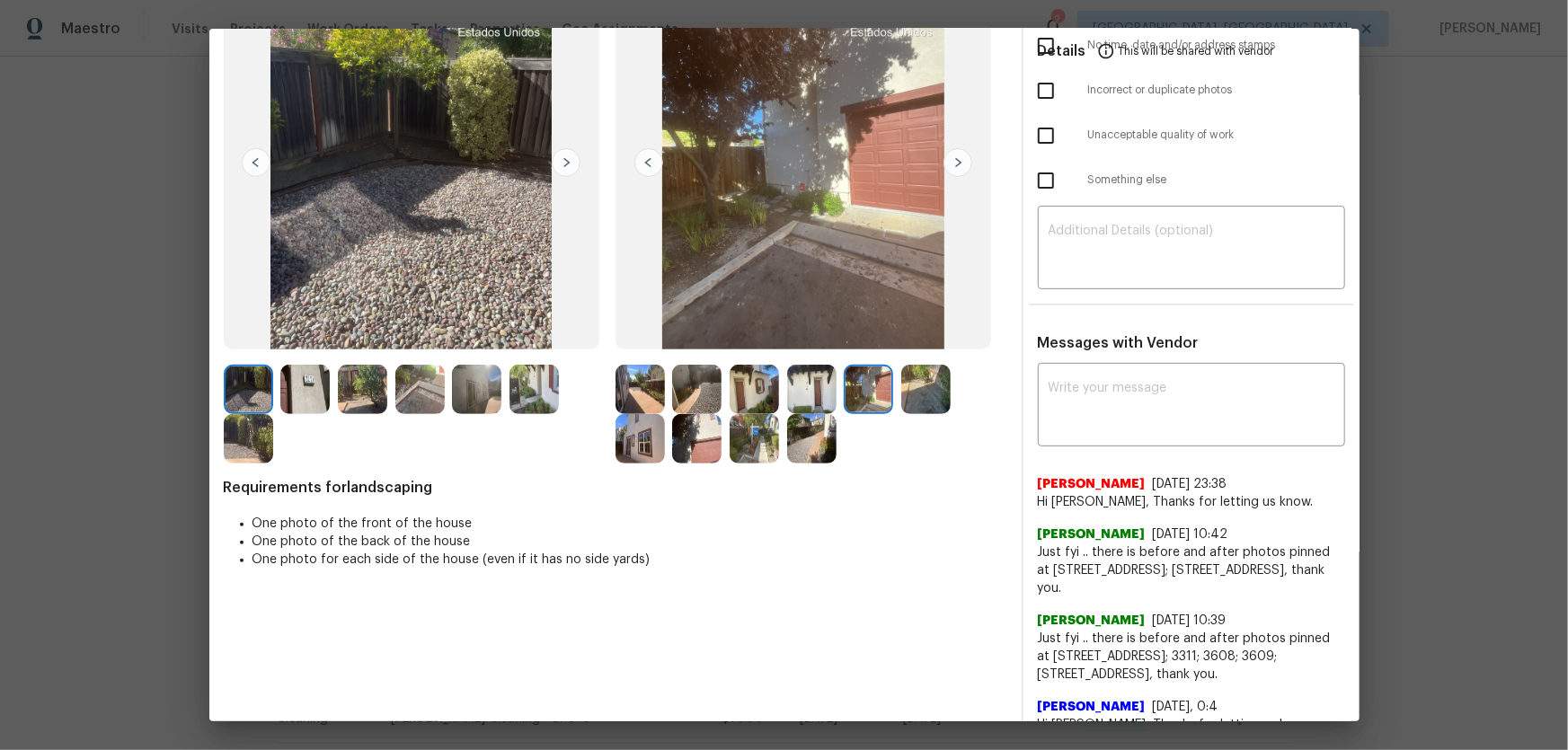
click at [932, 401] on img at bounding box center [926, 390] width 50 height 50
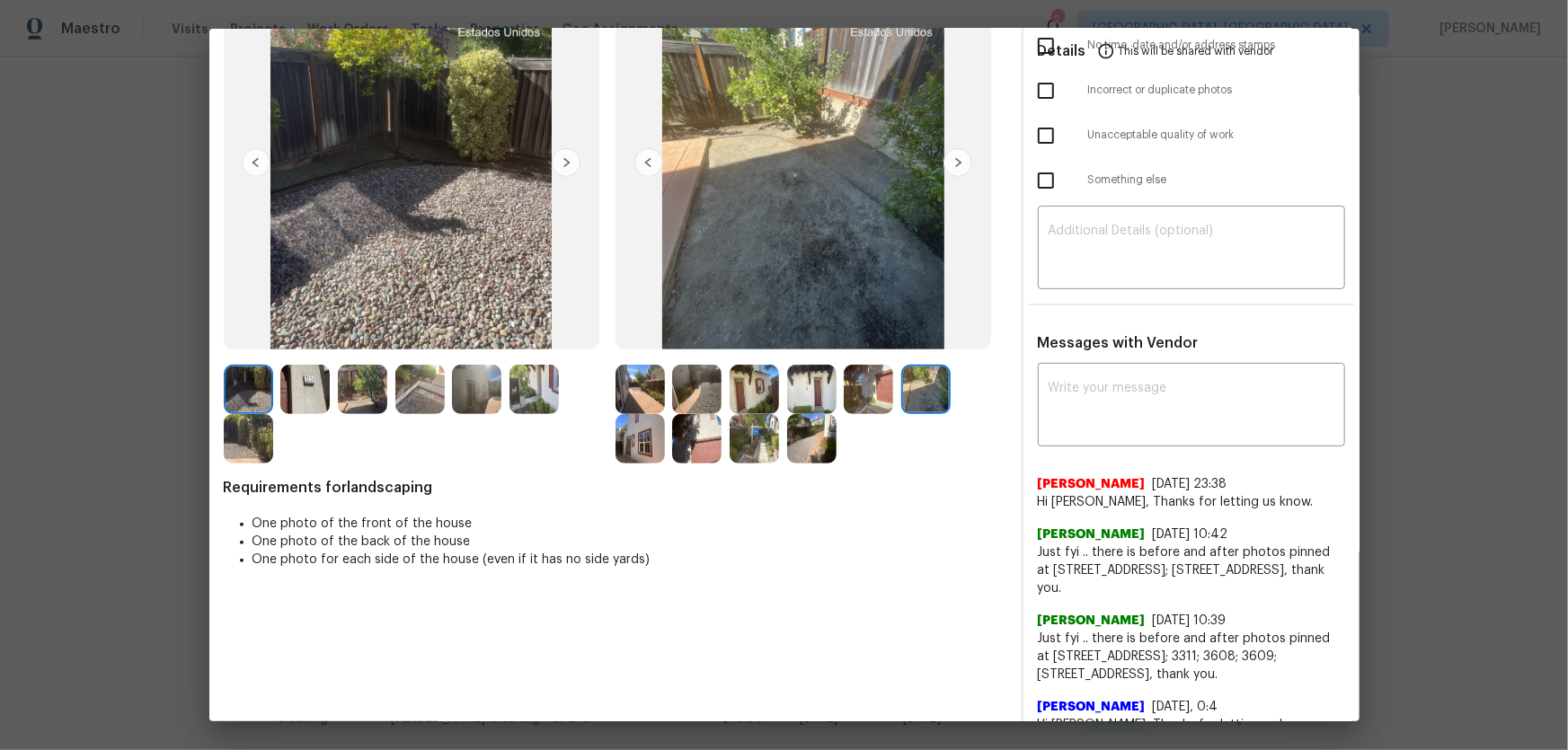
click at [635, 444] on img at bounding box center [640, 438] width 50 height 50
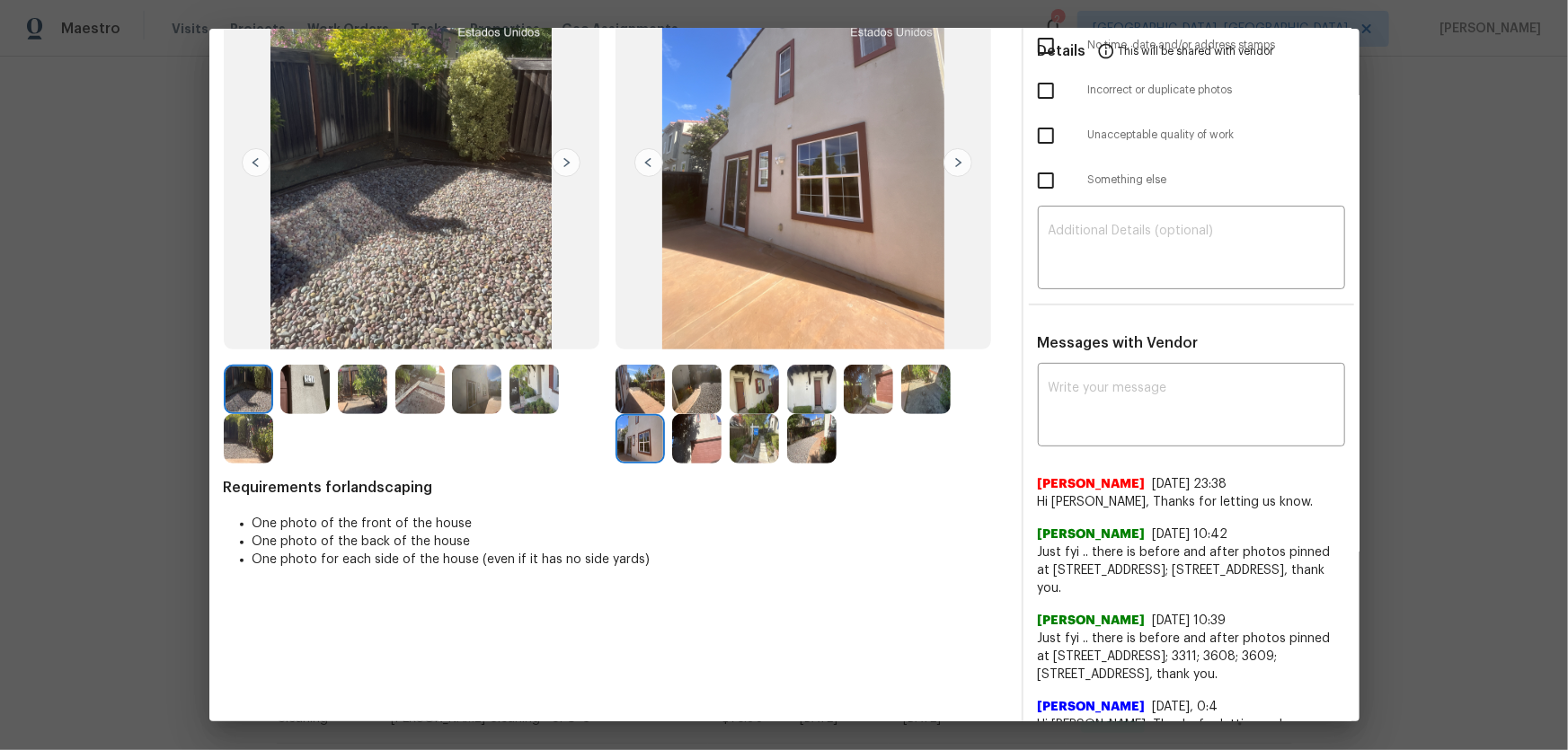
click at [684, 444] on img at bounding box center [697, 438] width 50 height 50
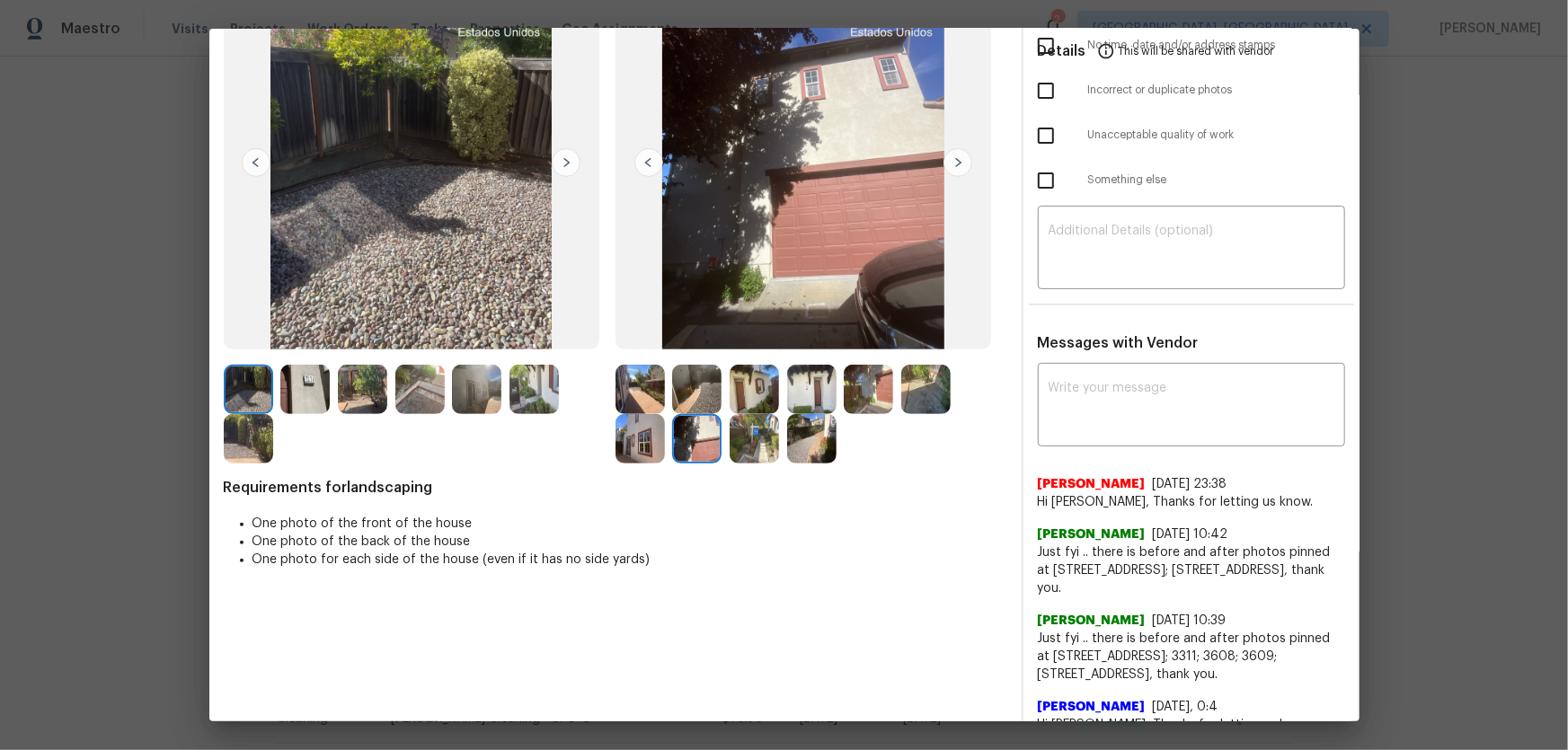
click at [765, 437] on img at bounding box center [754, 438] width 50 height 50
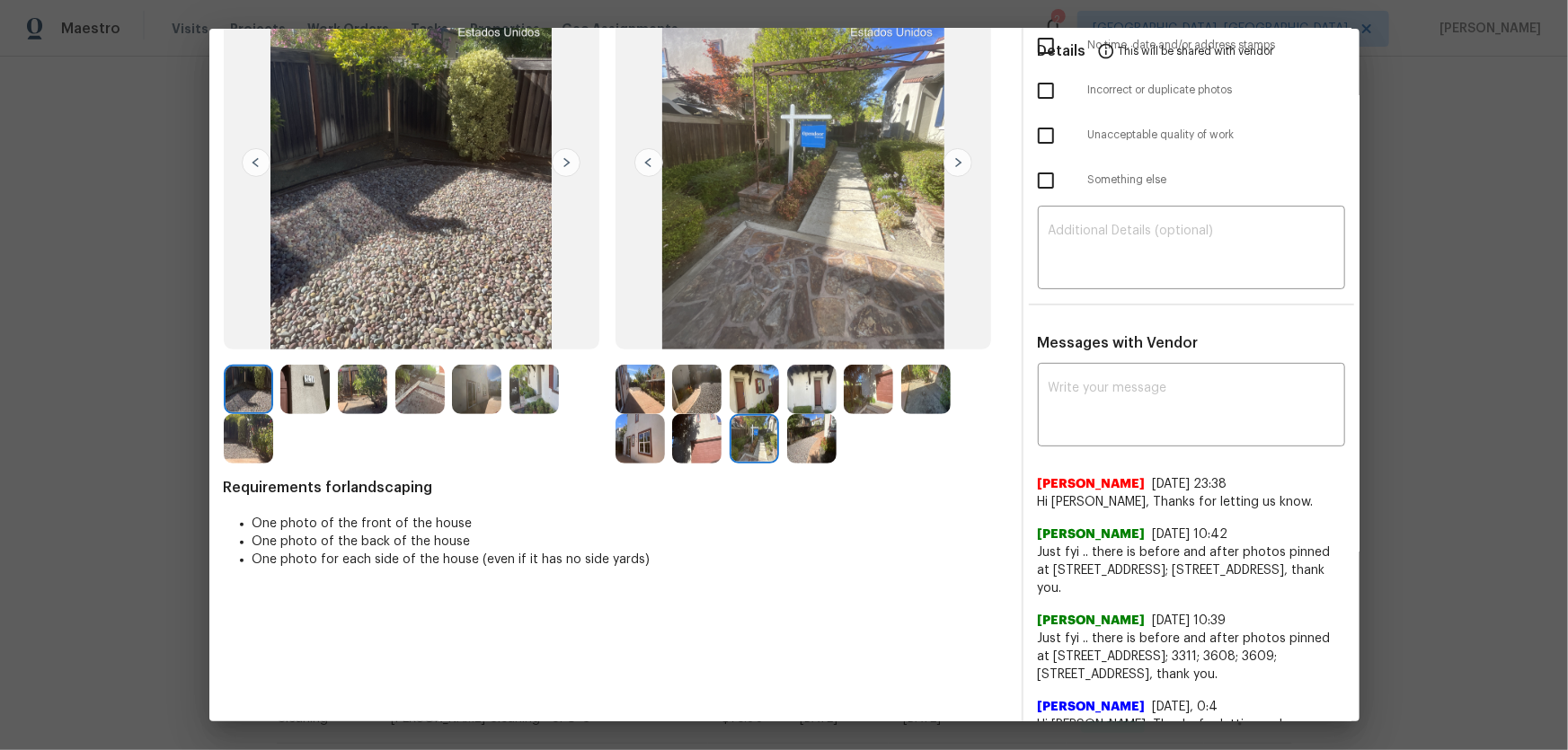
click at [795, 438] on img at bounding box center [812, 438] width 50 height 50
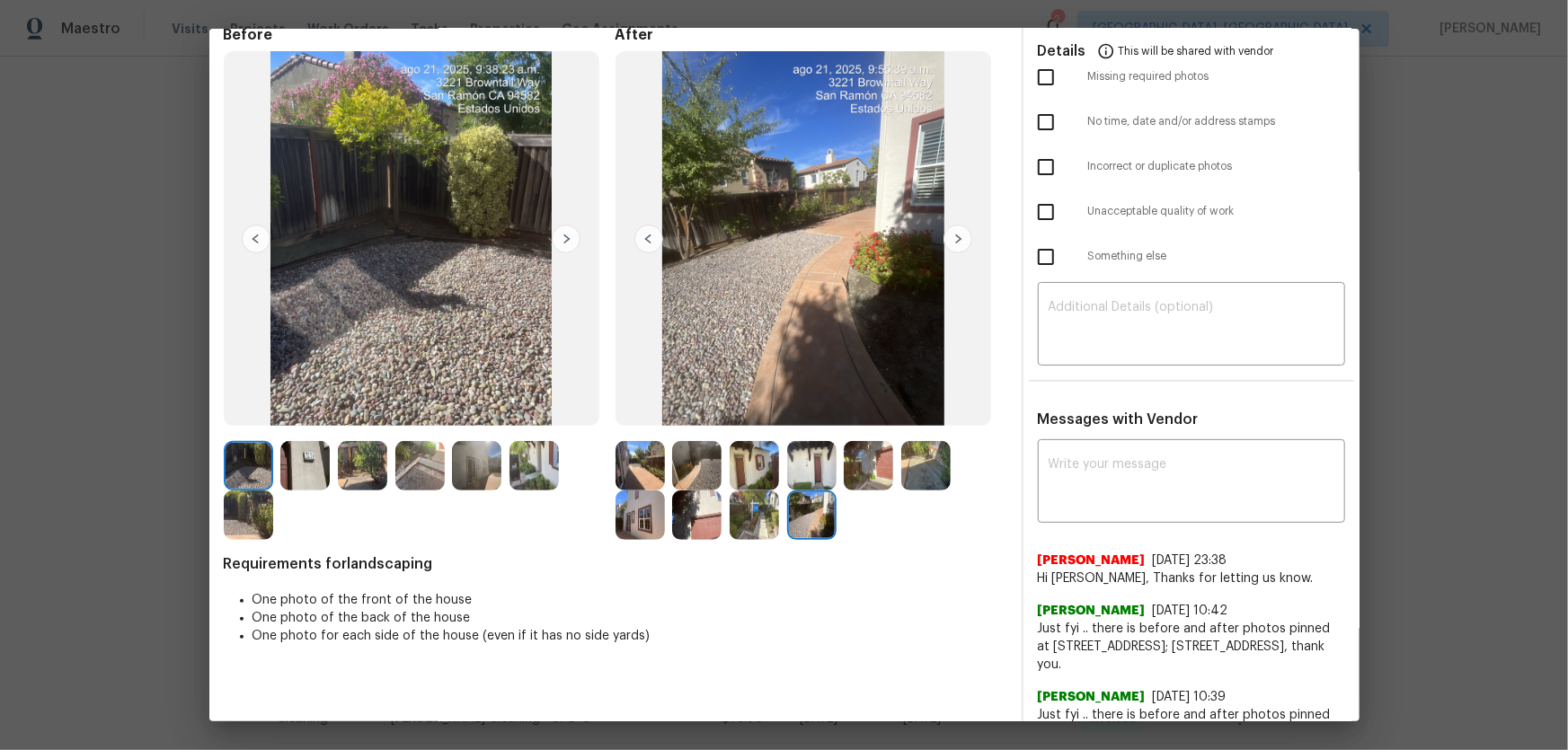
scroll to position [0, 0]
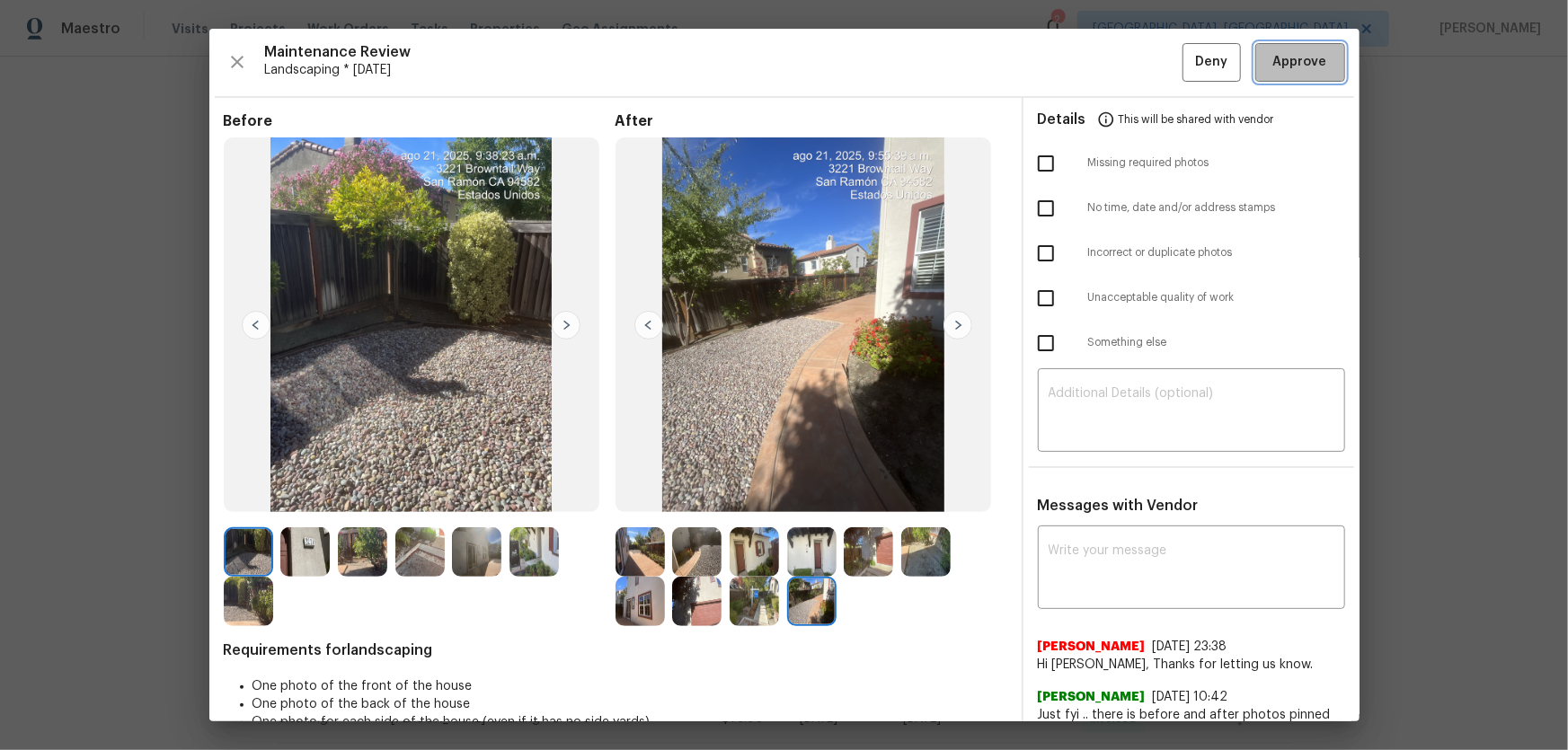
click at [1116, 80] on button "Approve" at bounding box center [1300, 62] width 90 height 39
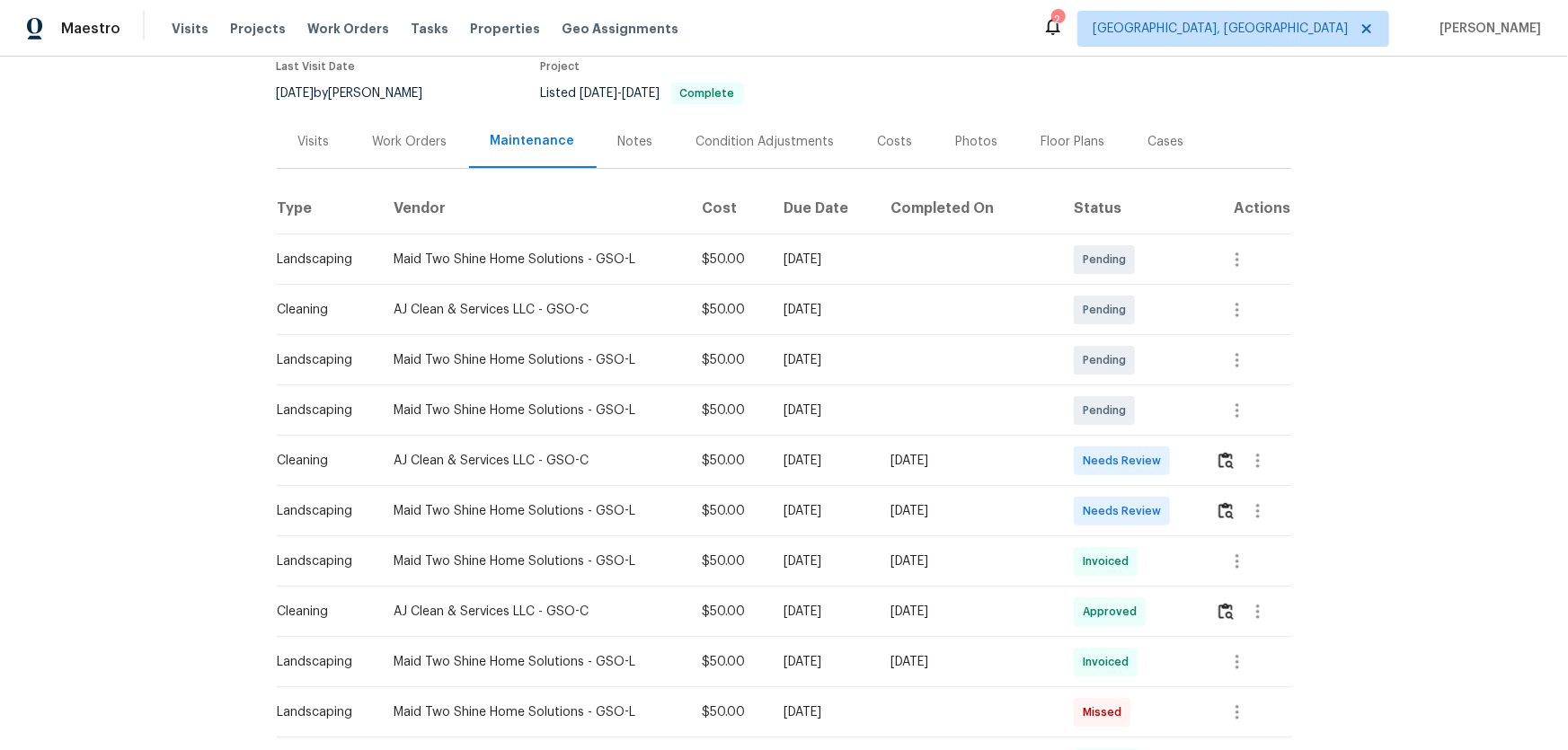
scroll to position [163, 0]
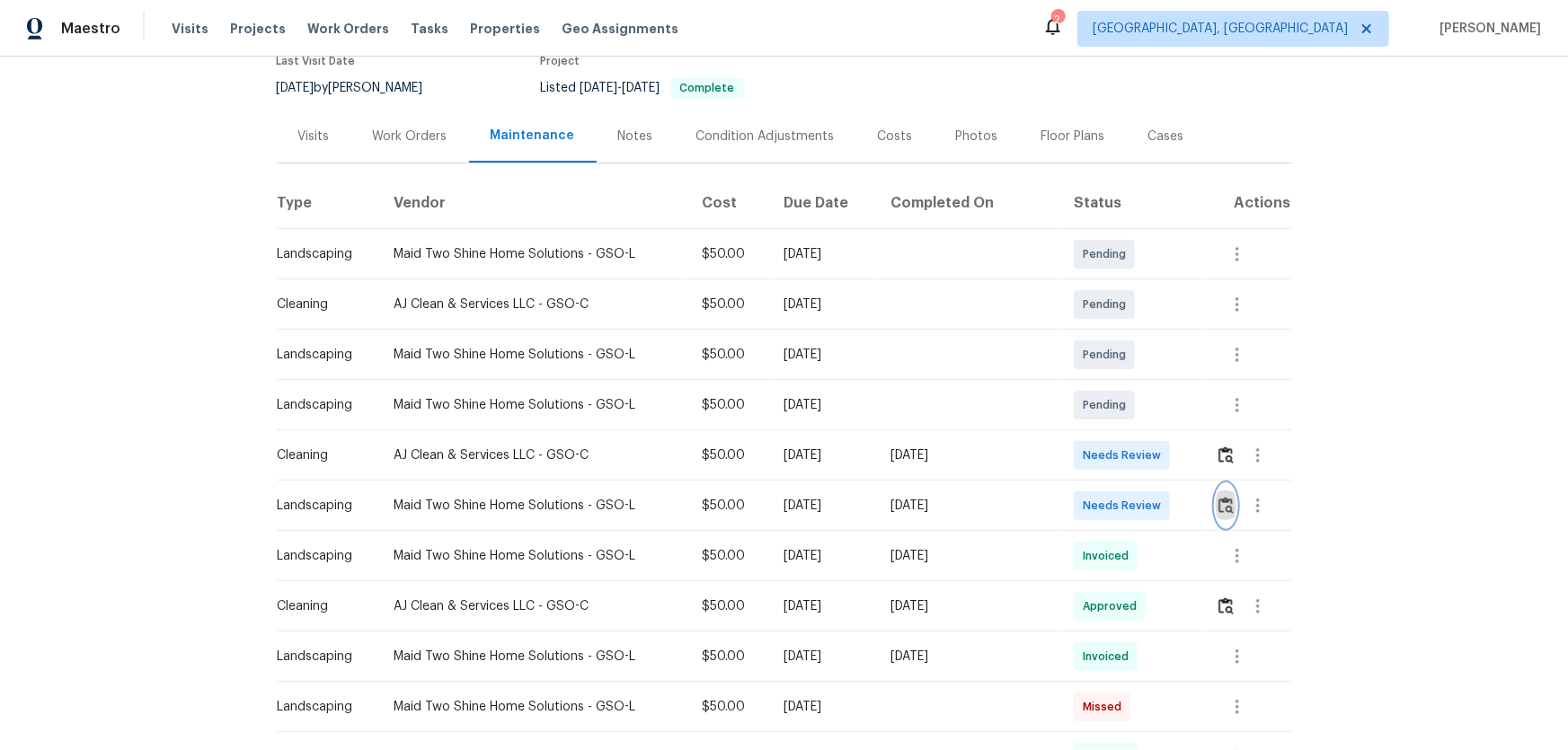
click at [1116, 494] on img "button" at bounding box center [1226, 505] width 16 height 17
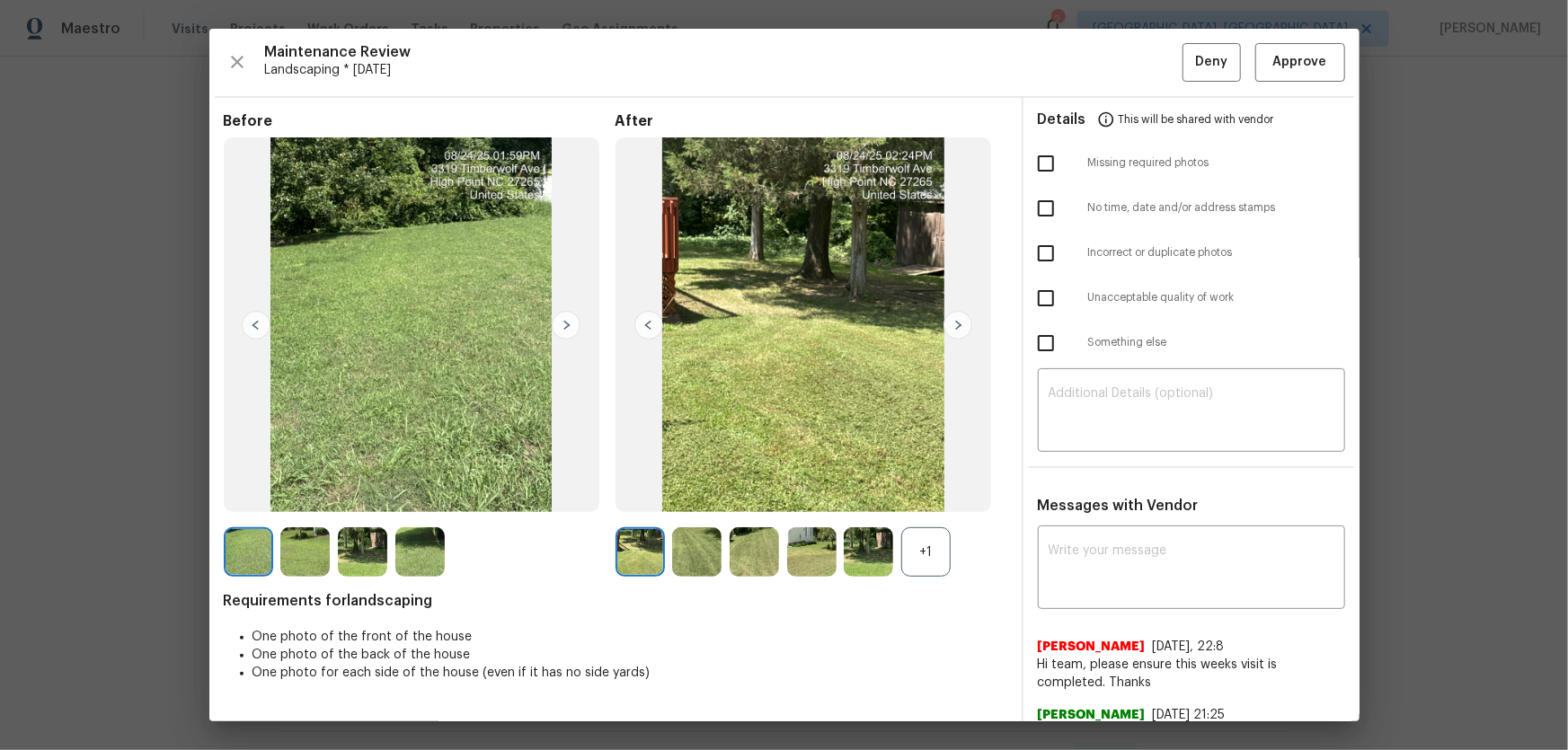
click at [933, 494] on div "+1" at bounding box center [926, 552] width 50 height 50
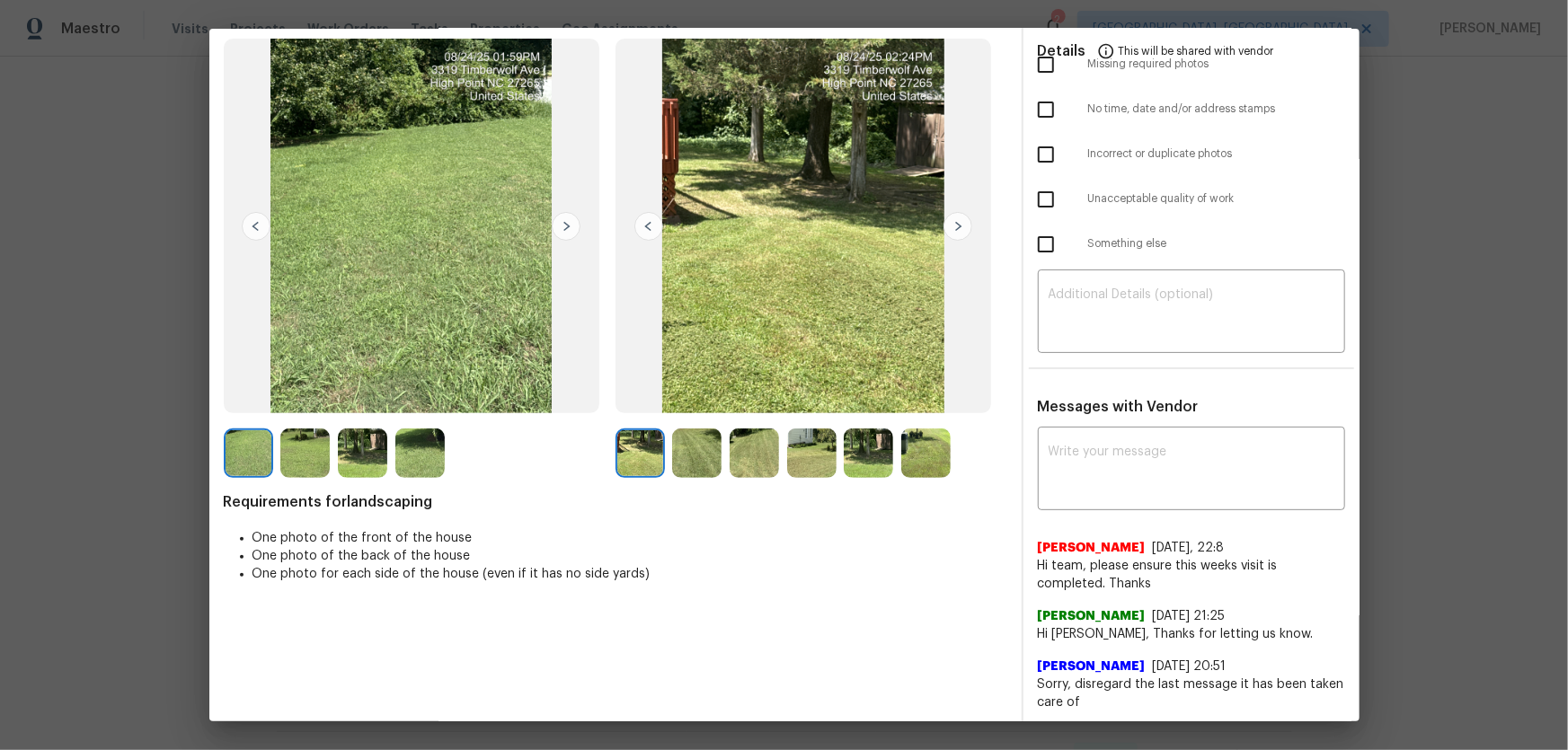
scroll to position [81, 0]
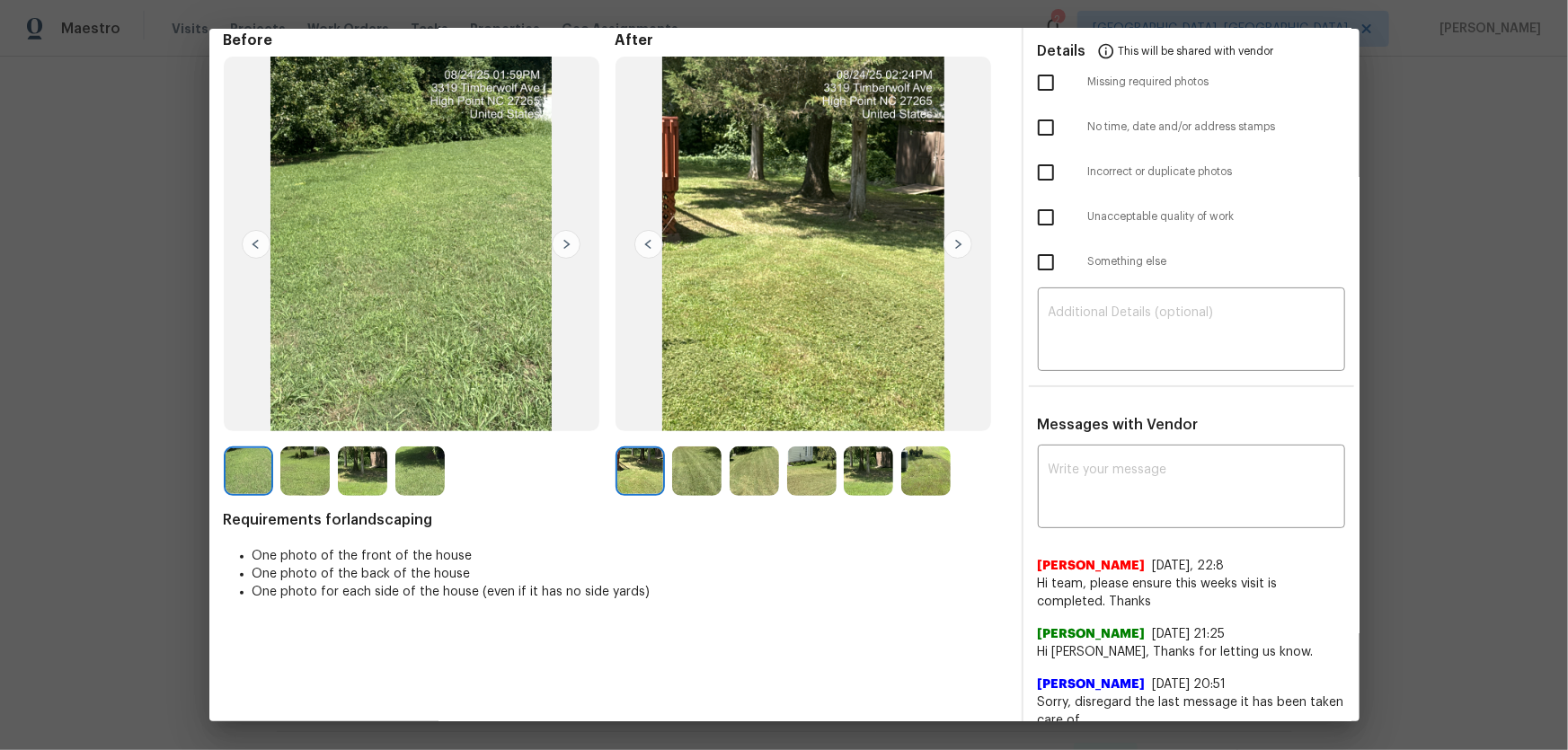
click at [694, 467] on img at bounding box center [697, 472] width 50 height 50
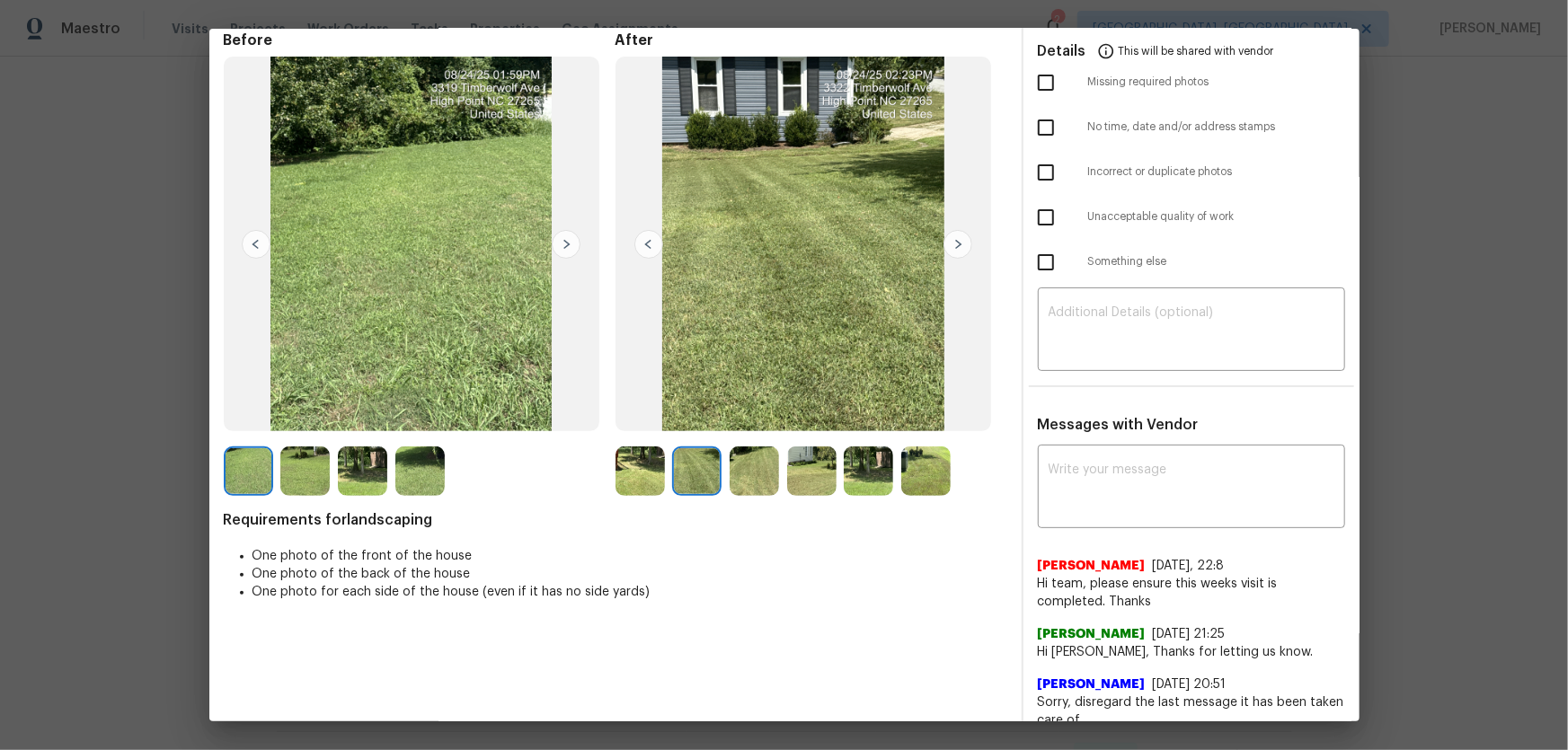
click at [781, 481] on div at bounding box center [758, 472] width 58 height 50
click at [761, 474] on img at bounding box center [754, 472] width 50 height 50
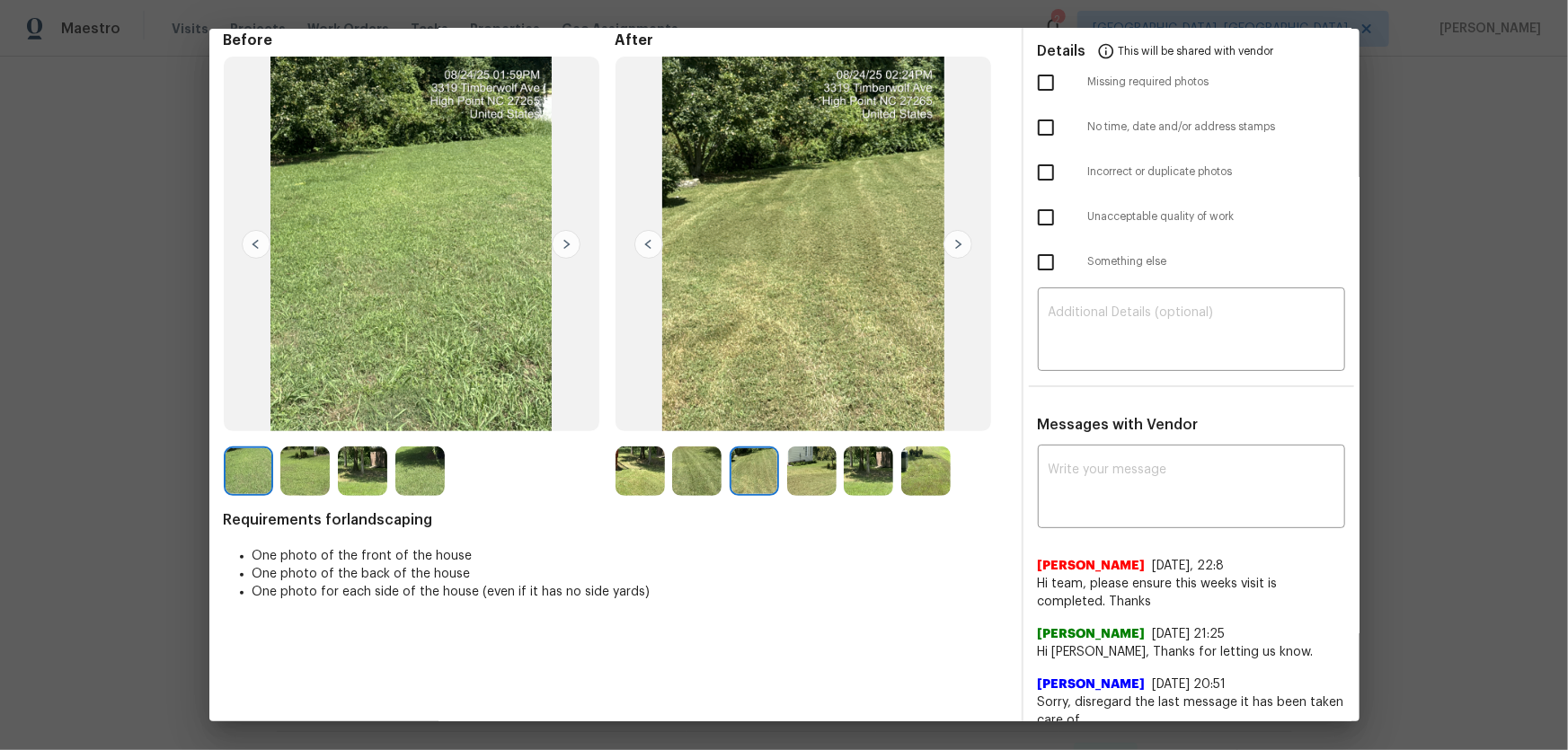
click at [815, 482] on img at bounding box center [812, 472] width 50 height 50
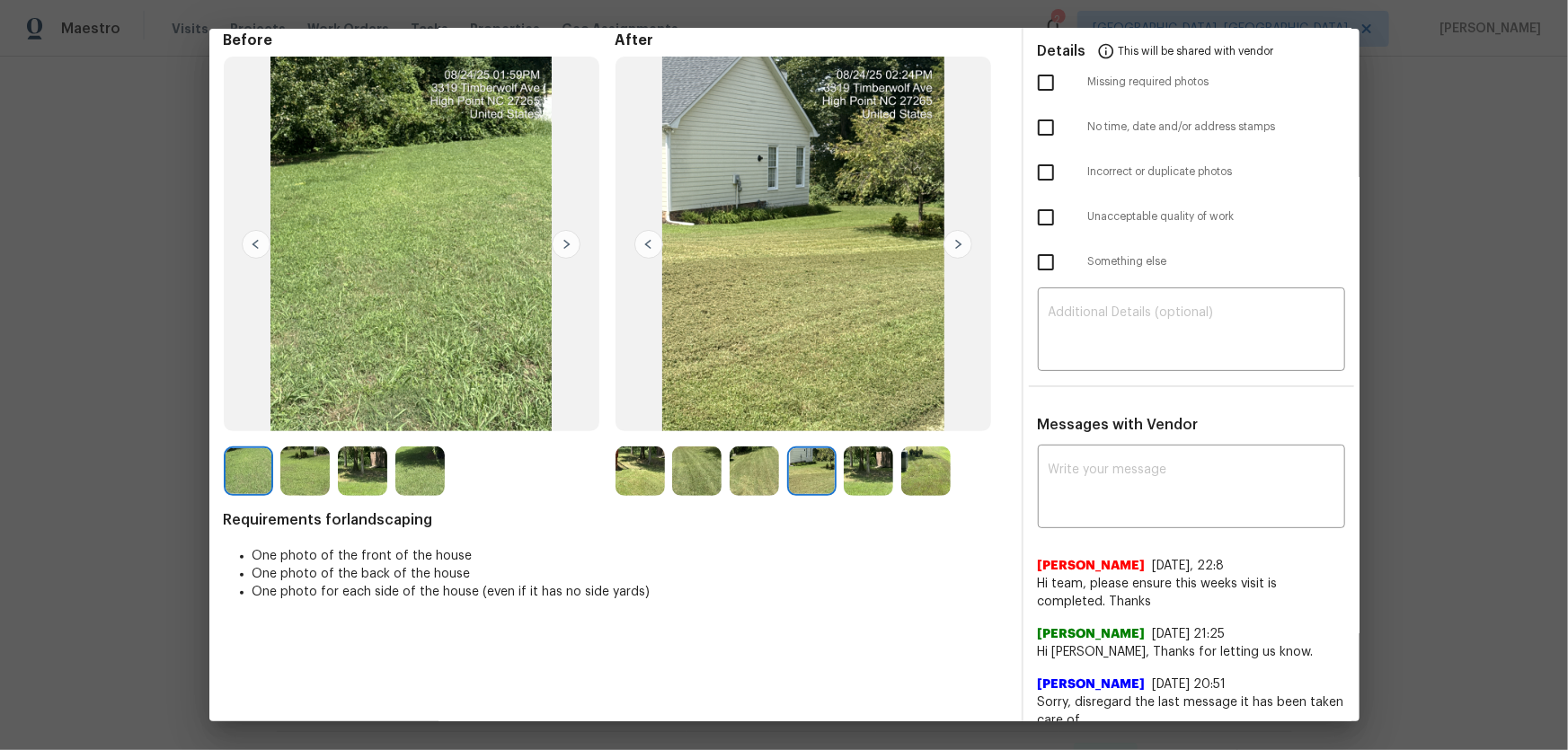
click at [860, 481] on img at bounding box center [868, 472] width 50 height 50
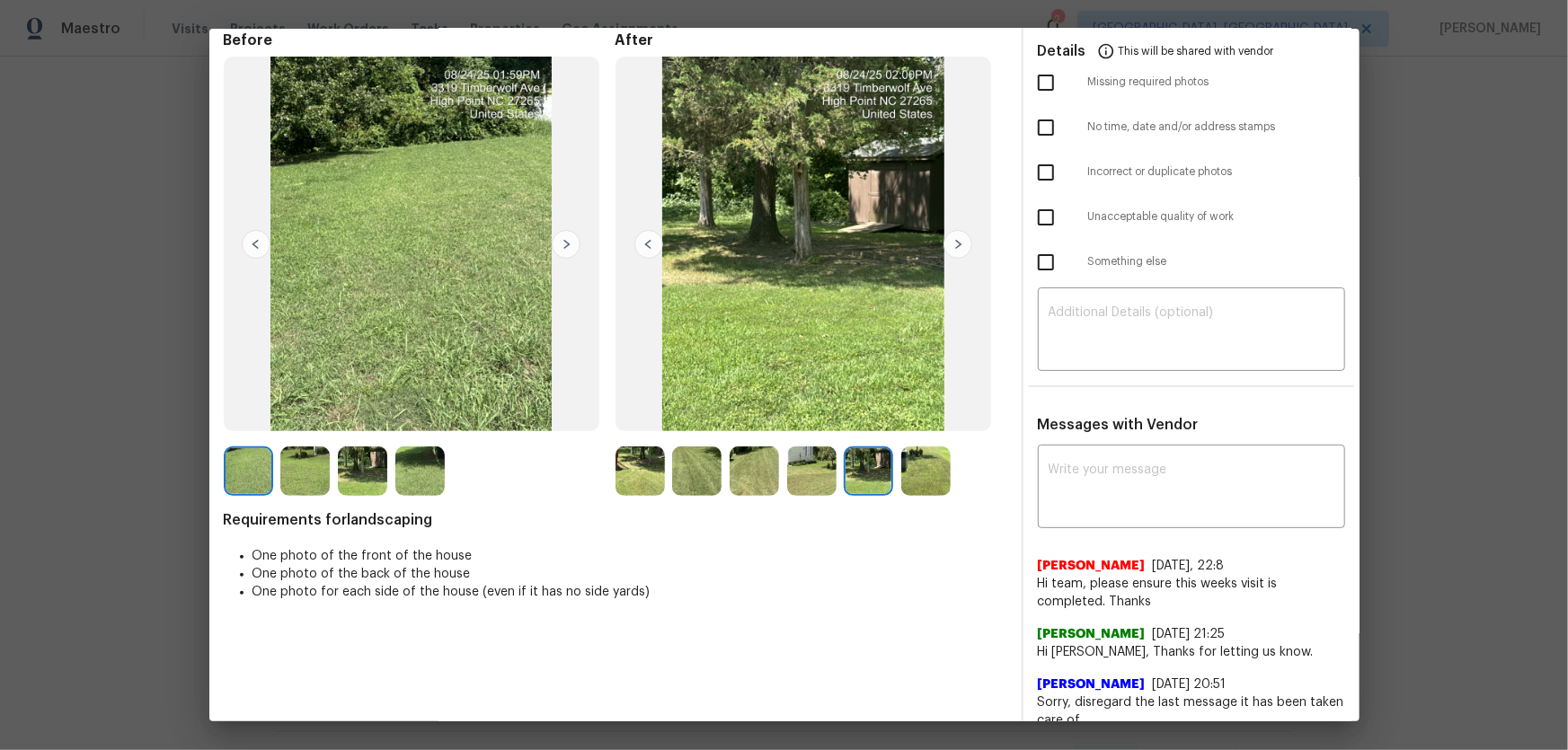
click at [952, 486] on div at bounding box center [930, 472] width 58 height 50
click at [933, 482] on img at bounding box center [926, 472] width 50 height 50
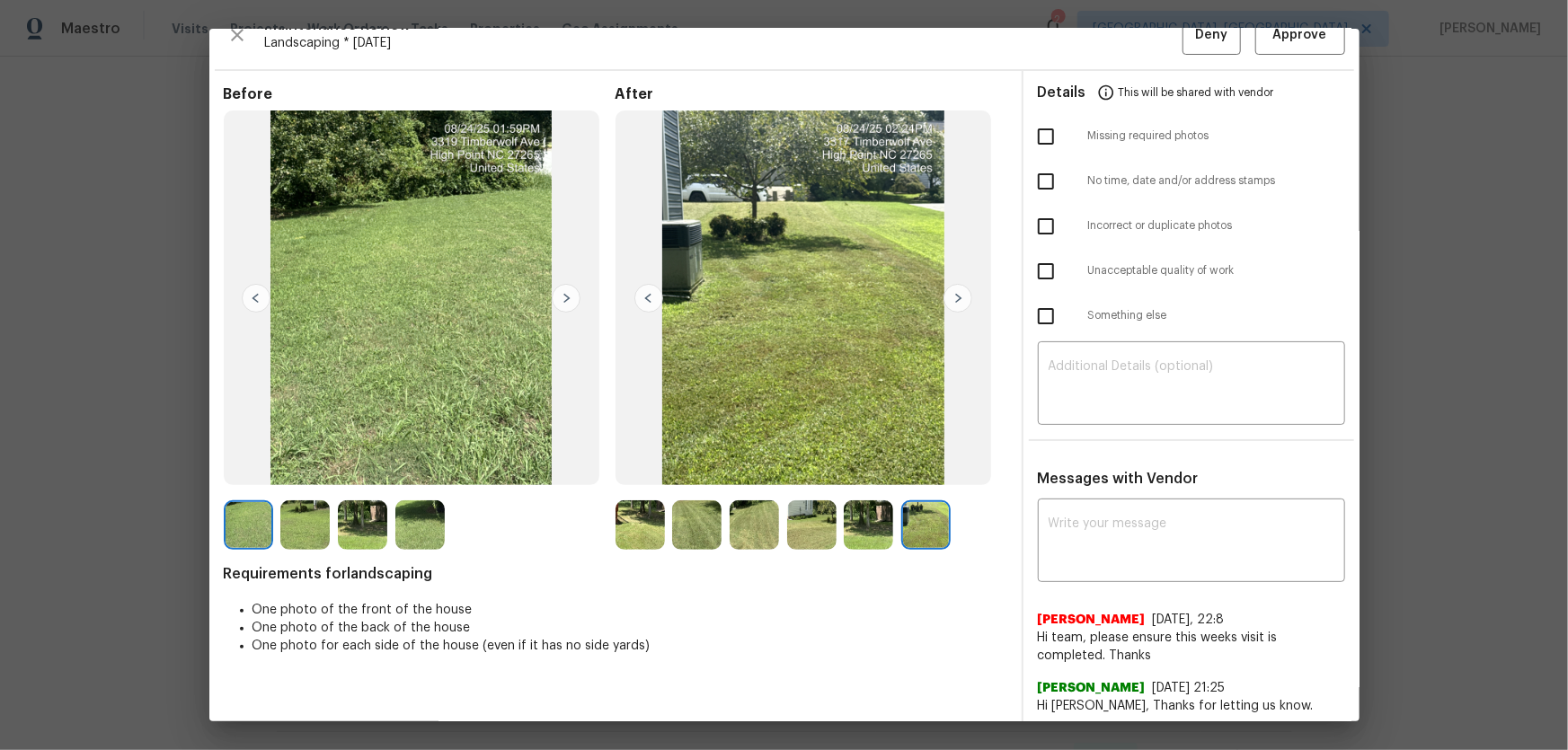
scroll to position [0, 0]
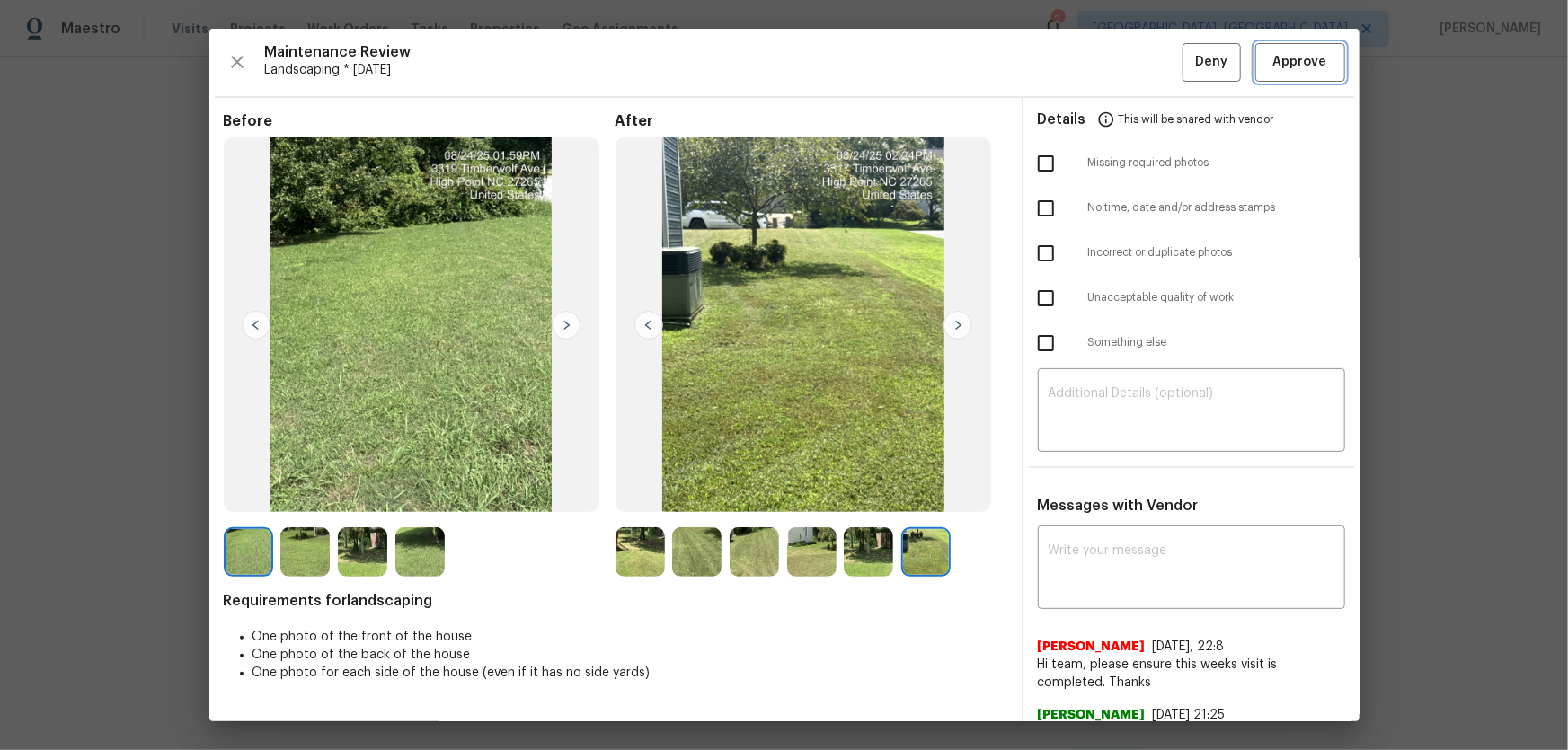
click at [1116, 62] on span "Approve" at bounding box center [1300, 62] width 54 height 22
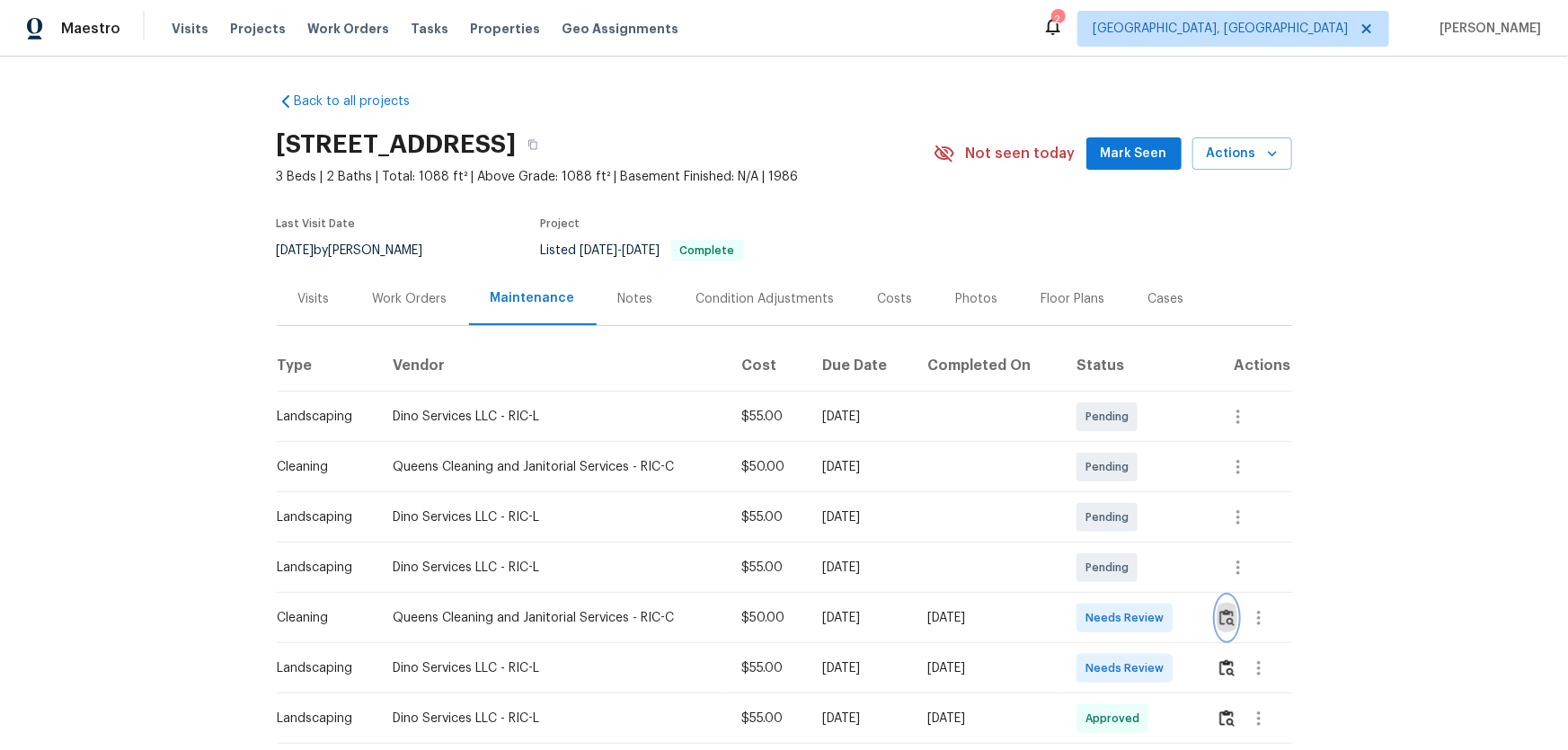
click at [1230, 622] on img "button" at bounding box center [1227, 617] width 16 height 17
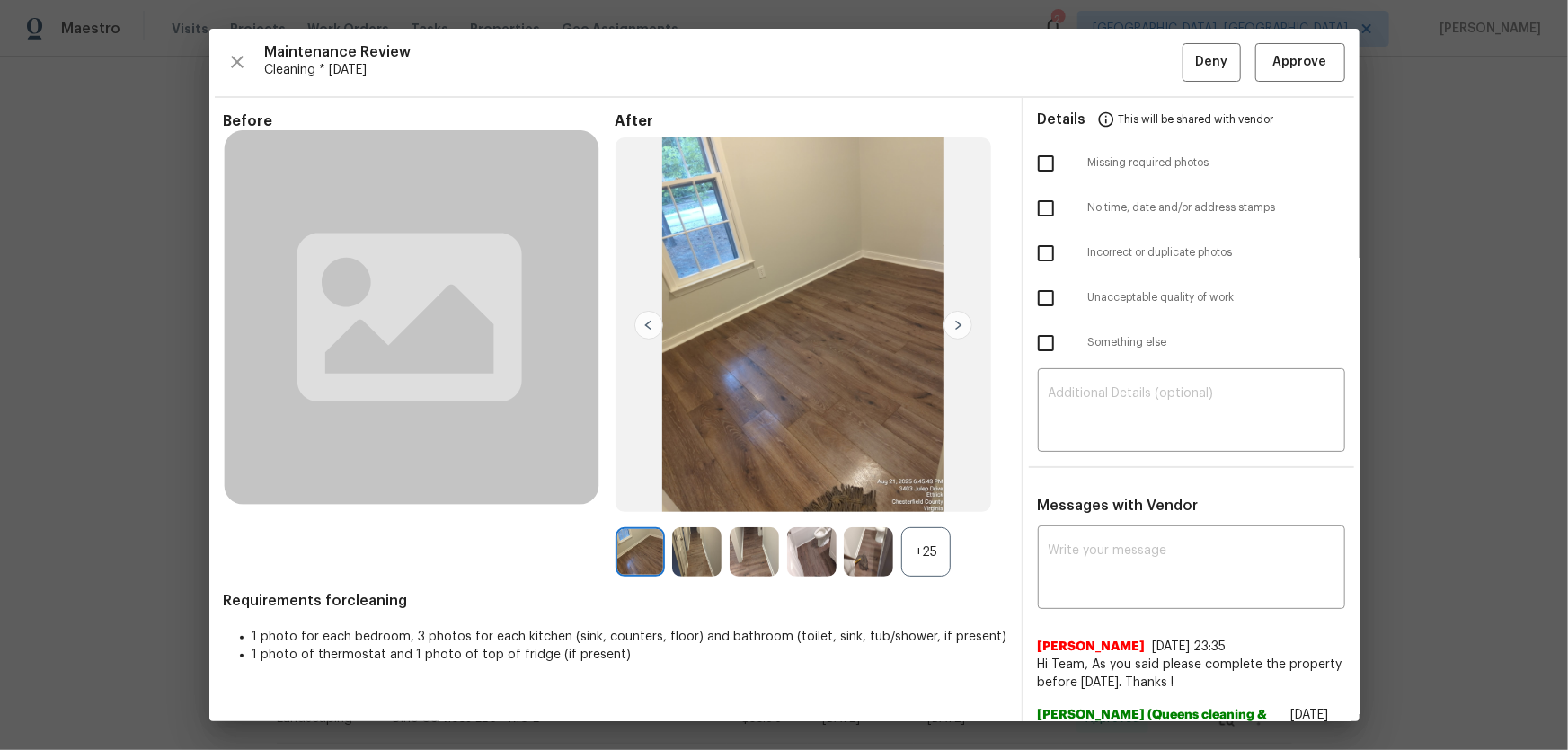
click at [933, 568] on div "+25" at bounding box center [926, 552] width 50 height 50
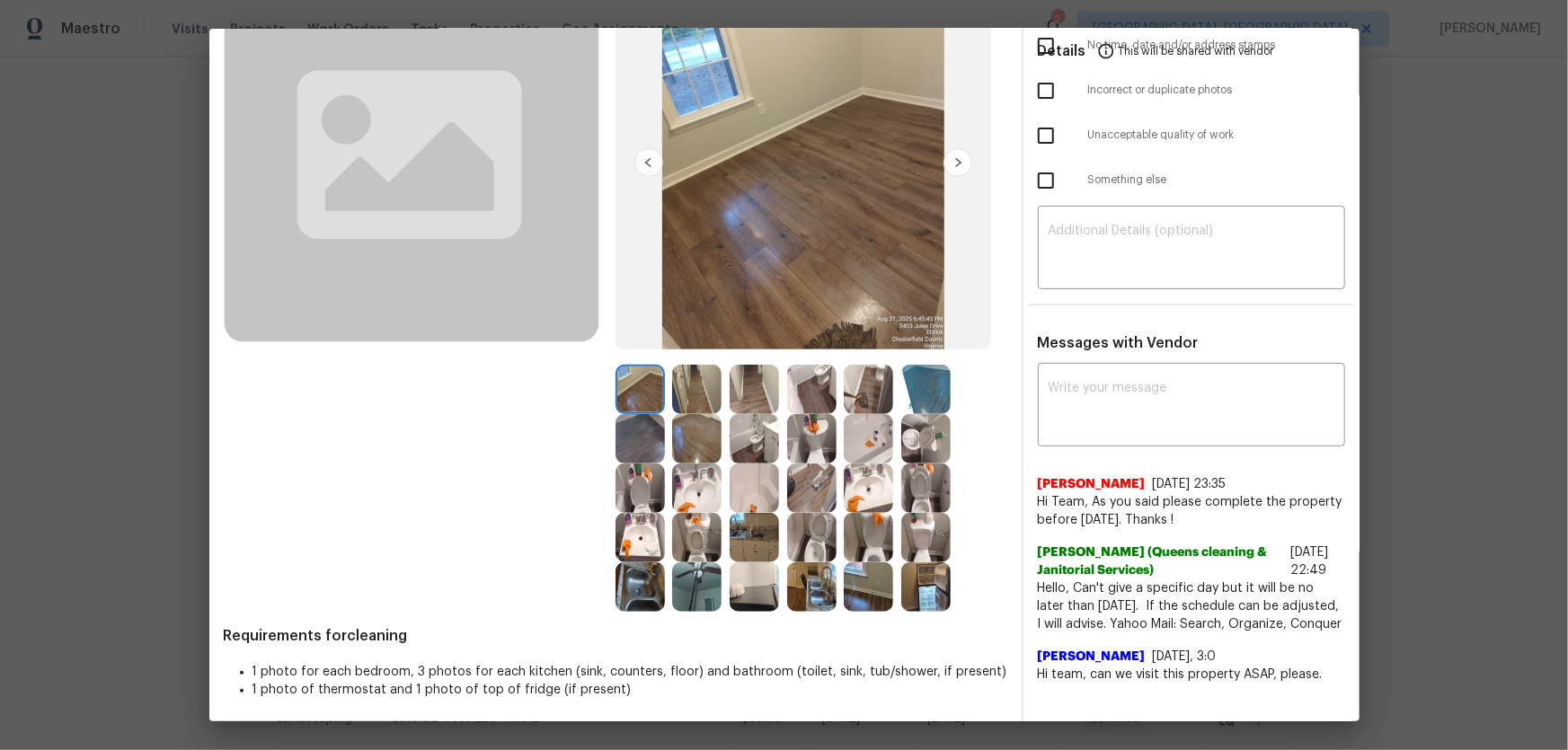
scroll to position [166, 0]
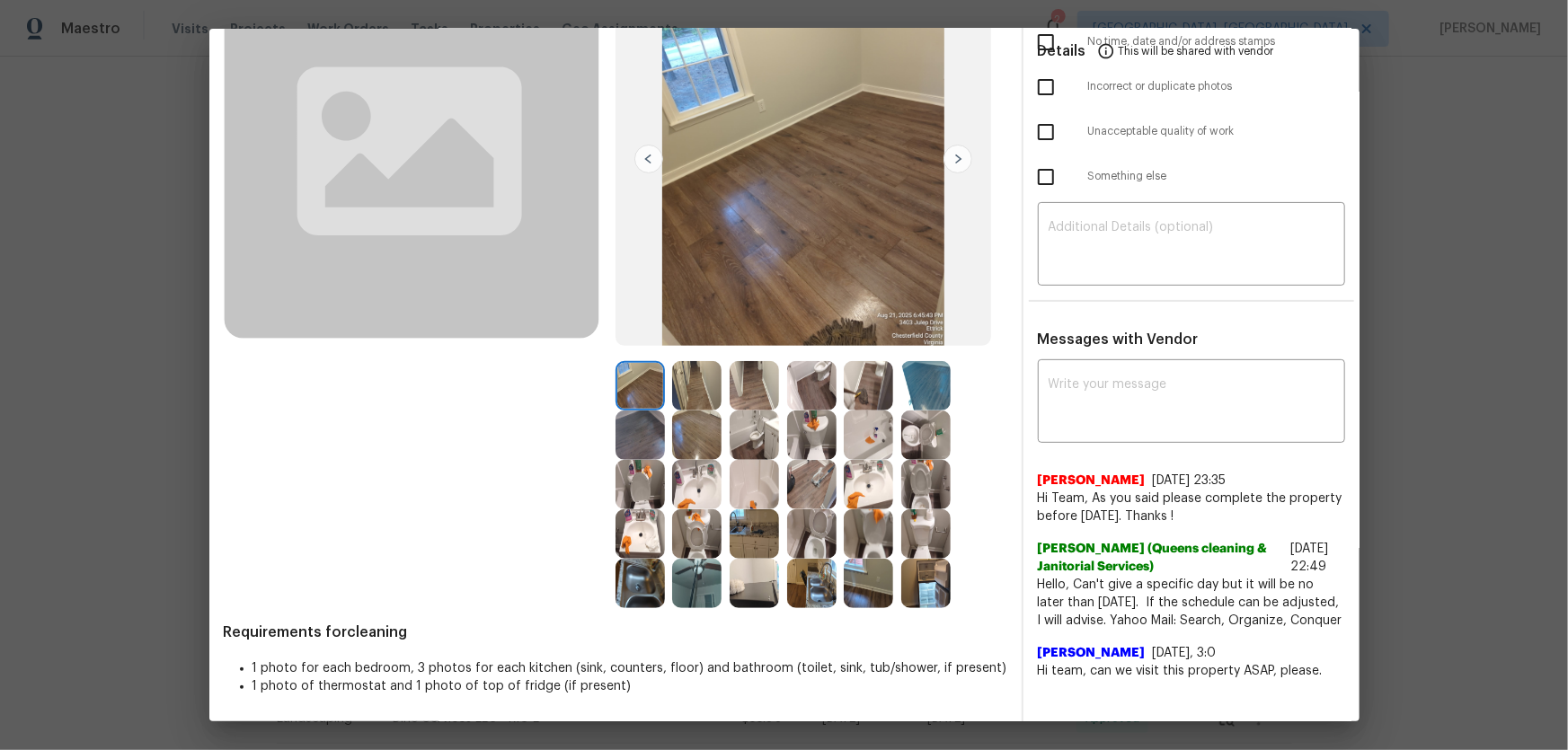
click at [915, 434] on img at bounding box center [926, 436] width 50 height 50
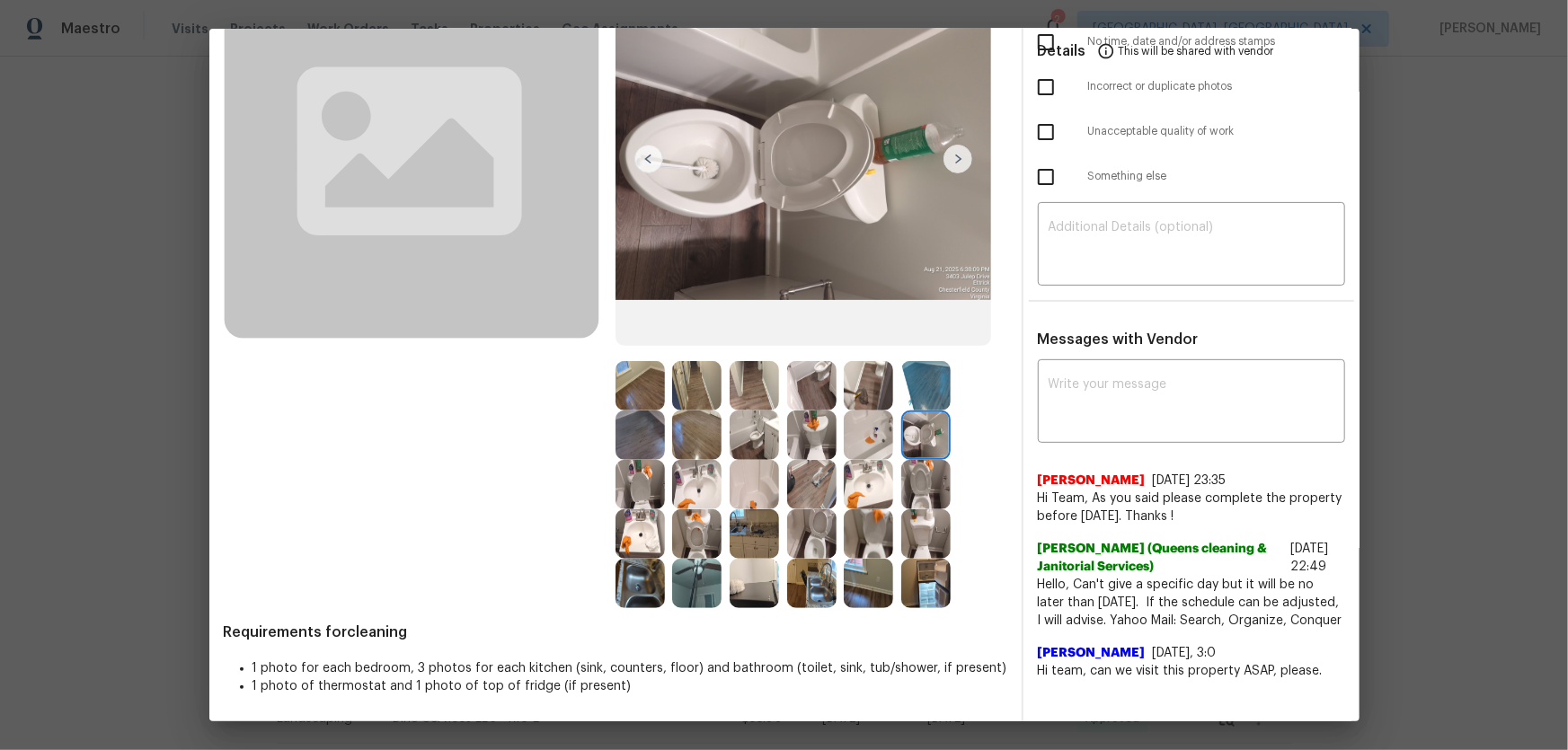
click at [921, 490] on img at bounding box center [926, 484] width 50 height 50
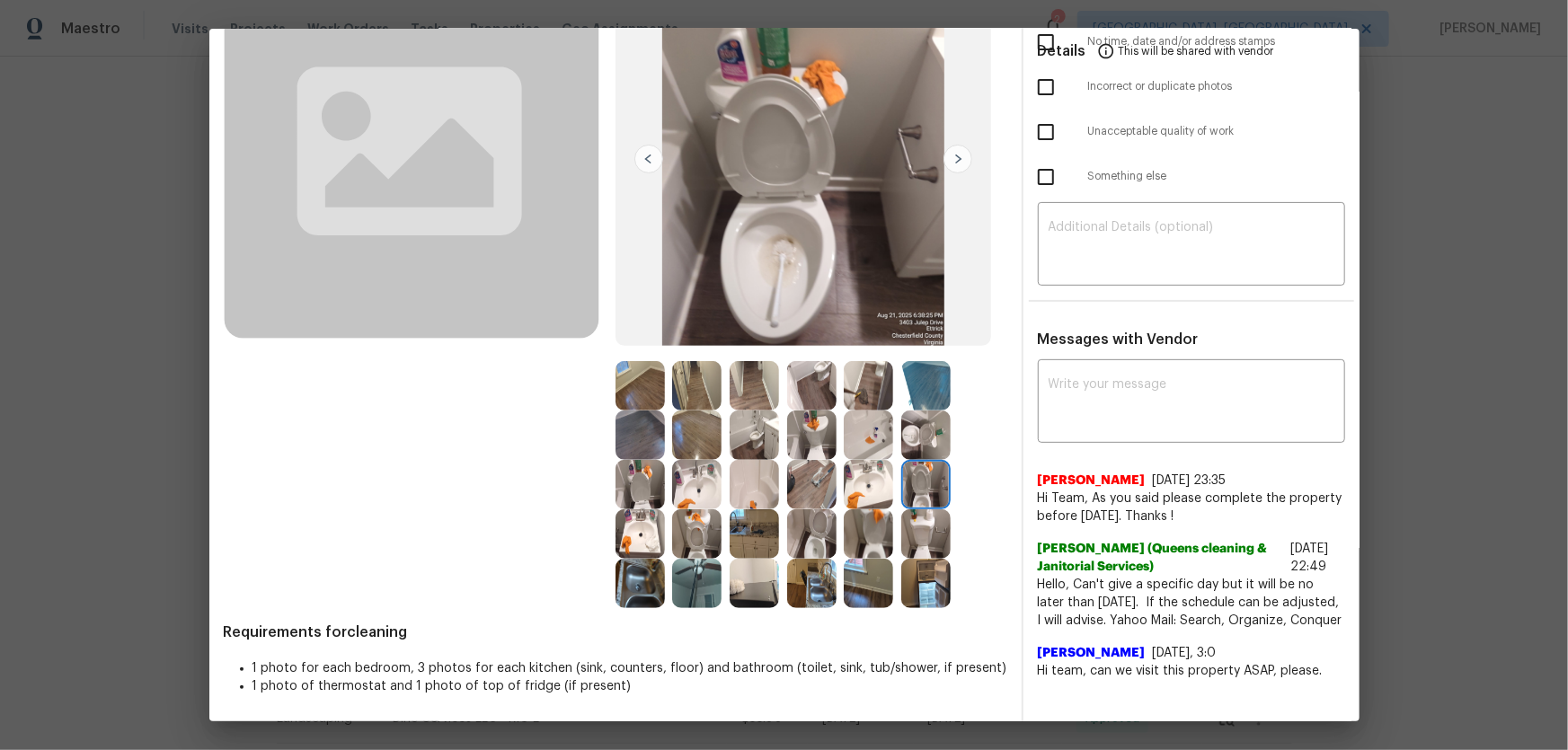
click at [869, 480] on img at bounding box center [868, 484] width 50 height 50
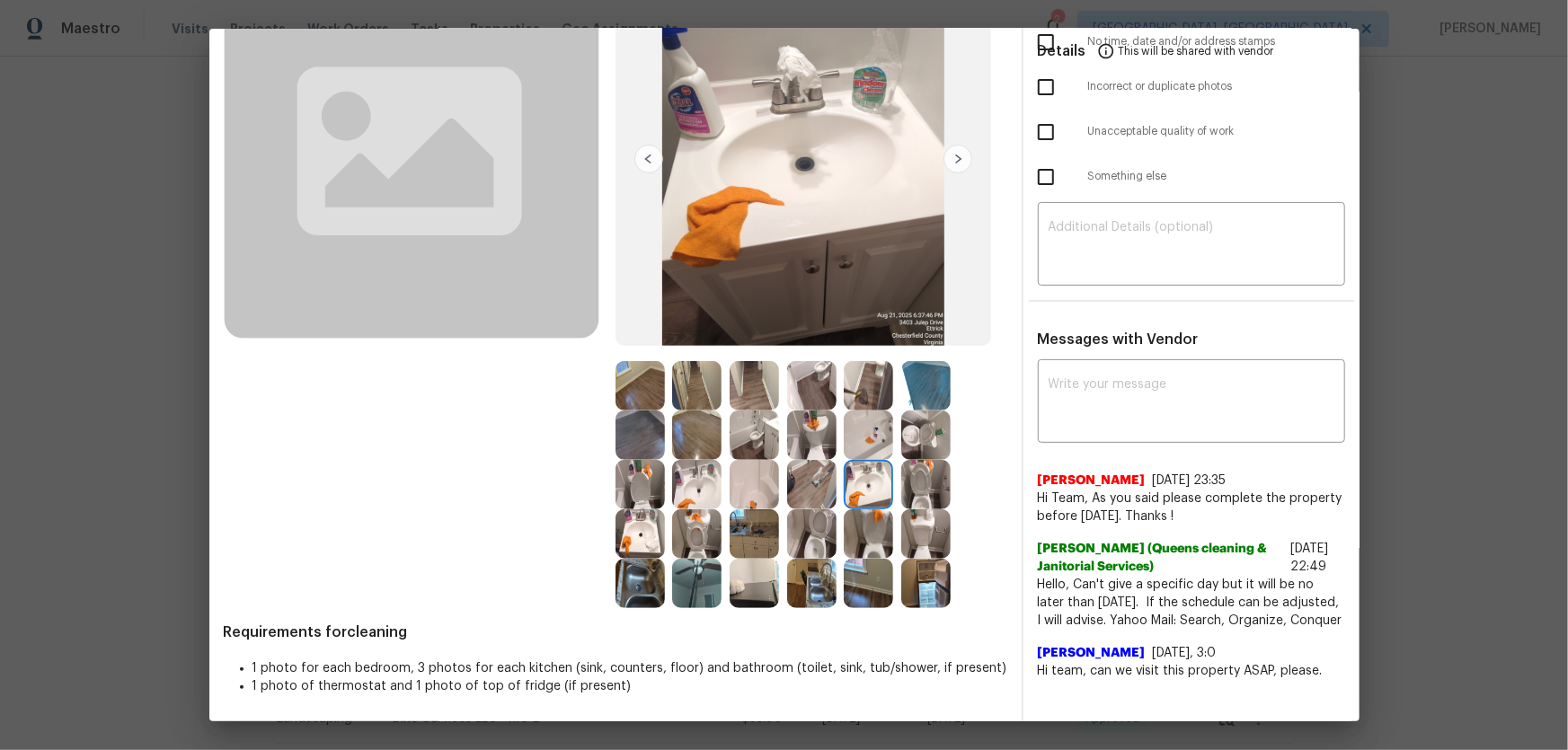
click at [697, 470] on img at bounding box center [697, 484] width 50 height 50
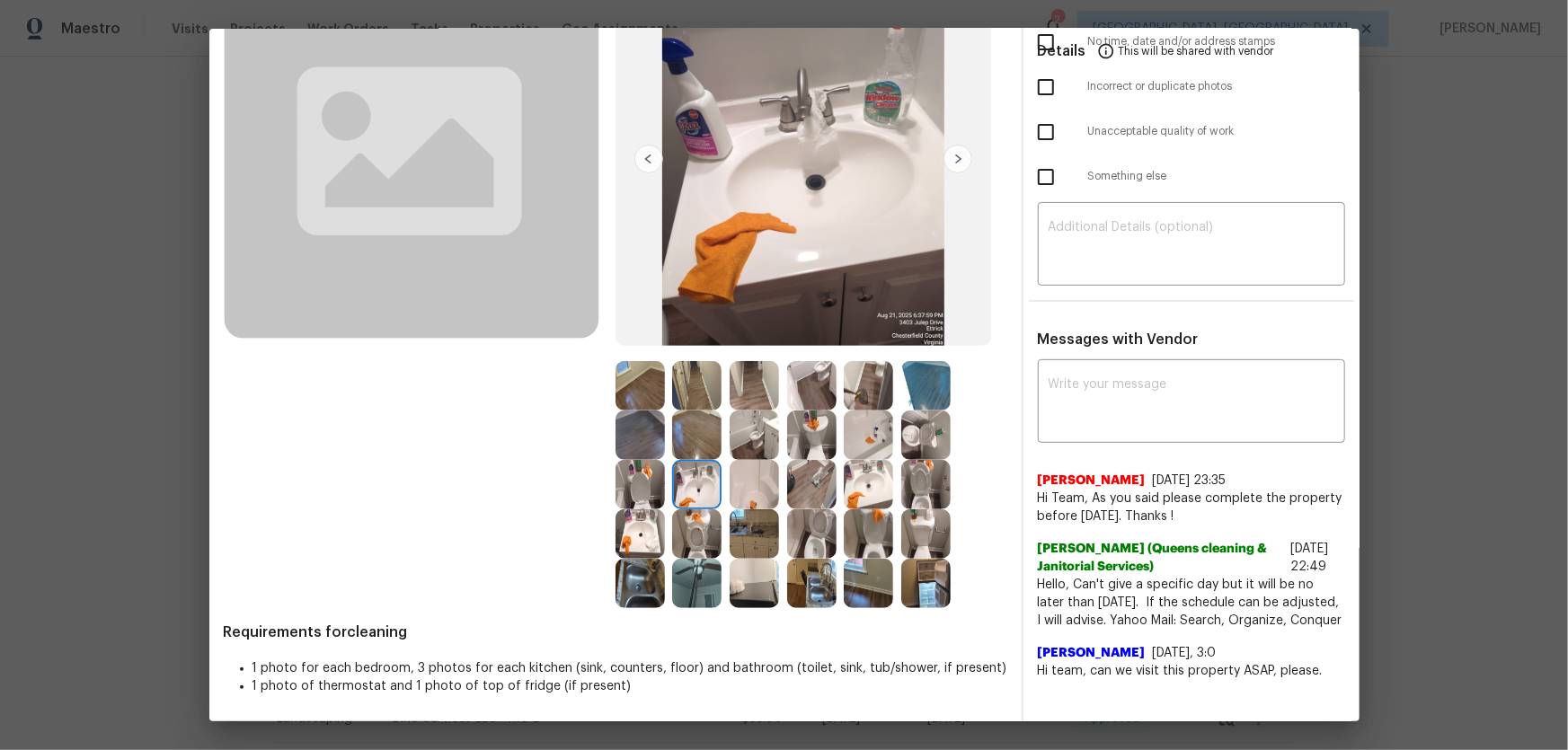
click at [741, 484] on img at bounding box center [754, 484] width 50 height 50
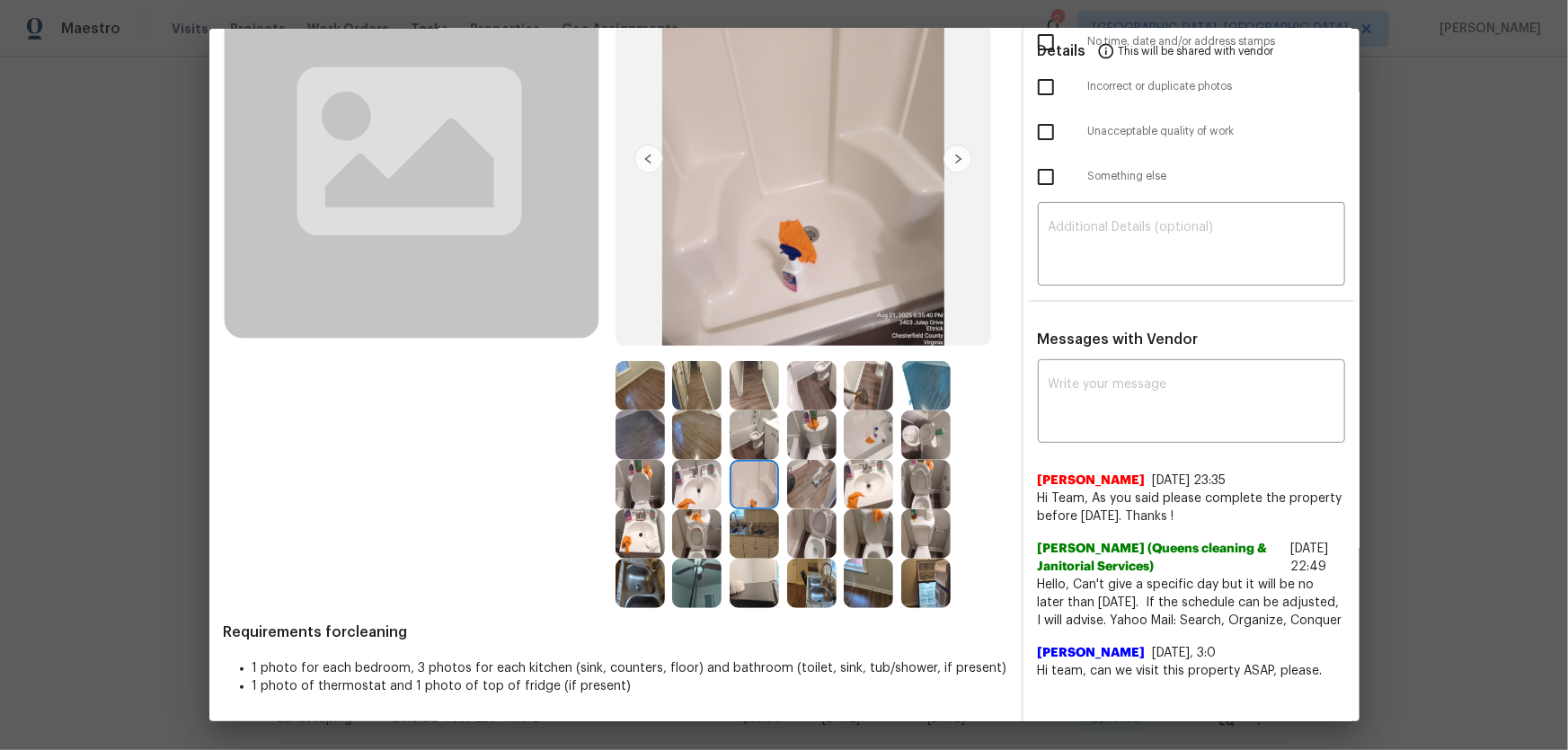
click at [867, 445] on img at bounding box center [868, 436] width 50 height 50
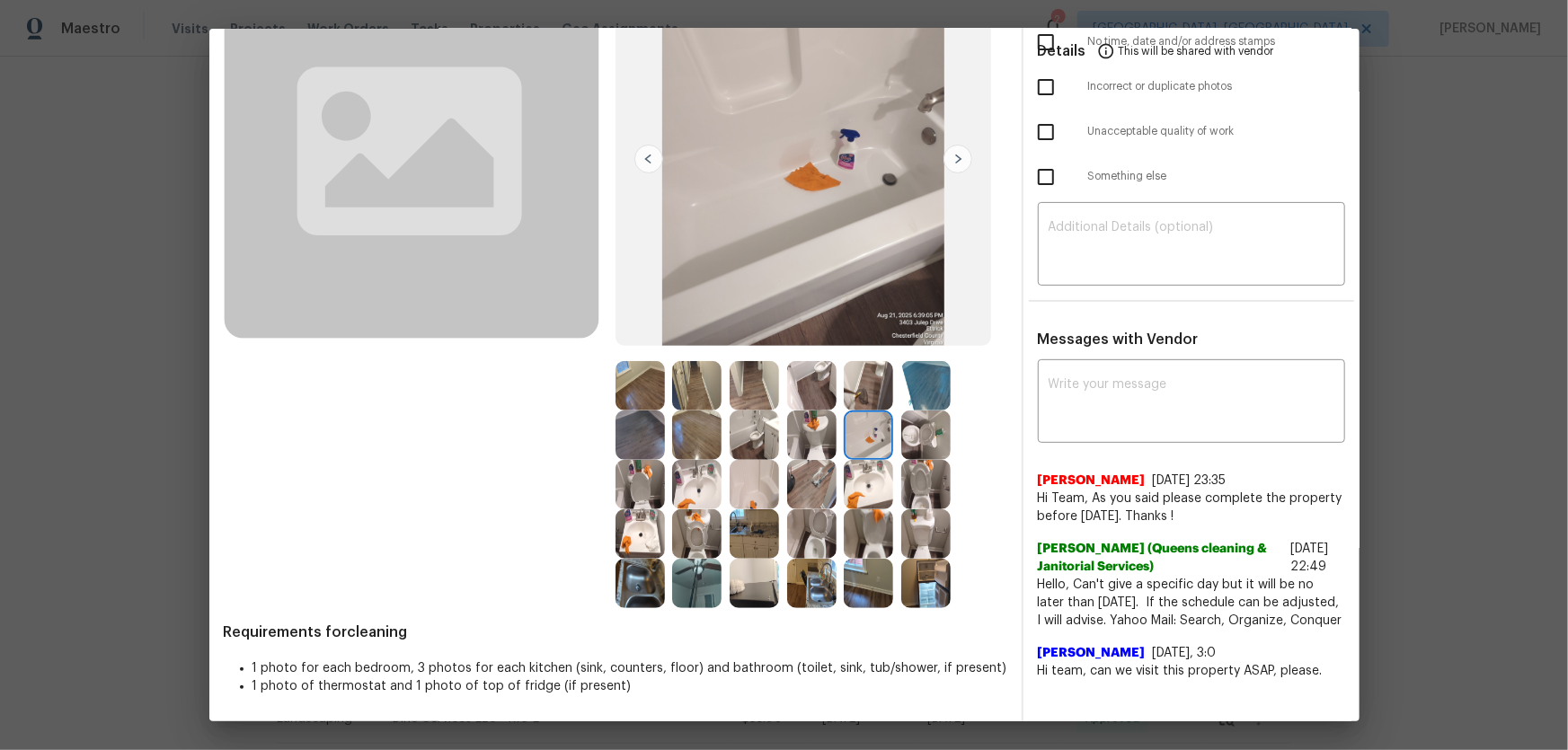
click at [805, 433] on img at bounding box center [812, 436] width 50 height 50
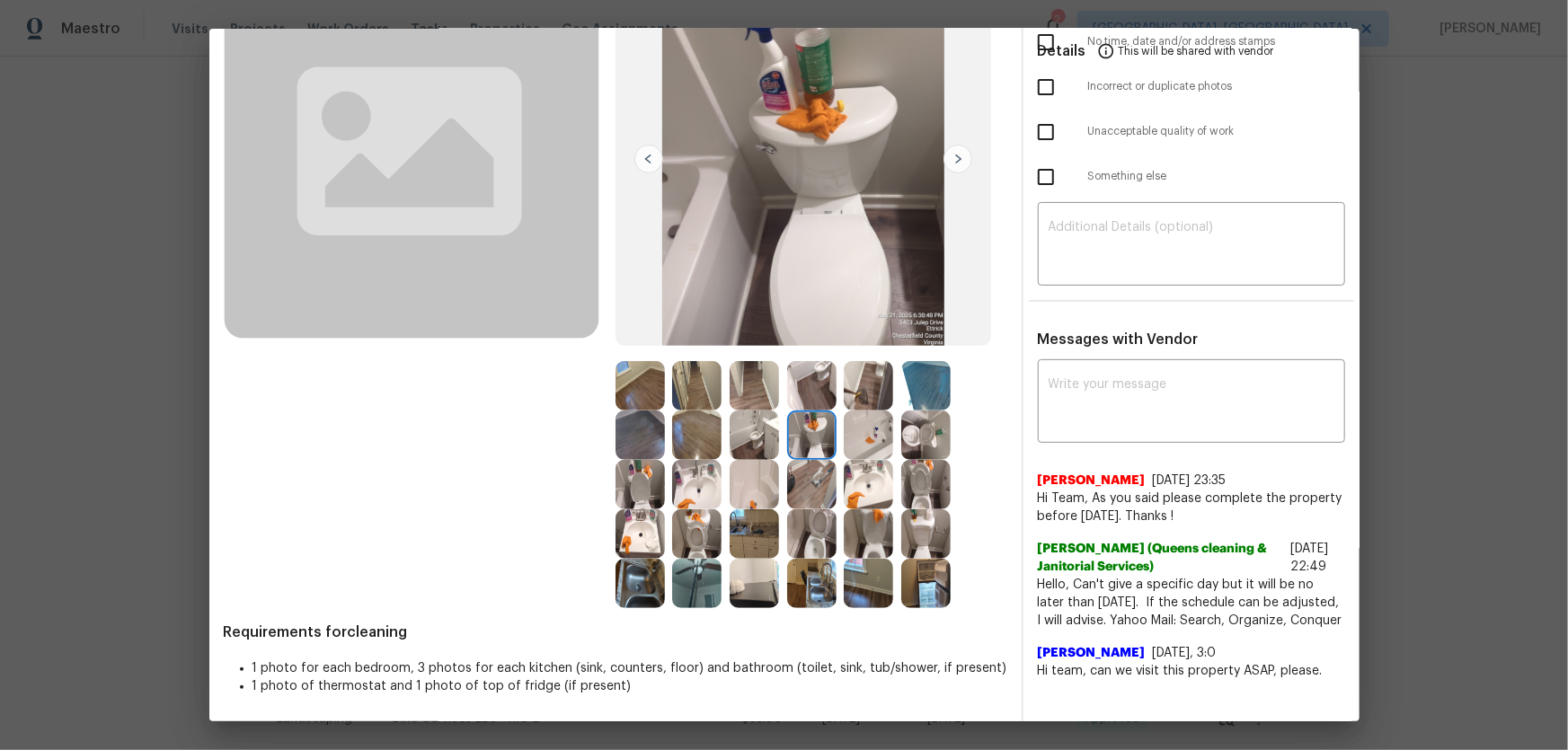
click at [800, 524] on img at bounding box center [812, 534] width 50 height 50
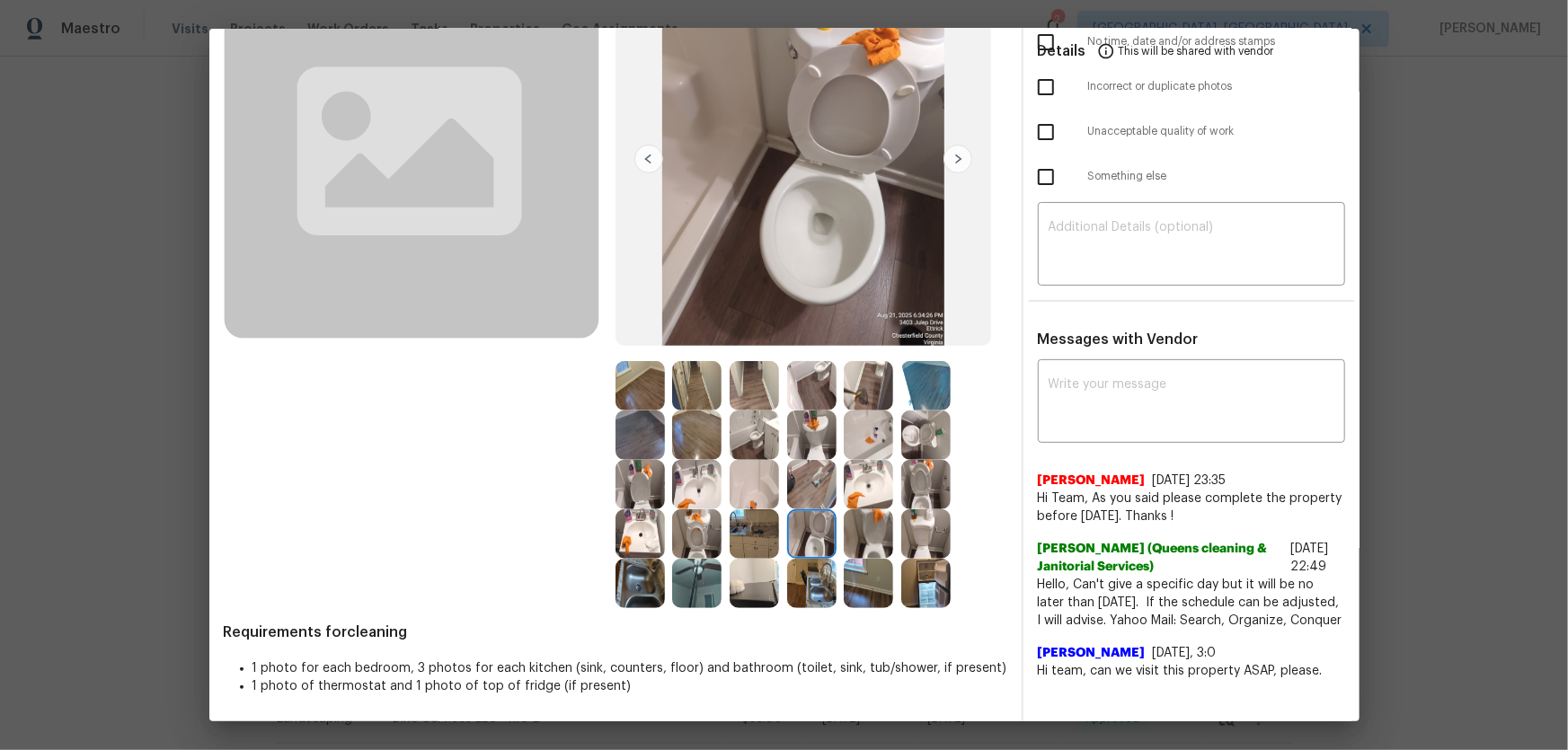
click at [823, 586] on img at bounding box center [812, 584] width 50 height 50
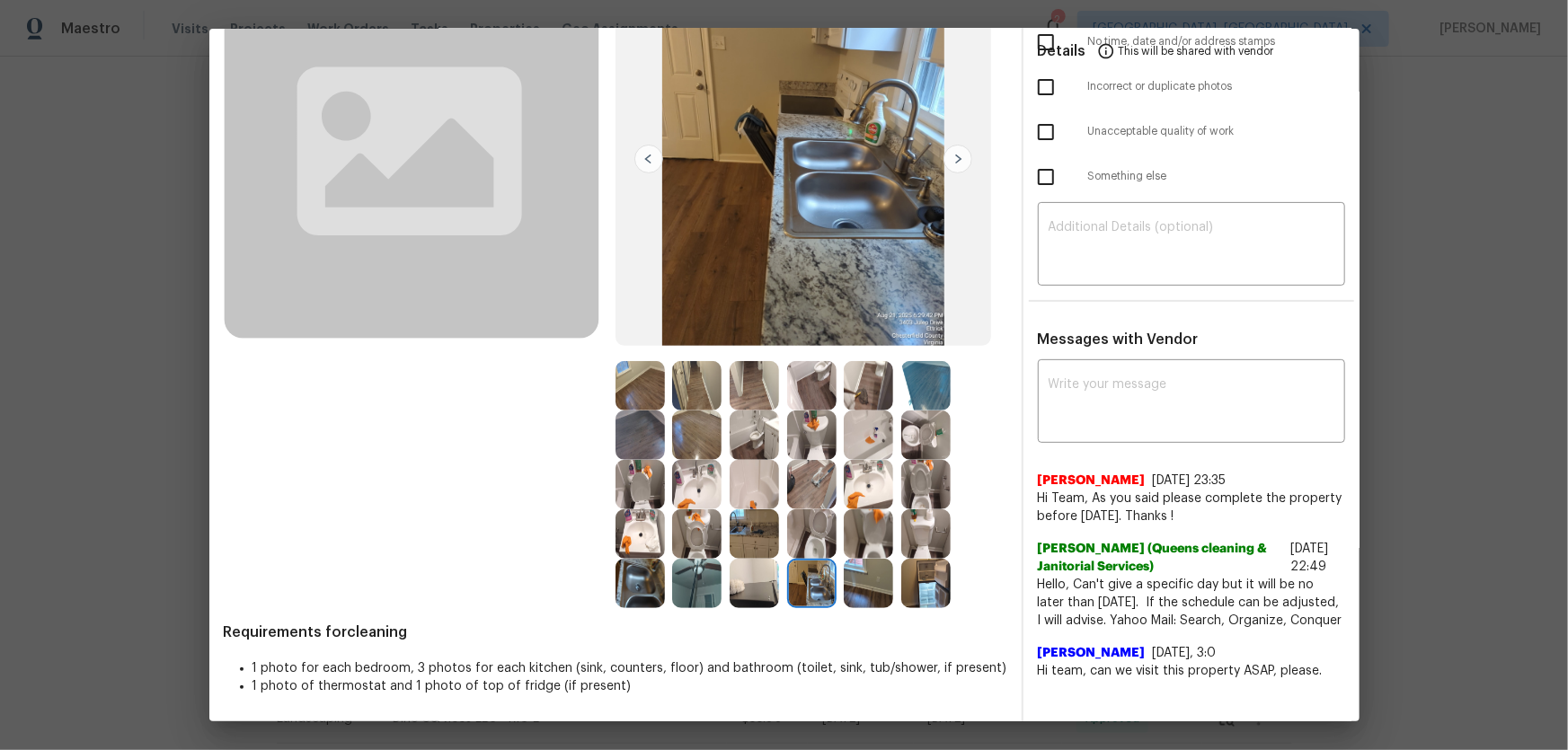
click at [764, 578] on img at bounding box center [754, 584] width 50 height 50
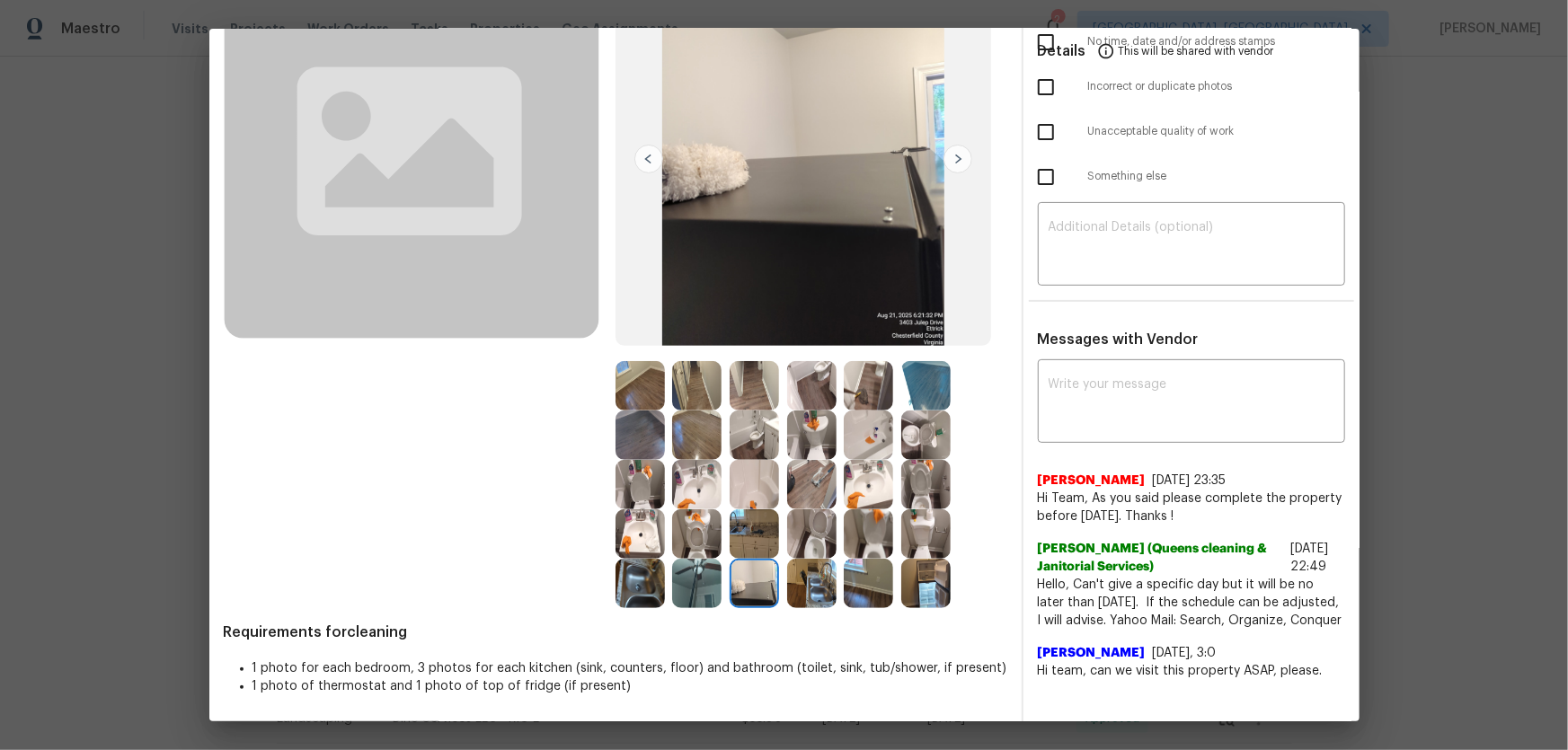
click at [696, 574] on img at bounding box center [697, 584] width 50 height 50
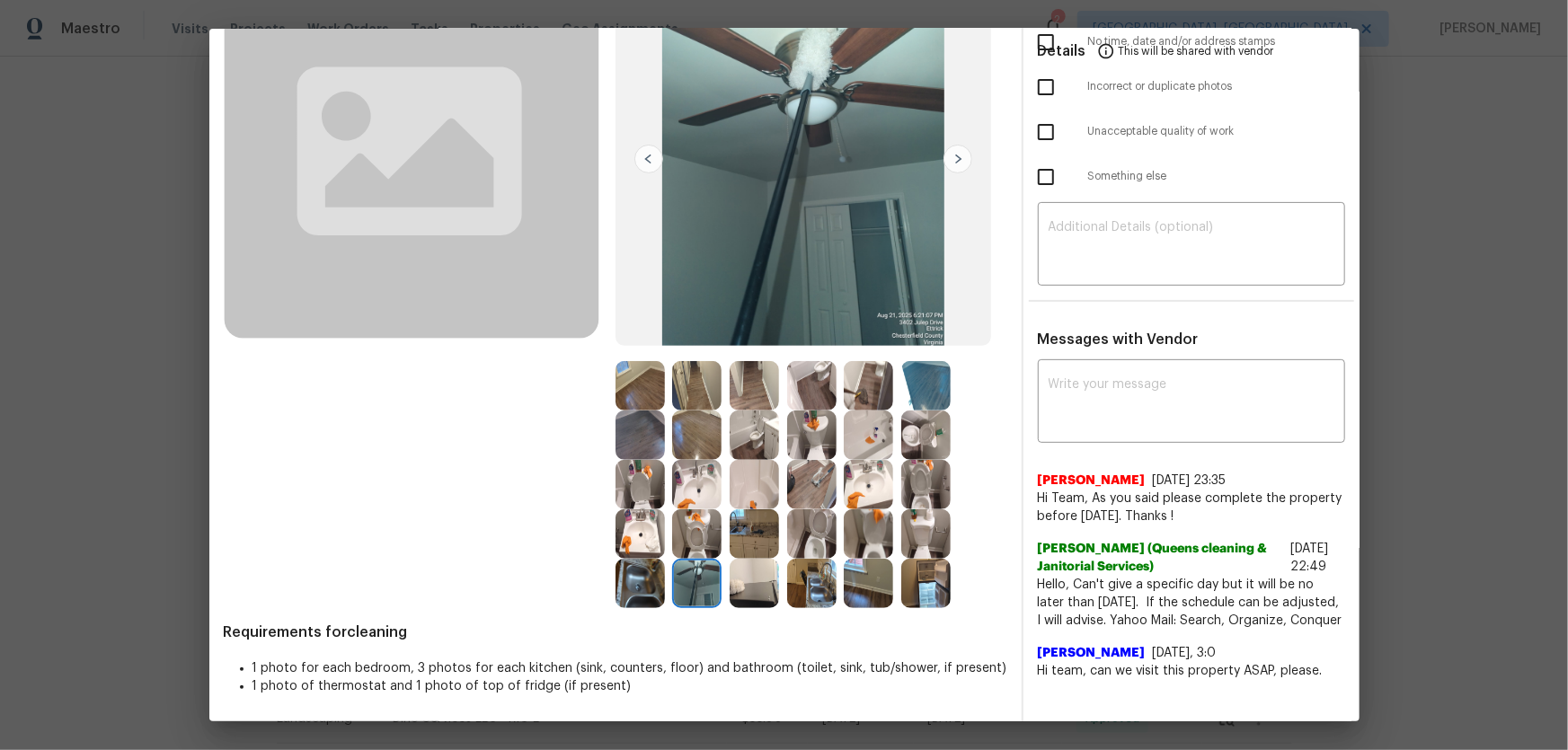
click at [639, 586] on img at bounding box center [640, 584] width 50 height 50
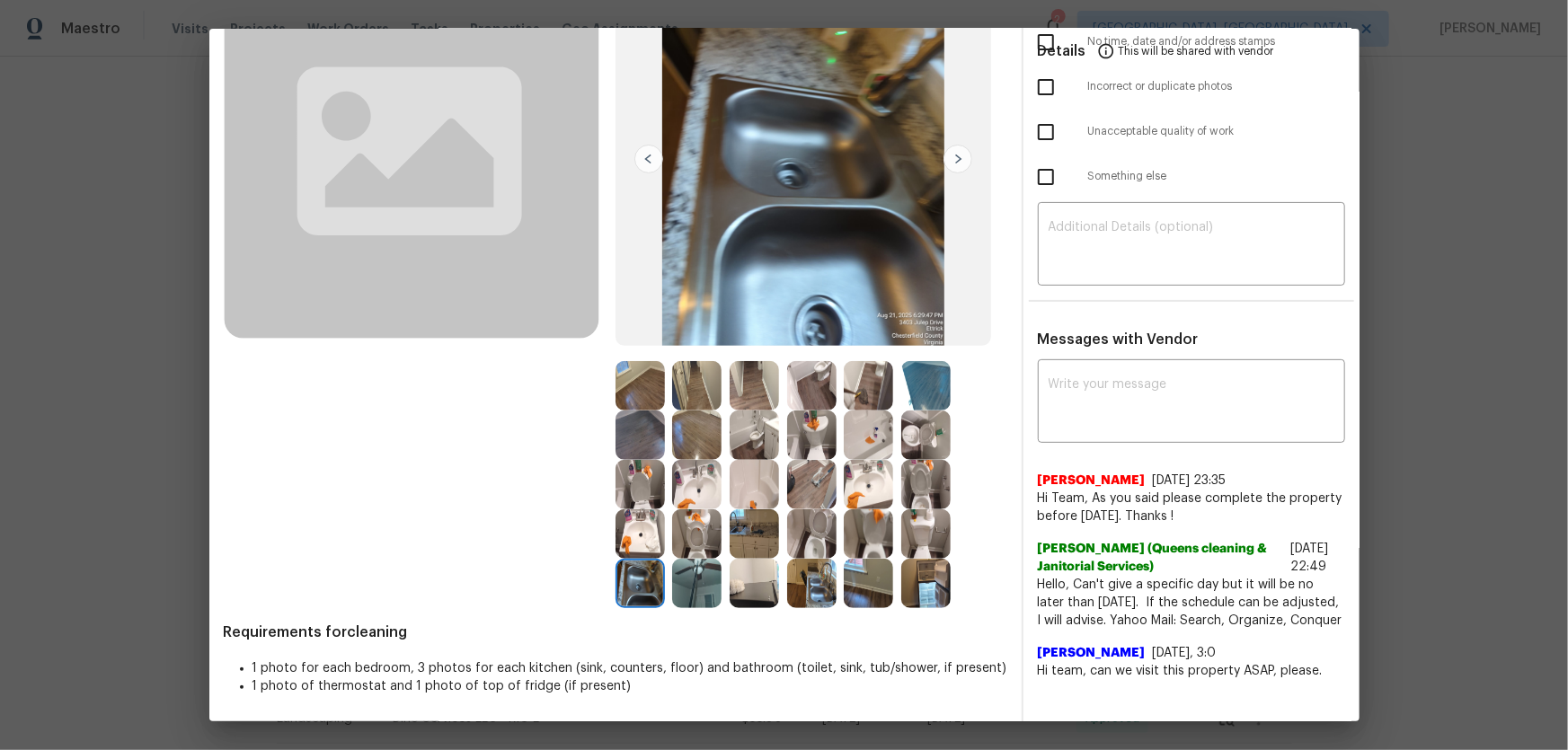
click at [697, 529] on img at bounding box center [697, 534] width 50 height 50
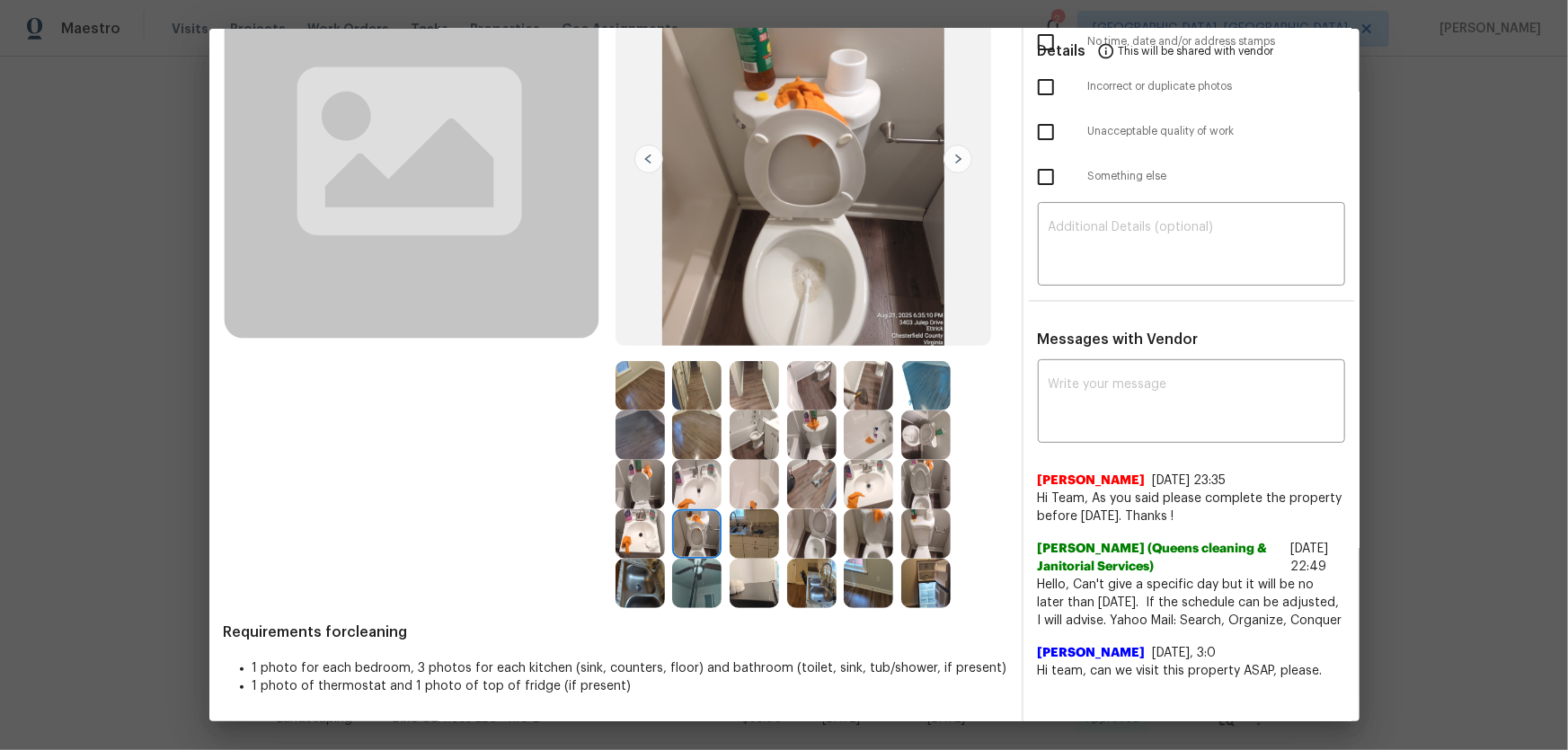
click at [741, 538] on img at bounding box center [754, 534] width 50 height 50
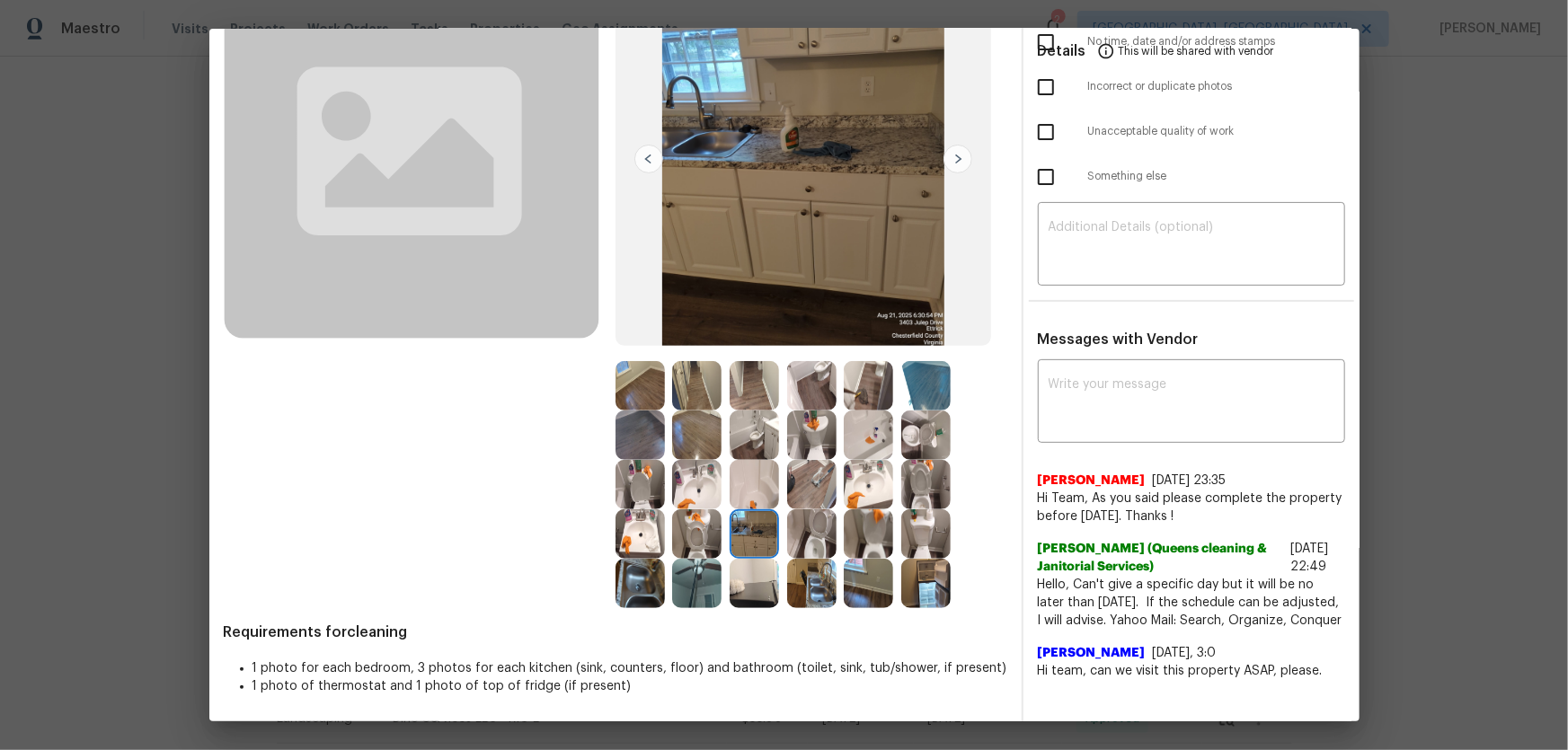
click at [822, 588] on img at bounding box center [812, 584] width 50 height 50
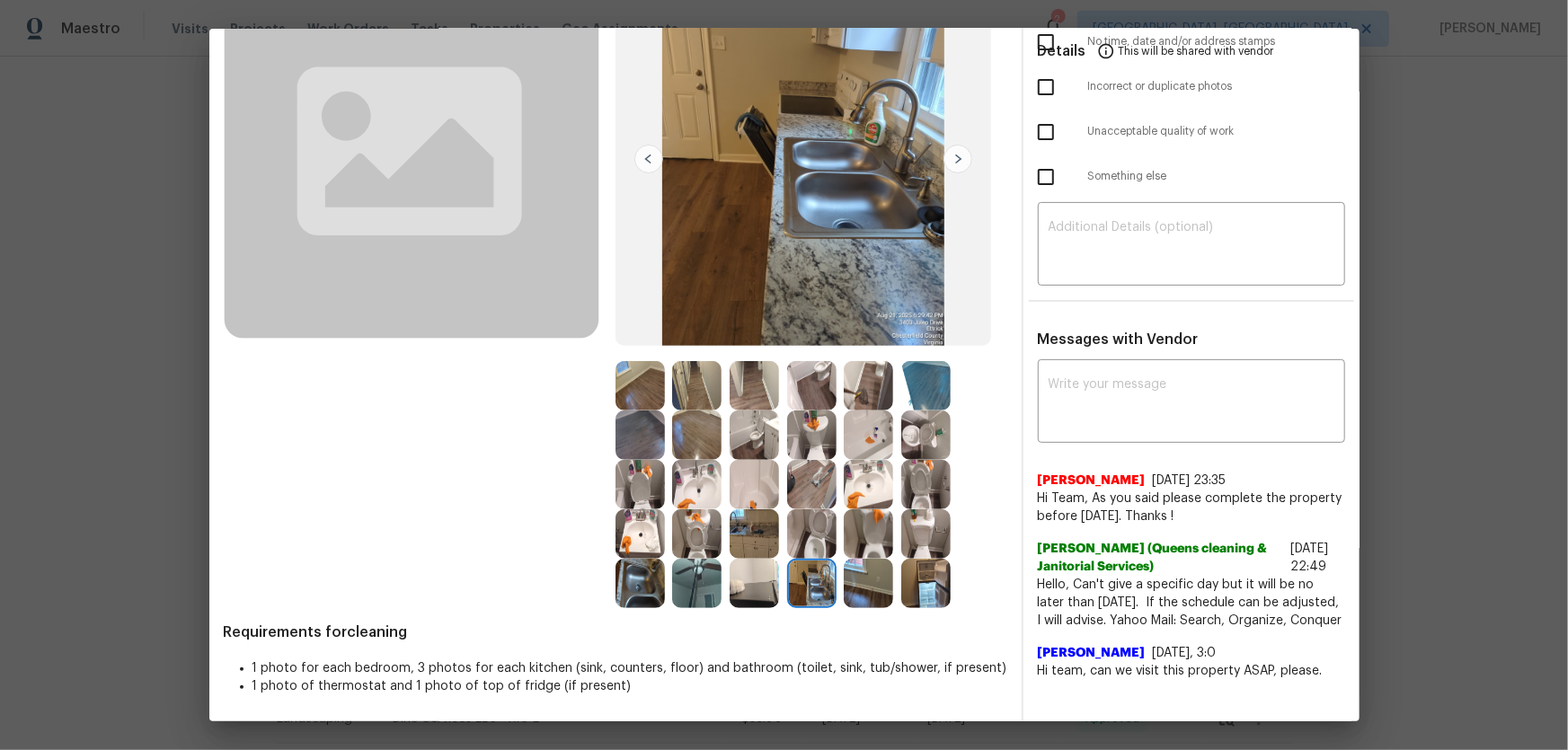
click at [864, 580] on img at bounding box center [868, 584] width 50 height 50
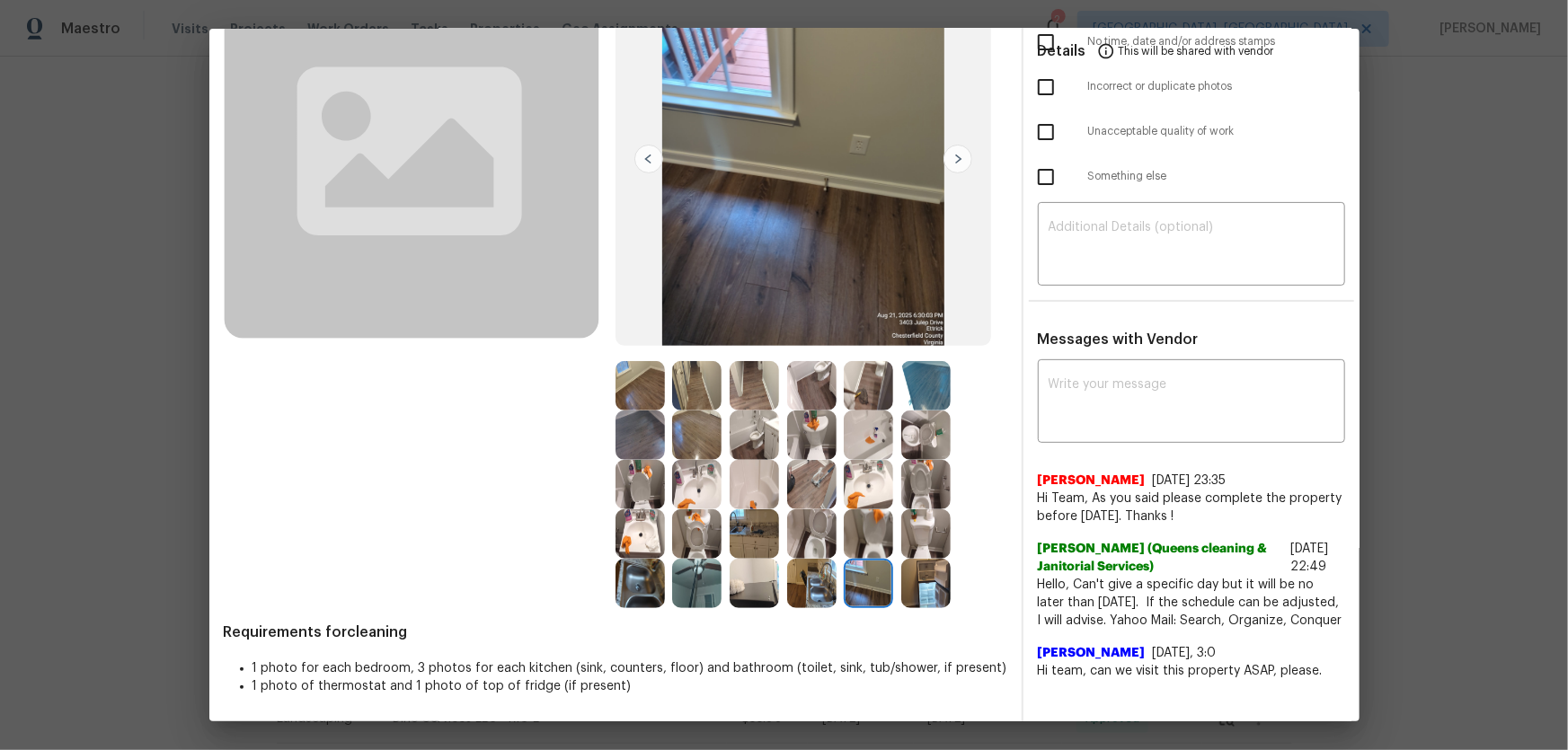
click at [793, 421] on img at bounding box center [812, 436] width 50 height 50
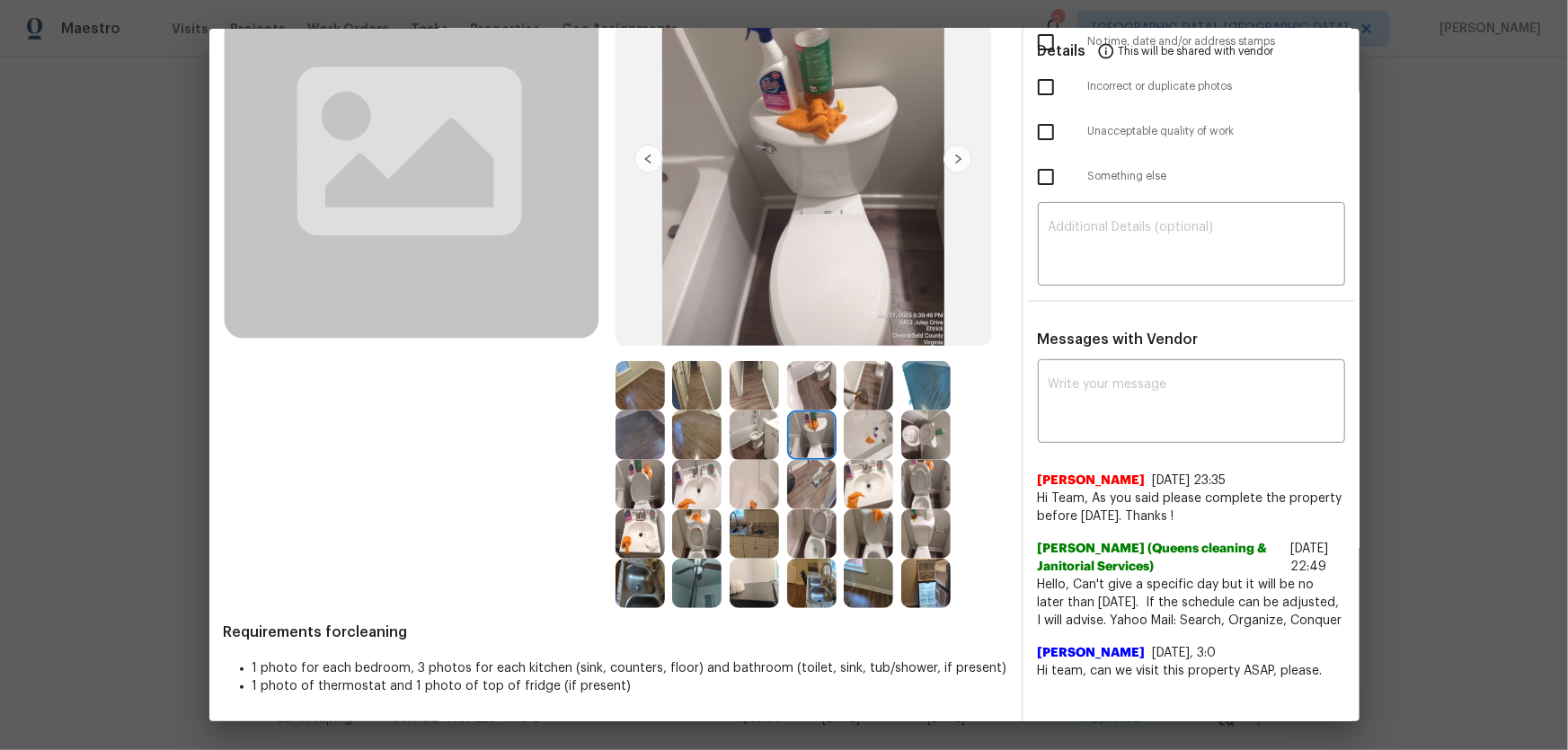
click at [757, 436] on img at bounding box center [754, 436] width 50 height 50
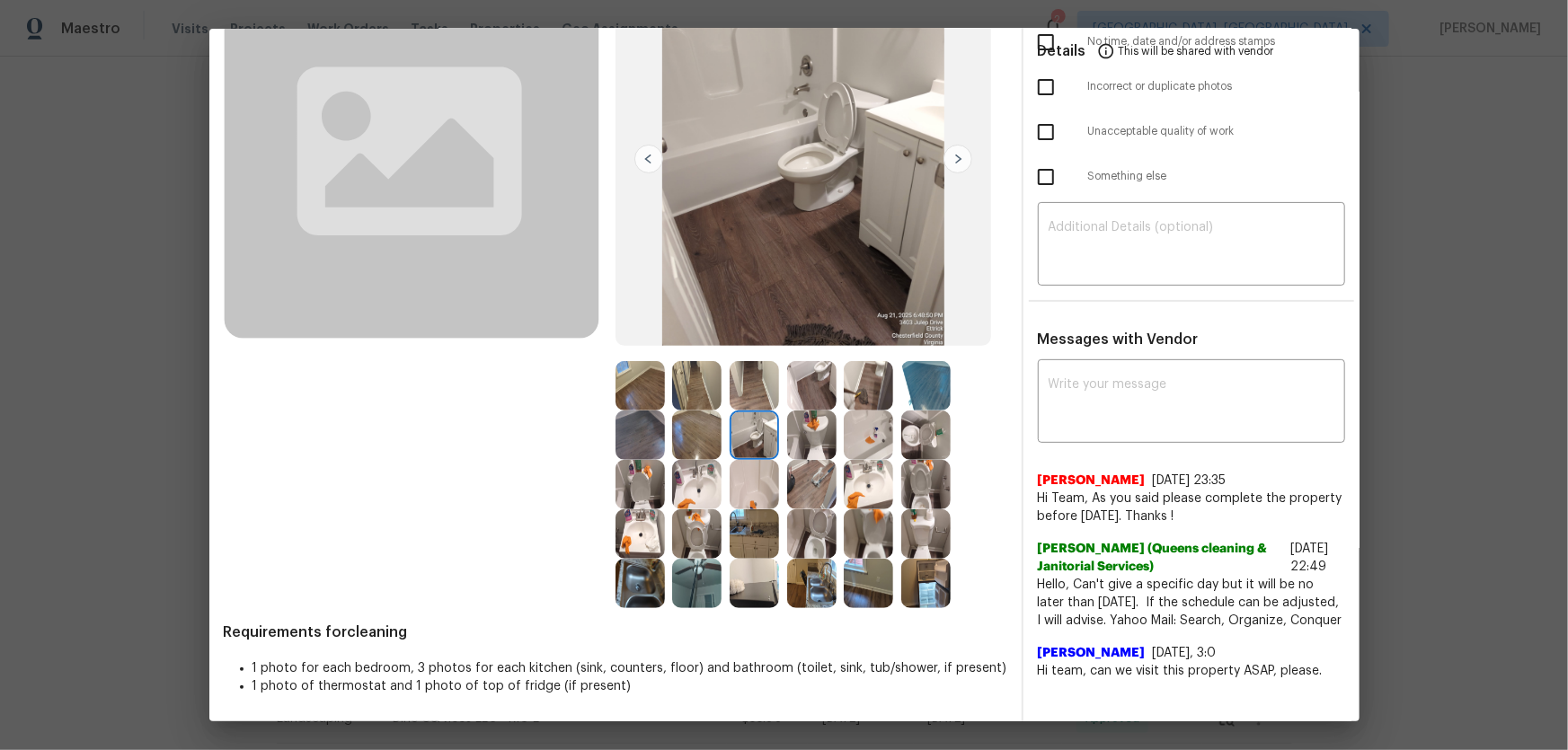
click at [683, 438] on img at bounding box center [697, 436] width 50 height 50
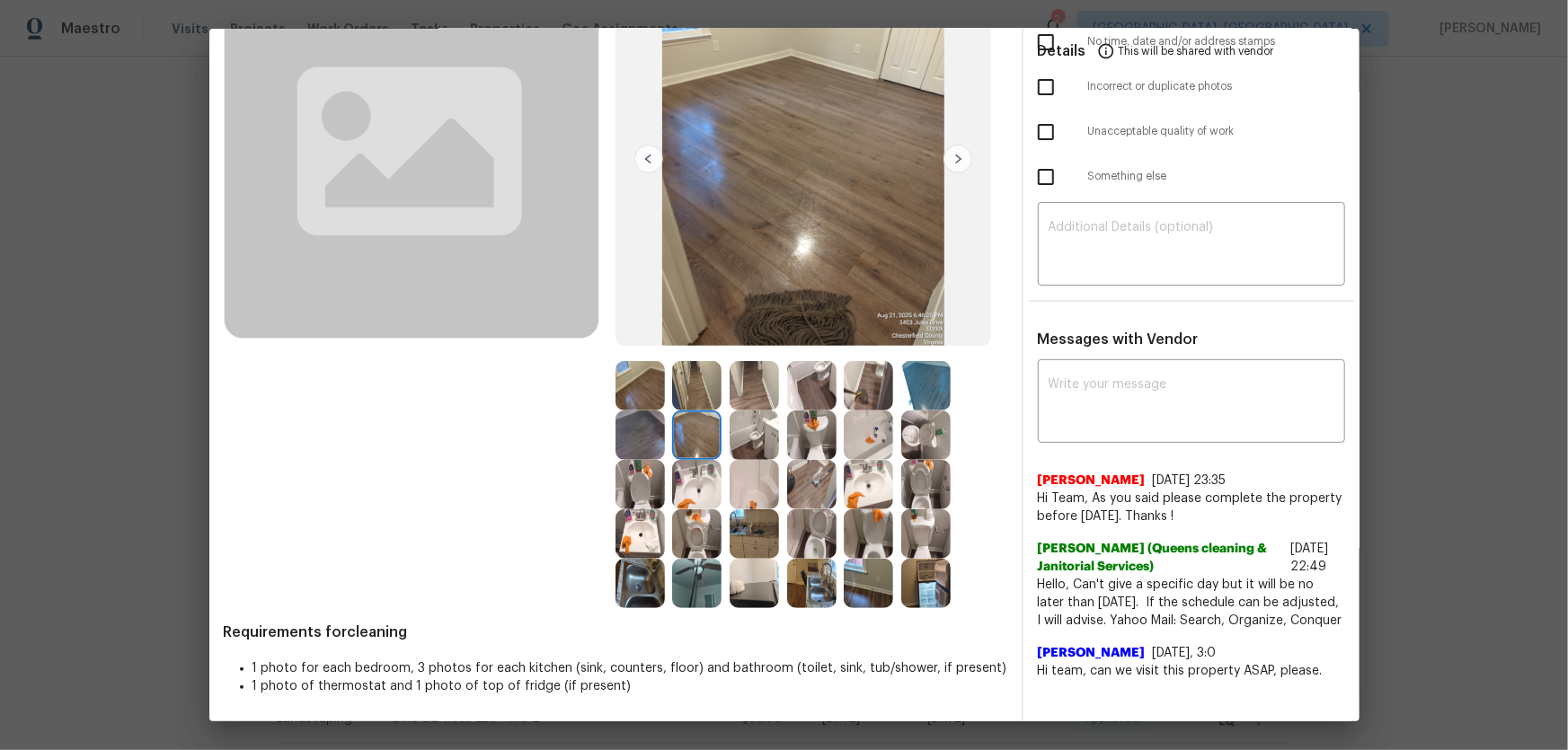
click at [638, 431] on img at bounding box center [640, 436] width 50 height 50
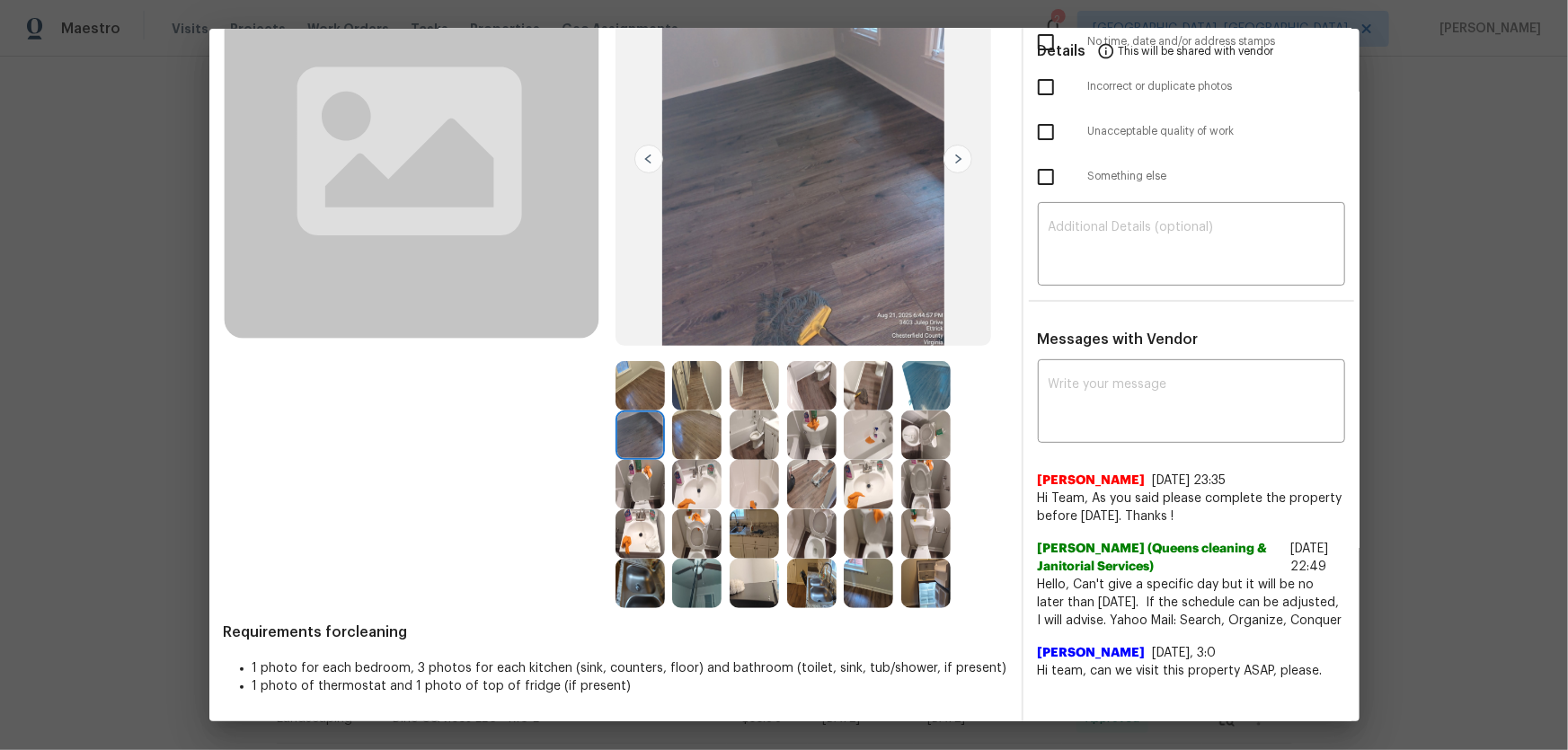
click at [907, 397] on img at bounding box center [926, 386] width 50 height 50
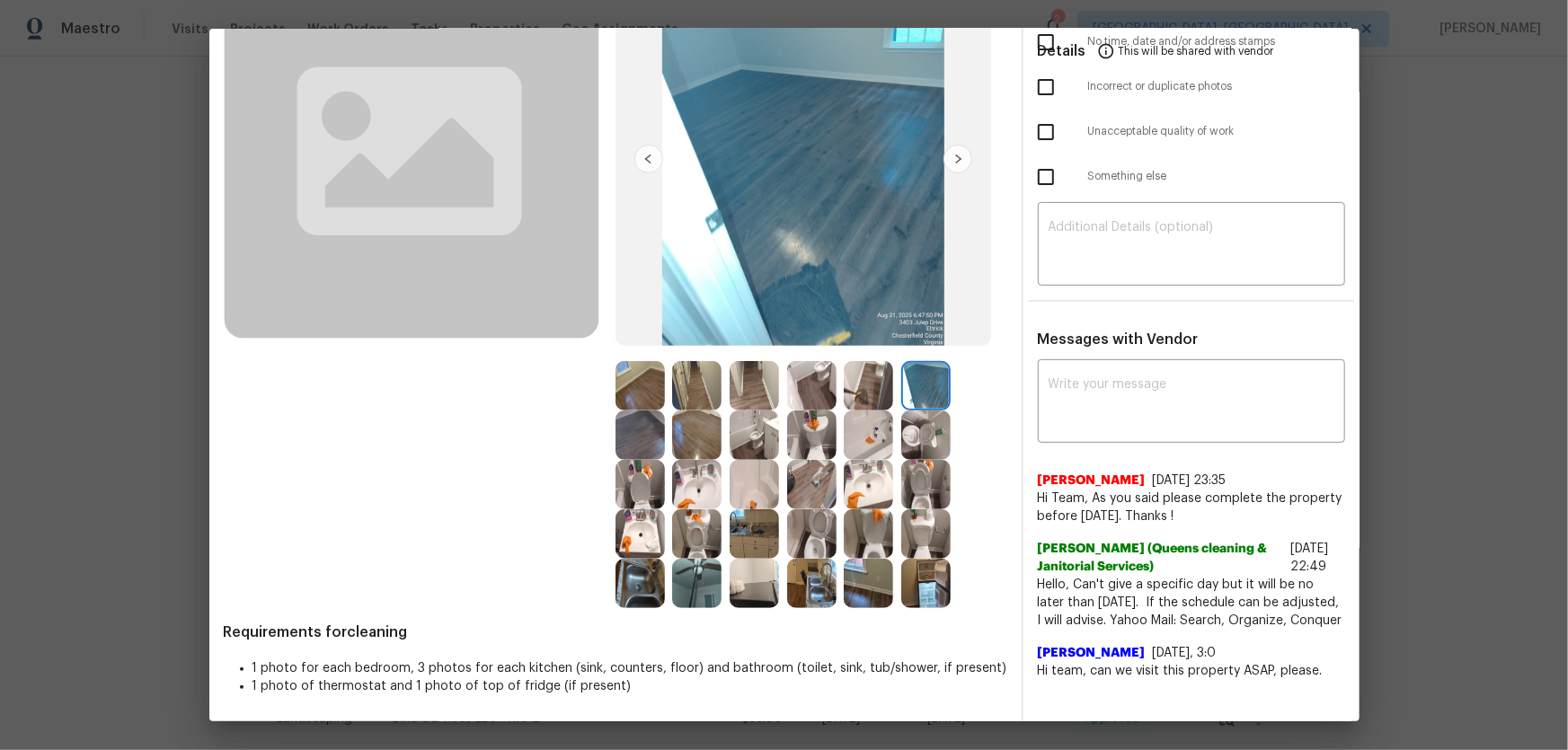
click at [921, 570] on img at bounding box center [926, 584] width 50 height 50
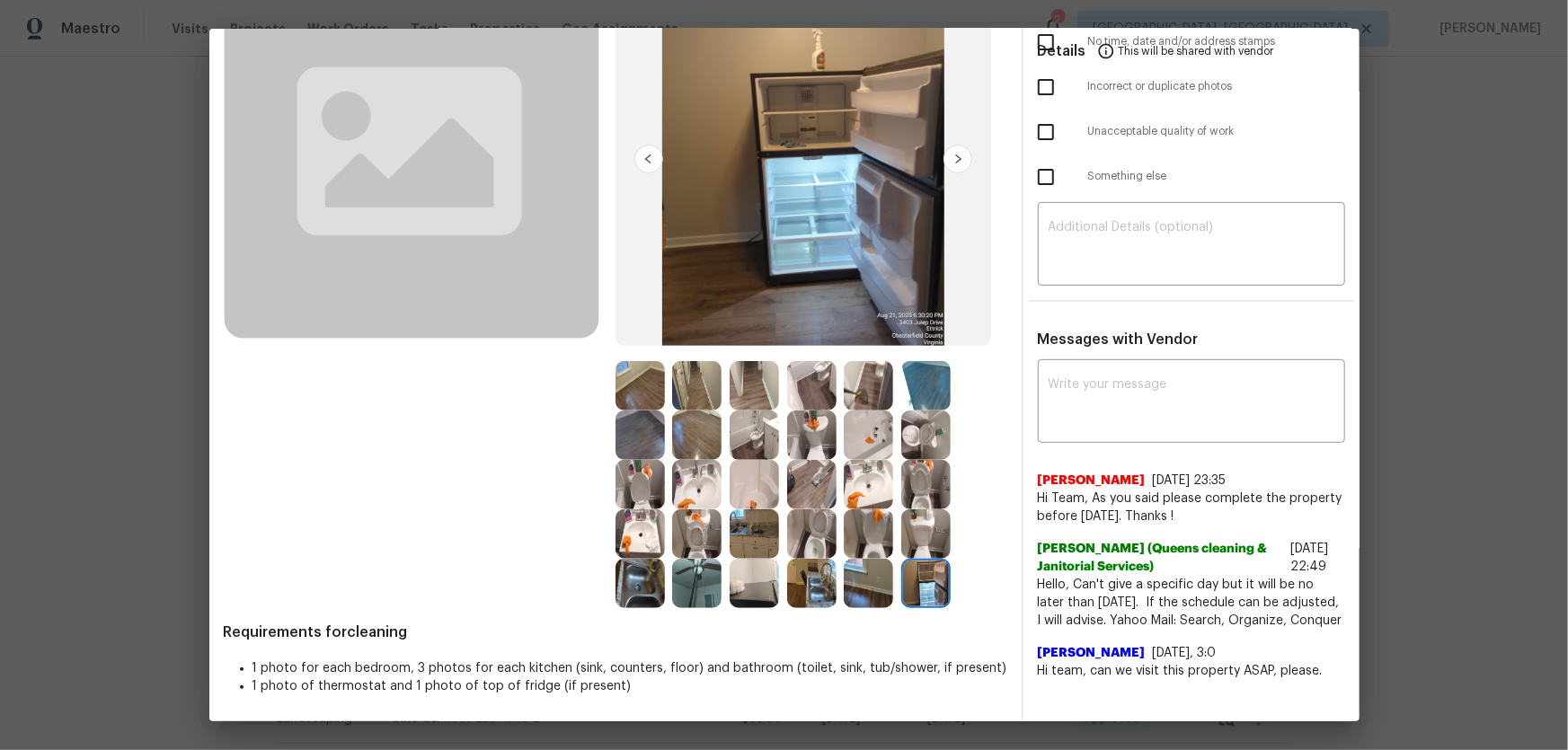
click at [861, 595] on img at bounding box center [868, 584] width 50 height 50
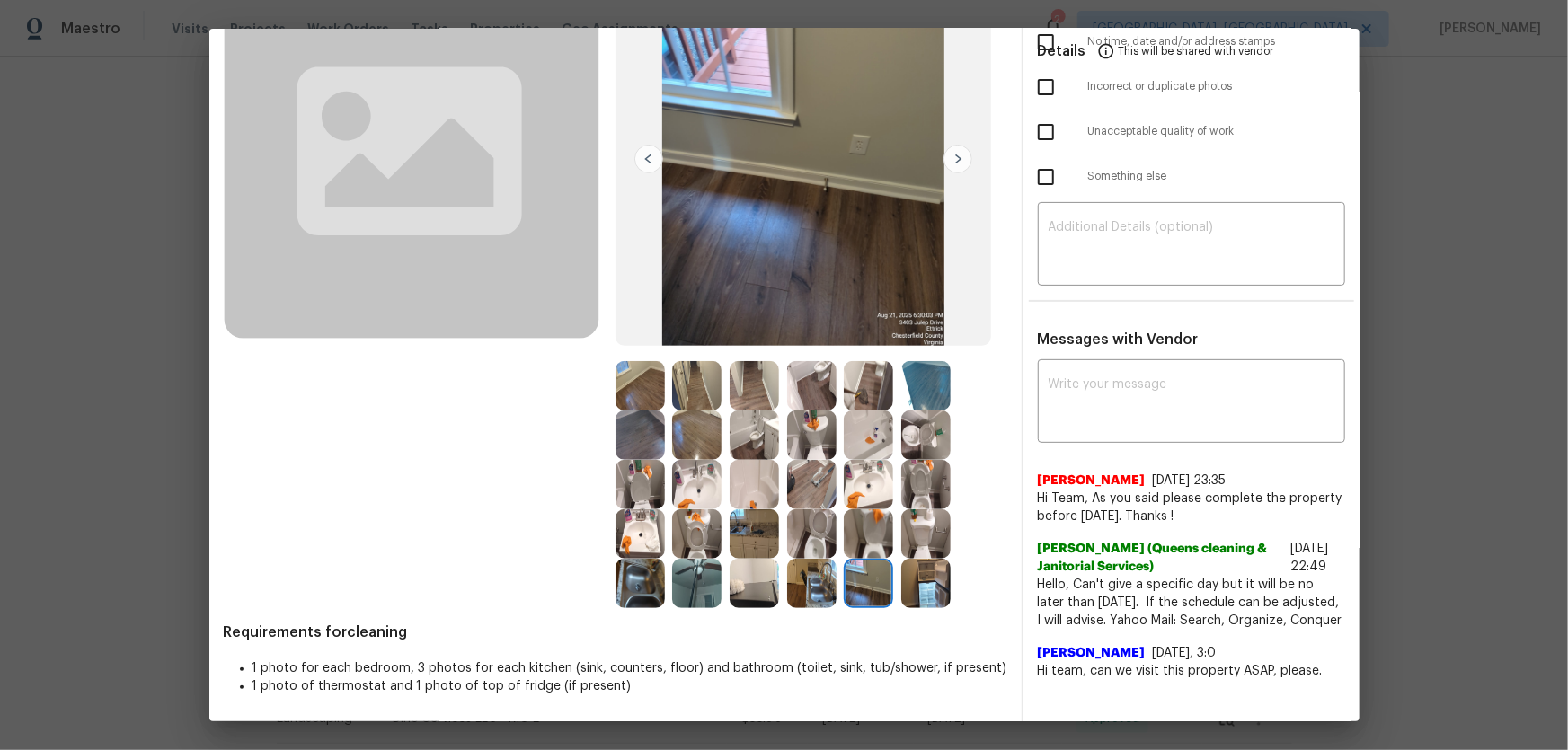
click at [826, 591] on img at bounding box center [812, 584] width 50 height 50
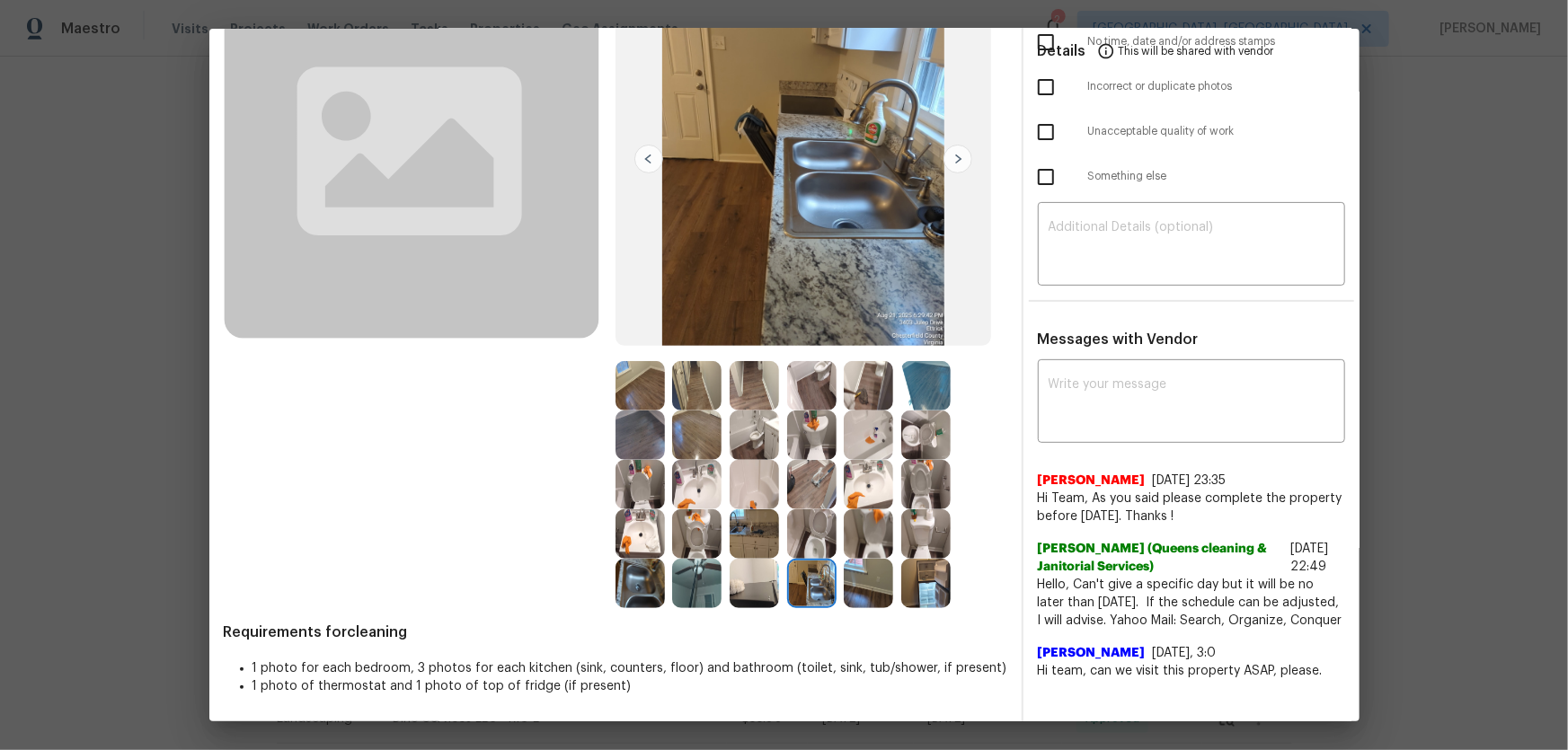
click at [770, 578] on img at bounding box center [754, 584] width 50 height 50
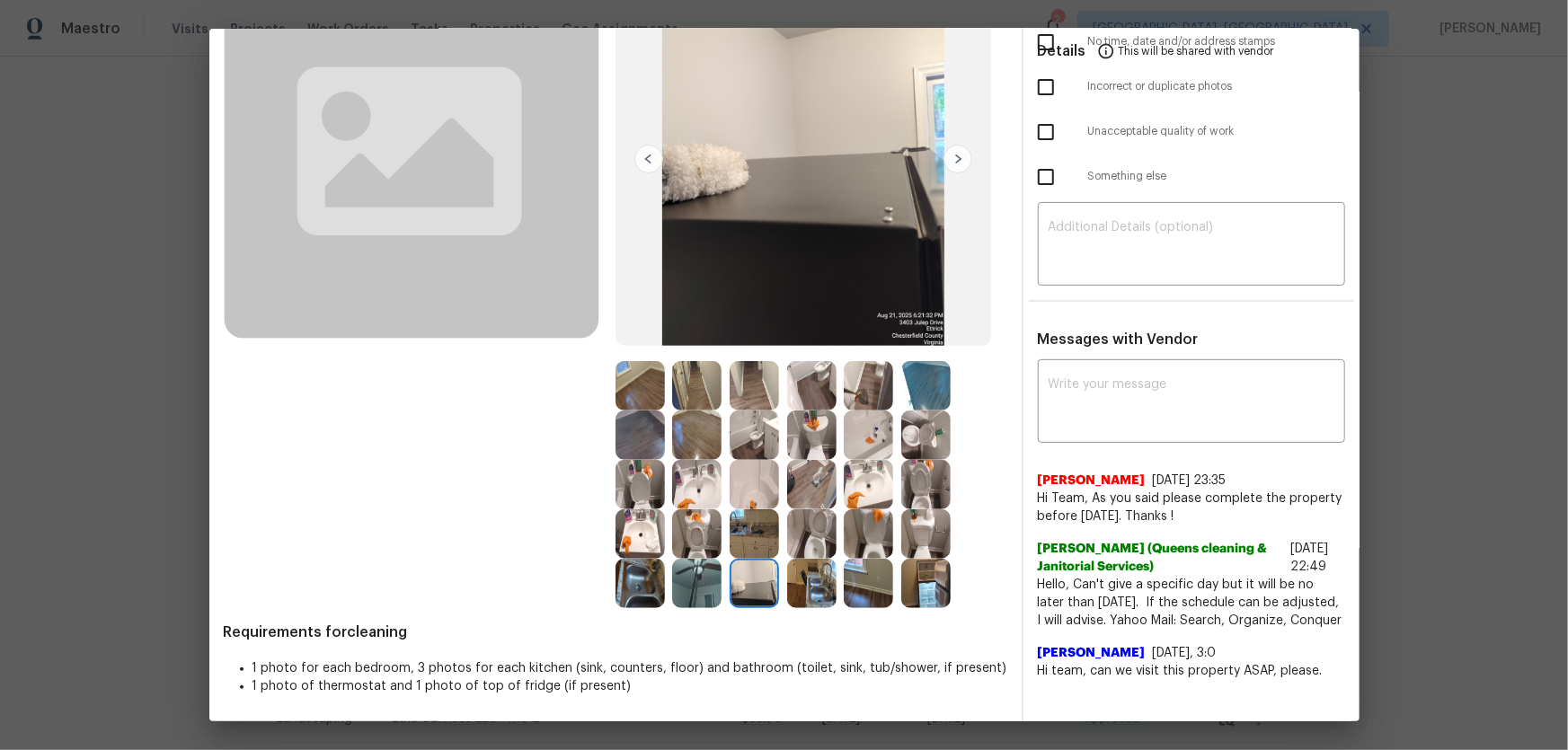
click at [754, 534] on img at bounding box center [754, 534] width 50 height 50
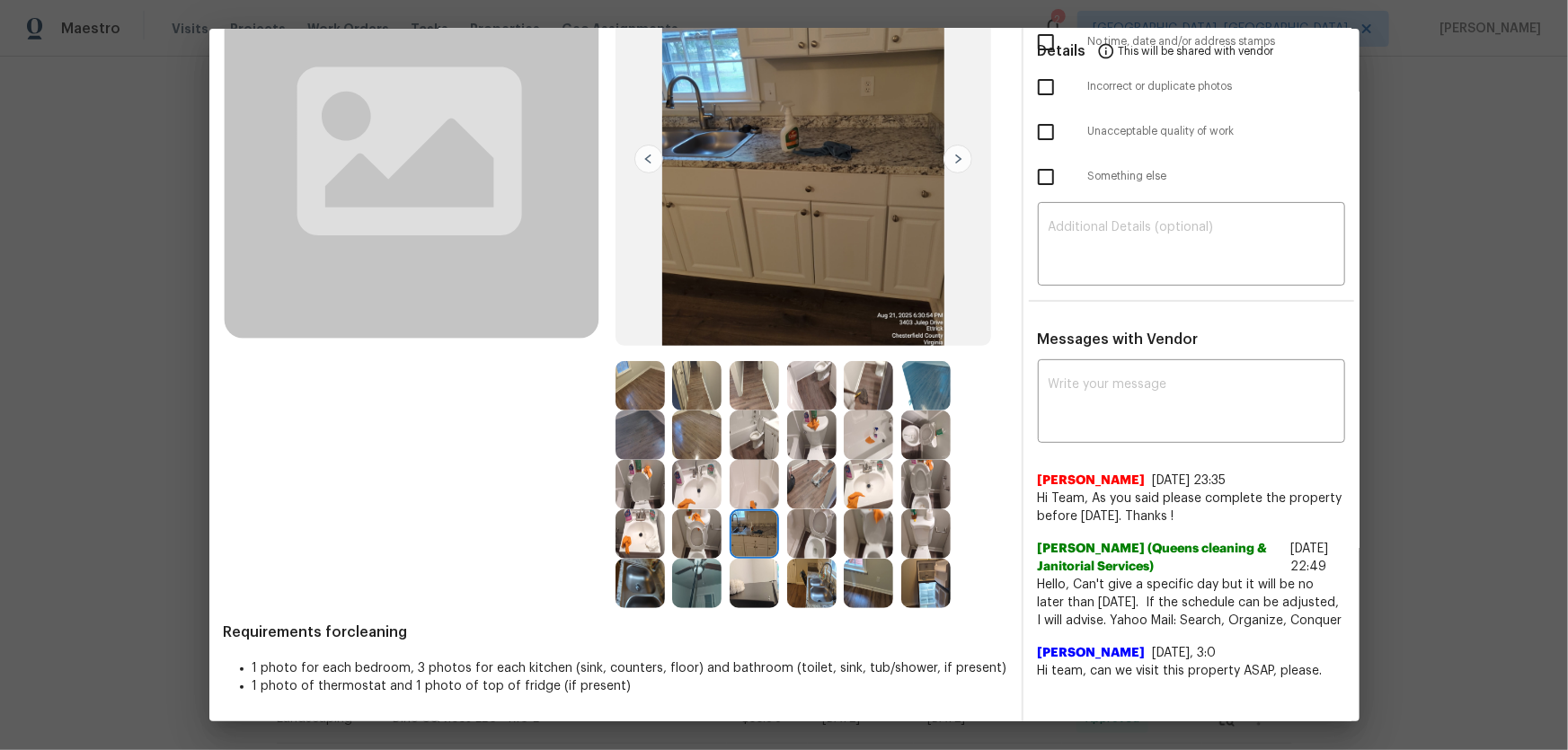
click at [707, 536] on img at bounding box center [697, 534] width 50 height 50
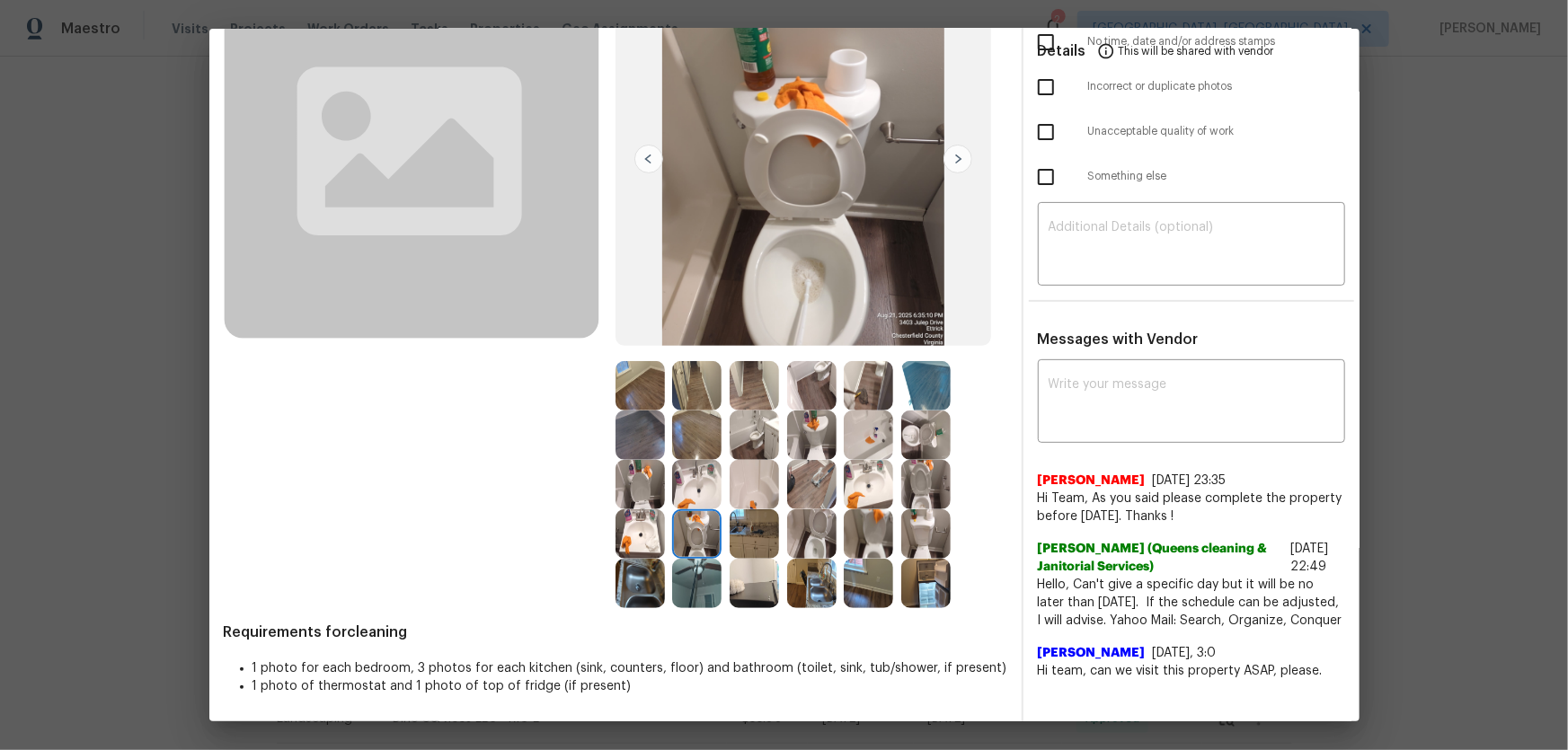
click at [859, 446] on img at bounding box center [868, 436] width 50 height 50
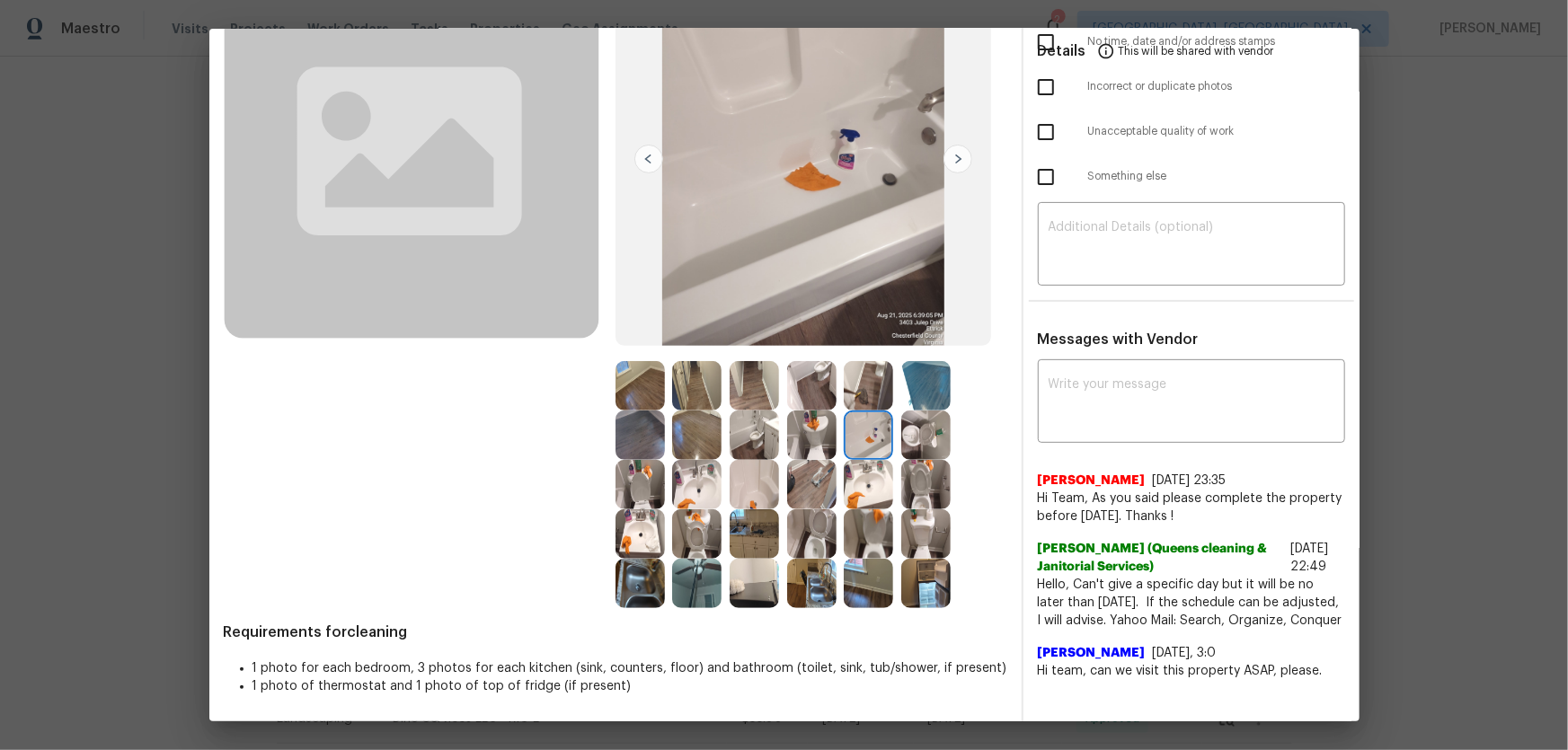
click at [913, 431] on img at bounding box center [926, 436] width 50 height 50
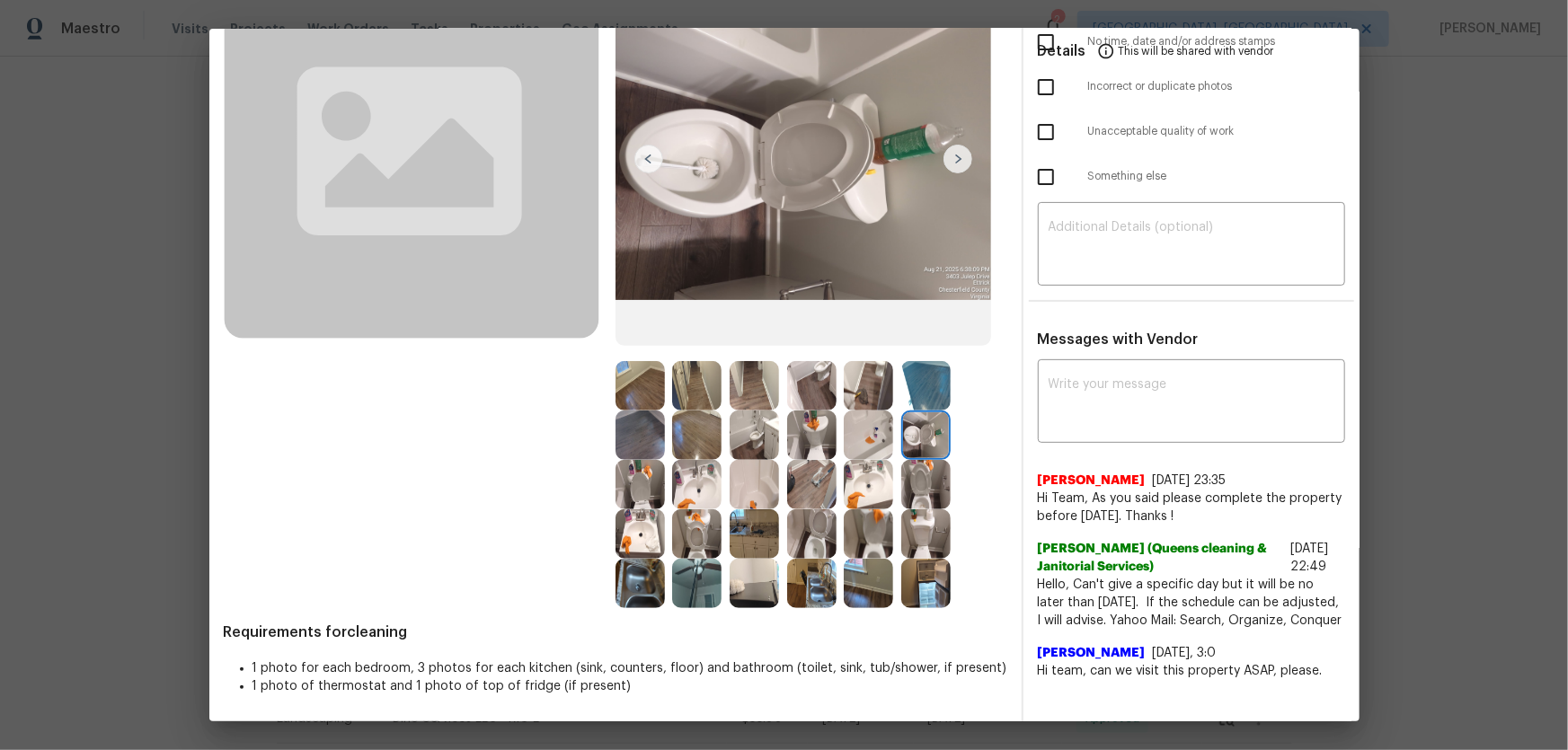
click at [705, 568] on img at bounding box center [697, 584] width 50 height 50
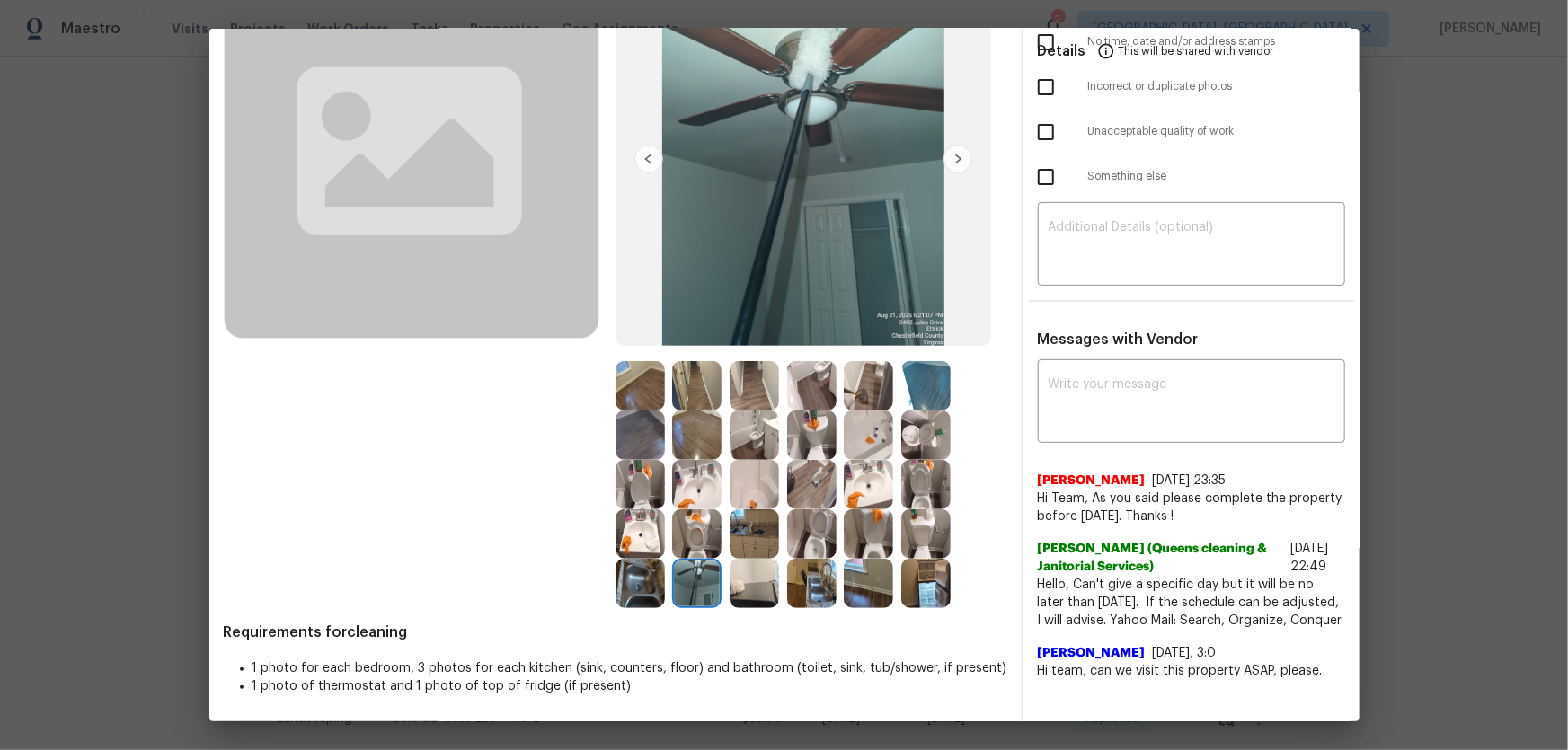
click at [647, 568] on img at bounding box center [640, 584] width 50 height 50
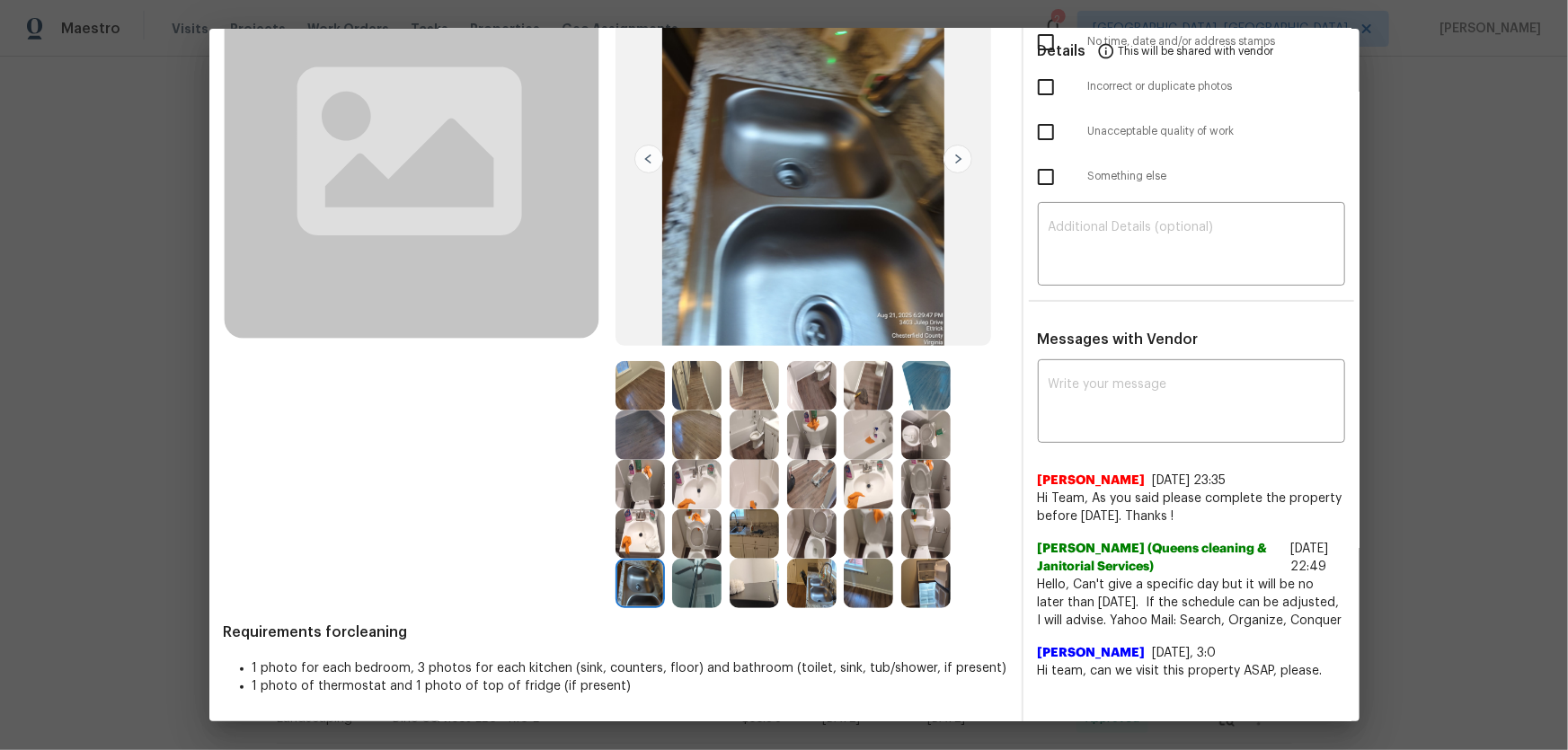
click at [833, 591] on div at bounding box center [816, 584] width 58 height 50
click at [733, 484] on img at bounding box center [754, 484] width 50 height 50
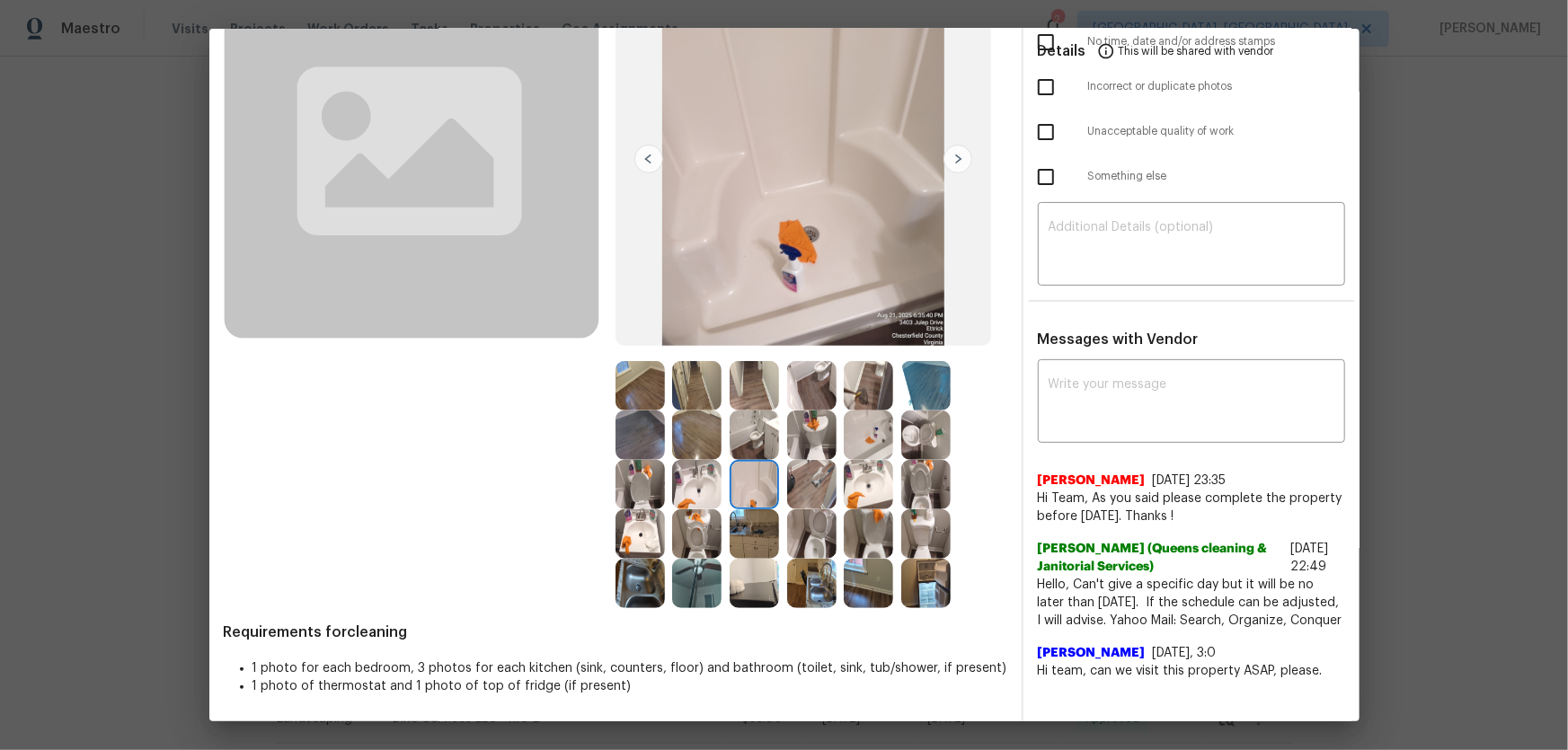
click at [934, 477] on img at bounding box center [926, 484] width 50 height 50
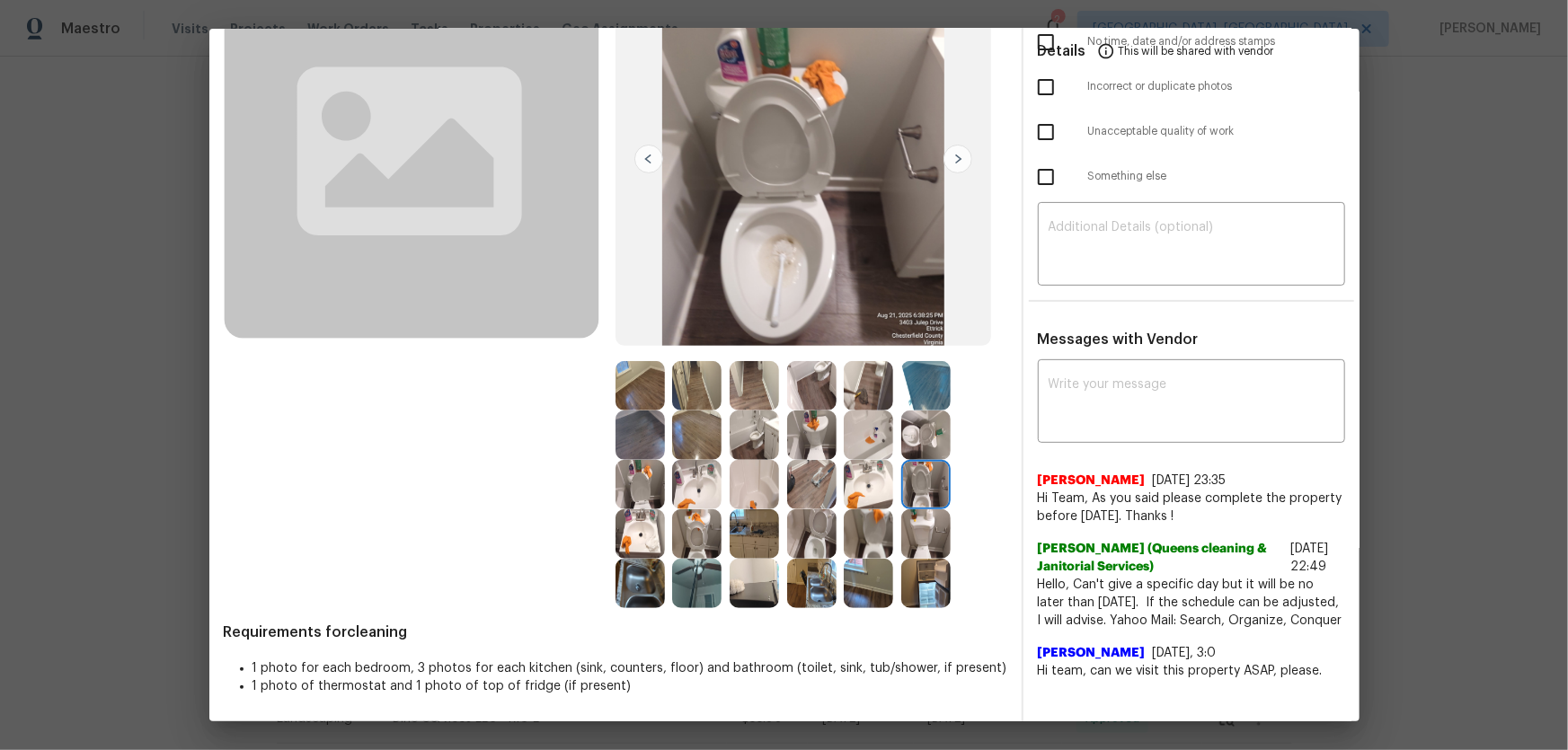
click at [924, 451] on img at bounding box center [926, 436] width 50 height 50
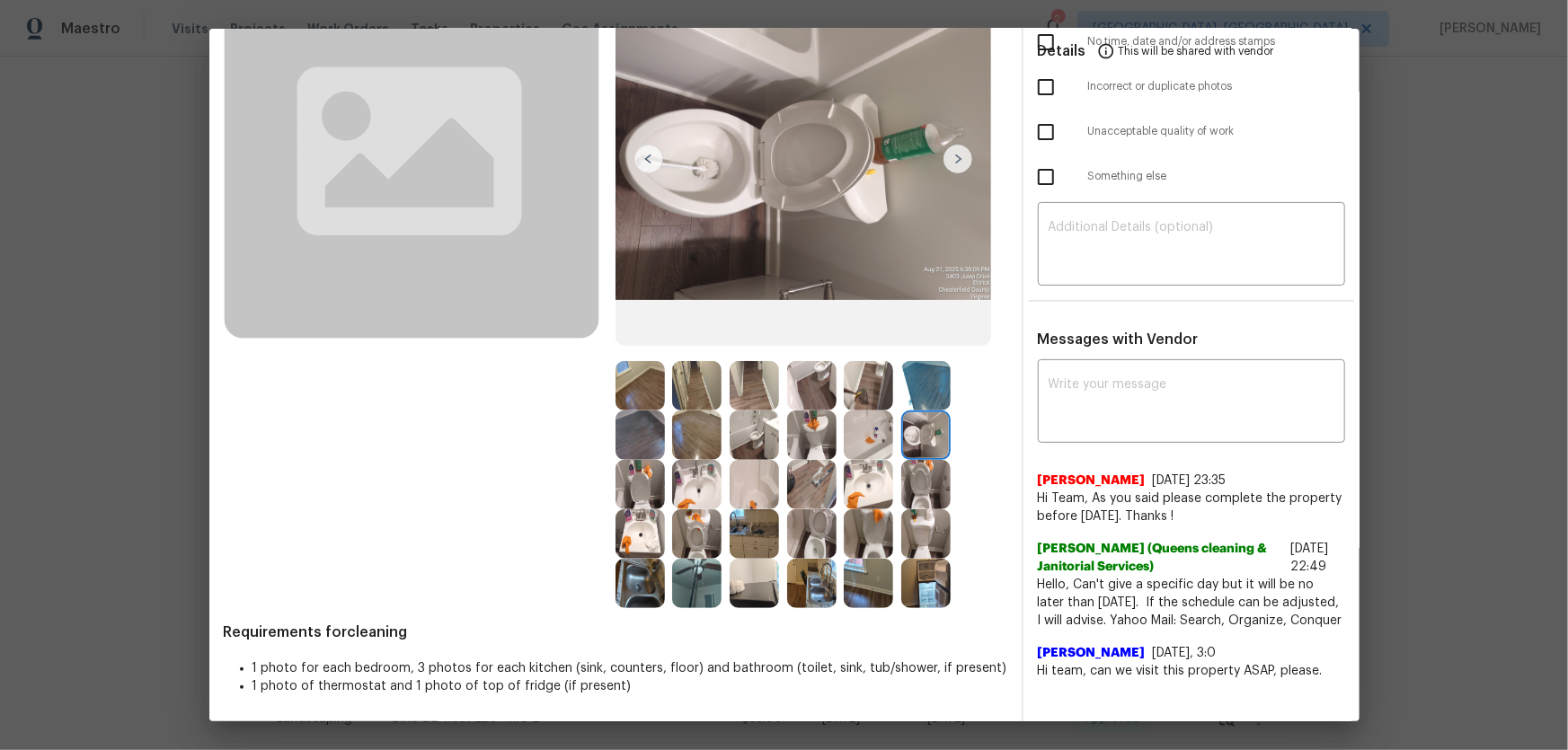
click at [916, 576] on img at bounding box center [926, 584] width 50 height 50
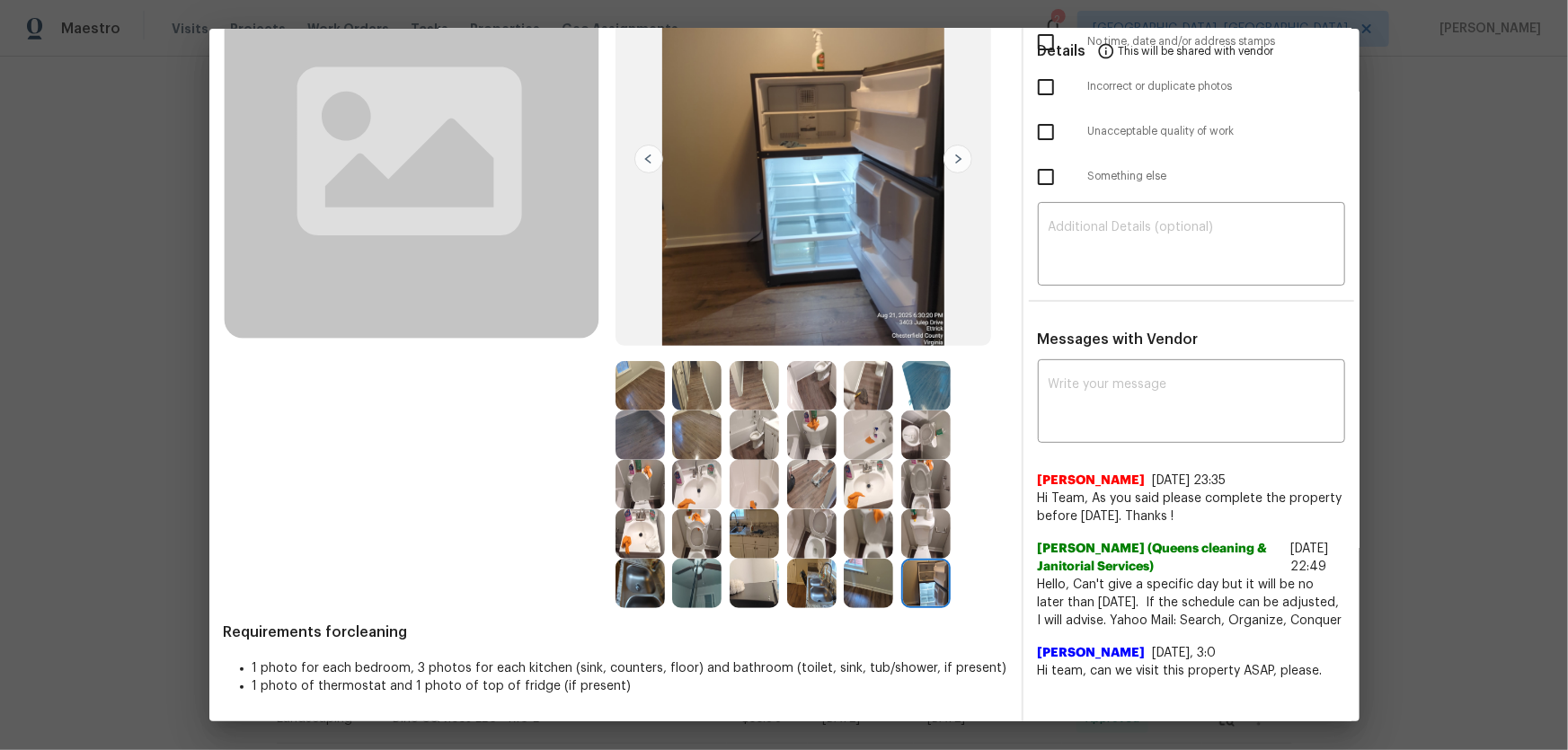
click at [860, 581] on img at bounding box center [868, 584] width 50 height 50
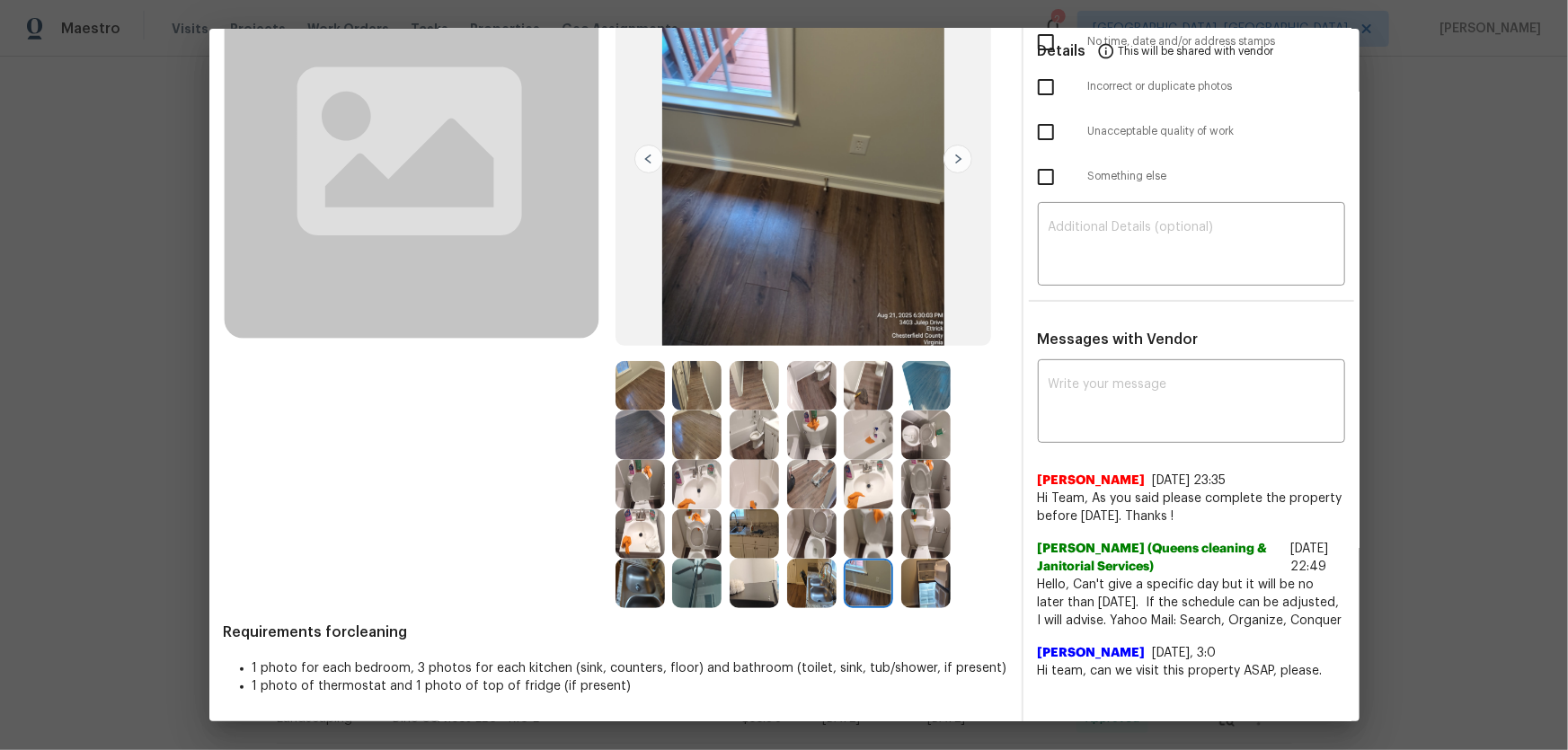
click at [823, 581] on img at bounding box center [812, 584] width 50 height 50
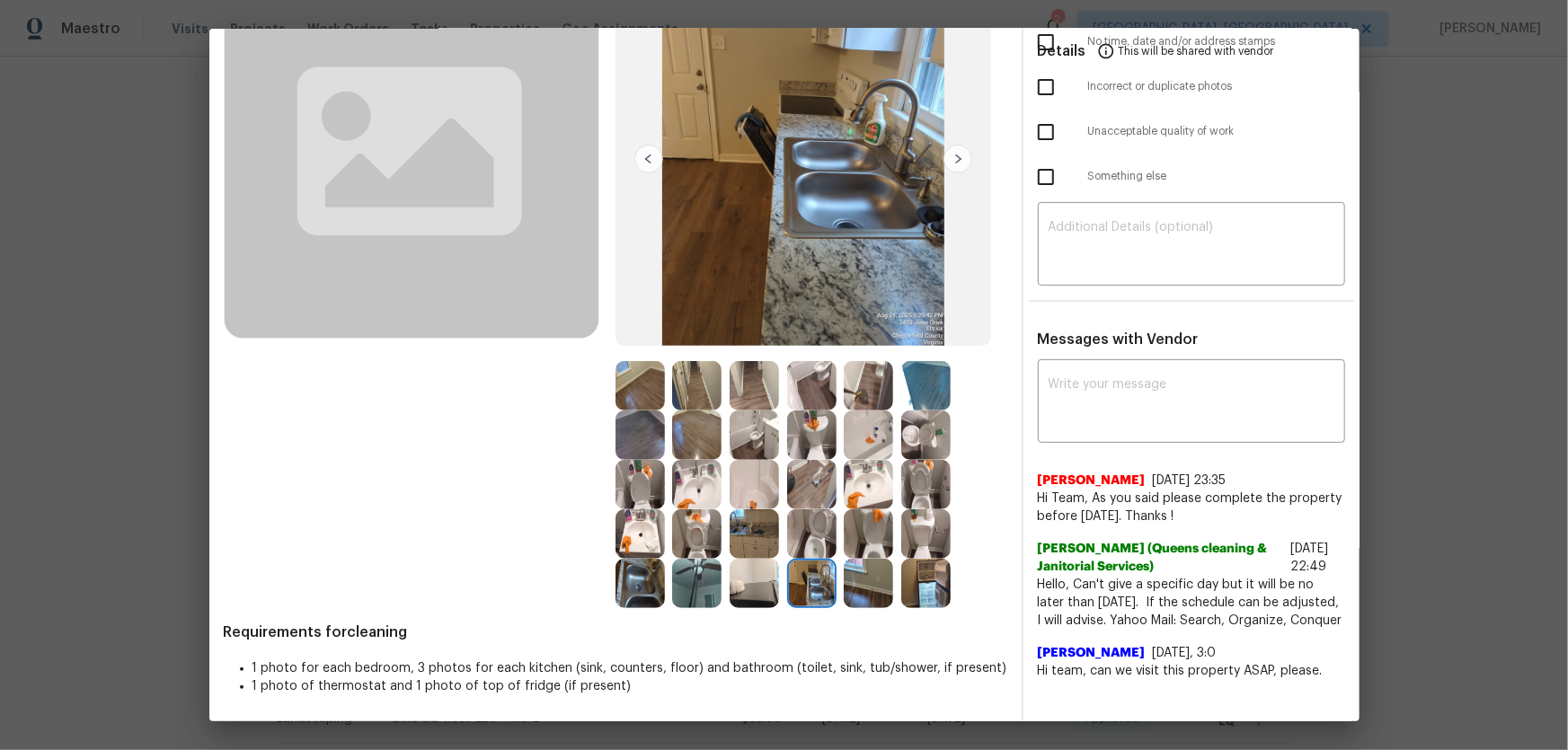
click at [737, 532] on img at bounding box center [754, 534] width 50 height 50
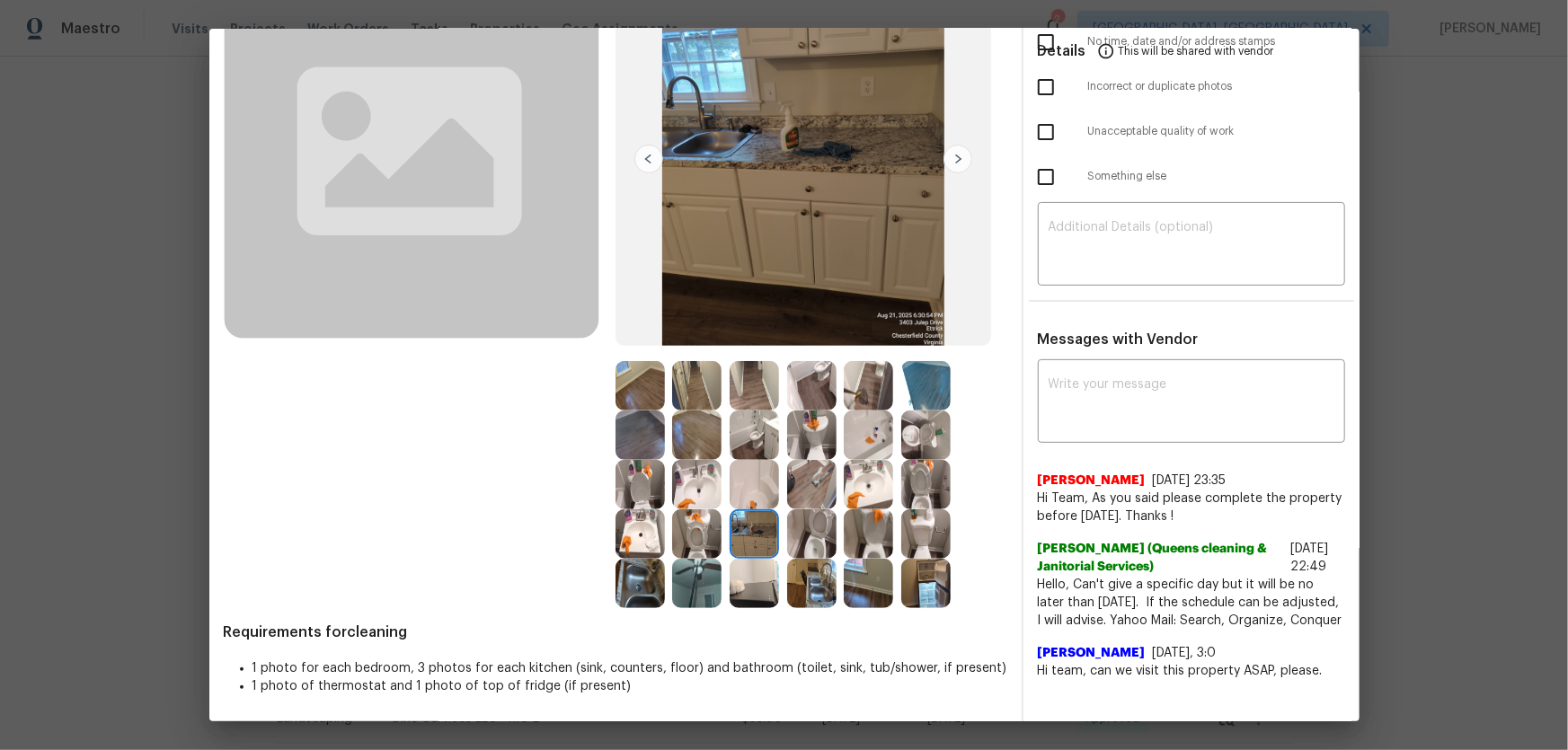
click at [708, 531] on img at bounding box center [697, 534] width 50 height 50
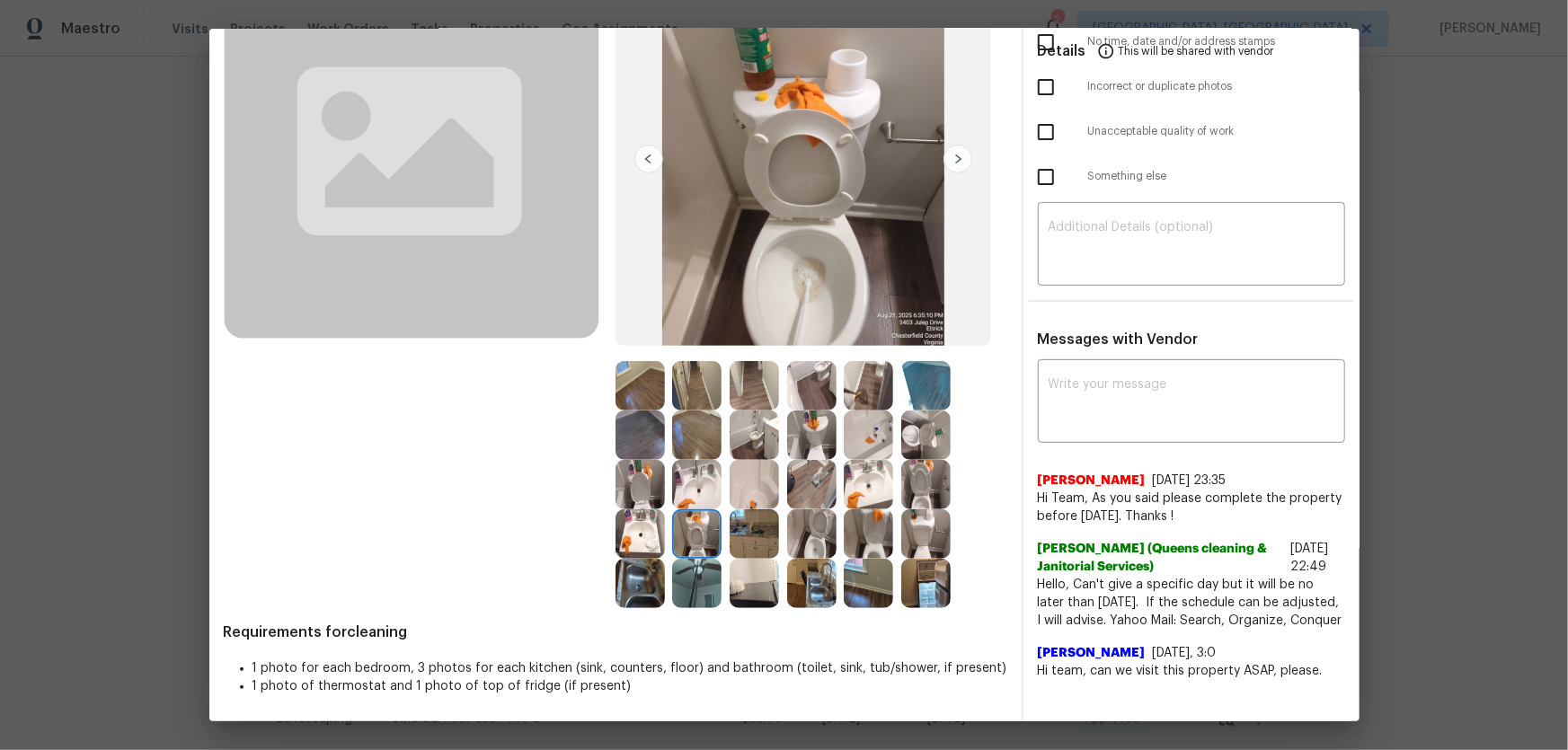
click at [713, 465] on img at bounding box center [697, 484] width 50 height 50
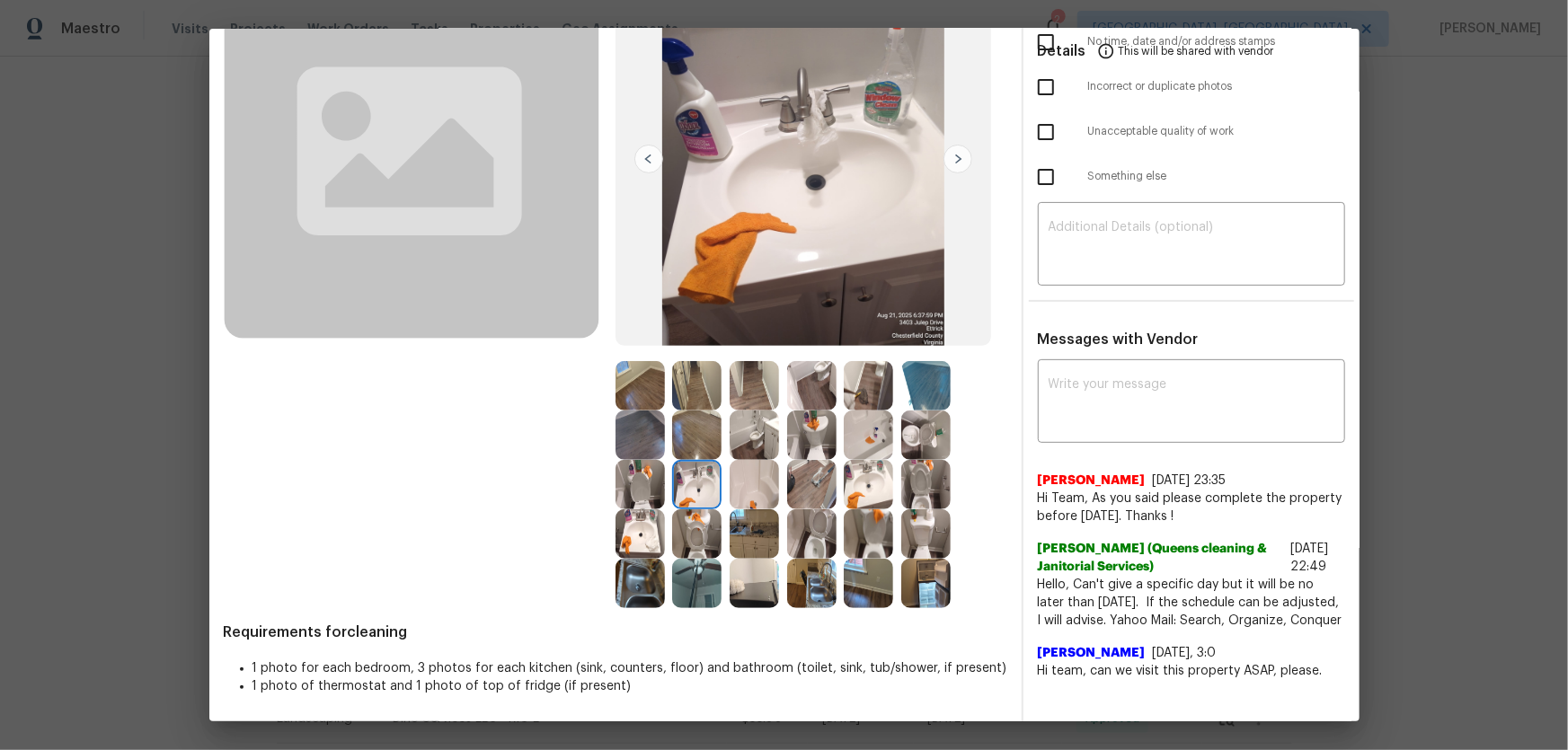
click at [923, 394] on img at bounding box center [926, 386] width 50 height 50
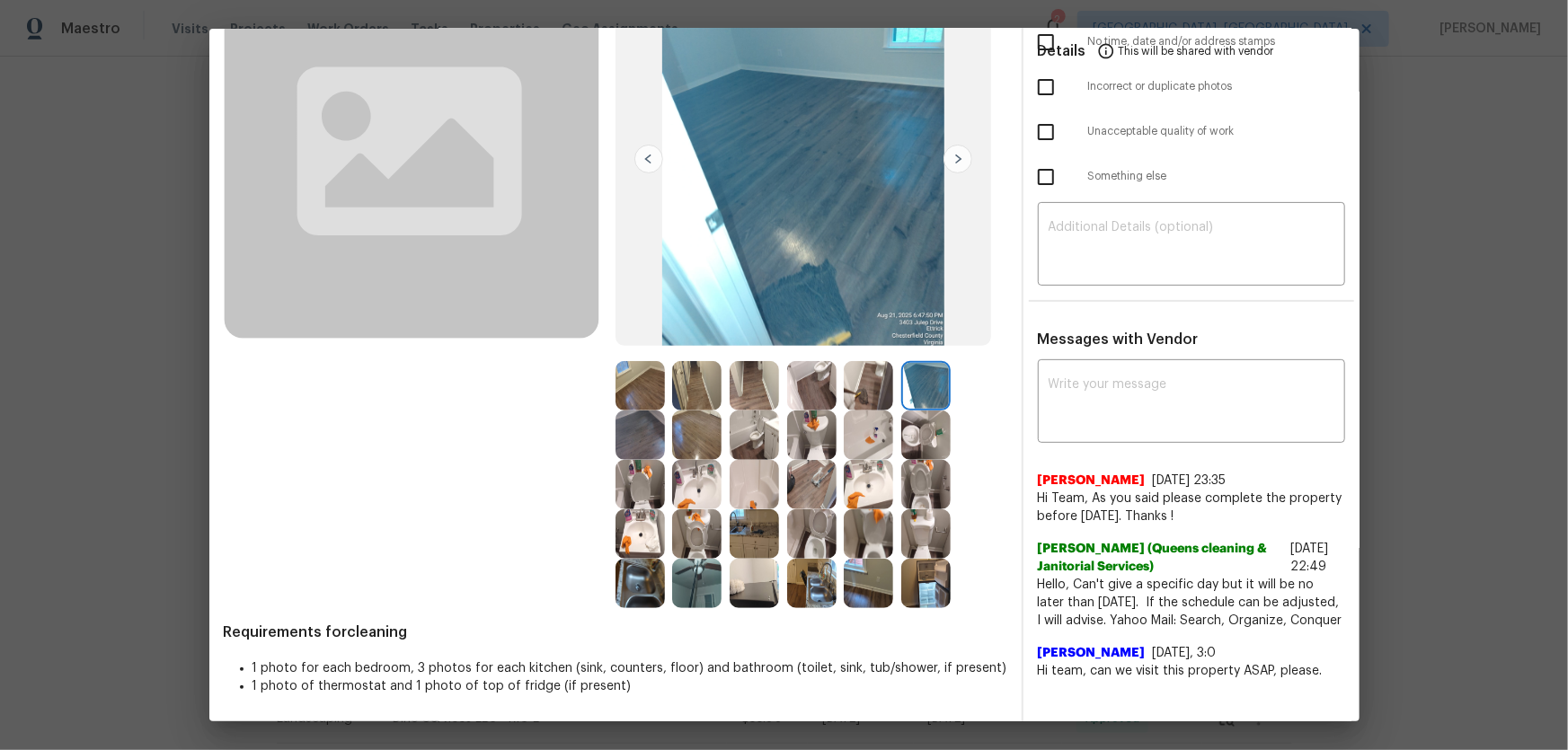
click at [928, 426] on img at bounding box center [926, 436] width 50 height 50
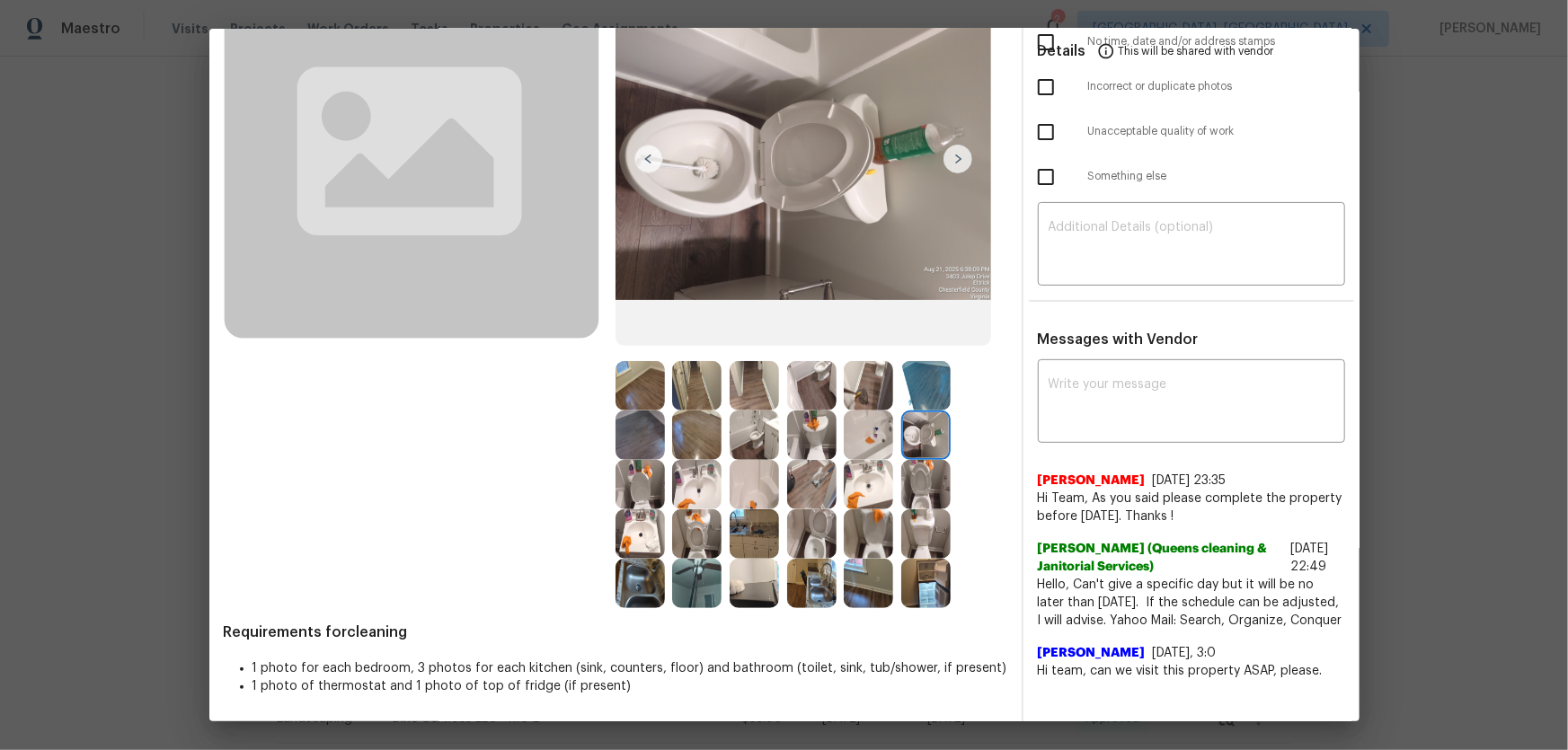
click at [934, 476] on img at bounding box center [926, 484] width 50 height 50
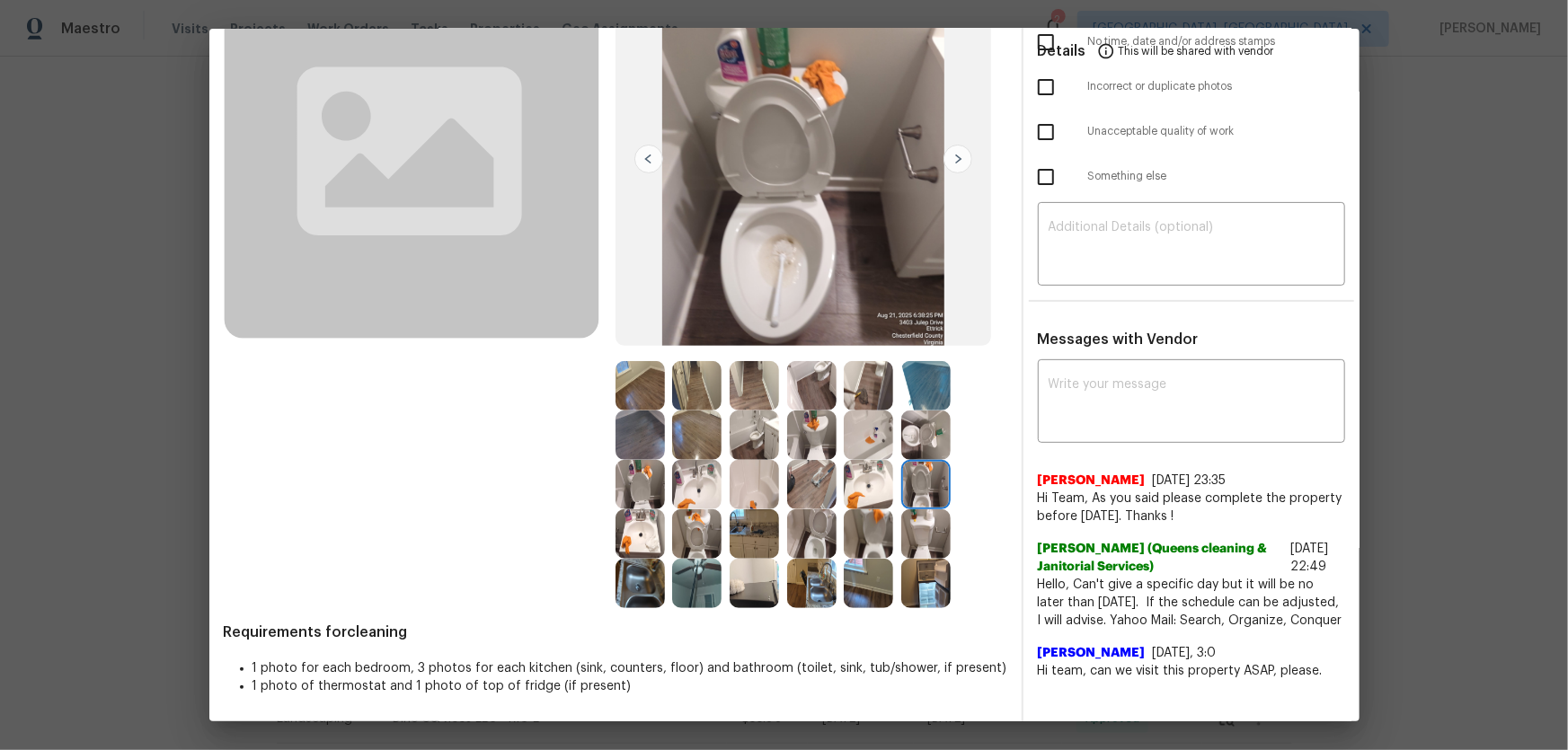
click at [757, 538] on img at bounding box center [754, 534] width 50 height 50
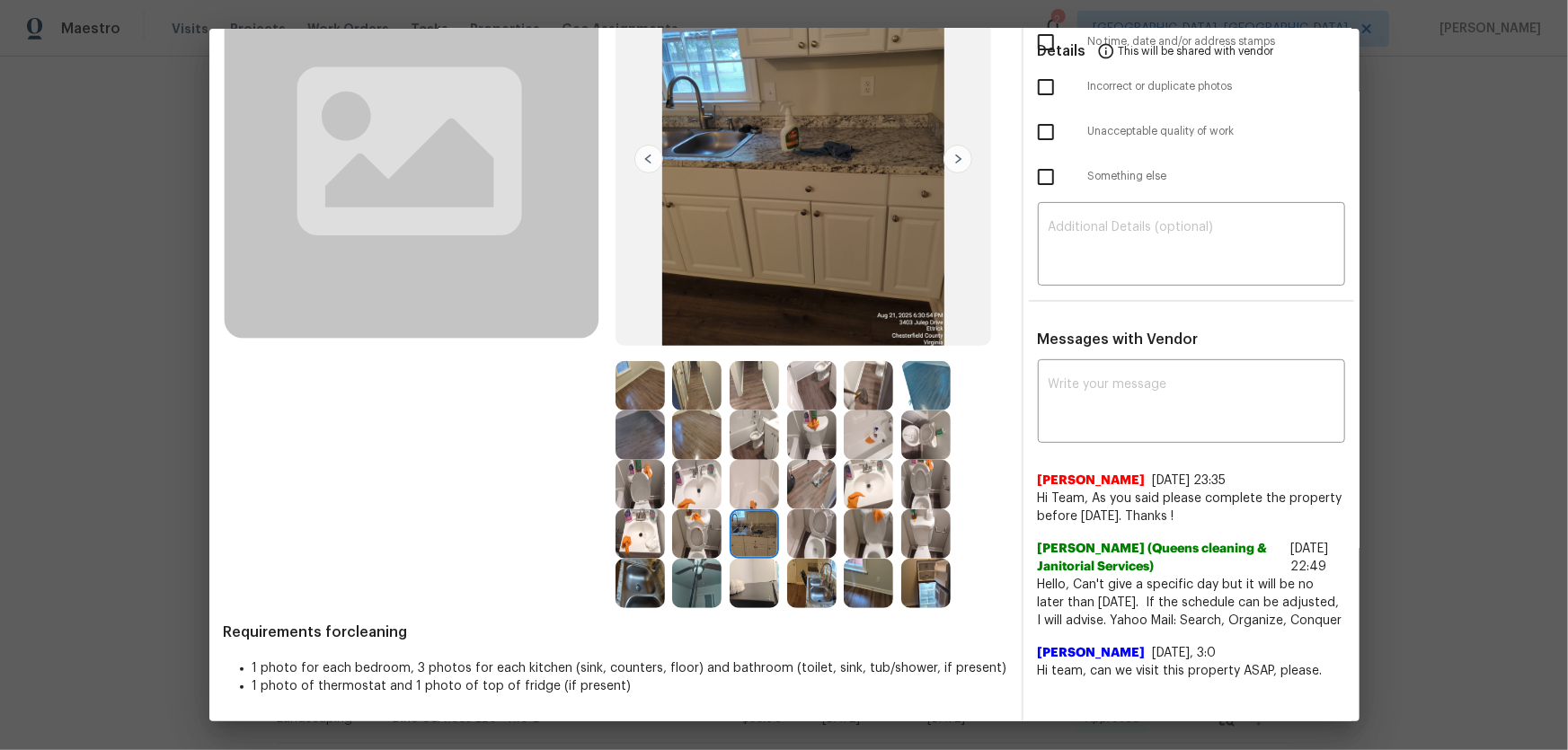
click at [746, 572] on img at bounding box center [754, 584] width 50 height 50
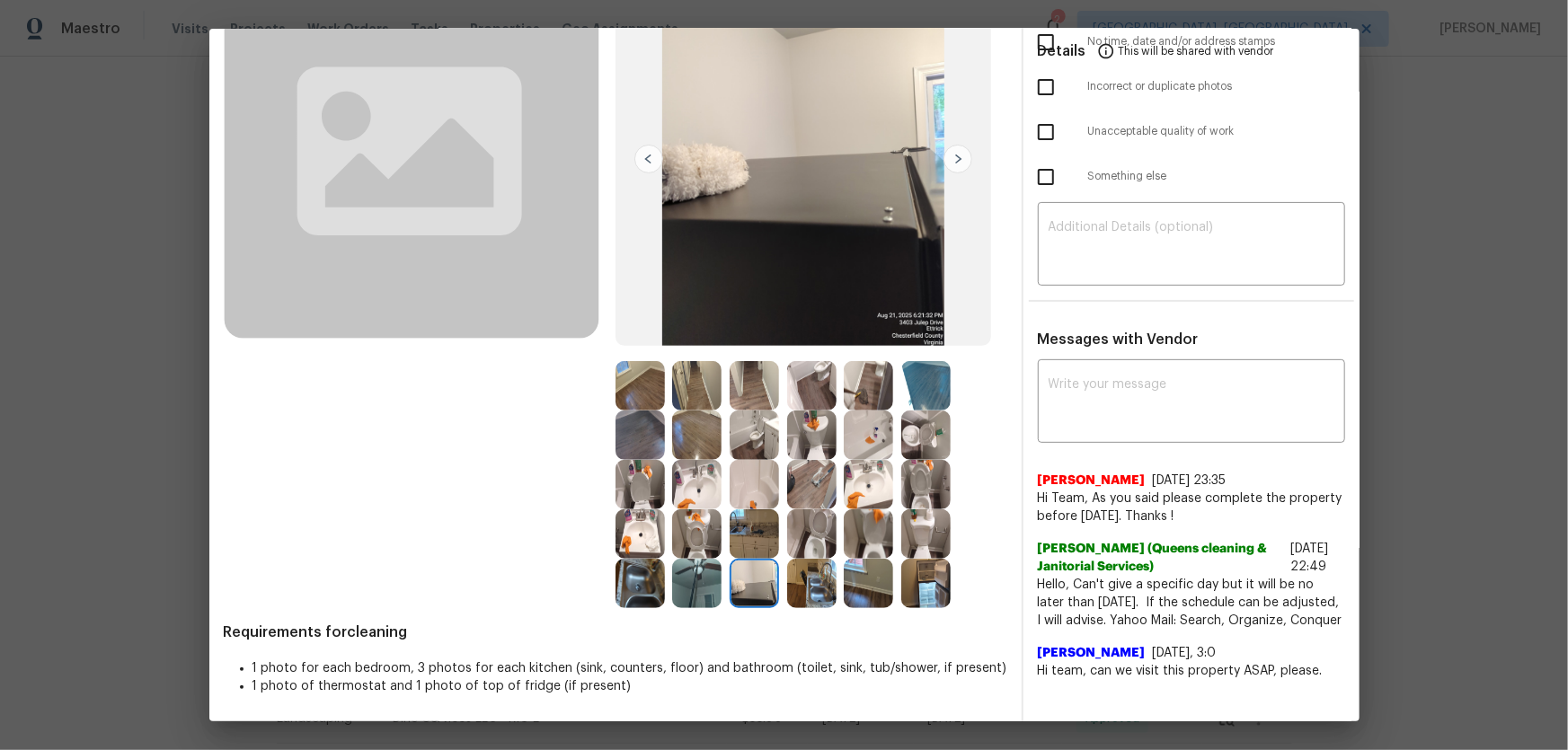
click at [702, 572] on img at bounding box center [697, 584] width 50 height 50
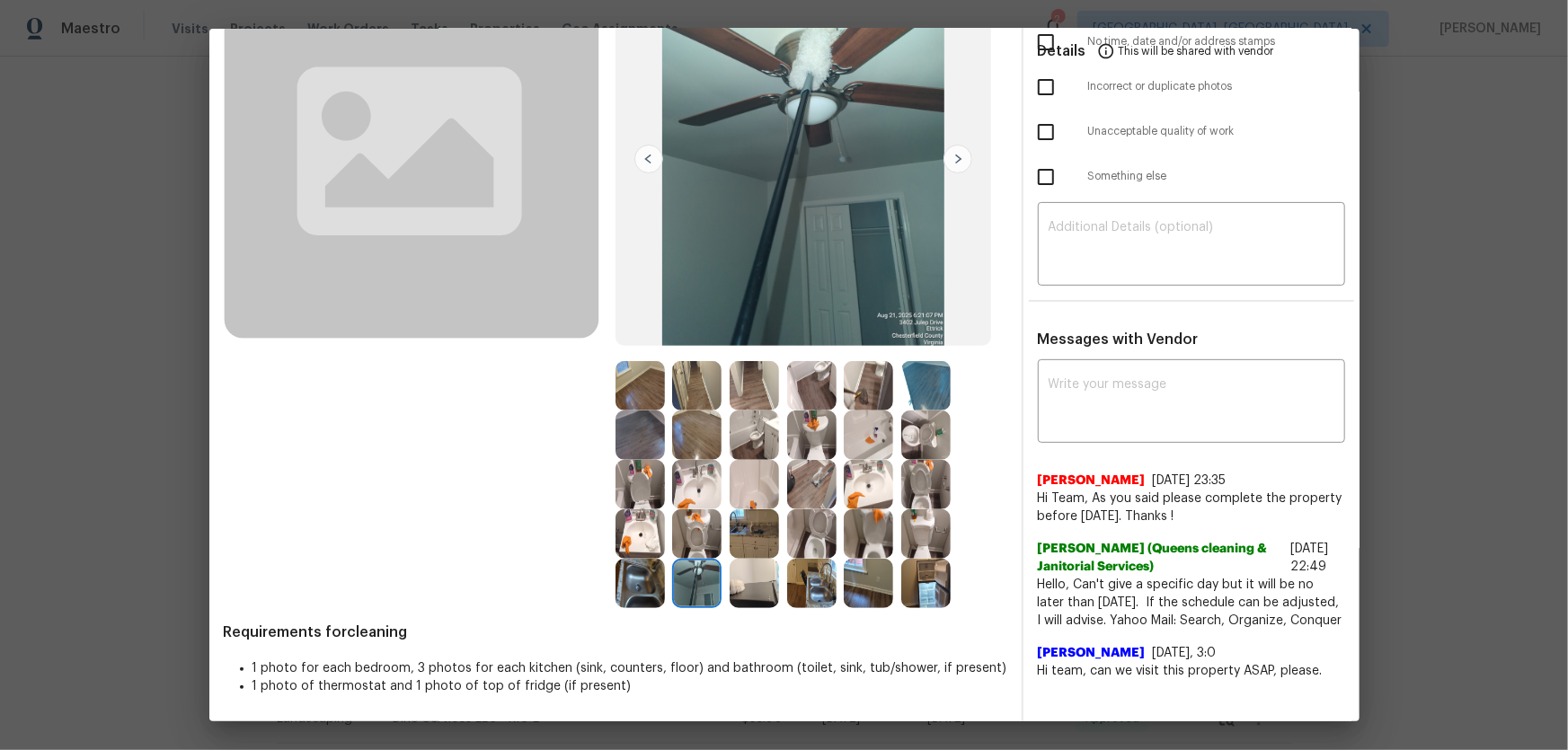
click at [643, 572] on img at bounding box center [640, 584] width 50 height 50
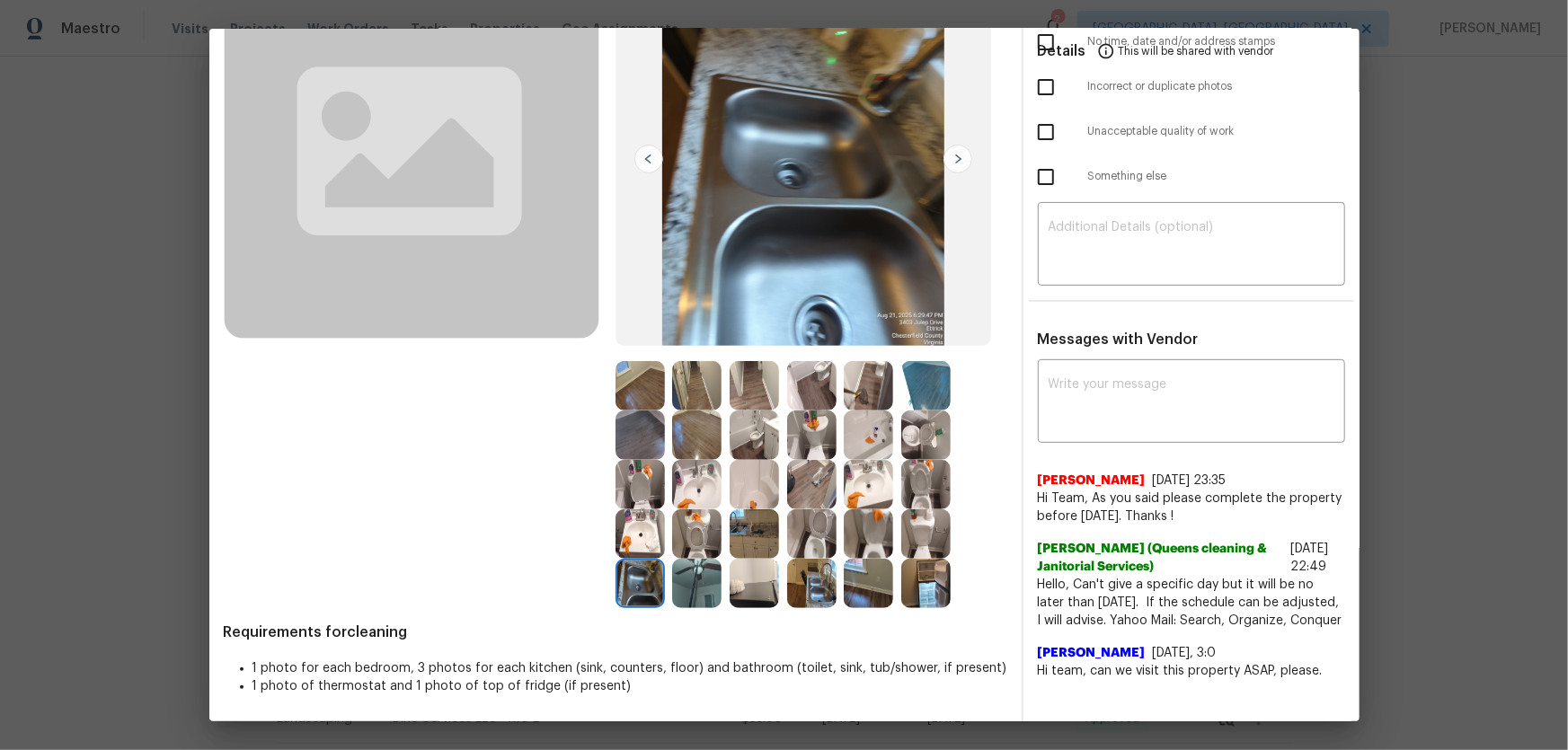
click at [717, 597] on img at bounding box center [697, 584] width 50 height 50
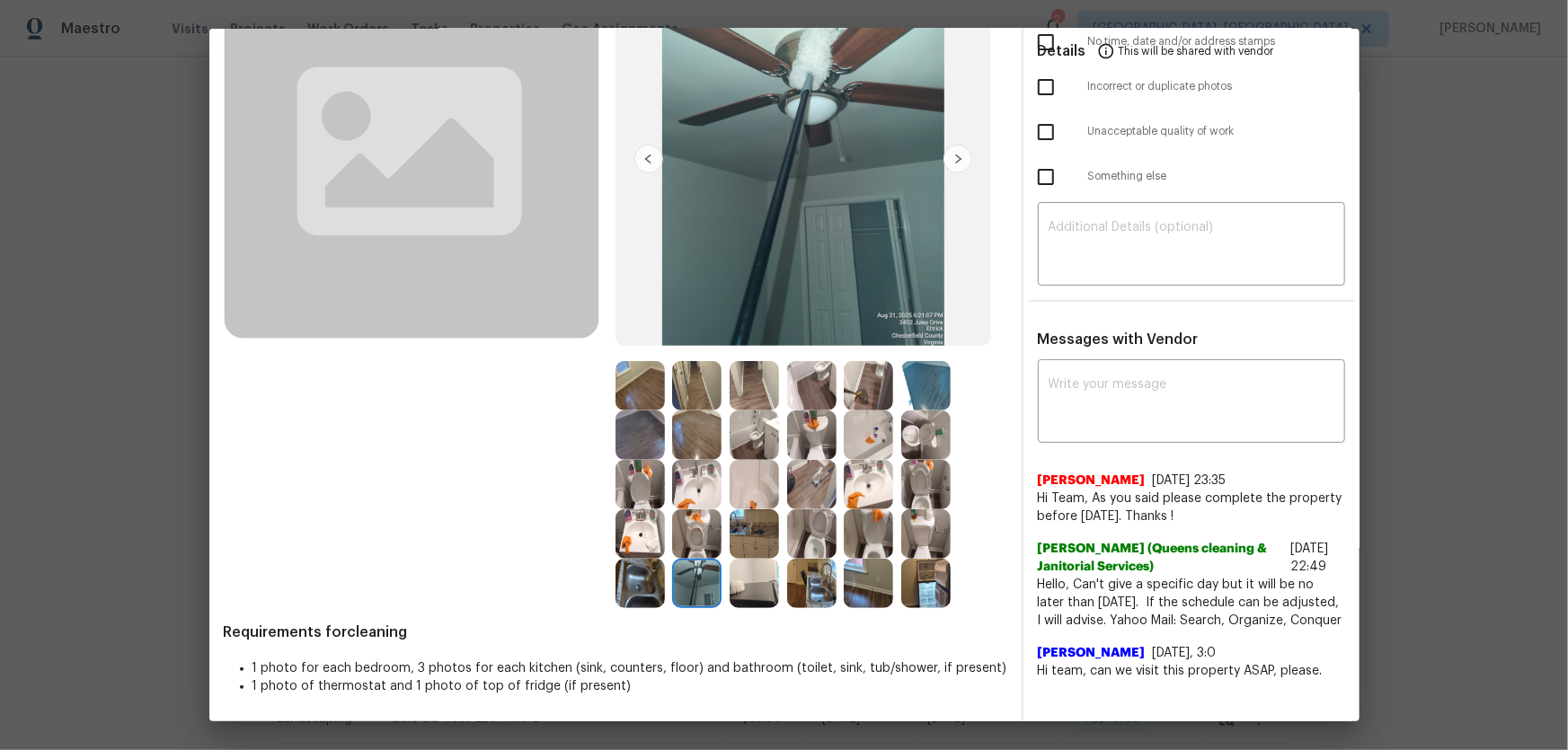
click at [702, 594] on img at bounding box center [697, 584] width 50 height 50
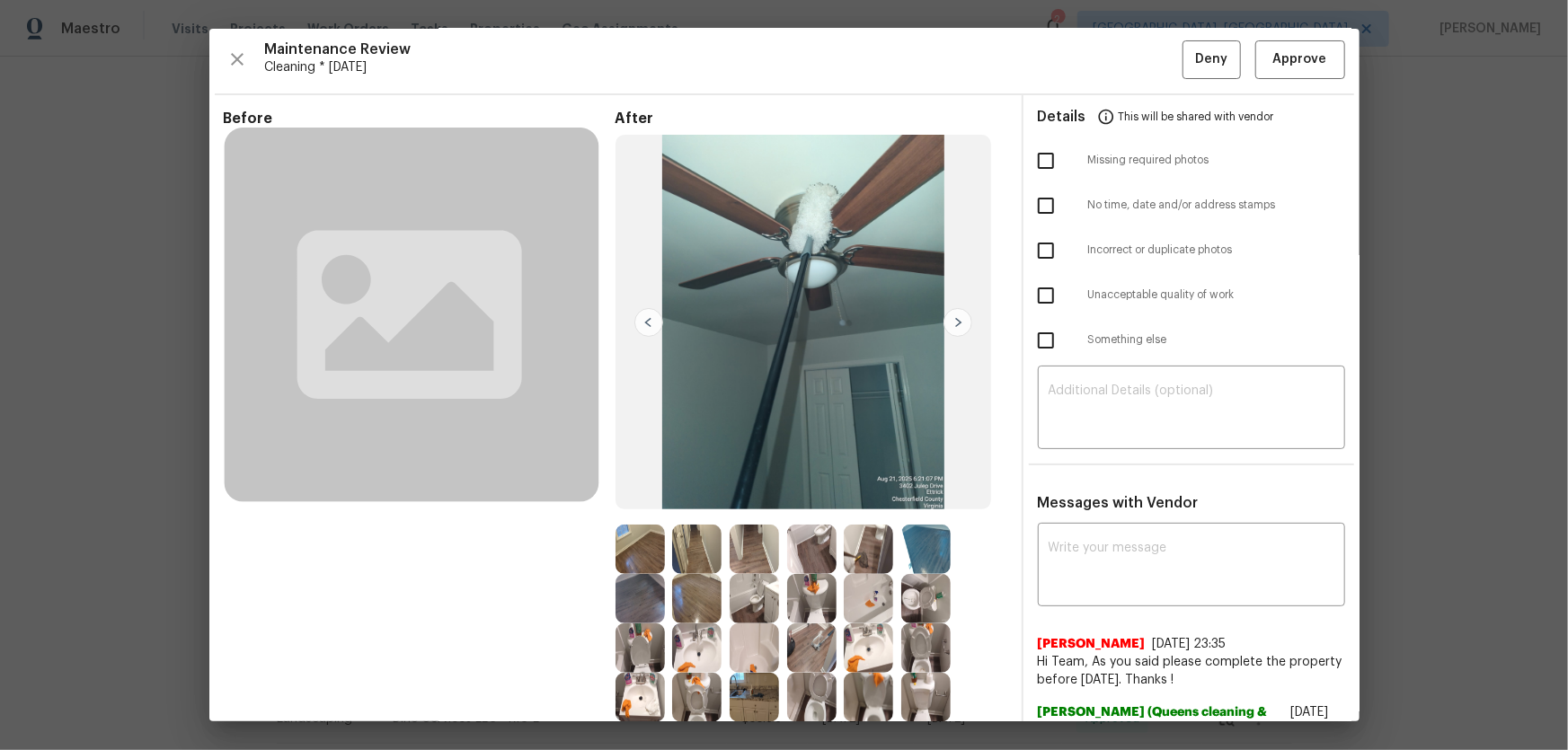
scroll to position [85, 0]
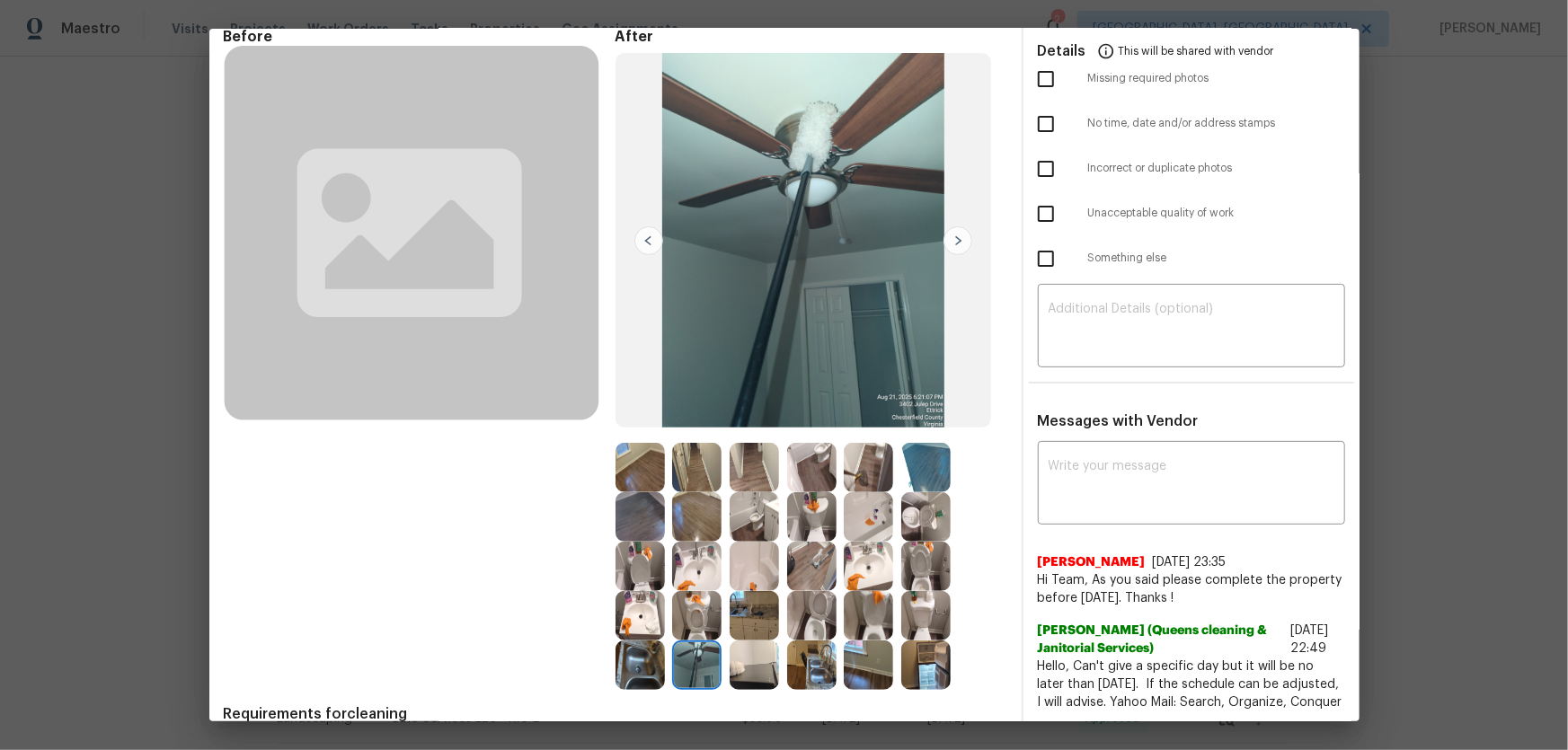
click at [646, 456] on img at bounding box center [640, 468] width 50 height 50
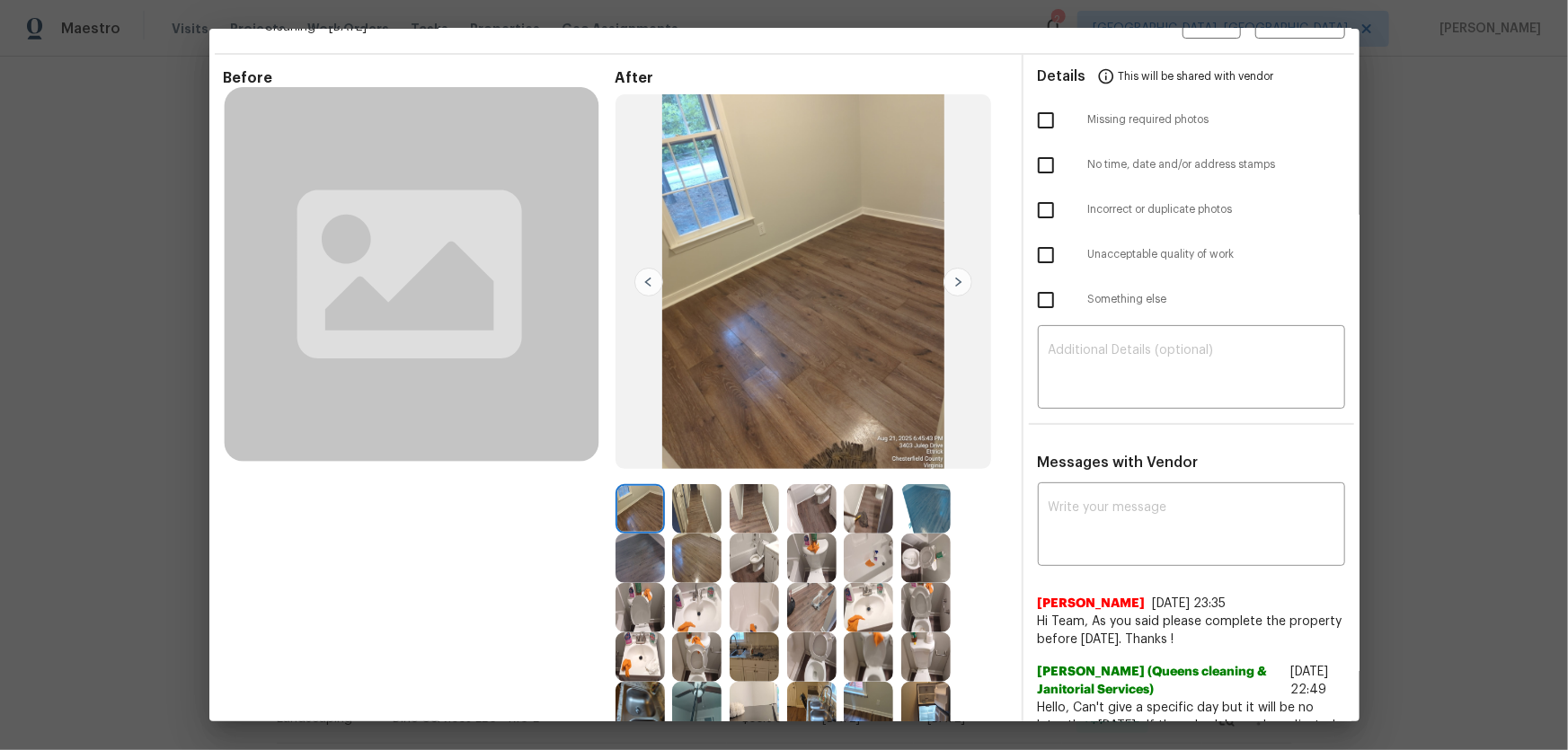
scroll to position [3, 0]
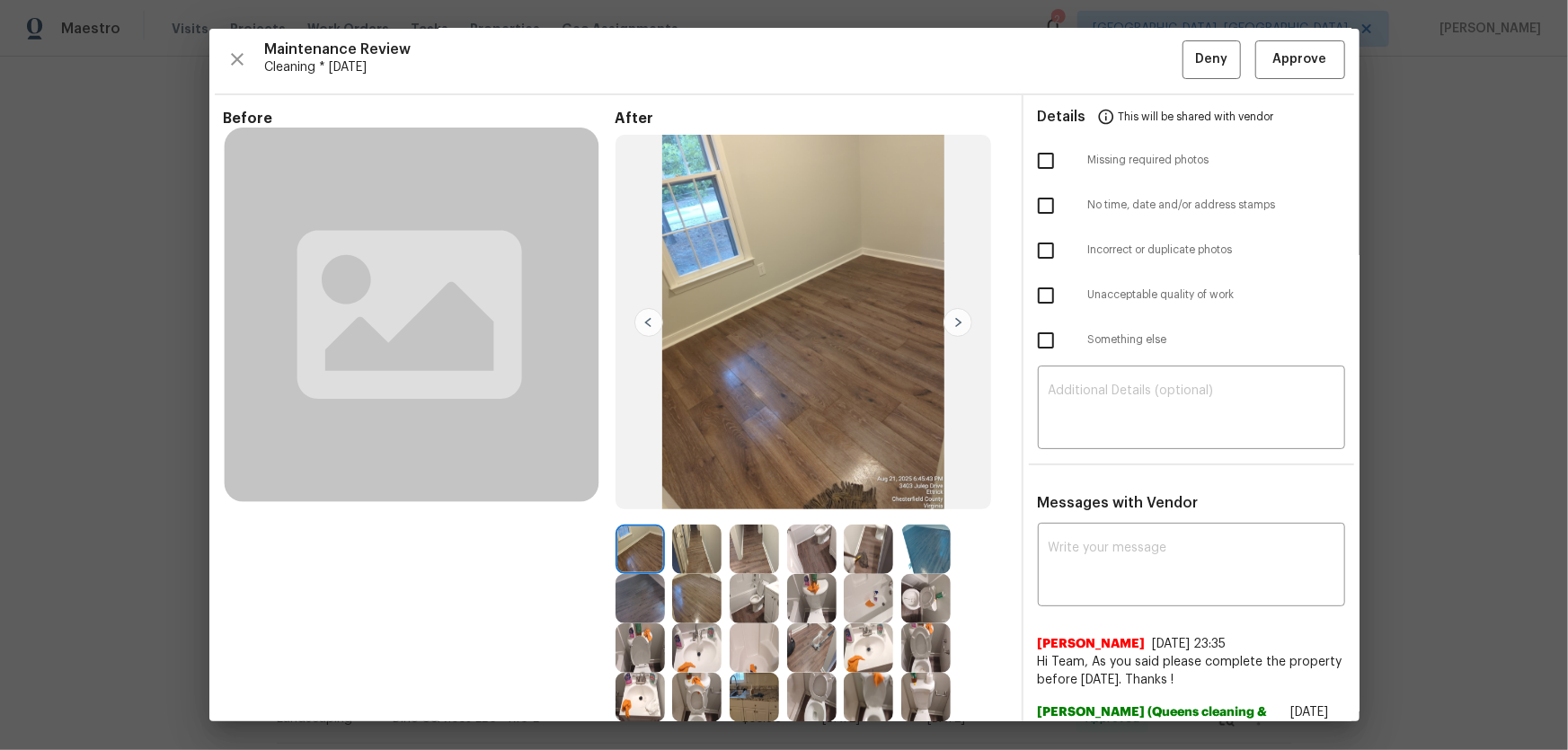
click at [688, 533] on img at bounding box center [697, 550] width 50 height 50
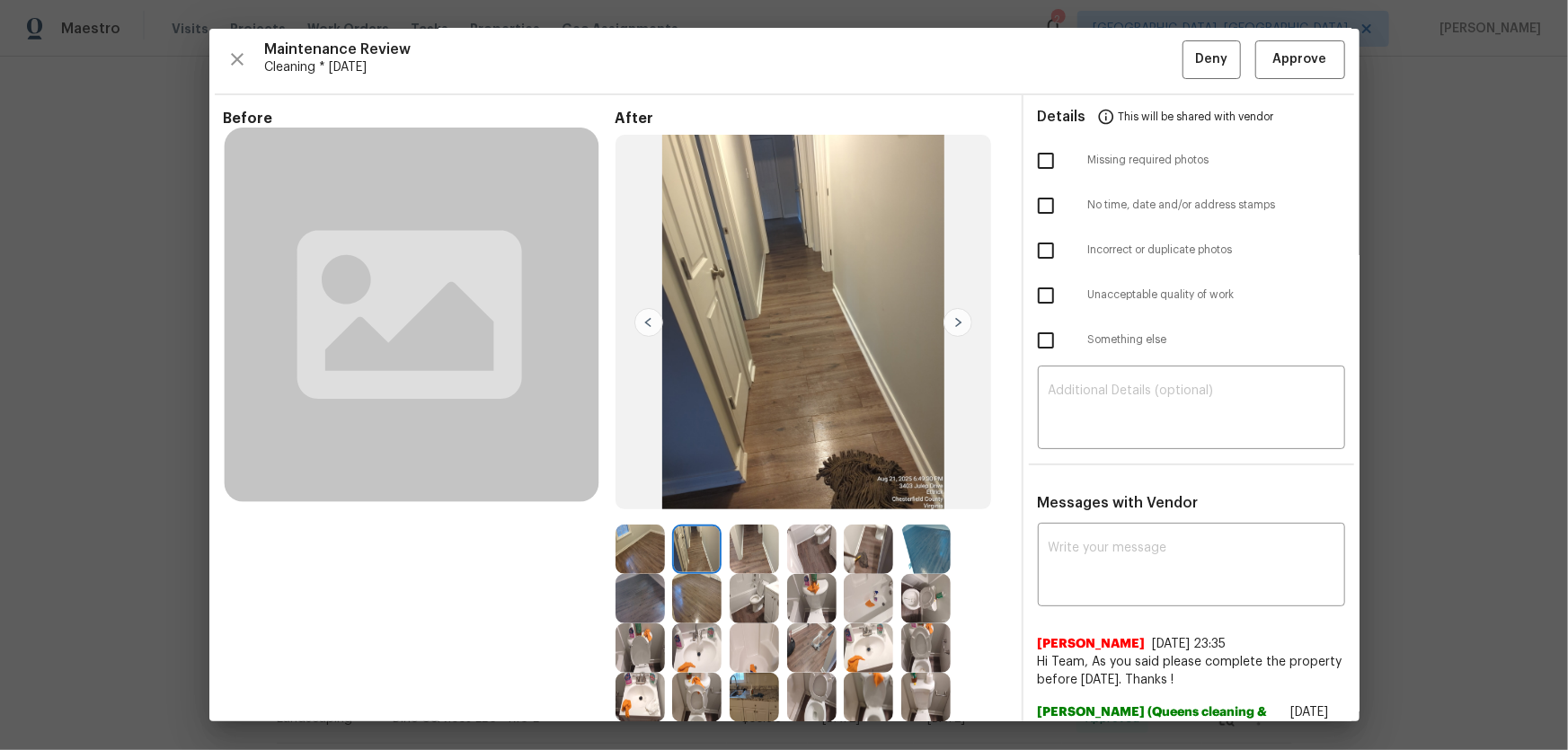
click at [756, 534] on img at bounding box center [754, 550] width 50 height 50
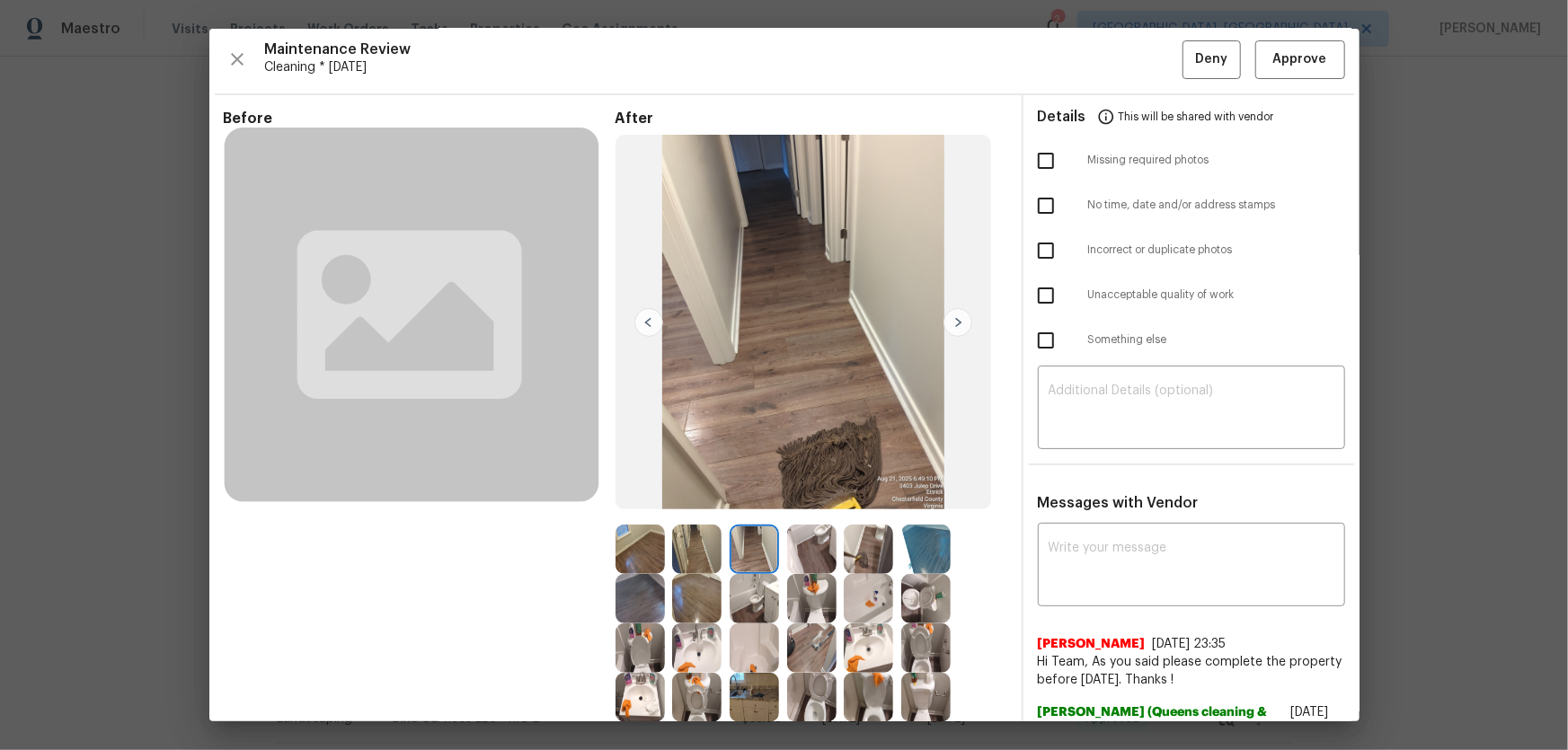
click at [807, 538] on img at bounding box center [812, 550] width 50 height 50
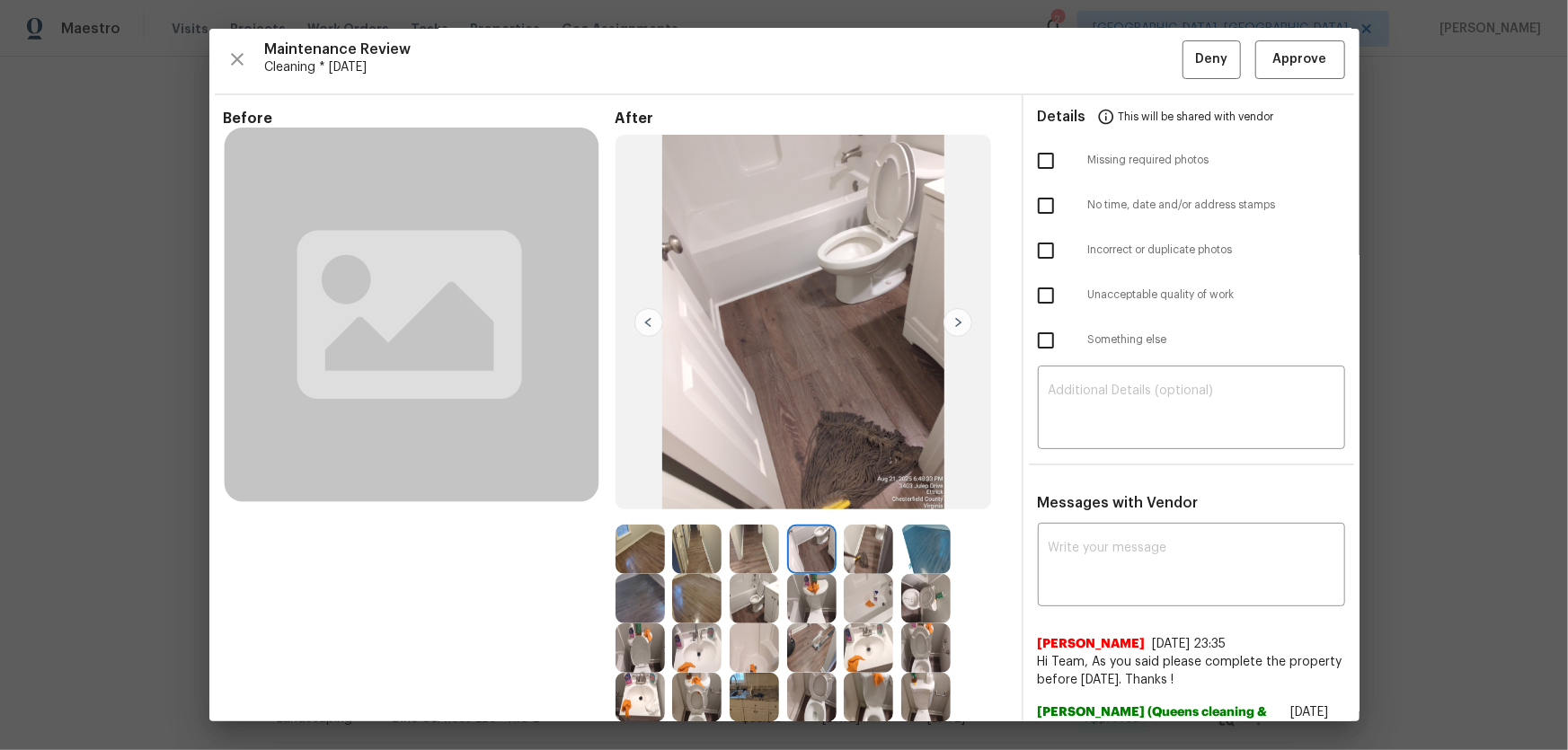
click at [850, 538] on img at bounding box center [868, 550] width 50 height 50
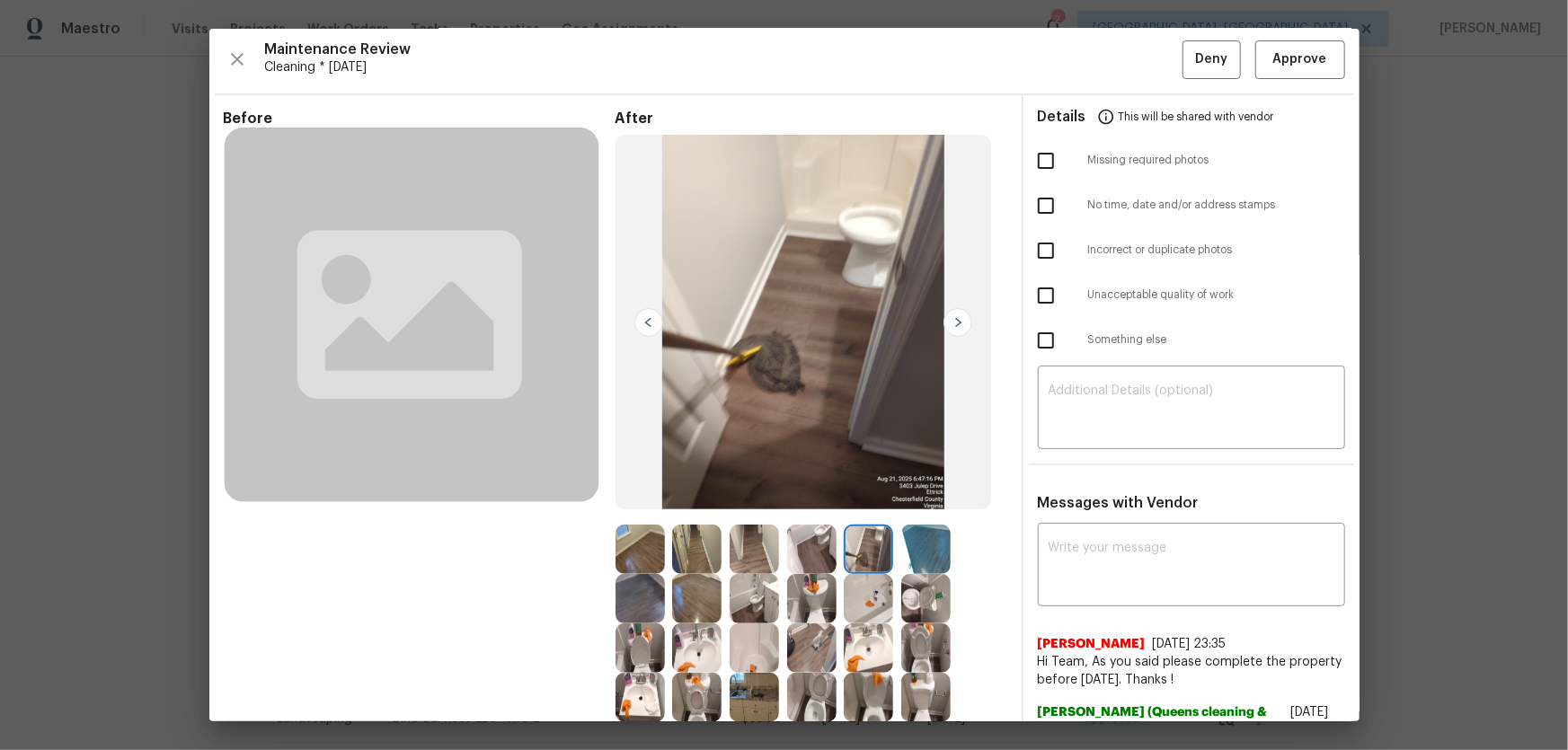
click at [924, 536] on img at bounding box center [926, 550] width 50 height 50
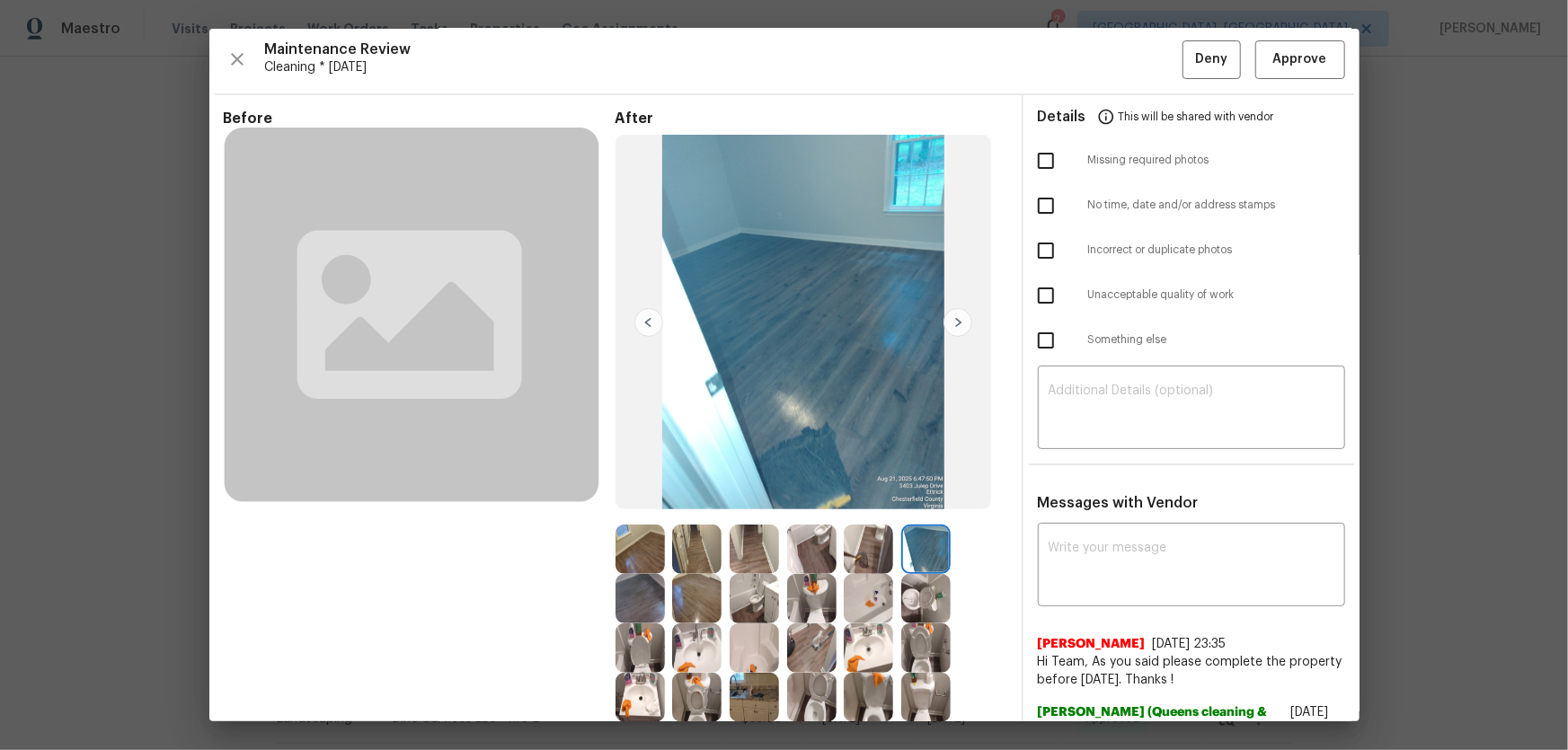
click at [647, 586] on img at bounding box center [640, 598] width 50 height 50
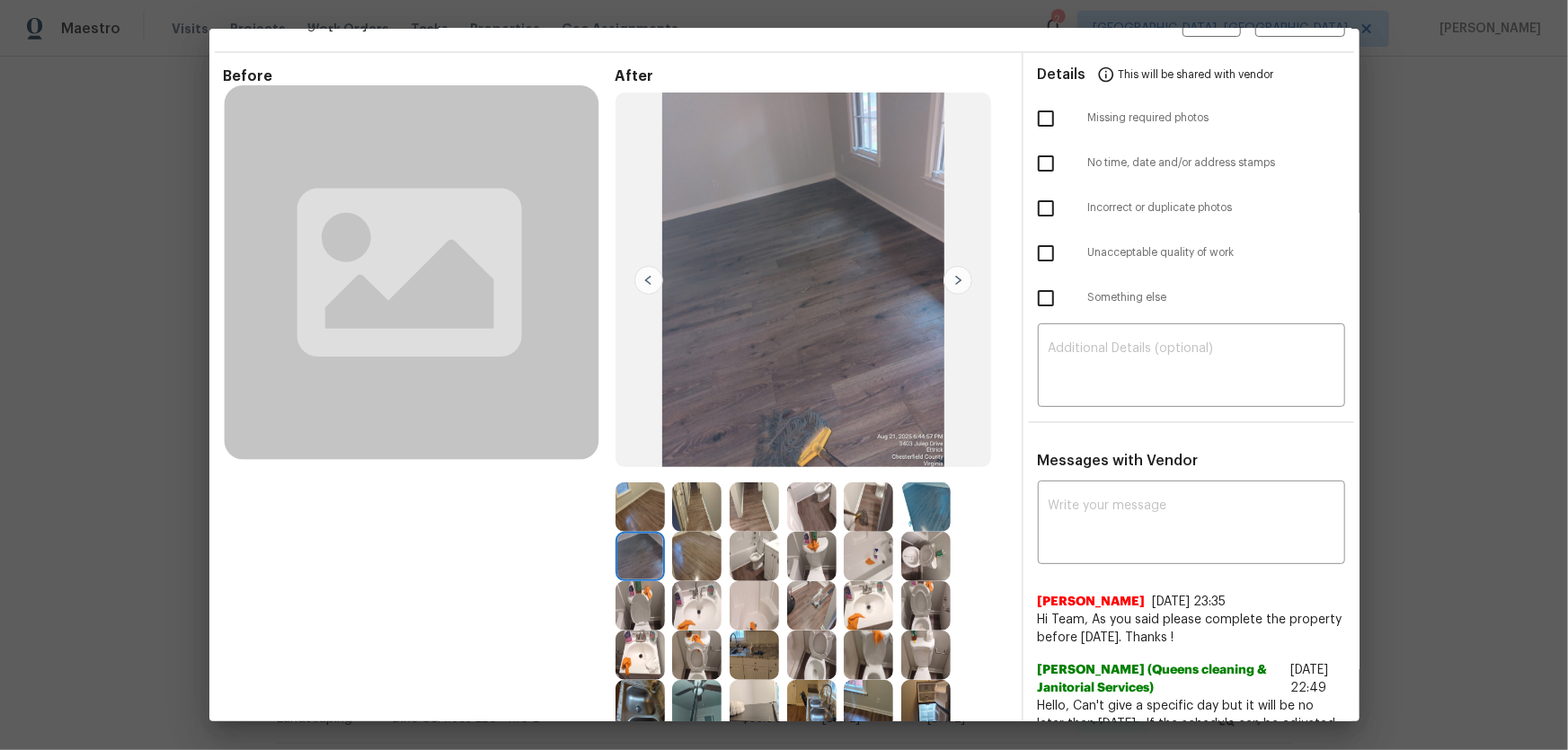
scroll to position [85, 0]
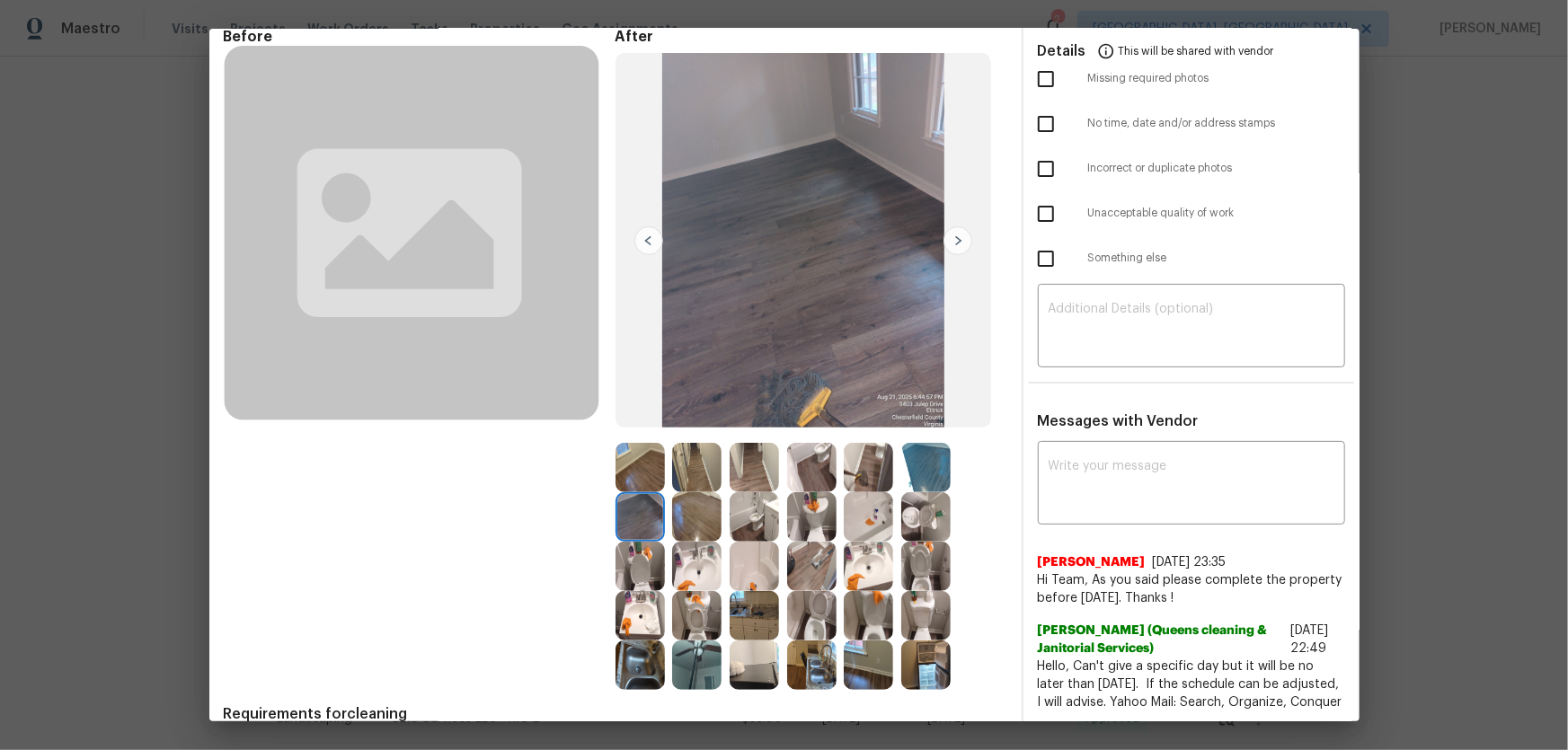
click at [692, 514] on img at bounding box center [697, 517] width 50 height 50
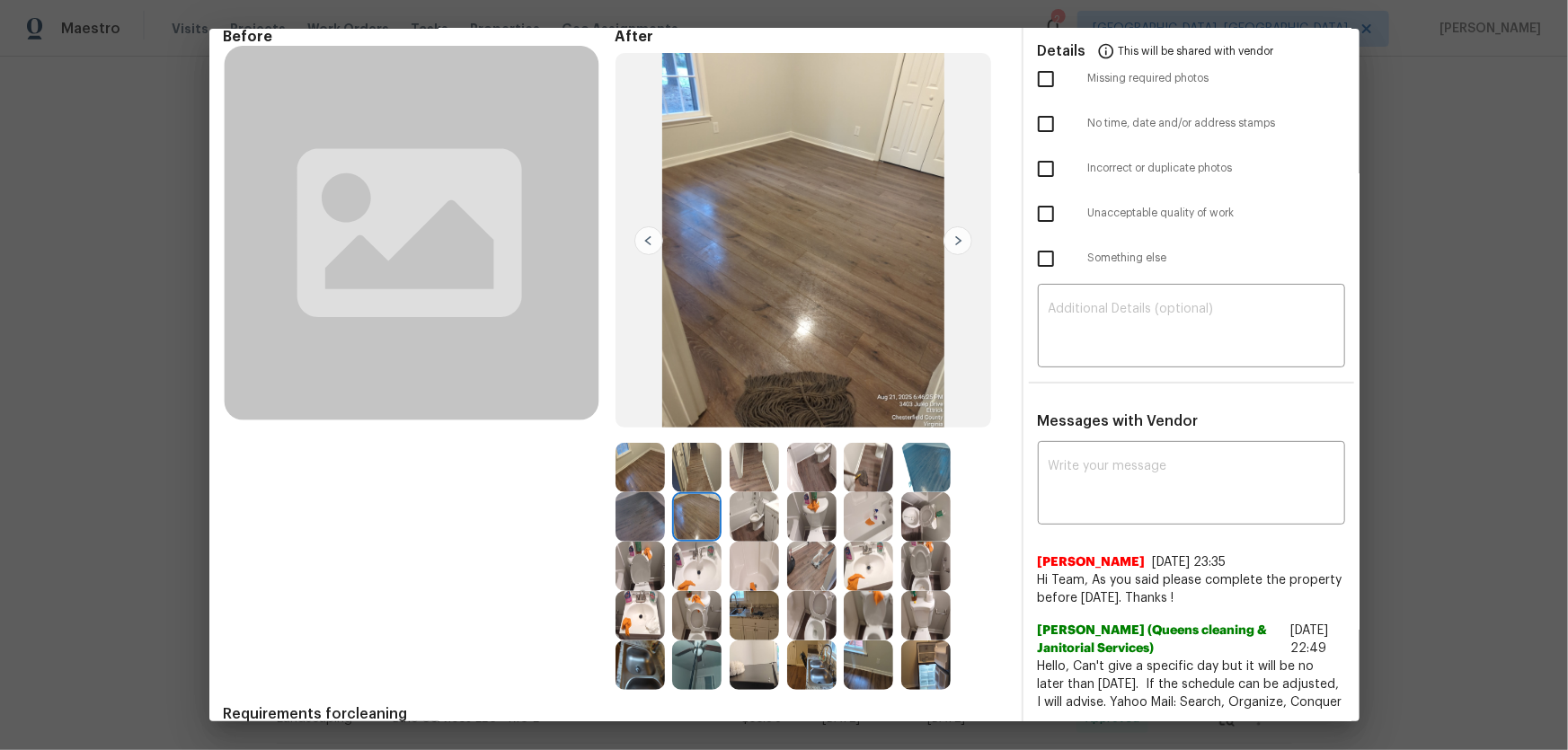
click at [737, 525] on img at bounding box center [754, 517] width 50 height 50
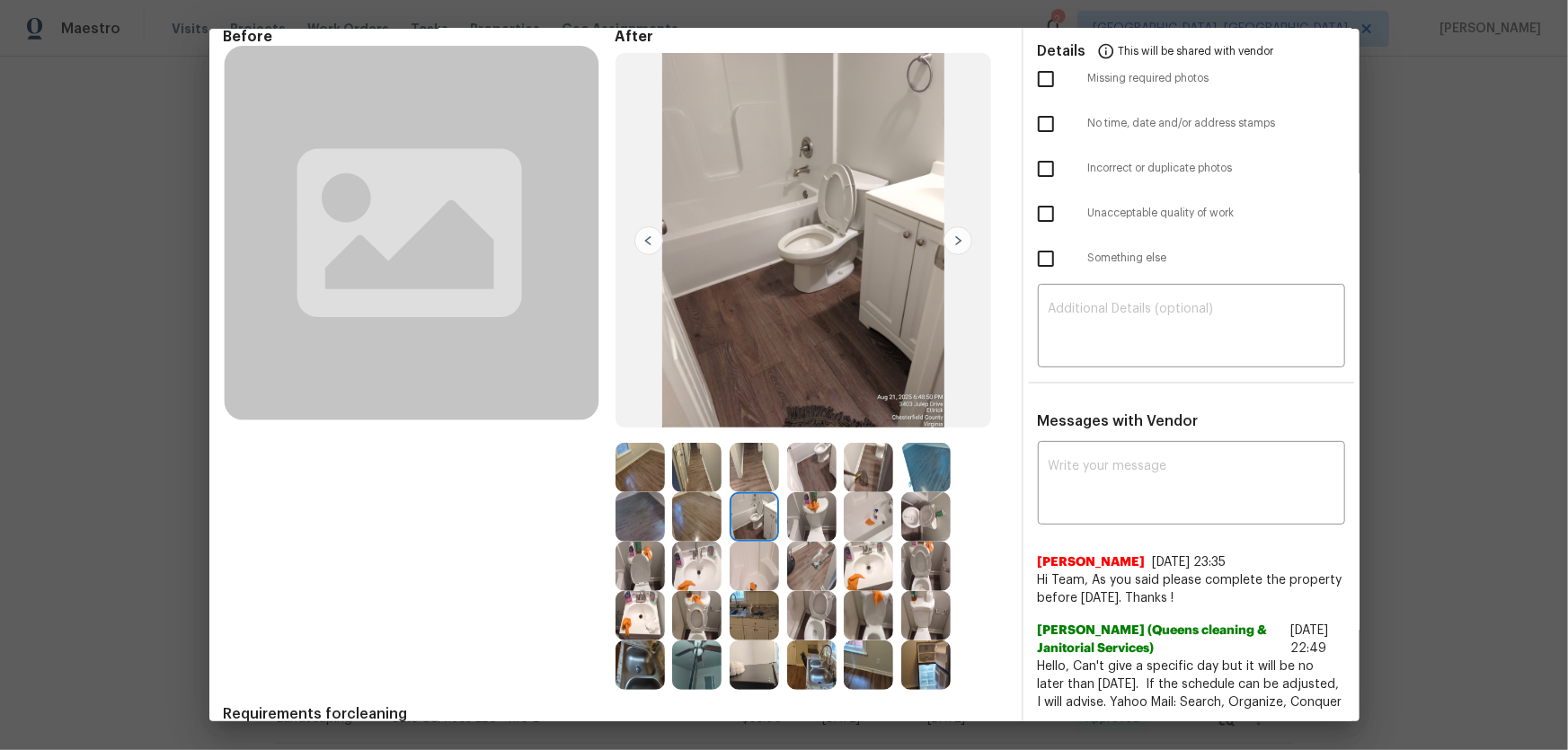
click at [793, 521] on img at bounding box center [812, 517] width 50 height 50
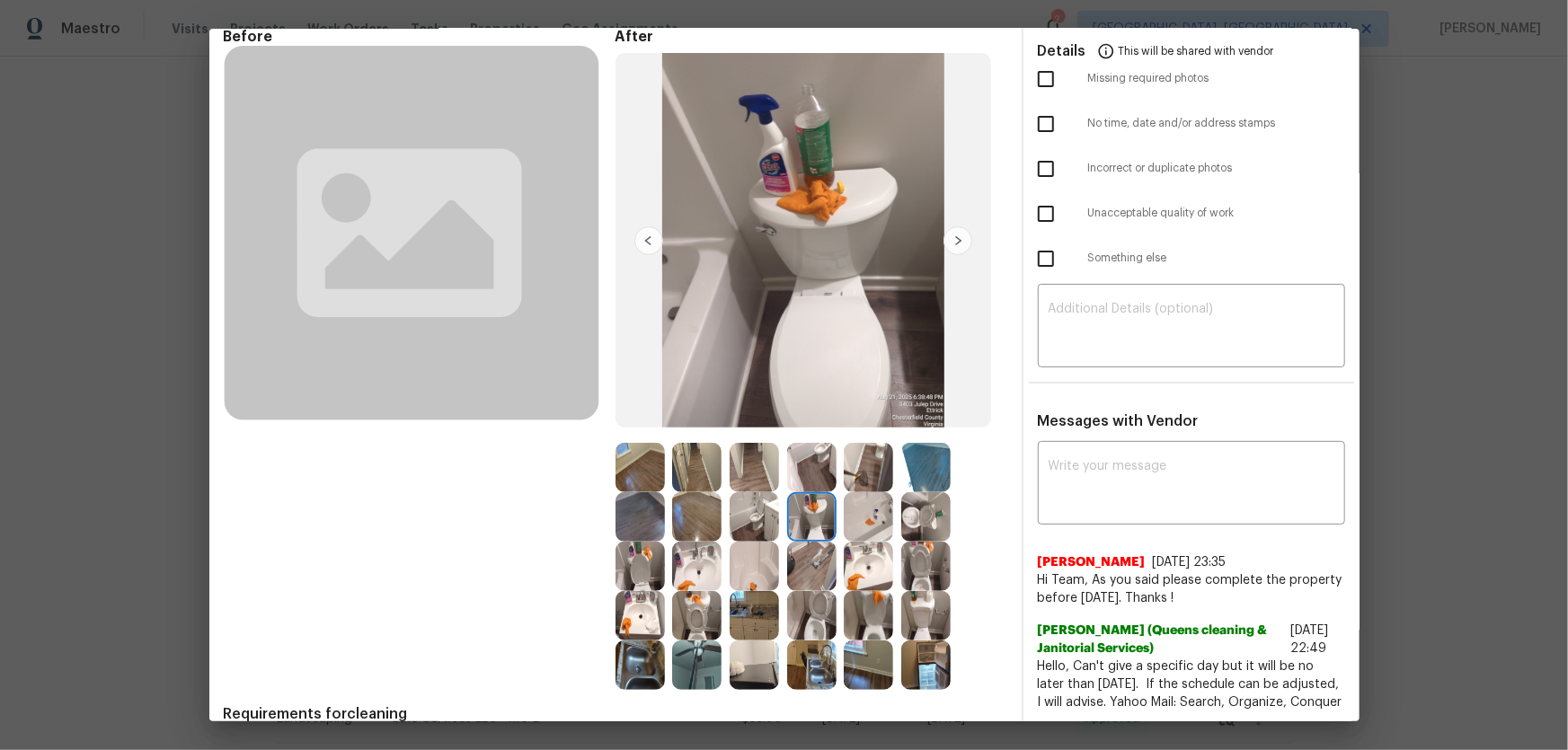
click at [850, 514] on img at bounding box center [868, 517] width 50 height 50
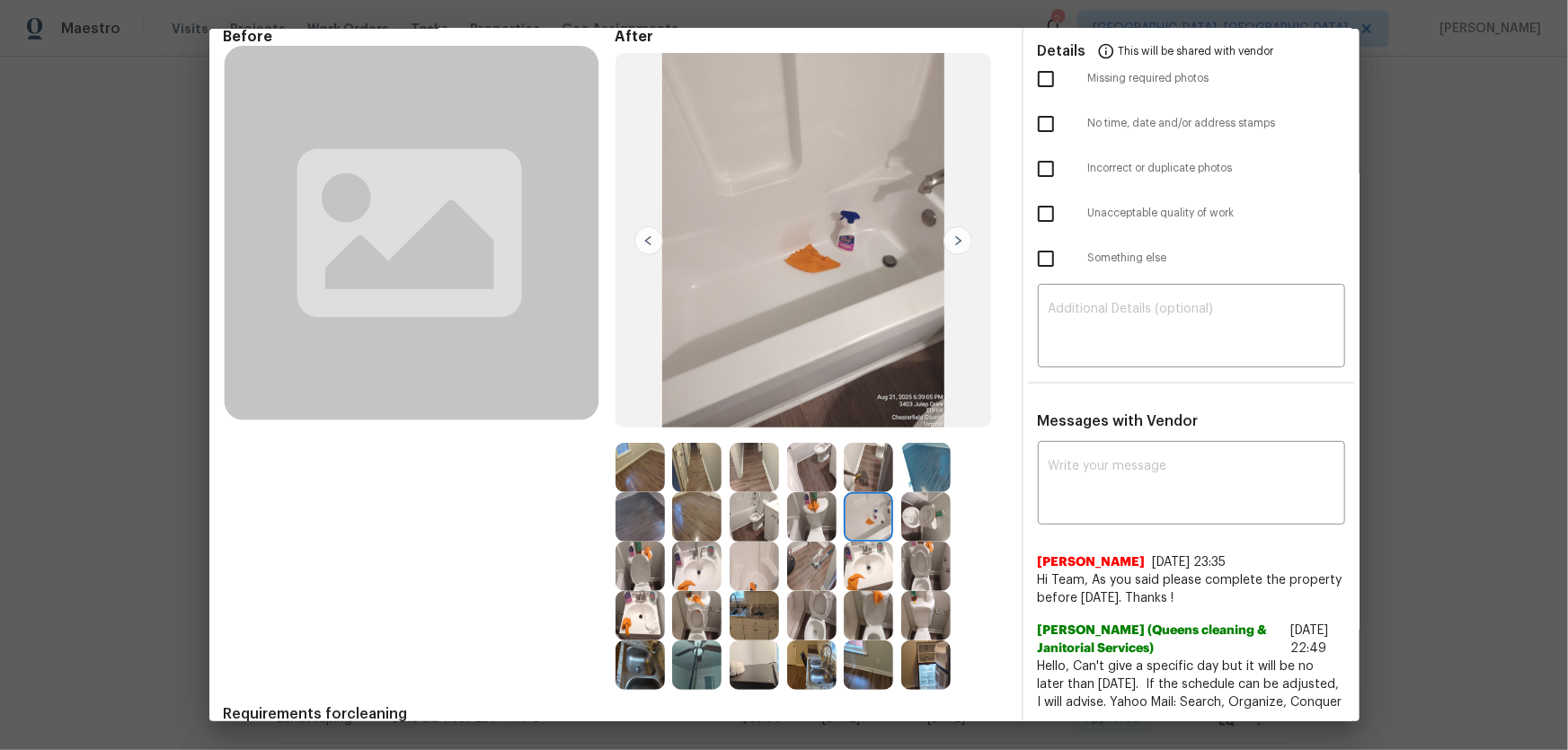
click at [925, 519] on img at bounding box center [926, 517] width 50 height 50
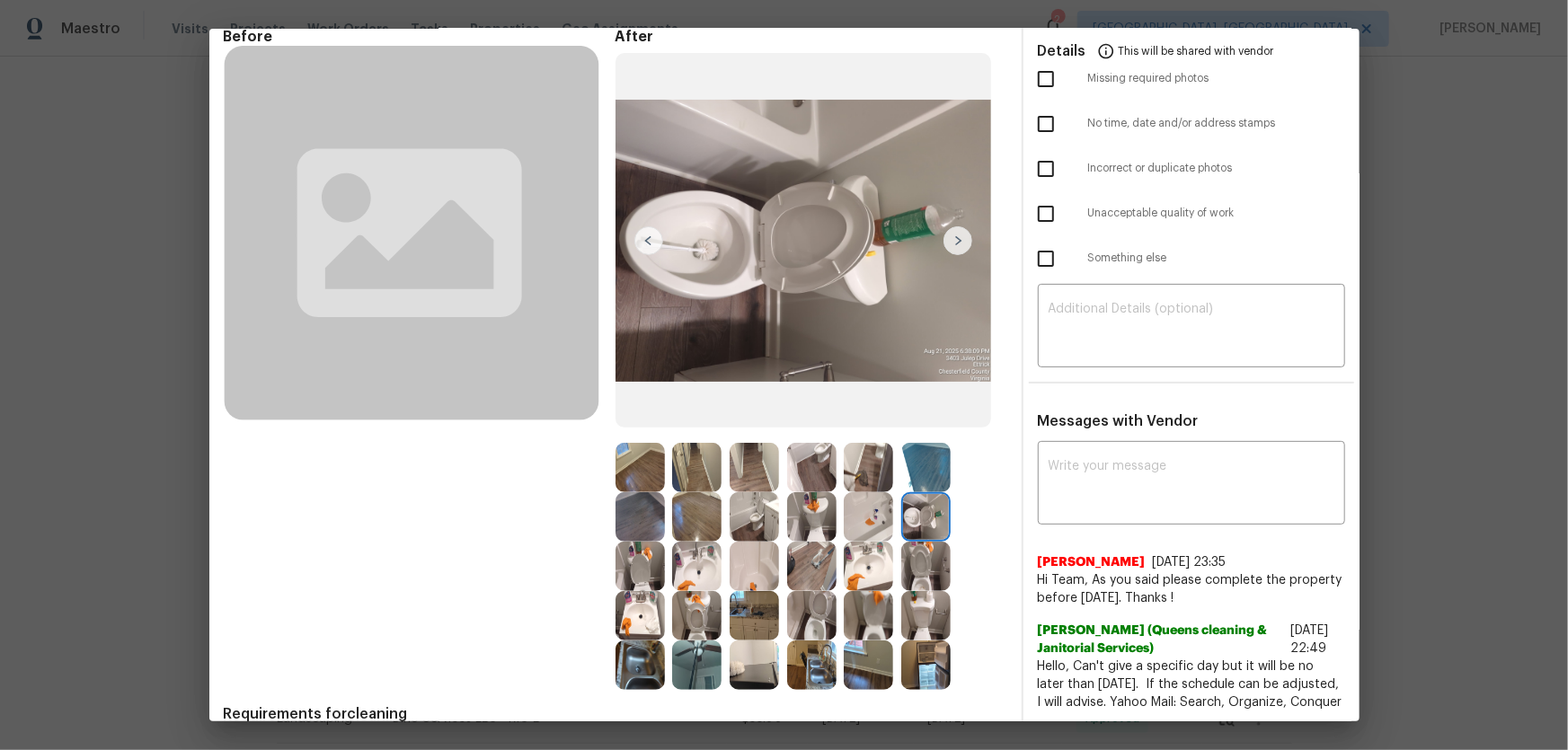
click at [648, 614] on img at bounding box center [640, 616] width 50 height 50
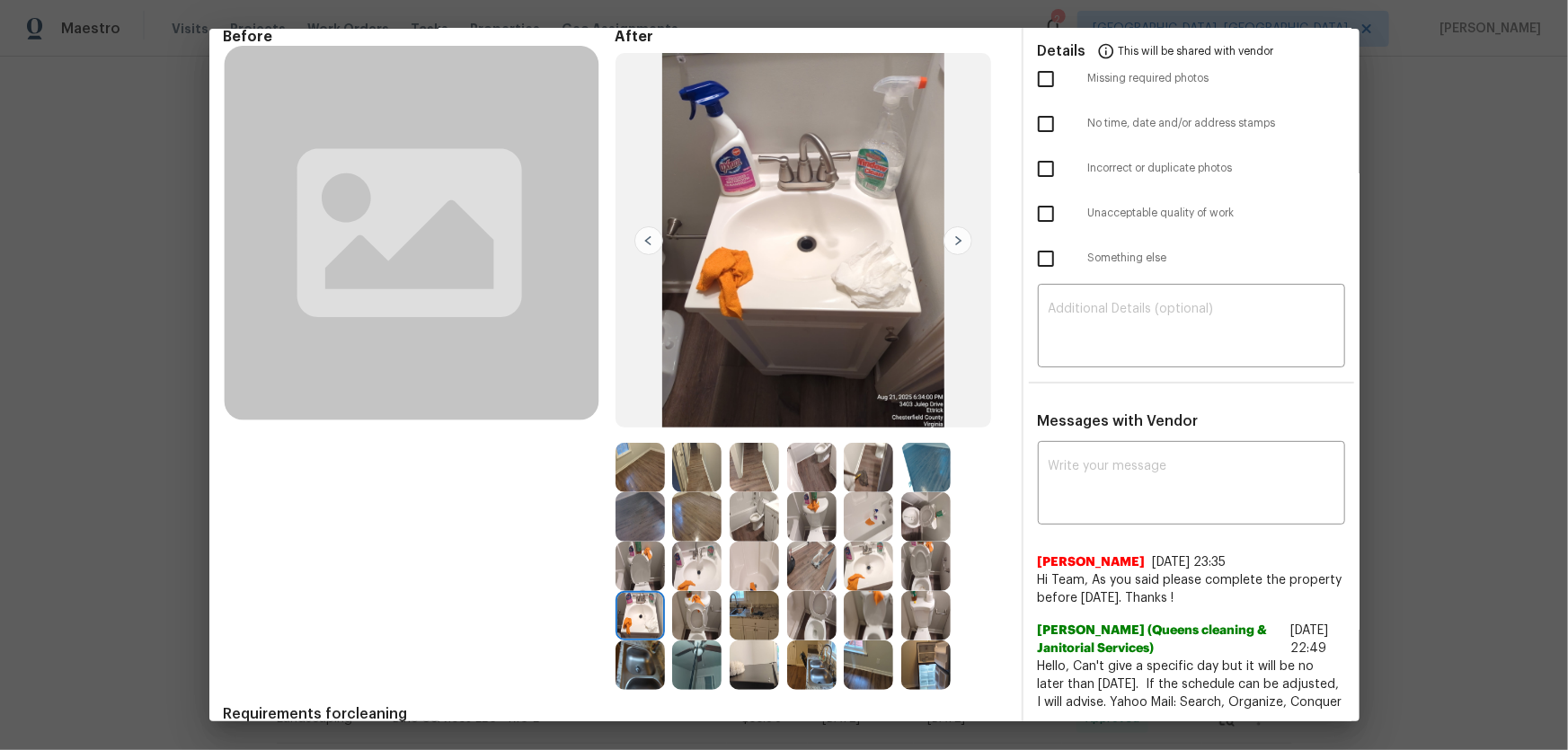
click at [705, 614] on img at bounding box center [697, 616] width 50 height 50
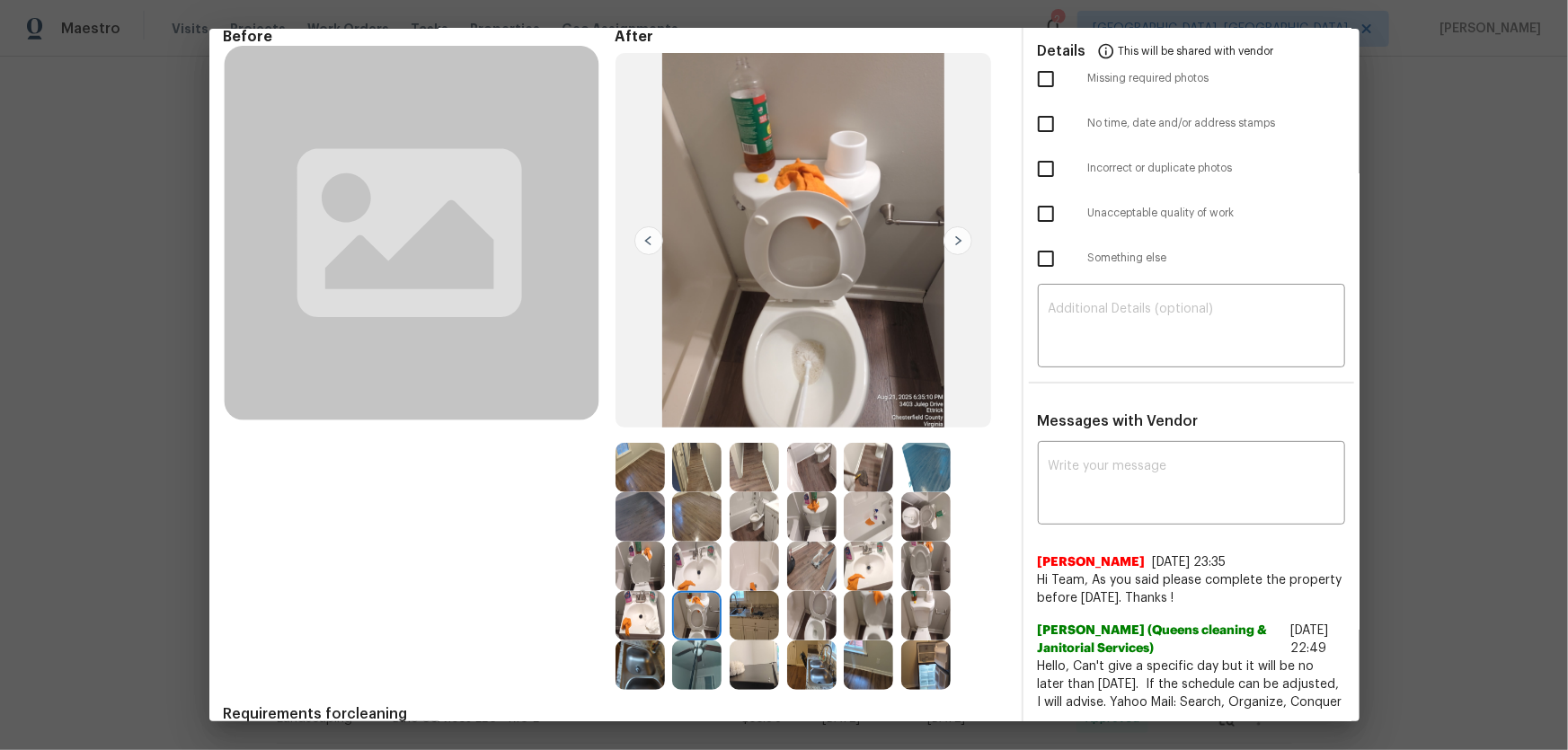
click at [895, 663] on div at bounding box center [872, 665] width 58 height 50
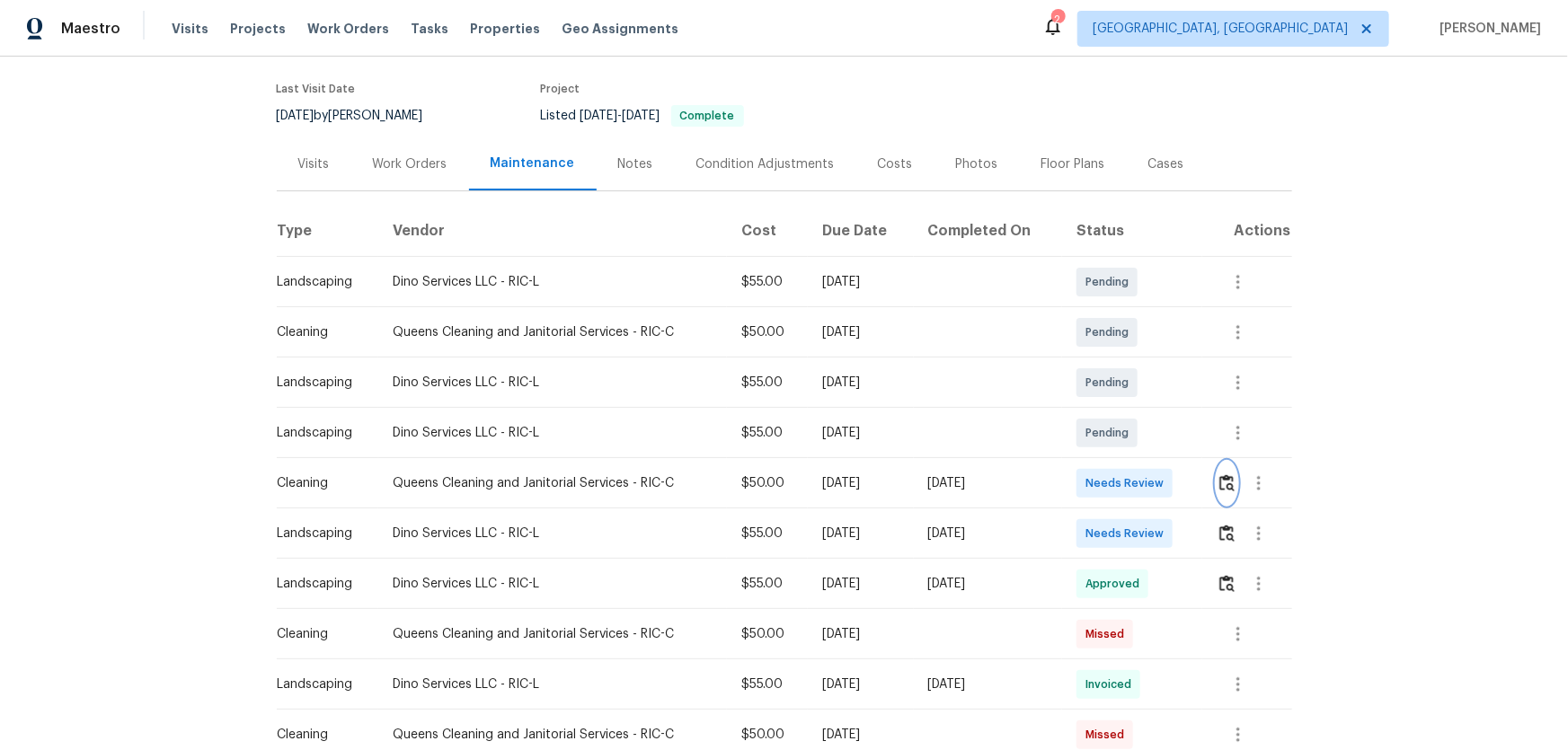
scroll to position [163, 0]
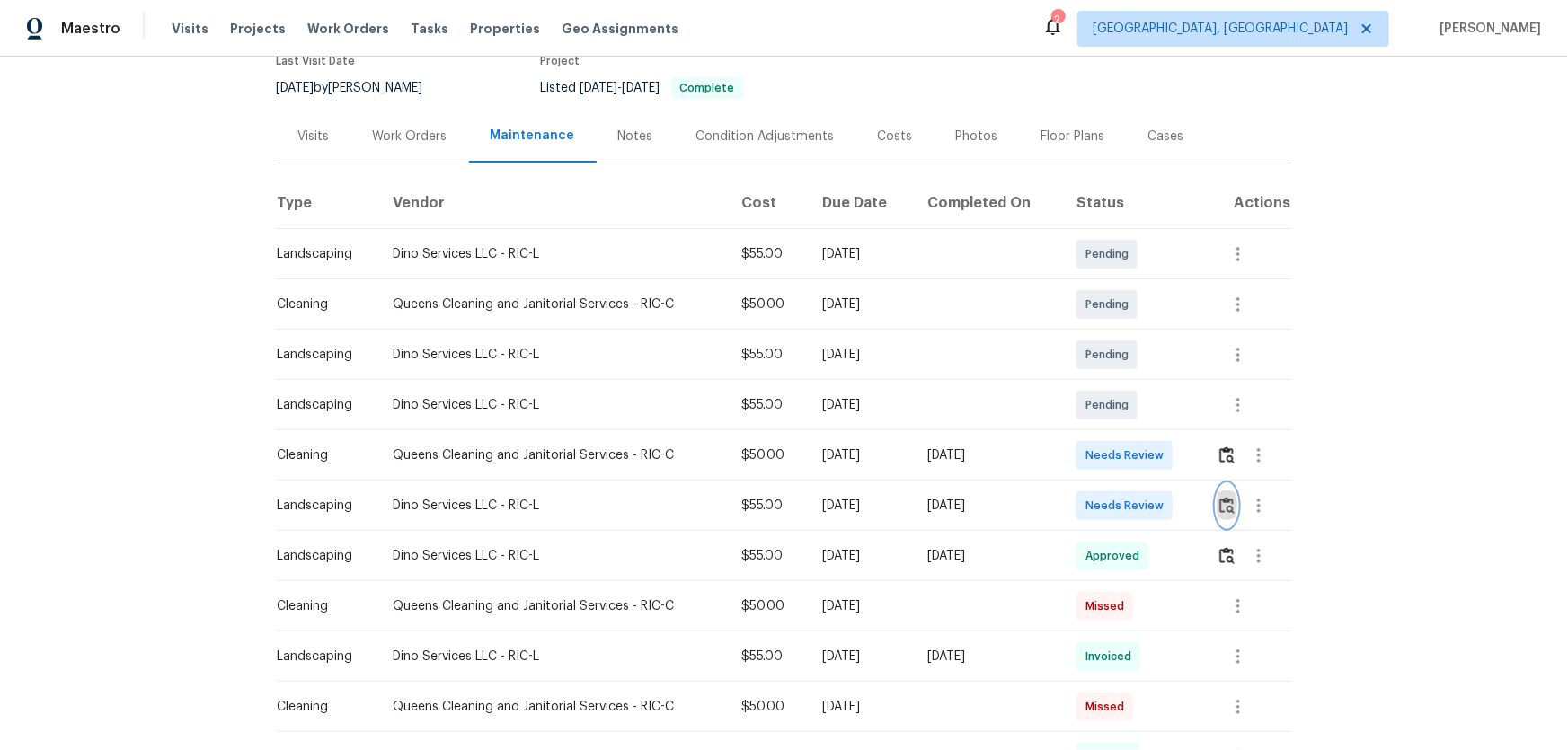
click at [1224, 506] on img "button" at bounding box center [1227, 505] width 16 height 17
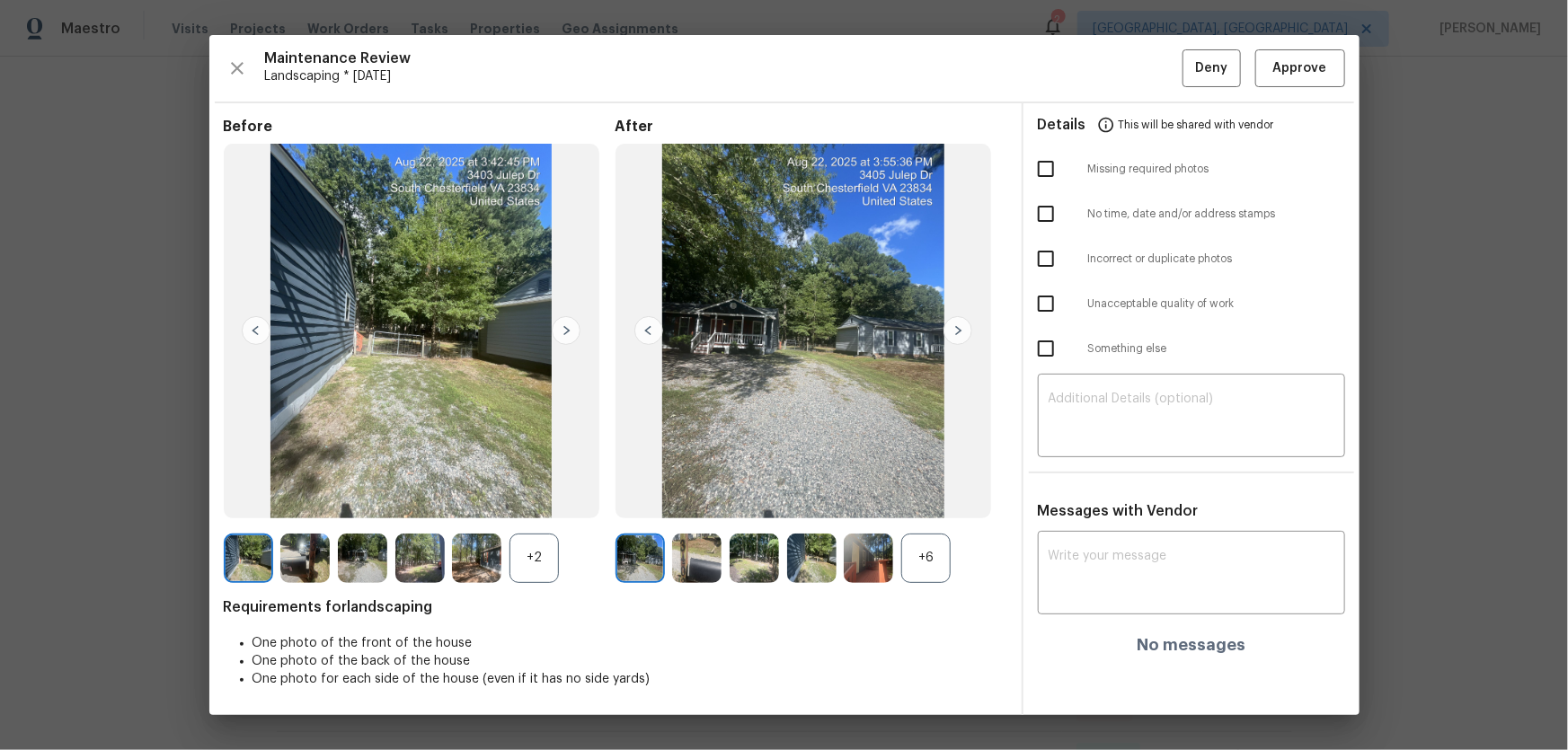
click at [916, 569] on div "+6" at bounding box center [926, 558] width 50 height 50
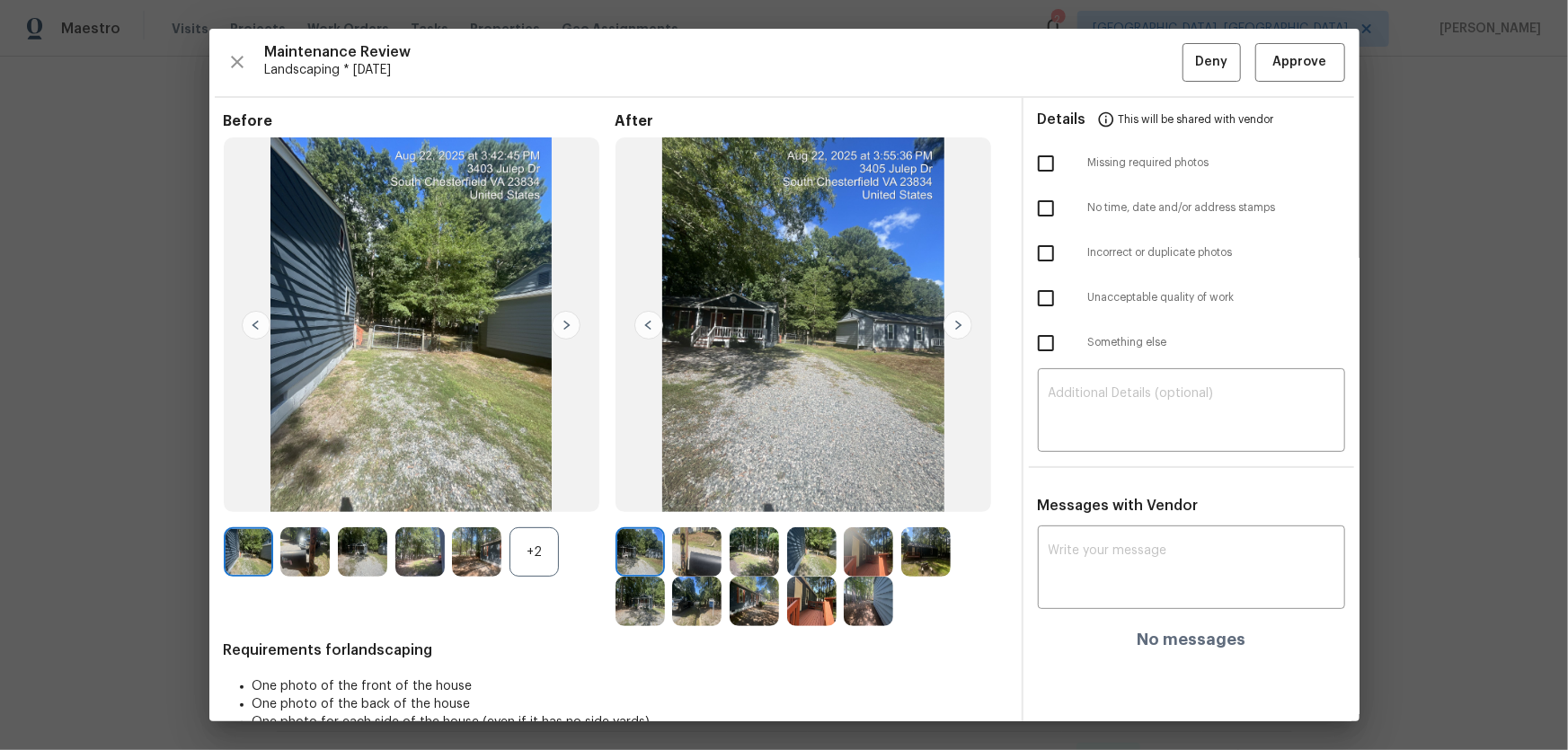
click at [524, 550] on div "+2" at bounding box center [534, 552] width 50 height 50
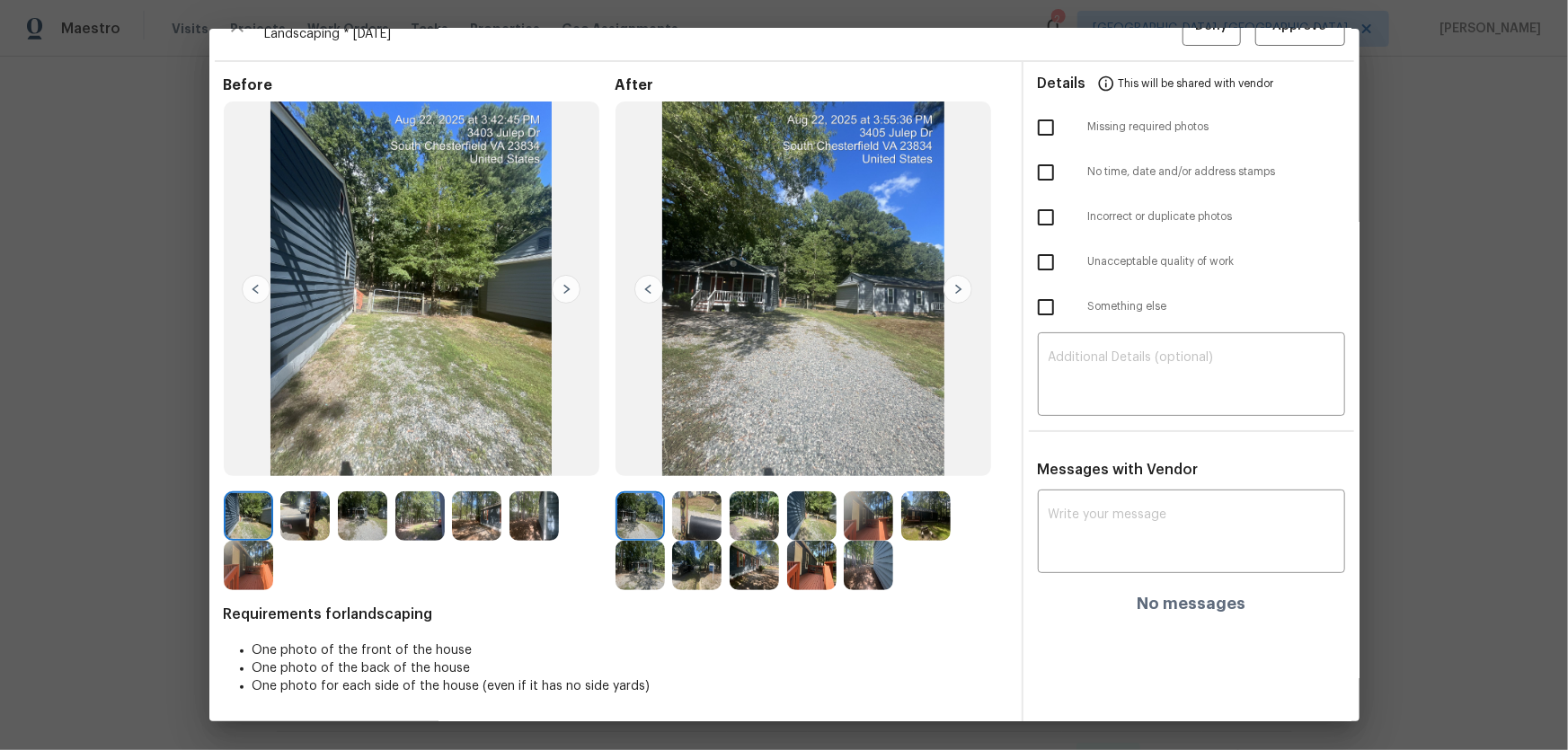
click at [676, 506] on img at bounding box center [697, 516] width 50 height 50
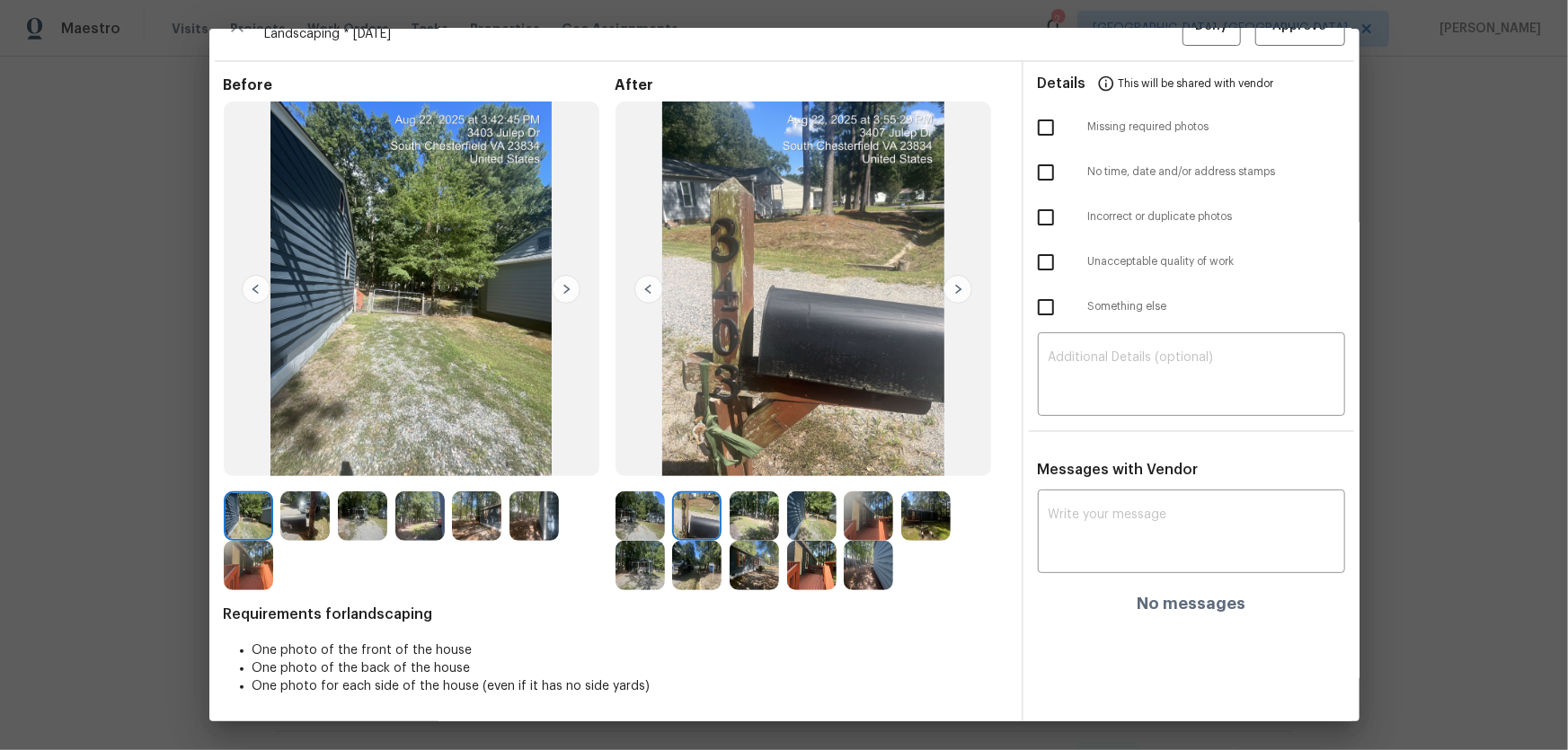
click at [745, 526] on img at bounding box center [754, 516] width 50 height 50
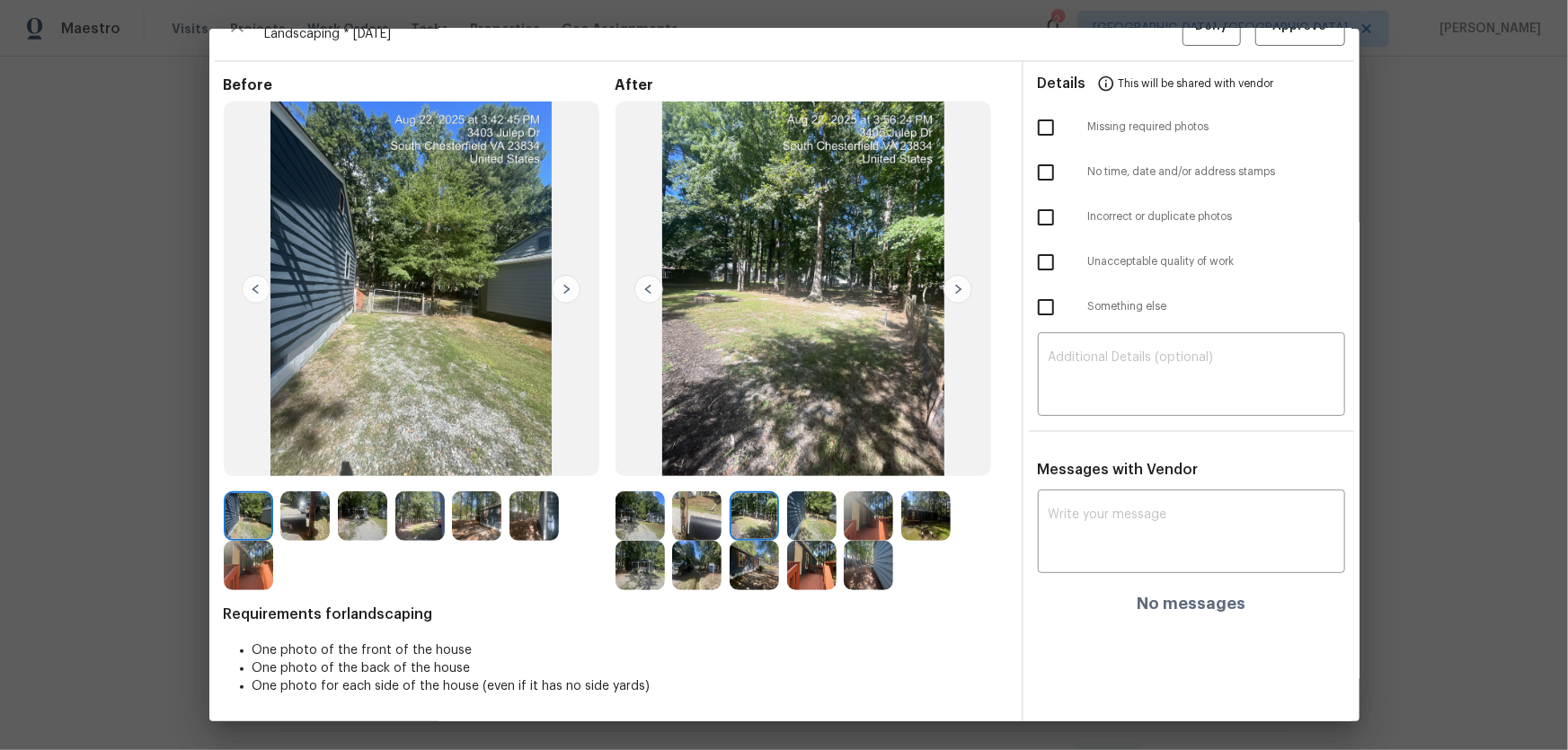
click at [817, 525] on img at bounding box center [812, 516] width 50 height 50
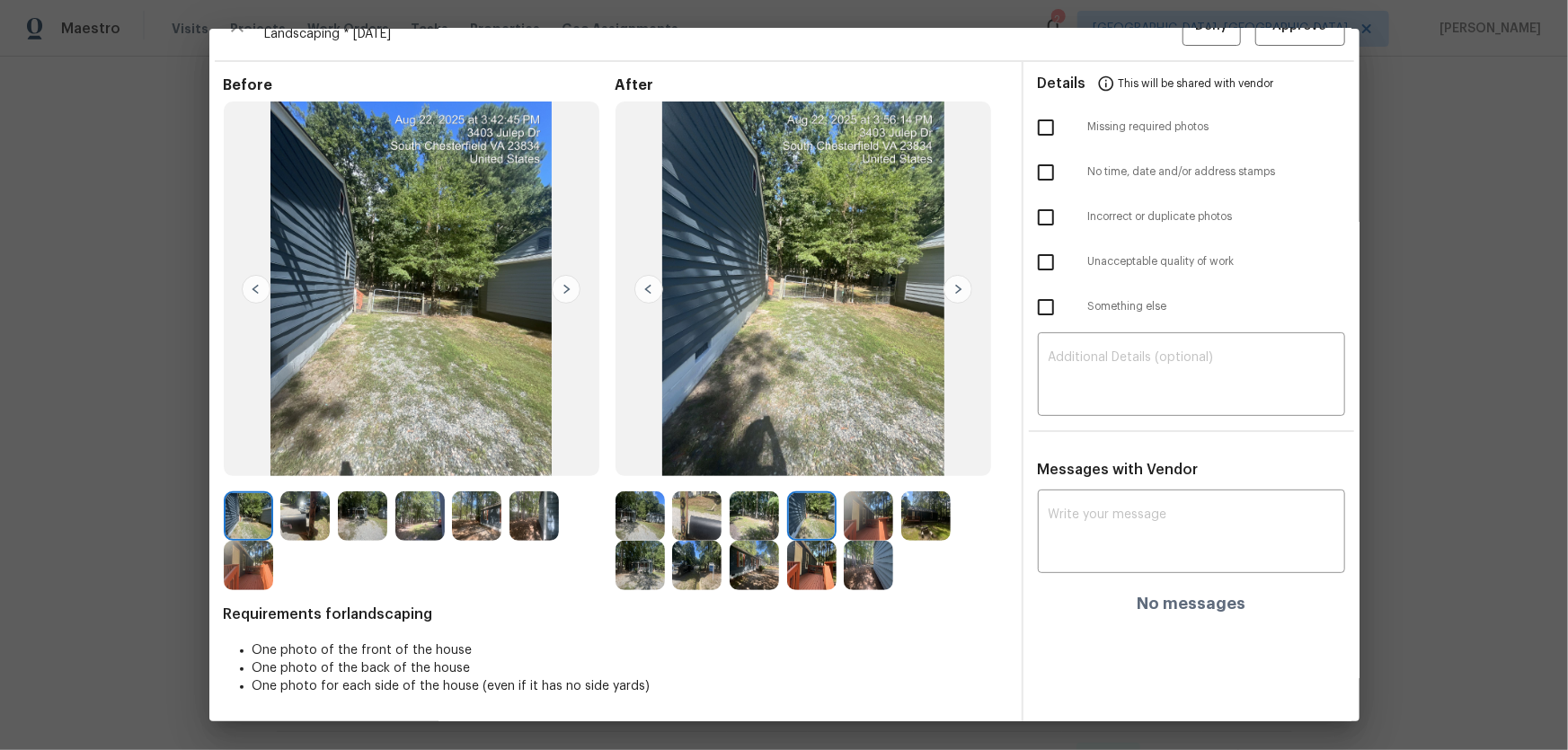
click at [859, 524] on img at bounding box center [868, 516] width 50 height 50
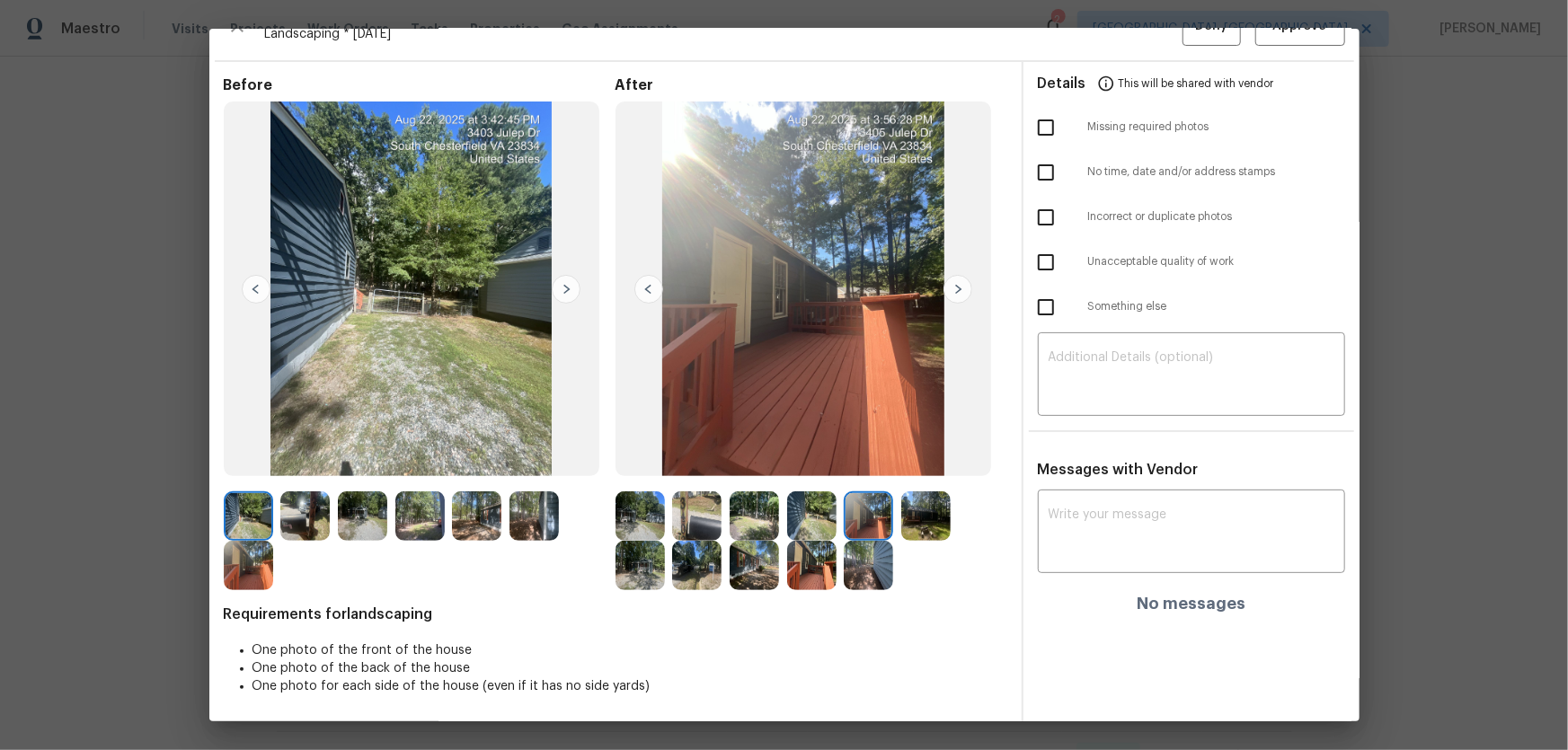
click at [920, 519] on img at bounding box center [926, 516] width 50 height 50
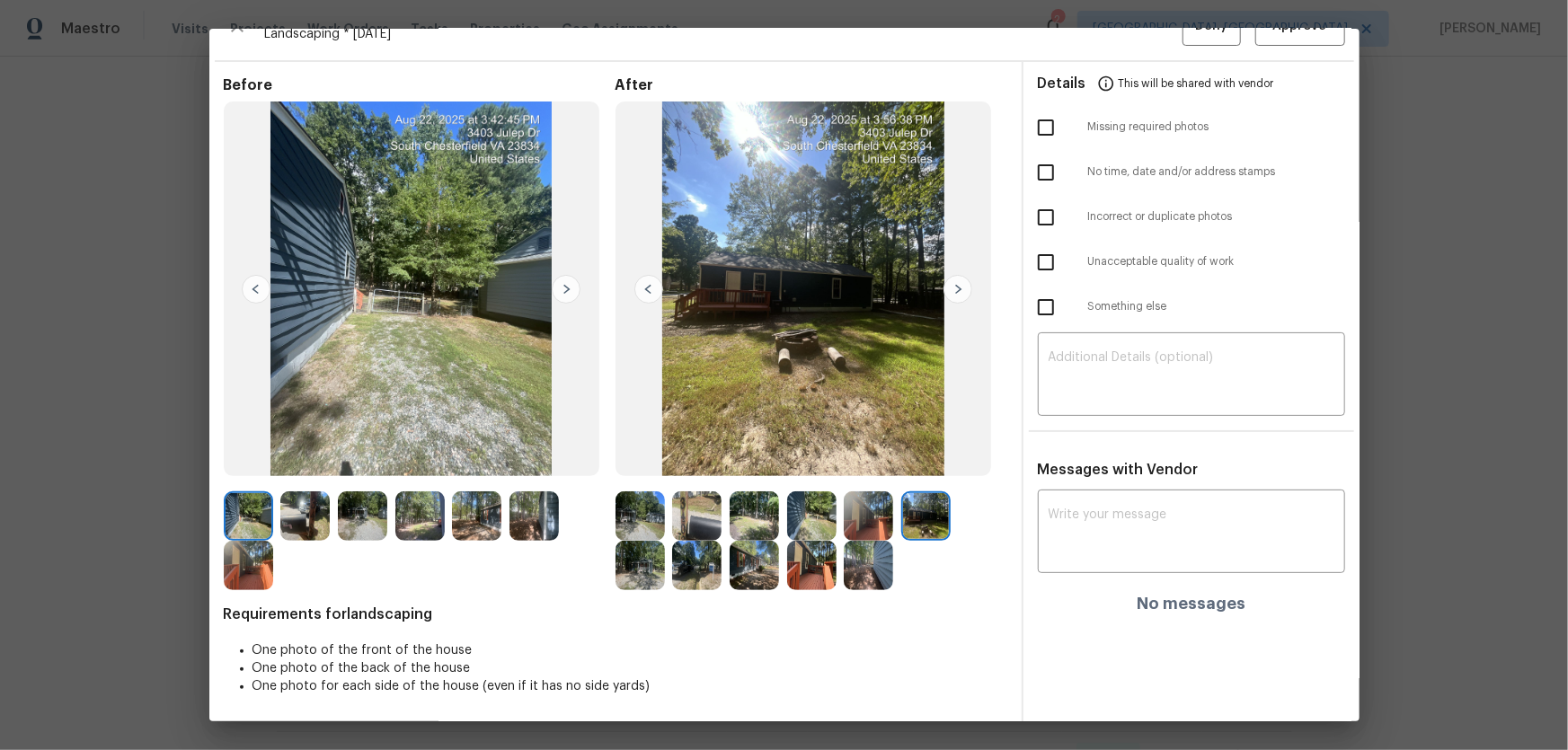
click at [664, 550] on div at bounding box center [644, 565] width 58 height 50
click at [653, 557] on img at bounding box center [640, 565] width 50 height 50
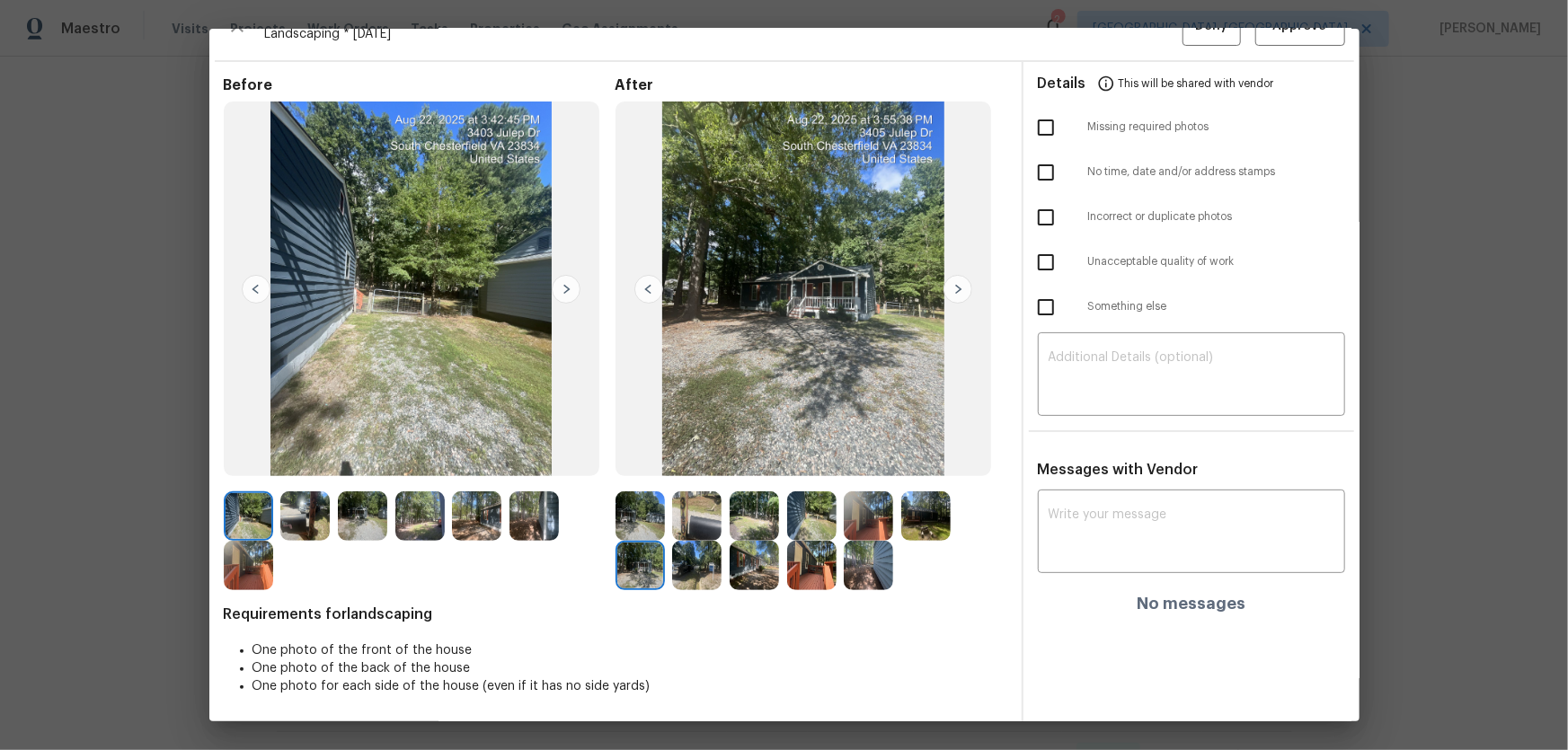
click at [680, 562] on img at bounding box center [697, 565] width 50 height 50
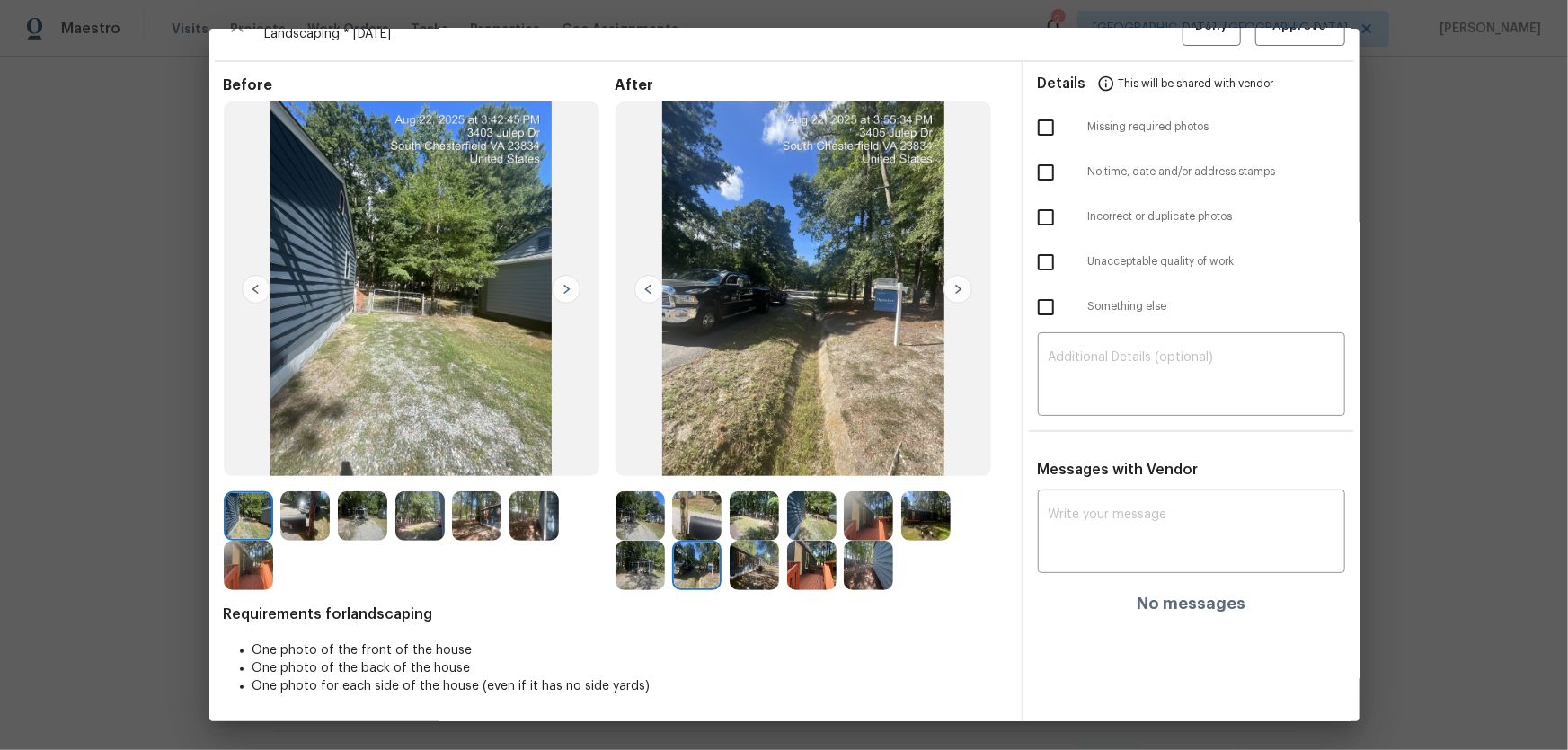
click at [759, 571] on img at bounding box center [754, 565] width 50 height 50
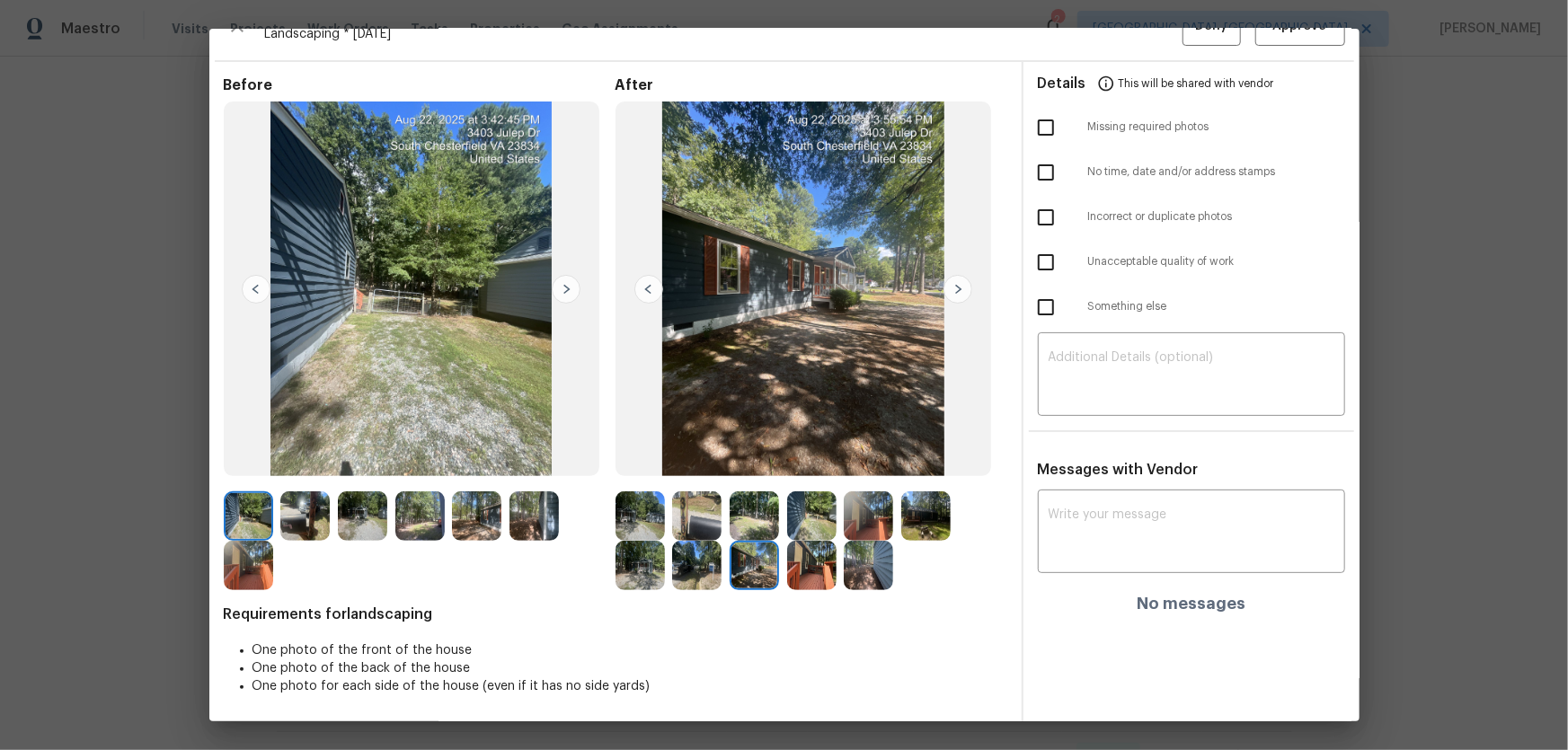
click at [798, 574] on img at bounding box center [812, 565] width 50 height 50
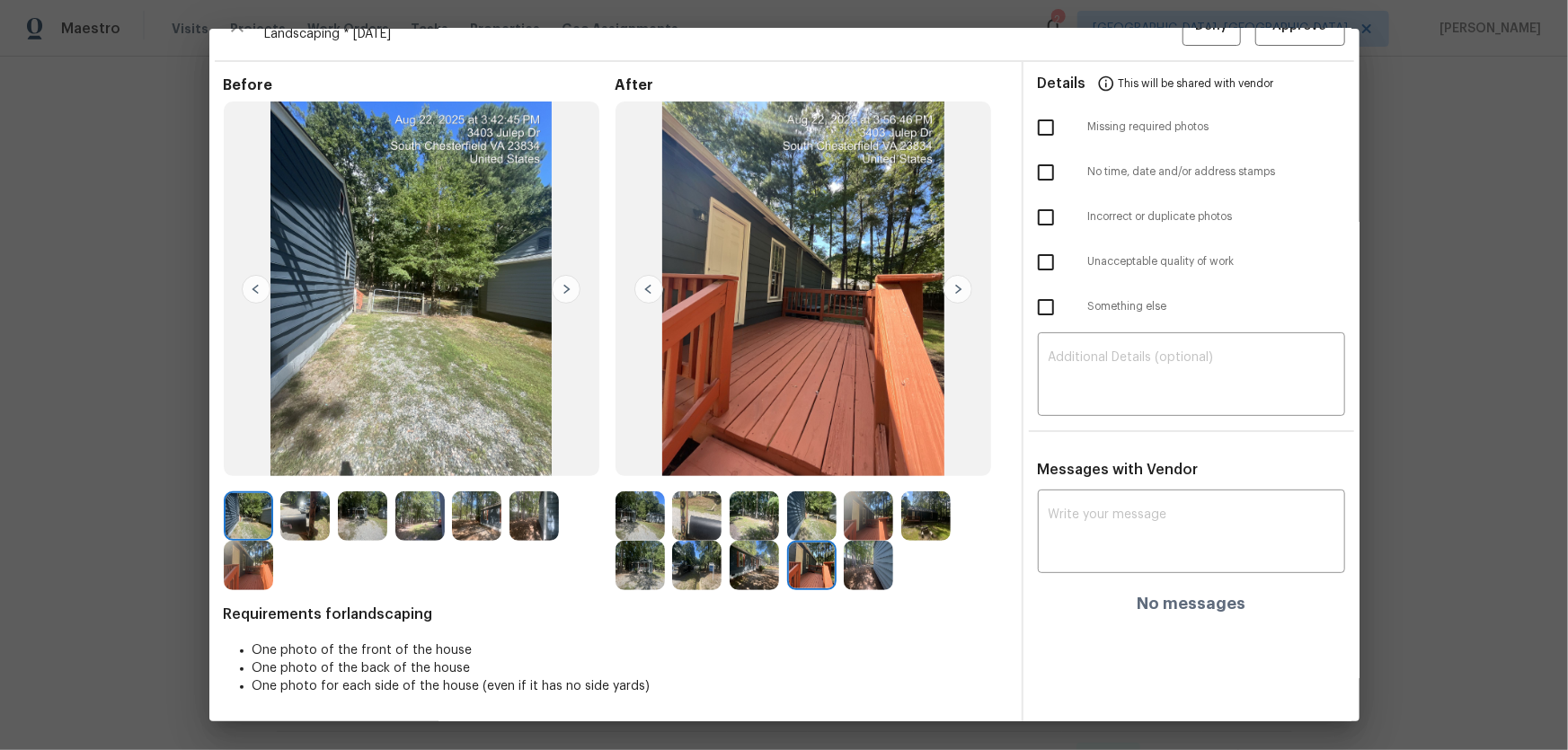
drag, startPoint x: 861, startPoint y: 574, endPoint x: 828, endPoint y: 559, distance: 36.2
click at [862, 574] on img at bounding box center [868, 565] width 50 height 50
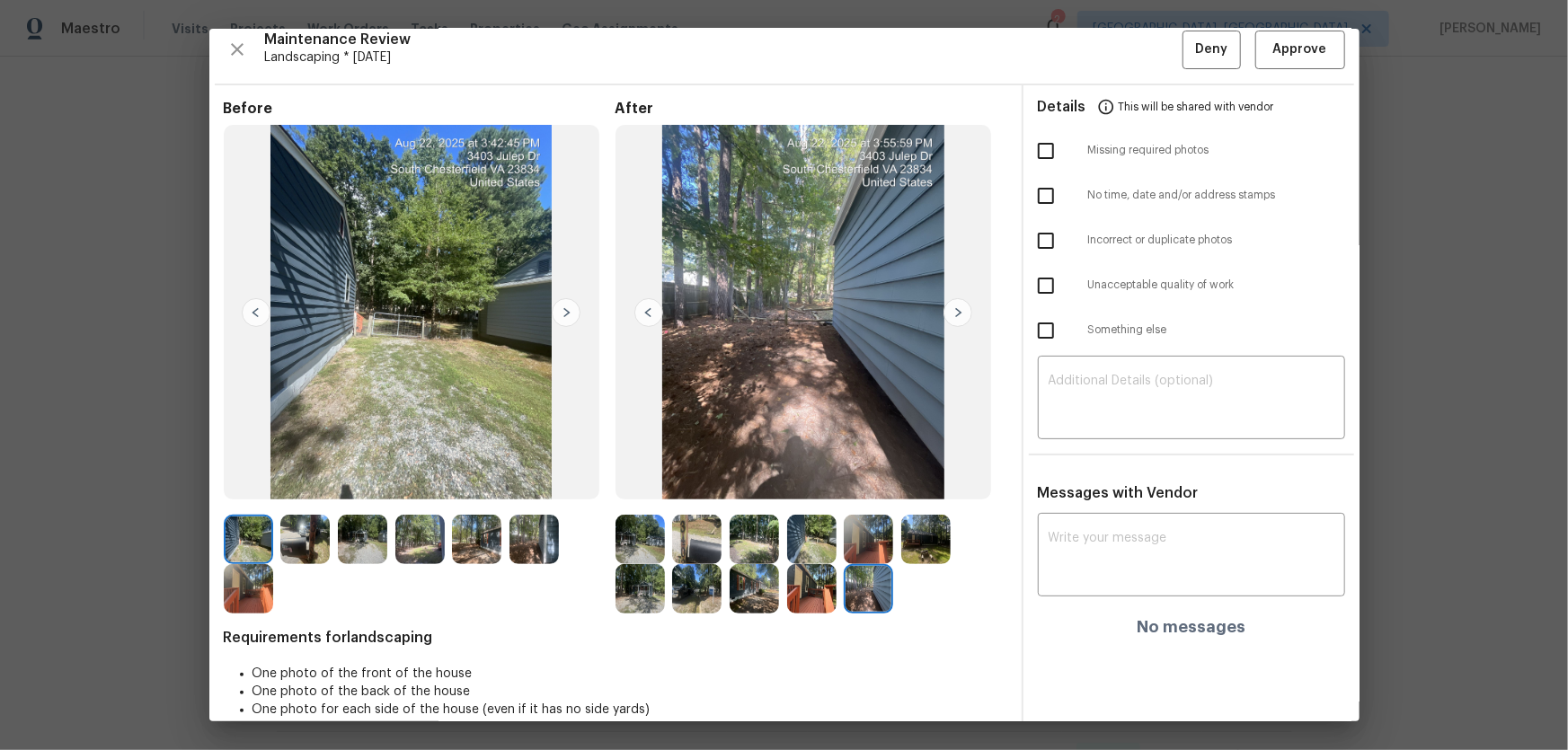
scroll to position [0, 0]
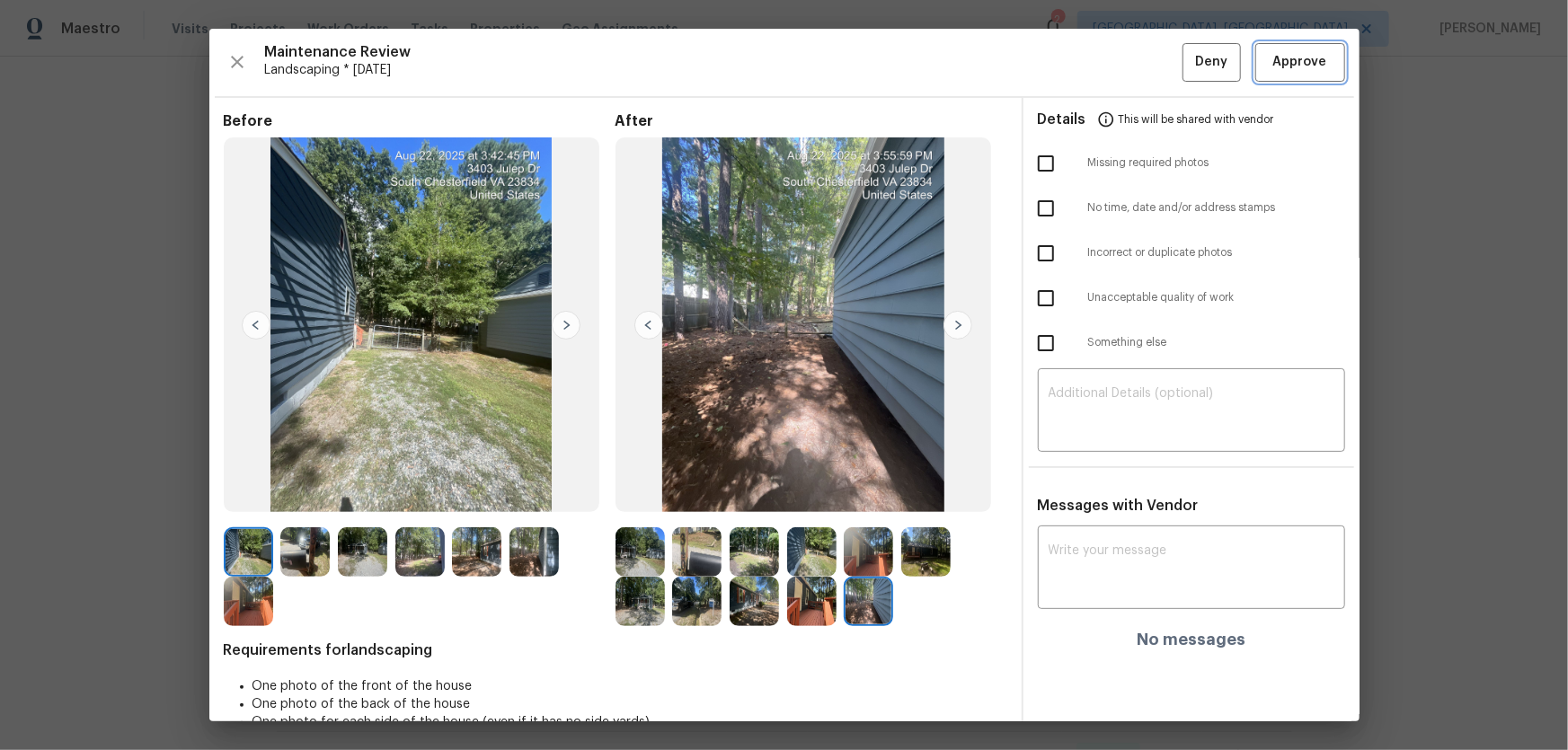
click at [1316, 62] on span "Approve" at bounding box center [1300, 62] width 61 height 22
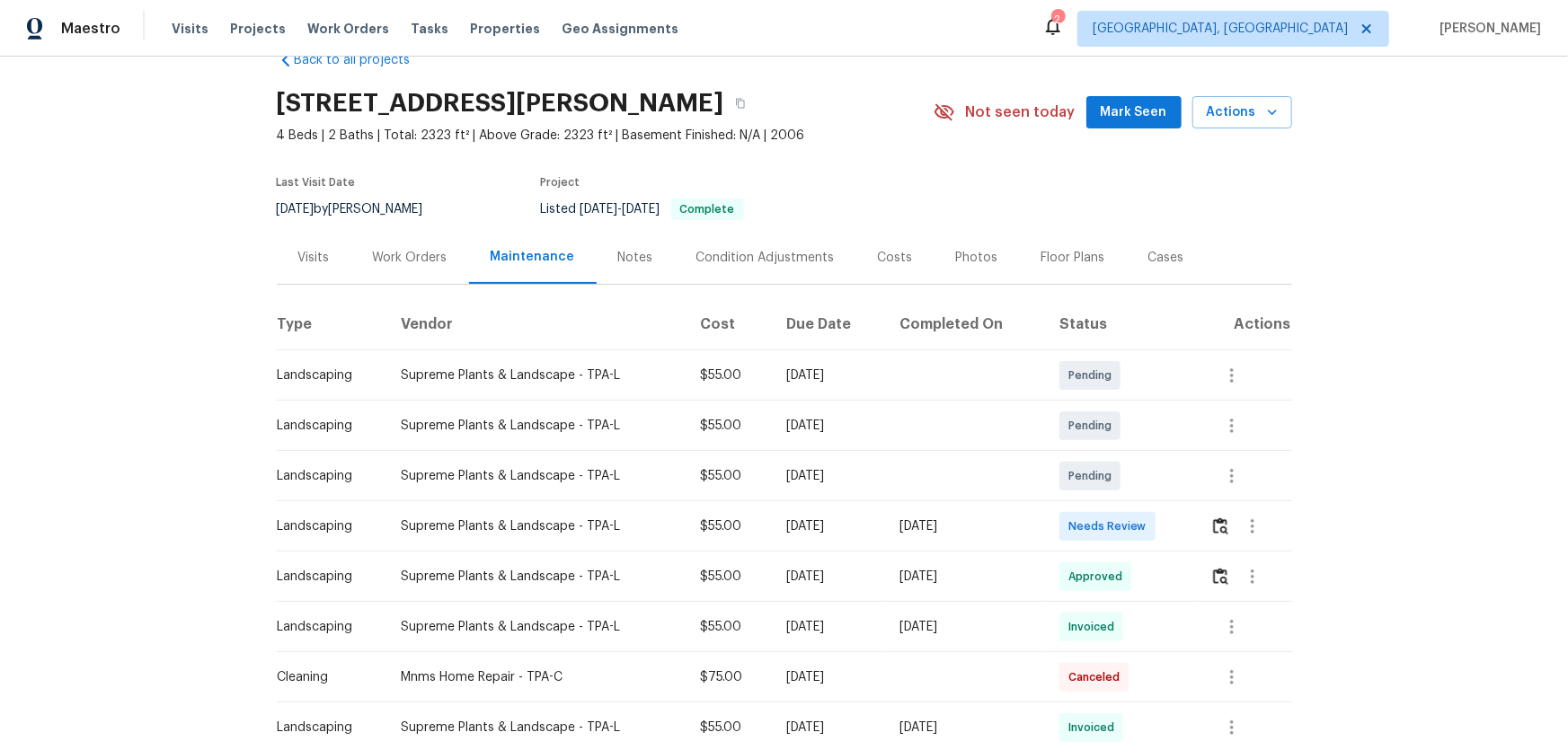
scroll to position [81, 0]
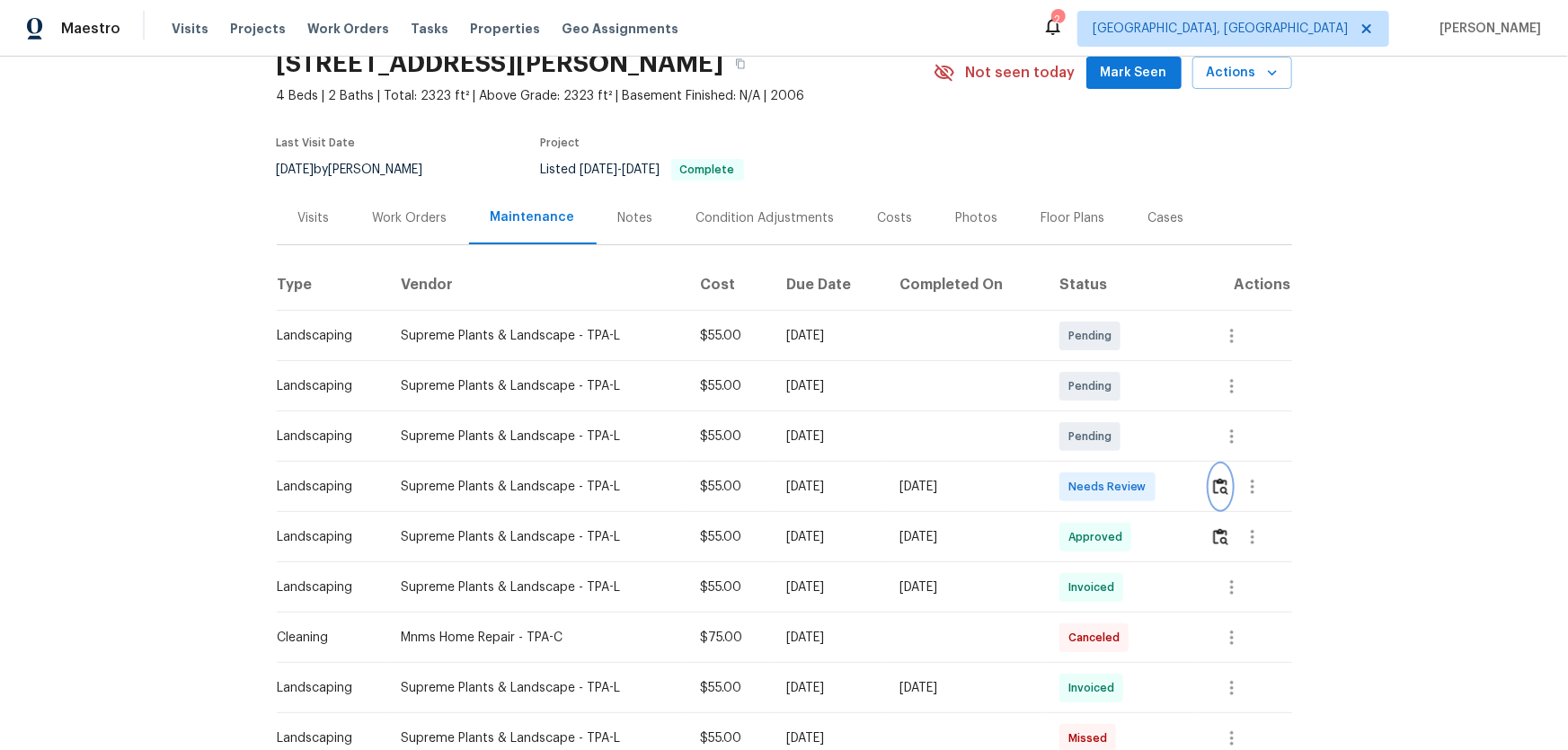
click at [1116, 493] on img "button" at bounding box center [1220, 486] width 16 height 17
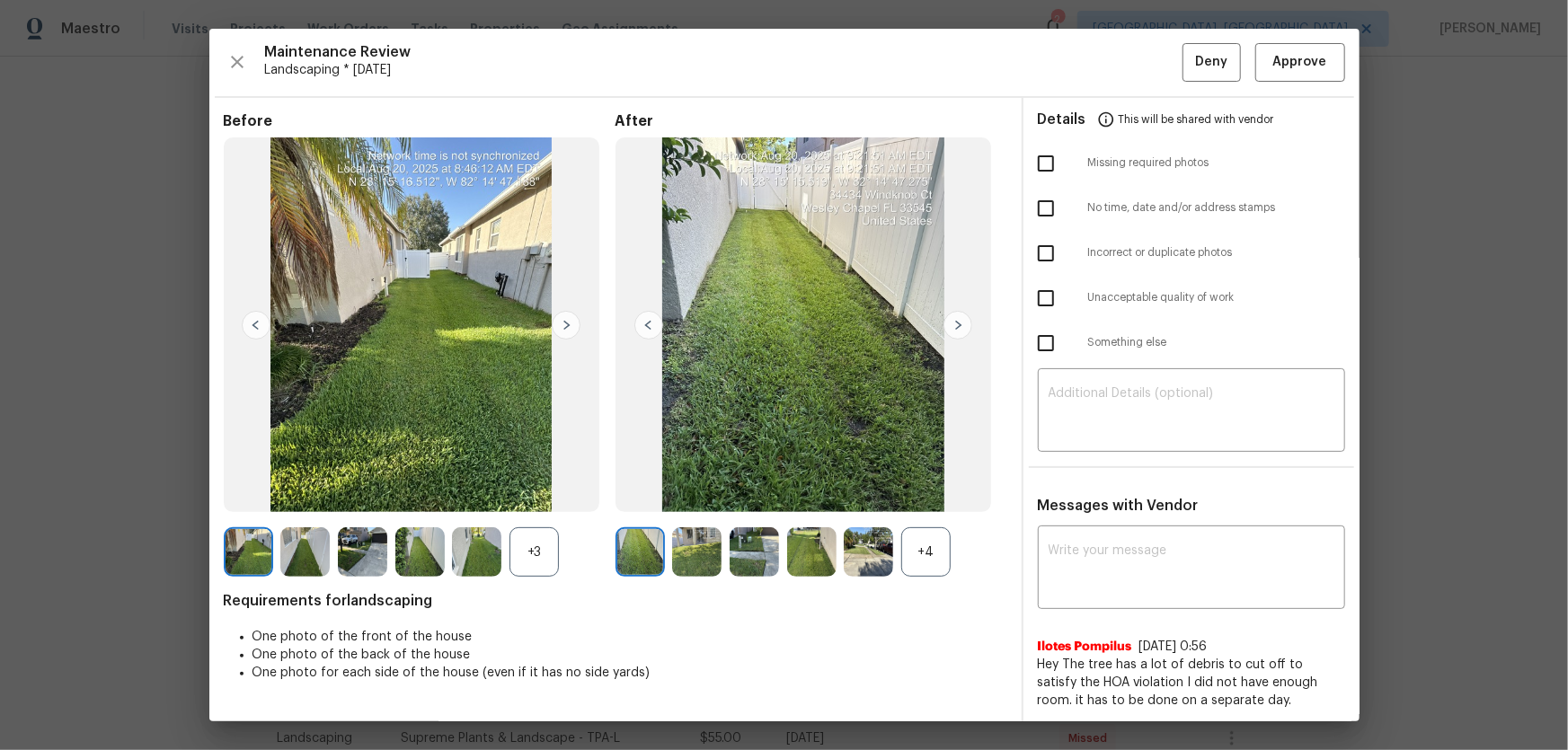
click at [923, 494] on div "+4" at bounding box center [926, 552] width 50 height 50
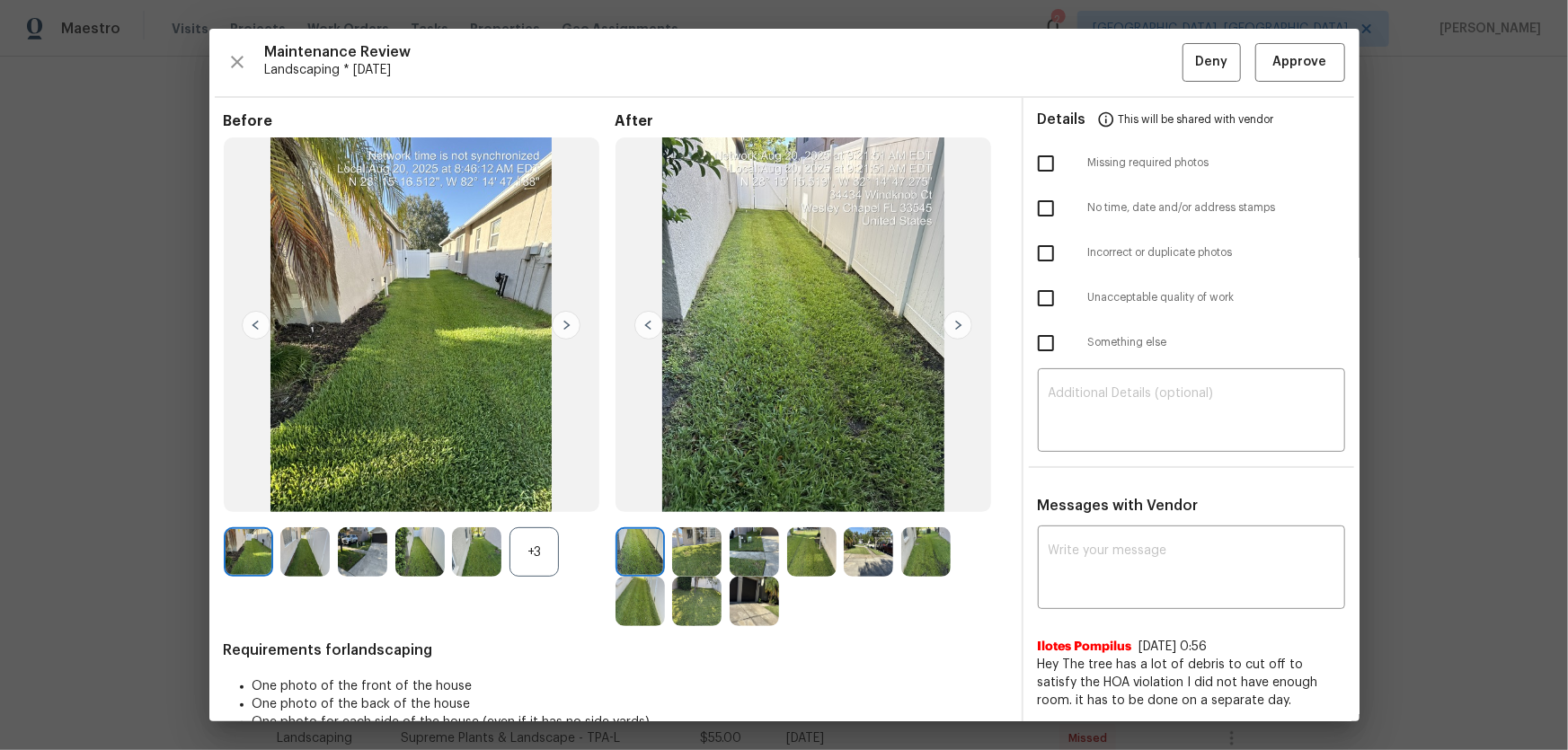
click at [538, 494] on div "+3" at bounding box center [534, 552] width 50 height 50
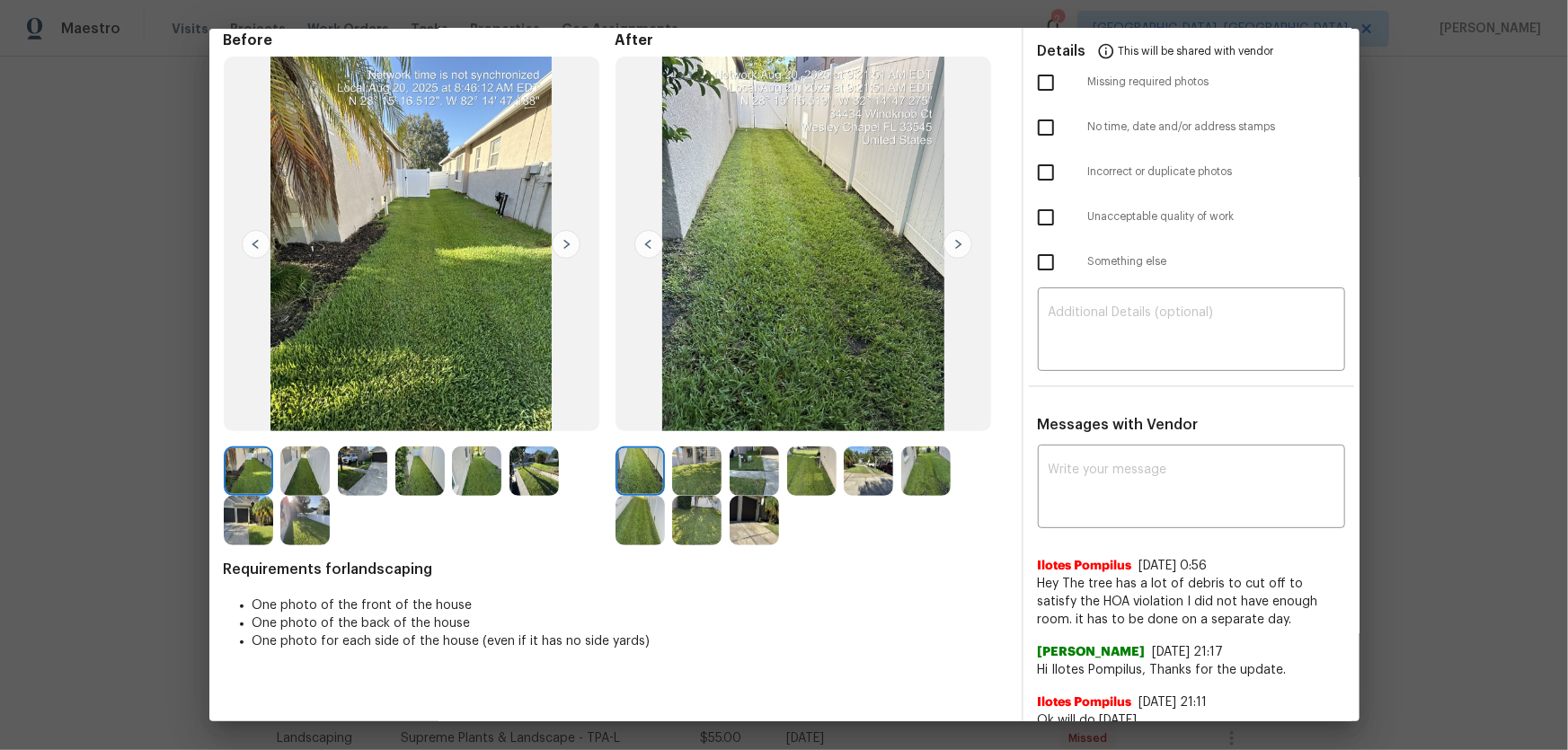
click at [685, 462] on img at bounding box center [697, 472] width 50 height 50
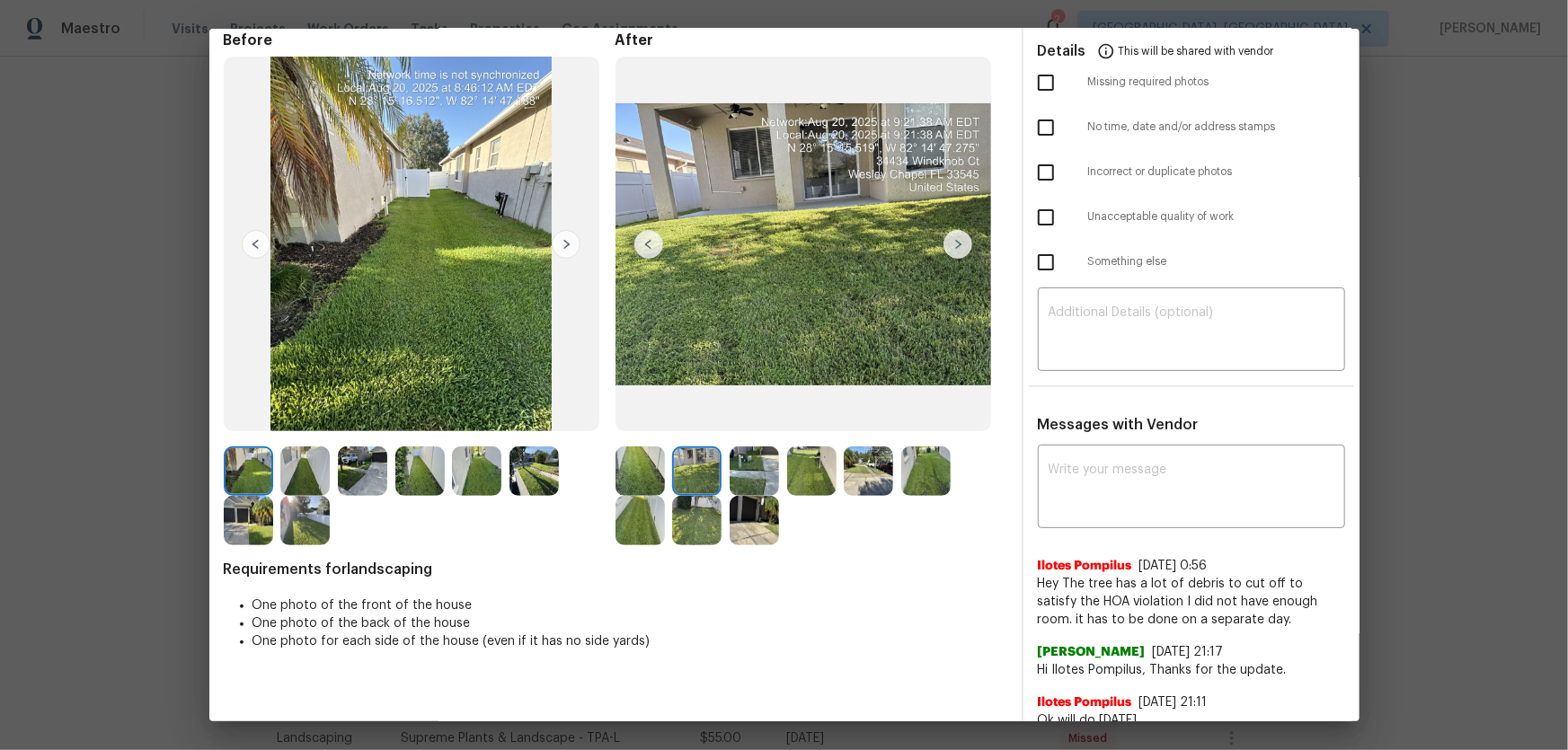
click at [755, 457] on img at bounding box center [754, 472] width 50 height 50
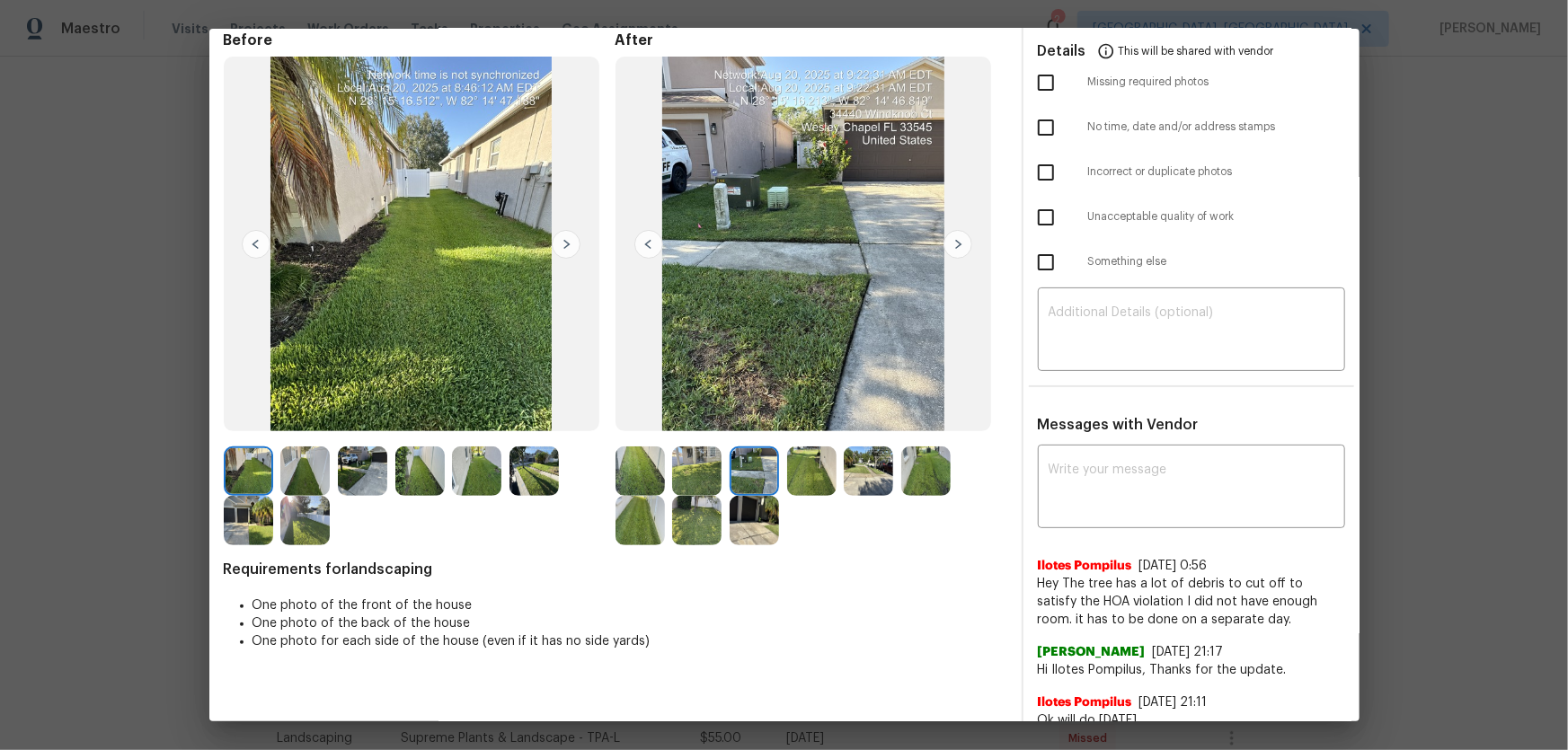
click at [779, 463] on div at bounding box center [758, 472] width 58 height 50
click at [820, 472] on img at bounding box center [812, 472] width 50 height 50
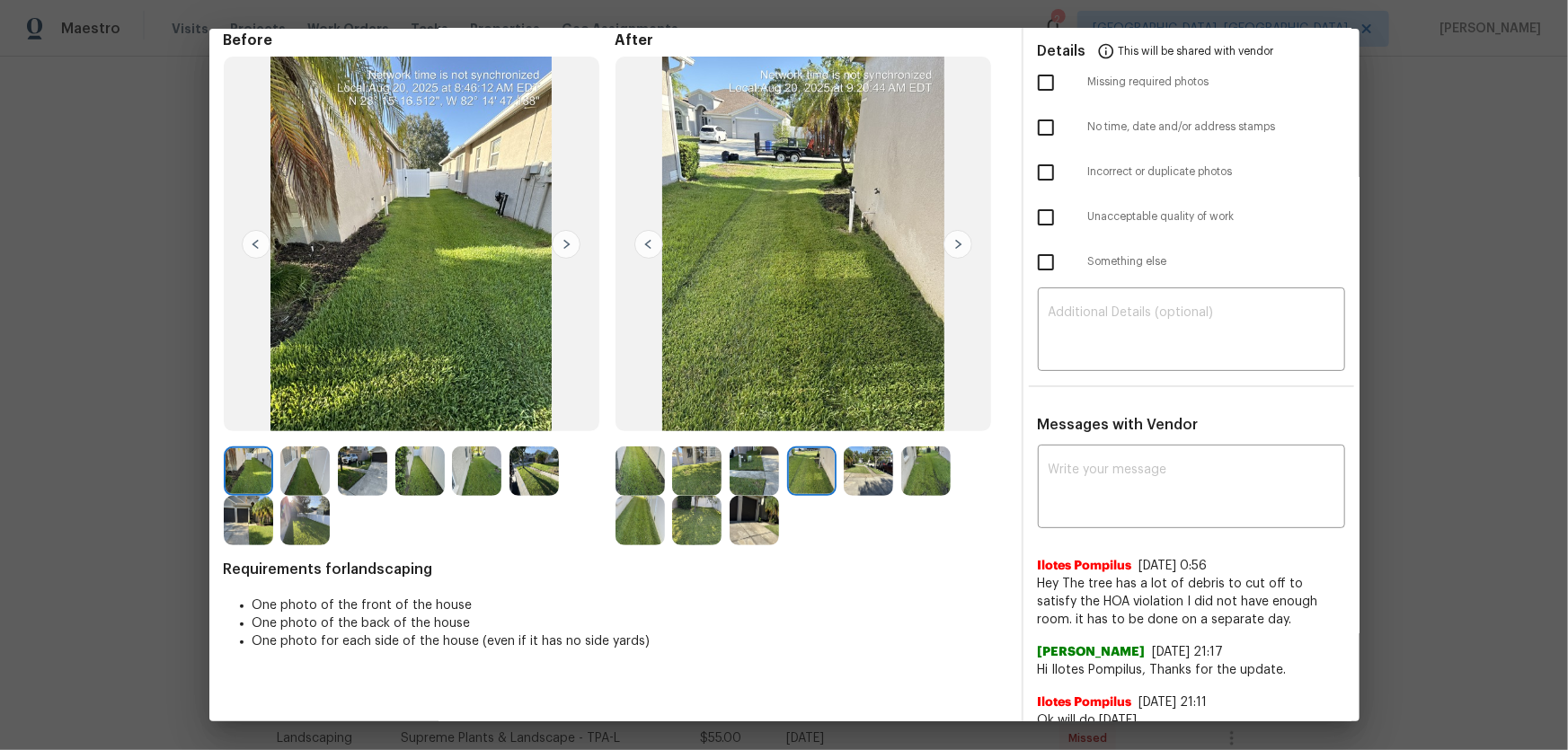
click at [862, 472] on img at bounding box center [868, 472] width 50 height 50
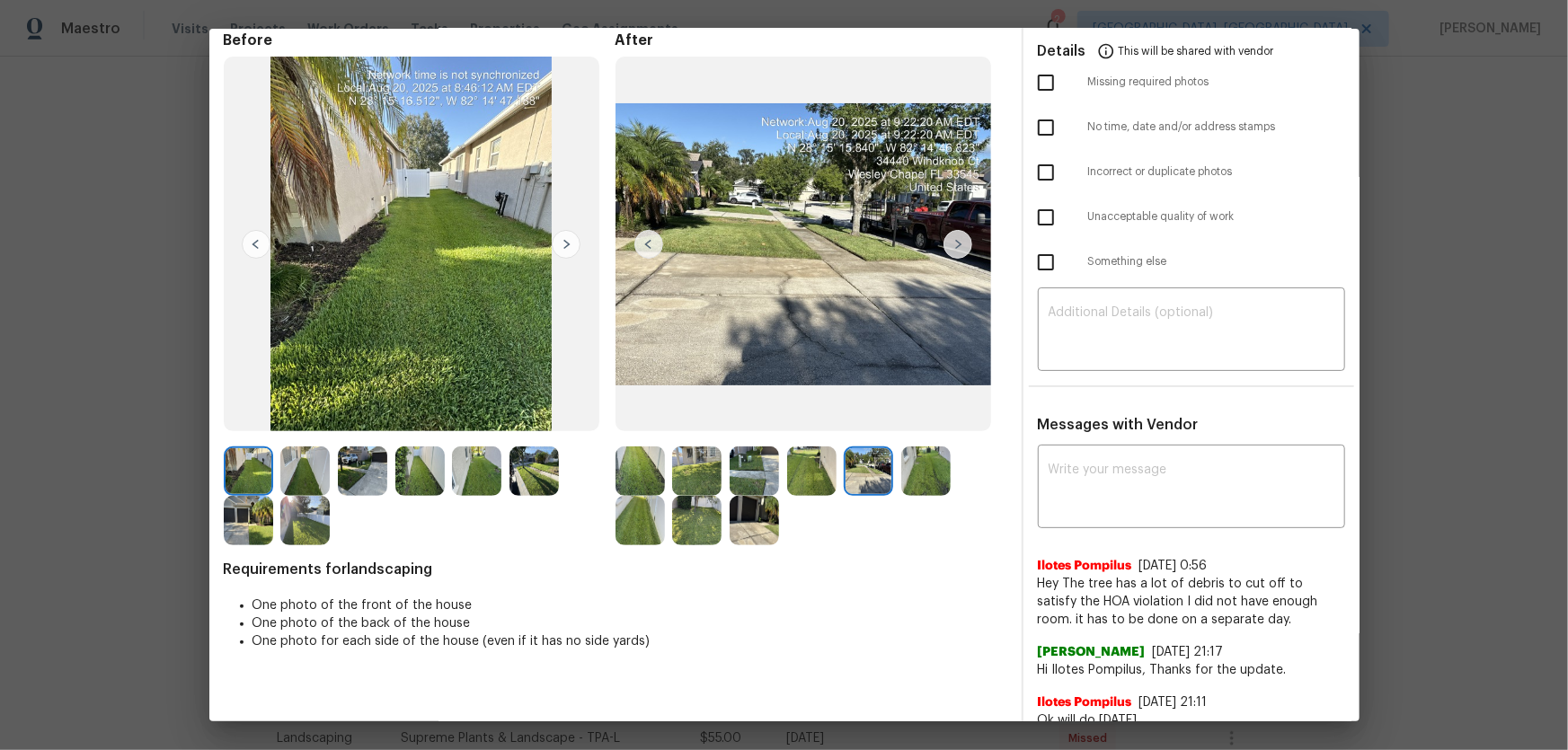
click at [647, 494] on img at bounding box center [640, 520] width 50 height 50
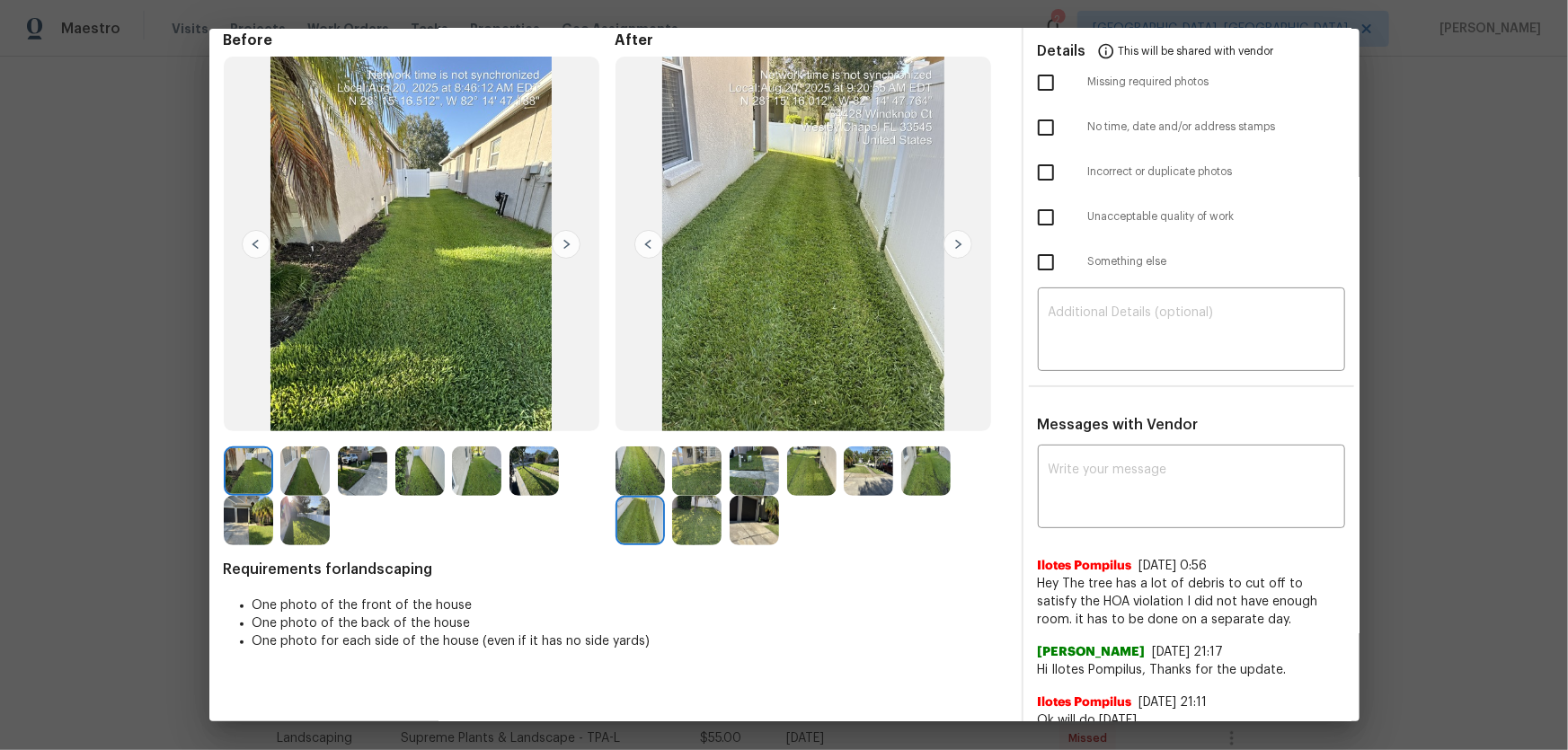
click at [713, 494] on img at bounding box center [697, 520] width 50 height 50
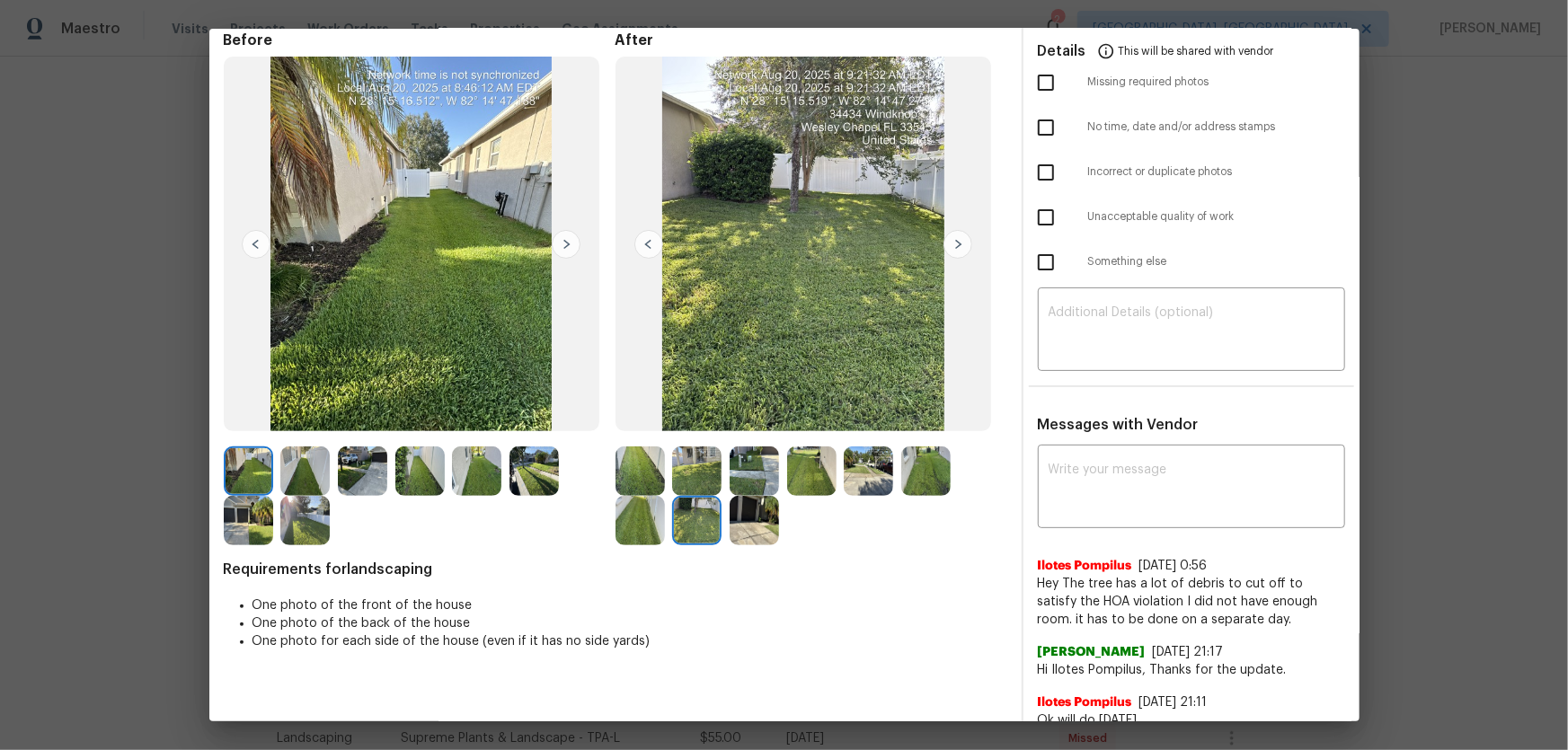
click at [746, 494] on img at bounding box center [754, 520] width 50 height 50
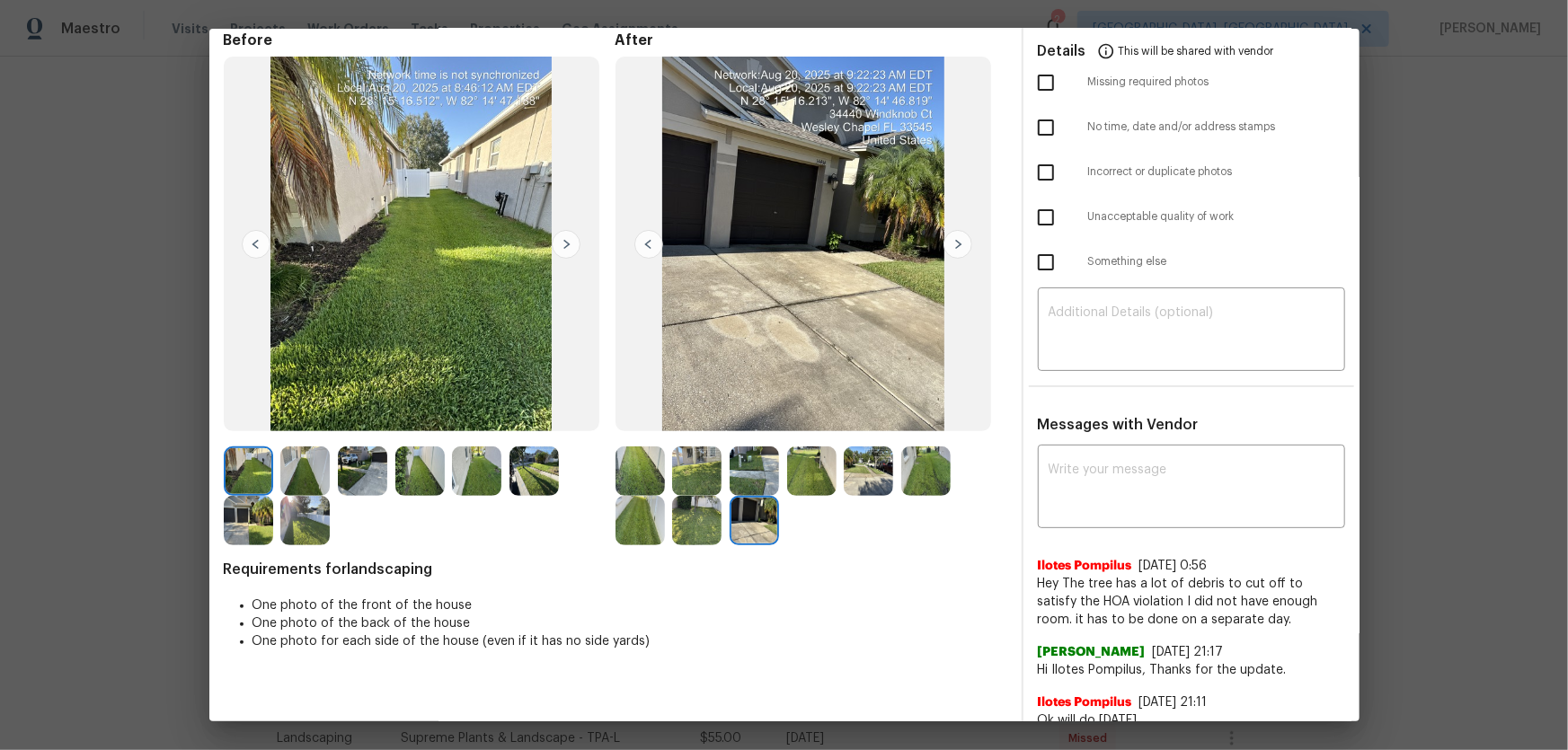
scroll to position [0, 0]
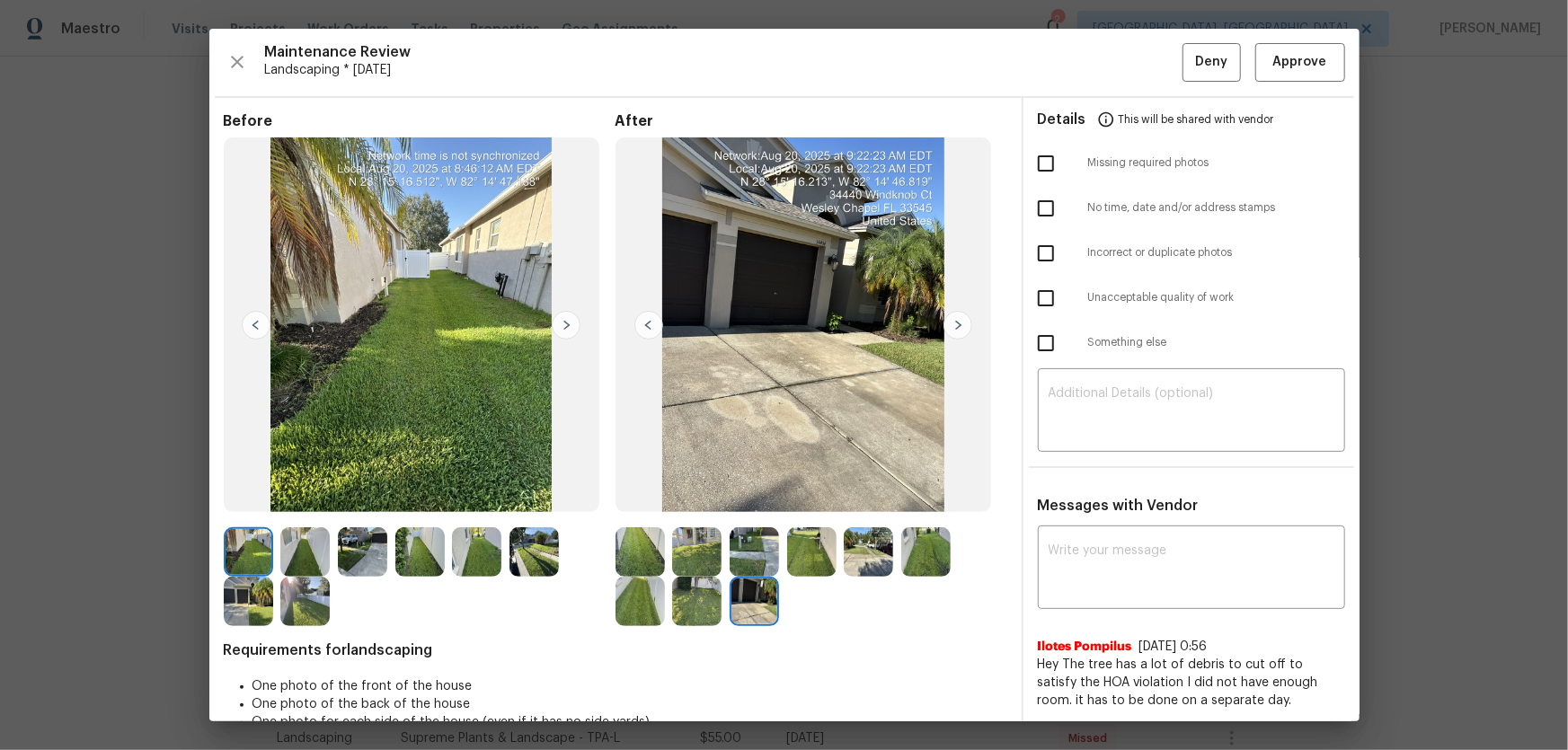
click at [624, 494] on img at bounding box center [640, 552] width 50 height 50
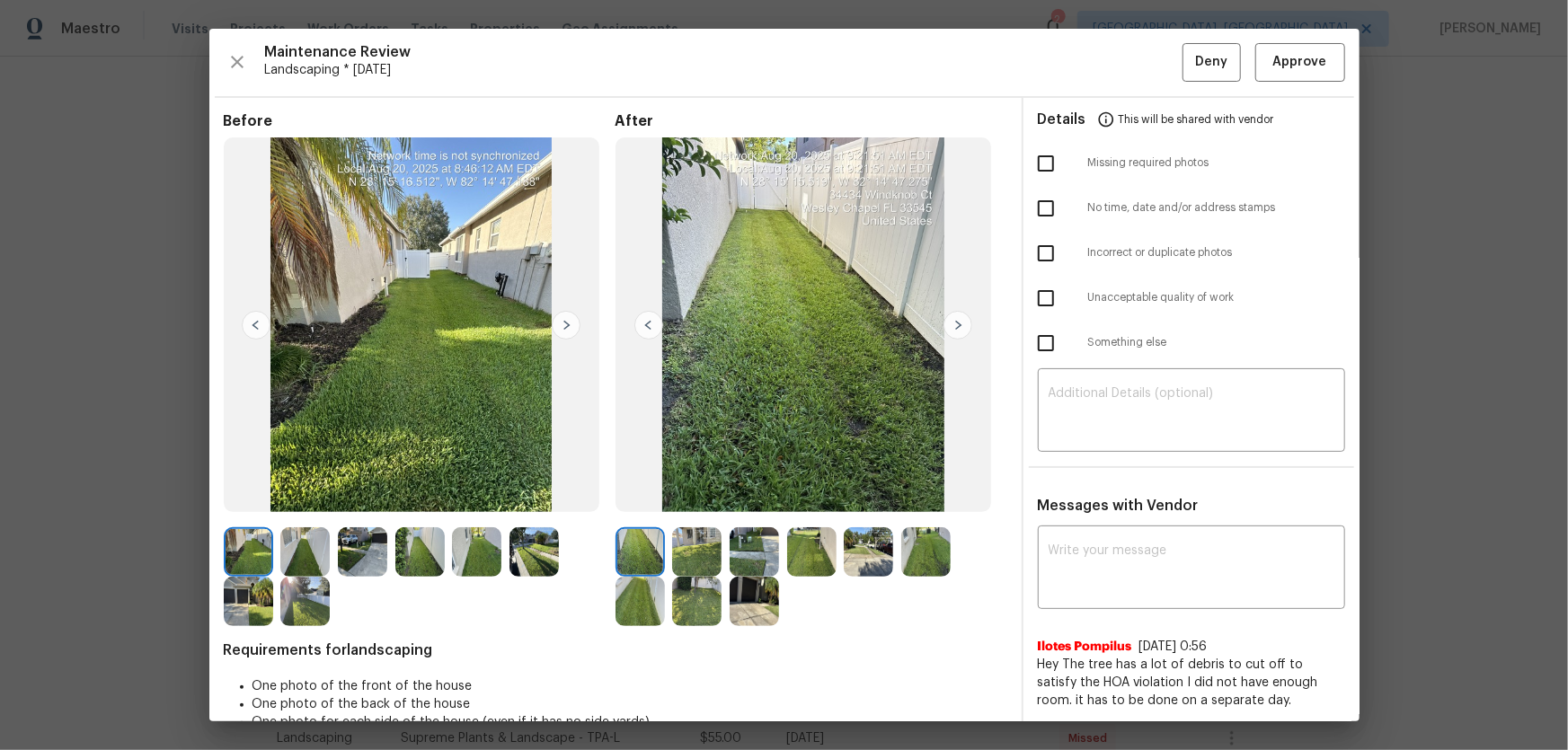
click at [699, 494] on img at bounding box center [697, 552] width 50 height 50
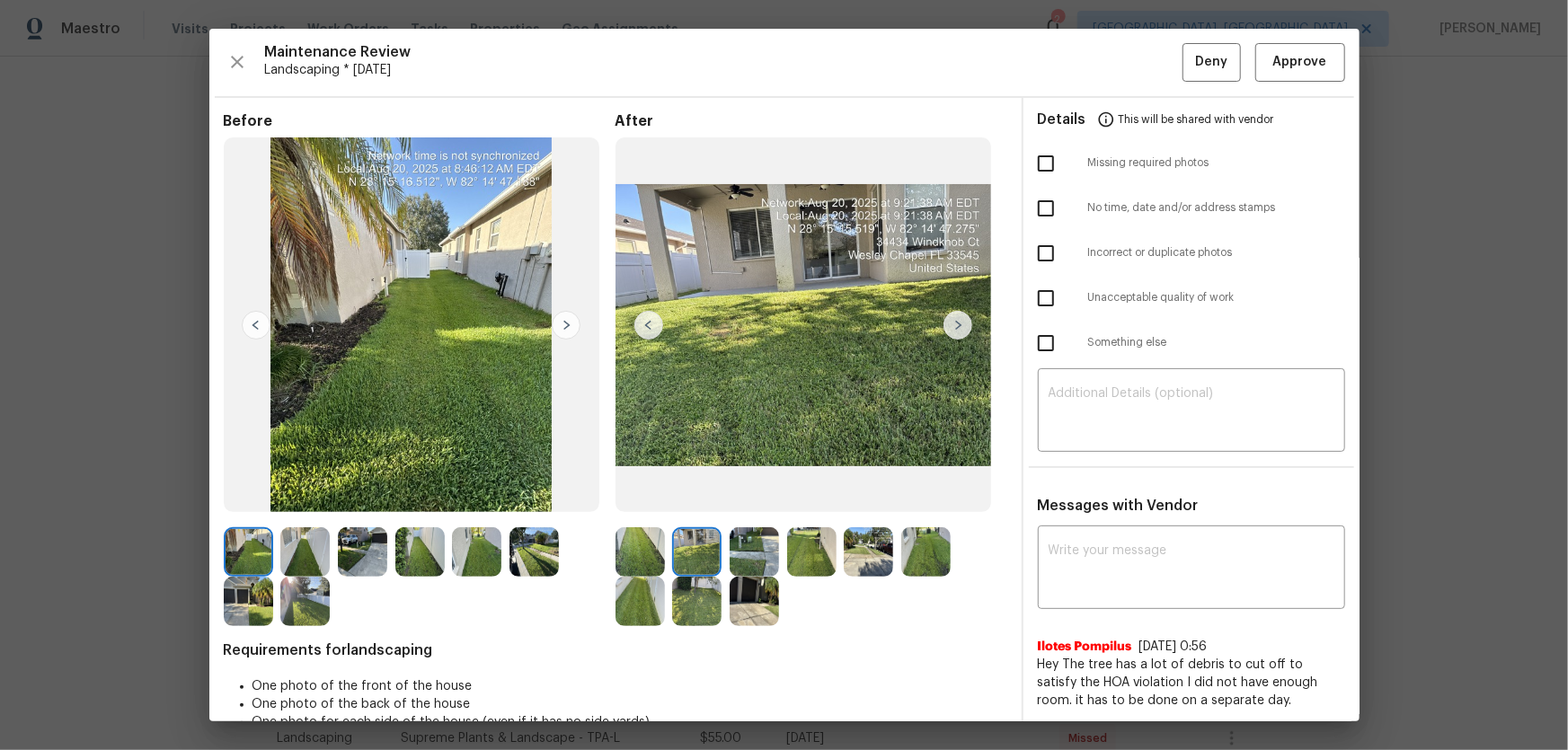
click at [732, 494] on img at bounding box center [754, 552] width 50 height 50
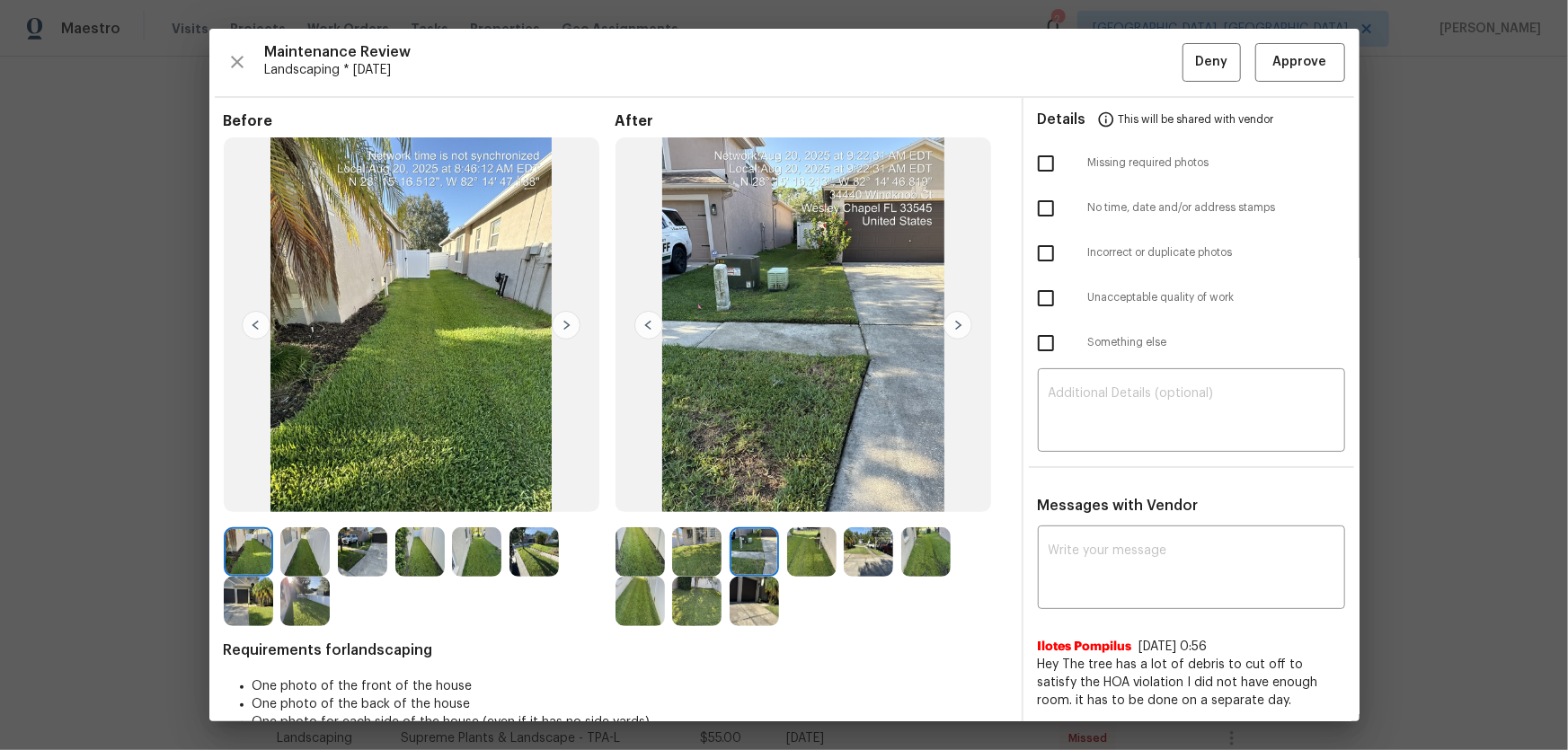
click at [817, 494] on img at bounding box center [812, 552] width 50 height 50
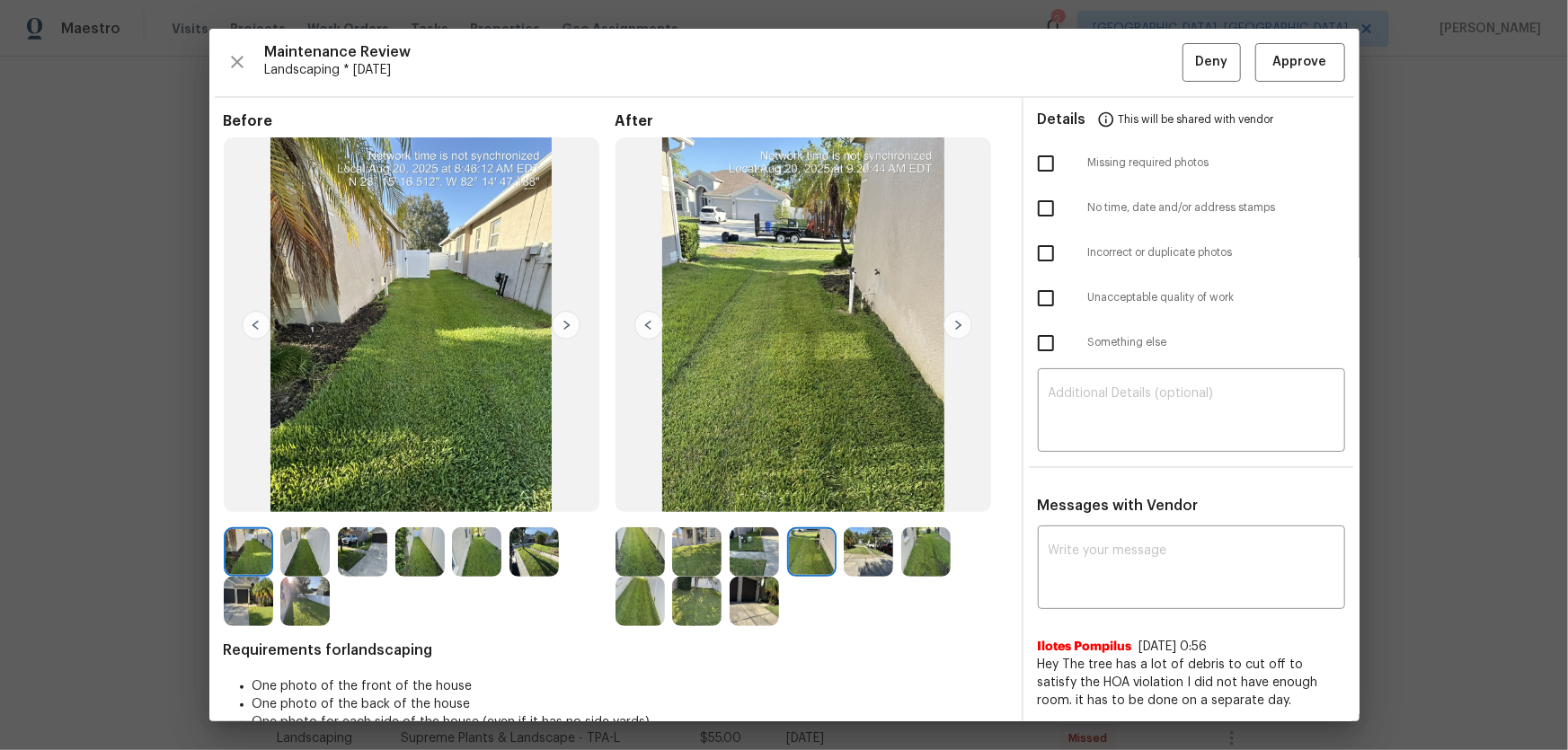
click at [850, 494] on img at bounding box center [868, 552] width 50 height 50
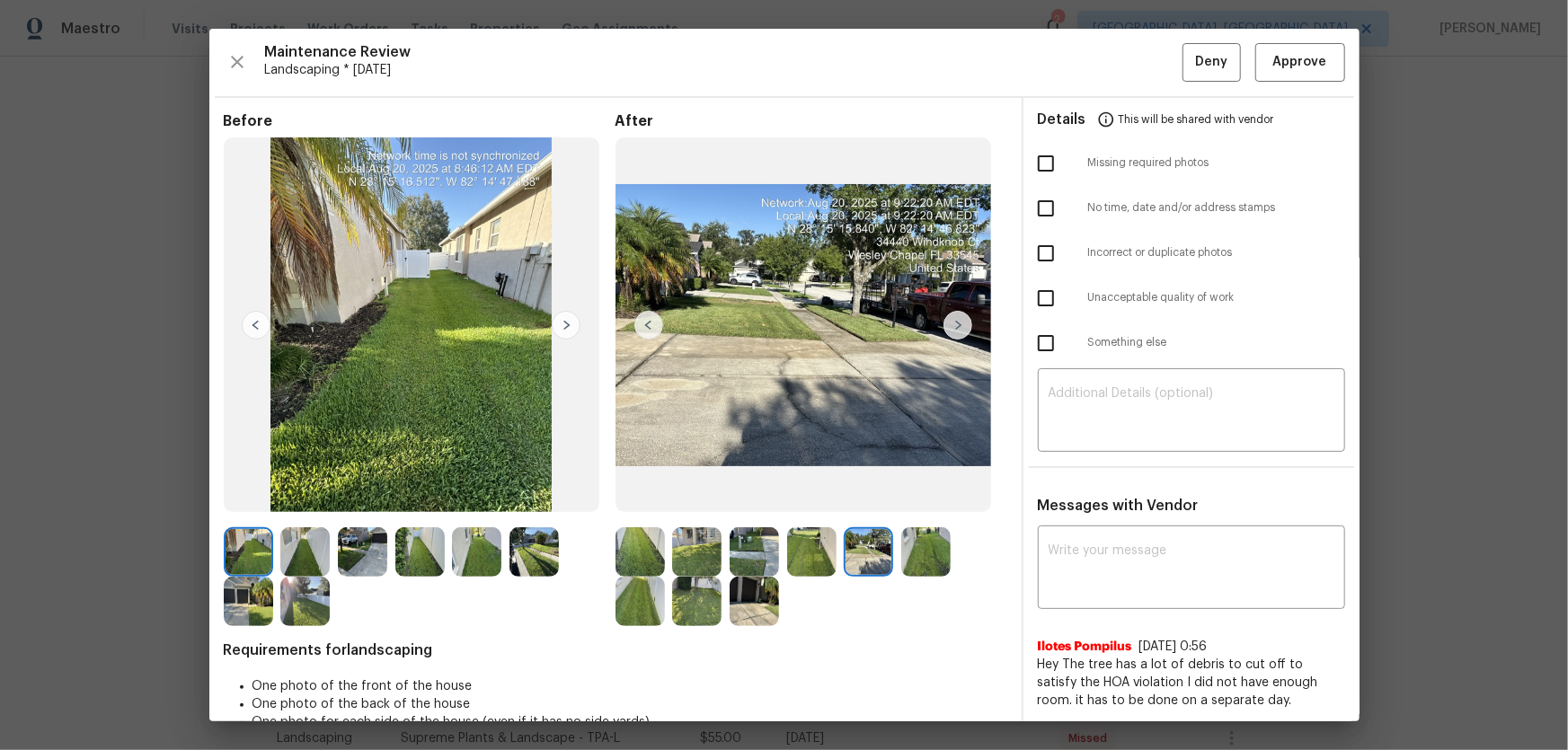
click at [907, 494] on img at bounding box center [926, 552] width 50 height 50
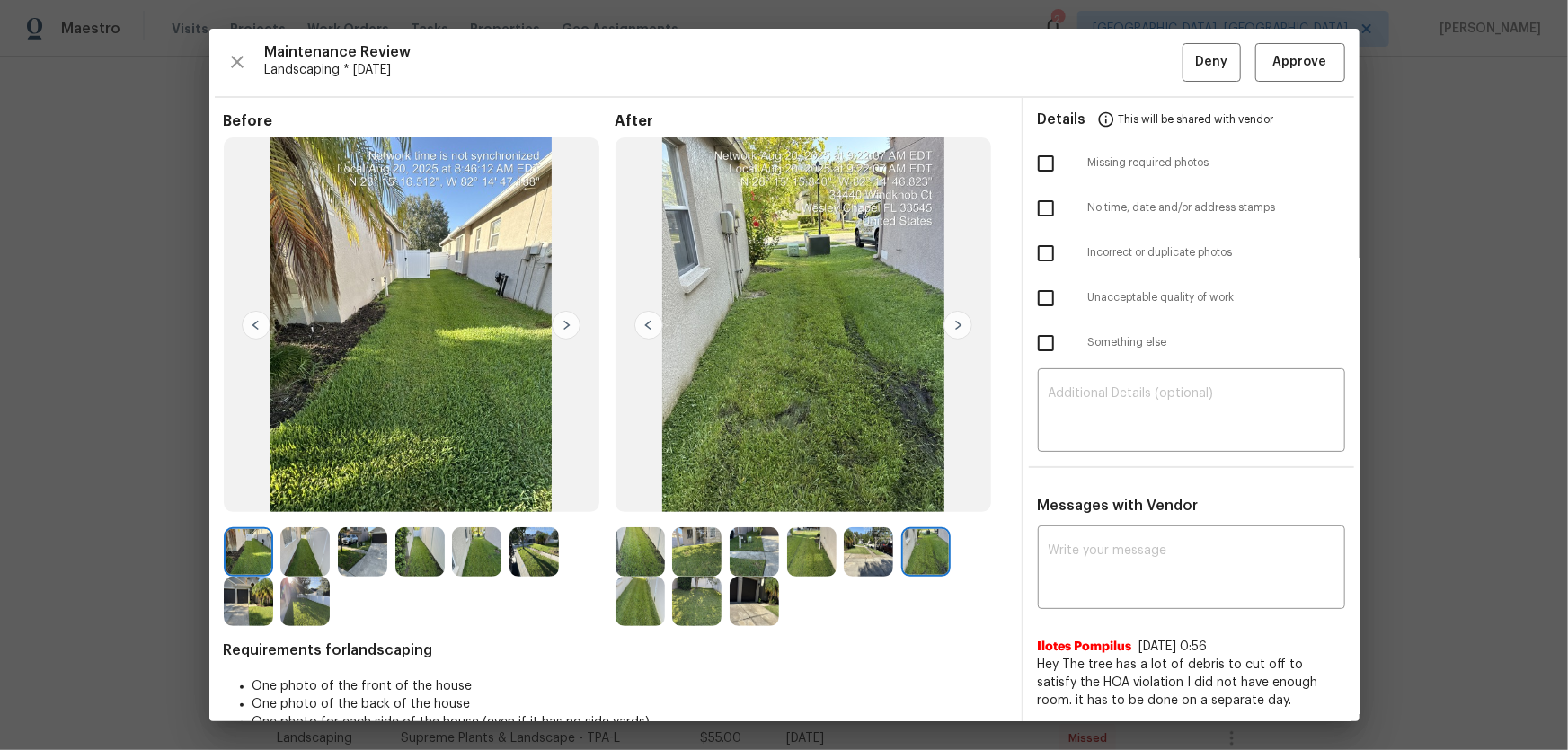
click at [645, 494] on img at bounding box center [640, 601] width 50 height 50
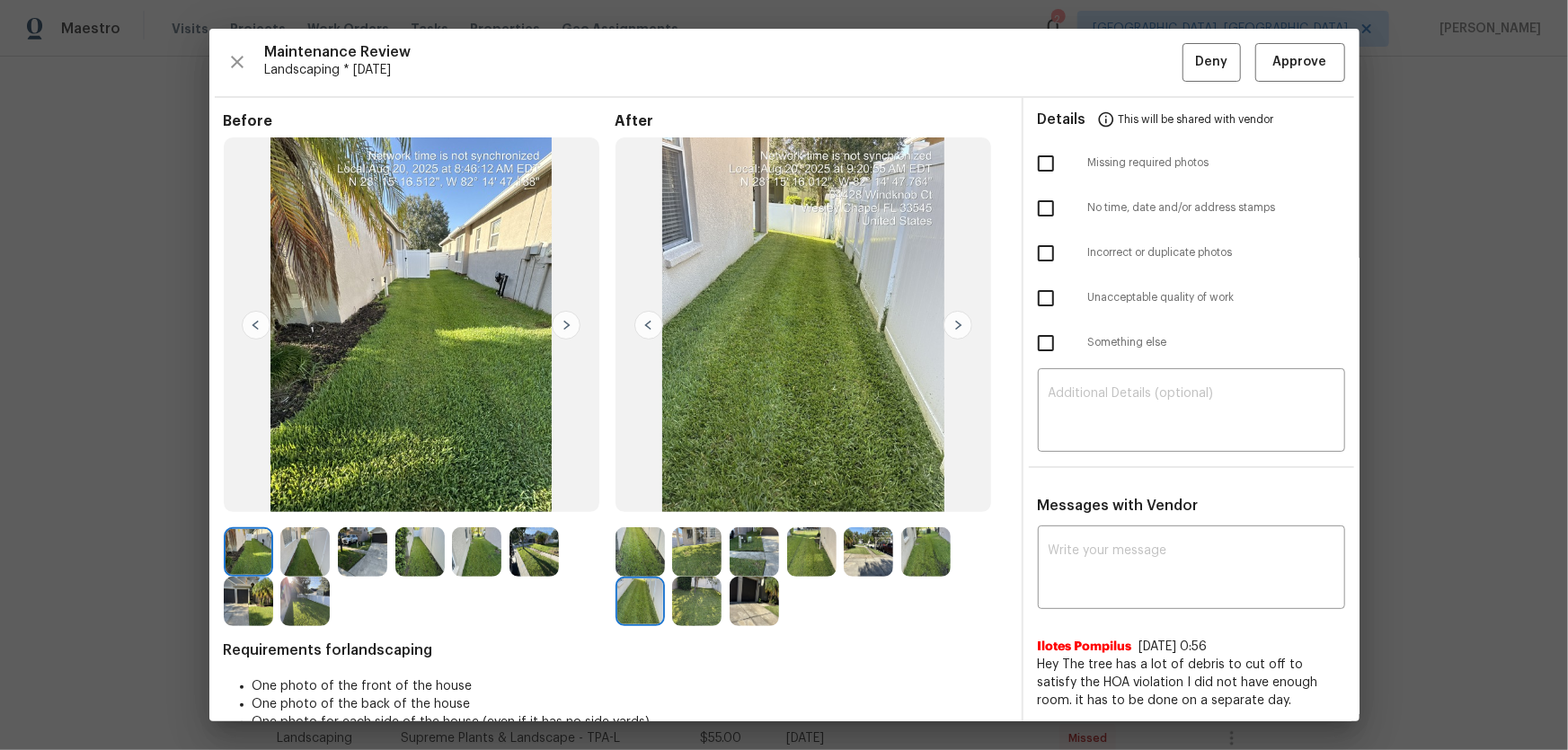
click at [679, 494] on img at bounding box center [697, 601] width 50 height 50
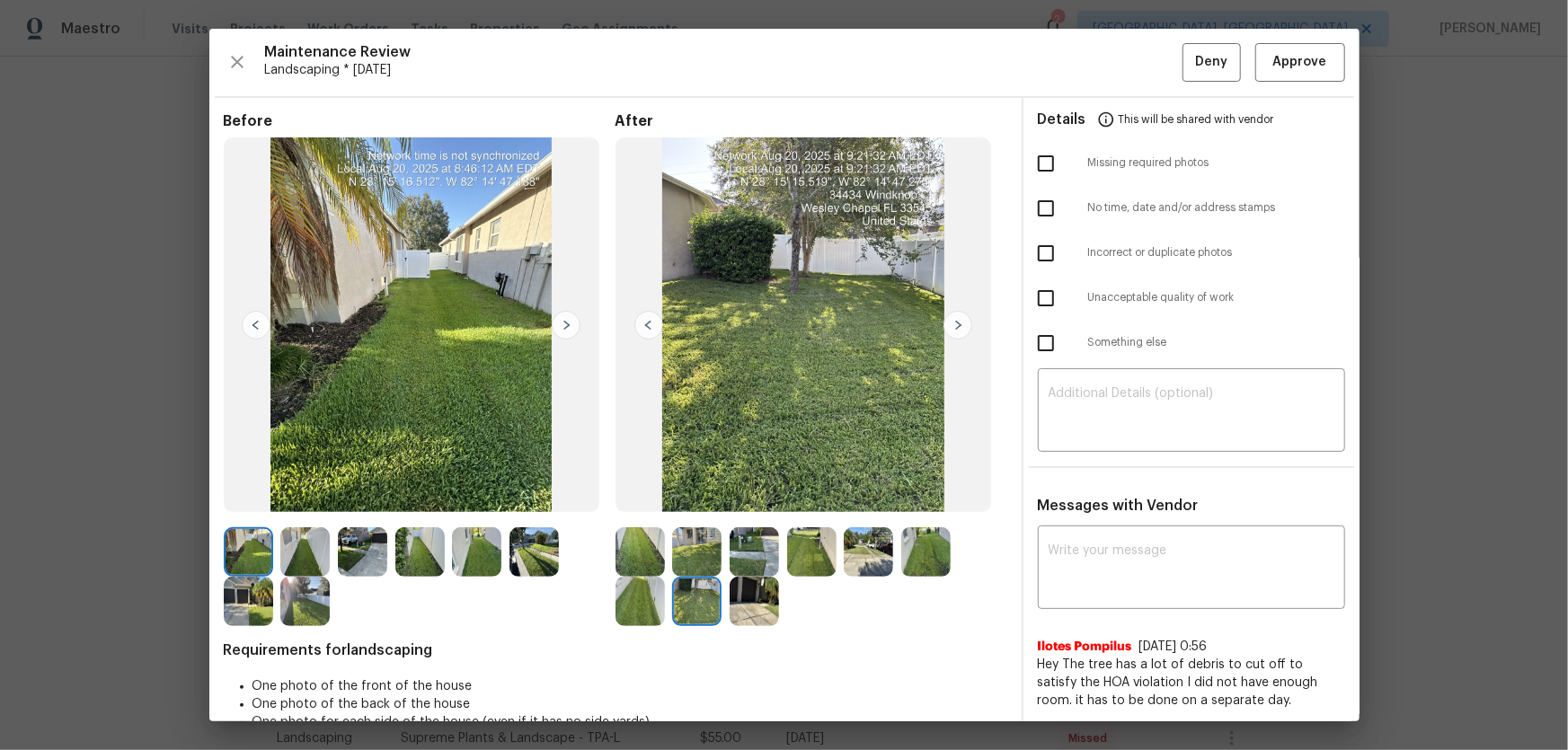
click at [645, 494] on img at bounding box center [640, 601] width 50 height 50
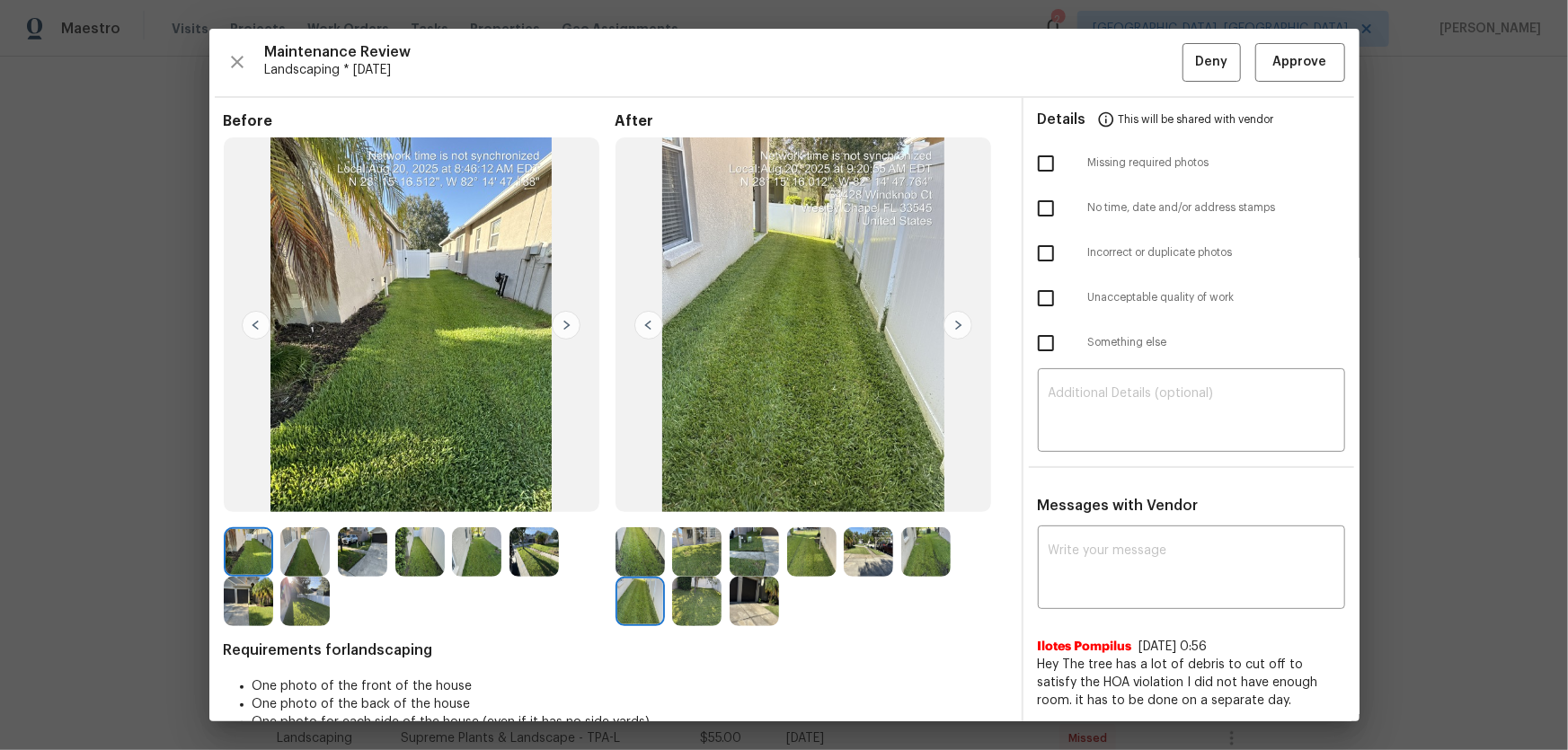
click at [694, 494] on img at bounding box center [697, 601] width 50 height 50
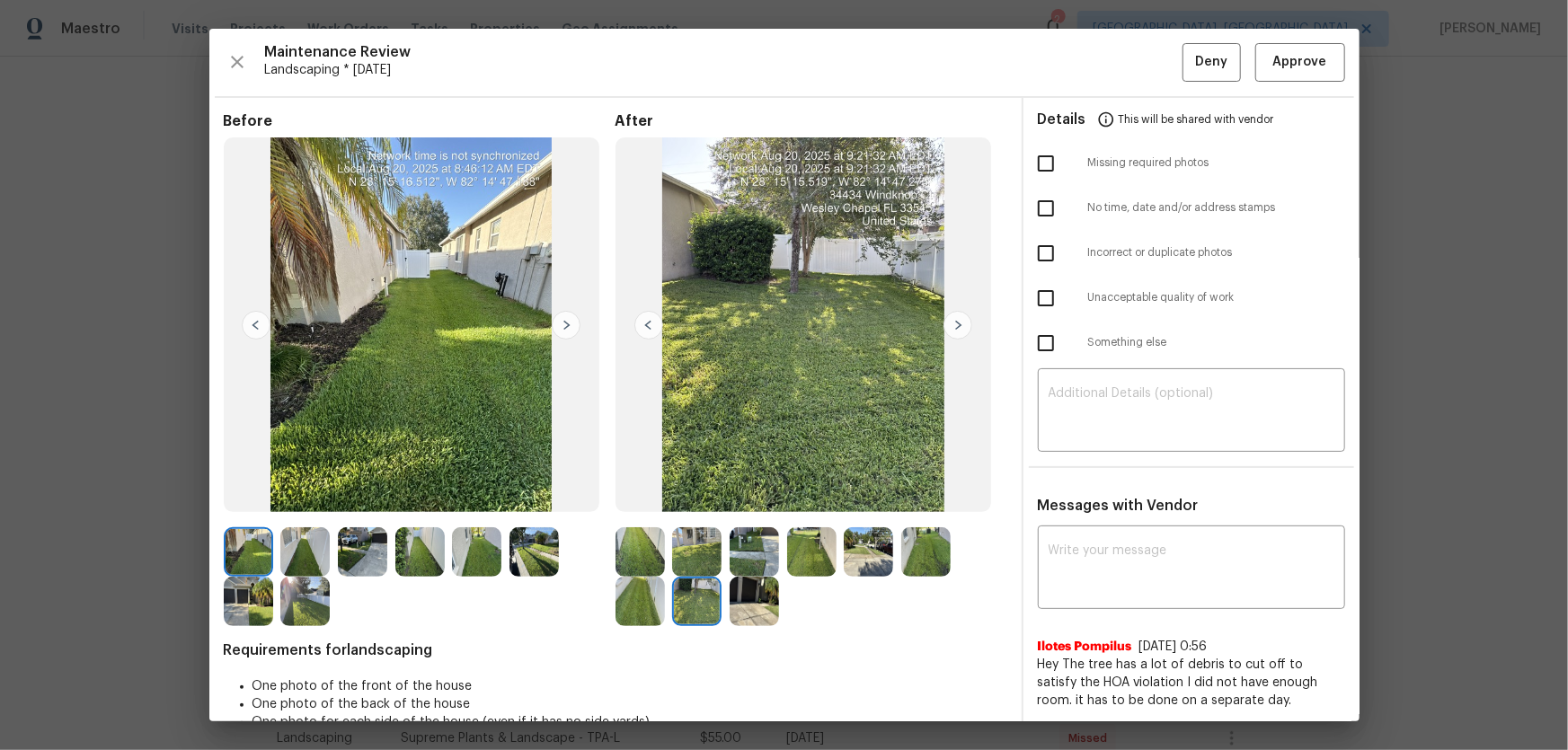
click at [737, 494] on img at bounding box center [754, 601] width 50 height 50
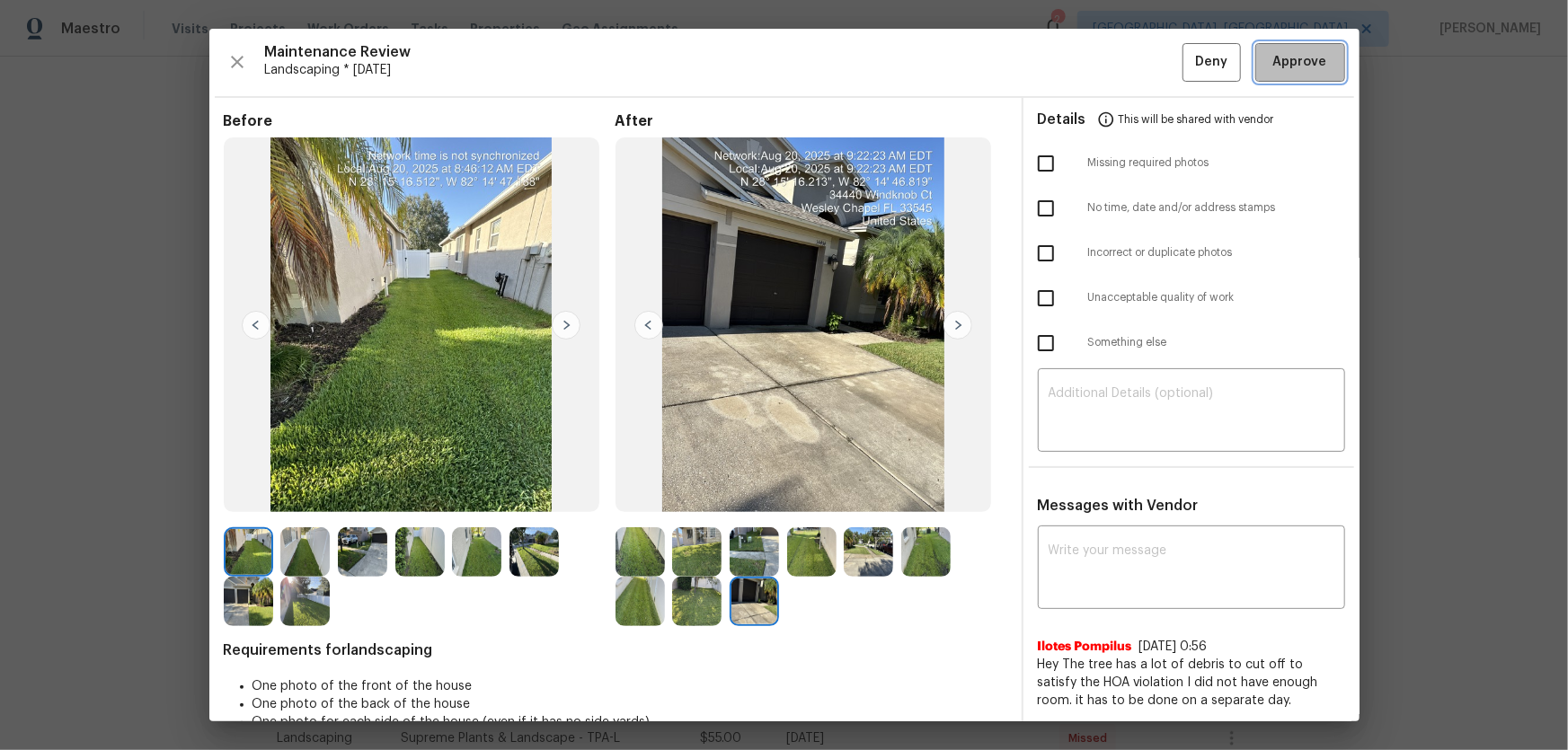
click at [1116, 78] on button "Approve" at bounding box center [1300, 62] width 90 height 39
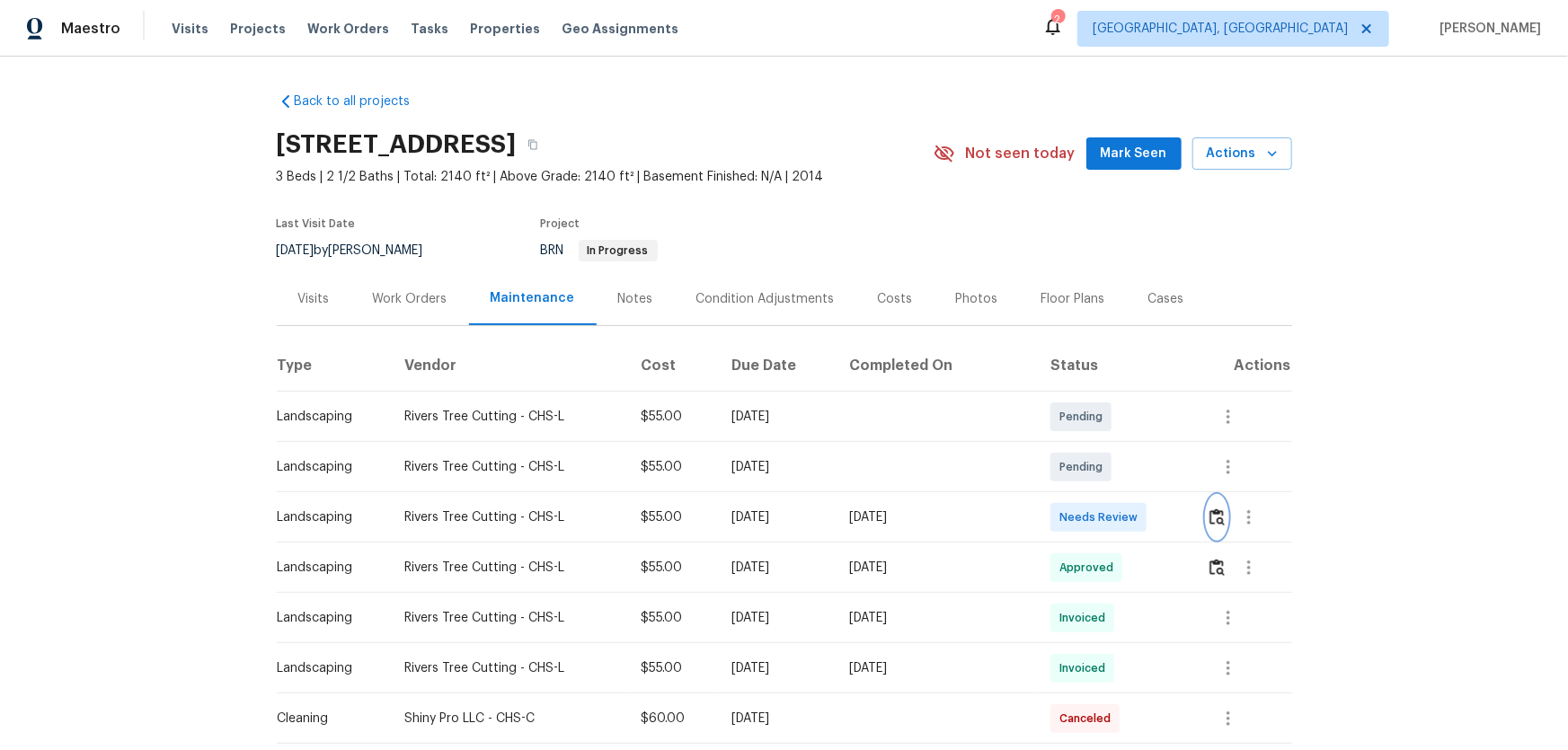
click at [1116, 494] on button "button" at bounding box center [1217, 517] width 20 height 43
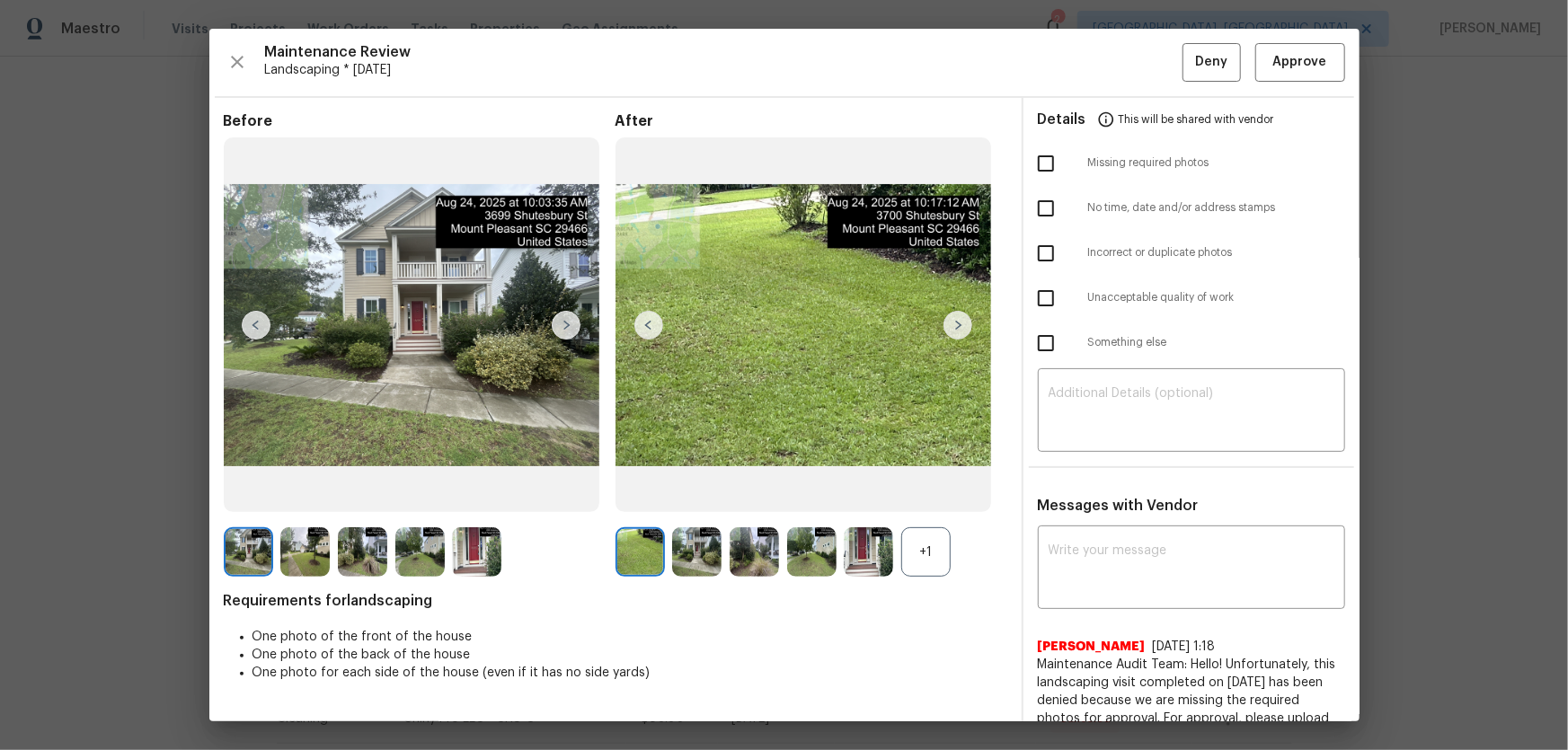
click at [940, 494] on div "+1" at bounding box center [926, 552] width 50 height 50
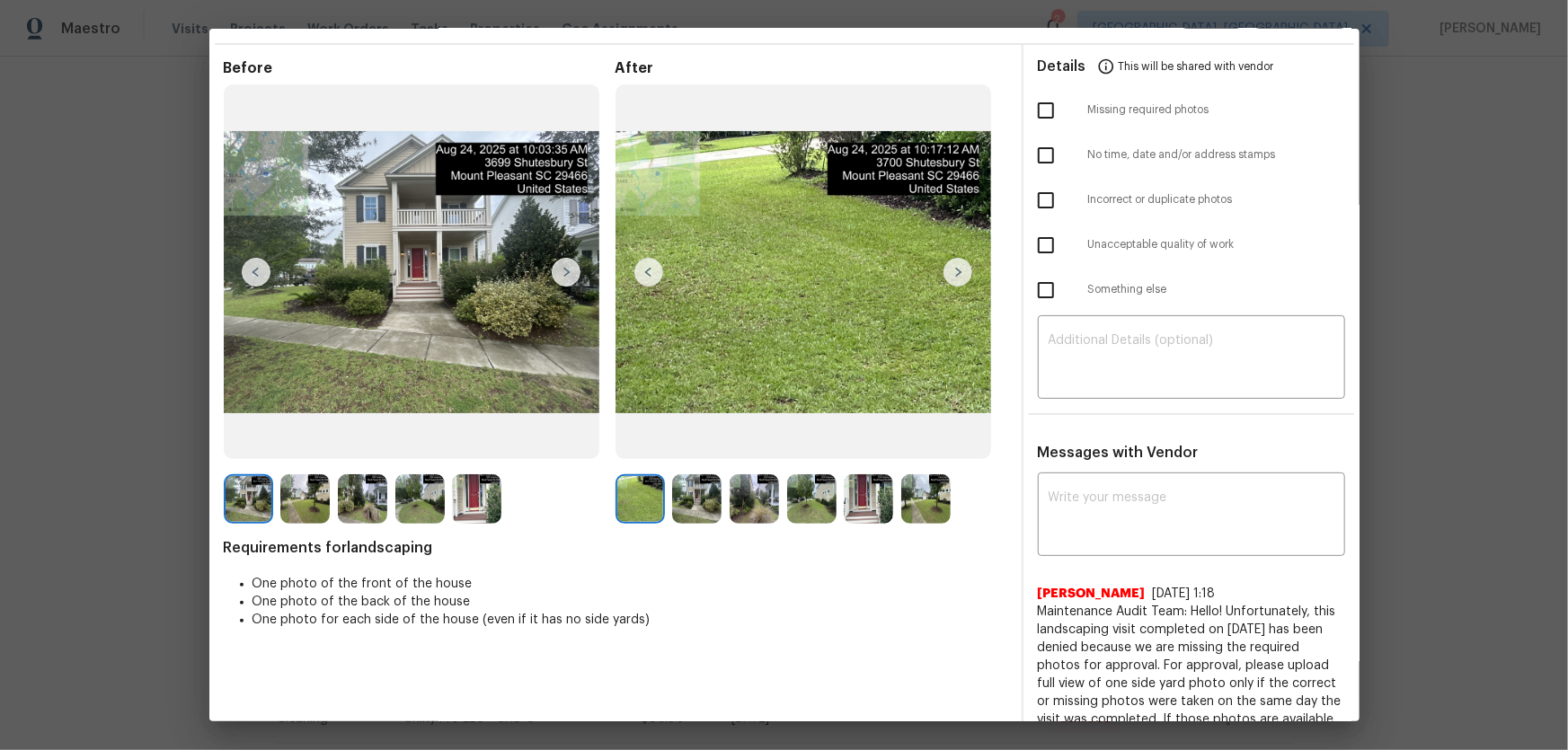
scroll to position [81, 0]
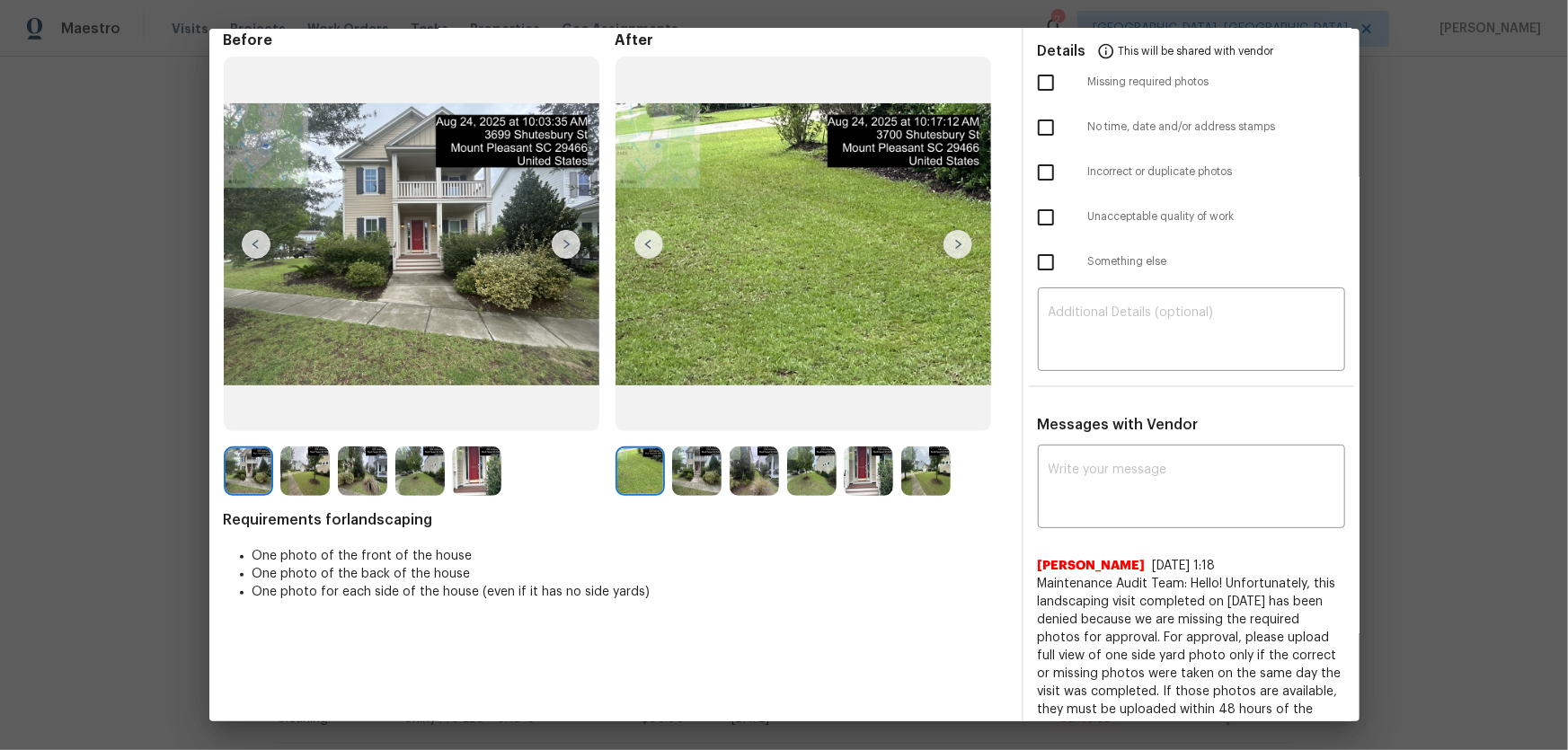
click at [699, 465] on img at bounding box center [697, 472] width 50 height 50
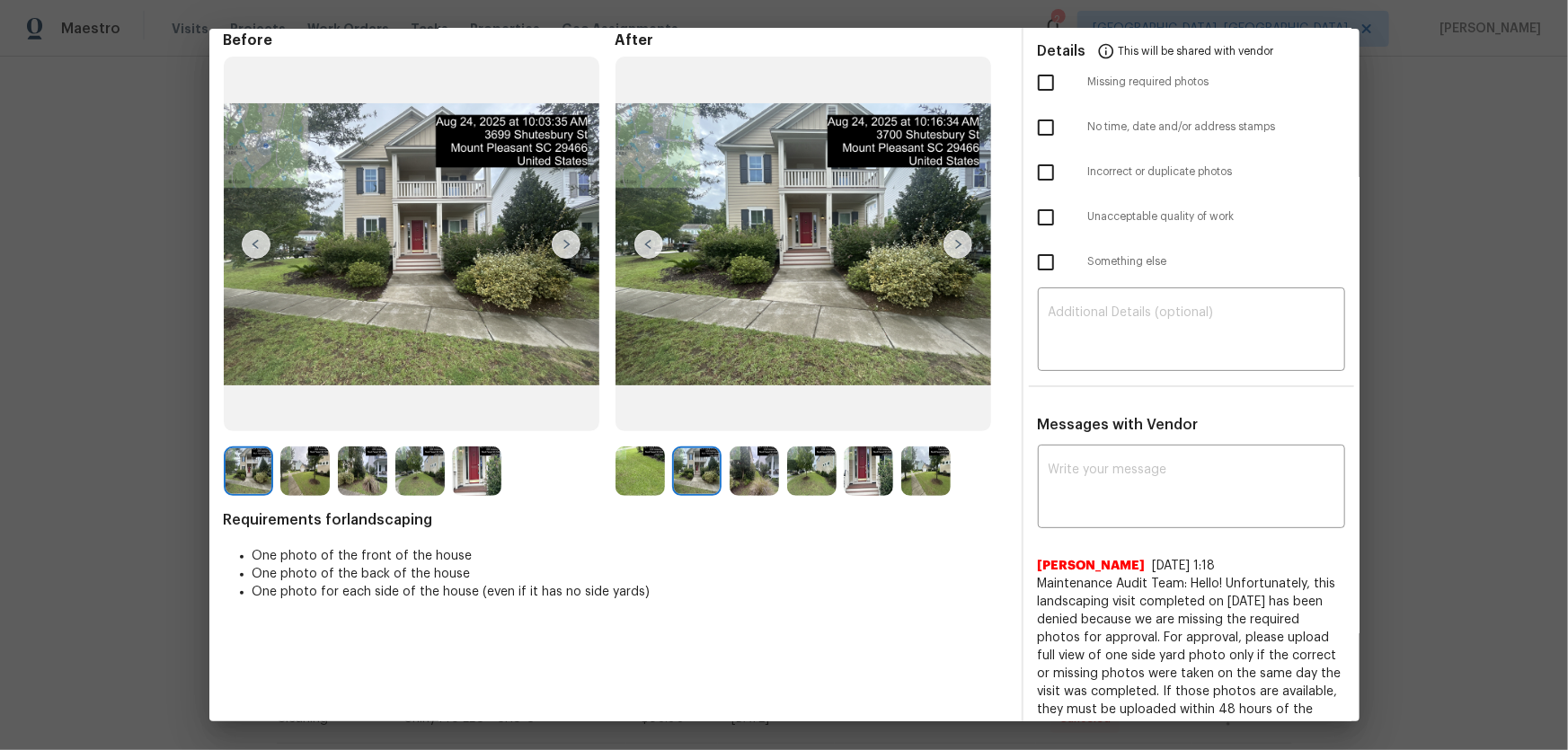
click at [749, 472] on img at bounding box center [754, 472] width 50 height 50
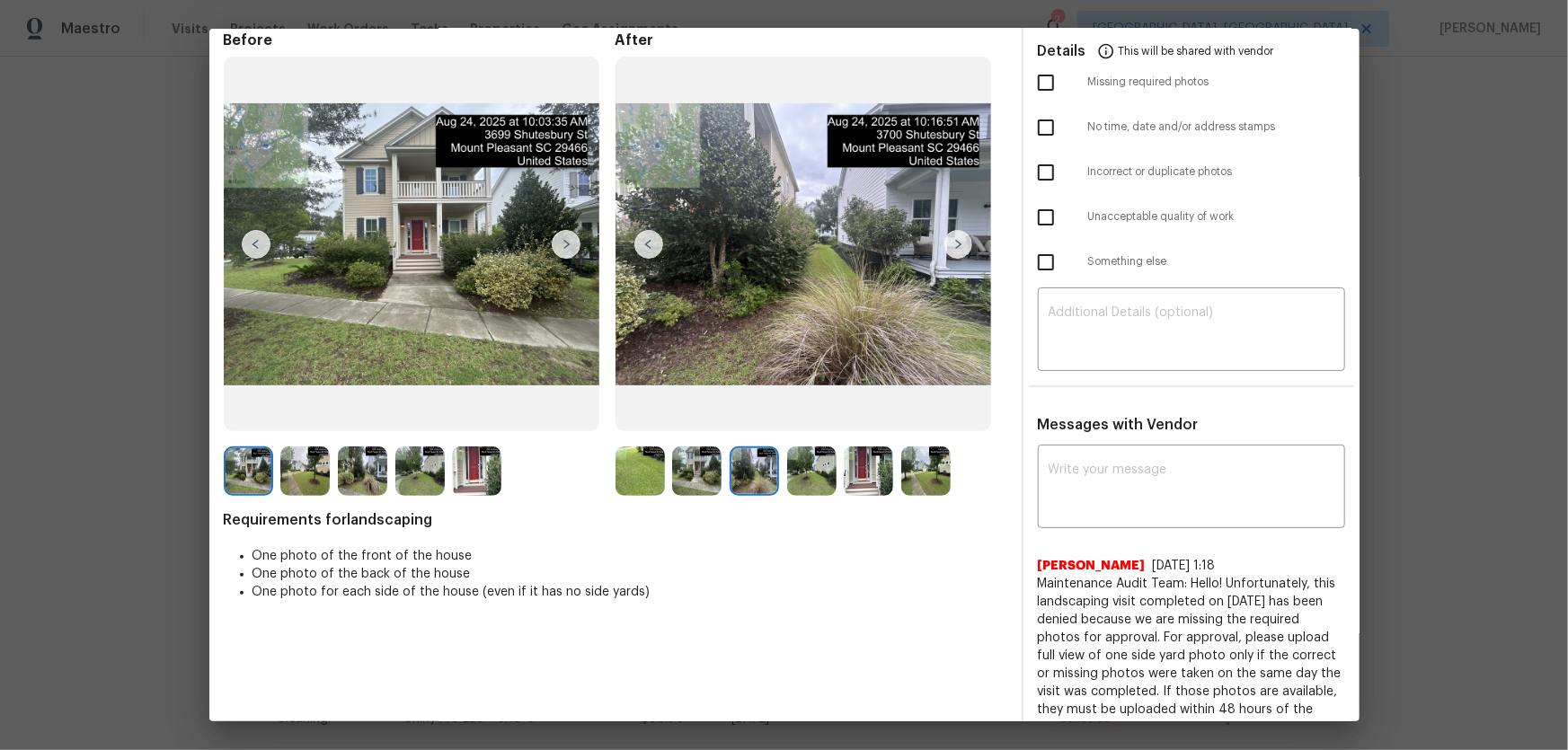
click at [796, 477] on img at bounding box center [812, 472] width 50 height 50
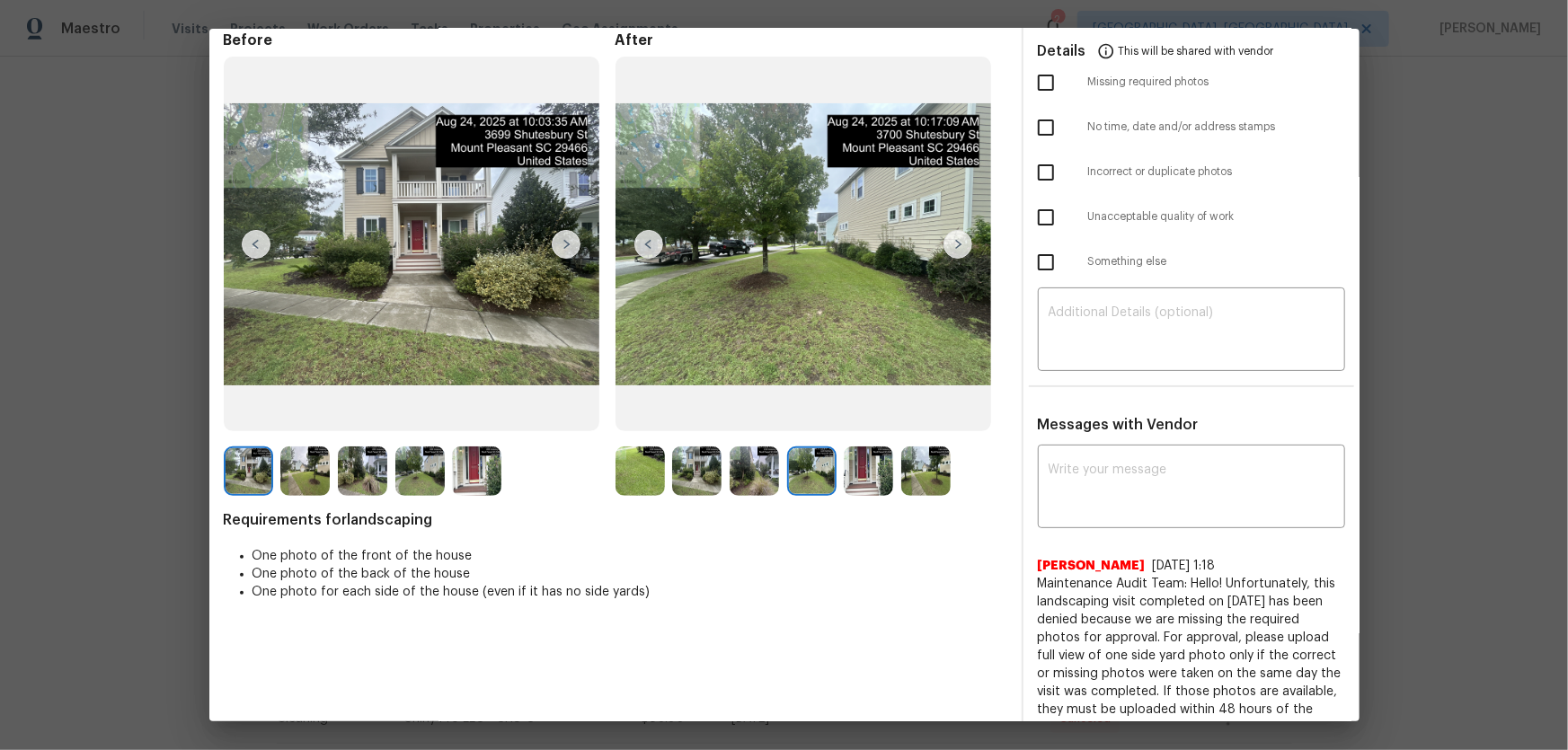
click at [847, 477] on img at bounding box center [868, 472] width 50 height 50
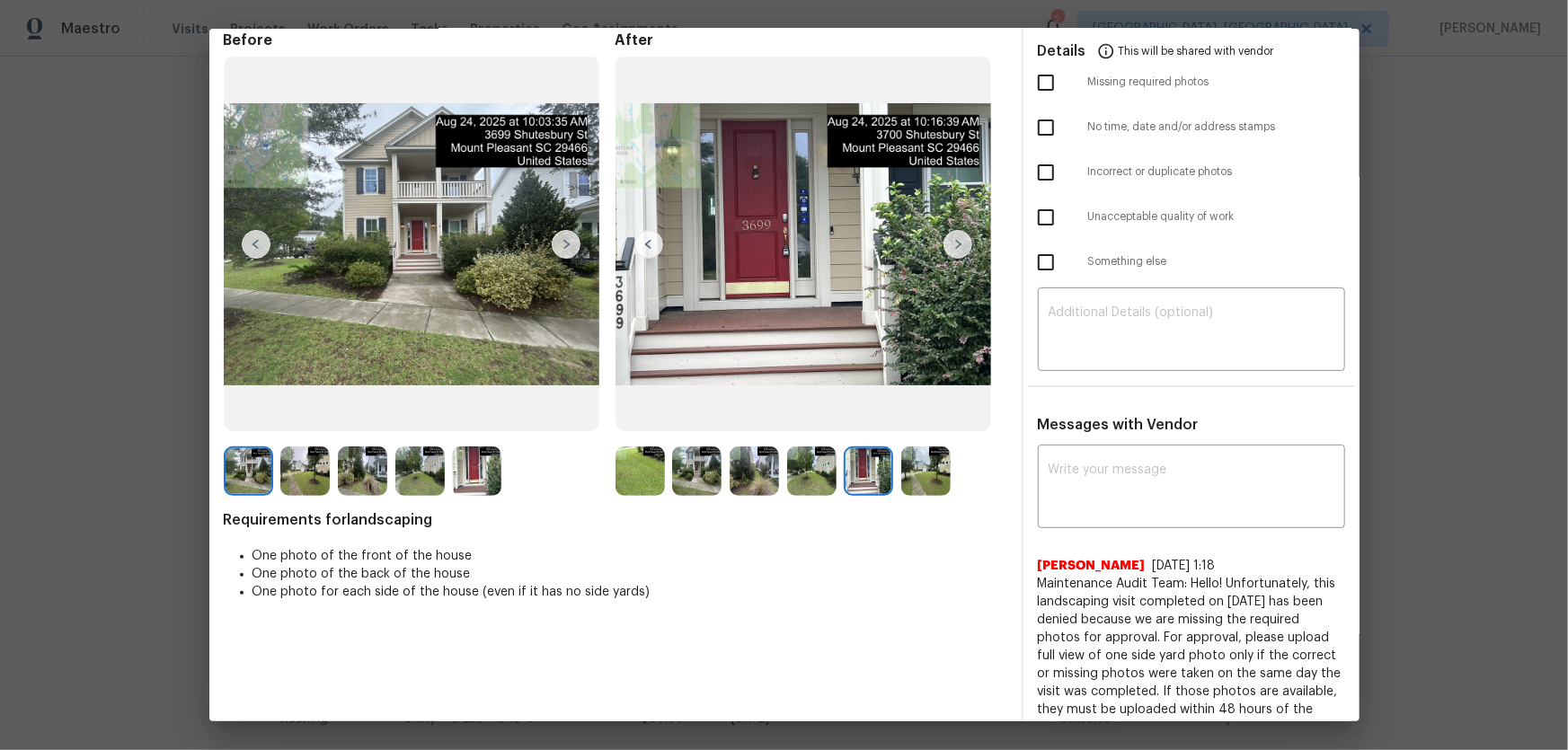
click at [907, 477] on img at bounding box center [926, 472] width 50 height 50
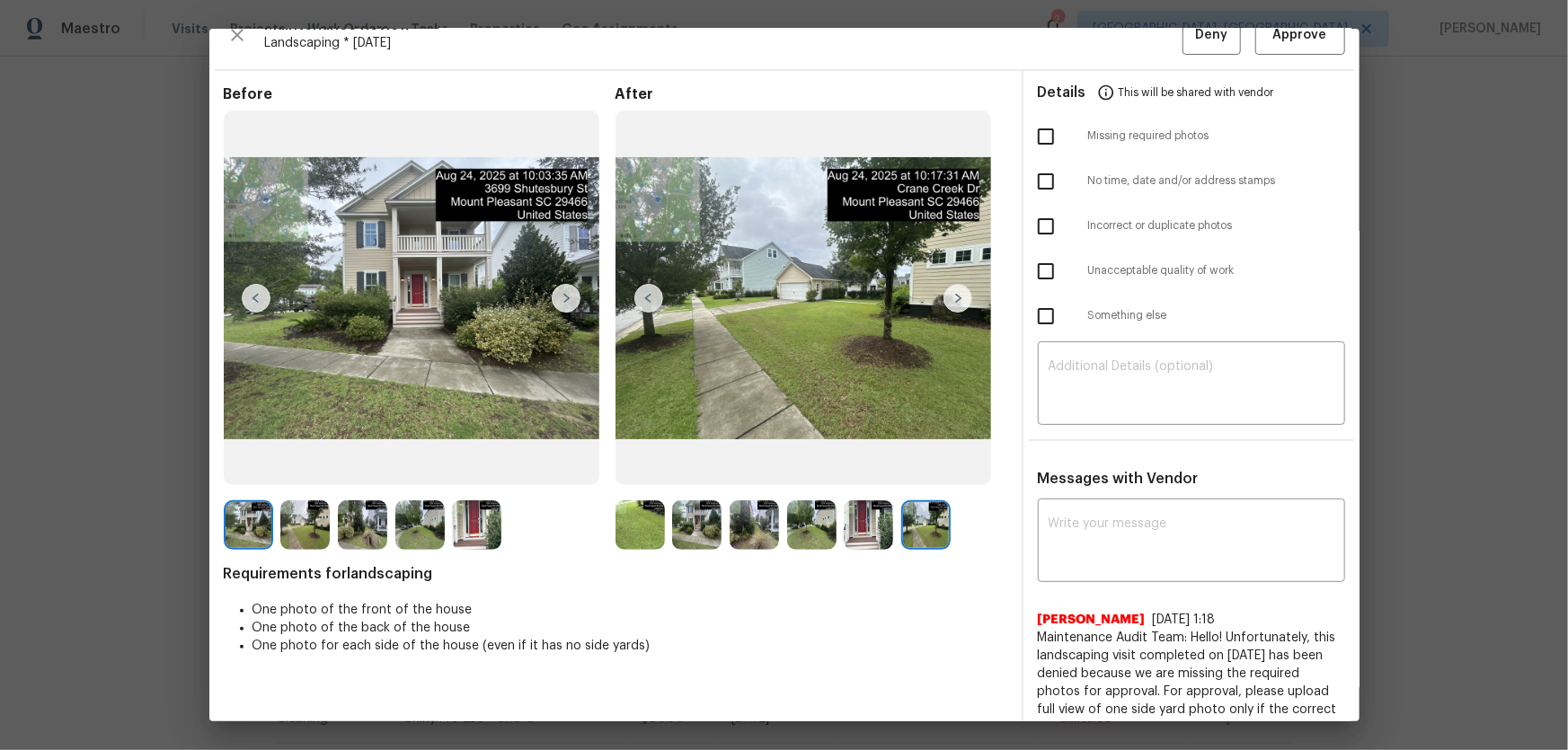
scroll to position [0, 0]
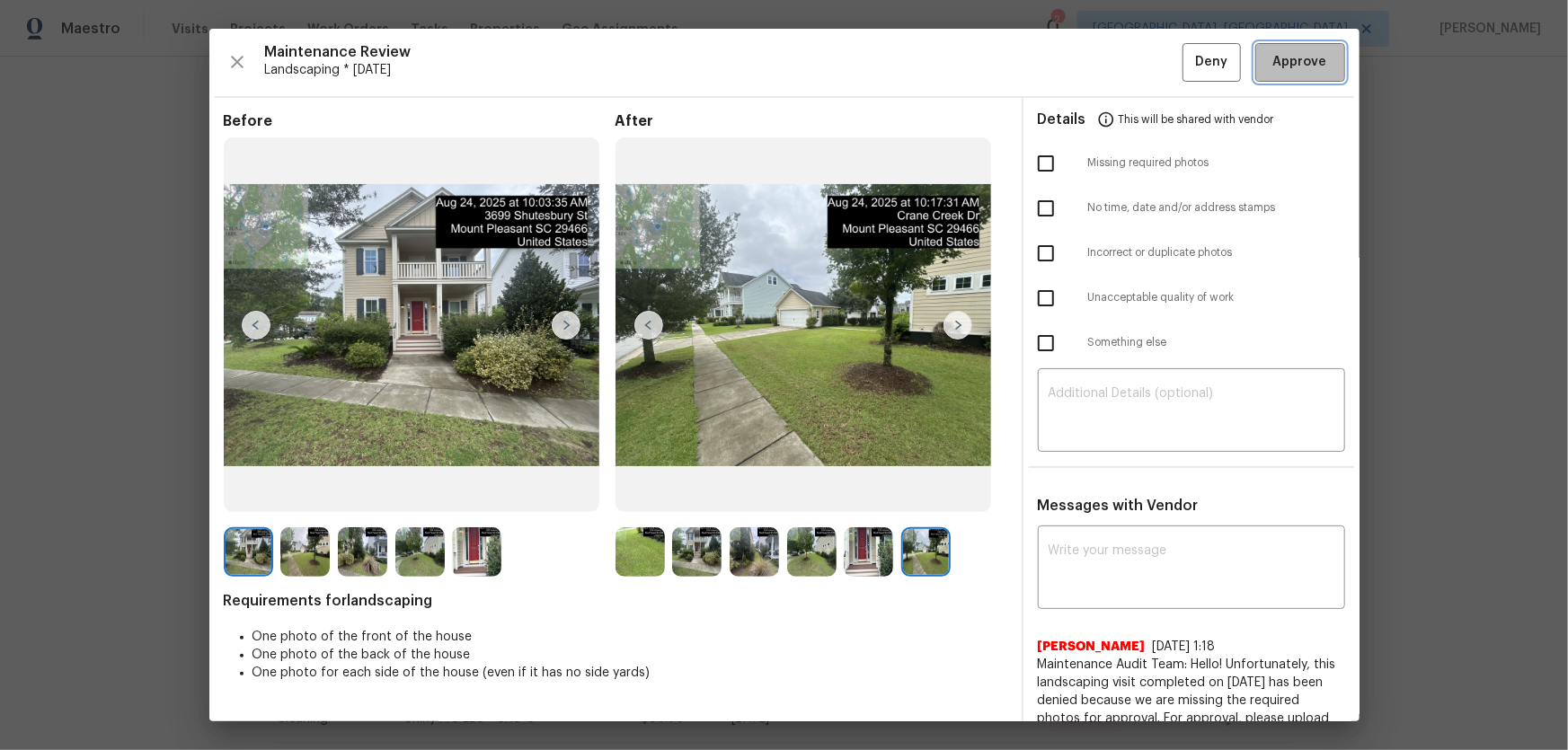
click at [1116, 64] on span "Approve" at bounding box center [1300, 62] width 54 height 22
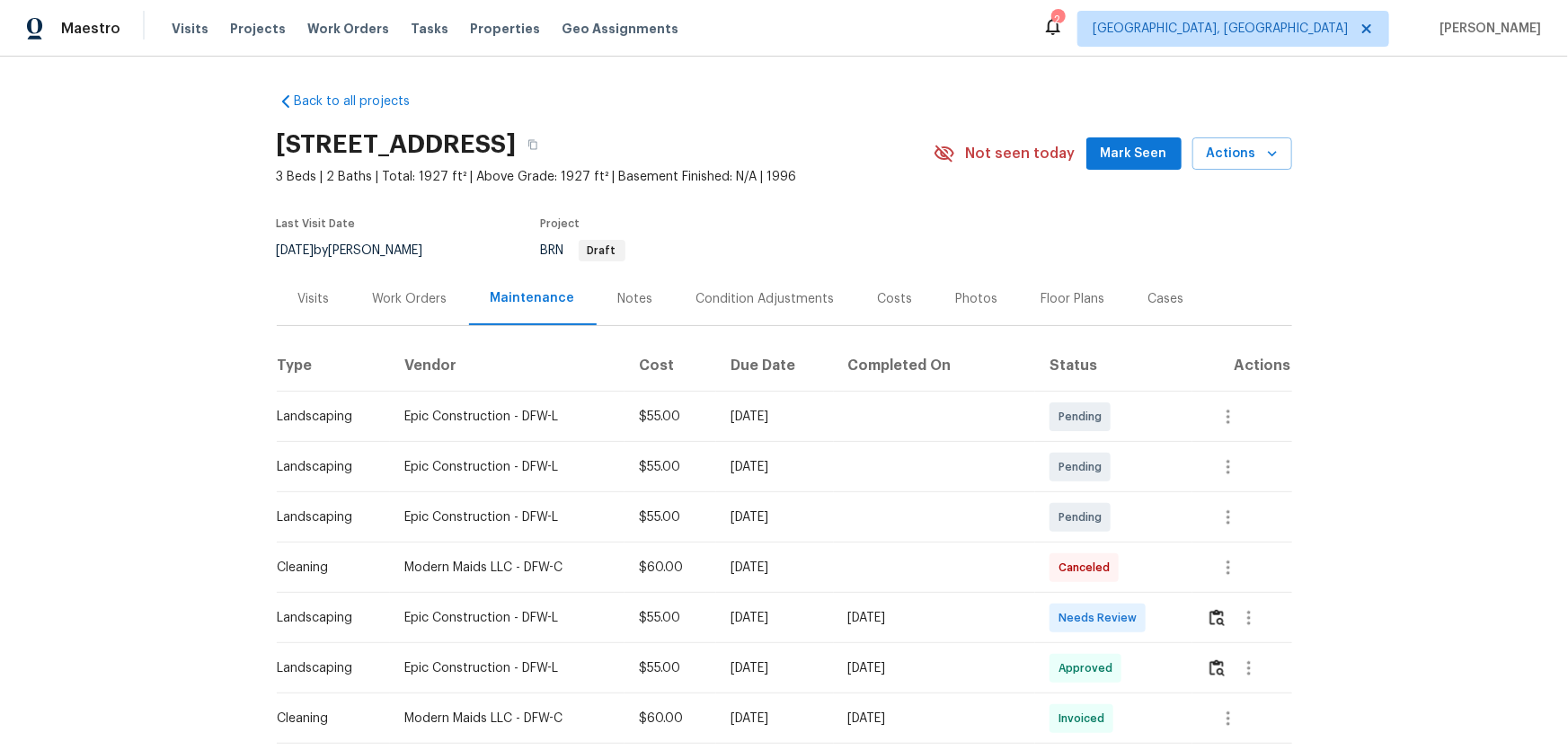
scroll to position [81, 0]
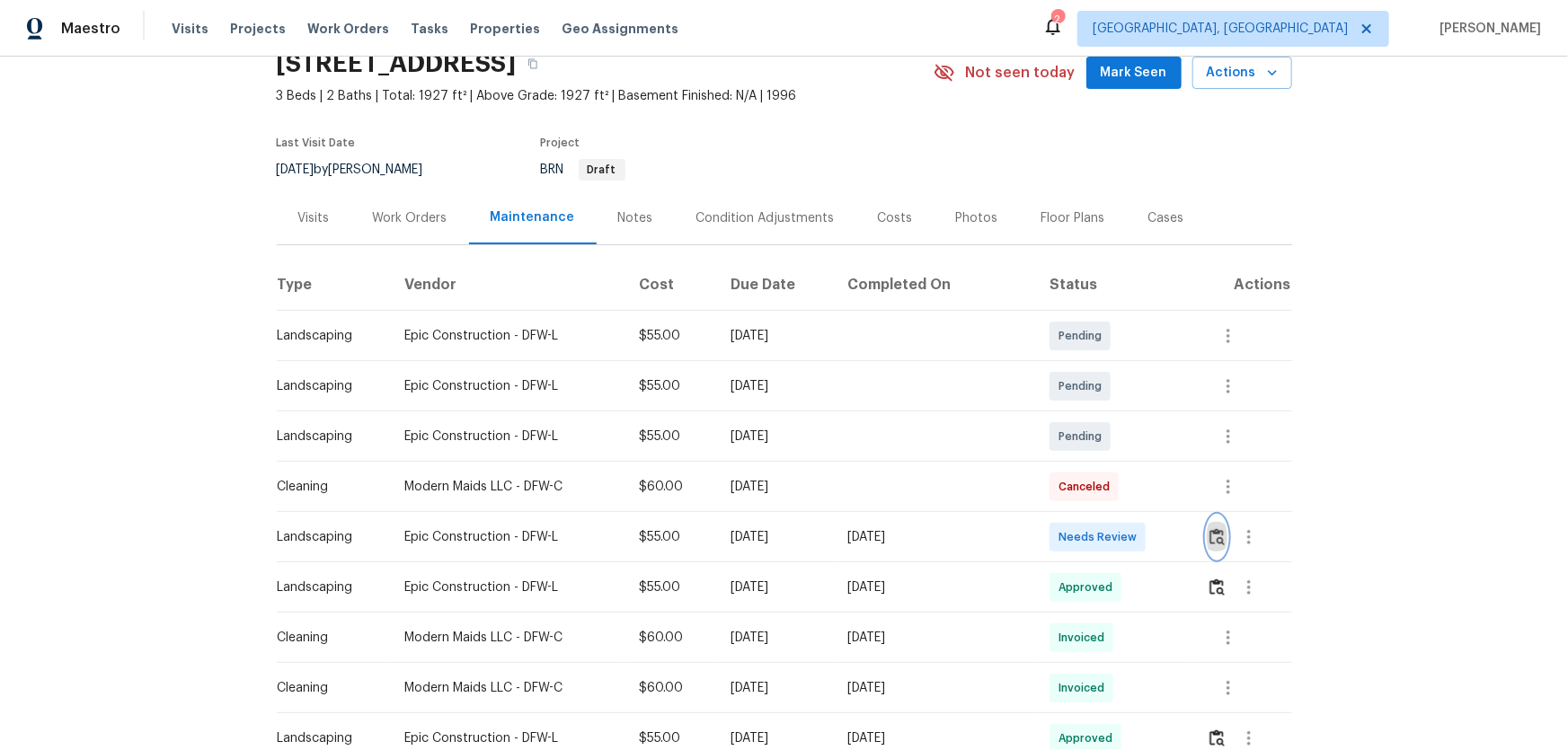
click at [1116, 494] on img "button" at bounding box center [1217, 537] width 16 height 17
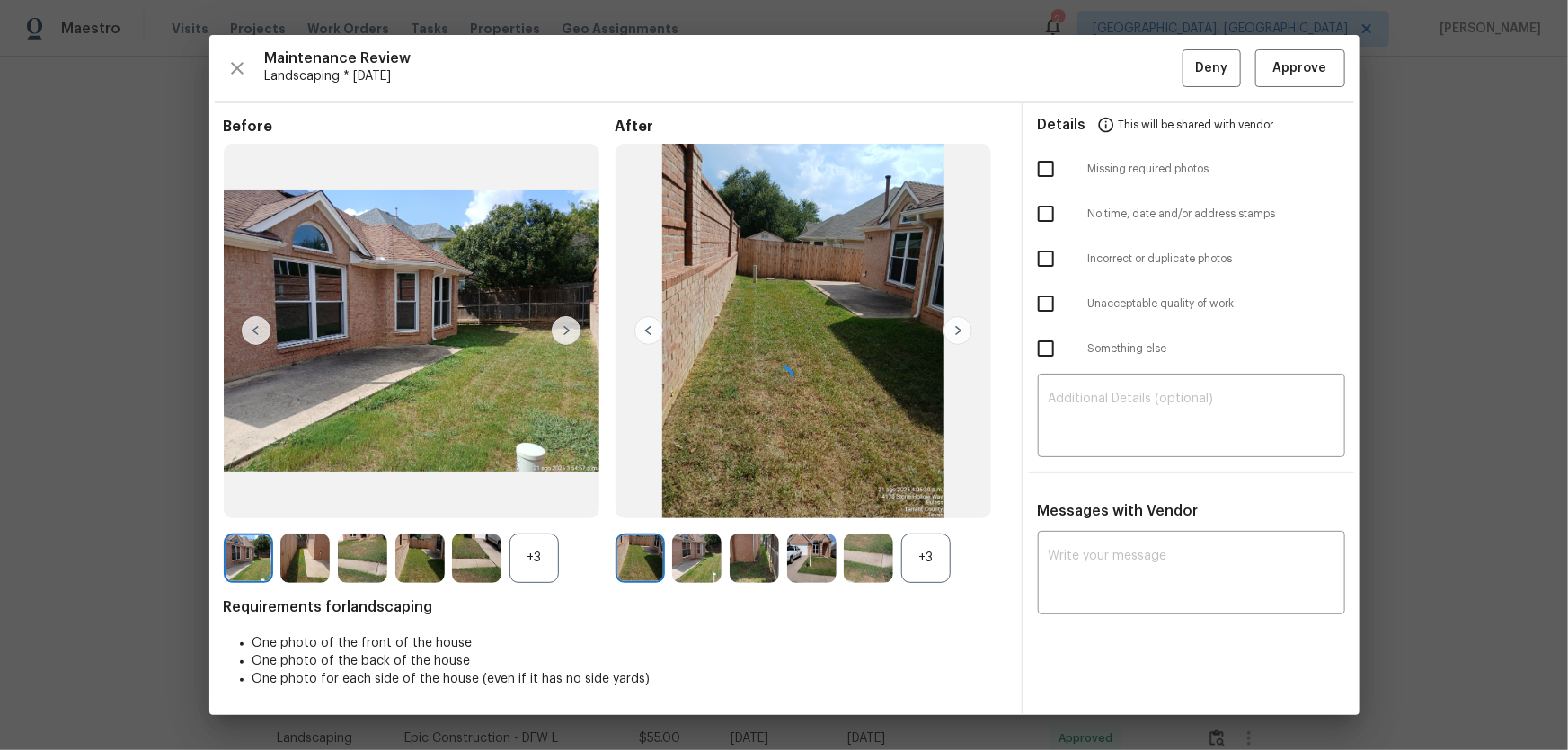
click at [938, 494] on div at bounding box center [784, 375] width 1150 height 680
click at [557, 494] on div "+3" at bounding box center [534, 558] width 50 height 50
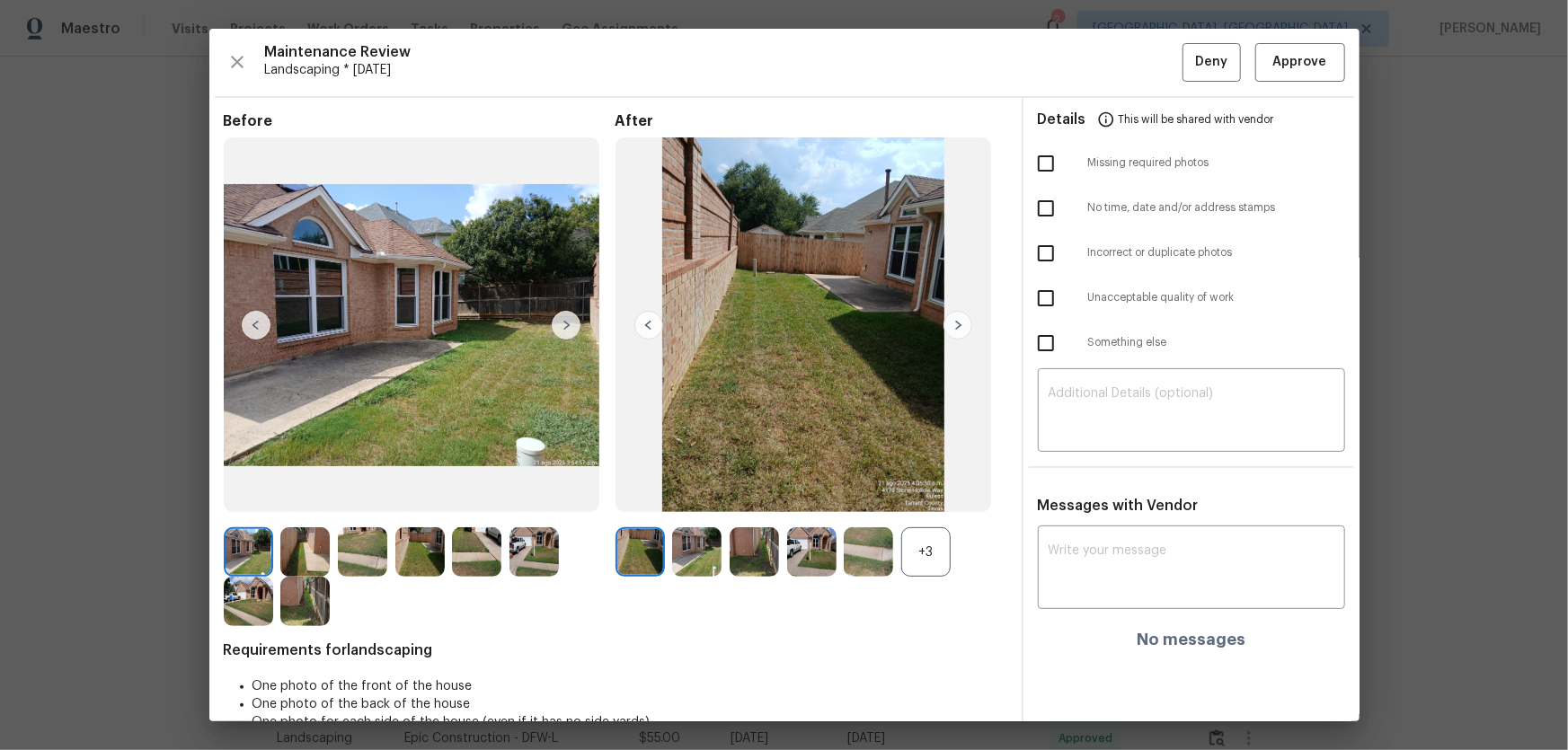
click at [930, 494] on div "+3" at bounding box center [926, 552] width 50 height 50
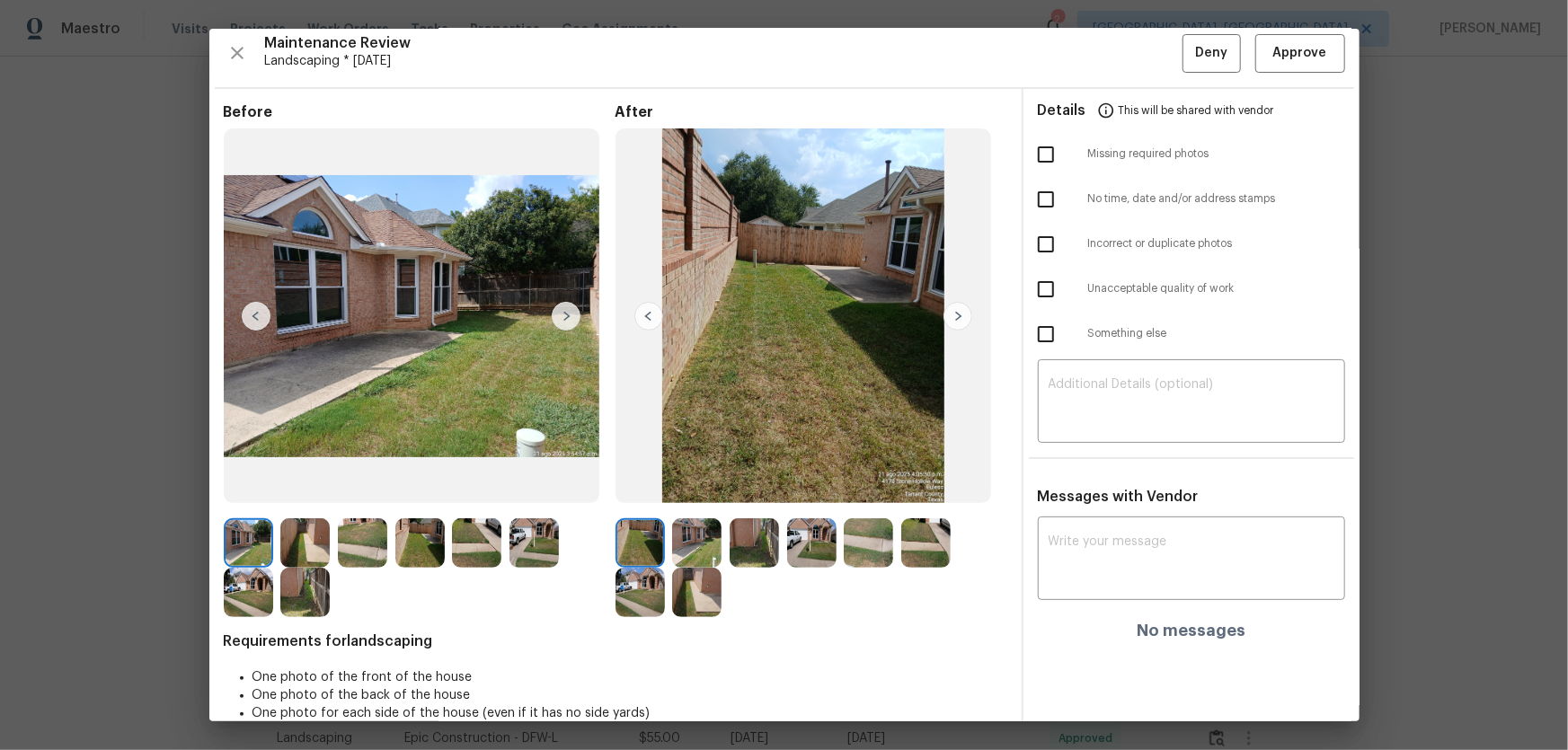
scroll to position [36, 0]
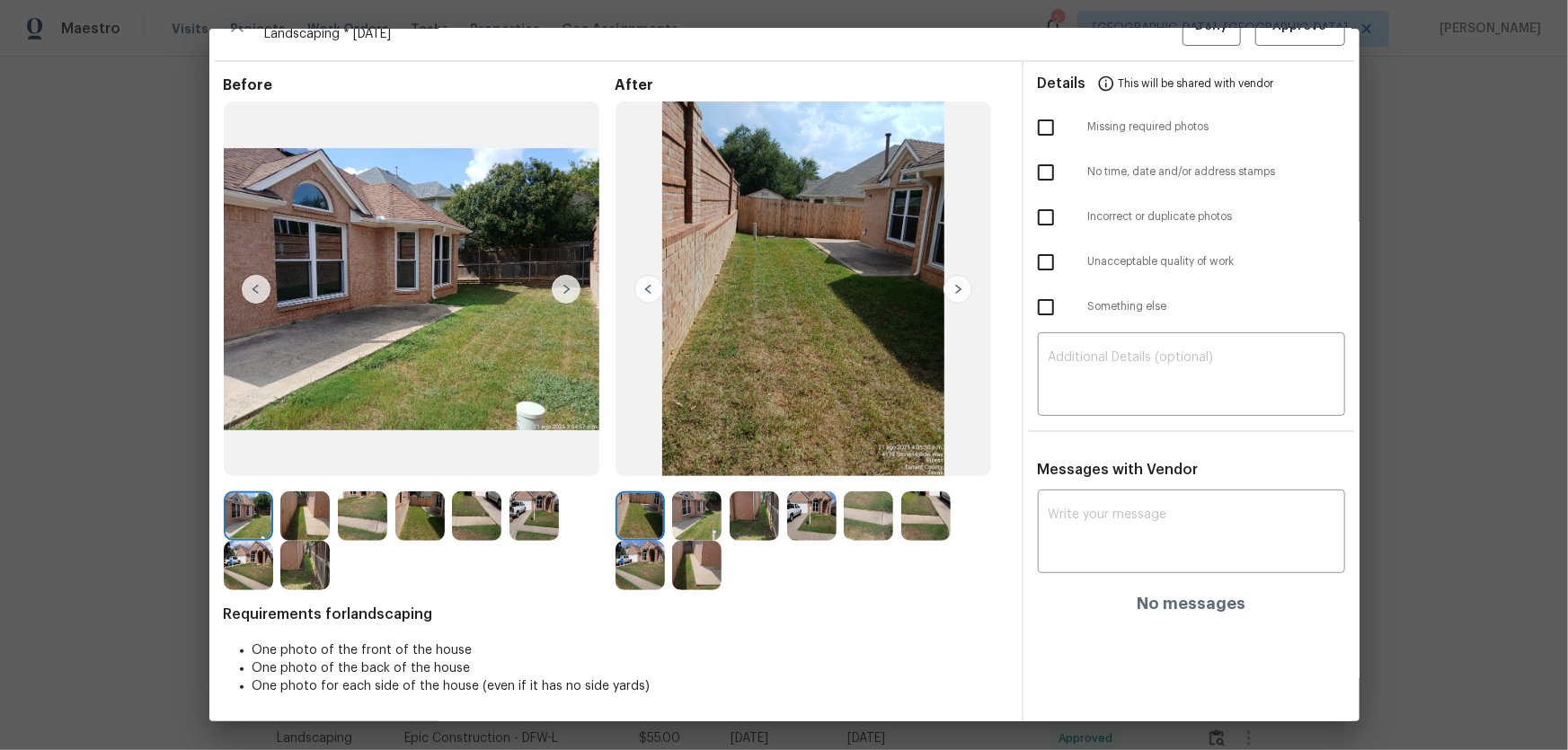
click at [692, 494] on img at bounding box center [697, 516] width 50 height 50
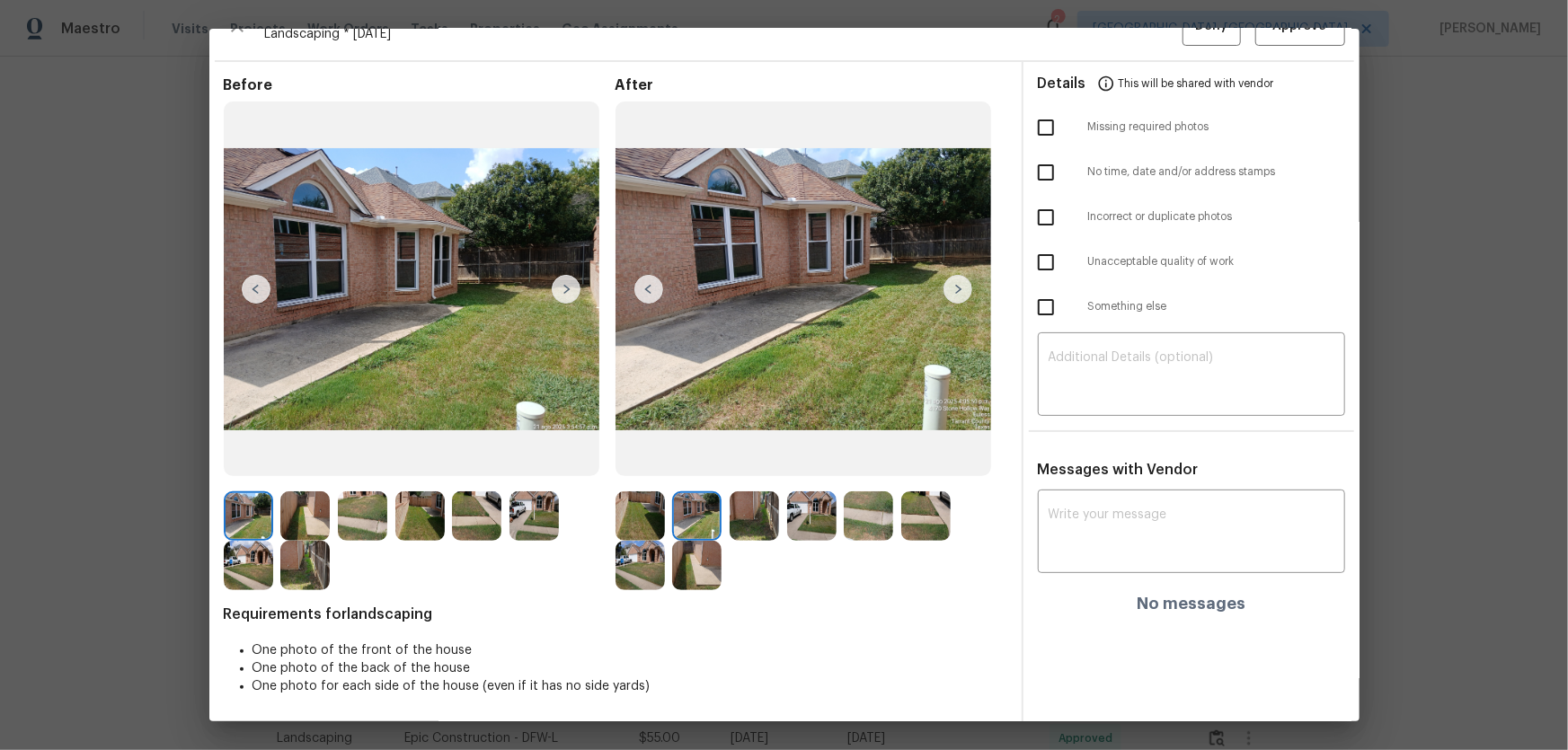
click at [731, 494] on img at bounding box center [754, 516] width 50 height 50
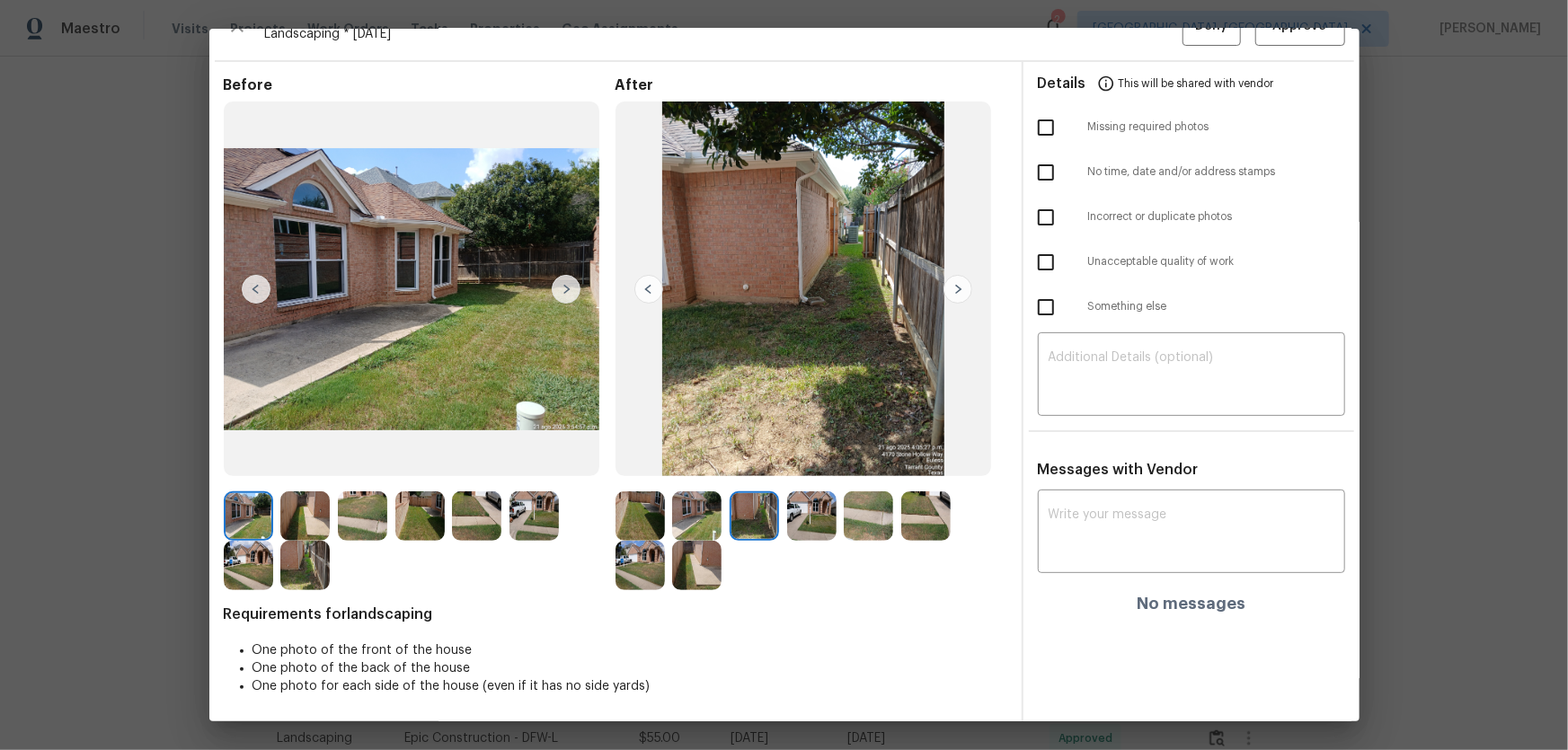
click at [802, 494] on img at bounding box center [812, 516] width 50 height 50
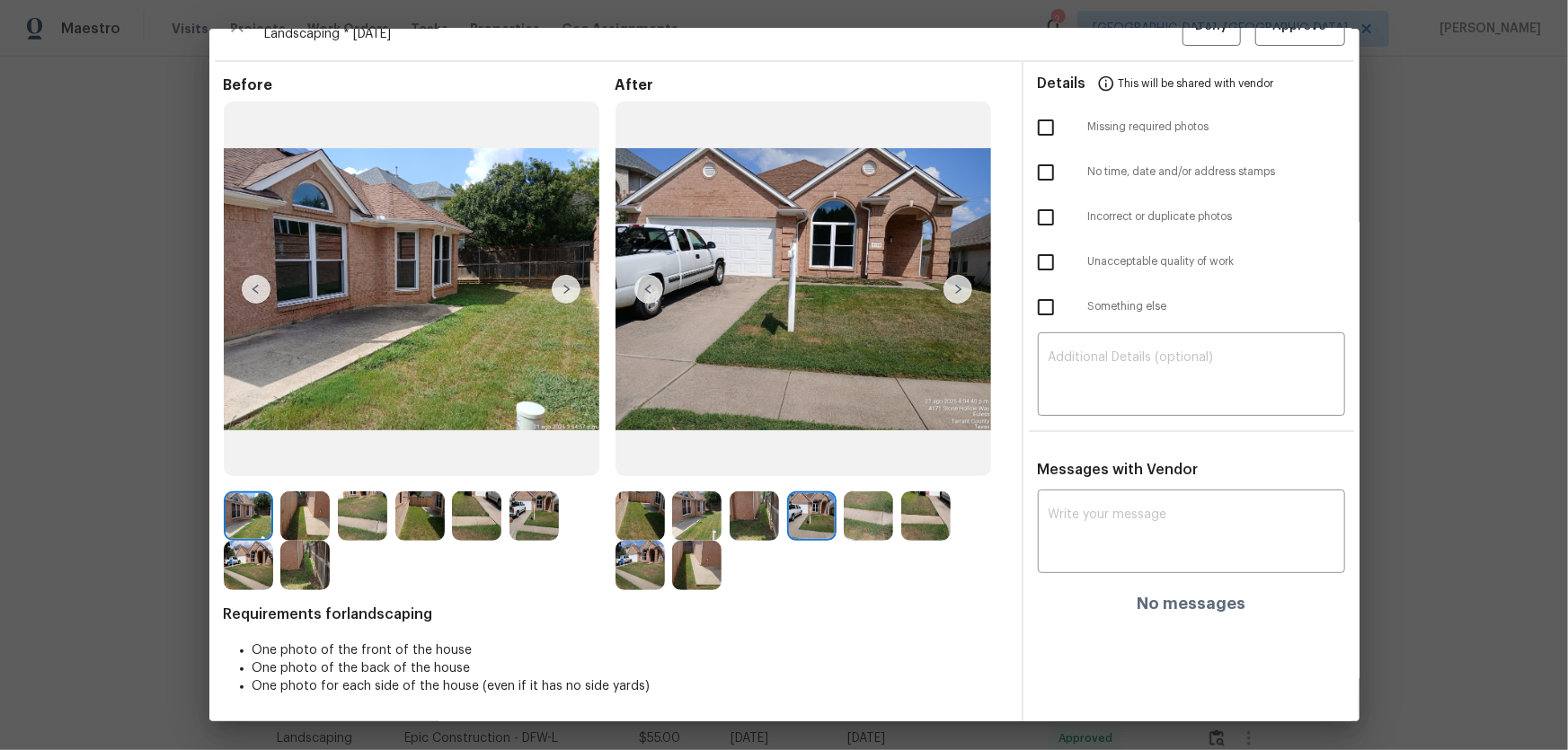
click at [853, 494] on img at bounding box center [868, 516] width 50 height 50
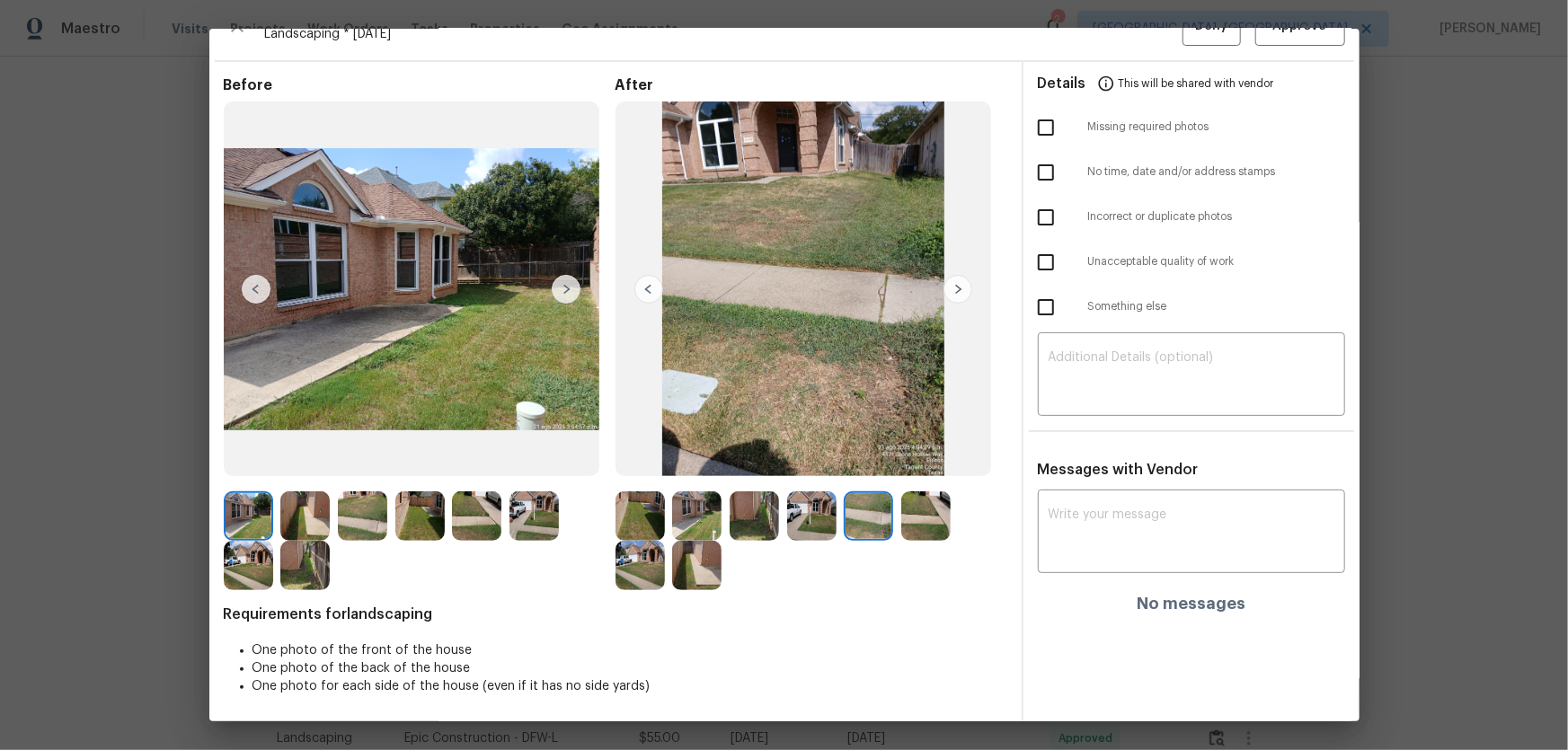
click at [944, 494] on img at bounding box center [926, 516] width 50 height 50
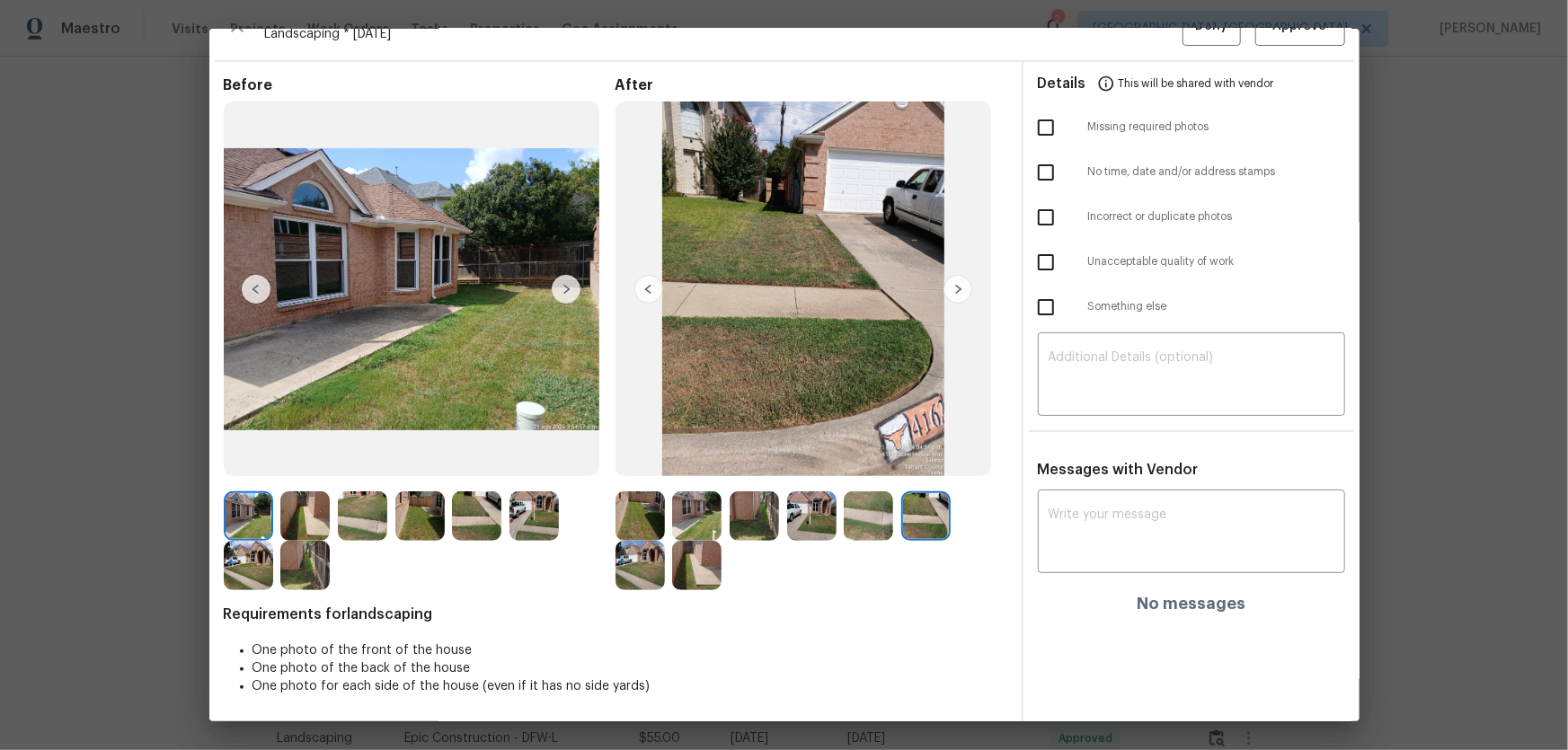
click at [640, 494] on img at bounding box center [640, 565] width 50 height 50
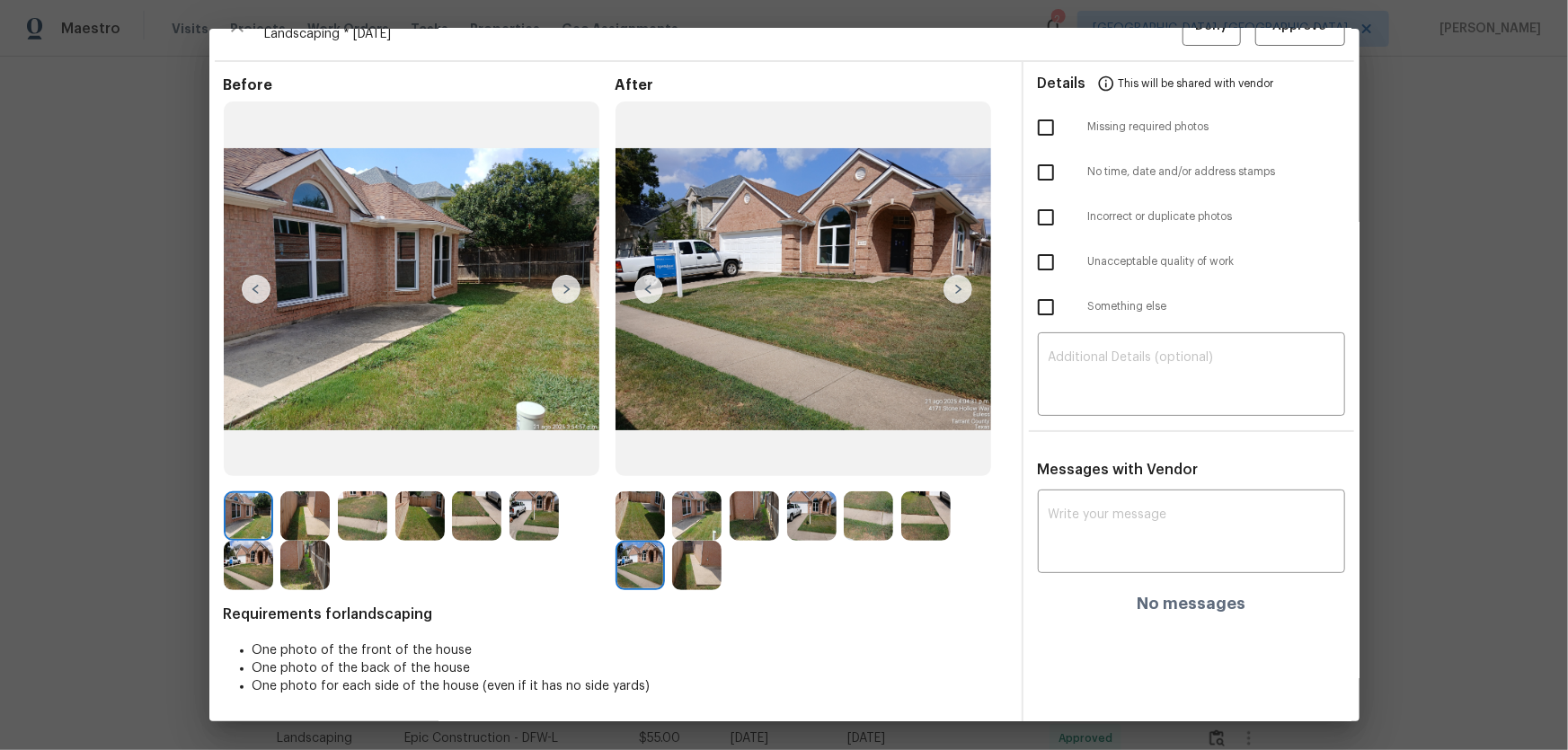
click at [709, 494] on img at bounding box center [697, 565] width 50 height 50
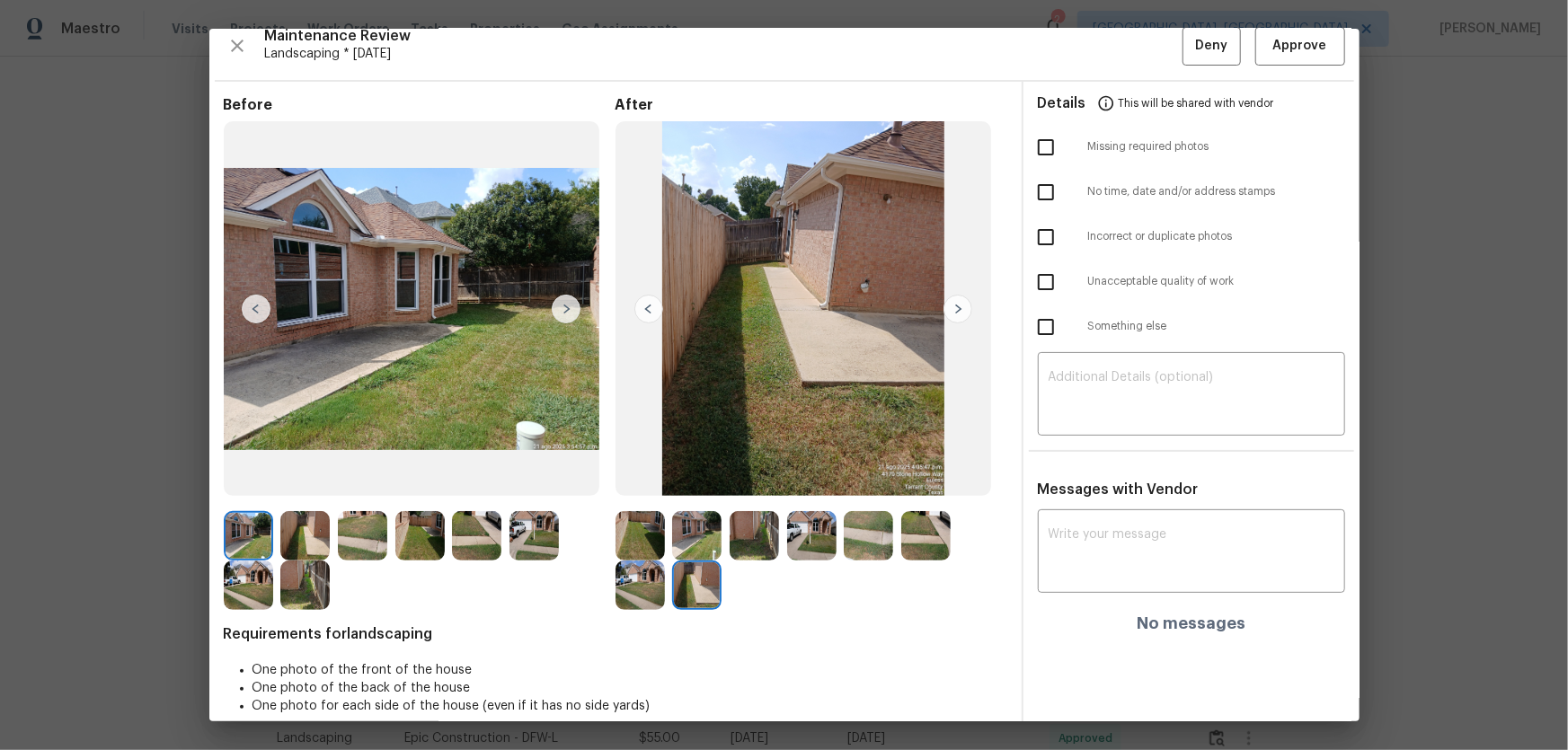
scroll to position [0, 0]
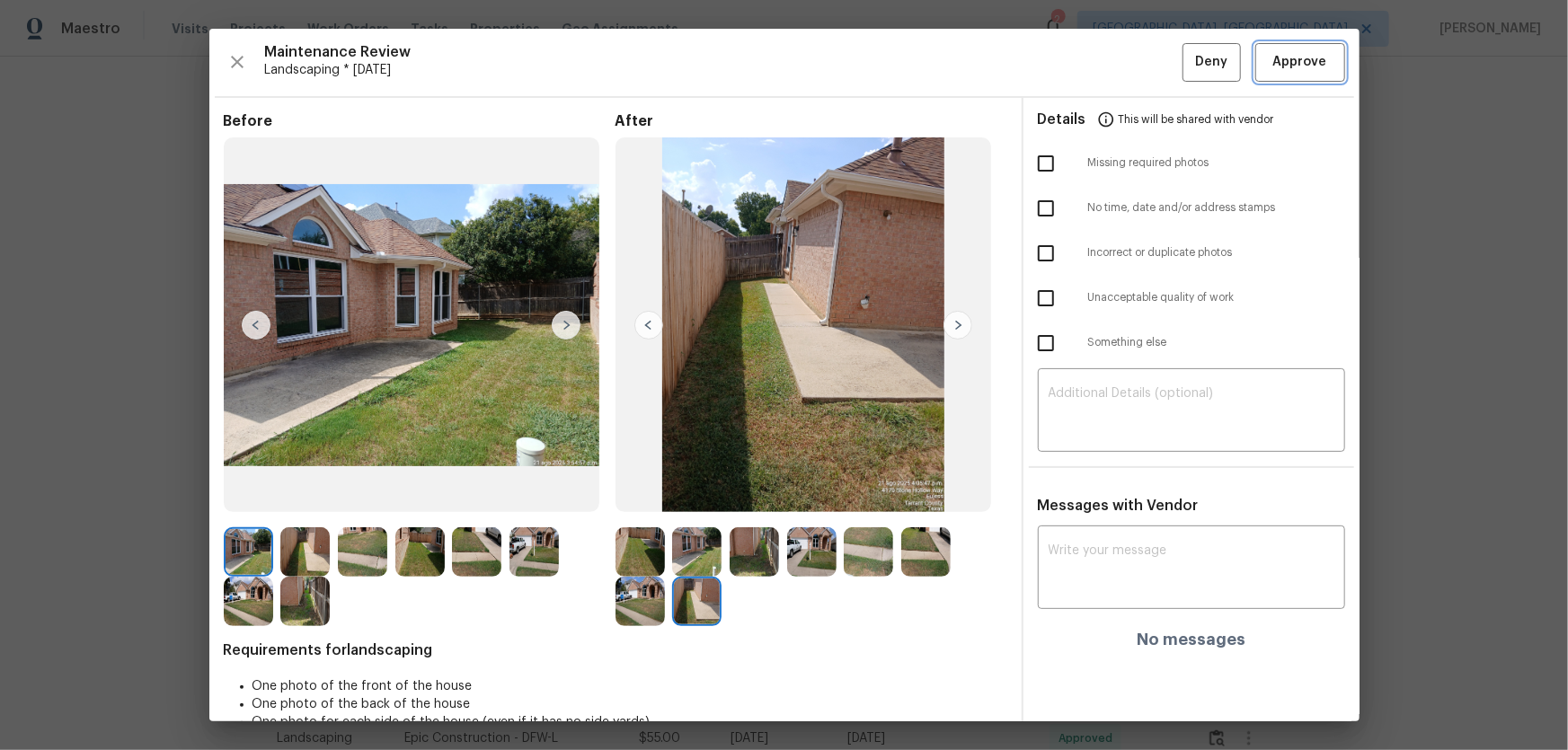
click at [1116, 72] on span "Approve" at bounding box center [1300, 62] width 54 height 22
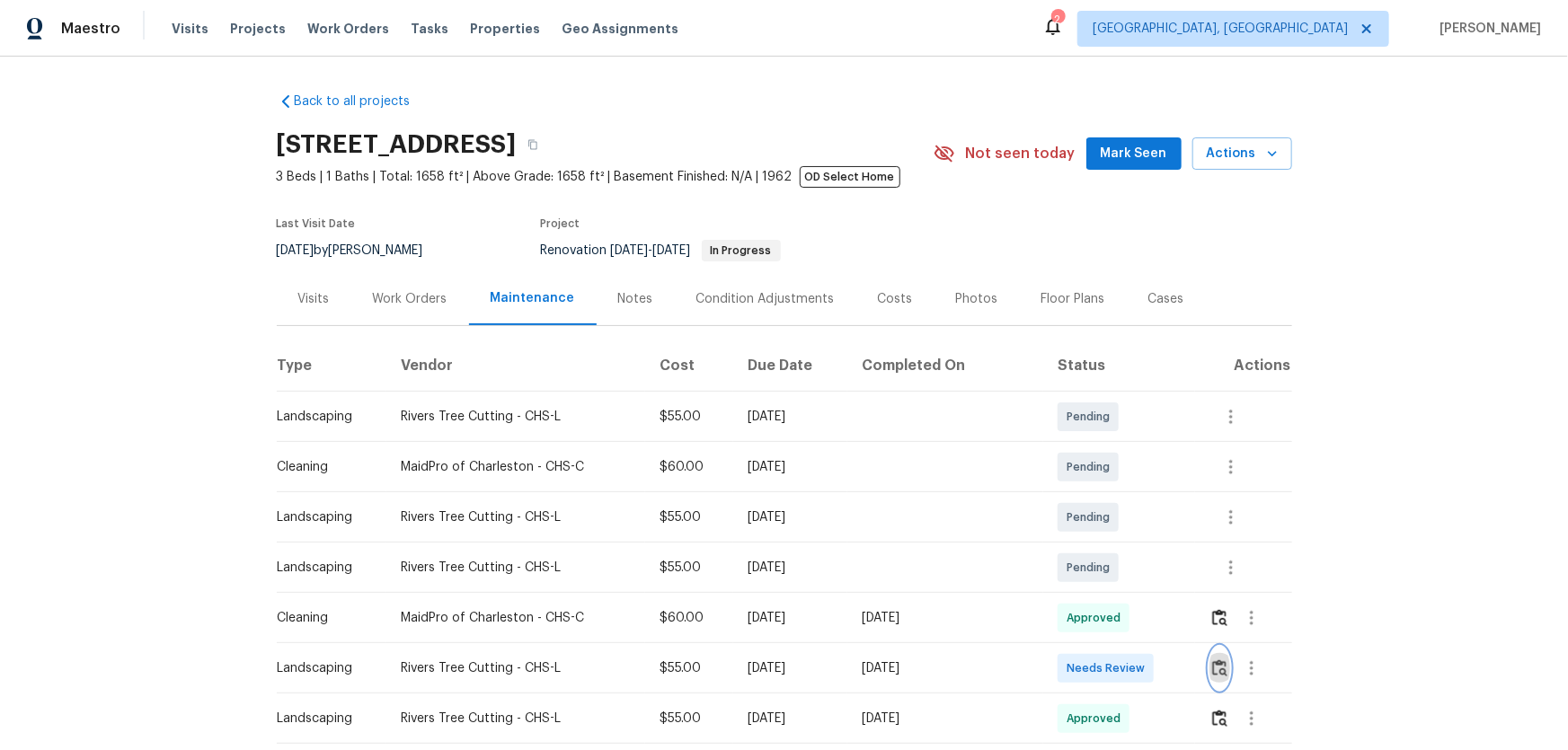
click at [1116, 494] on img "button" at bounding box center [1219, 667] width 16 height 17
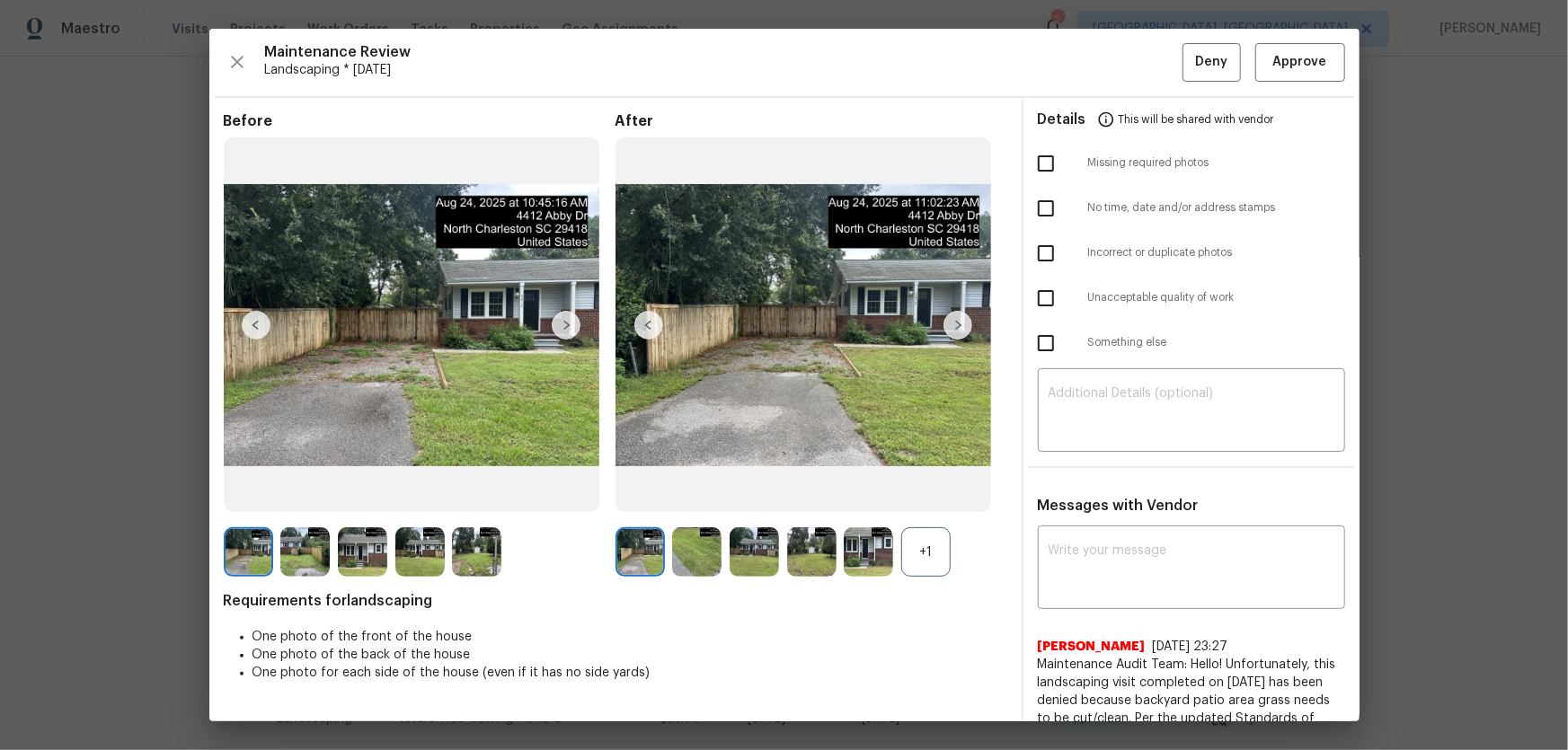
click at [921, 494] on div "+1" at bounding box center [926, 552] width 50 height 50
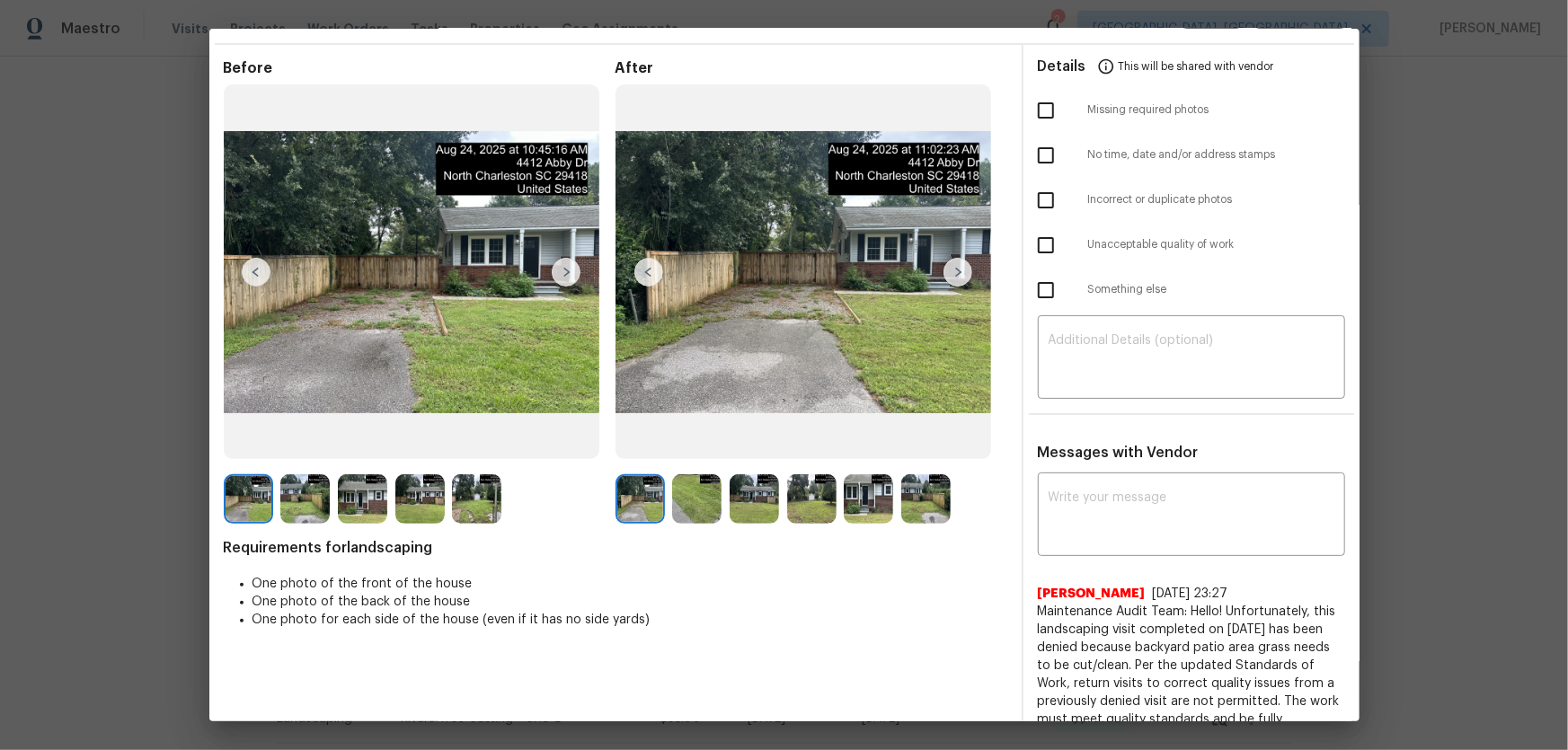
scroll to position [81, 0]
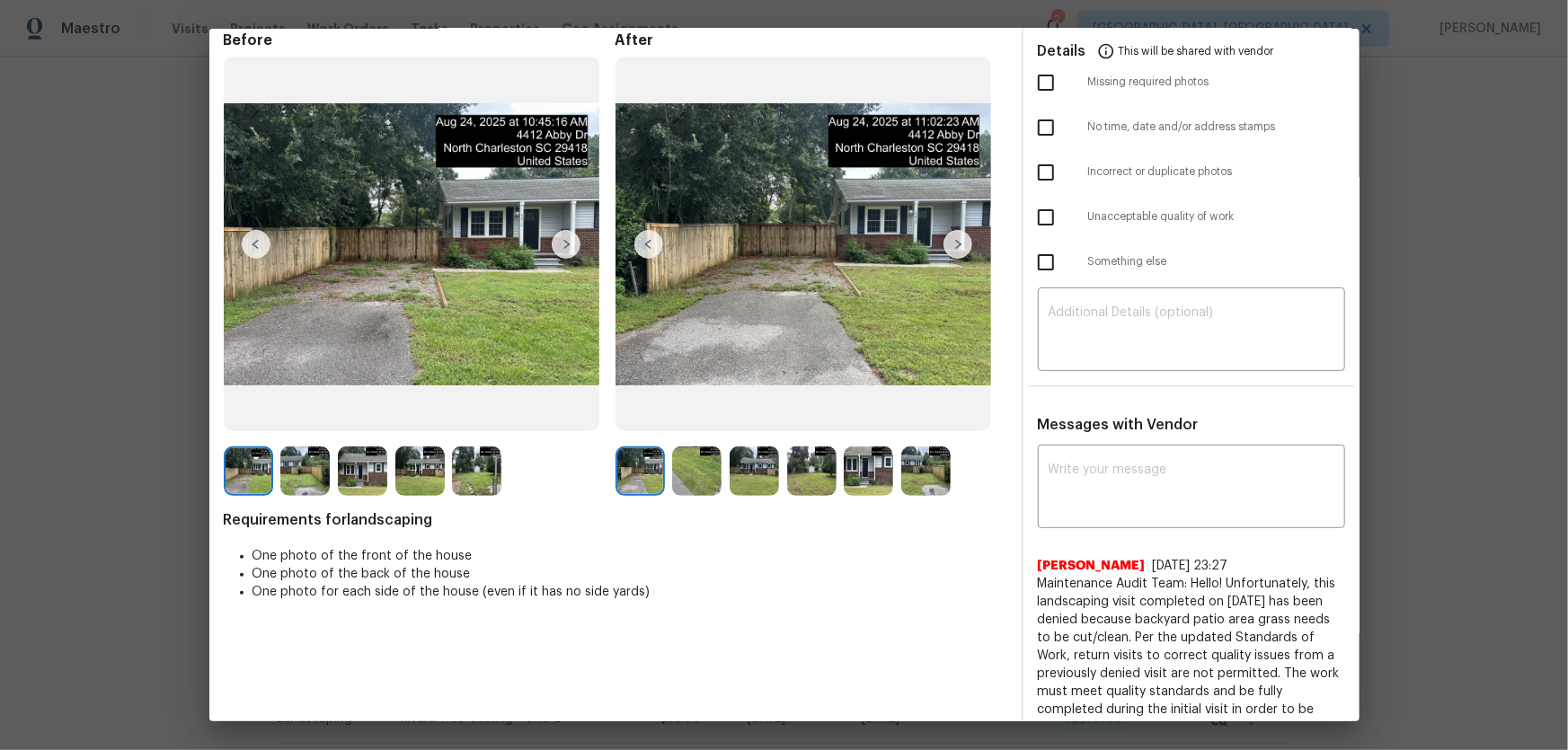
click at [673, 460] on img at bounding box center [697, 472] width 50 height 50
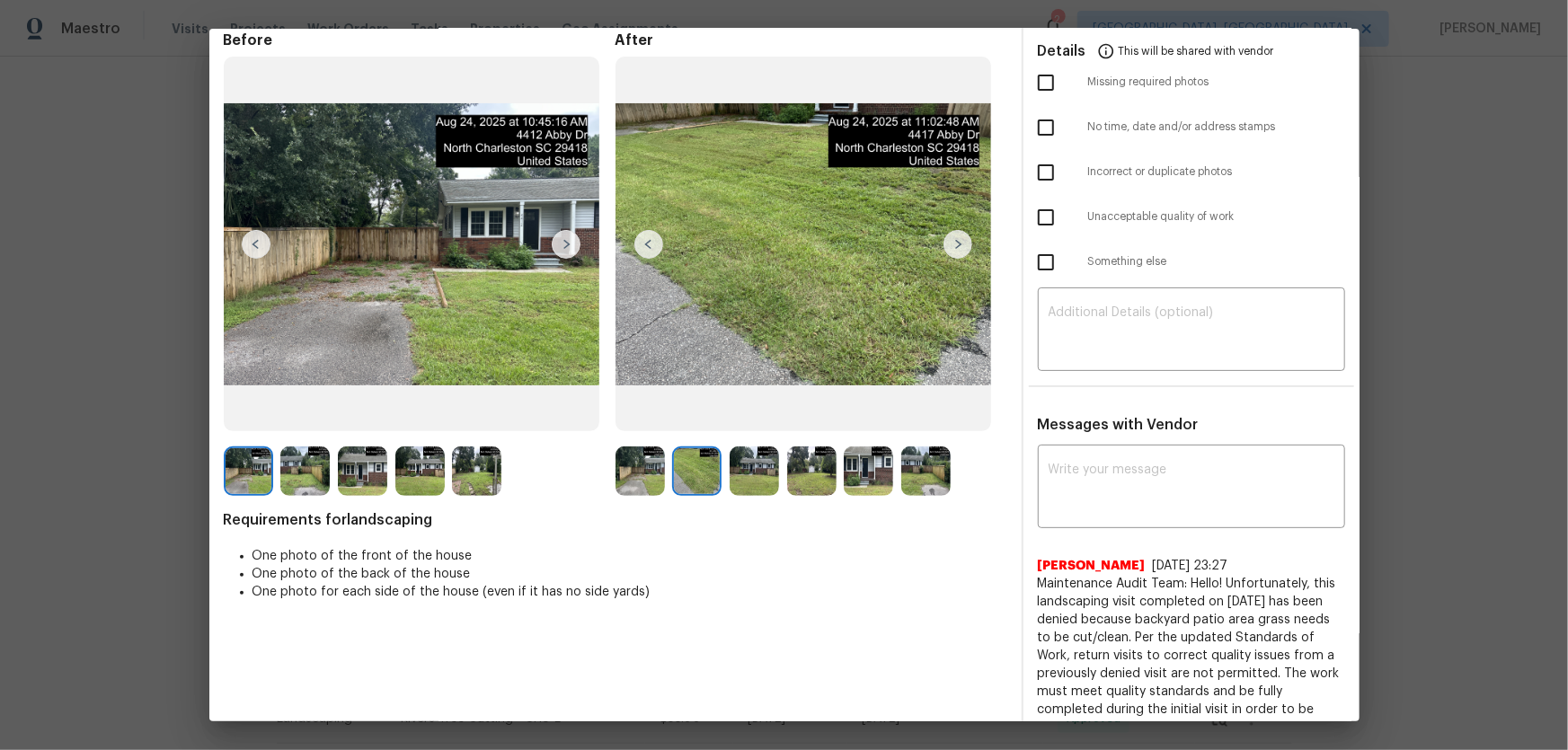
click at [757, 459] on img at bounding box center [754, 472] width 50 height 50
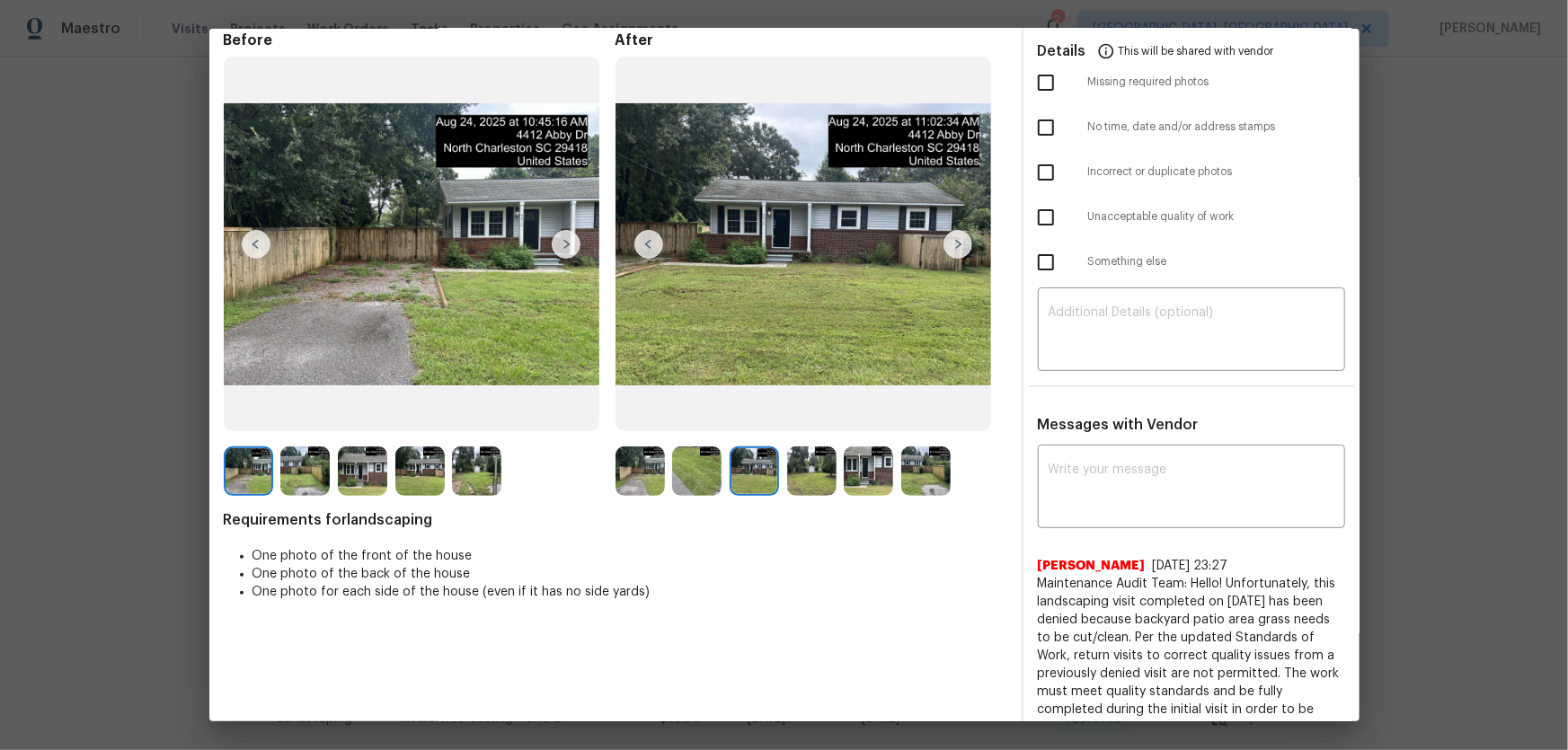
click at [807, 473] on img at bounding box center [812, 472] width 50 height 50
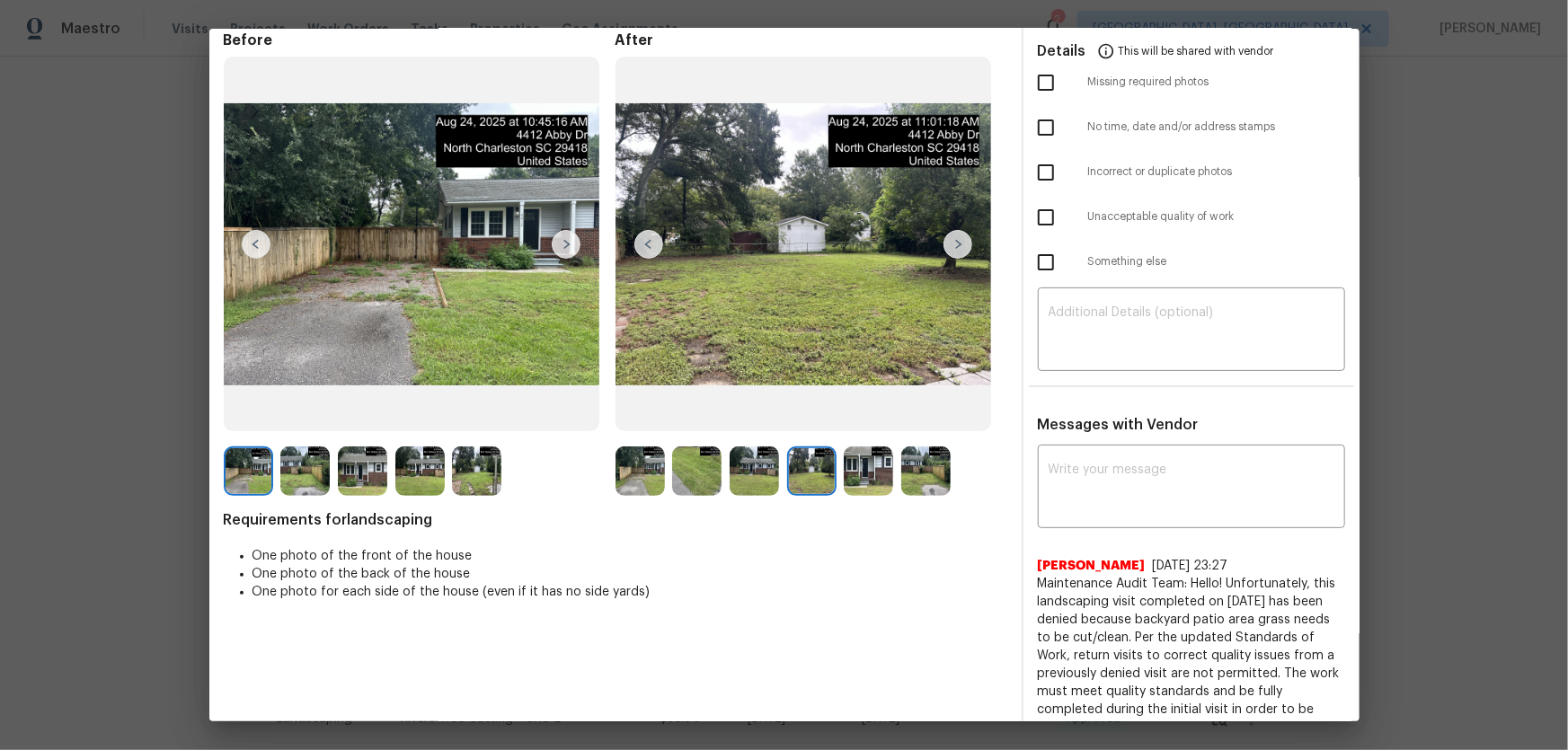
click at [850, 473] on img at bounding box center [868, 472] width 50 height 50
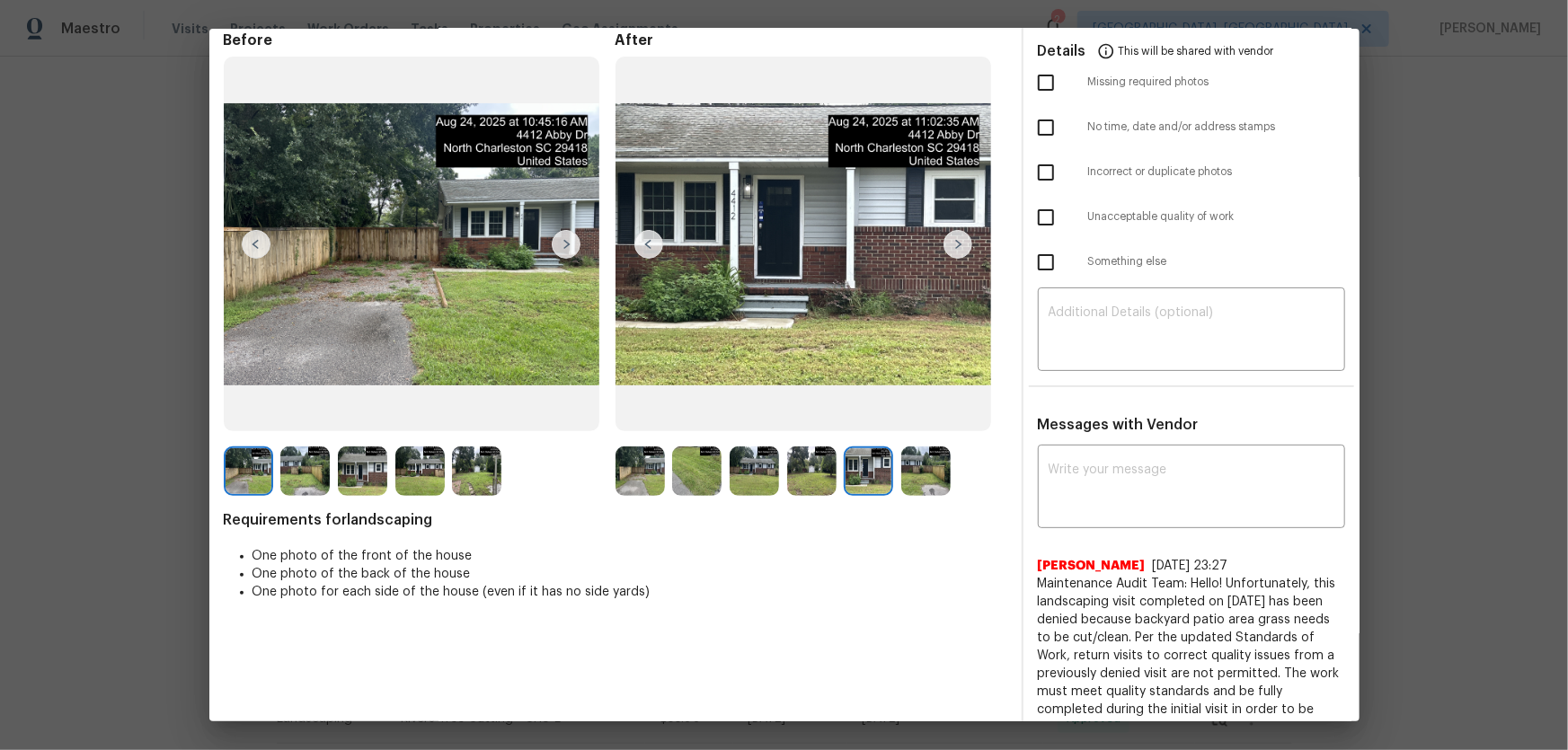
click at [919, 479] on img at bounding box center [926, 472] width 50 height 50
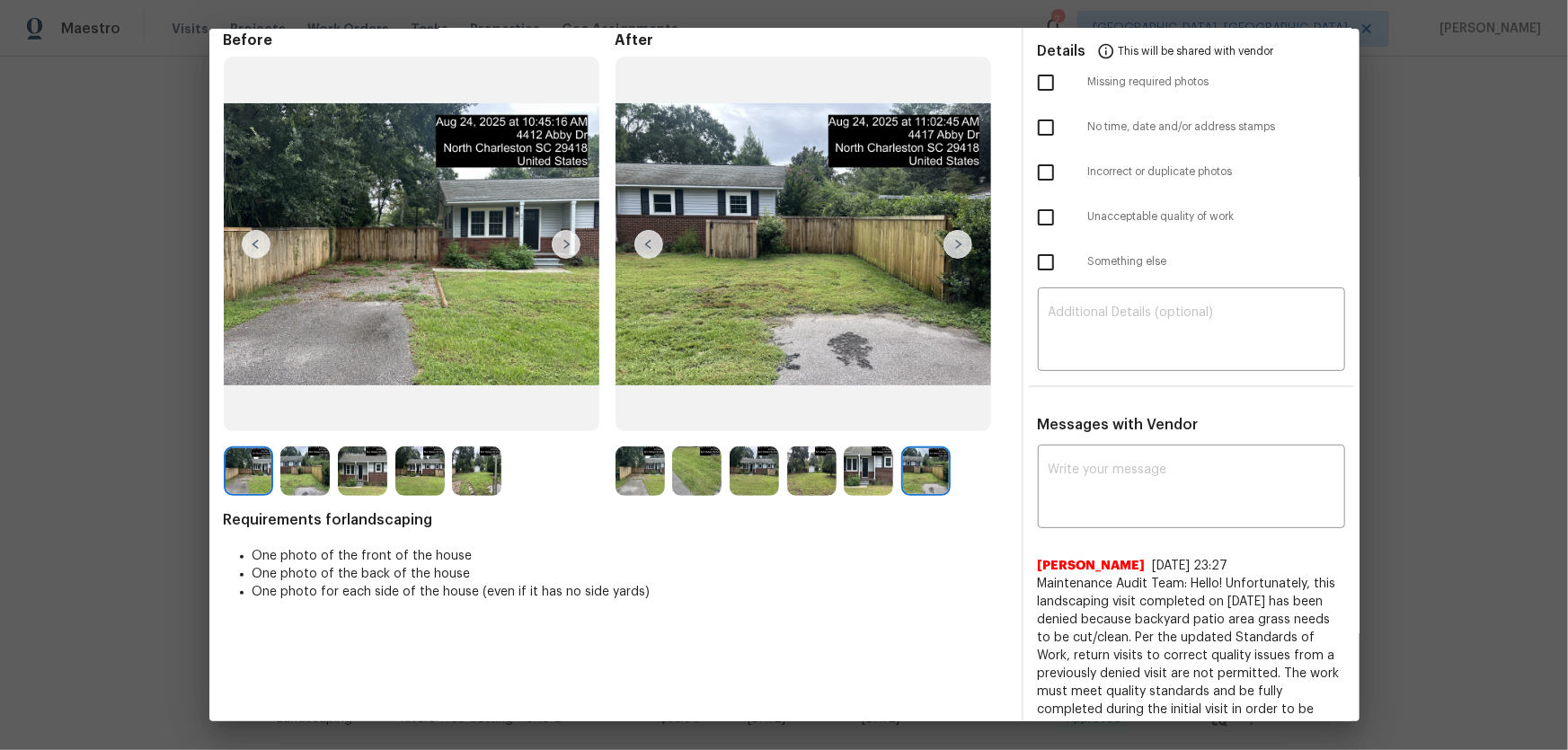
scroll to position [0, 0]
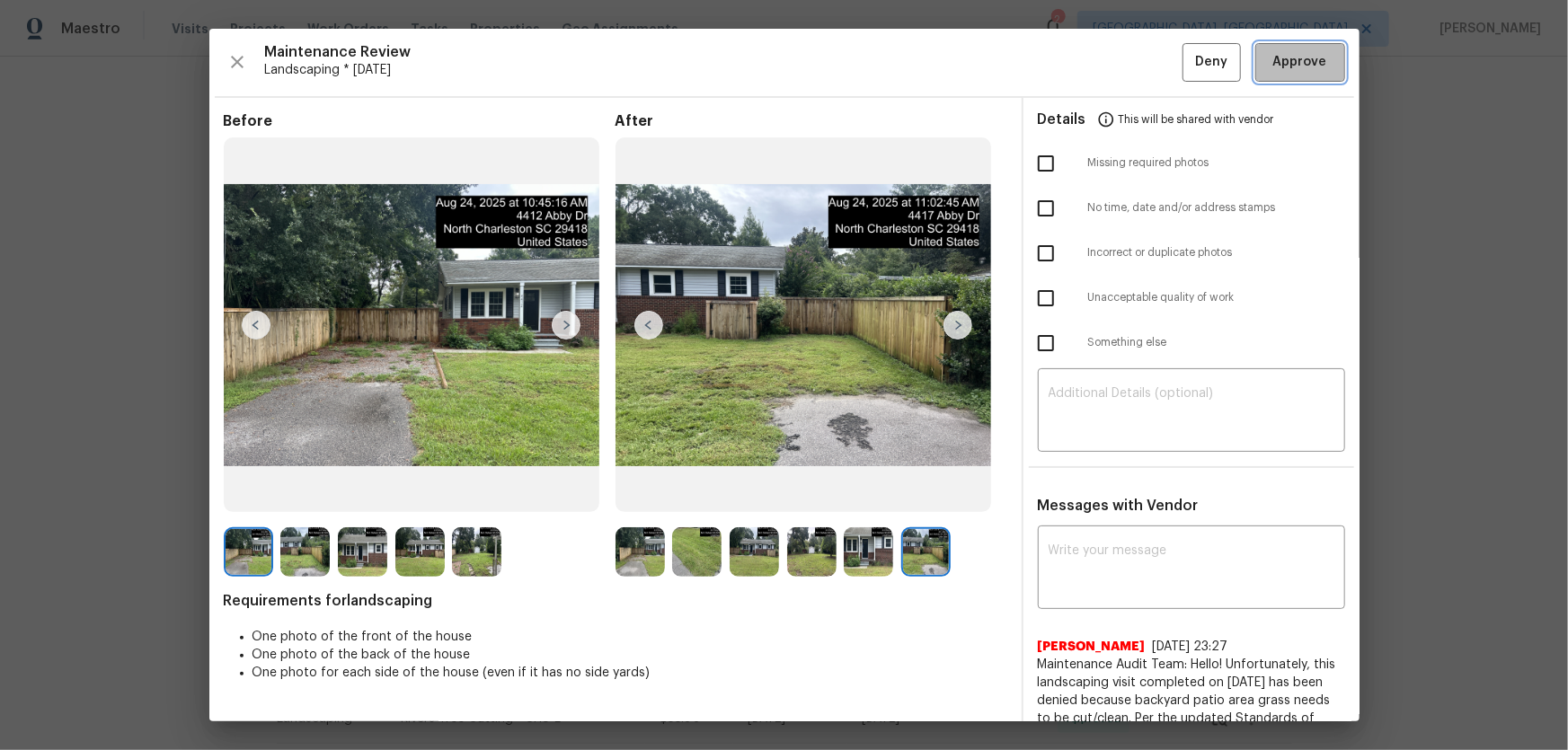
click at [1116, 59] on span "Approve" at bounding box center [1300, 62] width 54 height 22
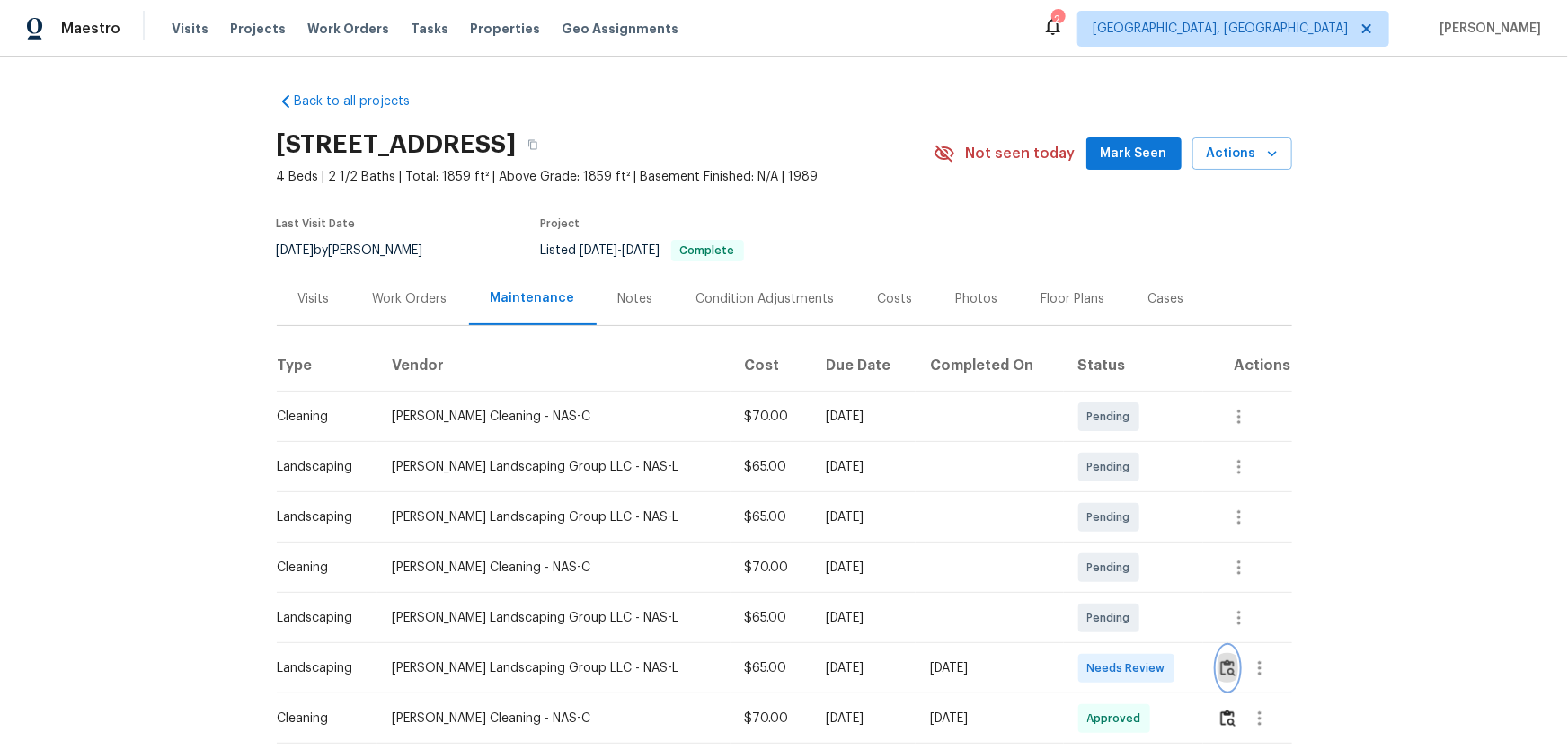
click at [1220, 668] on img "button" at bounding box center [1228, 667] width 16 height 17
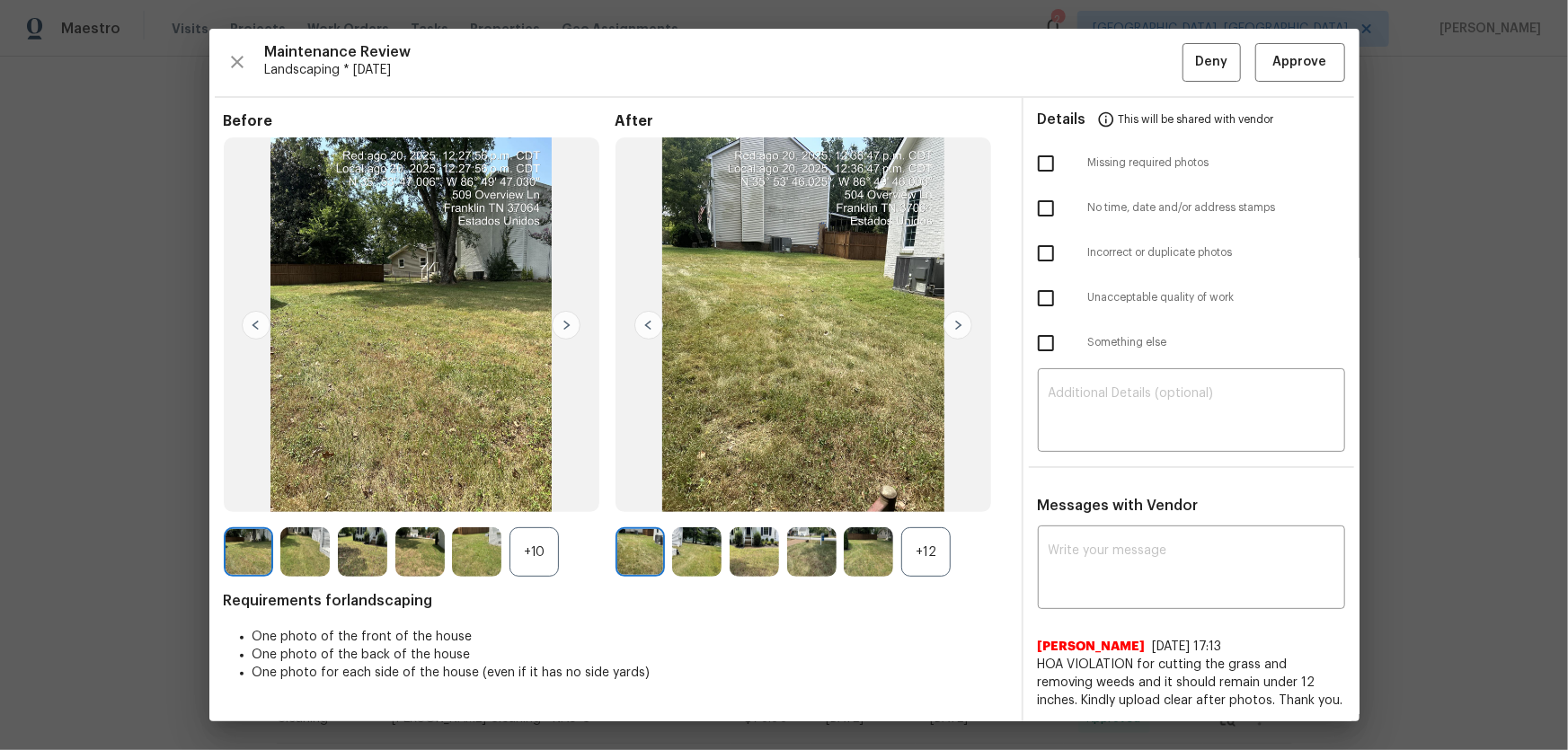
click at [926, 556] on div "+12" at bounding box center [926, 552] width 50 height 50
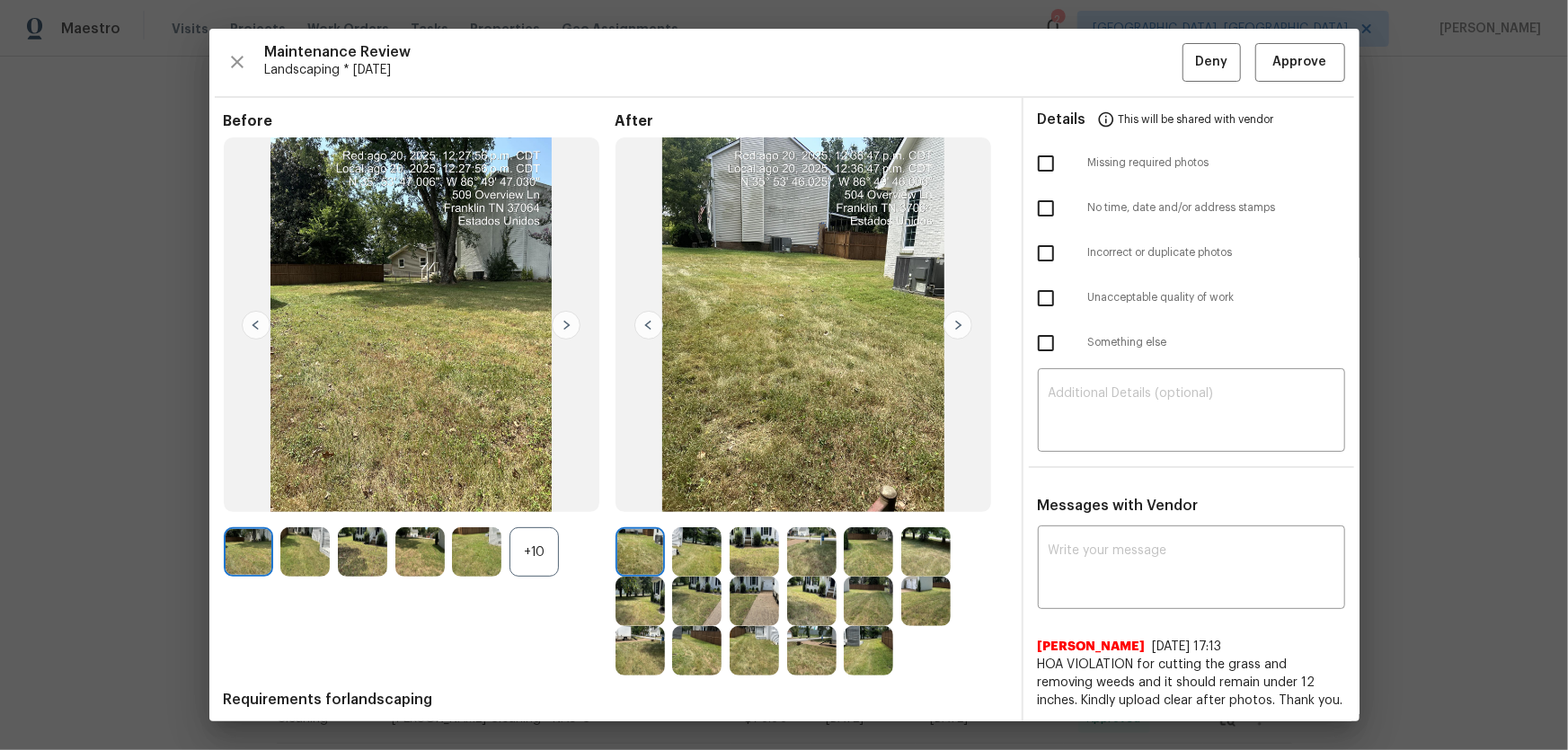
click at [532, 569] on div "+10" at bounding box center [534, 552] width 50 height 50
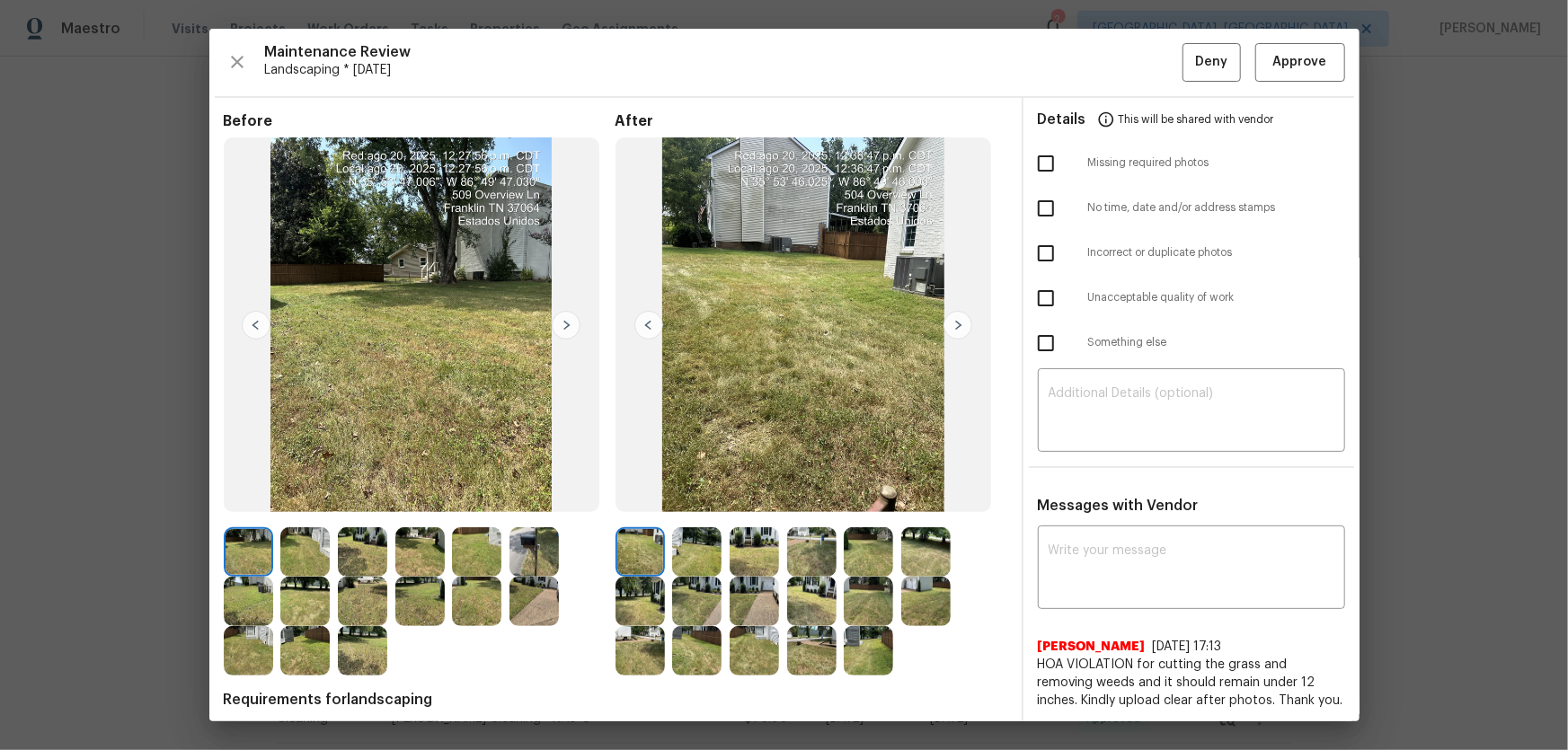
scroll to position [81, 0]
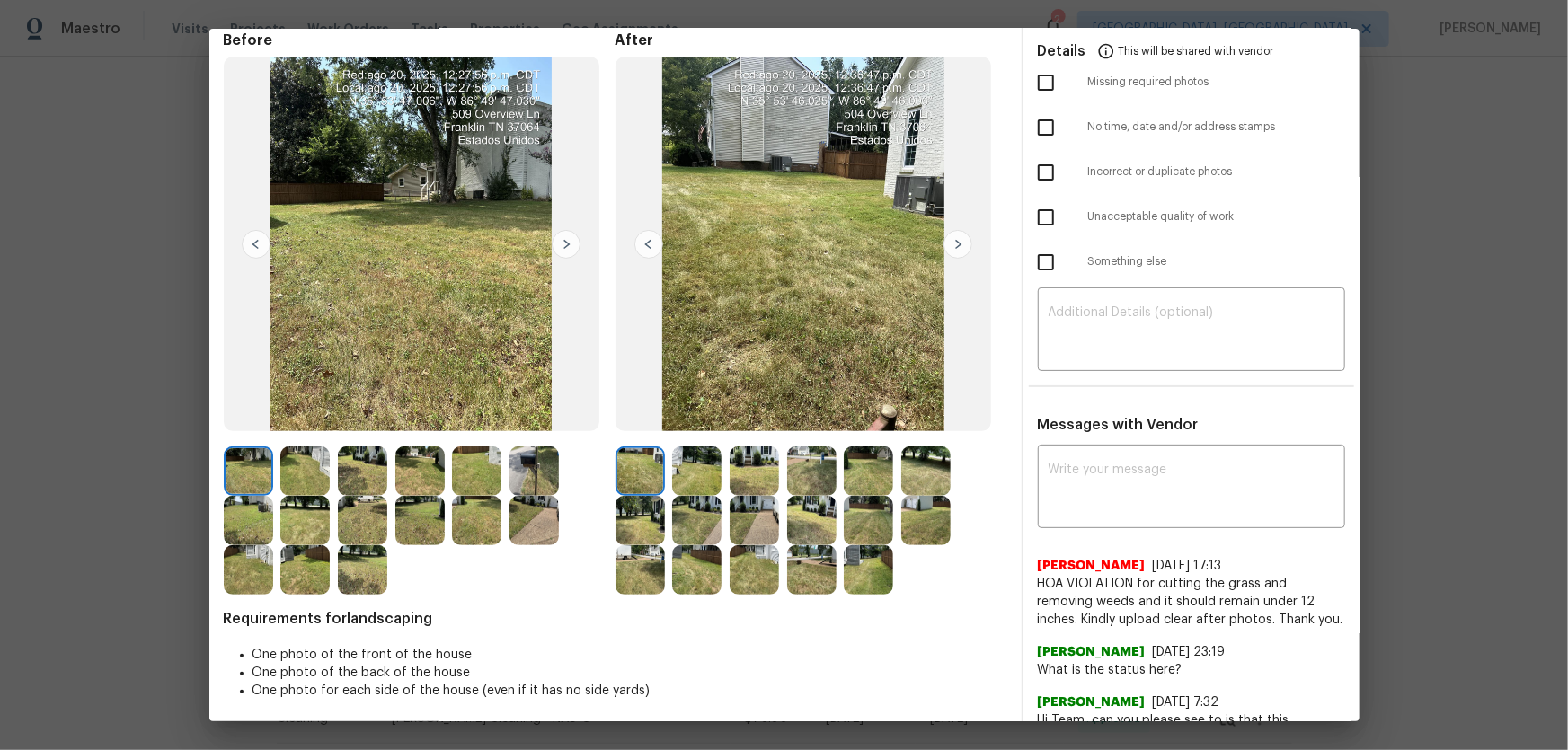
click at [717, 473] on img at bounding box center [697, 472] width 50 height 50
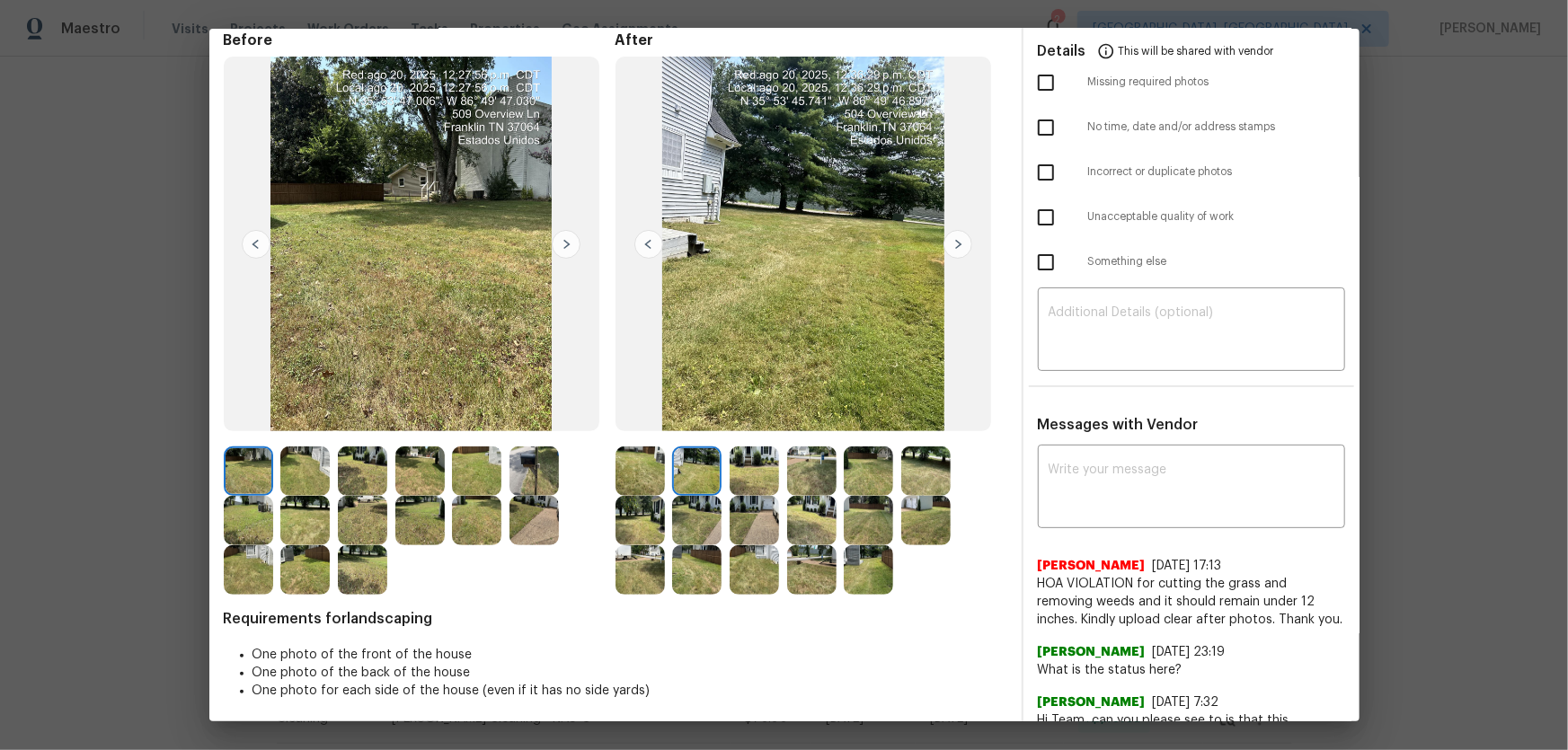
click at [729, 473] on img at bounding box center [754, 472] width 50 height 50
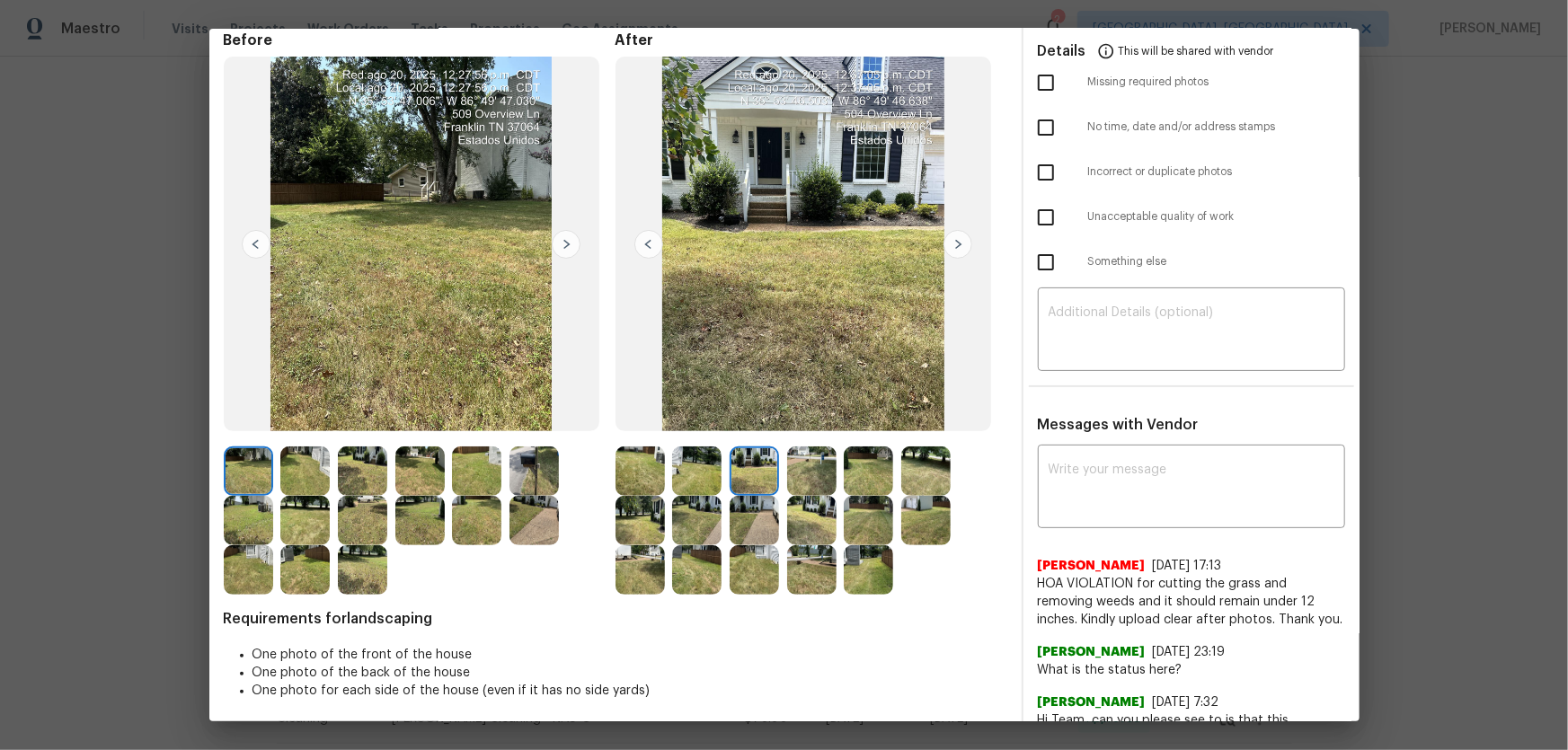
click at [792, 472] on img at bounding box center [812, 472] width 50 height 50
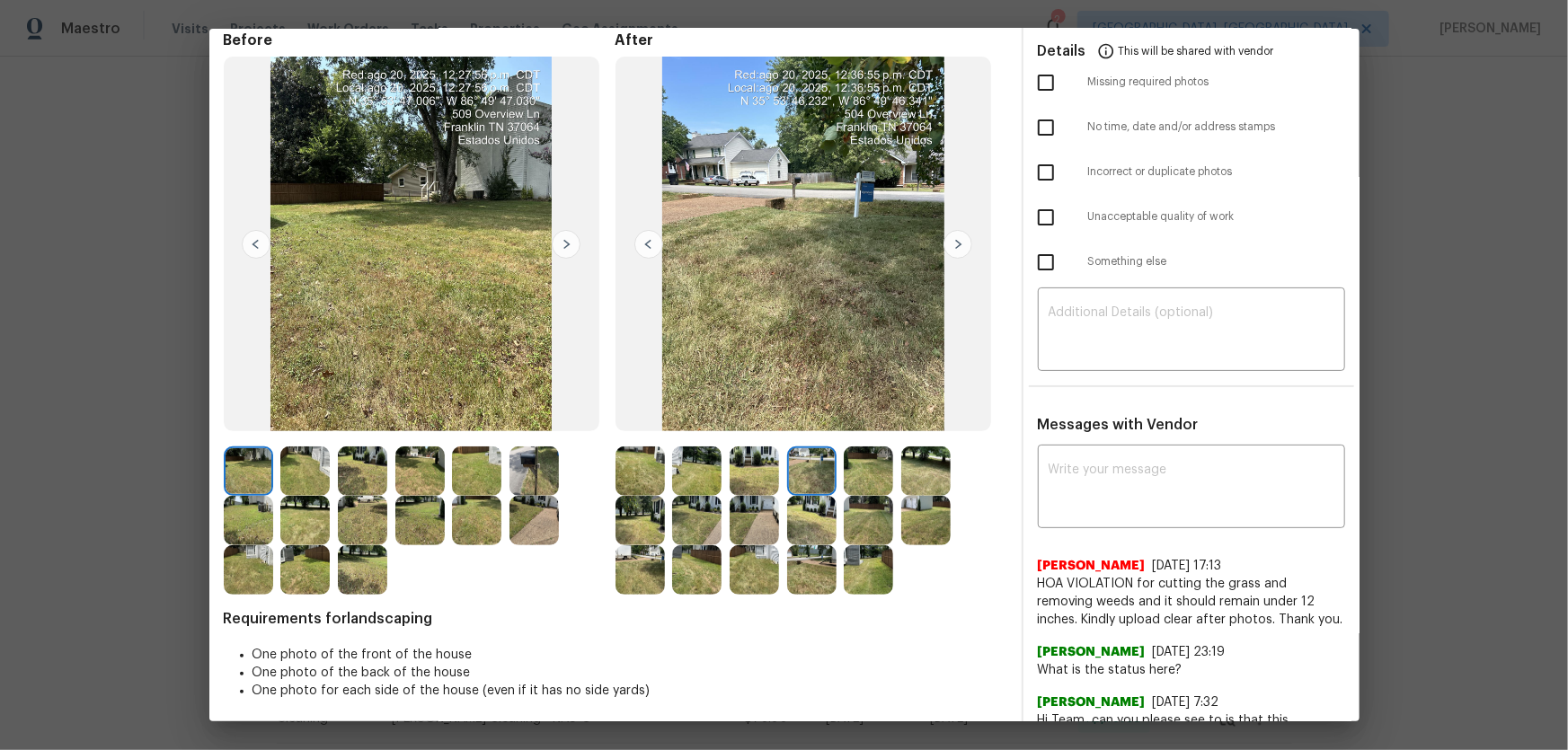
click at [868, 470] on img at bounding box center [868, 472] width 50 height 50
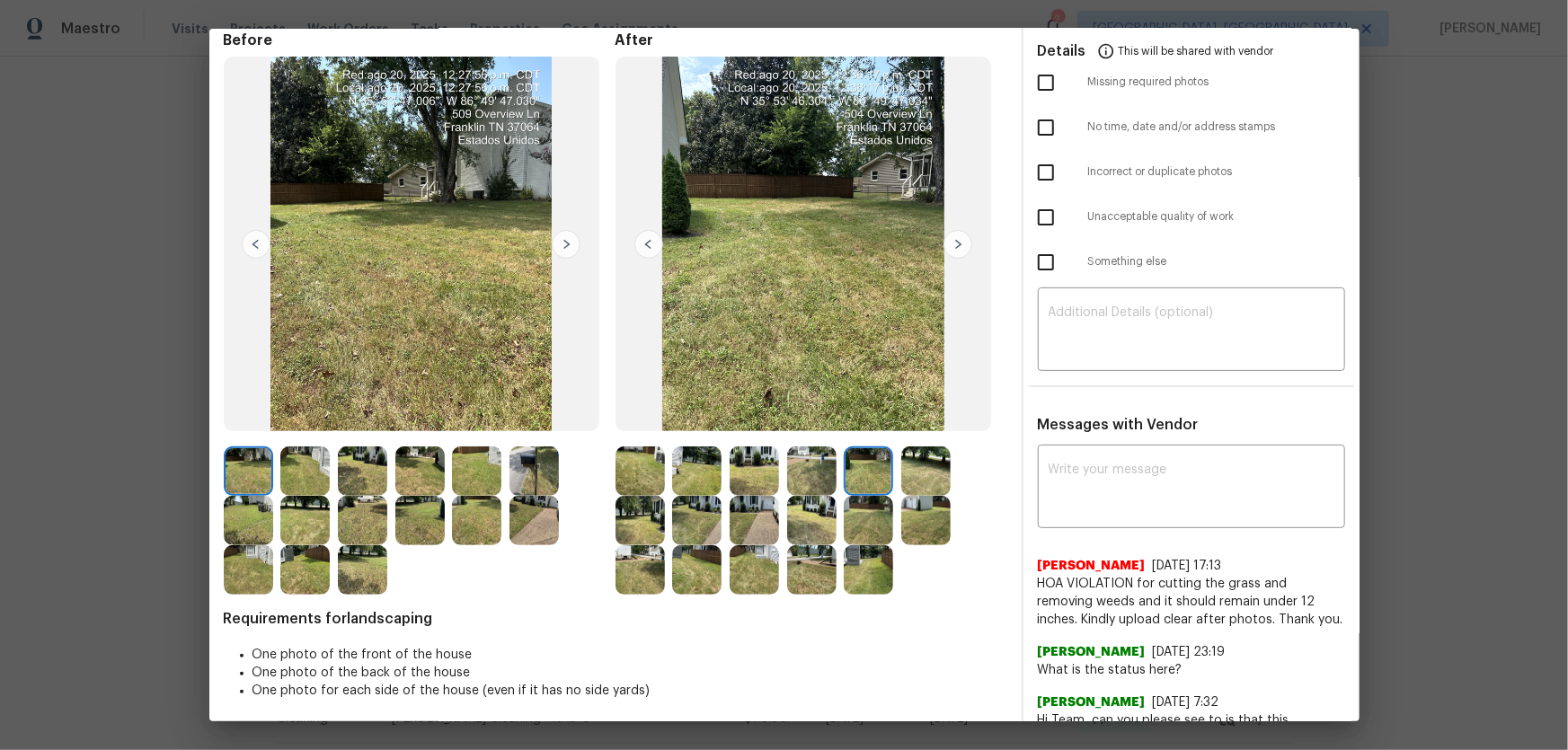
click at [930, 469] on img at bounding box center [926, 472] width 50 height 50
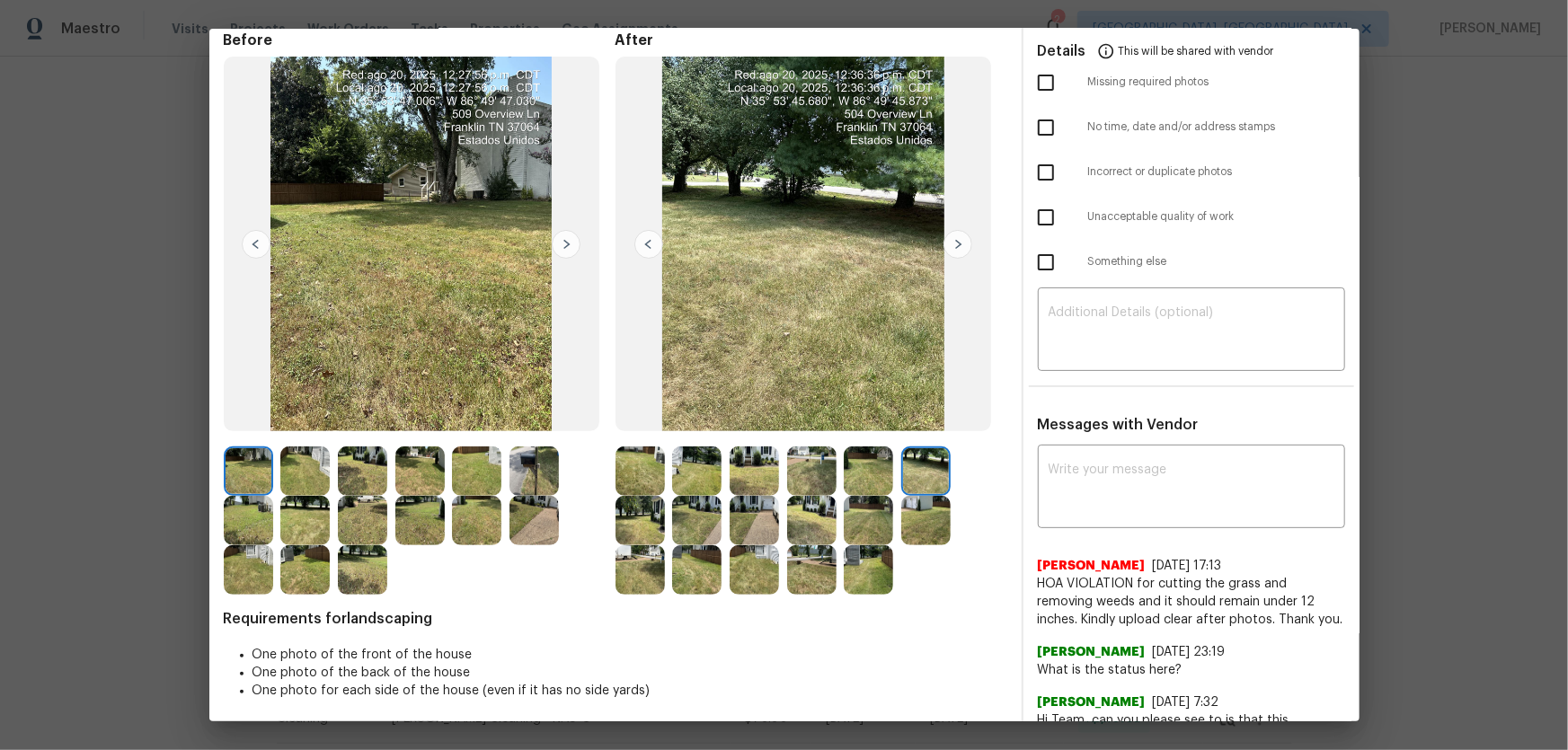
click at [641, 526] on img at bounding box center [640, 520] width 50 height 50
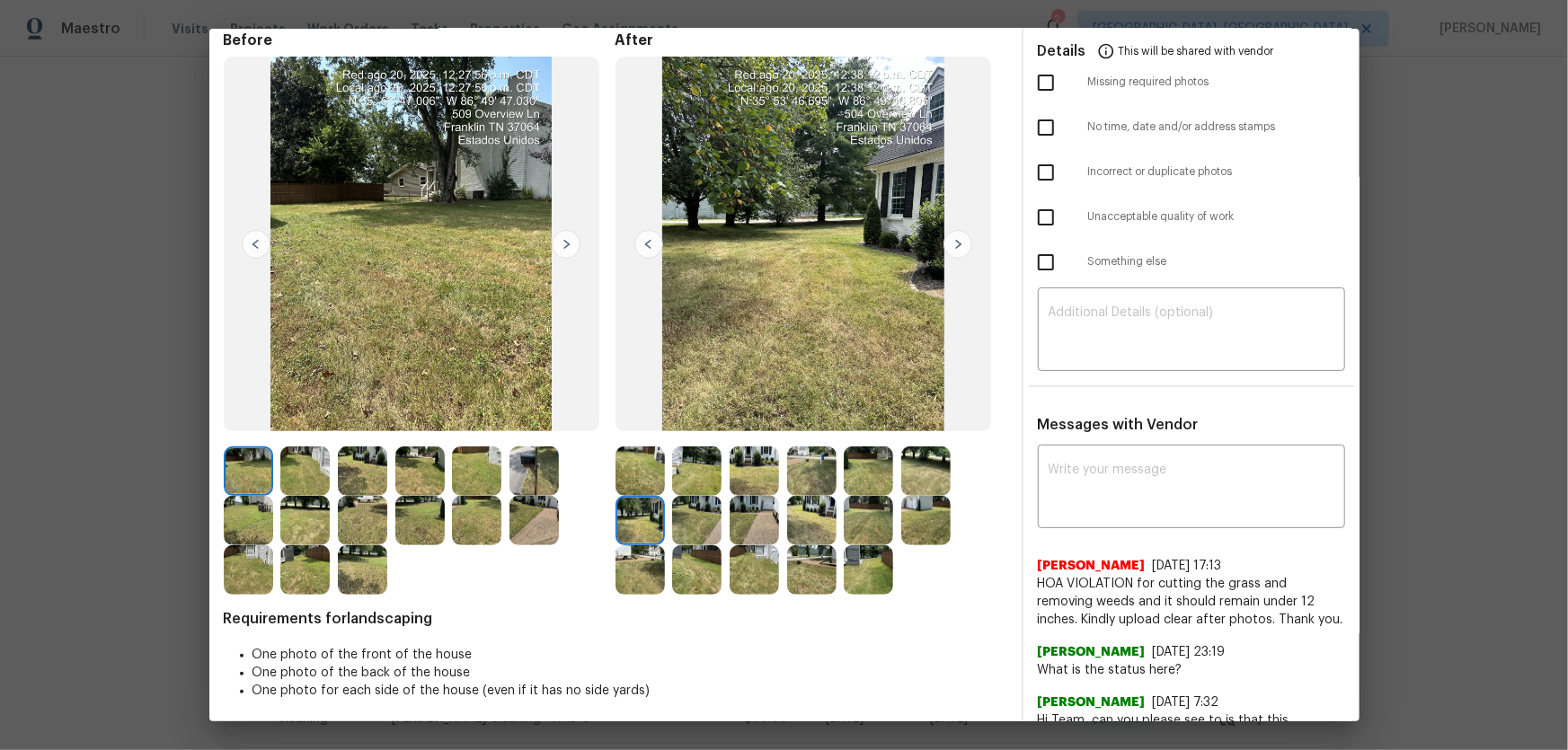
click at [705, 526] on img at bounding box center [697, 520] width 50 height 50
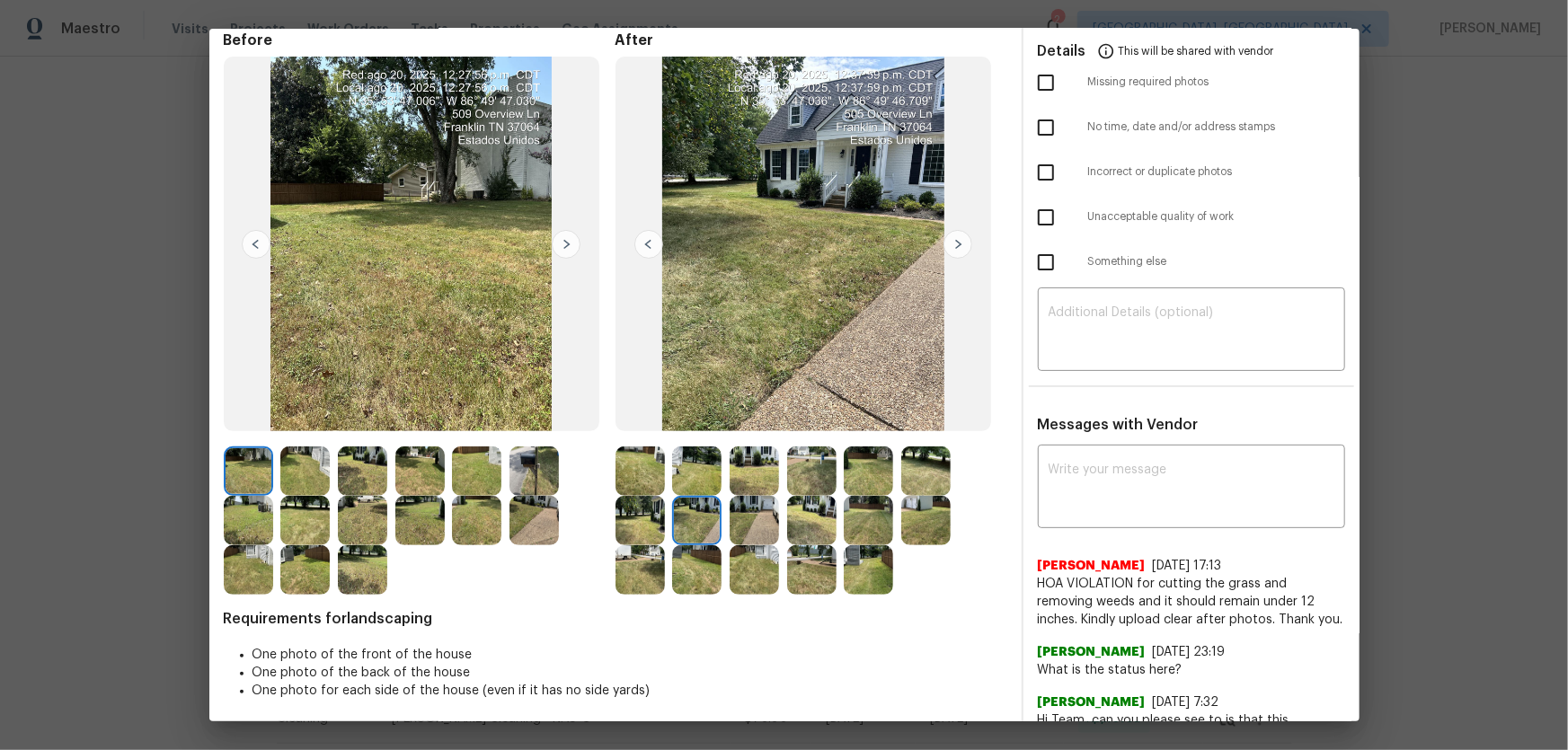
click at [730, 524] on img at bounding box center [754, 520] width 50 height 50
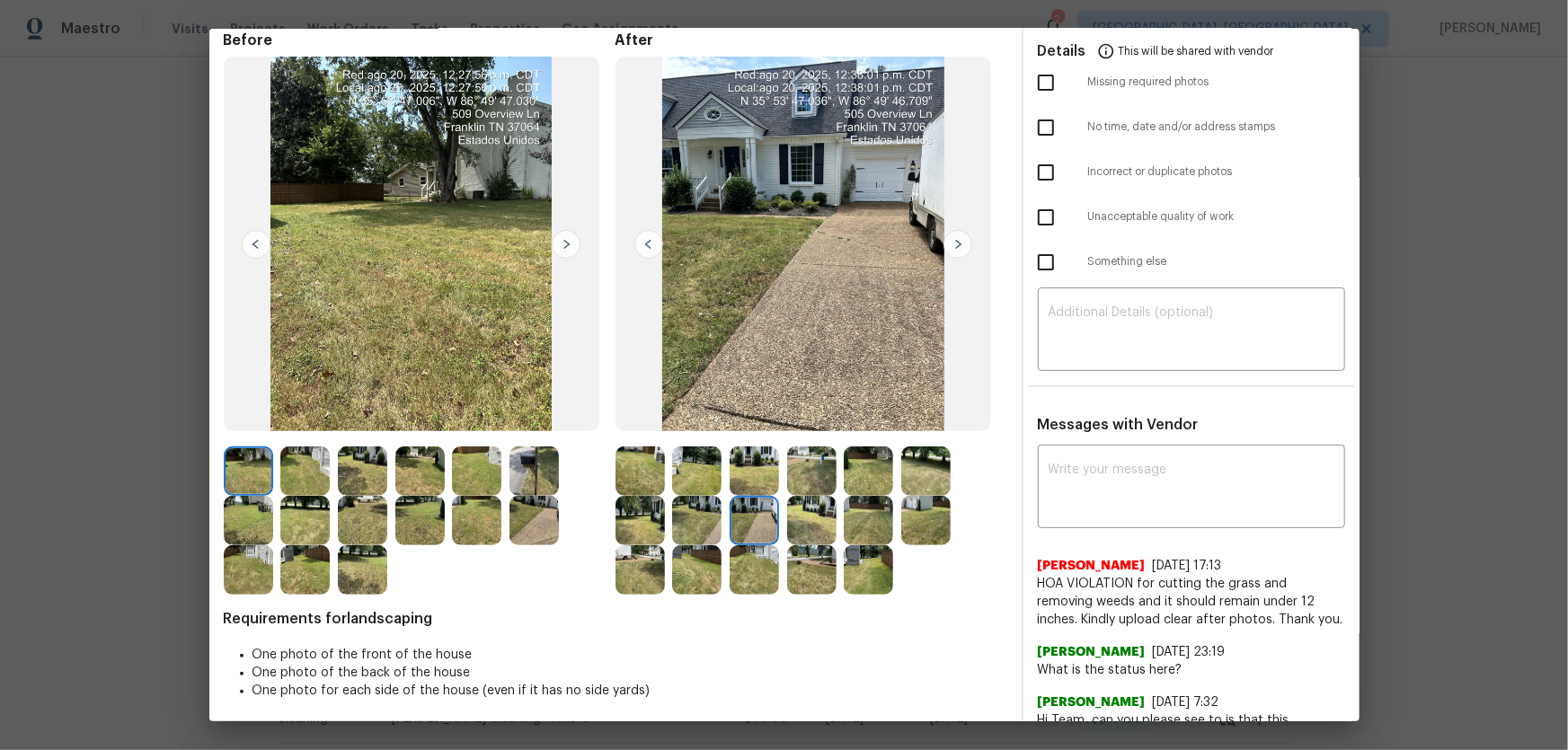
click at [801, 518] on img at bounding box center [812, 520] width 50 height 50
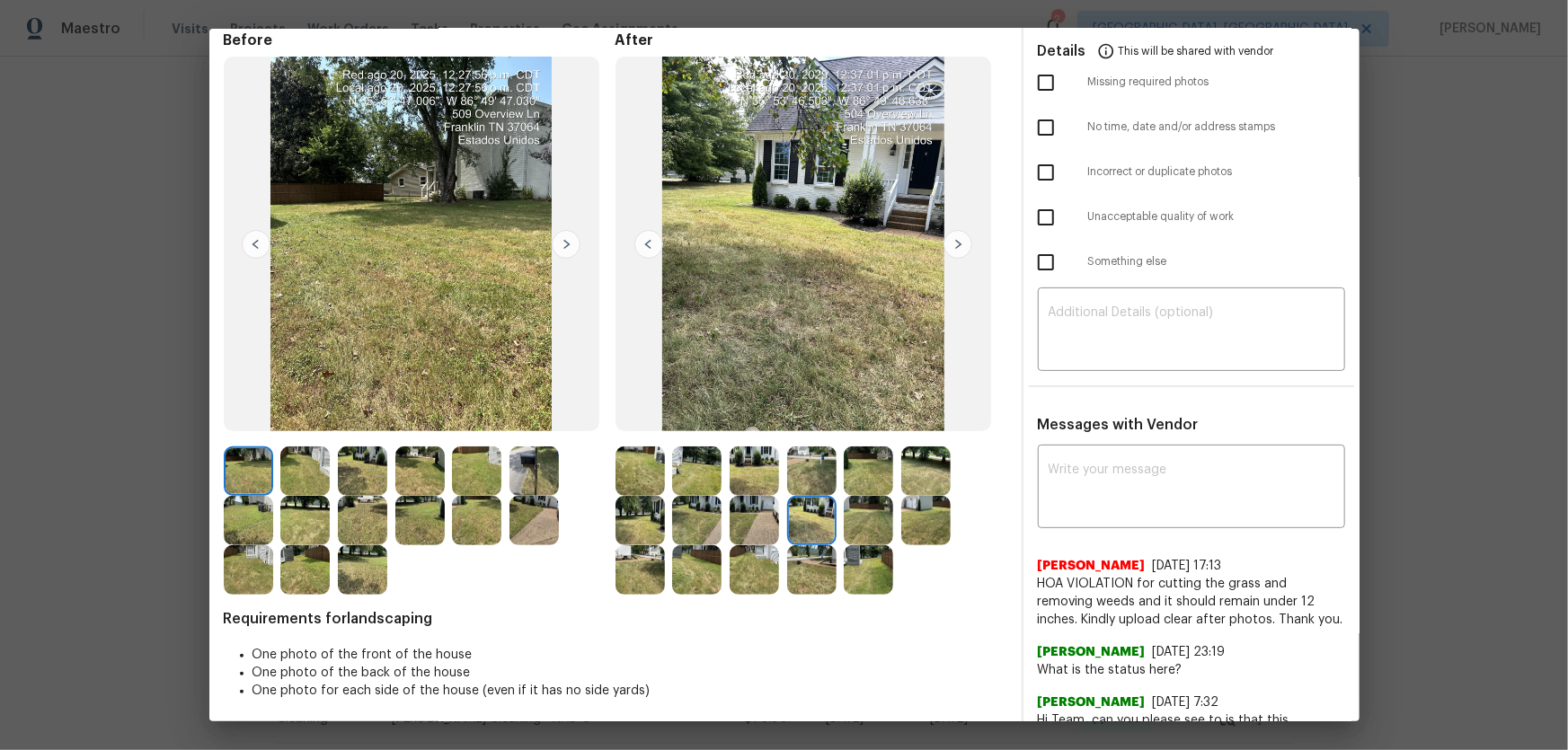
click at [857, 517] on img at bounding box center [868, 520] width 50 height 50
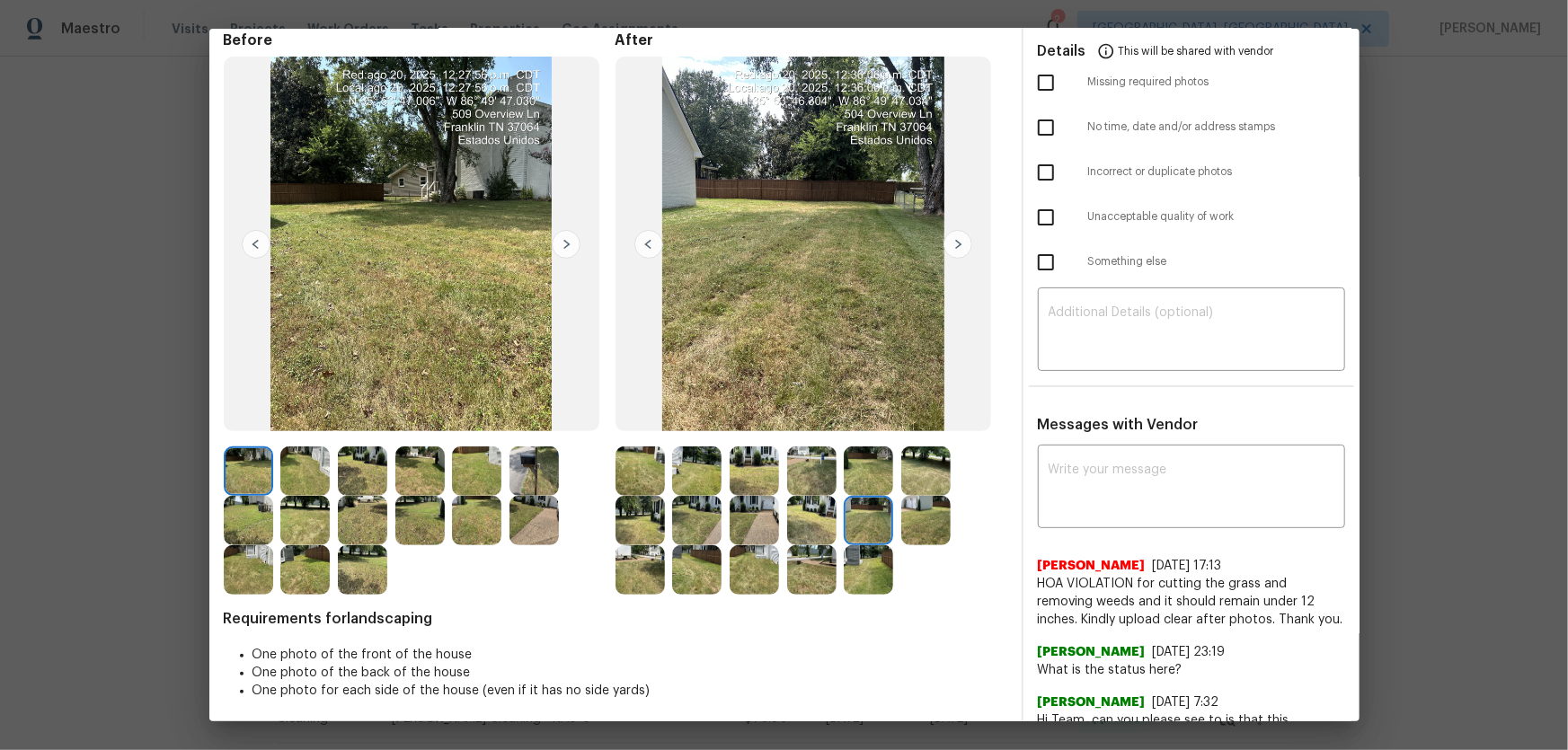
click at [904, 514] on img at bounding box center [926, 520] width 50 height 50
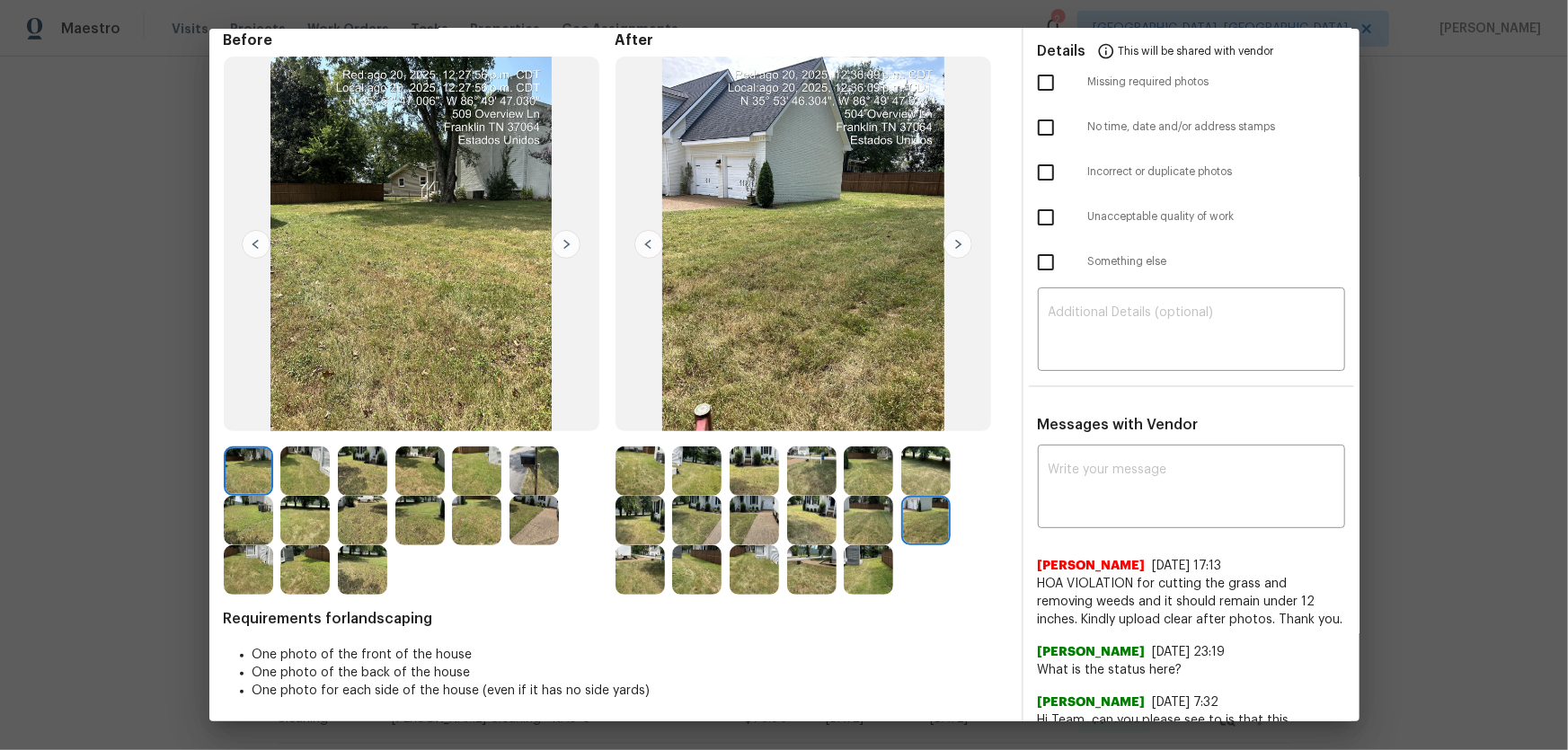
click at [637, 573] on img at bounding box center [640, 570] width 50 height 50
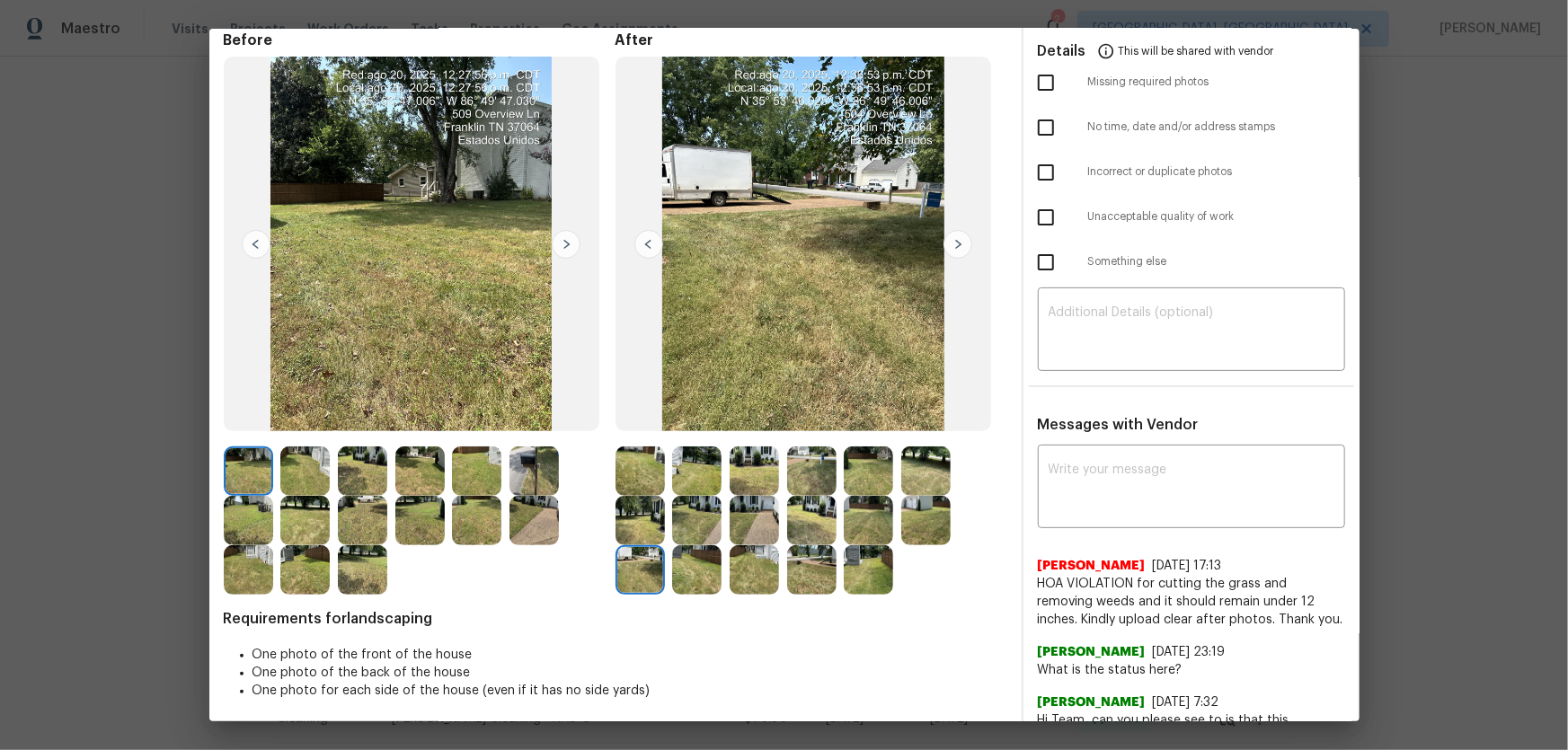
click at [693, 574] on img at bounding box center [697, 570] width 50 height 50
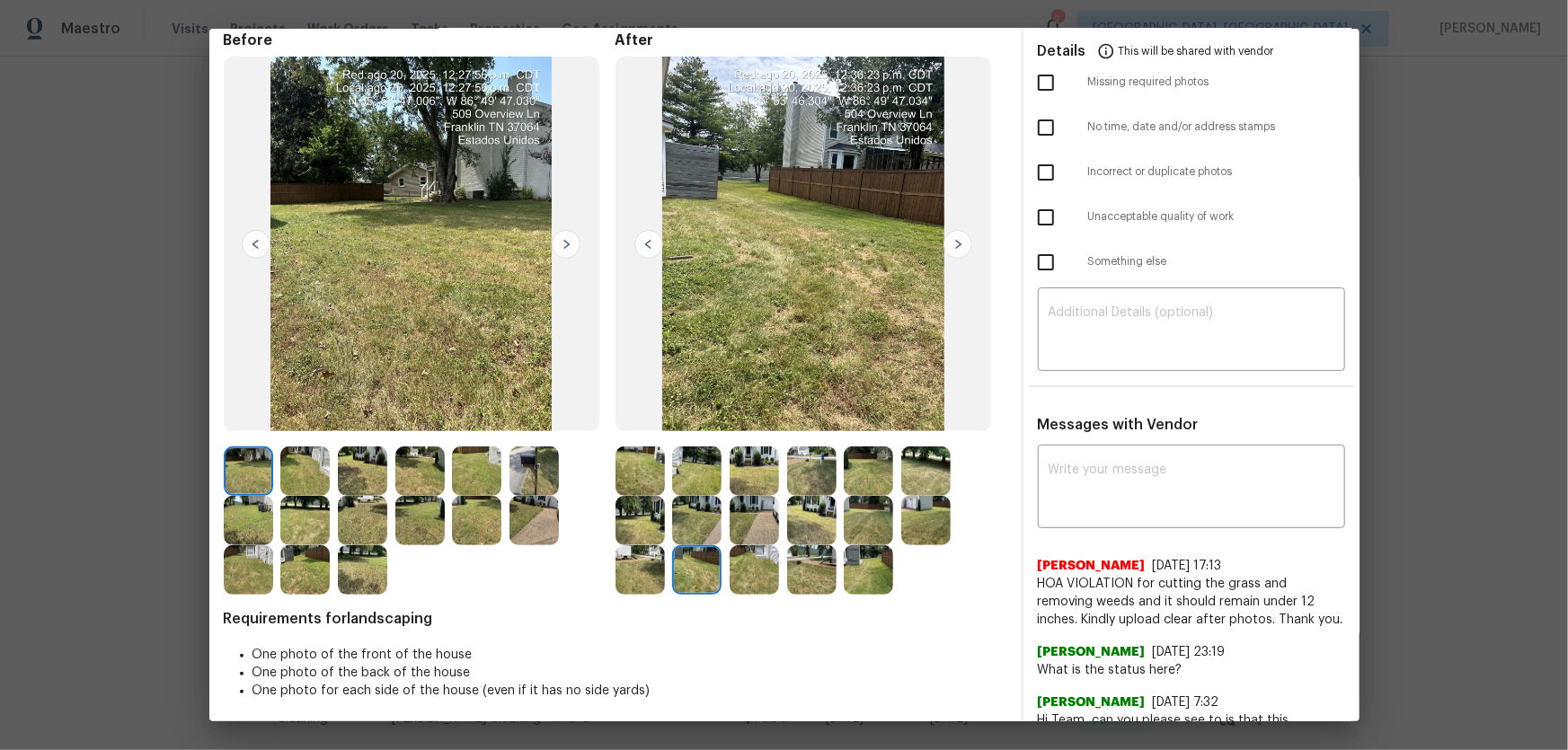
click at [757, 571] on img at bounding box center [754, 570] width 50 height 50
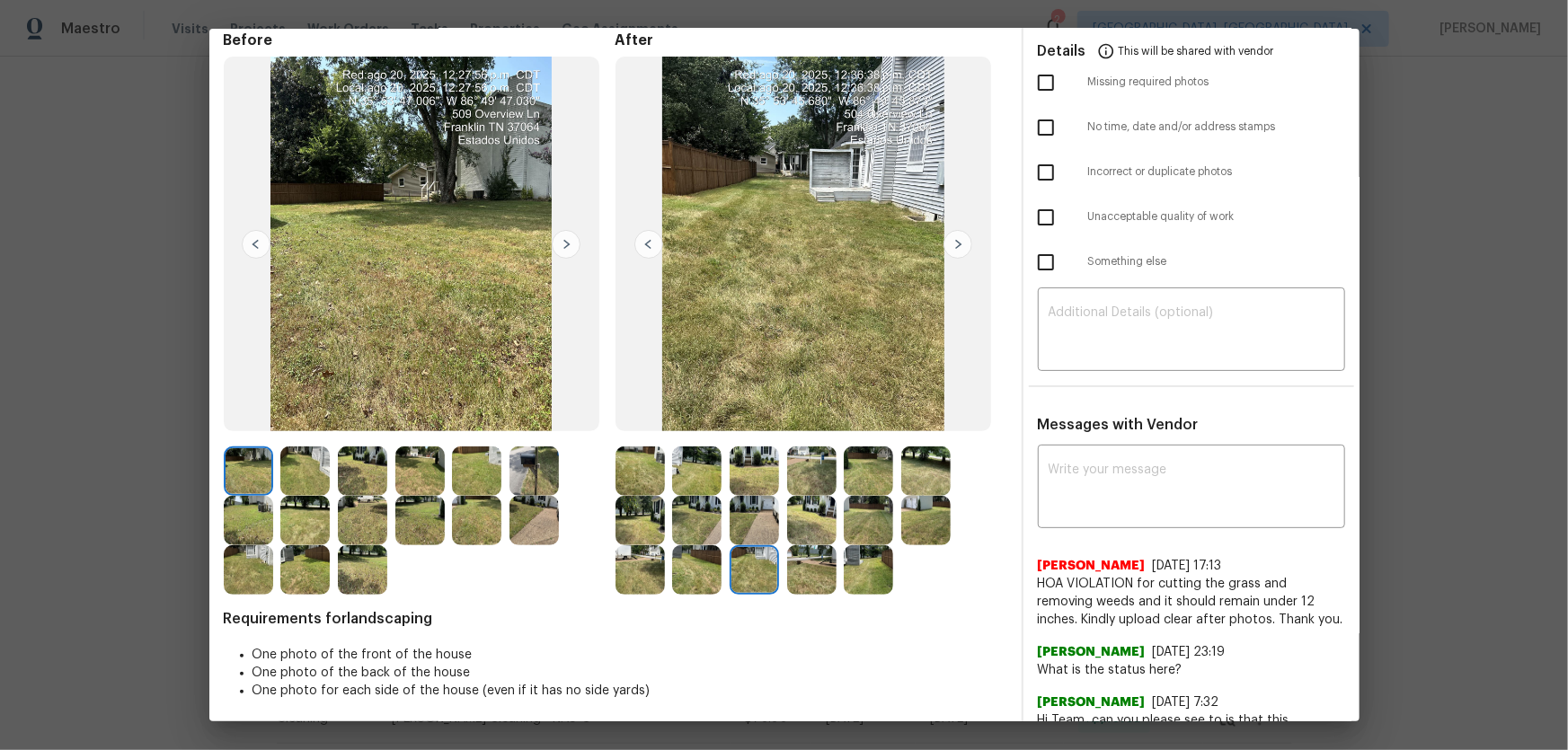
click at [818, 570] on img at bounding box center [812, 570] width 50 height 50
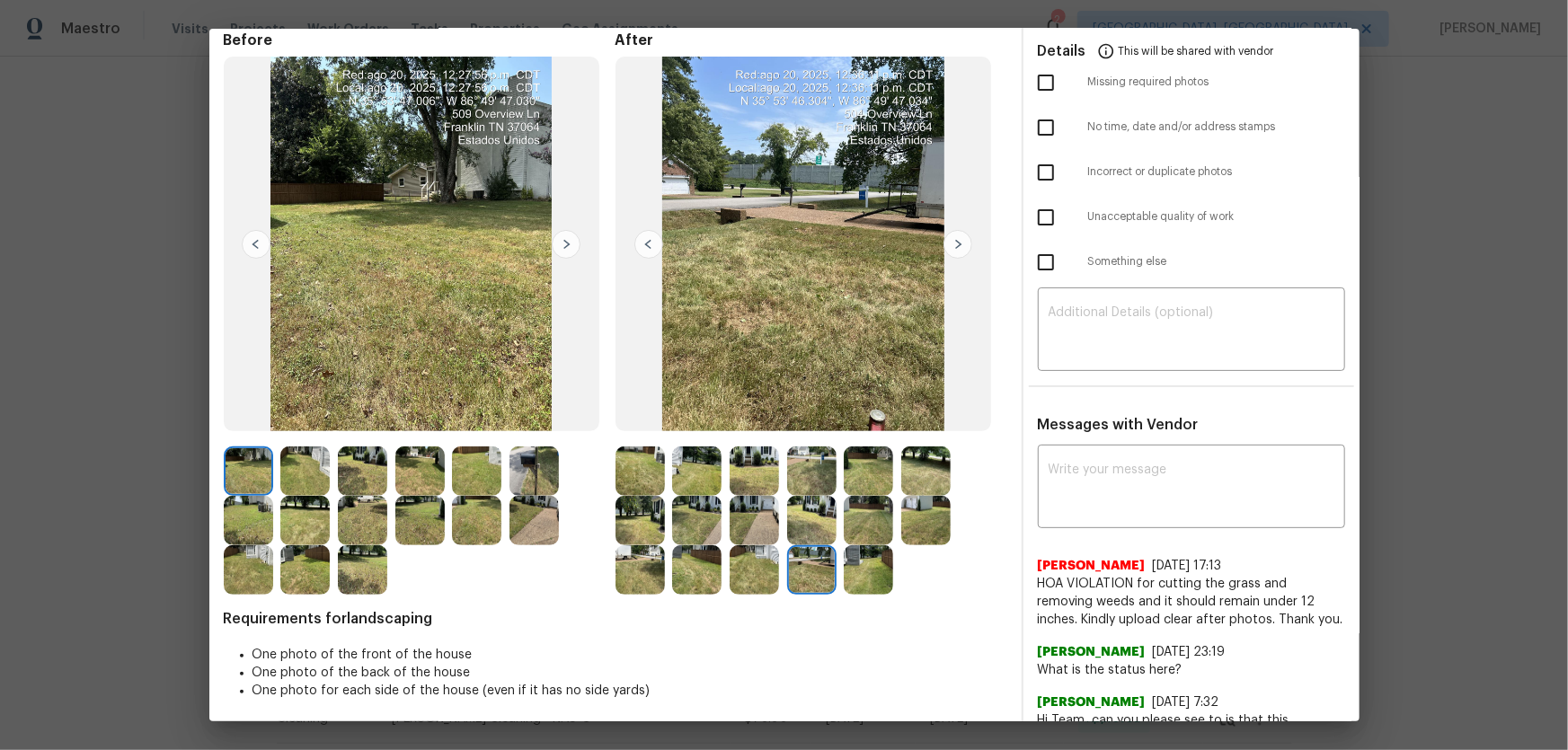
click at [868, 570] on img at bounding box center [868, 570] width 50 height 50
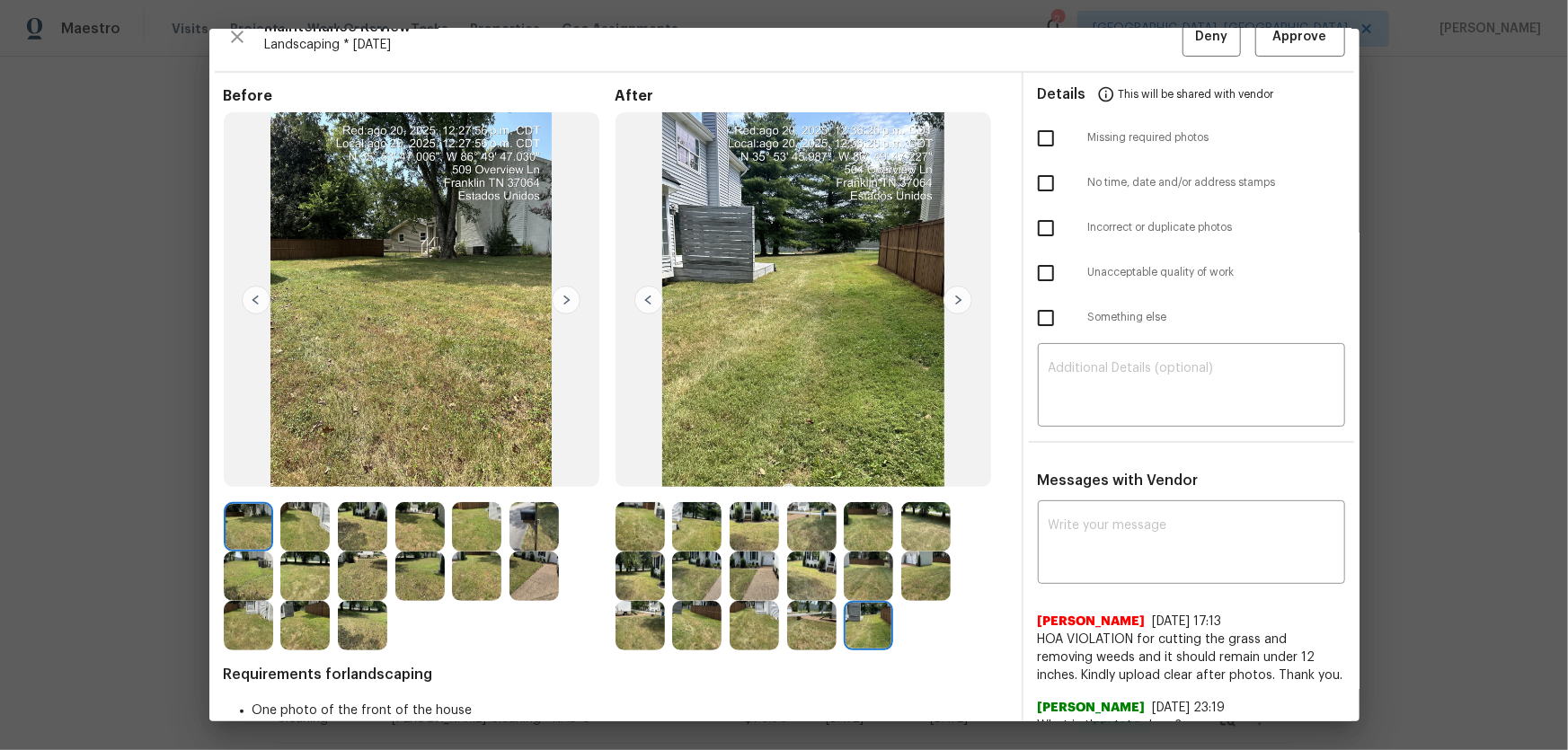
scroll to position [0, 0]
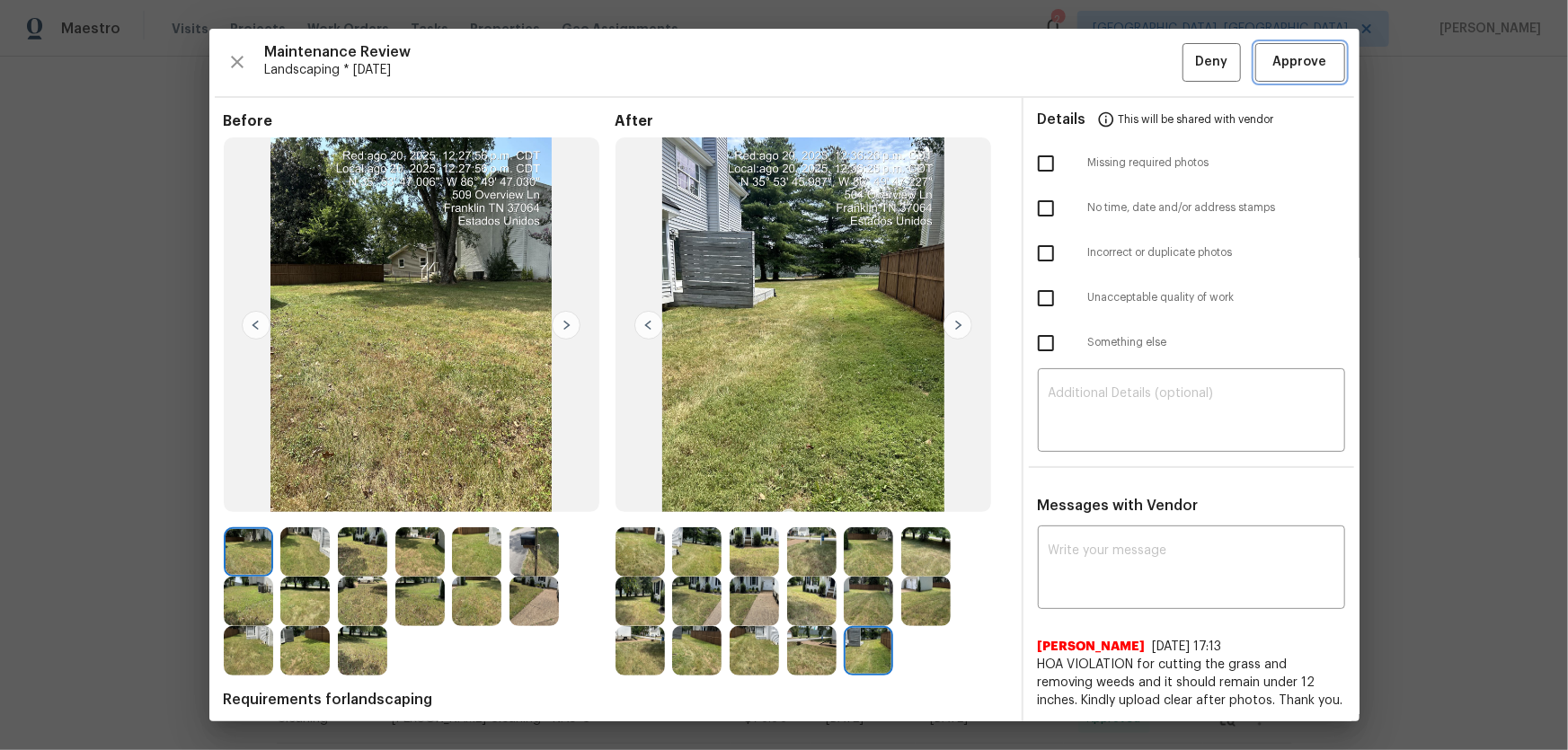
click at [1277, 54] on span "Approve" at bounding box center [1300, 62] width 54 height 22
